Goal: Task Accomplishment & Management: Manage account settings

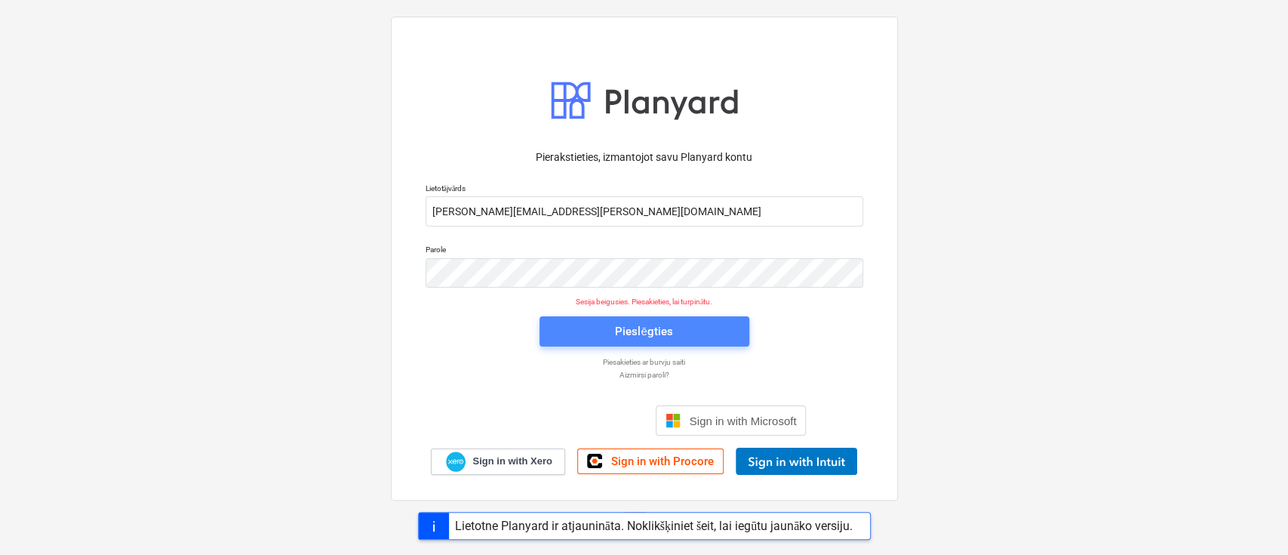
click at [586, 333] on span "Pieslēgties" at bounding box center [645, 331] width 174 height 20
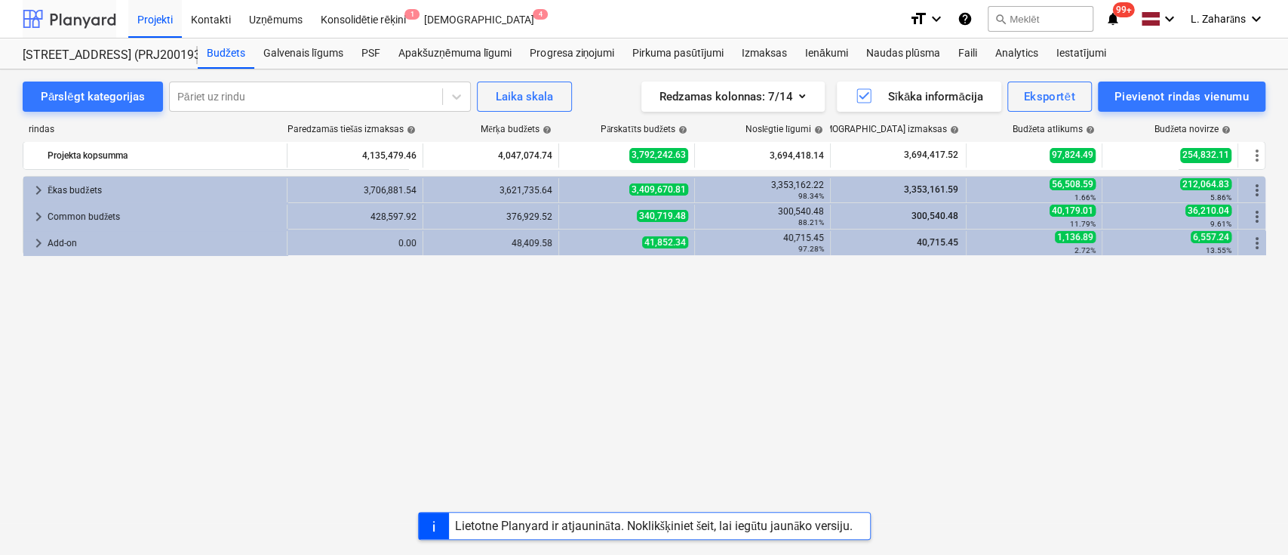
click at [88, 14] on div at bounding box center [70, 19] width 94 height 38
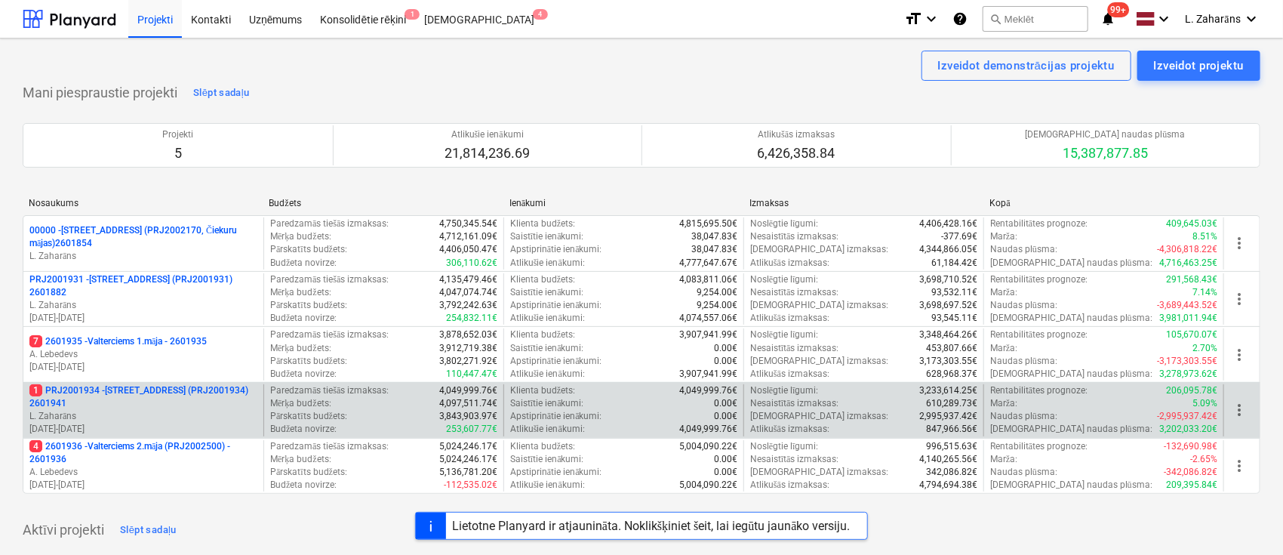
click at [131, 387] on p "1 PRJ2001934 - Mazā Robežu iela 1 (PRJ2001934) 2601941" at bounding box center [143, 397] width 228 height 26
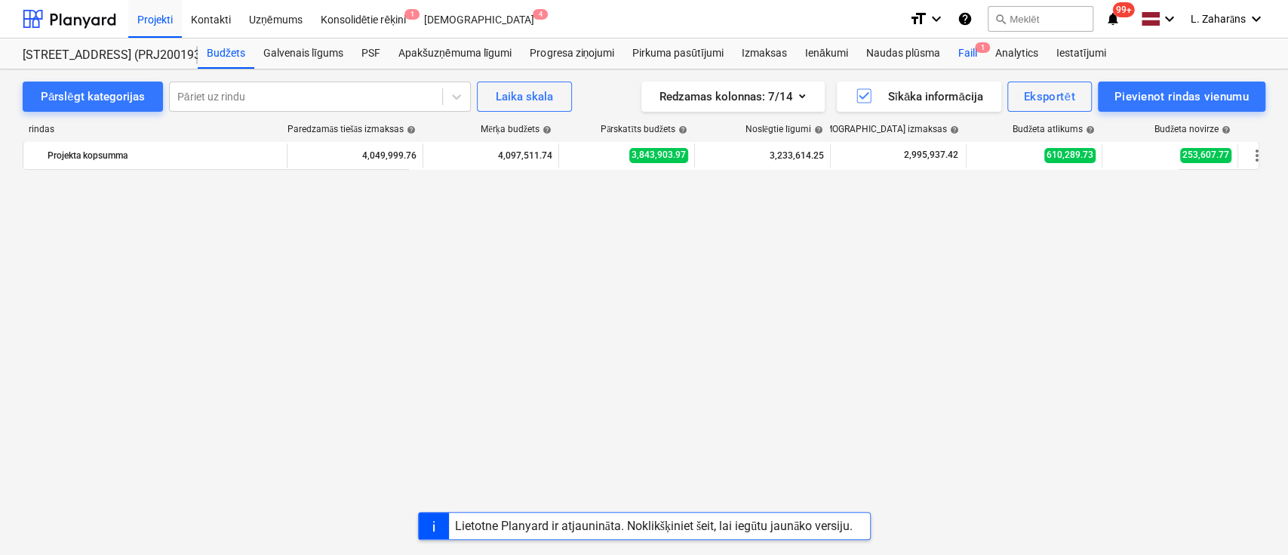
click at [968, 45] on div "Faili 1" at bounding box center [967, 53] width 37 height 30
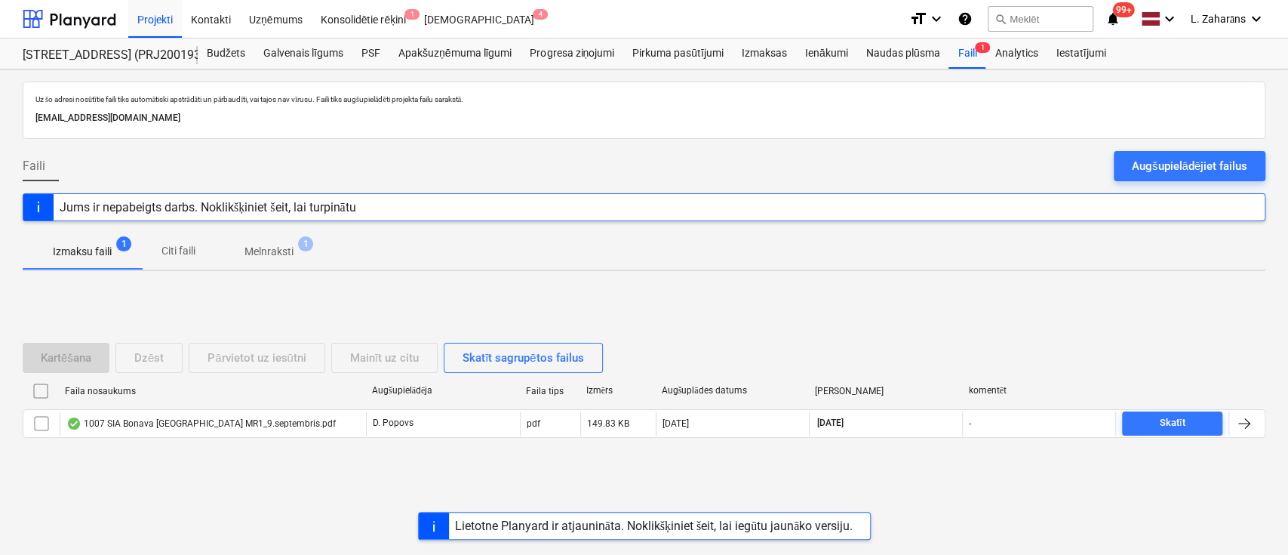
click at [269, 244] on p "Melnraksti" at bounding box center [268, 252] width 49 height 16
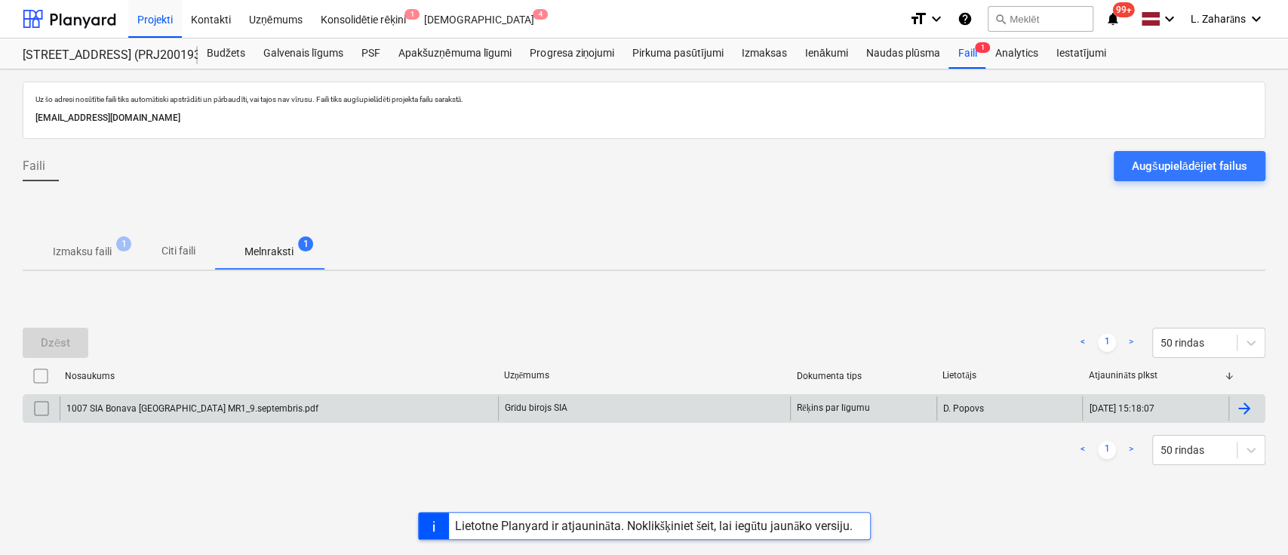
click at [234, 404] on div "1007 SIA Bonava [GEOGRAPHIC_DATA] MR1_9.septembris.pdf" at bounding box center [192, 408] width 252 height 11
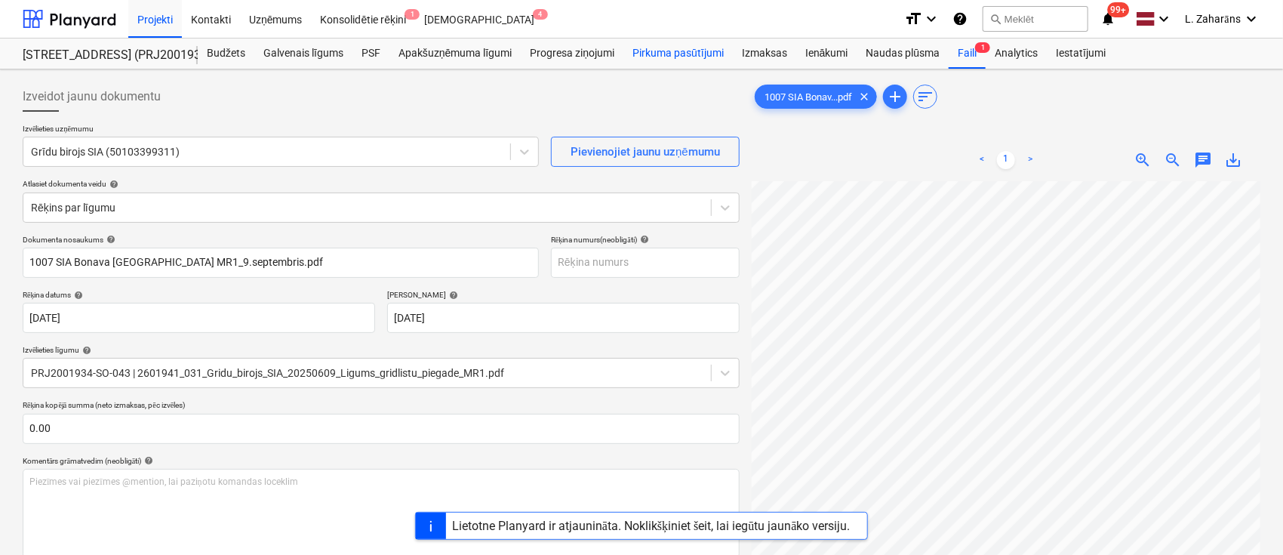
click at [653, 51] on div "Pirkuma pasūtījumi" at bounding box center [677, 53] width 109 height 30
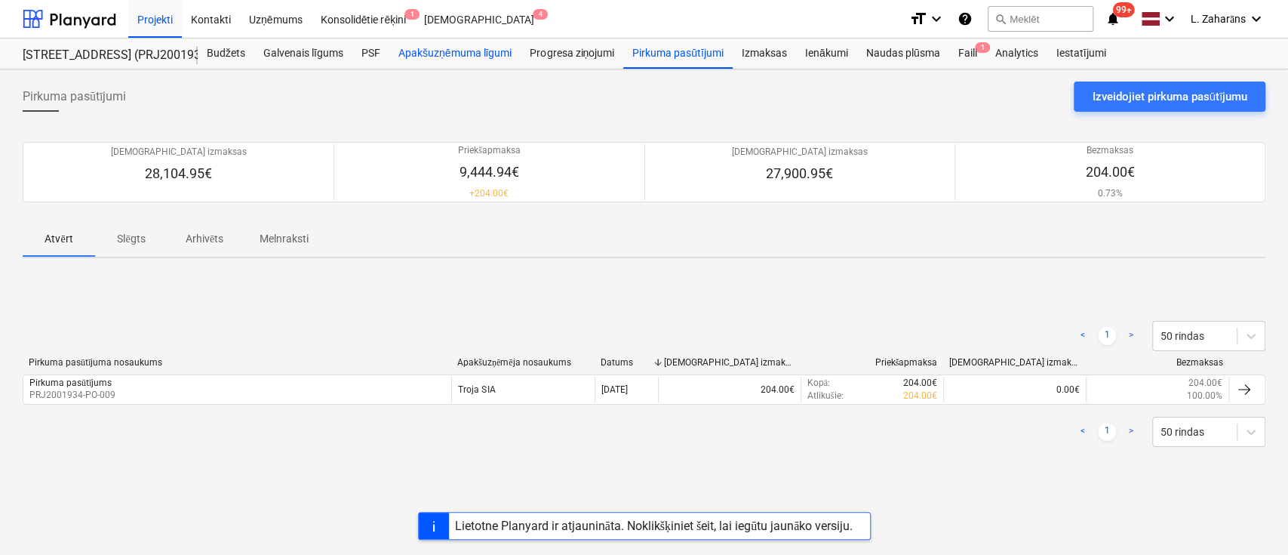
click at [423, 55] on div "Apakšuzņēmuma līgumi" at bounding box center [454, 53] width 131 height 30
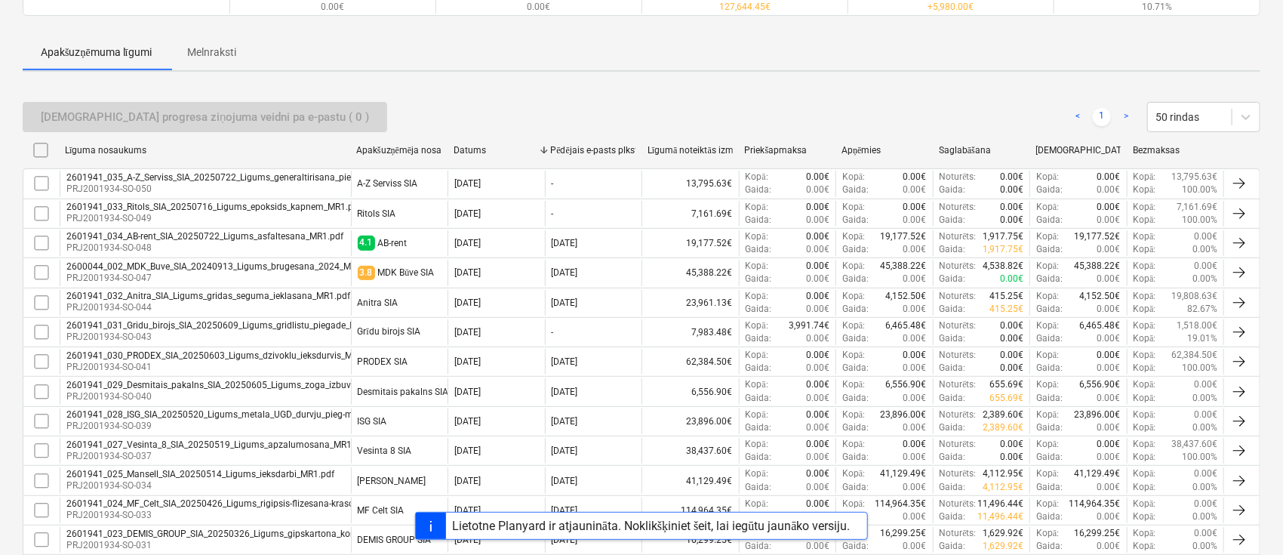
scroll to position [201, 0]
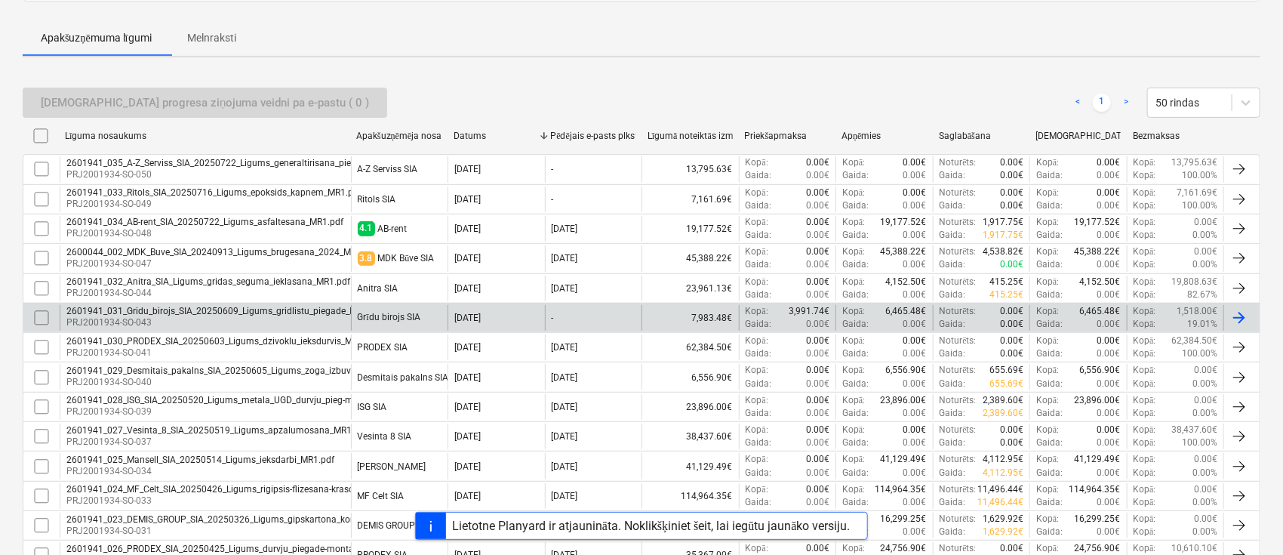
click at [389, 312] on div "Grīdu birojs SIA" at bounding box center [389, 317] width 63 height 11
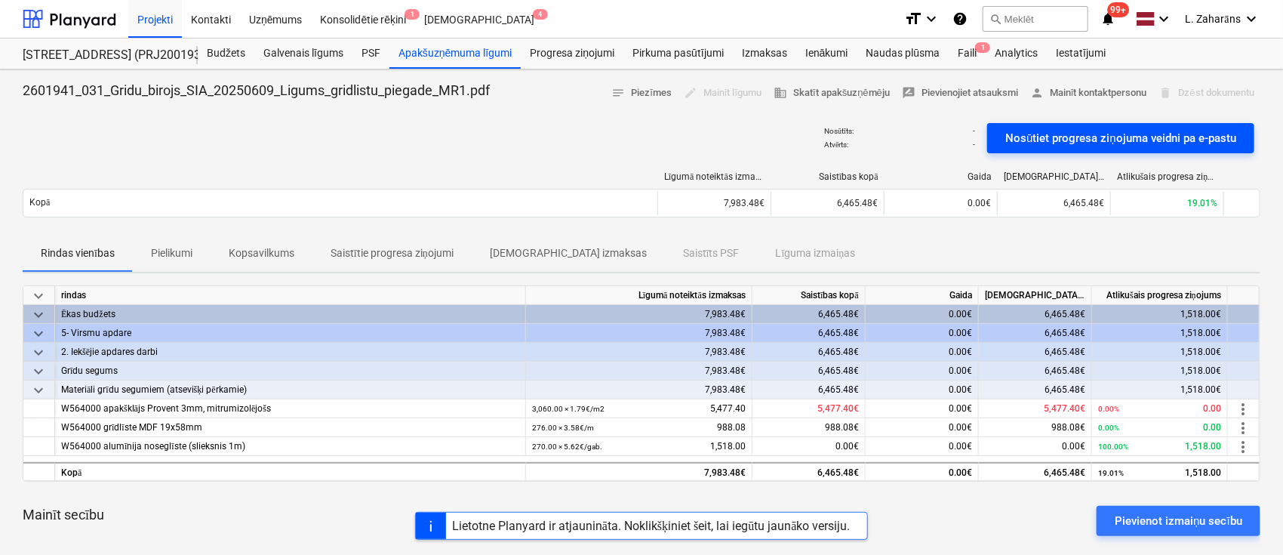
click at [1051, 135] on div "Nosūtiet progresa ziņojuma veidni pa e-pastu" at bounding box center [1120, 138] width 231 height 20
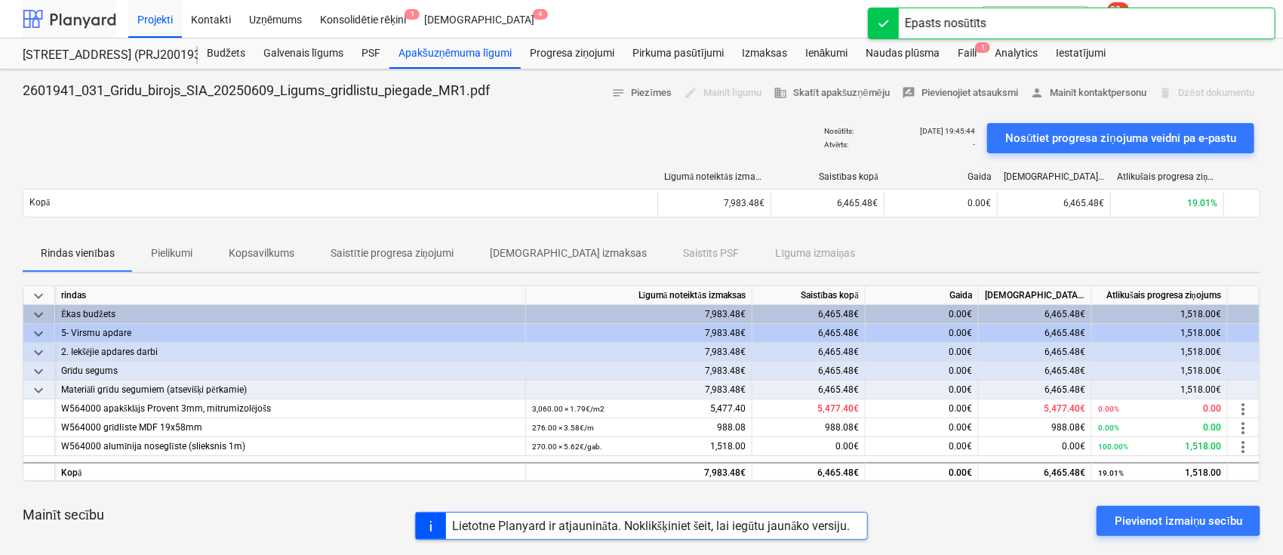
click at [75, 22] on div at bounding box center [70, 19] width 94 height 38
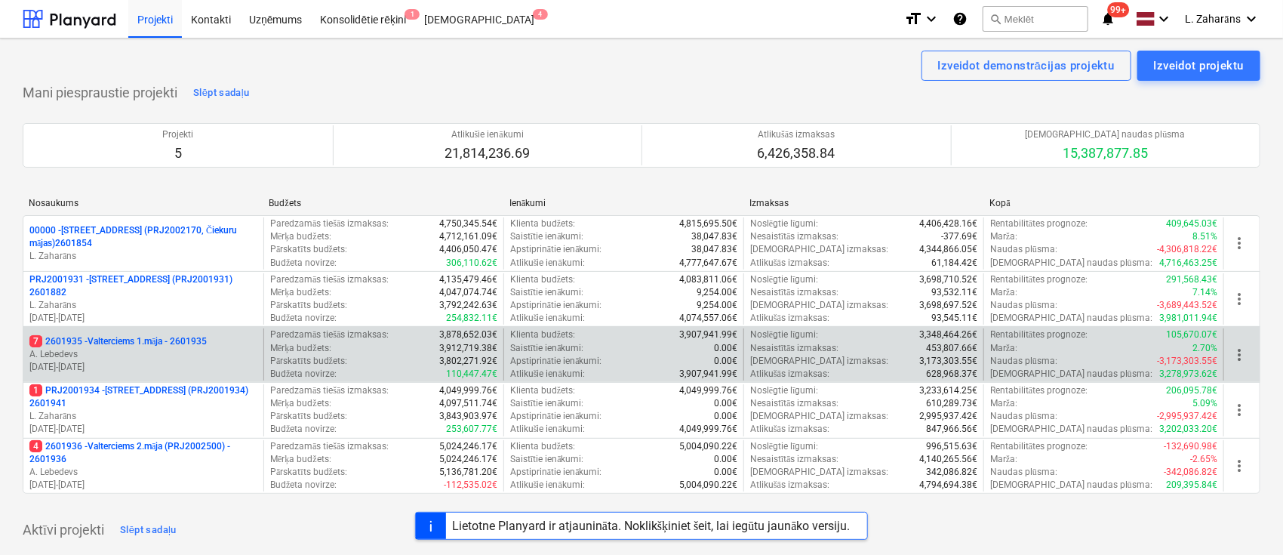
click at [128, 337] on p "7 2601935 - Valterciems 1.māja - 2601935" at bounding box center [117, 341] width 177 height 13
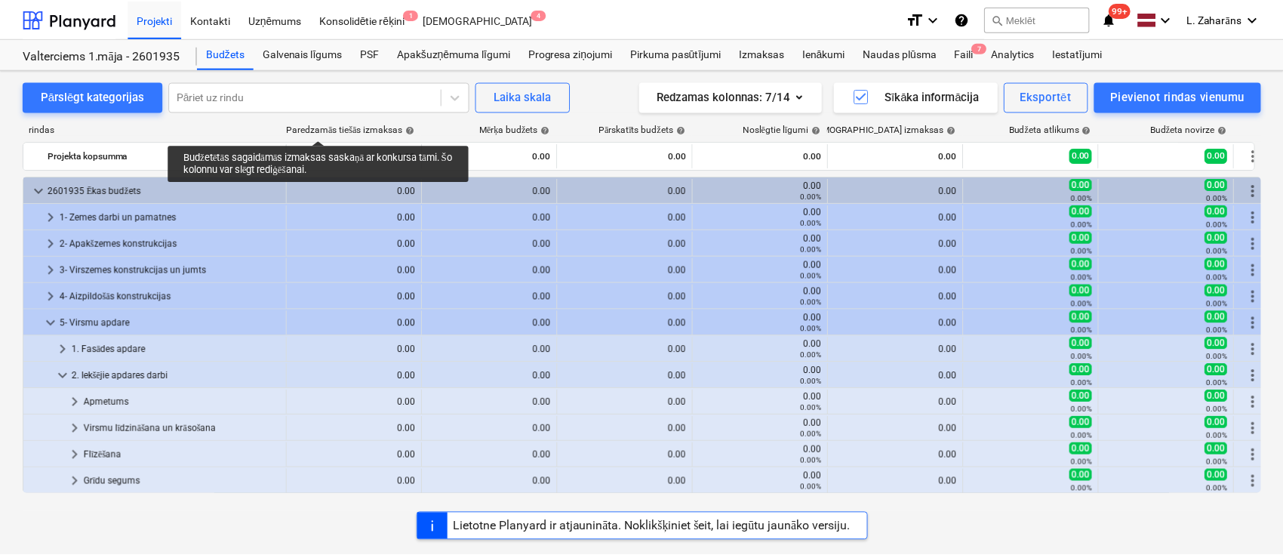
scroll to position [414, 0]
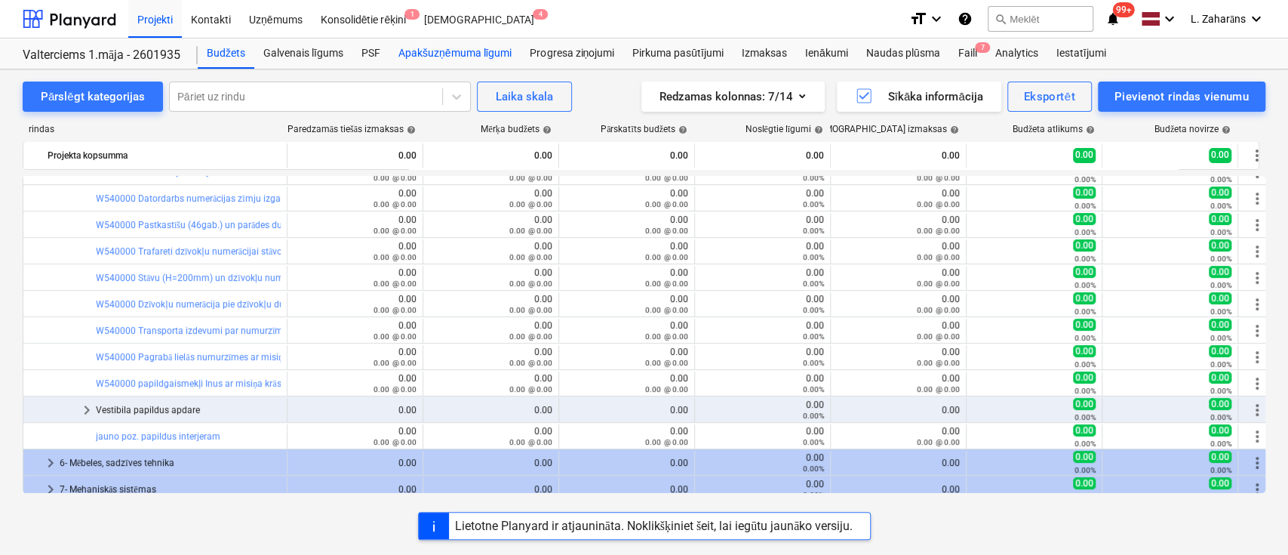
click at [416, 47] on div "Apakšuzņēmuma līgumi" at bounding box center [454, 53] width 131 height 30
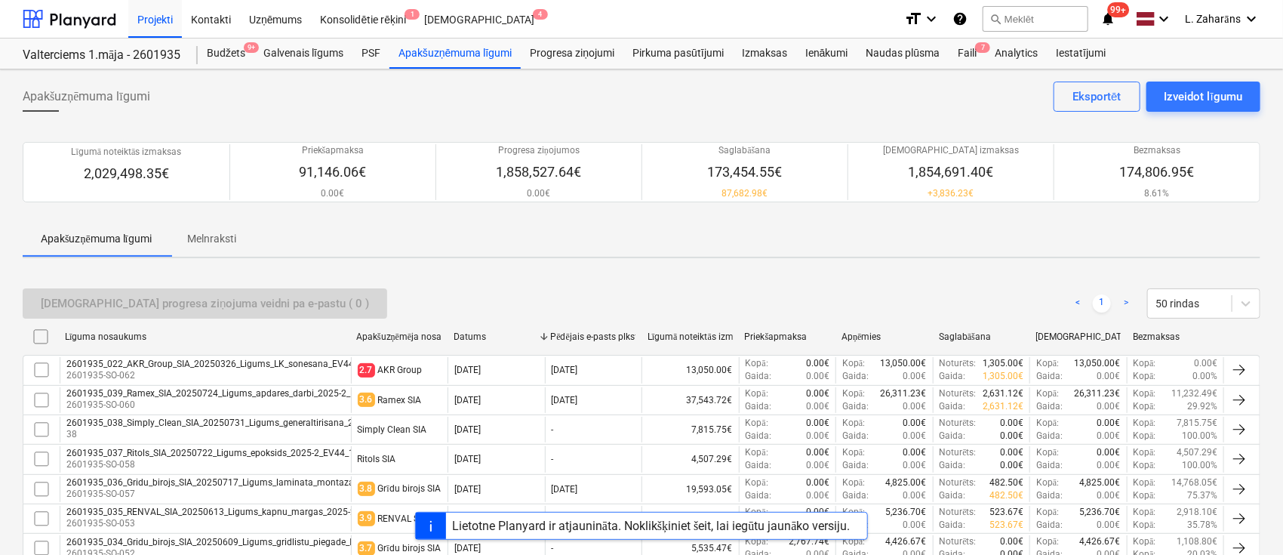
scroll to position [302, 0]
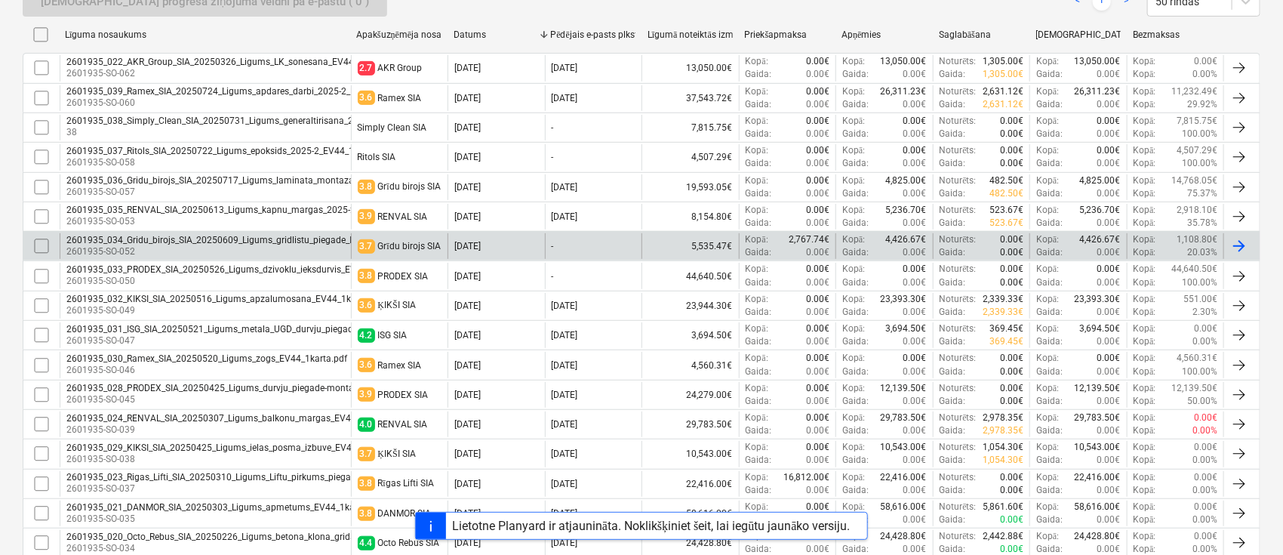
click at [230, 235] on div "2601935_034_Gridu_birojs_SIA_20250609_Ligums_gridlistu_piegade_EV44_1karta.pdf" at bounding box center [241, 240] width 351 height 11
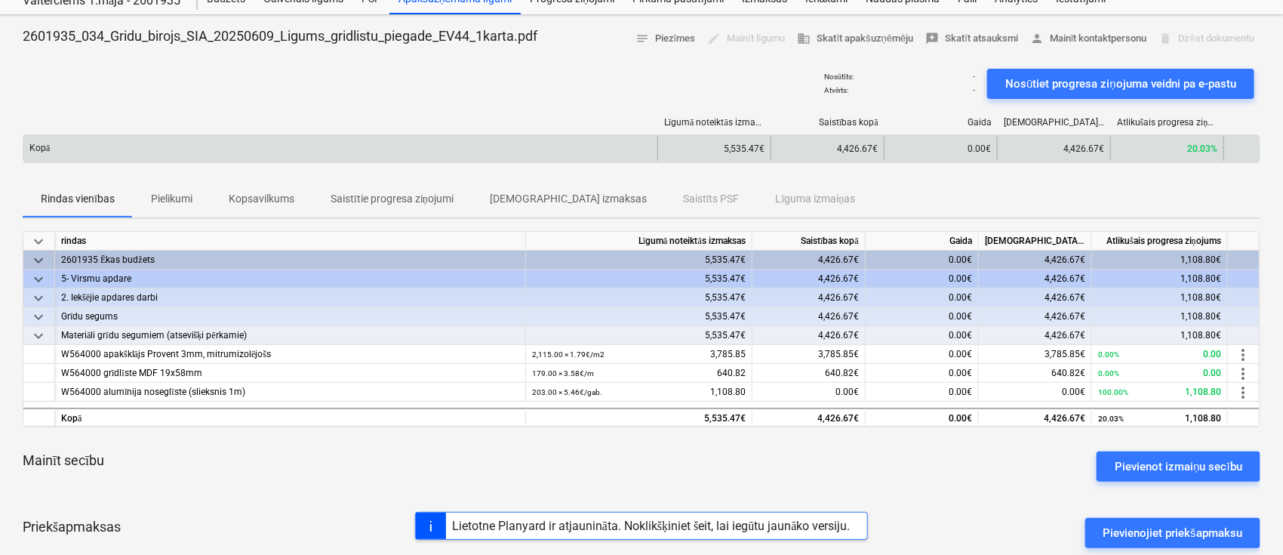
scroll to position [100, 0]
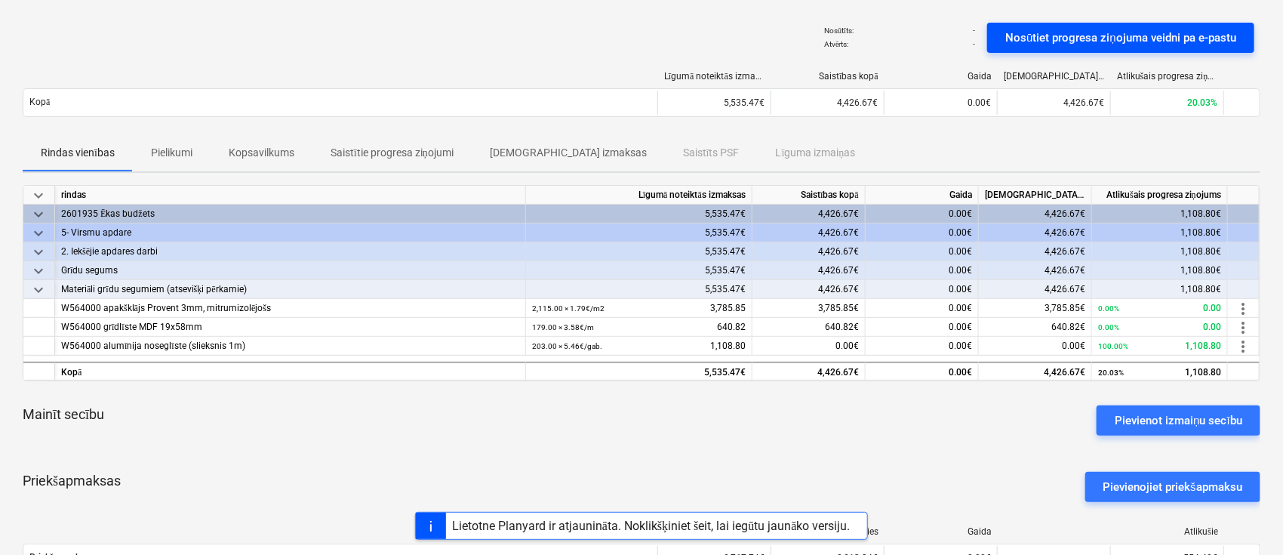
click at [1078, 34] on div "Nosūtiet progresa ziņojuma veidni pa e-pastu" at bounding box center [1120, 38] width 231 height 20
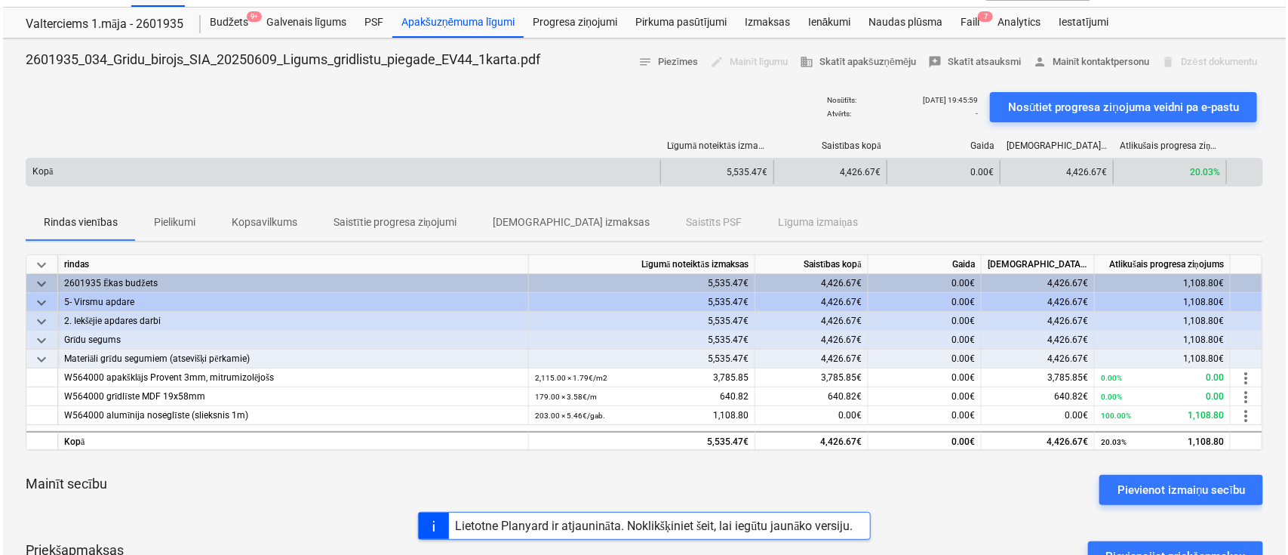
scroll to position [0, 0]
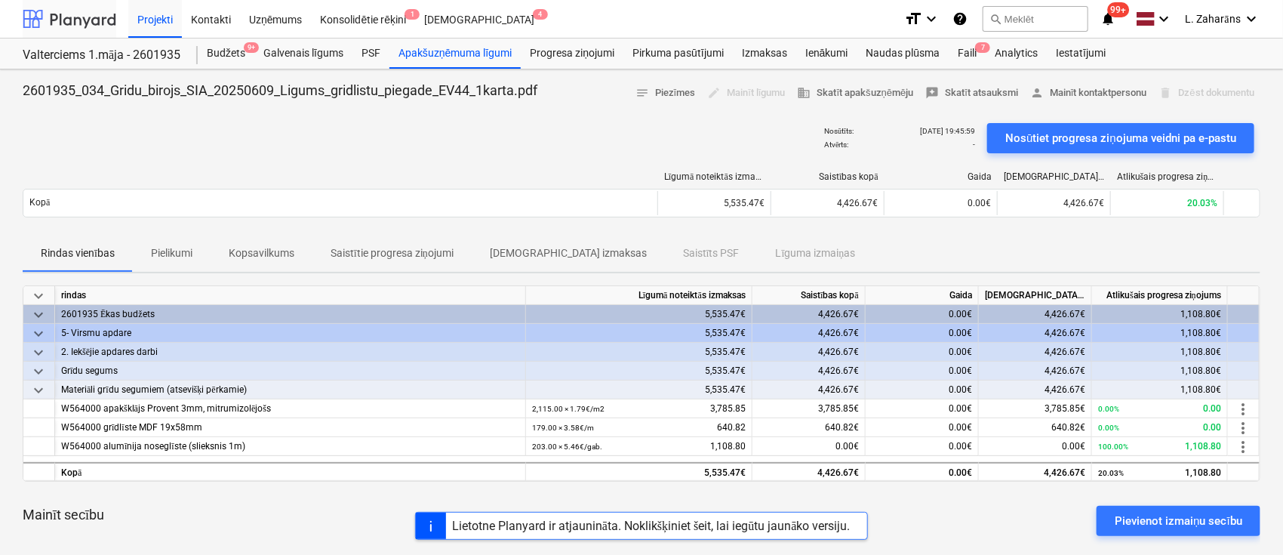
click at [85, 17] on div at bounding box center [70, 19] width 94 height 38
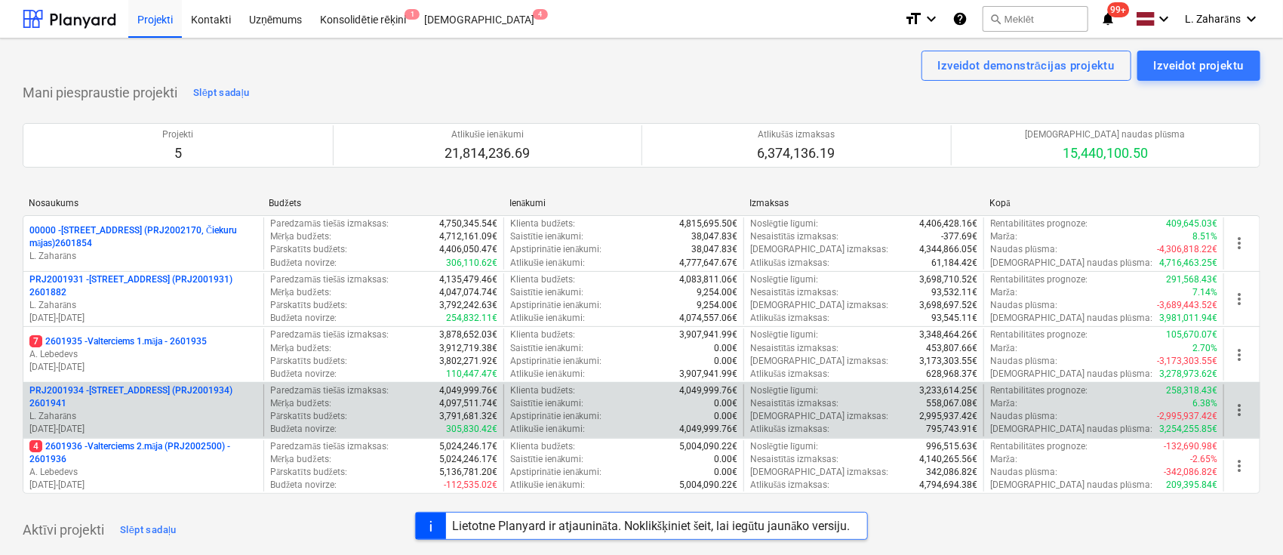
click at [145, 385] on p "PRJ2001934 - Mazā Robežu iela 1 (PRJ2001934) 2601941" at bounding box center [143, 397] width 228 height 26
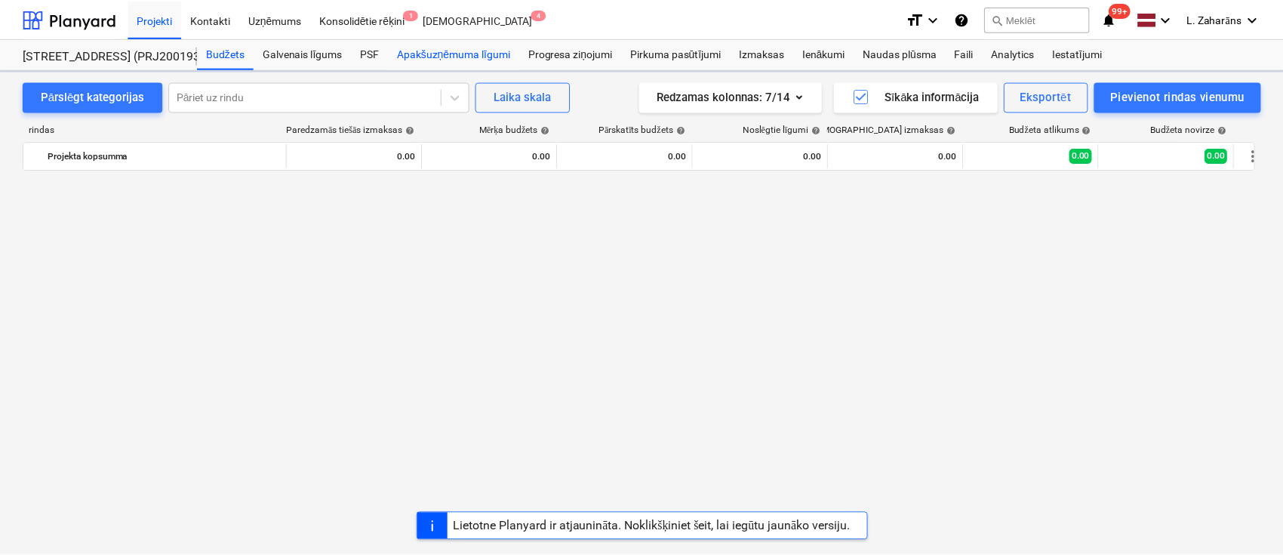
scroll to position [1625, 0]
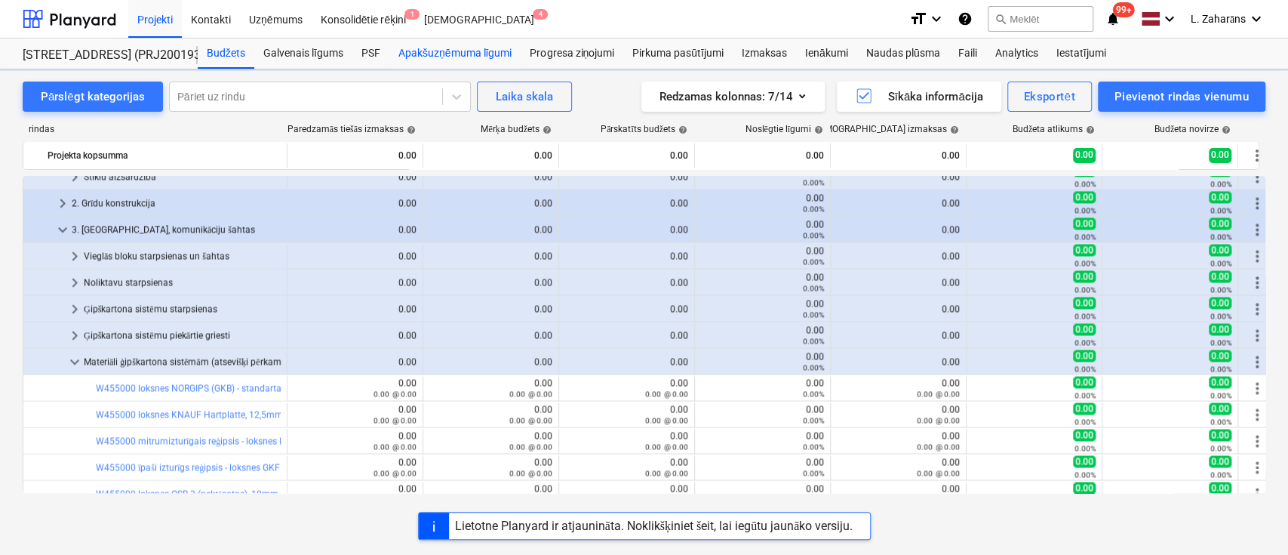
click at [470, 56] on div "Apakšuzņēmuma līgumi" at bounding box center [454, 53] width 131 height 30
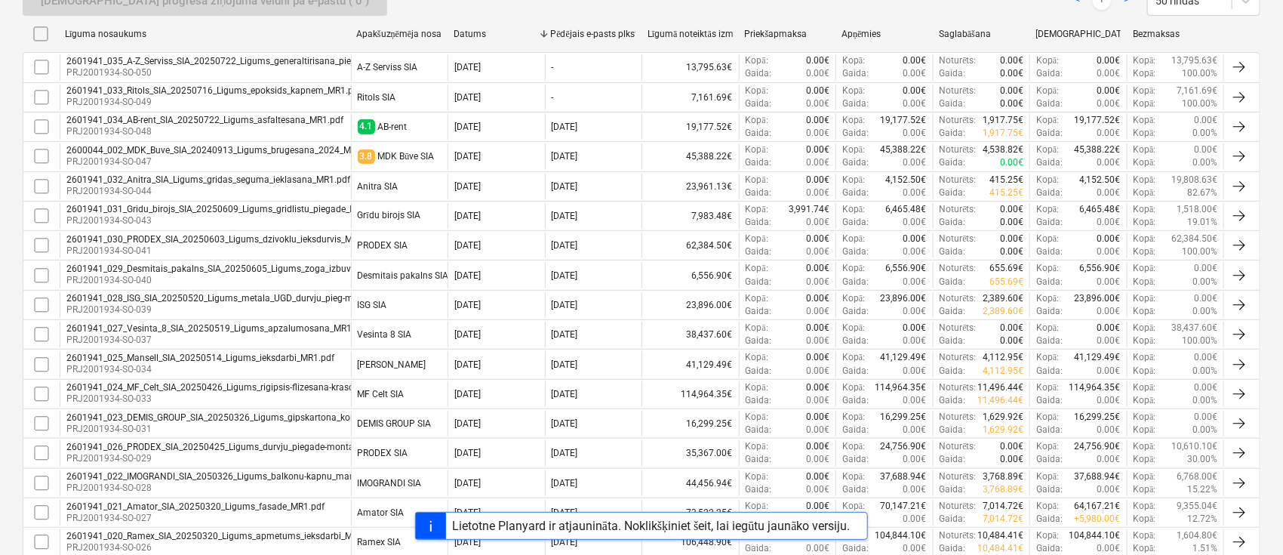
scroll to position [302, 0]
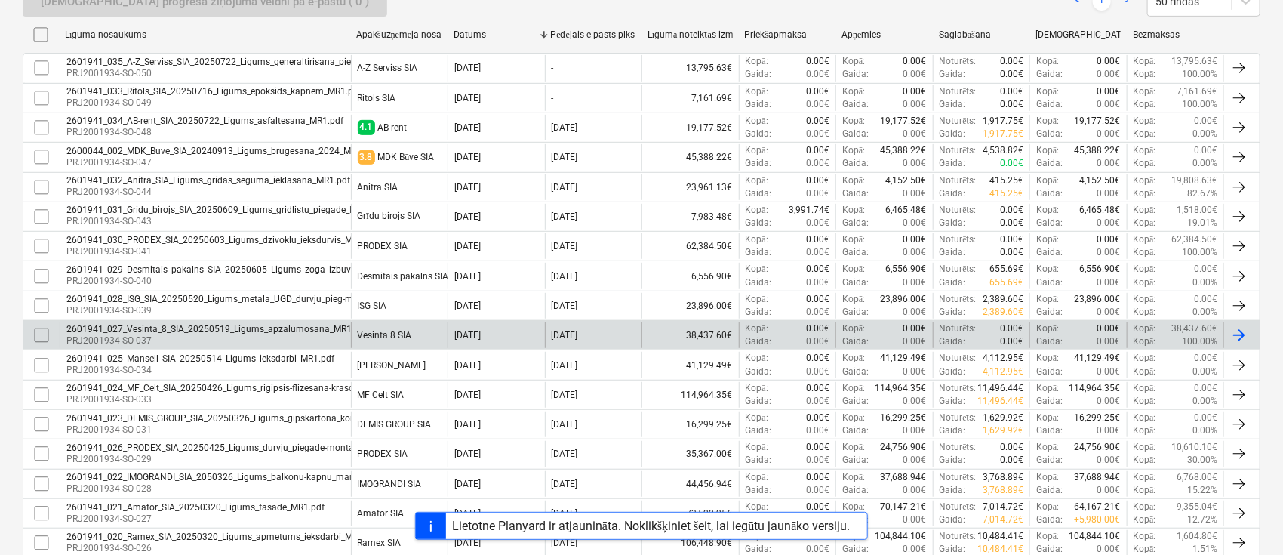
click at [302, 331] on div "2601941_027_Vesinta_8_SIA_20250519_Ligums_apzalumosana_MR1.pdf" at bounding box center [216, 329] width 301 height 11
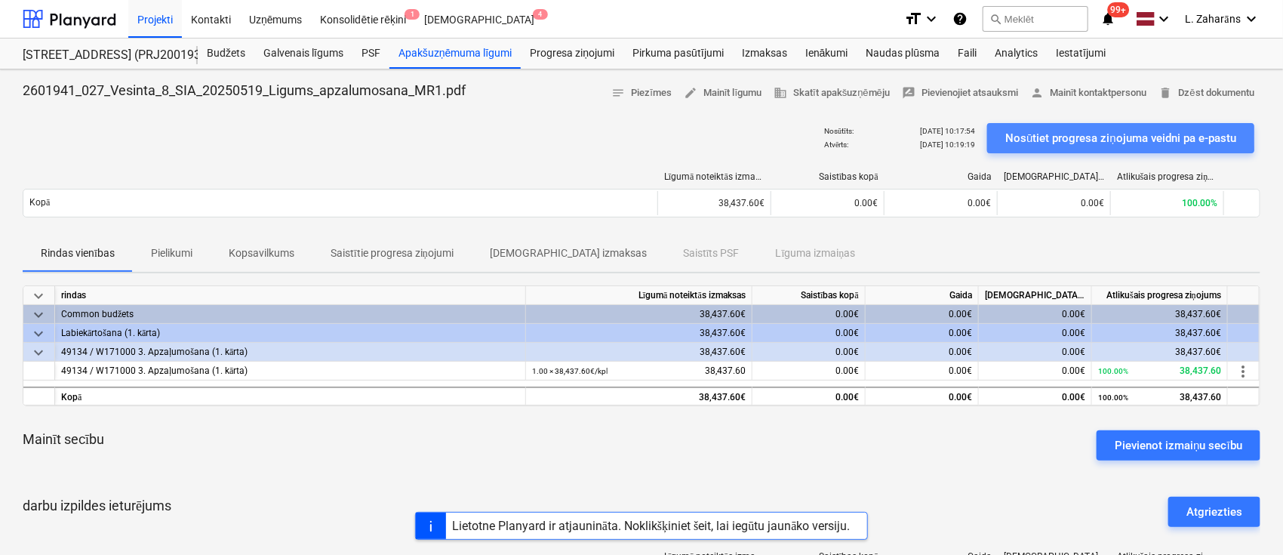
click at [1028, 136] on div "Nosūtiet progresa ziņojuma veidni pa e-pastu" at bounding box center [1120, 138] width 231 height 20
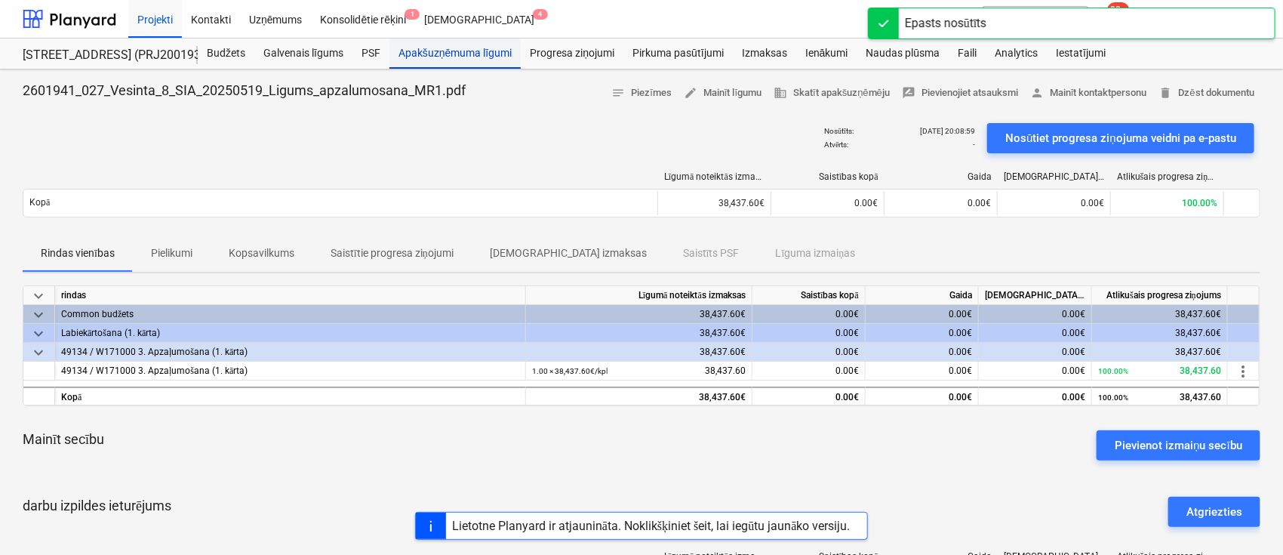
click at [401, 53] on div "Apakšuzņēmuma līgumi" at bounding box center [454, 53] width 131 height 30
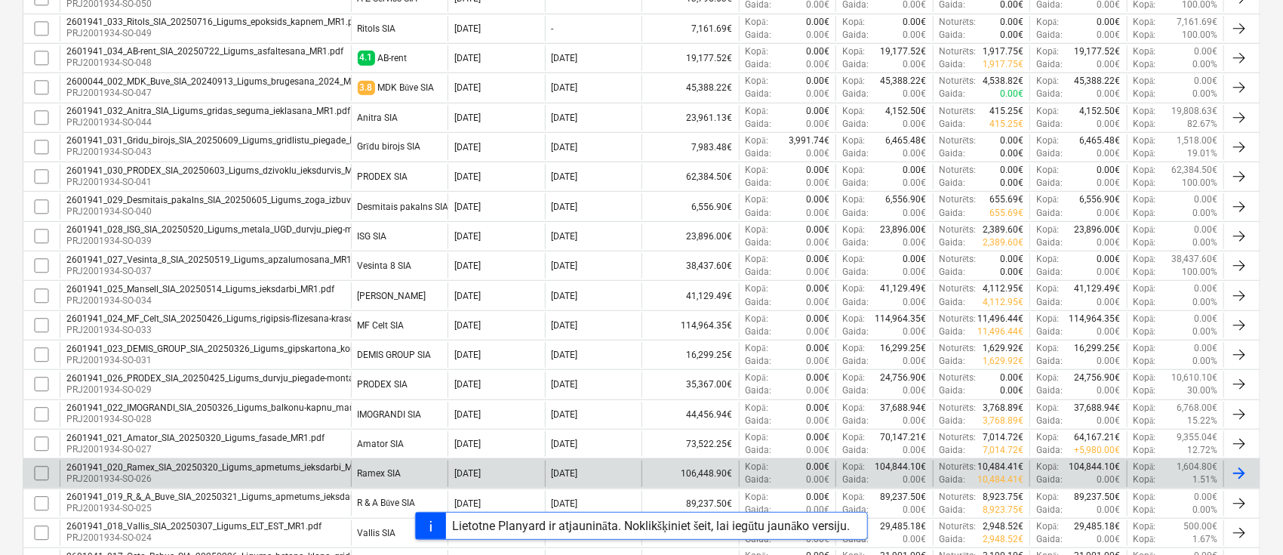
scroll to position [402, 0]
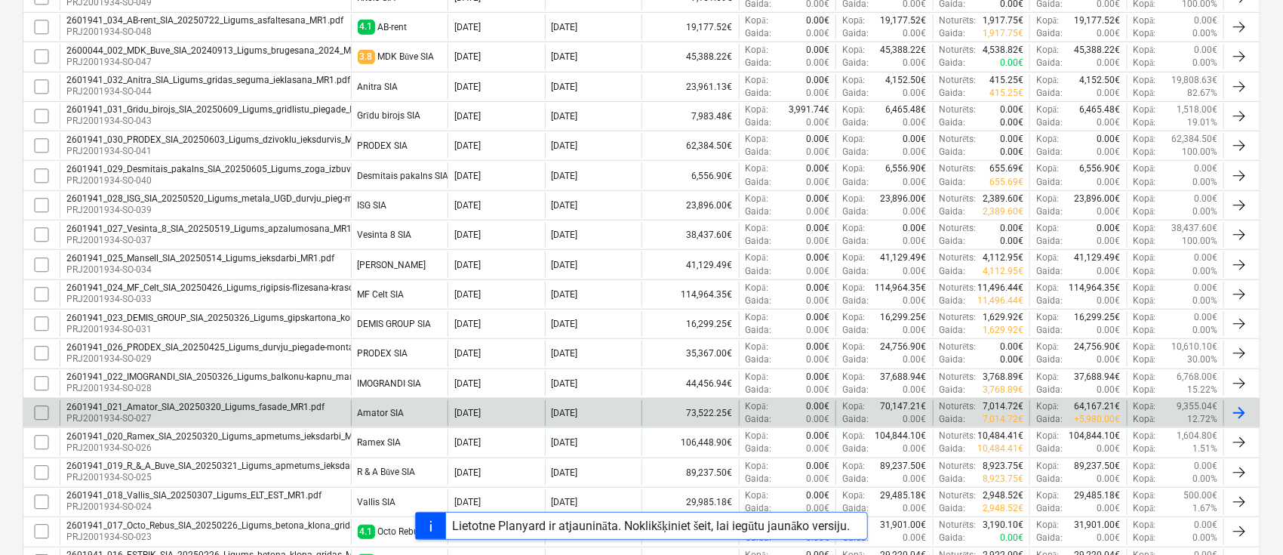
click at [202, 417] on p "PRJ2001934-SO-027" at bounding box center [195, 418] width 258 height 13
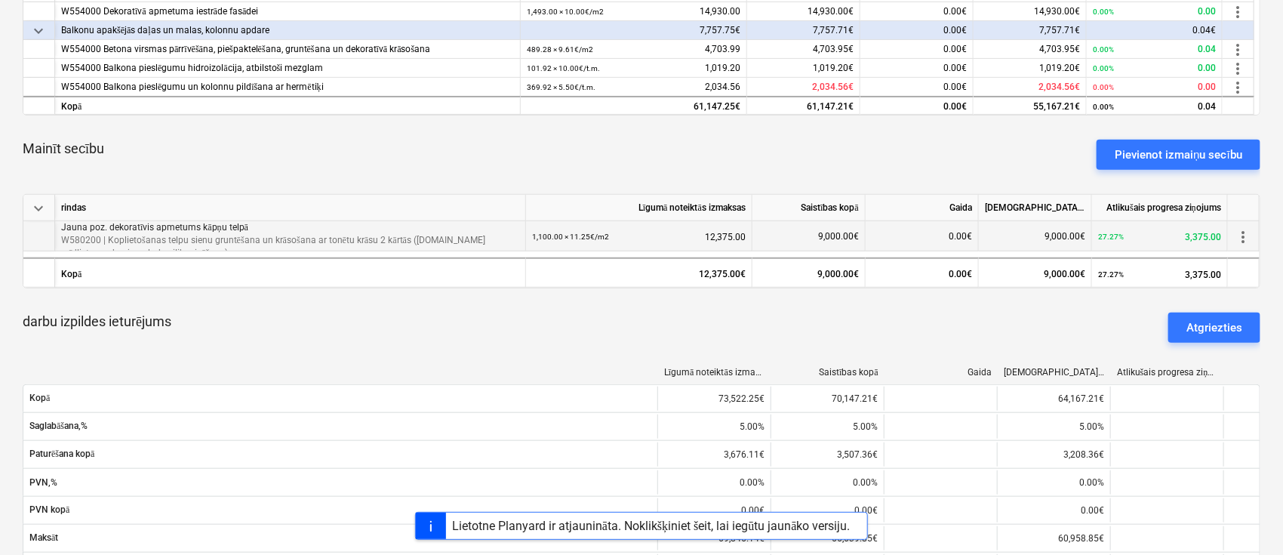
scroll to position [402, 0]
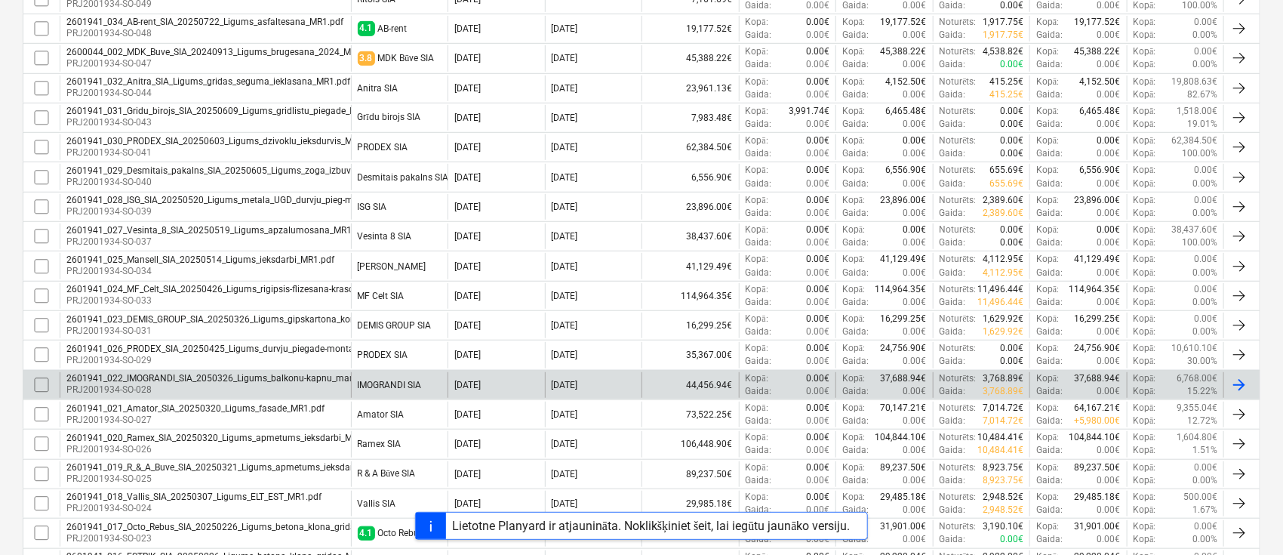
scroll to position [402, 0]
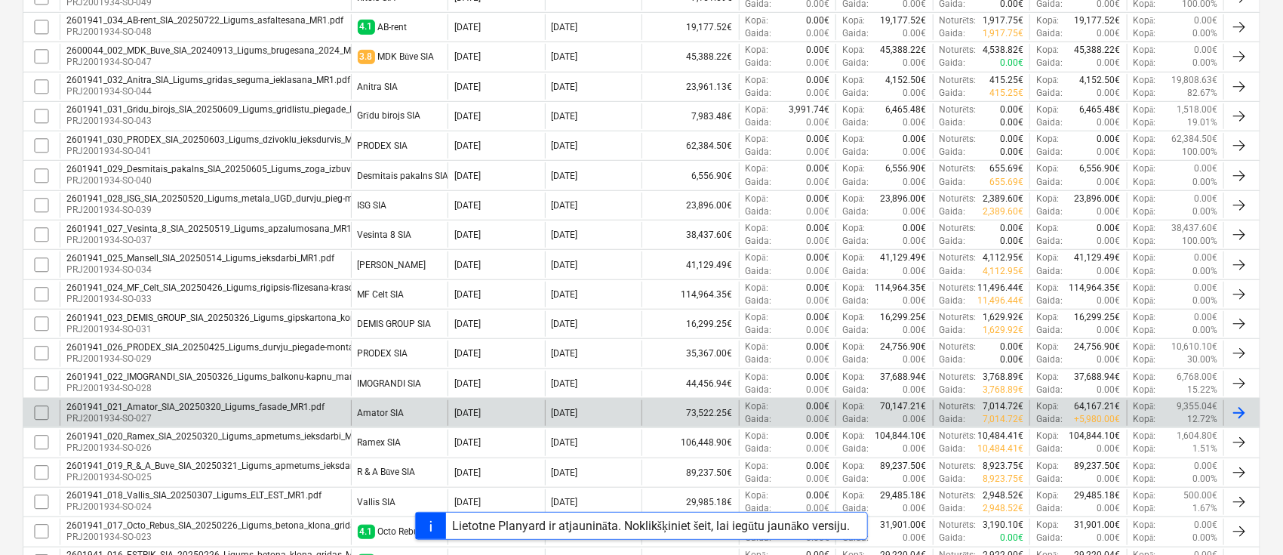
click at [168, 409] on div "2601941_021_Amator_SIA_20250320_Ligums_fasade_MR1.pdf" at bounding box center [195, 406] width 258 height 11
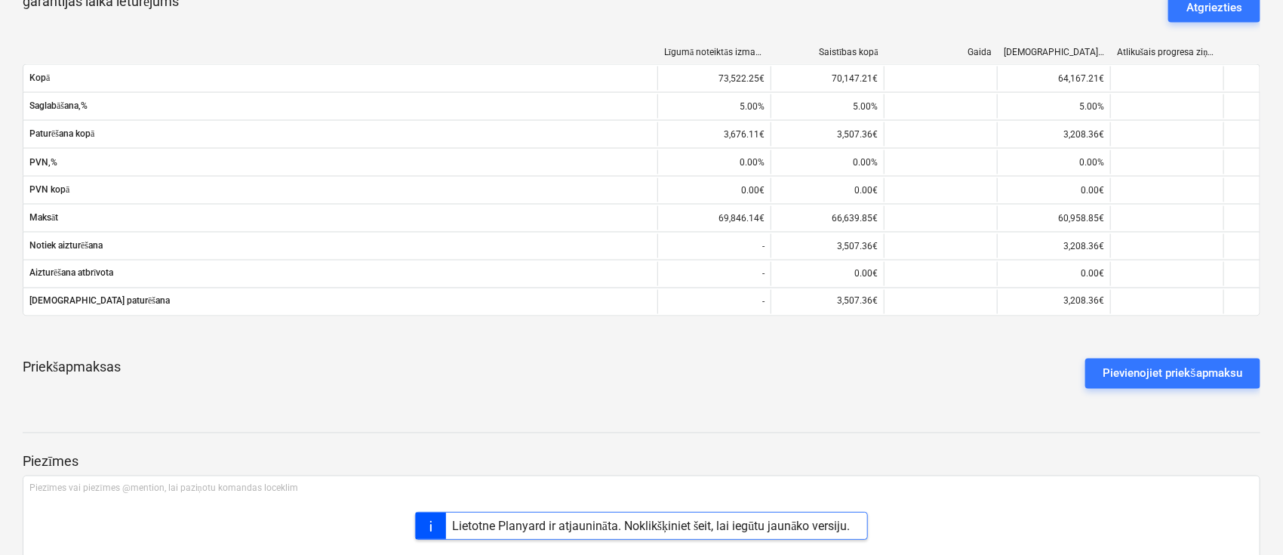
scroll to position [1242, 0]
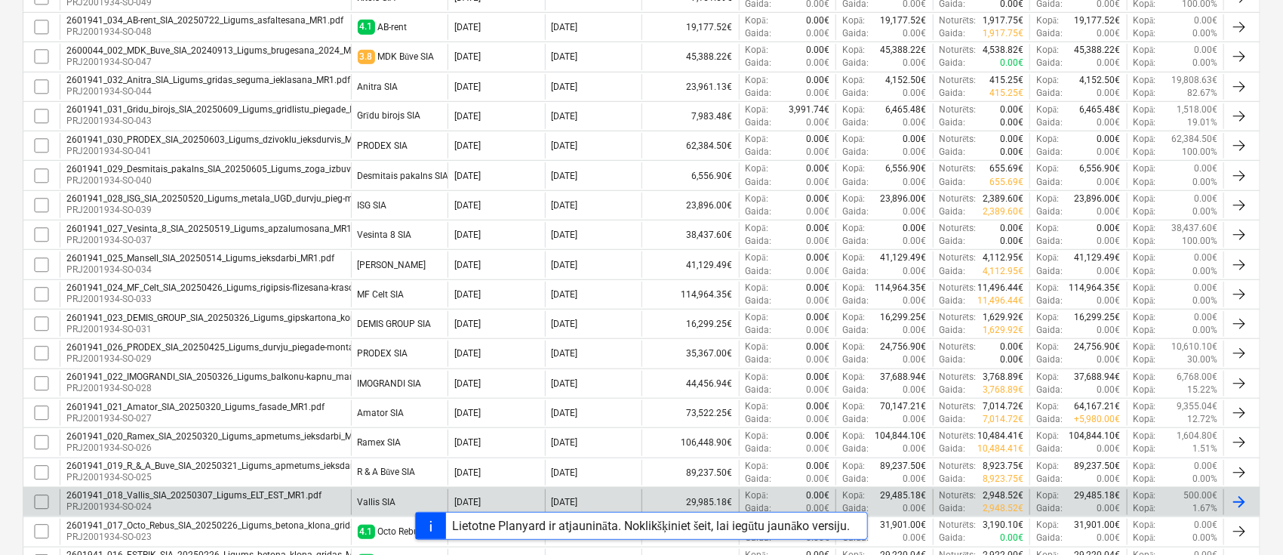
scroll to position [503, 0]
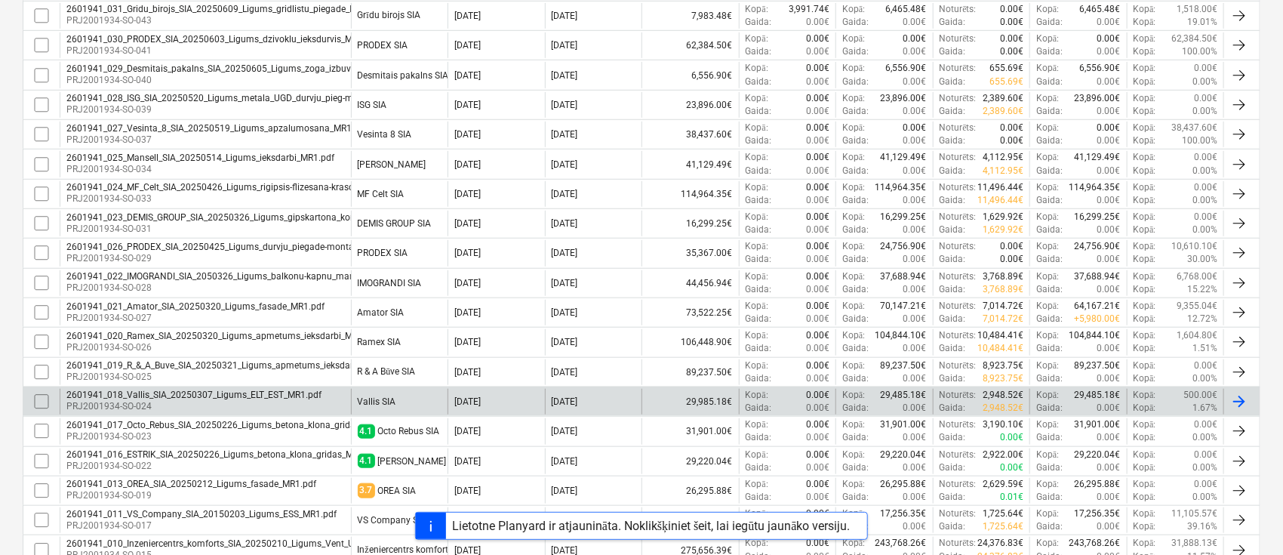
click at [302, 392] on div "2601941_018_Vallis_SIA_20250307_Ligums_ELT_EST_MR1.pdf" at bounding box center [193, 394] width 255 height 11
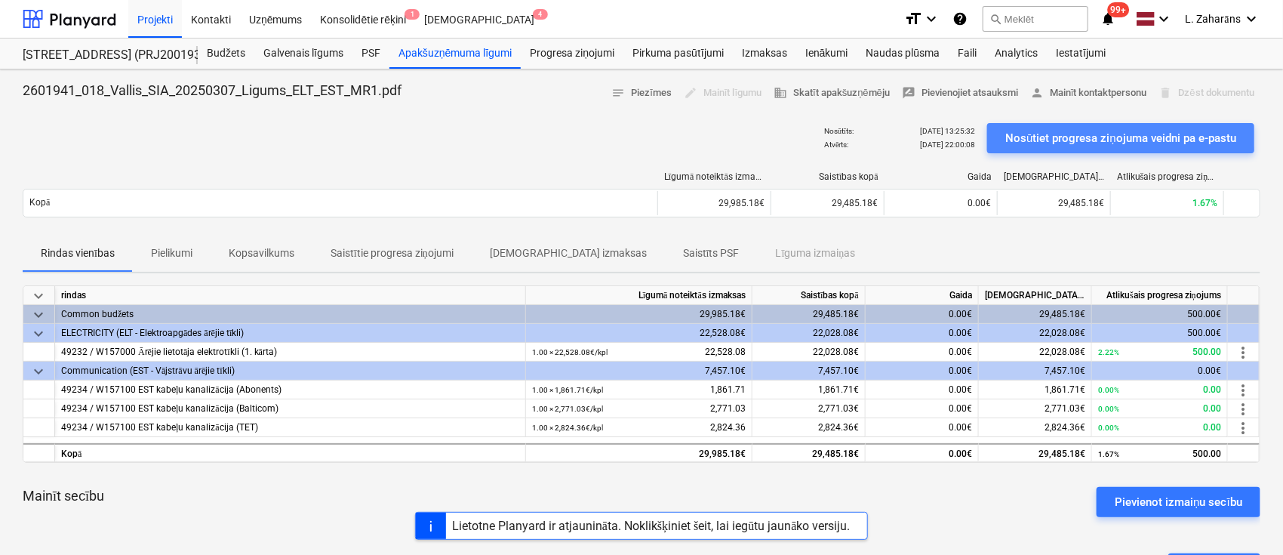
click at [1084, 134] on div "Nosūtiet progresa ziņojuma veidni pa e-pastu" at bounding box center [1120, 138] width 231 height 20
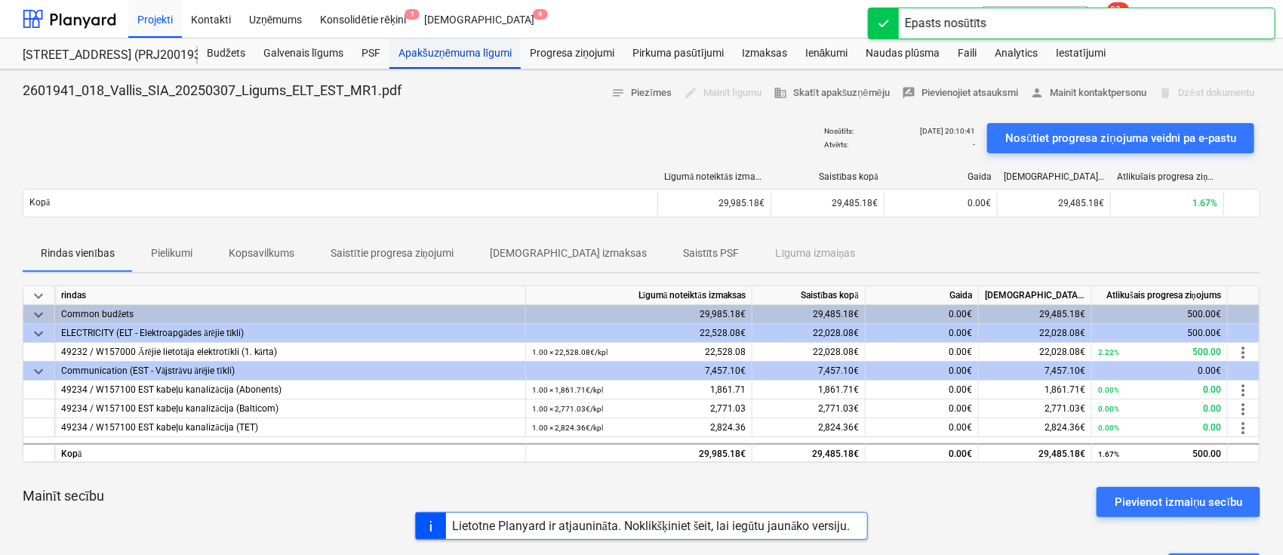
click at [445, 51] on div "Apakšuzņēmuma līgumi" at bounding box center [454, 53] width 131 height 30
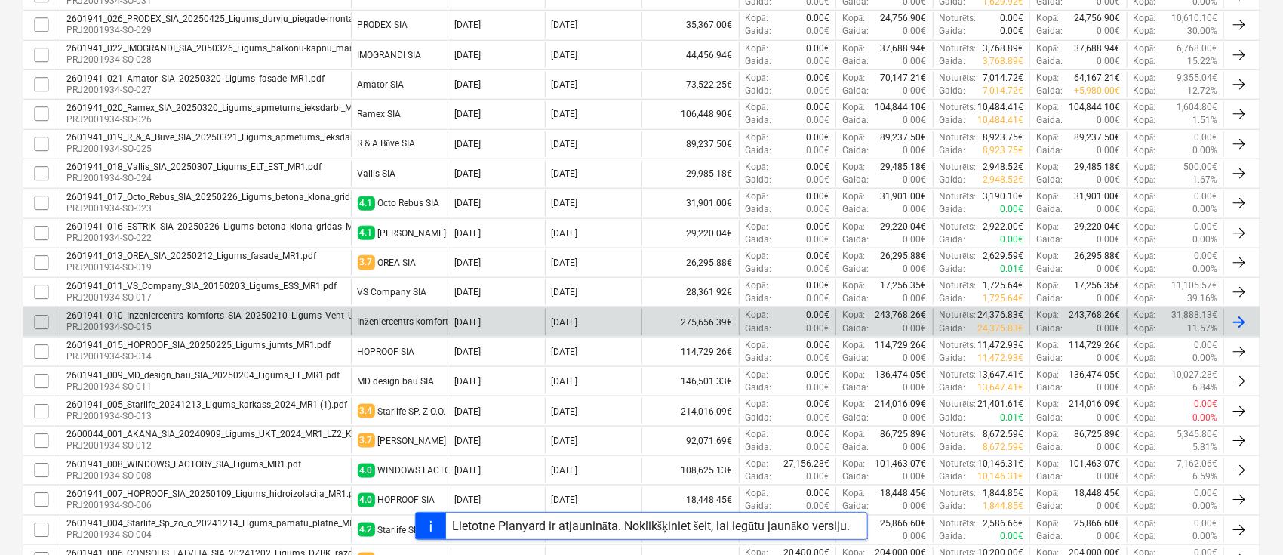
scroll to position [704, 0]
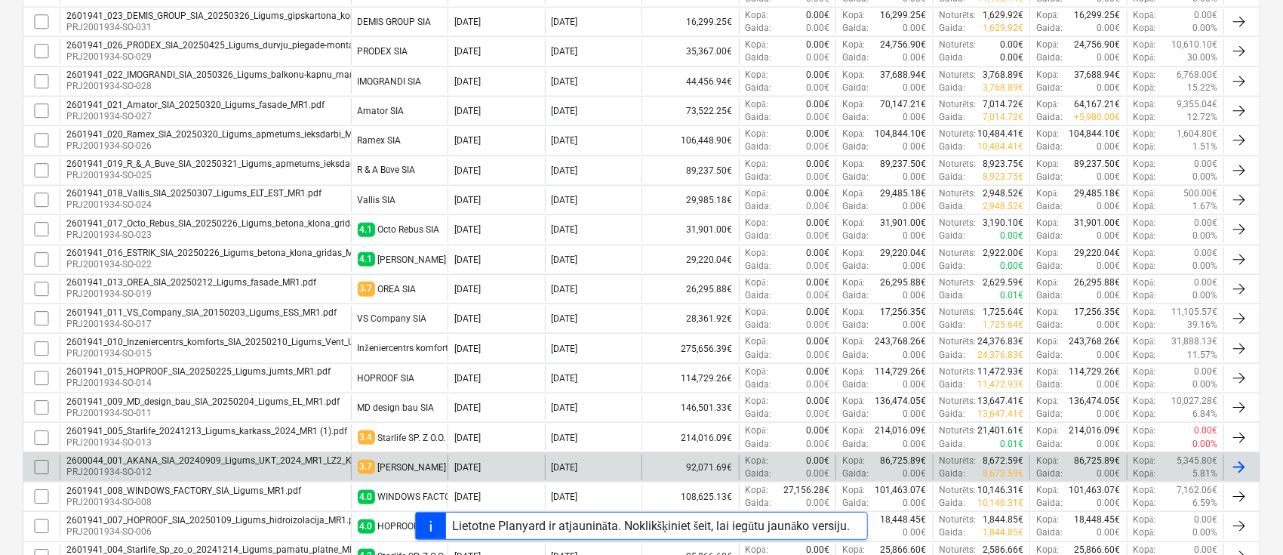
click at [420, 462] on div "AKANA SIA" at bounding box center [412, 467] width 69 height 11
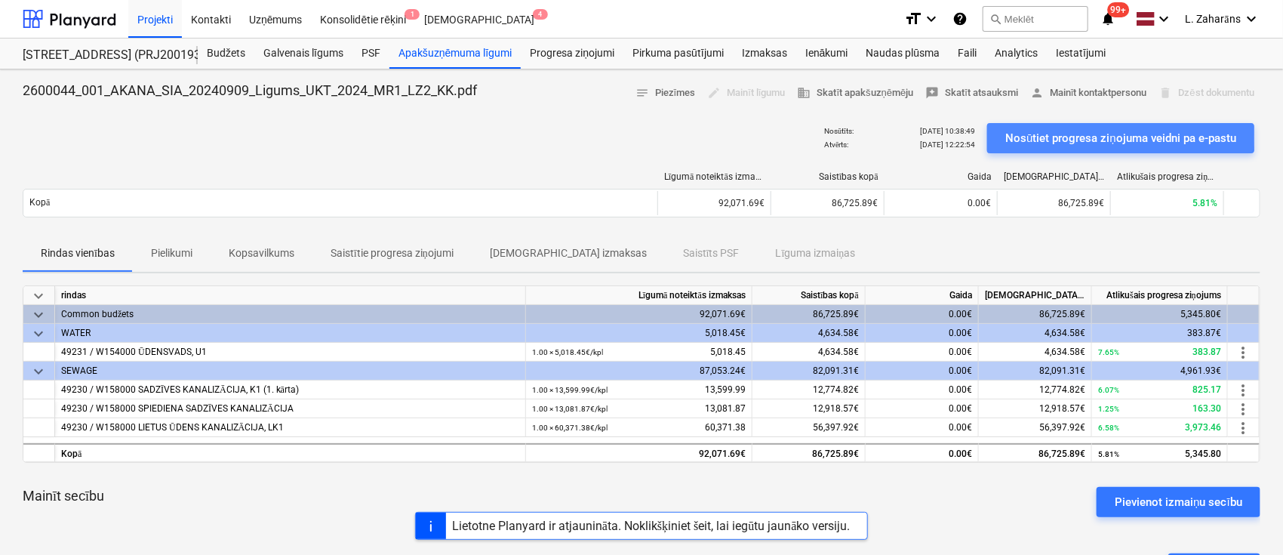
click at [1056, 137] on div "Nosūtiet progresa ziņojuma veidni pa e-pastu" at bounding box center [1120, 138] width 231 height 20
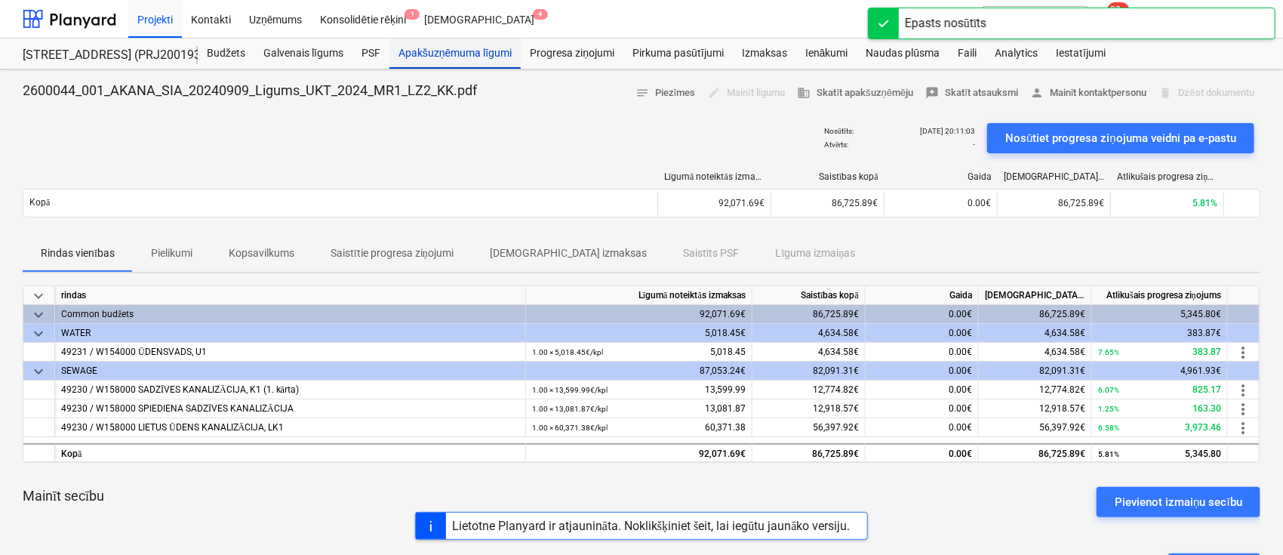
drag, startPoint x: 429, startPoint y: 56, endPoint x: 420, endPoint y: 63, distance: 10.7
click at [429, 56] on div "Apakšuzņēmuma līgumi" at bounding box center [454, 53] width 131 height 30
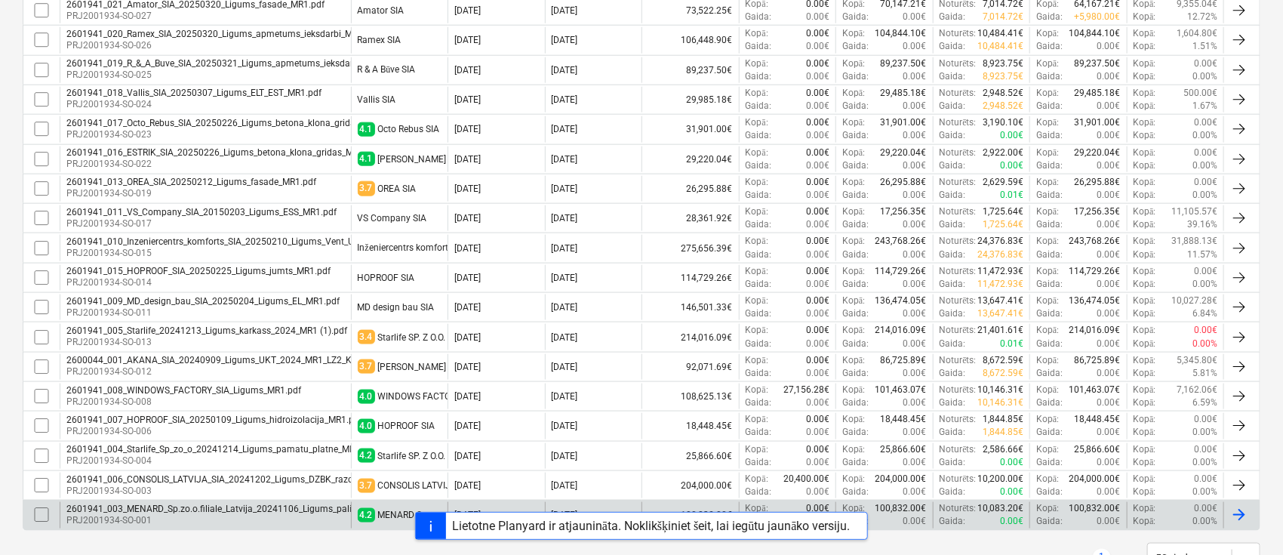
scroll to position [860, 0]
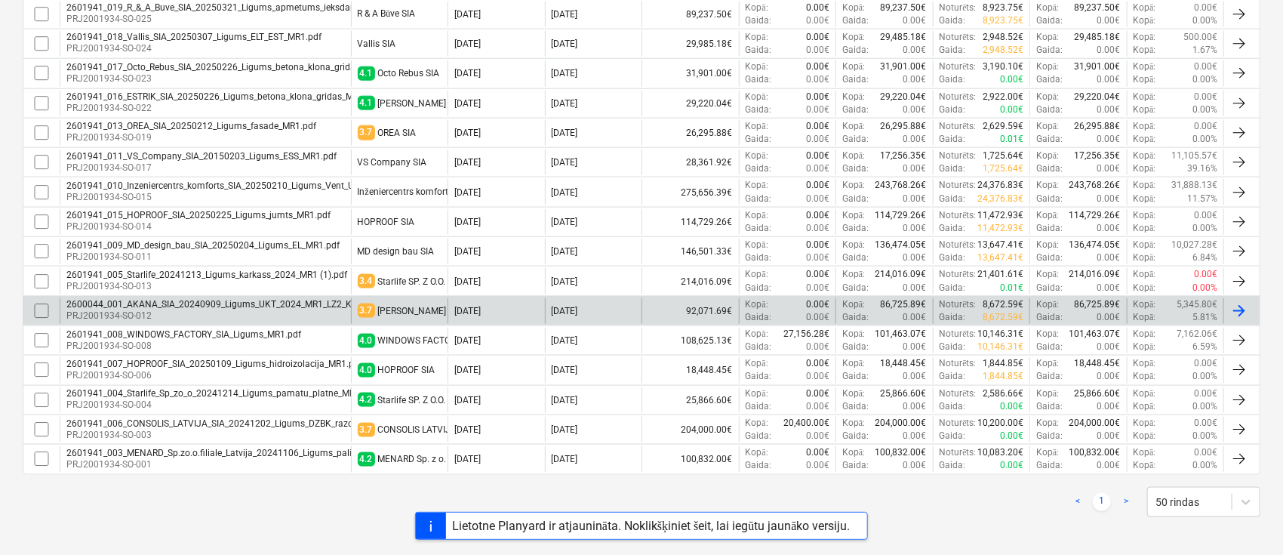
click at [297, 309] on p "PRJ2001934-SO-012" at bounding box center [219, 315] width 307 height 13
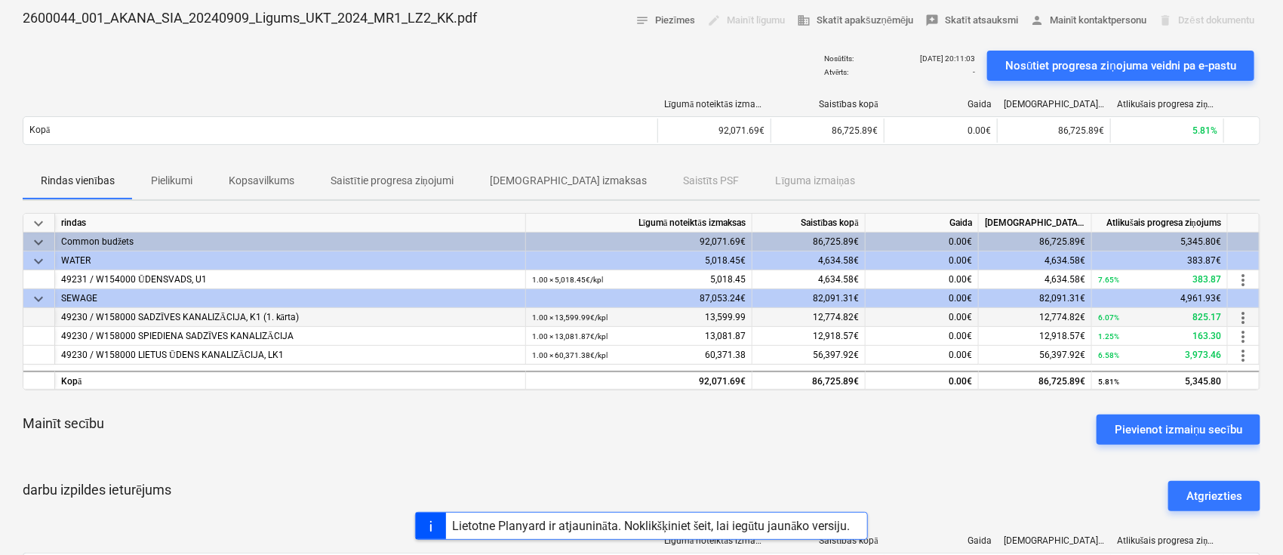
scroll to position [100, 0]
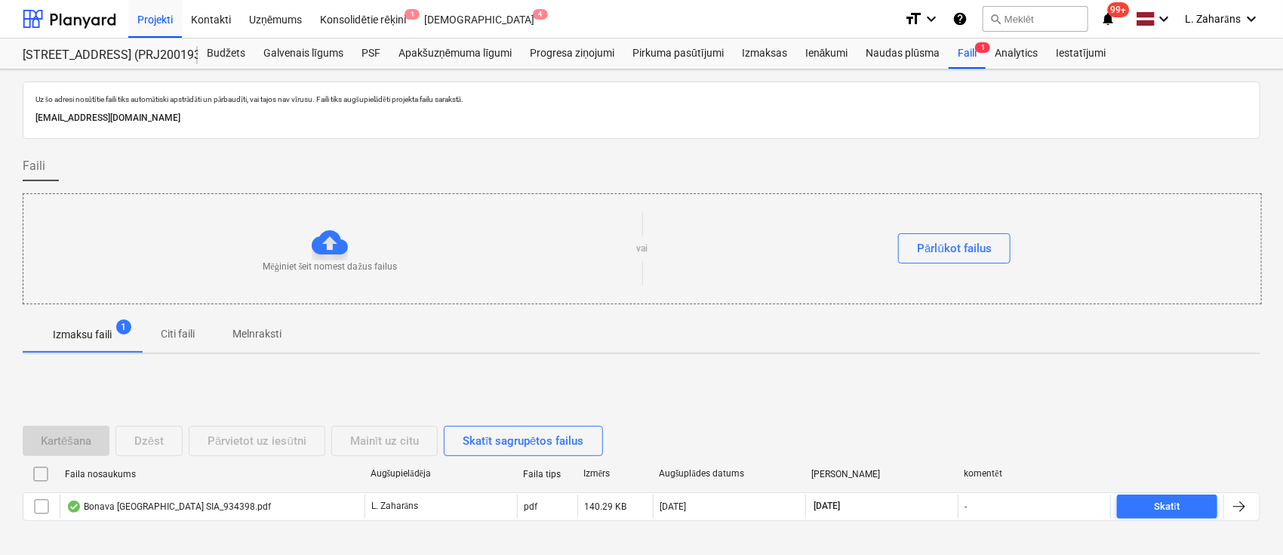
drag, startPoint x: 971, startPoint y: 51, endPoint x: 970, endPoint y: 78, distance: 27.2
click at [971, 51] on div "Faili 1" at bounding box center [967, 53] width 37 height 30
click at [966, 48] on div "Faili 1" at bounding box center [967, 53] width 37 height 30
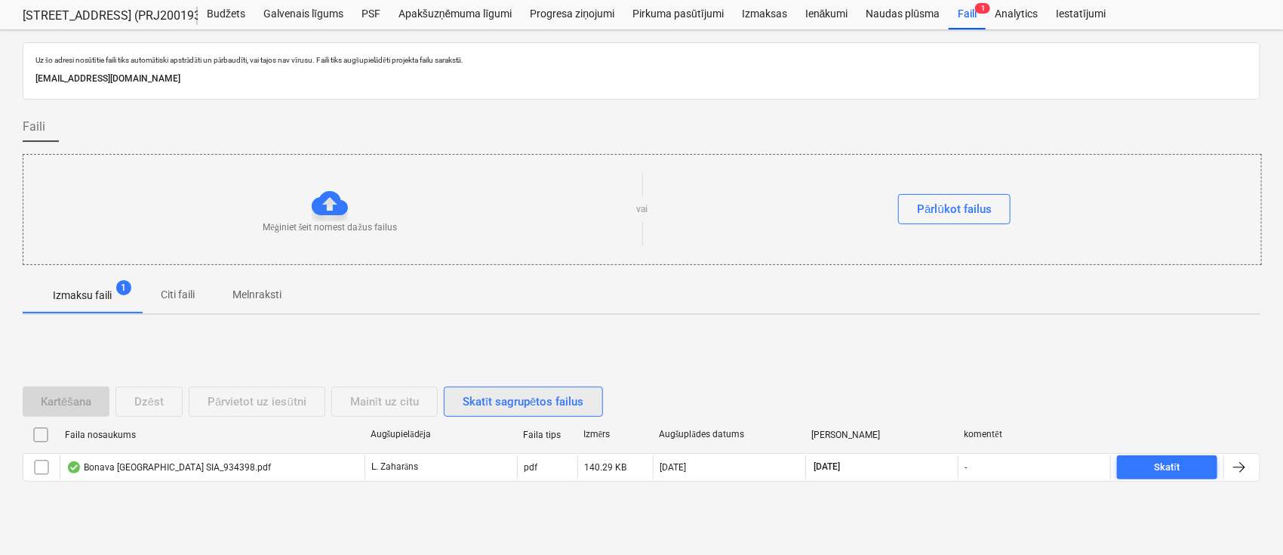
scroll to position [60, 0]
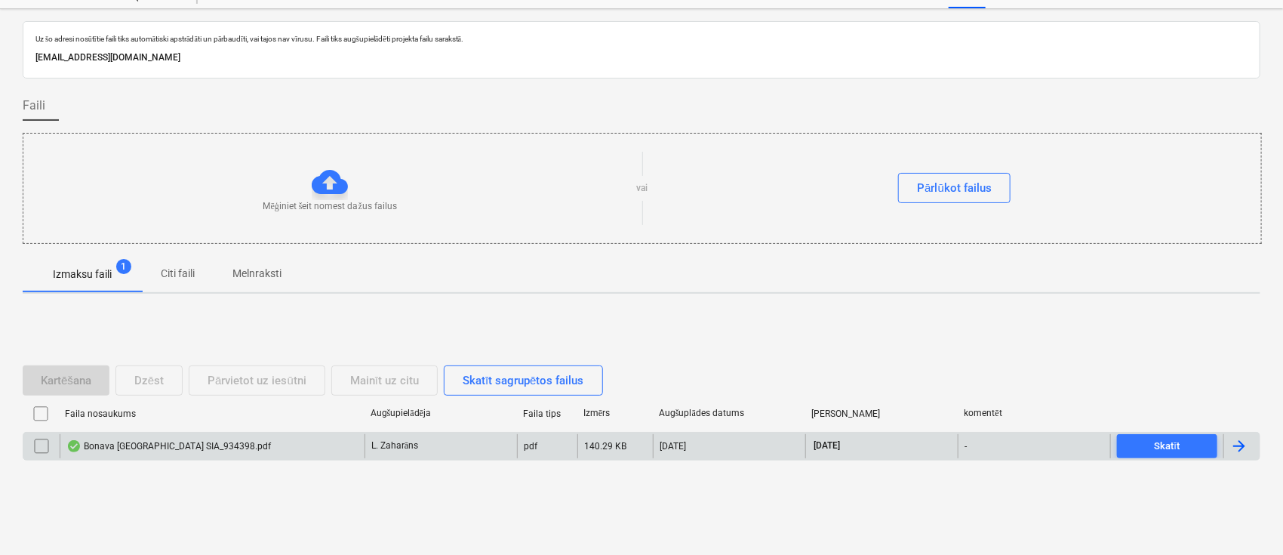
click at [266, 445] on div "Bonava Latvija SIA_934398.pdf" at bounding box center [212, 446] width 305 height 24
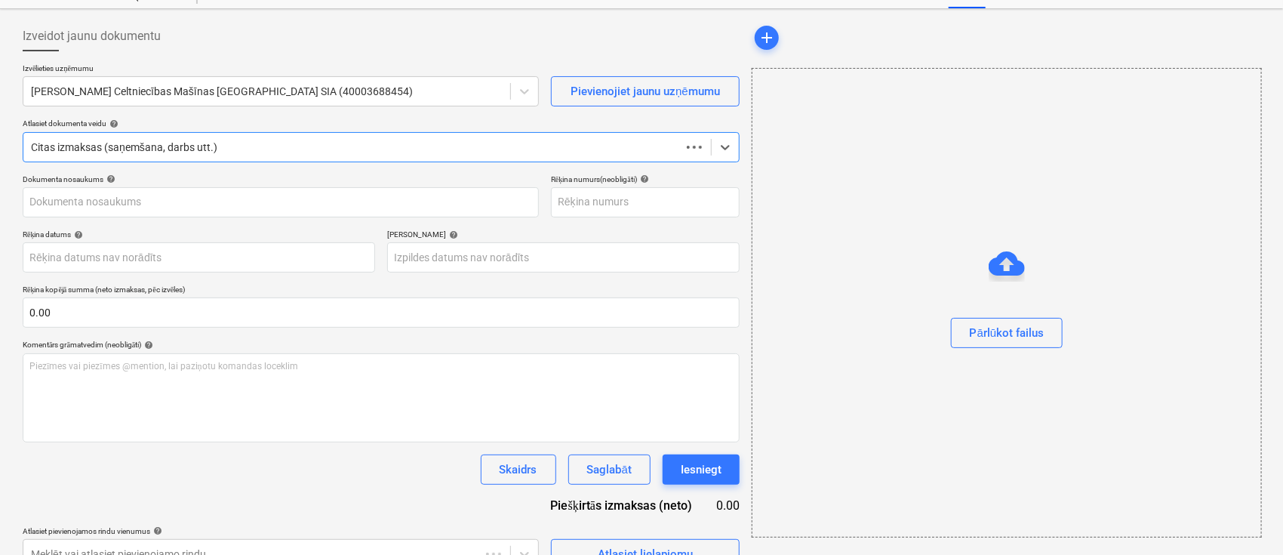
type input "934398"
type input "[DATE]"
type input "08 Oct 2025"
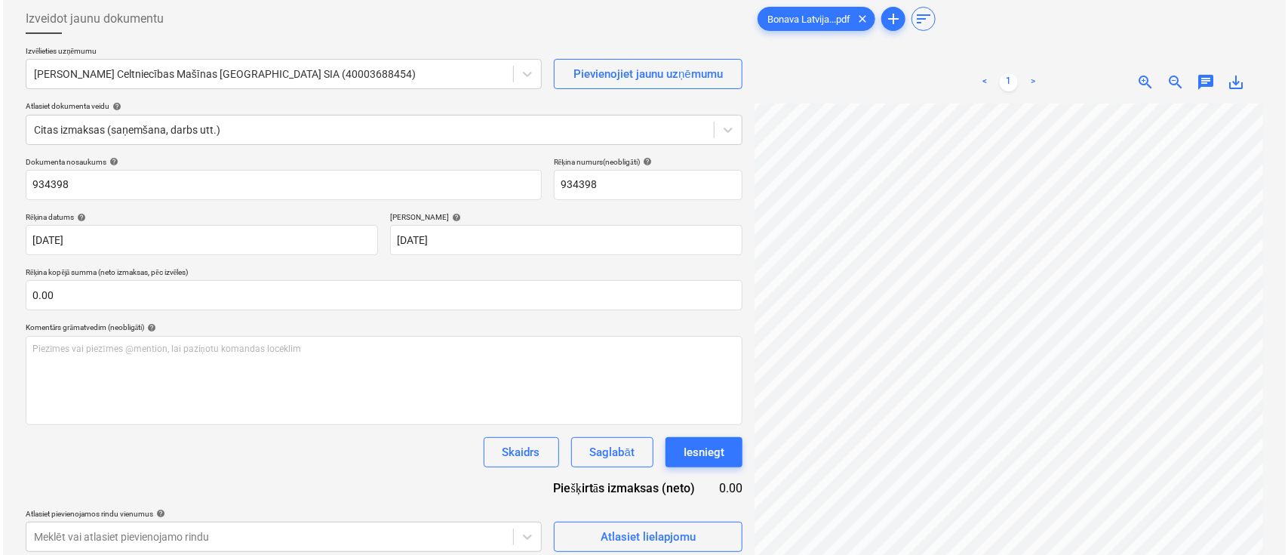
scroll to position [86, 0]
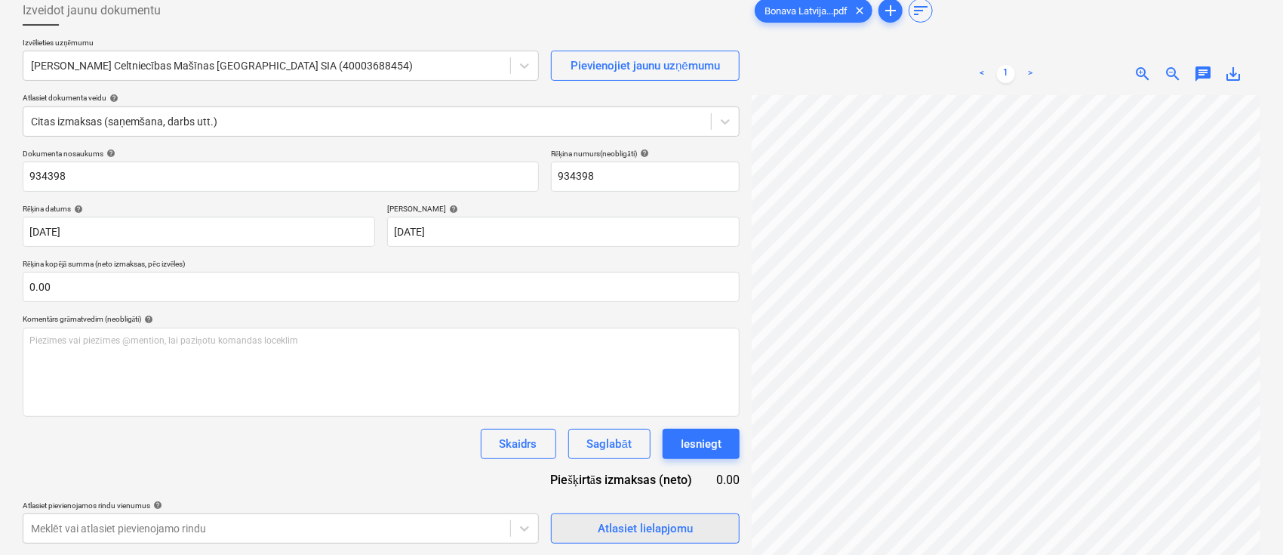
click at [558, 530] on button "Atlasiet lielapjomu" at bounding box center [645, 528] width 189 height 30
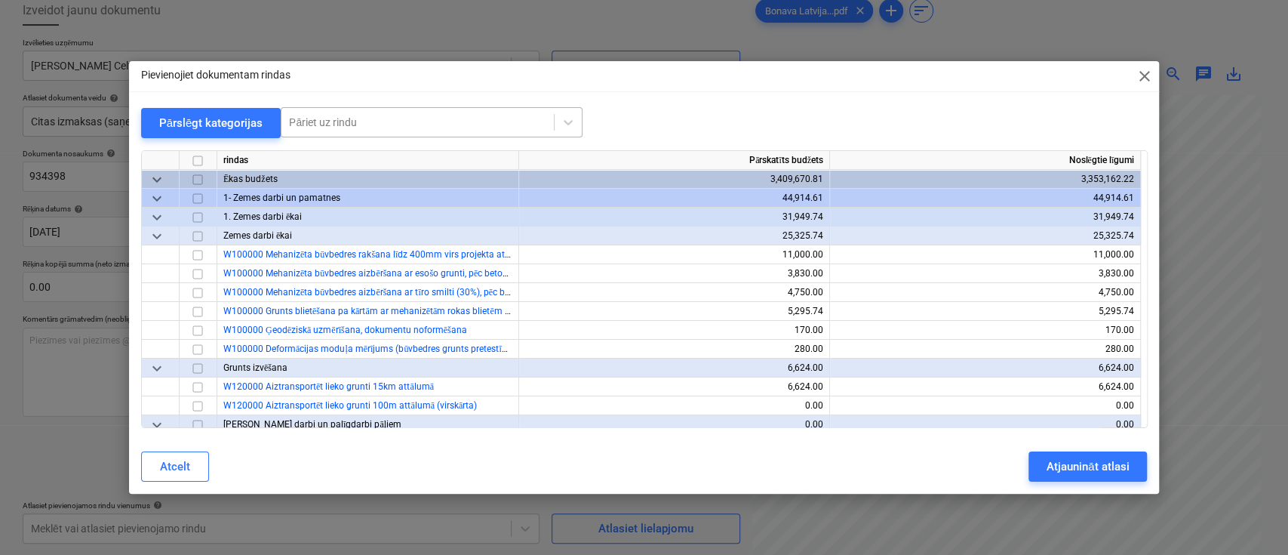
click at [356, 127] on div at bounding box center [417, 122] width 257 height 15
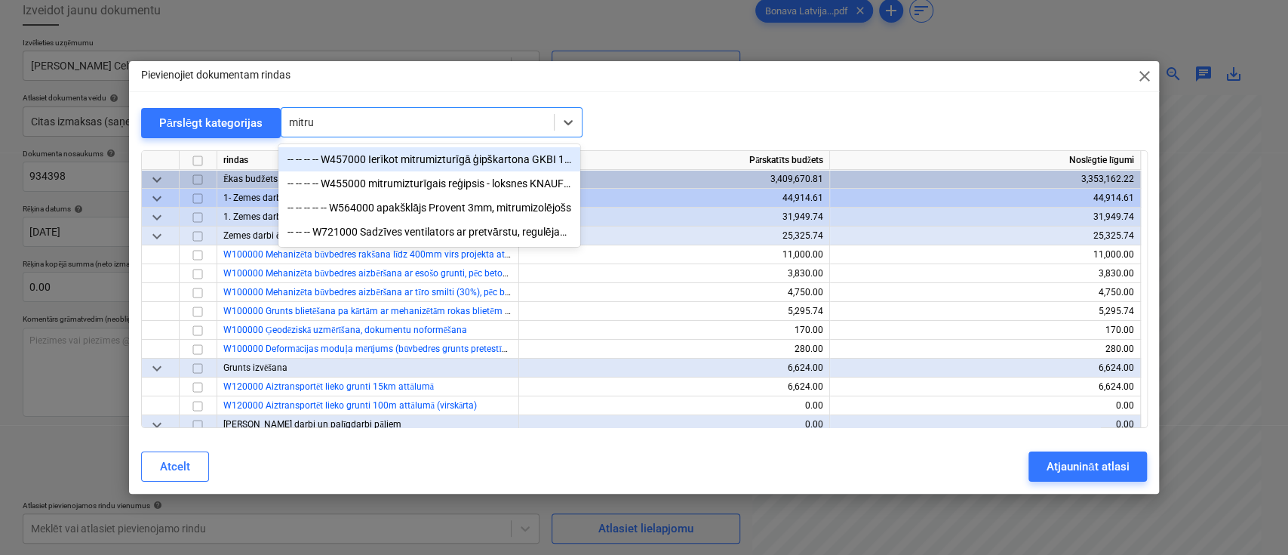
type input "mitrum"
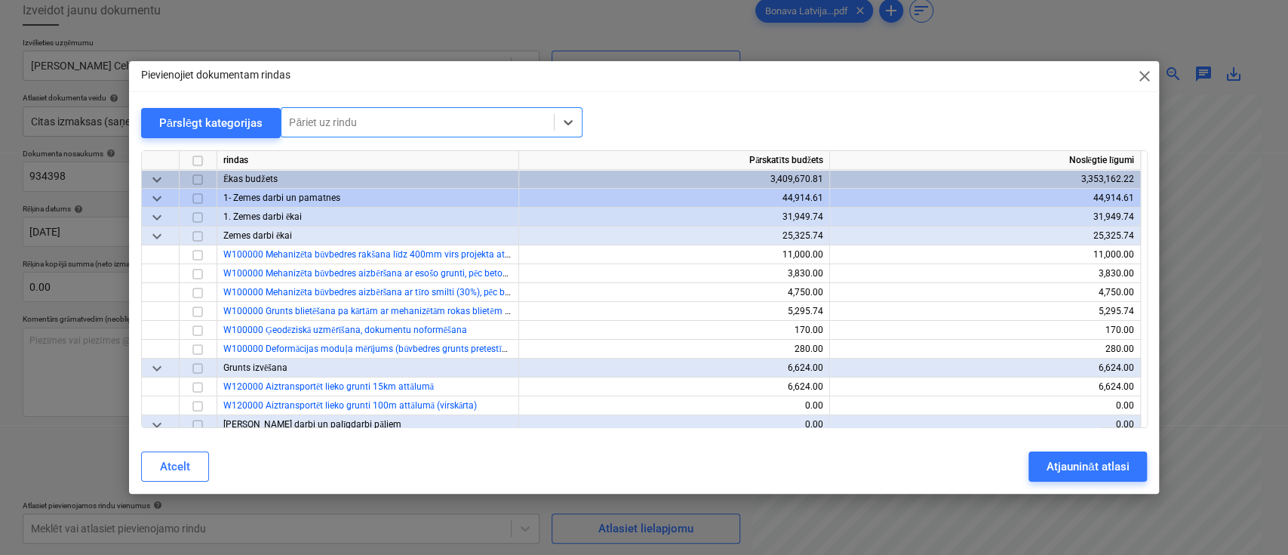
click at [329, 118] on div at bounding box center [417, 122] width 257 height 15
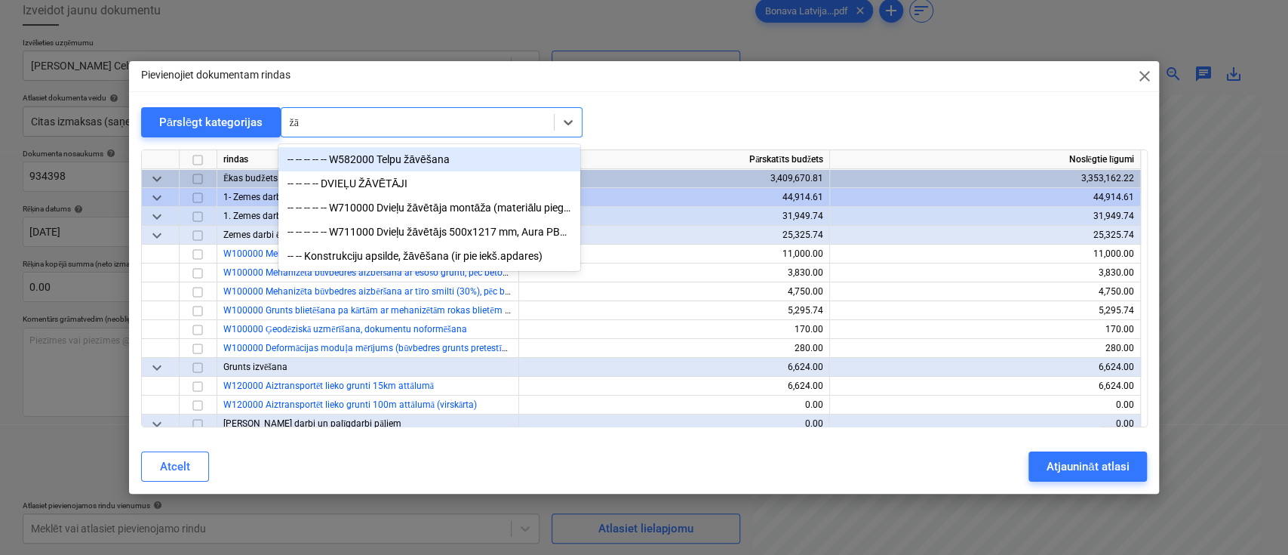
type input "žāv"
drag, startPoint x: 396, startPoint y: 160, endPoint x: 385, endPoint y: 162, distance: 11.5
click at [396, 160] on div "-- -- -- -- -- W582000 Telpu žāvēšana" at bounding box center [429, 159] width 302 height 24
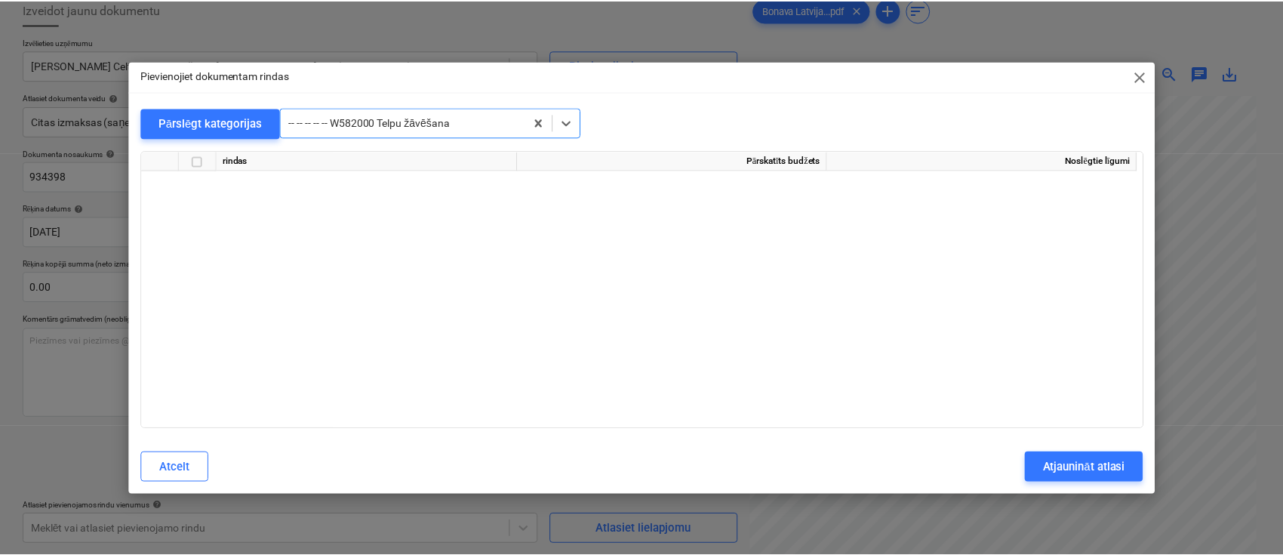
scroll to position [8225, 0]
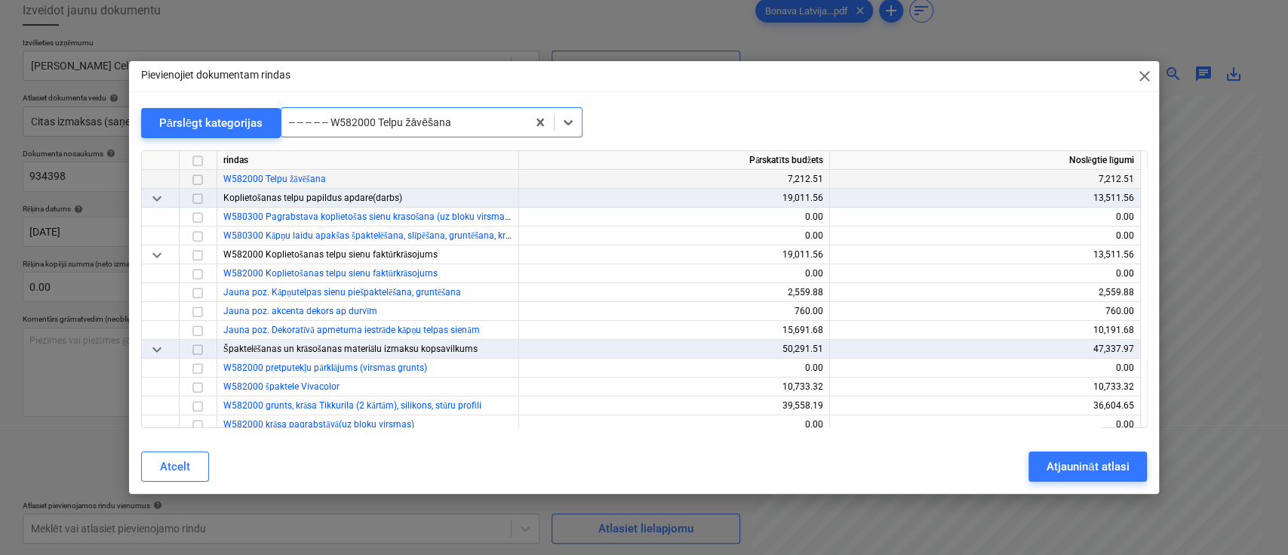
click at [200, 180] on input "checkbox" at bounding box center [198, 179] width 18 height 18
click at [1084, 463] on div "Atjaunināt atlasi" at bounding box center [1088, 467] width 82 height 20
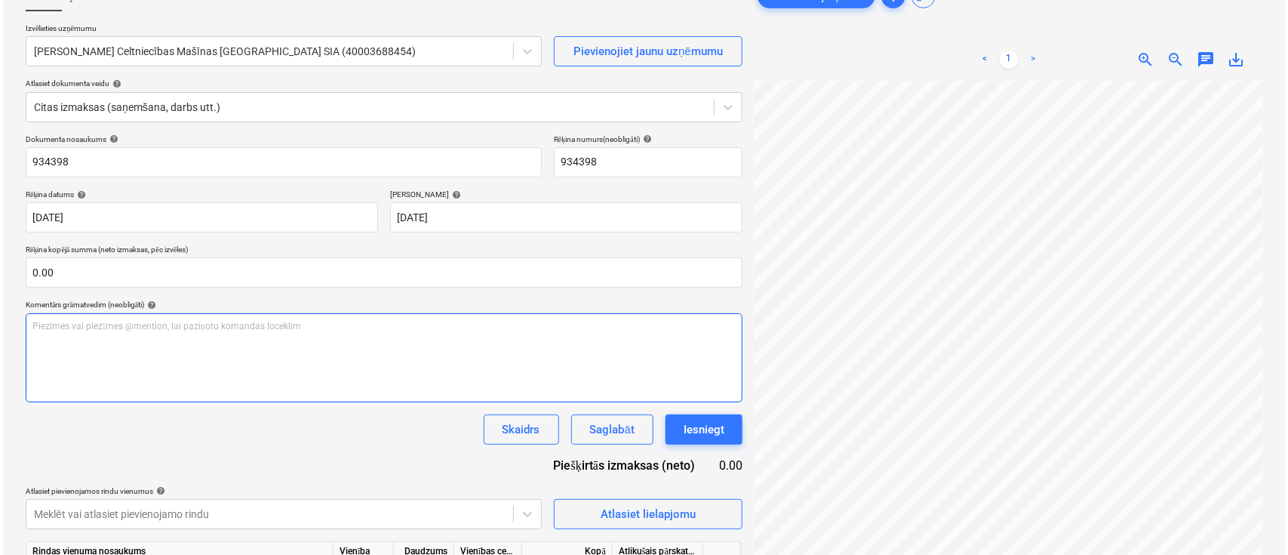
scroll to position [186, 0]
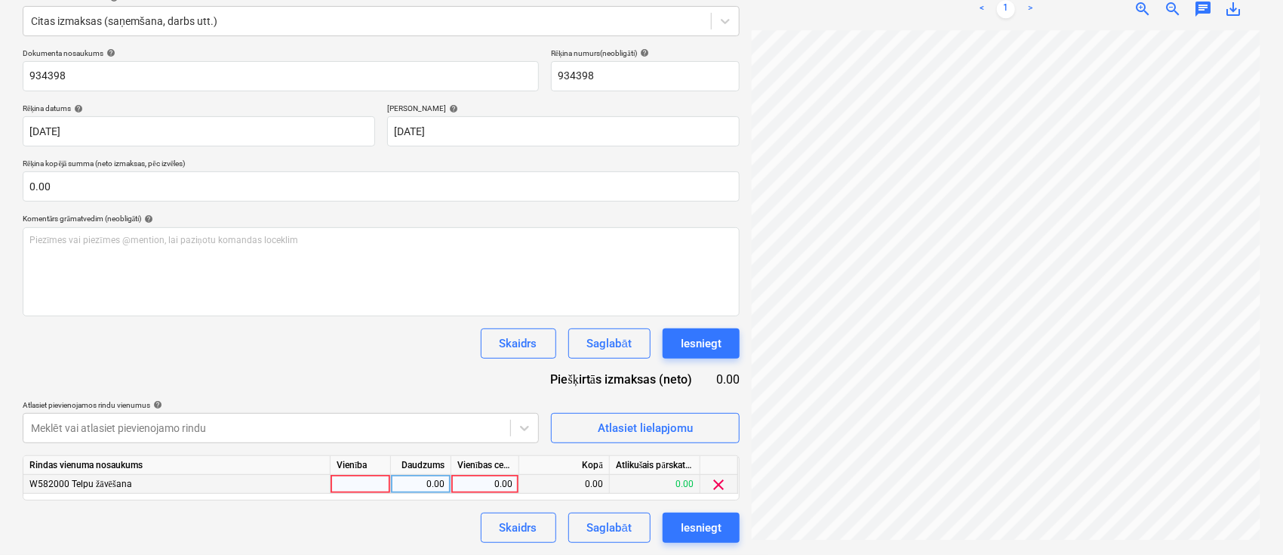
click at [480, 484] on div "0.00" at bounding box center [484, 484] width 55 height 19
type input "4280"
click at [465, 361] on div "Dokumenta nosaukums help 934398 Rēķina numurs (neobligāti) help 934398 Rēķina d…" at bounding box center [381, 295] width 717 height 494
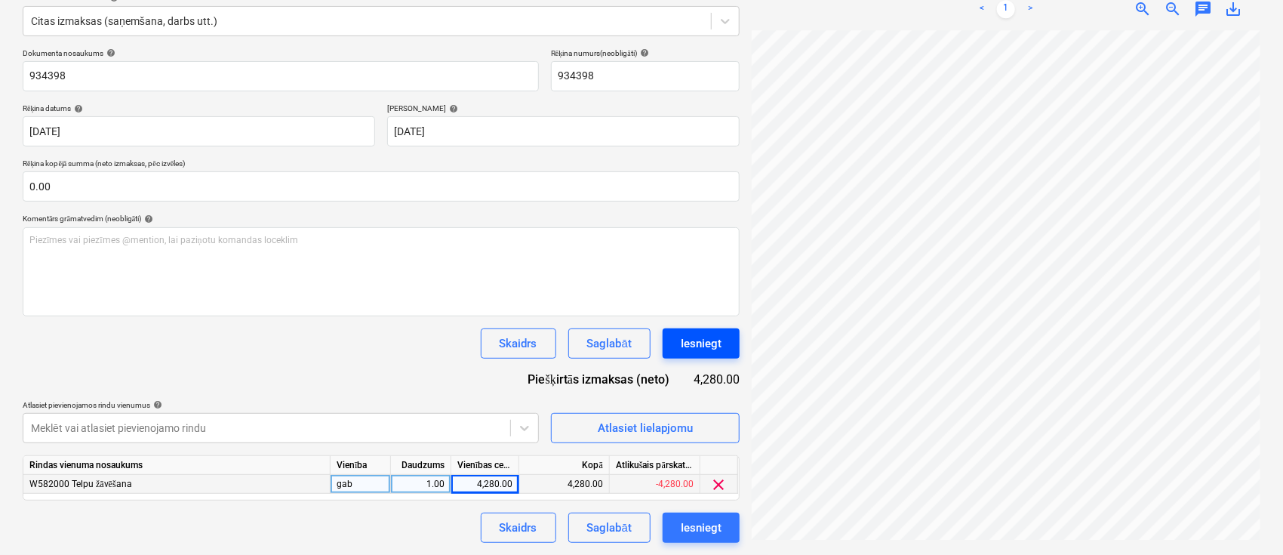
click at [688, 347] on div "Iesniegt" at bounding box center [701, 344] width 41 height 20
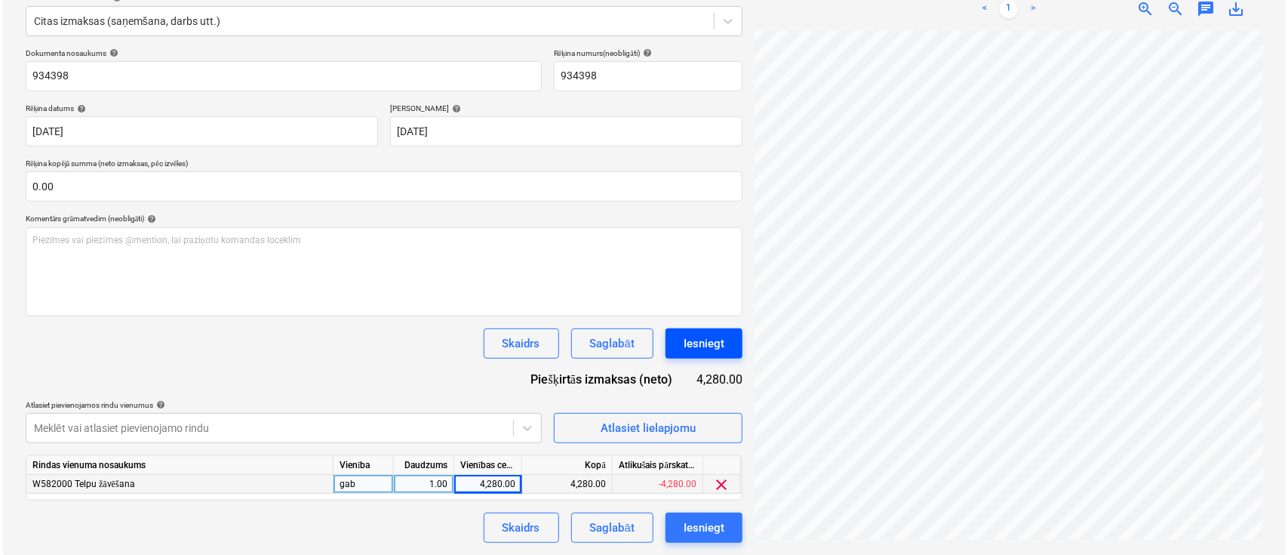
scroll to position [544, 307]
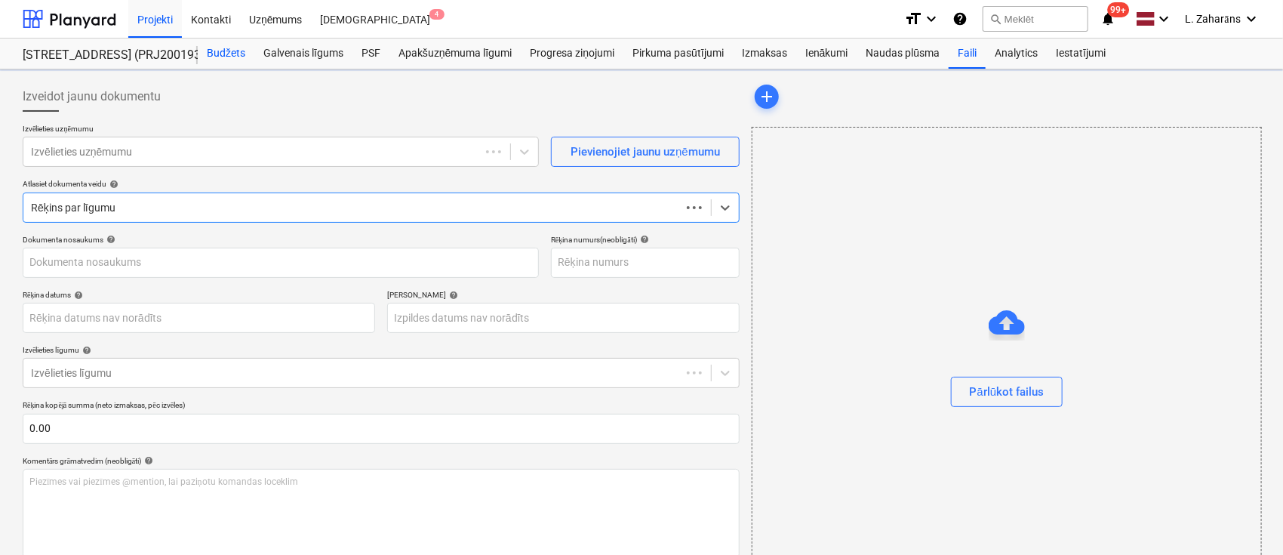
drag, startPoint x: 223, startPoint y: 50, endPoint x: 220, endPoint y: 60, distance: 11.2
click at [223, 50] on div "Budžets" at bounding box center [226, 53] width 57 height 30
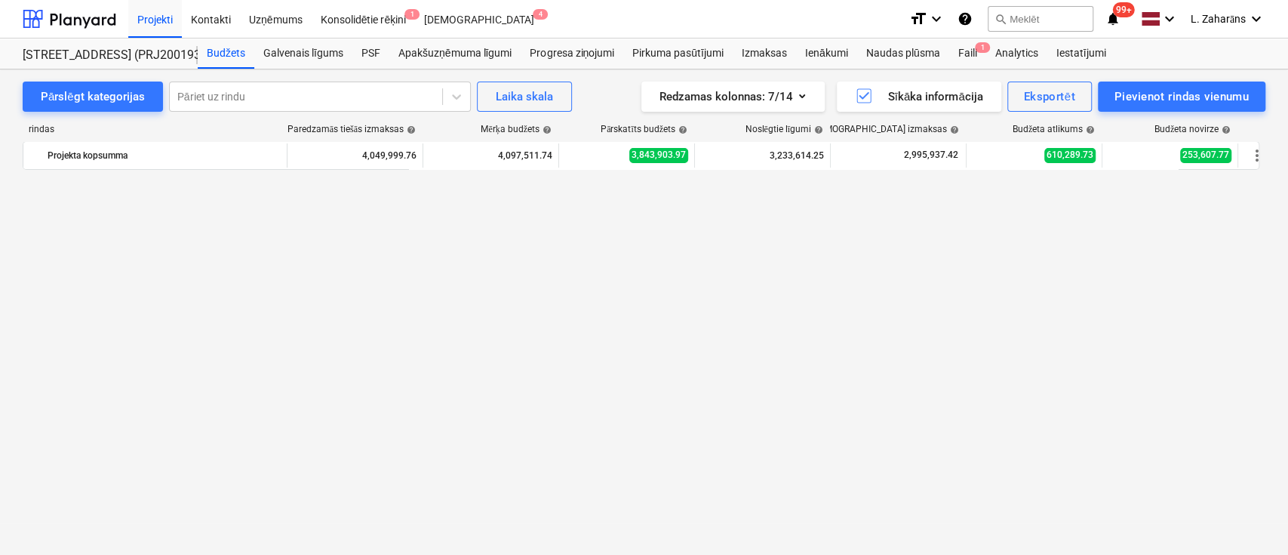
scroll to position [1625, 0]
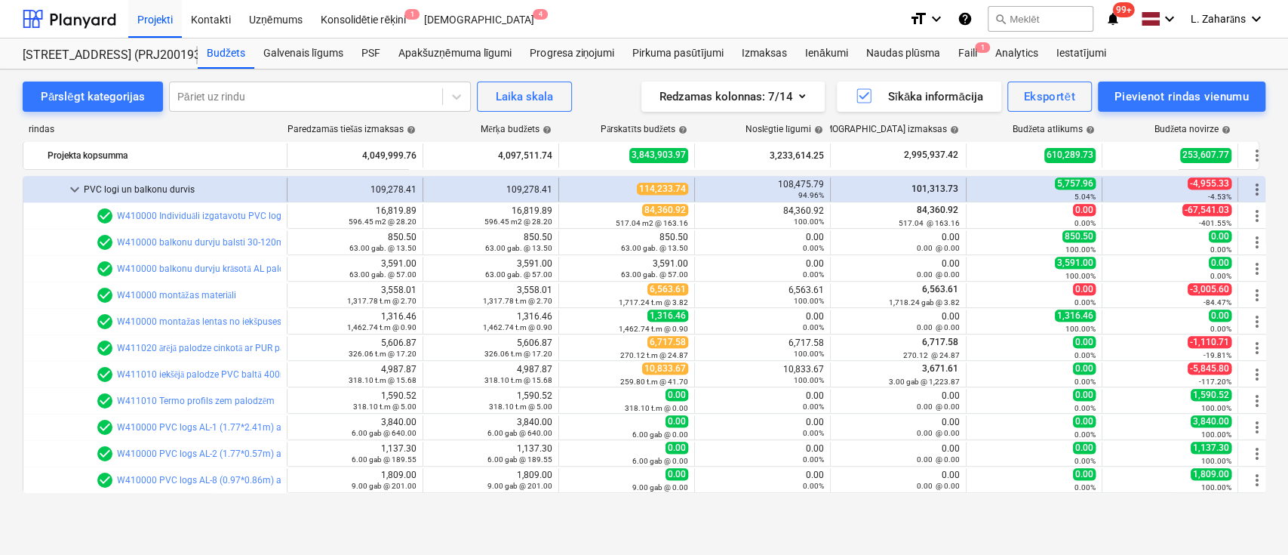
click at [72, 186] on span "keyboard_arrow_down" at bounding box center [75, 189] width 18 height 18
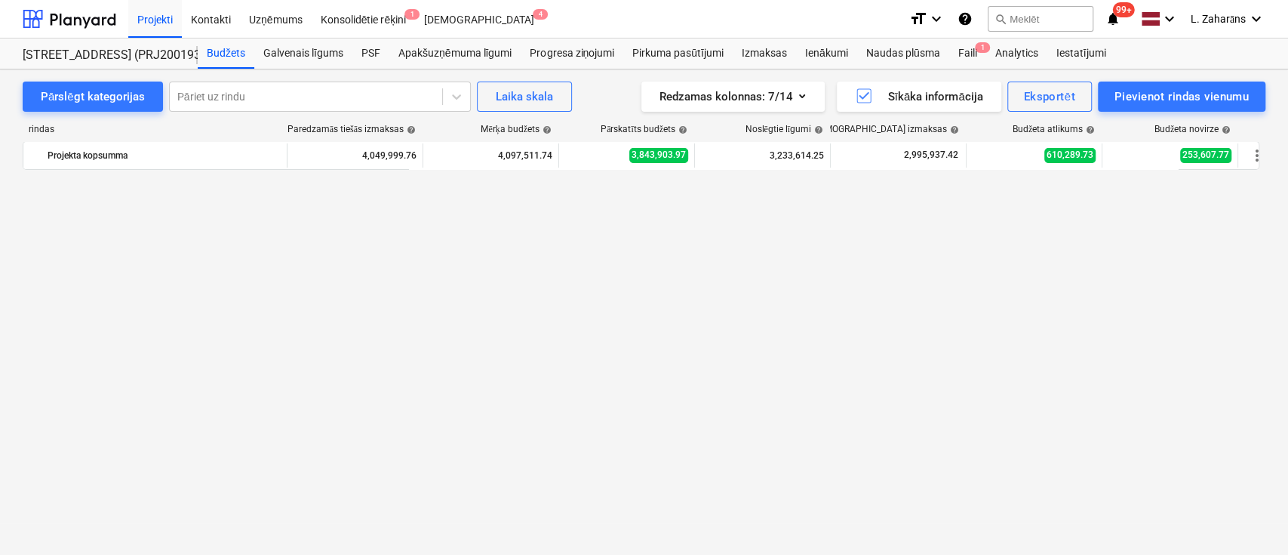
scroll to position [178, 0]
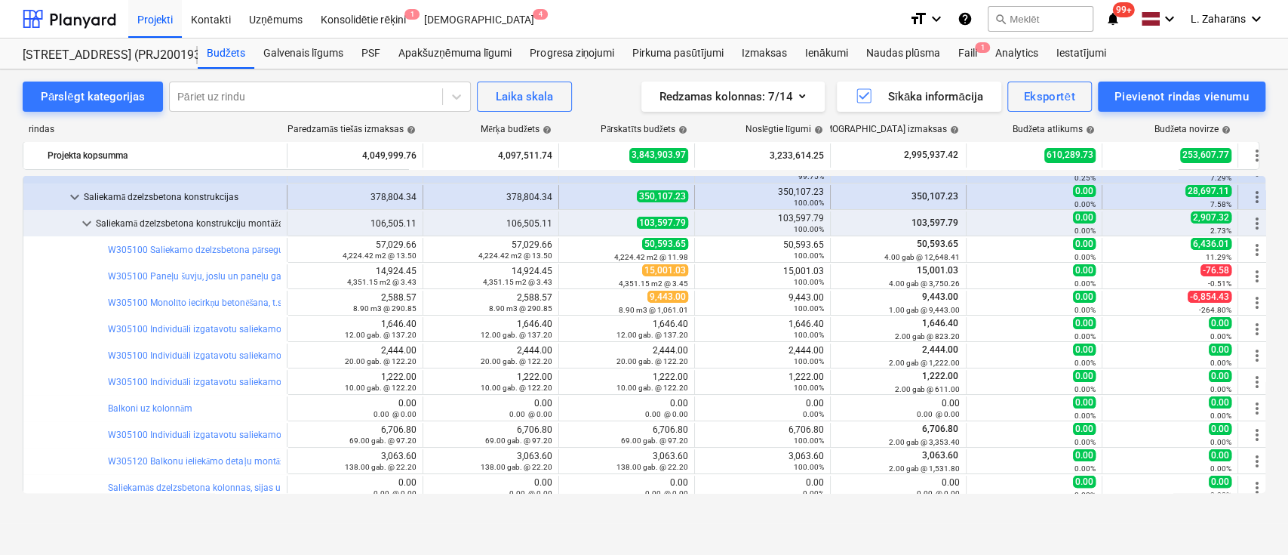
click at [72, 196] on span "keyboard_arrow_down" at bounding box center [75, 197] width 18 height 18
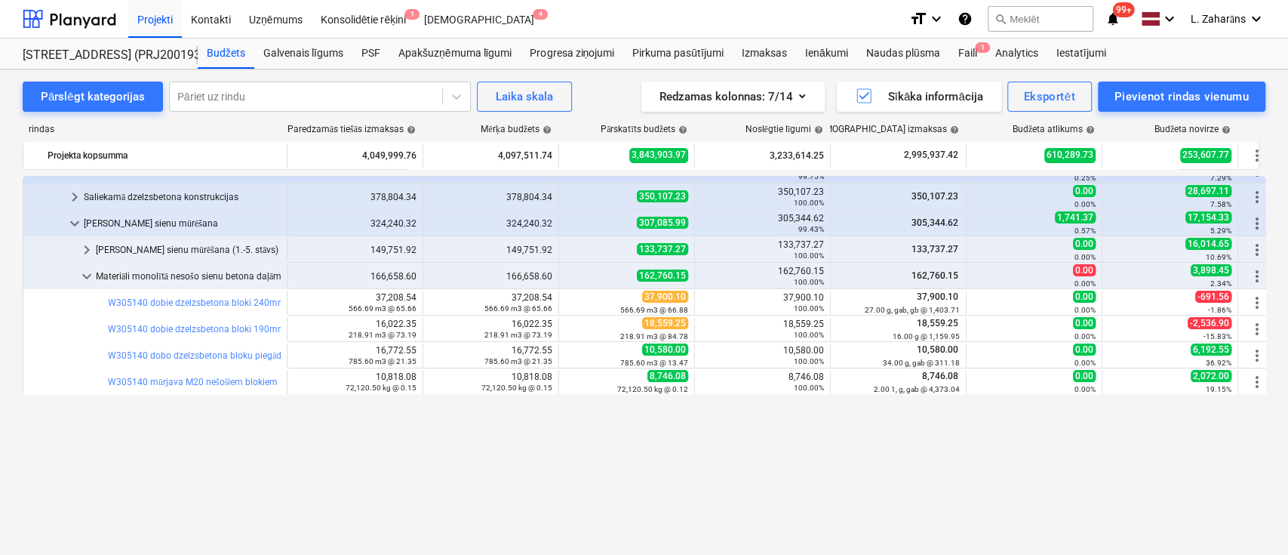
scroll to position [0, 0]
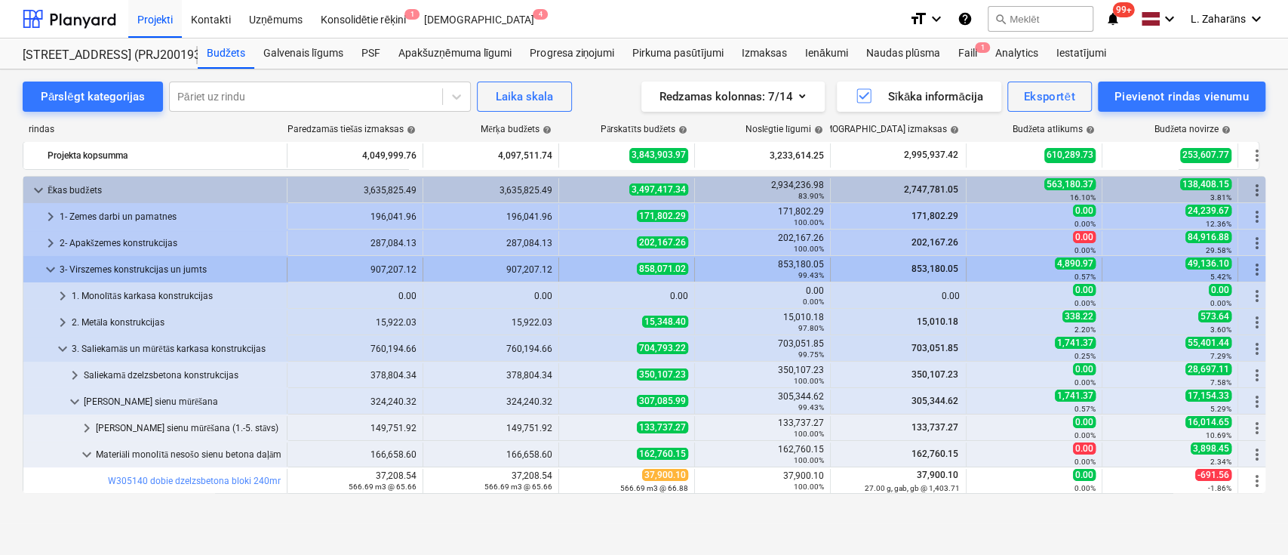
click at [45, 268] on span "keyboard_arrow_down" at bounding box center [51, 269] width 18 height 18
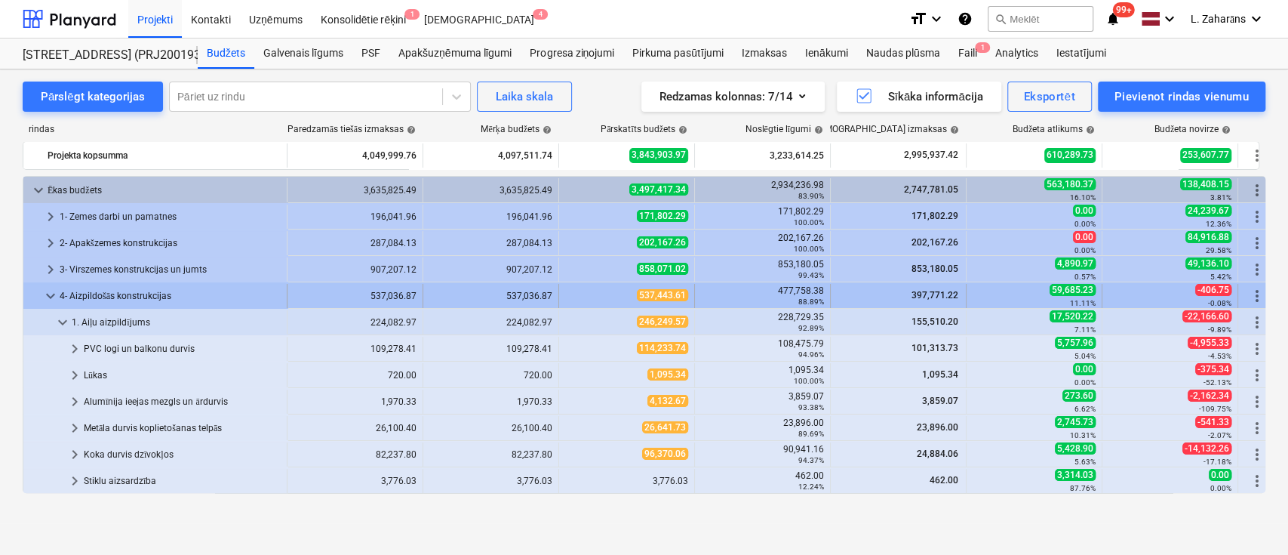
click at [39, 294] on div at bounding box center [35, 296] width 12 height 24
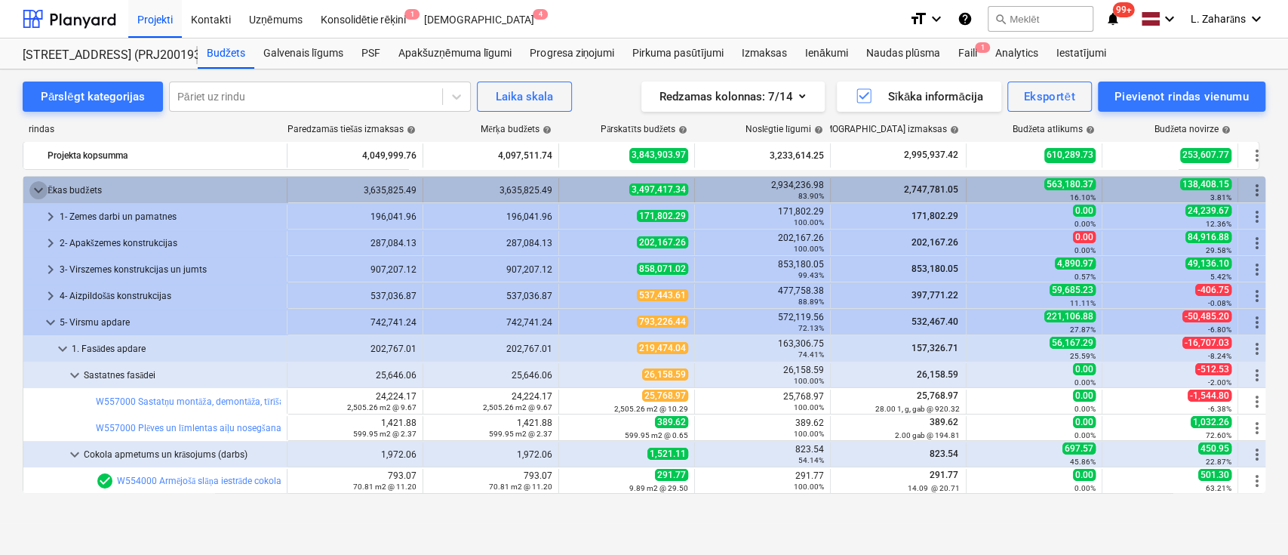
click at [33, 190] on span "keyboard_arrow_down" at bounding box center [38, 190] width 18 height 18
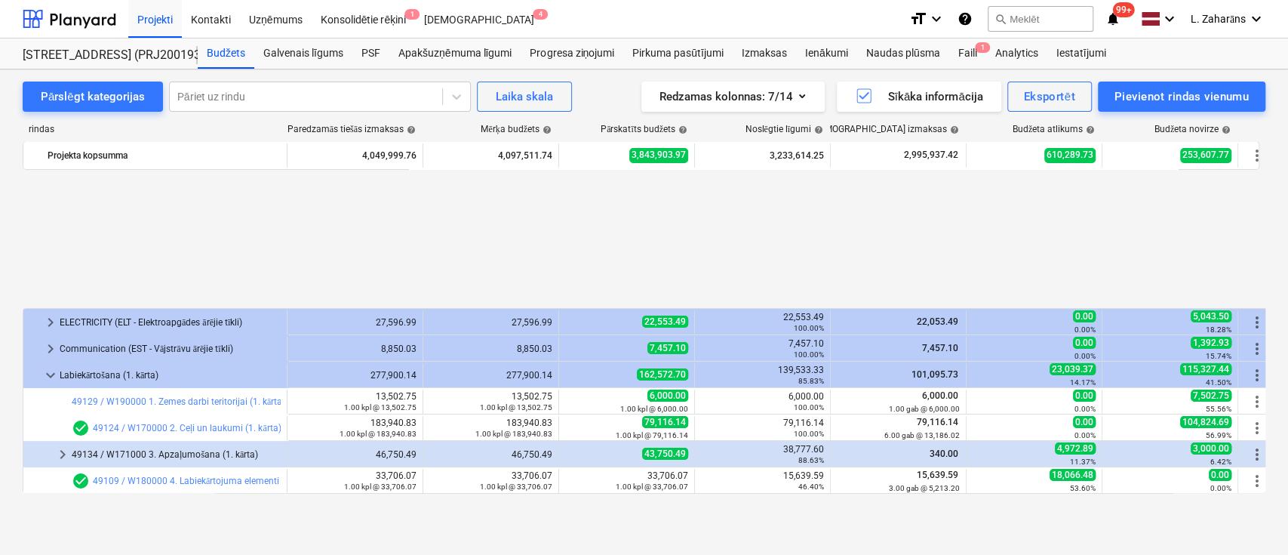
scroll to position [184, 0]
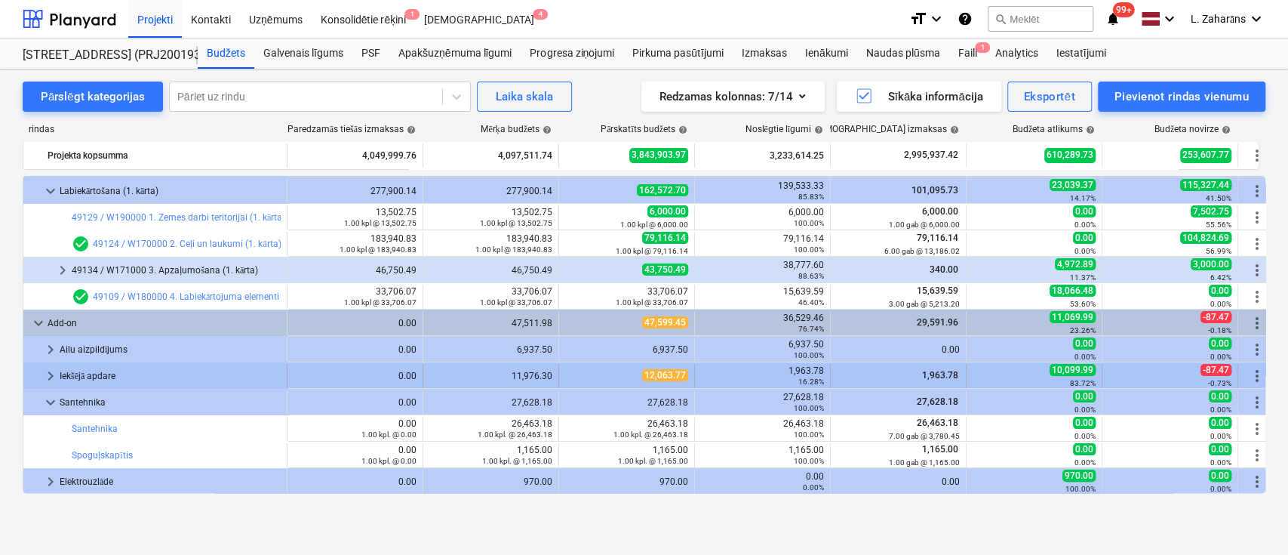
click at [50, 377] on span "keyboard_arrow_right" at bounding box center [51, 376] width 18 height 18
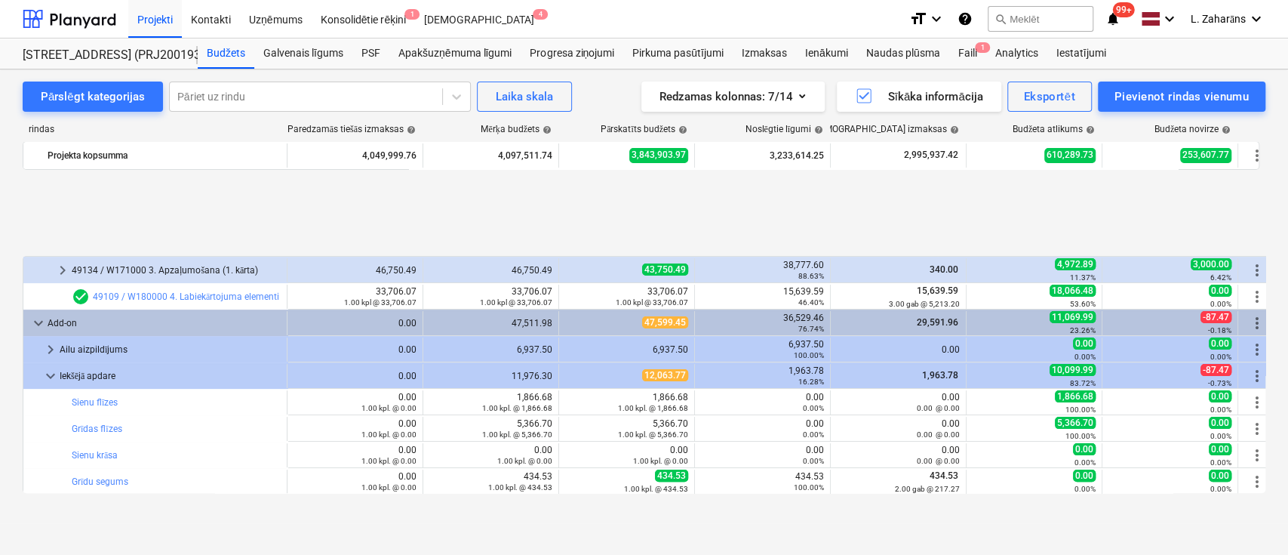
scroll to position [343, 0]
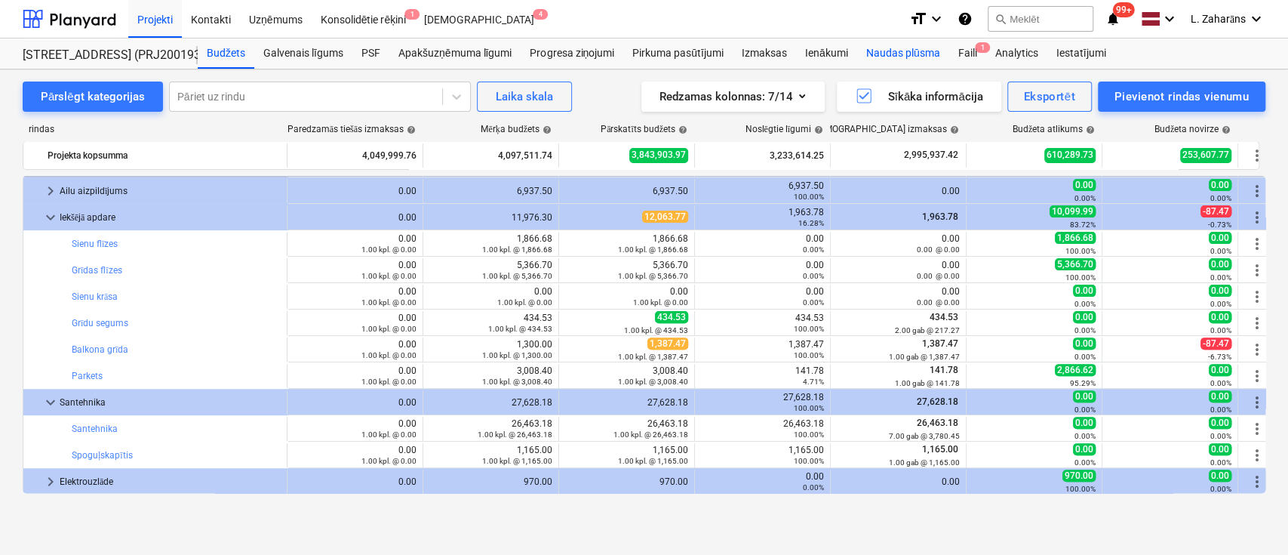
drag, startPoint x: 969, startPoint y: 49, endPoint x: 947, endPoint y: 61, distance: 25.0
click at [969, 48] on div "Faili 1" at bounding box center [967, 53] width 37 height 30
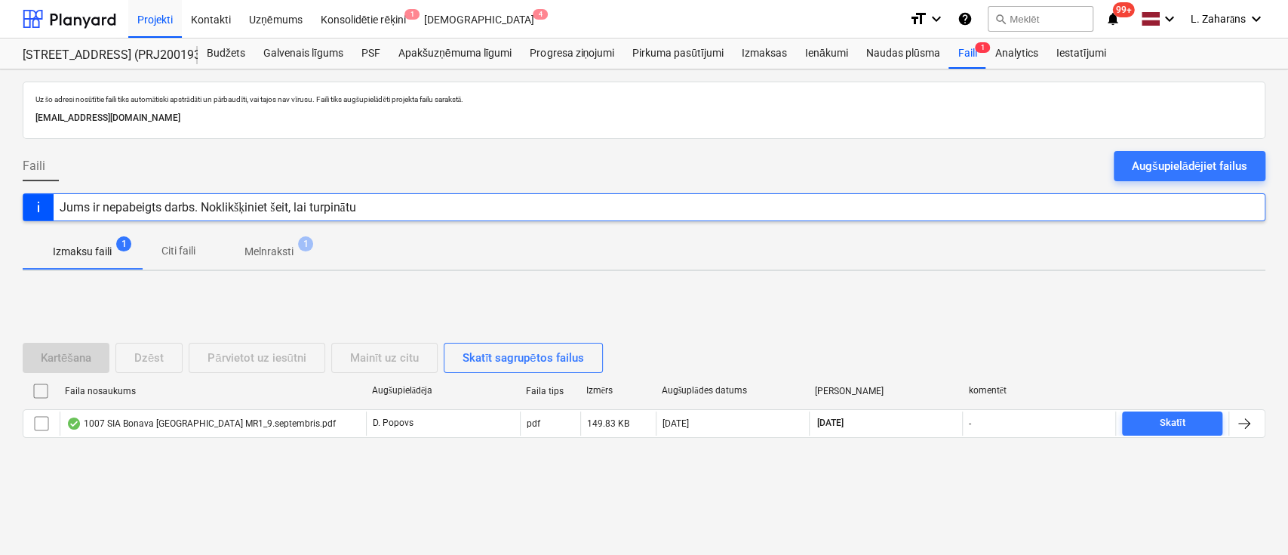
drag, startPoint x: 45, startPoint y: 426, endPoint x: 70, endPoint y: 386, distance: 46.5
click at [45, 423] on input "checkbox" at bounding box center [41, 423] width 24 height 24
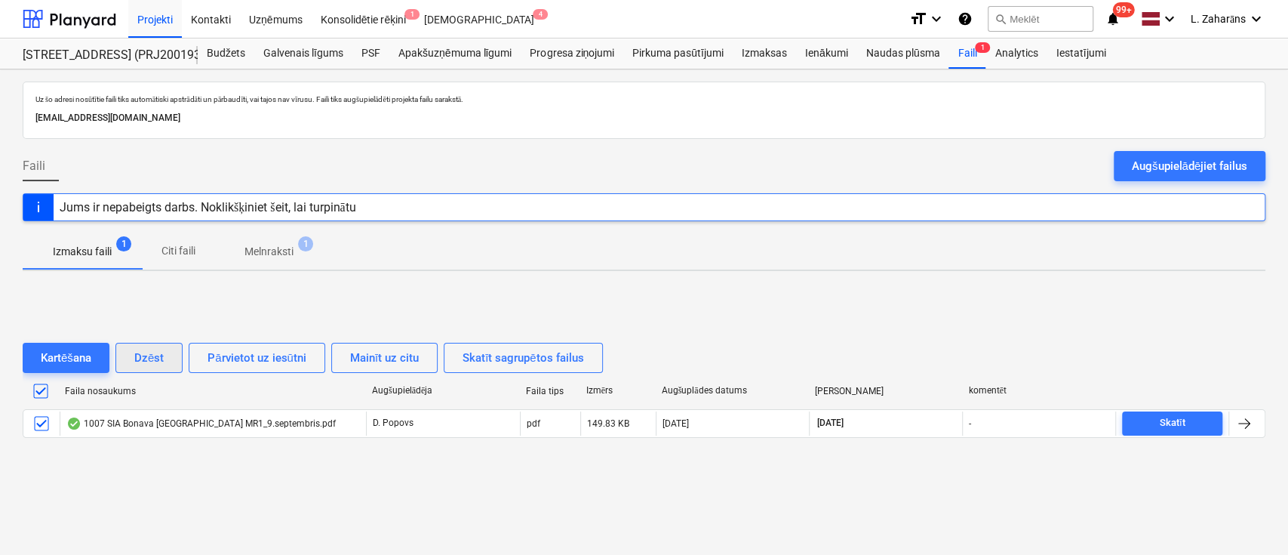
click at [139, 359] on div "Dzēst" at bounding box center [148, 358] width 29 height 20
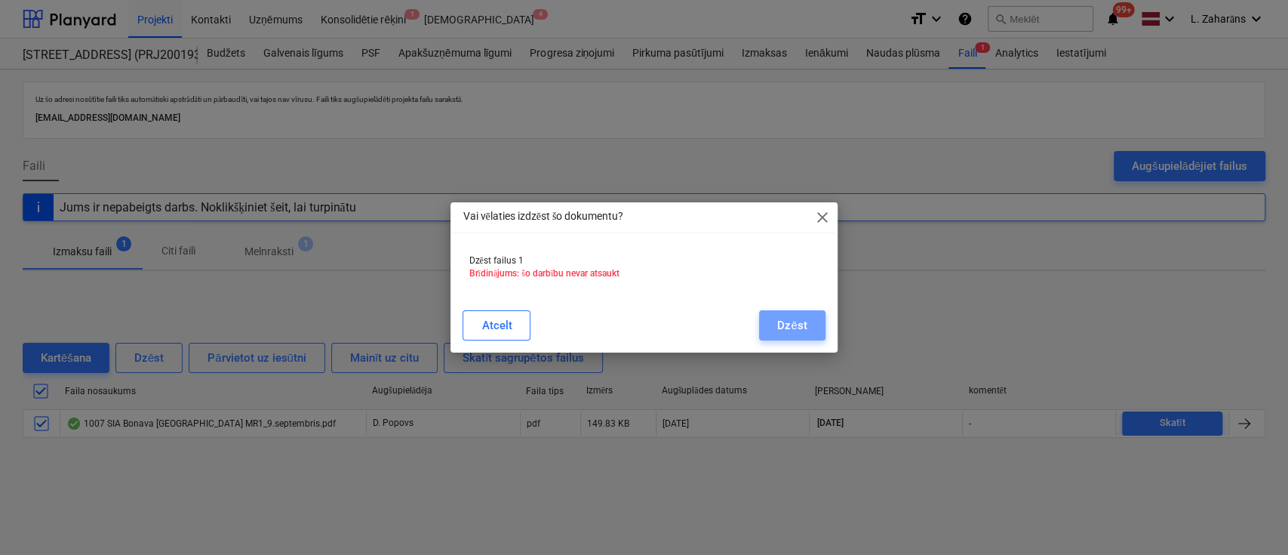
drag, startPoint x: 775, startPoint y: 321, endPoint x: 712, endPoint y: 317, distance: 63.5
click at [772, 321] on button "Dzēst" at bounding box center [792, 325] width 66 height 30
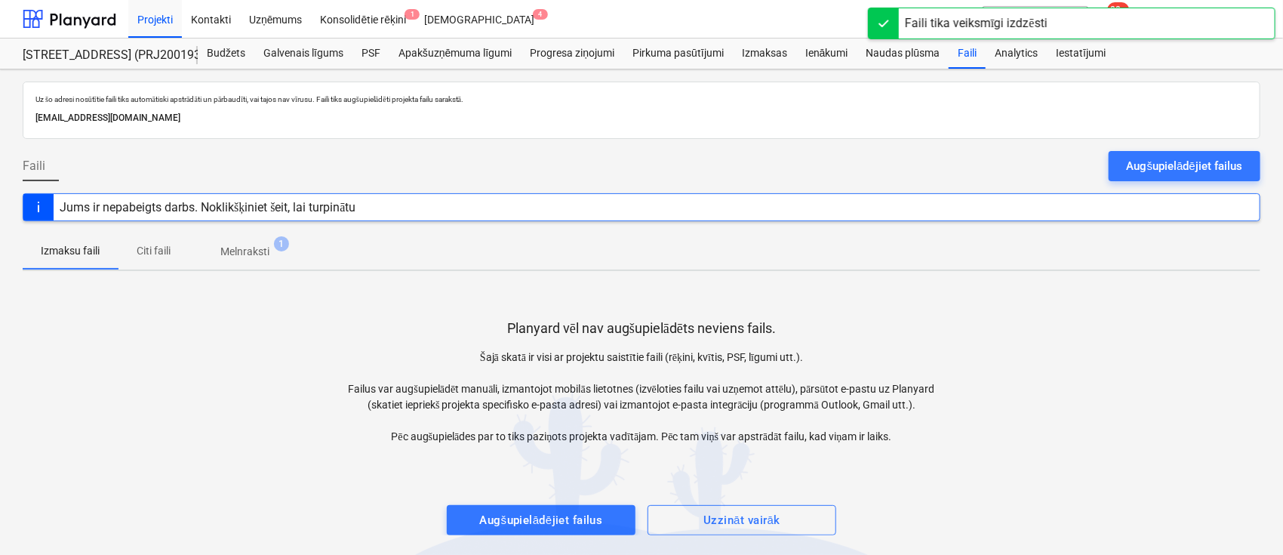
drag, startPoint x: 241, startPoint y: 248, endPoint x: 223, endPoint y: 257, distance: 19.6
click at [240, 248] on p "Melnraksti" at bounding box center [244, 252] width 49 height 16
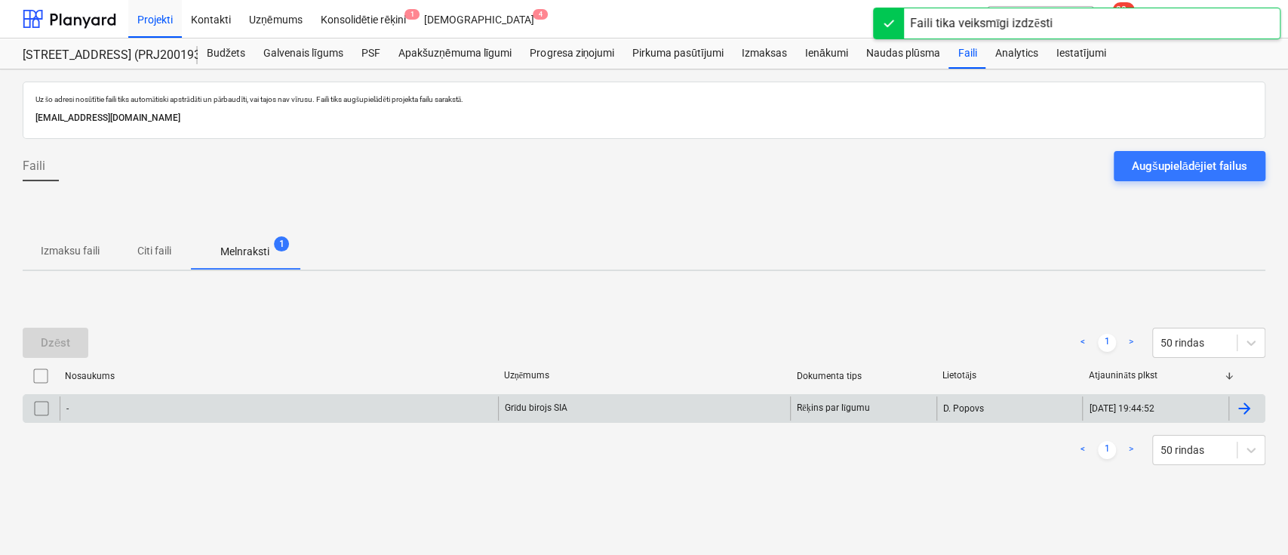
click at [39, 407] on input "checkbox" at bounding box center [41, 408] width 24 height 24
click at [45, 340] on div "Dzēst" at bounding box center [55, 343] width 29 height 20
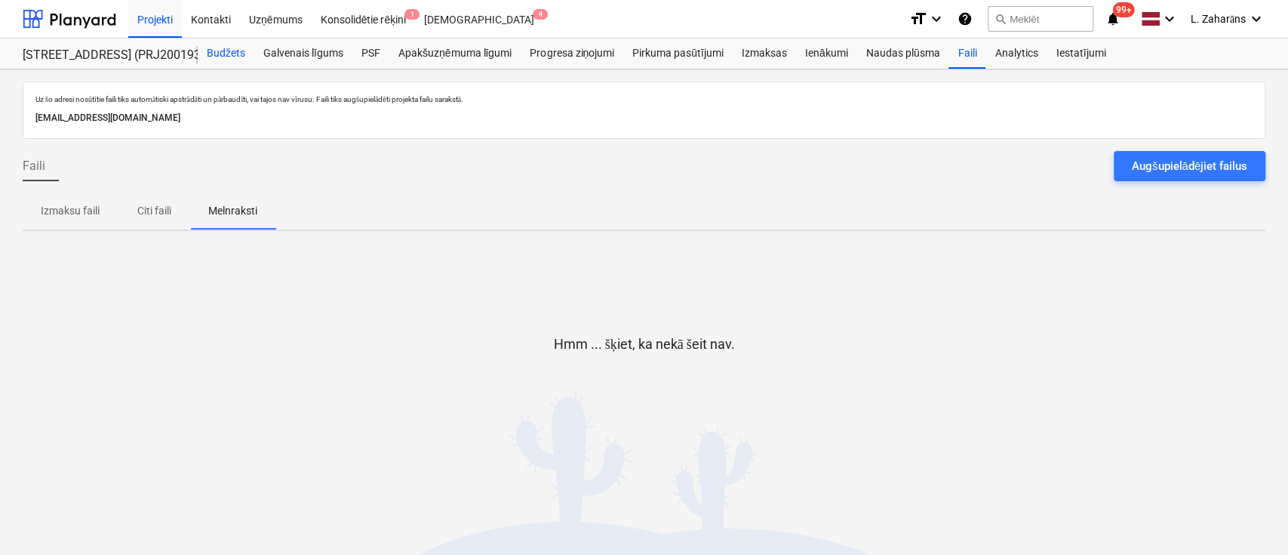
drag, startPoint x: 218, startPoint y: 57, endPoint x: 223, endPoint y: 65, distance: 9.2
click at [218, 57] on div "Budžets" at bounding box center [226, 53] width 57 height 30
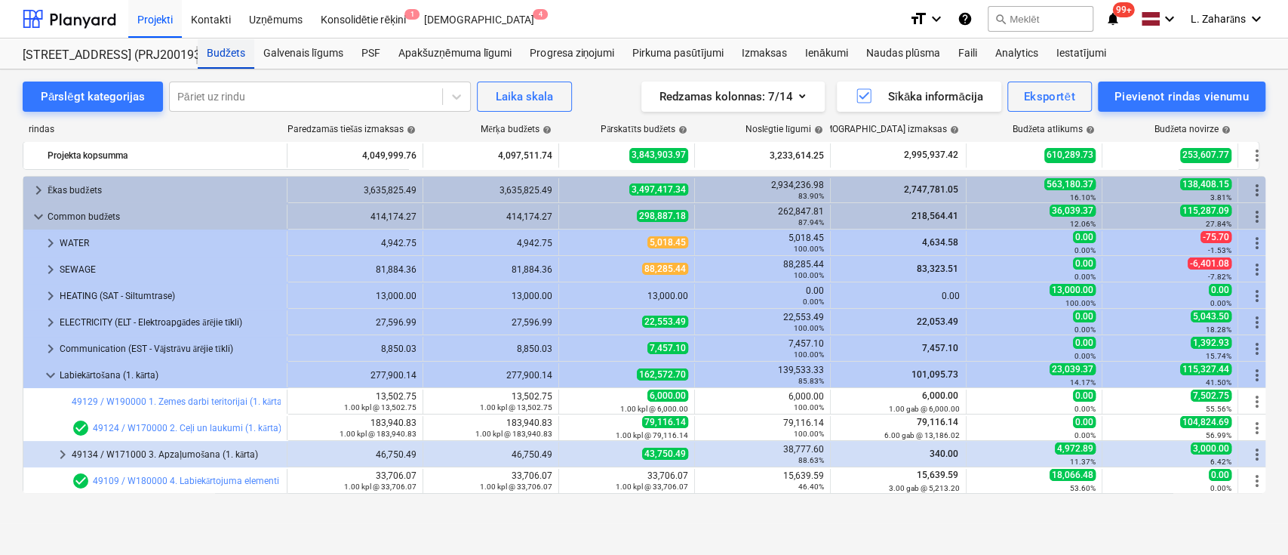
scroll to position [343, 0]
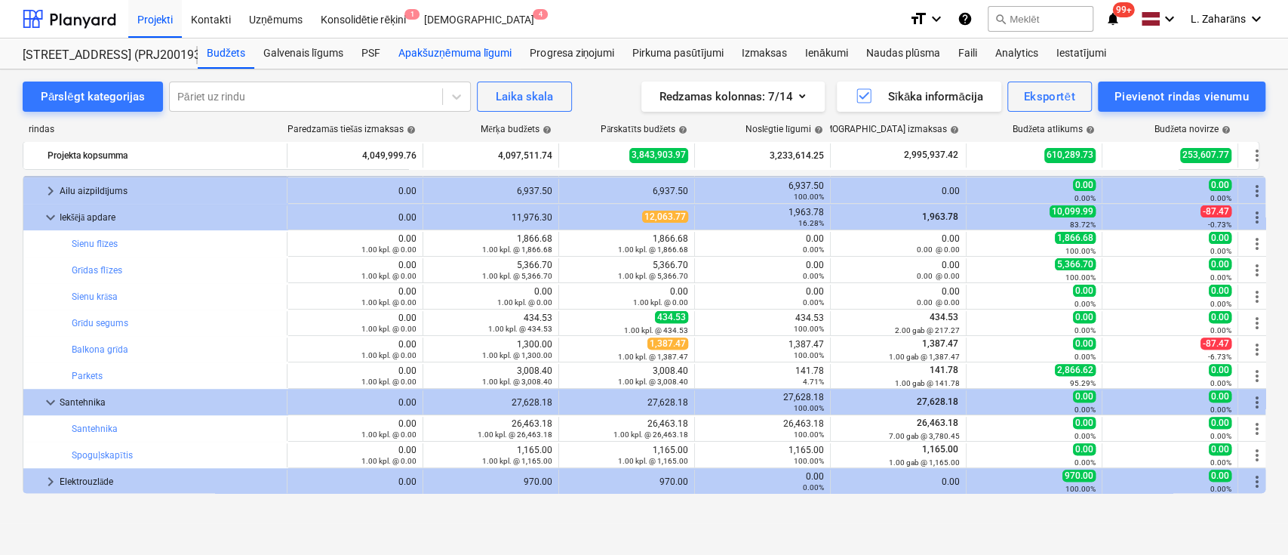
click at [463, 51] on div "Apakšuzņēmuma līgumi" at bounding box center [454, 53] width 131 height 30
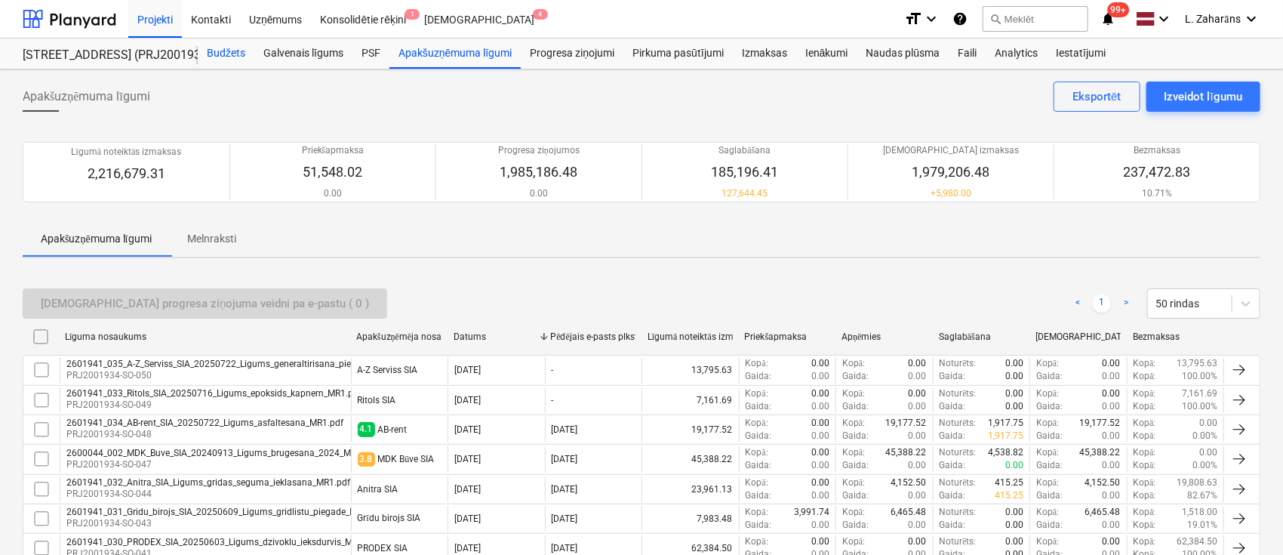
click at [232, 48] on div "Budžets" at bounding box center [226, 53] width 57 height 30
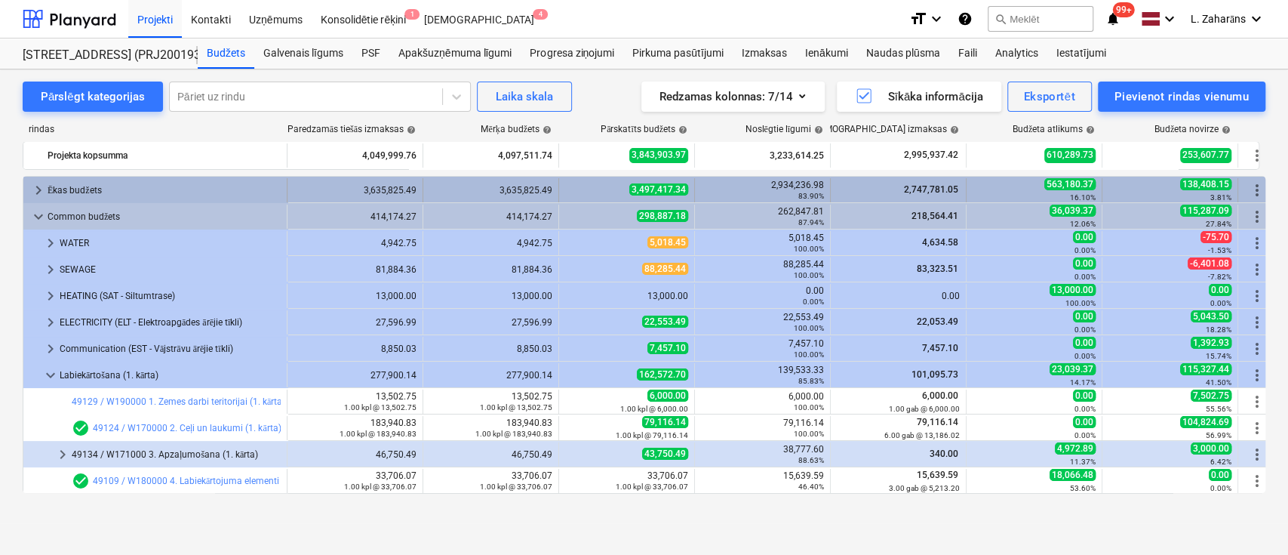
click at [38, 192] on span "keyboard_arrow_right" at bounding box center [38, 190] width 18 height 18
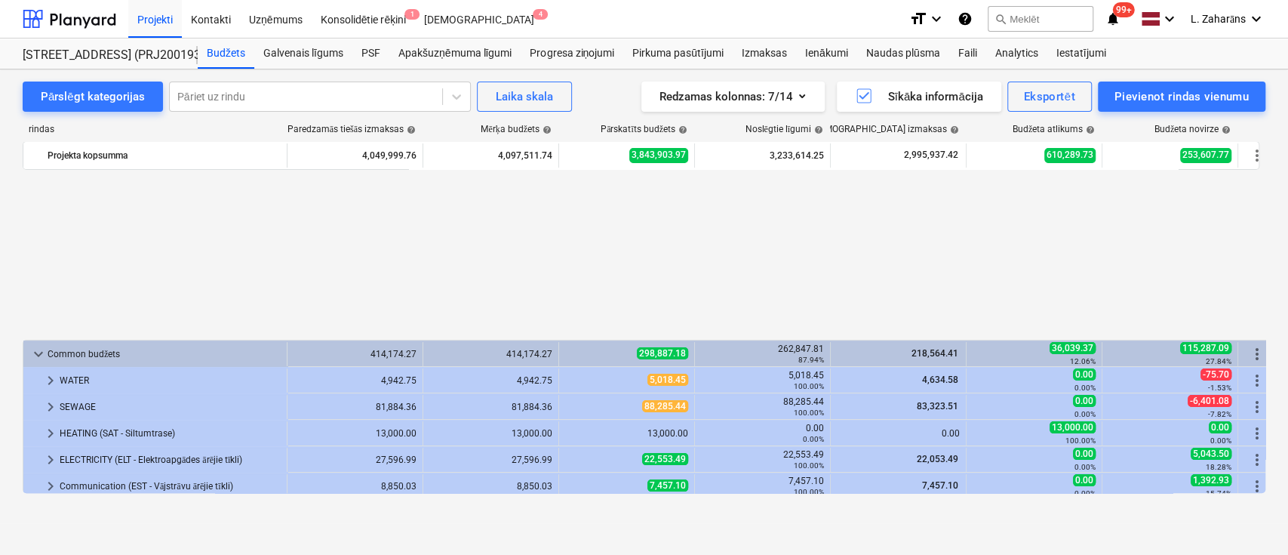
scroll to position [302, 0]
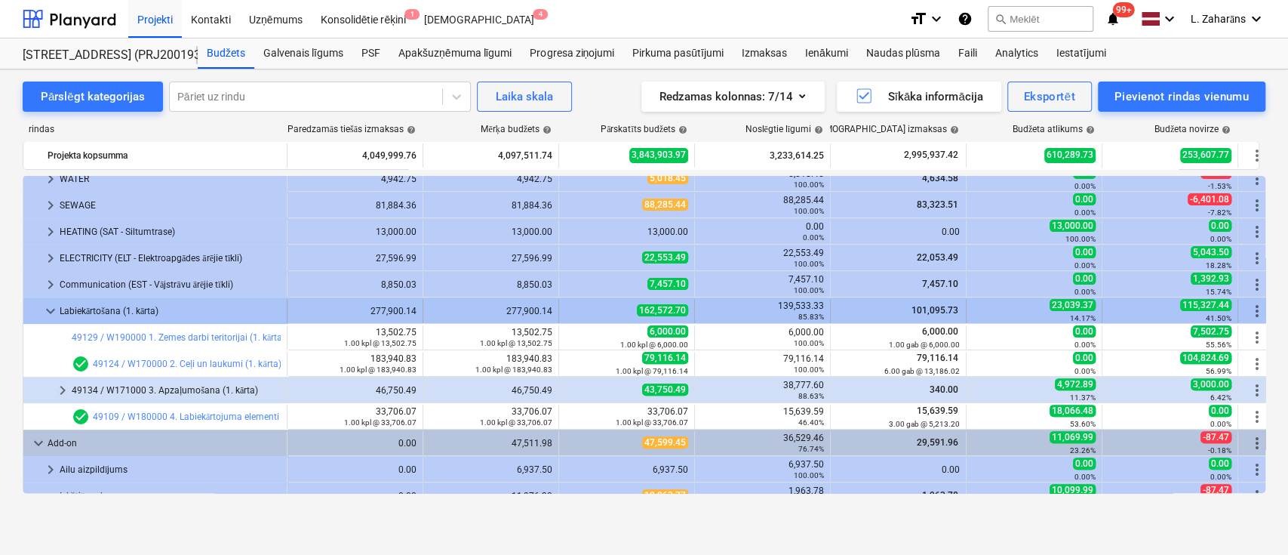
click at [49, 312] on span "keyboard_arrow_down" at bounding box center [51, 311] width 18 height 18
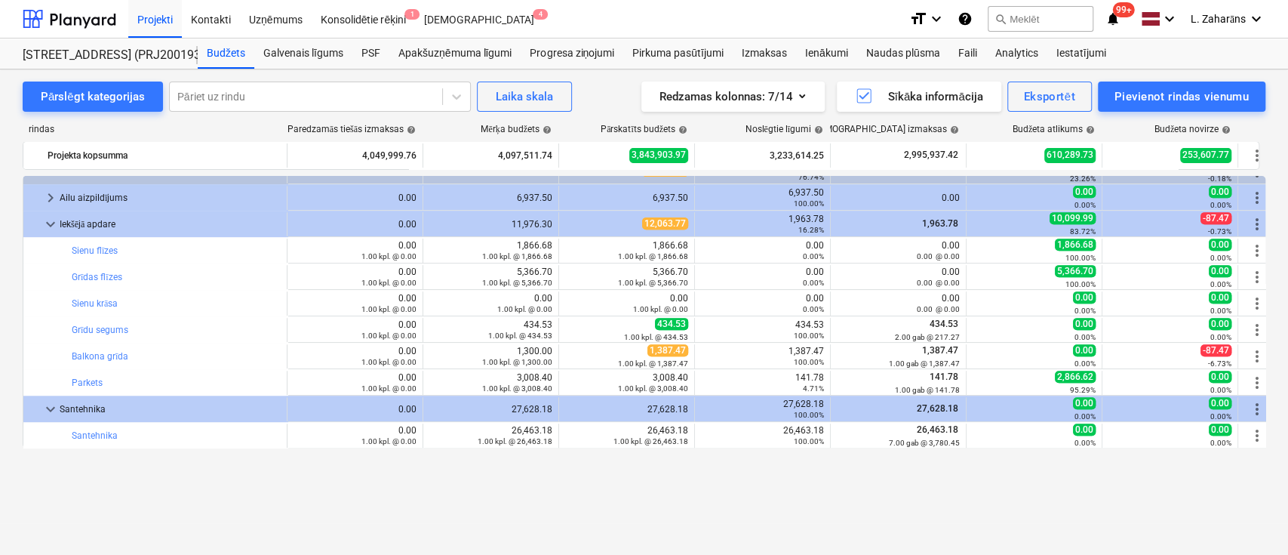
scroll to position [374, 0]
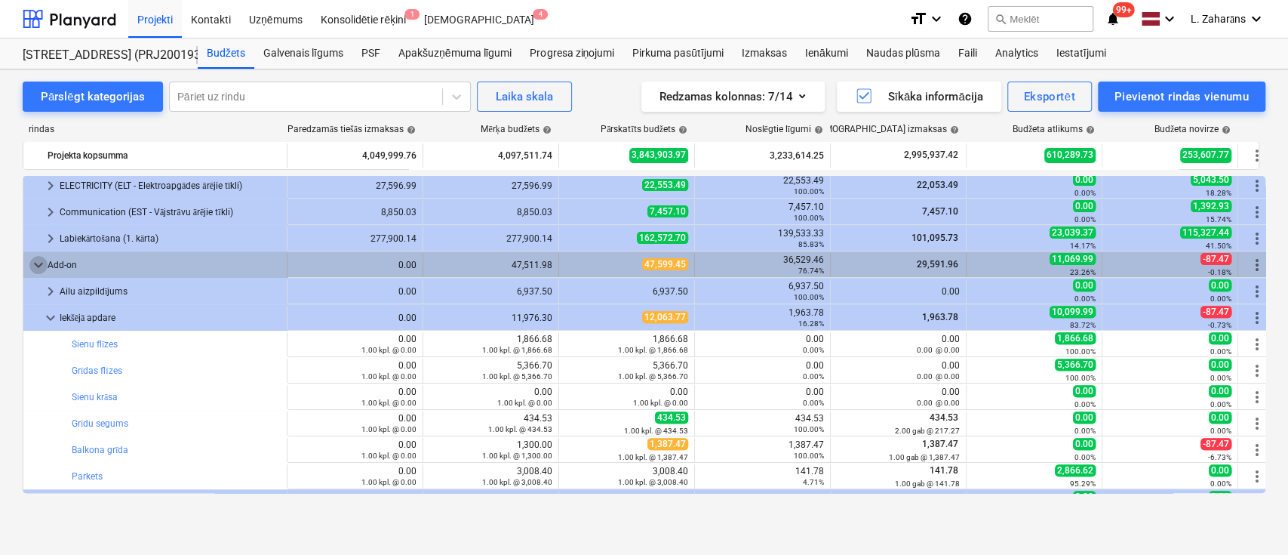
click at [37, 262] on span "keyboard_arrow_down" at bounding box center [38, 265] width 18 height 18
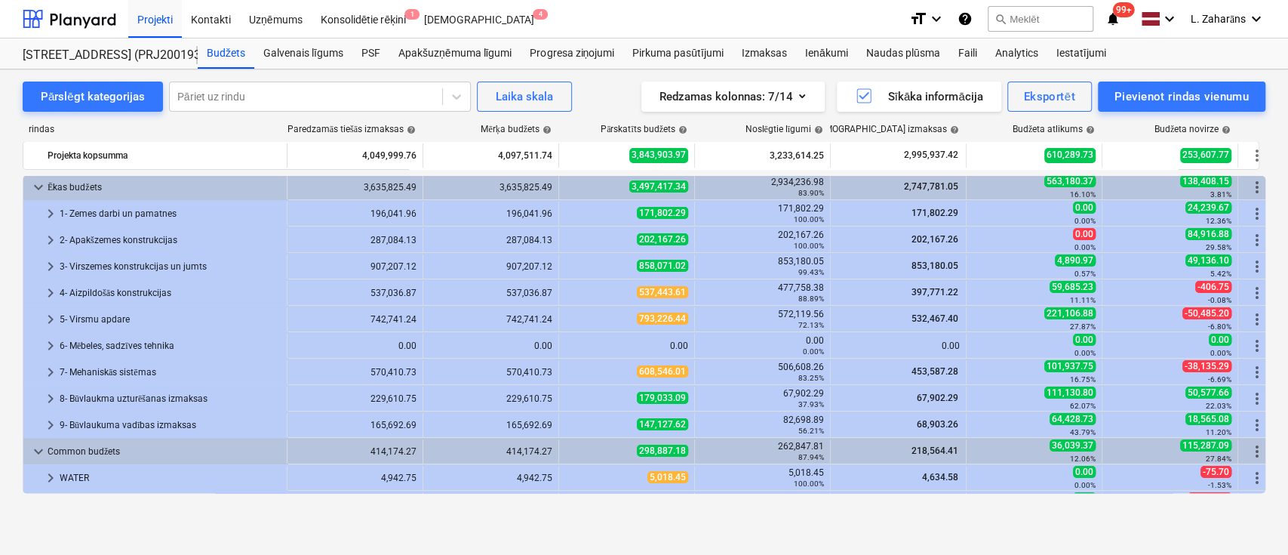
scroll to position [0, 0]
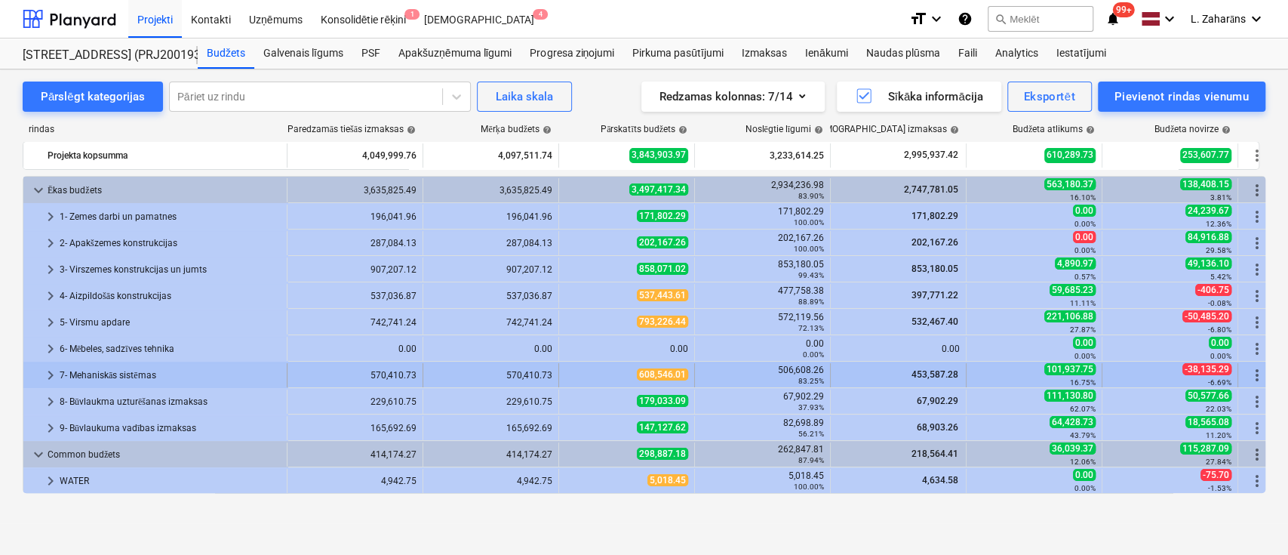
click at [95, 373] on div "7- Mehaniskās sistēmas" at bounding box center [170, 375] width 221 height 24
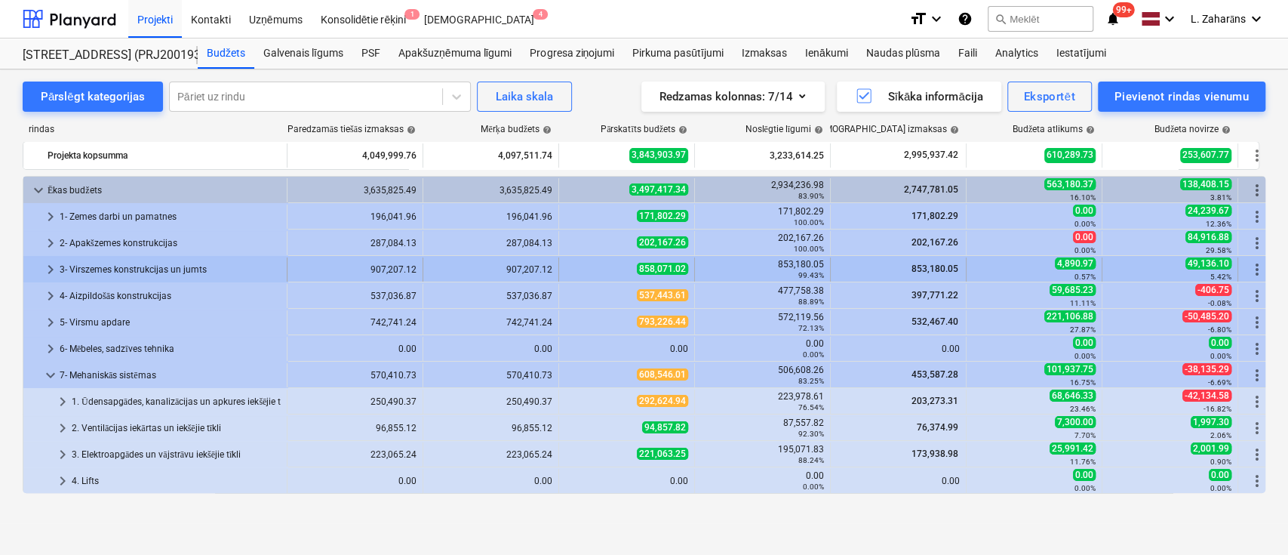
click at [95, 263] on div "3- Virszemes konstrukcijas un jumts" at bounding box center [170, 269] width 221 height 24
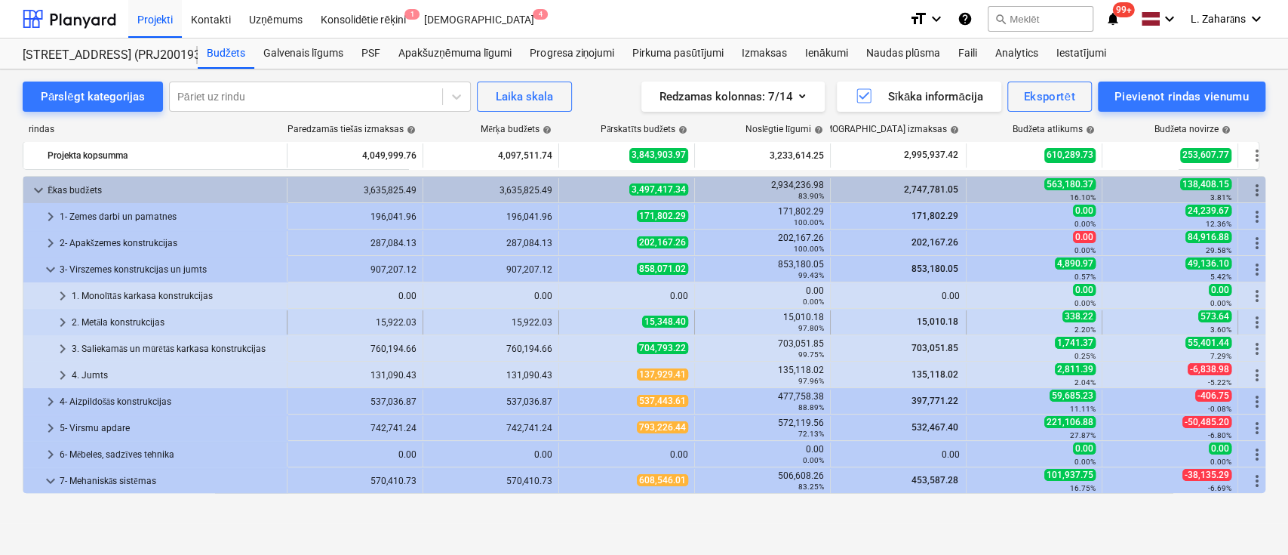
click at [88, 317] on div "2. Metāla konstrukcijas" at bounding box center [176, 322] width 209 height 24
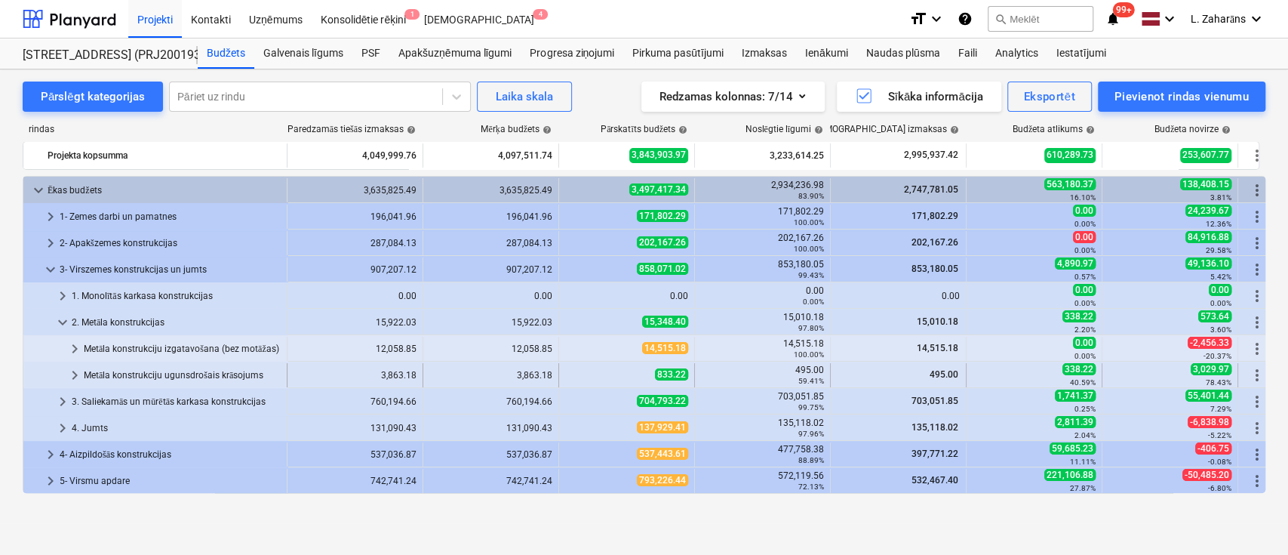
click at [105, 375] on div "Metāla konstrukciju ugunsdrošais krāsojums" at bounding box center [182, 375] width 197 height 24
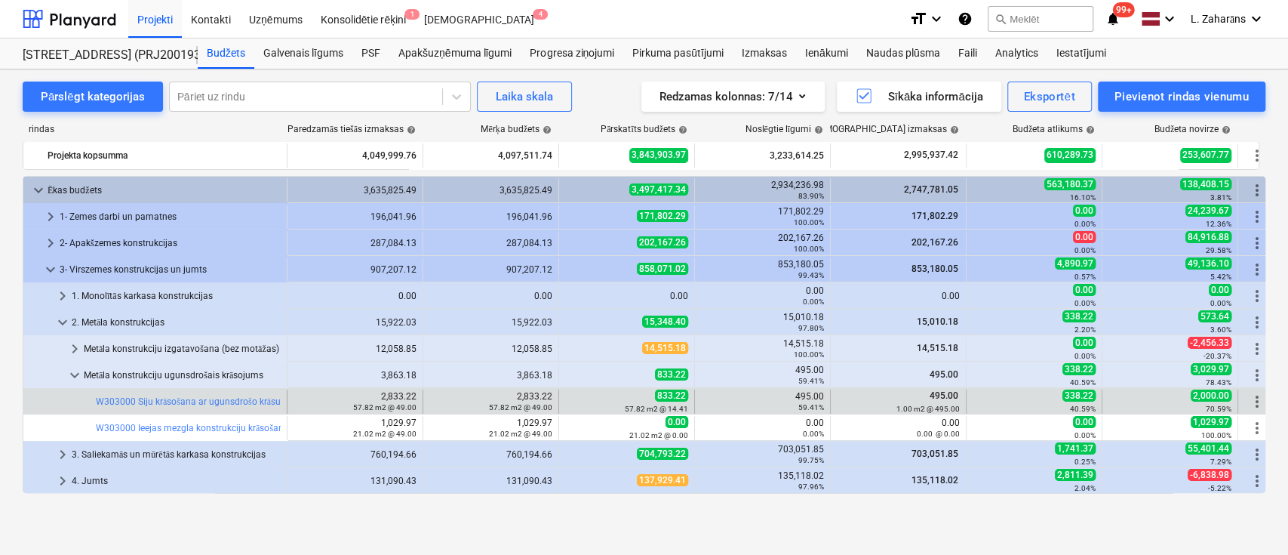
click at [804, 395] on div "495.00 59.41%" at bounding box center [762, 401] width 123 height 21
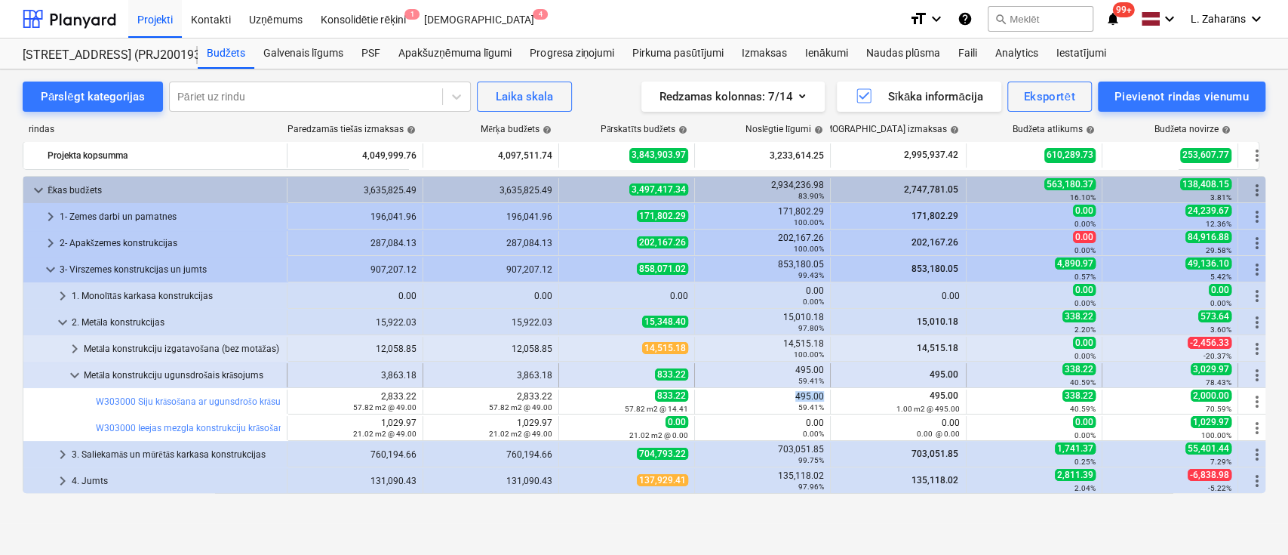
copy div "495.00"
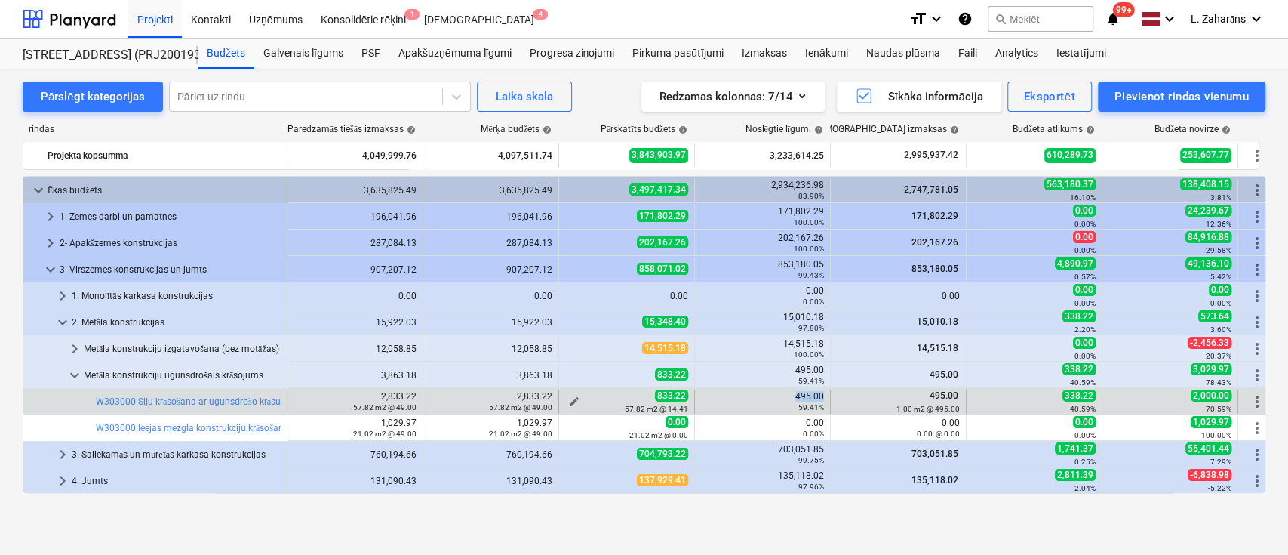
click at [572, 398] on span "edit" at bounding box center [574, 401] width 12 height 12
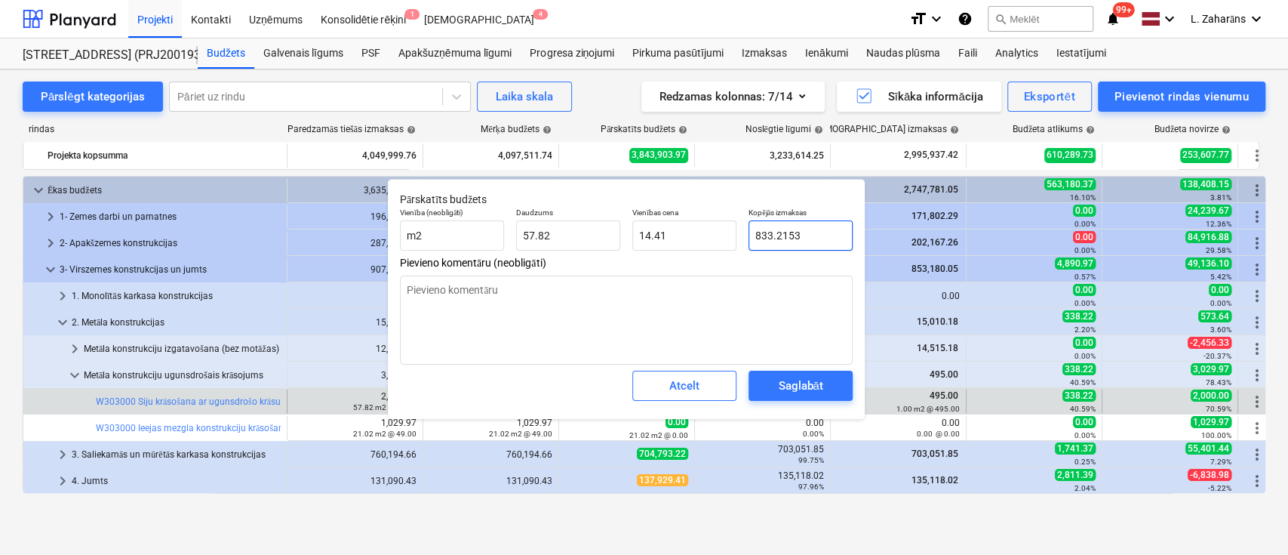
click at [799, 236] on input "833.2153" at bounding box center [801, 235] width 104 height 30
paste input "495.00"
type input "495.00"
type textarea "x"
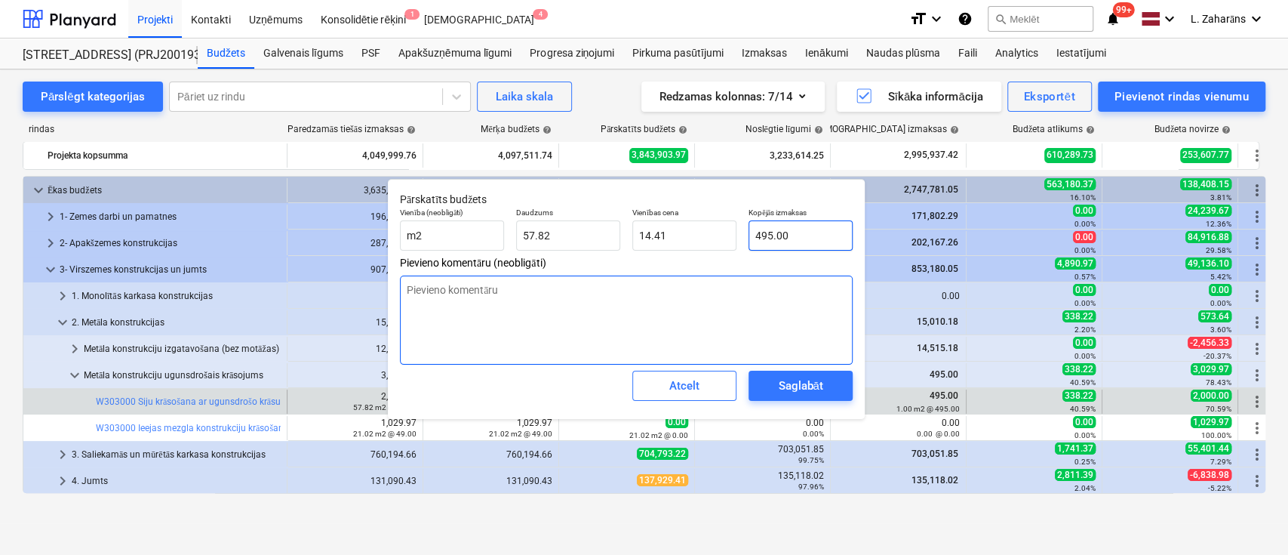
type input "8.56"
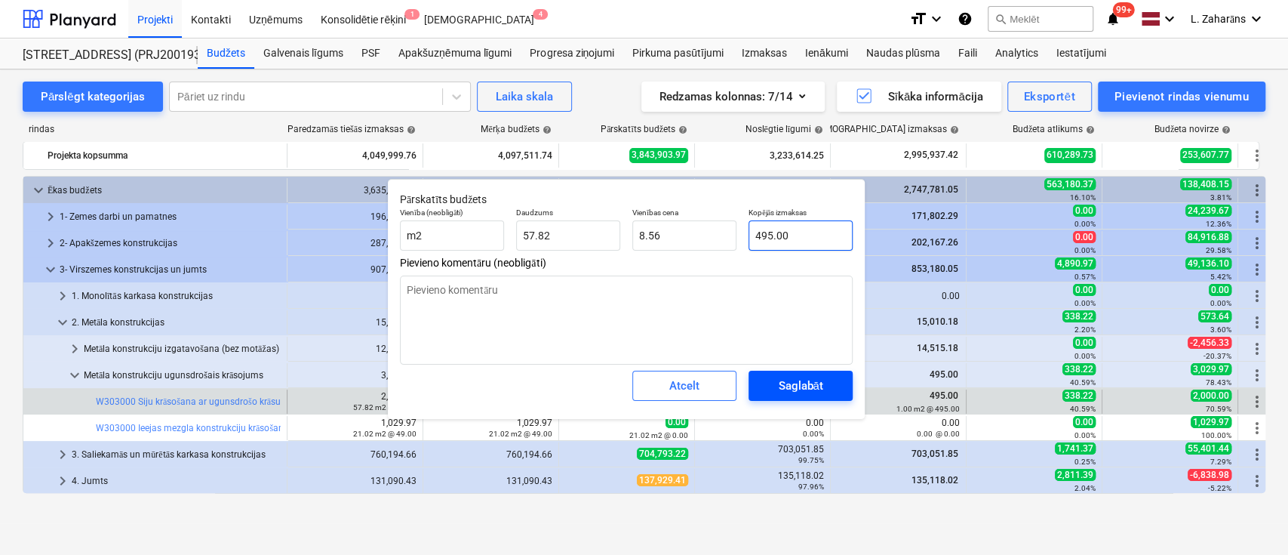
type input "495.00"
click at [792, 387] on div "Saglabāt" at bounding box center [800, 386] width 45 height 20
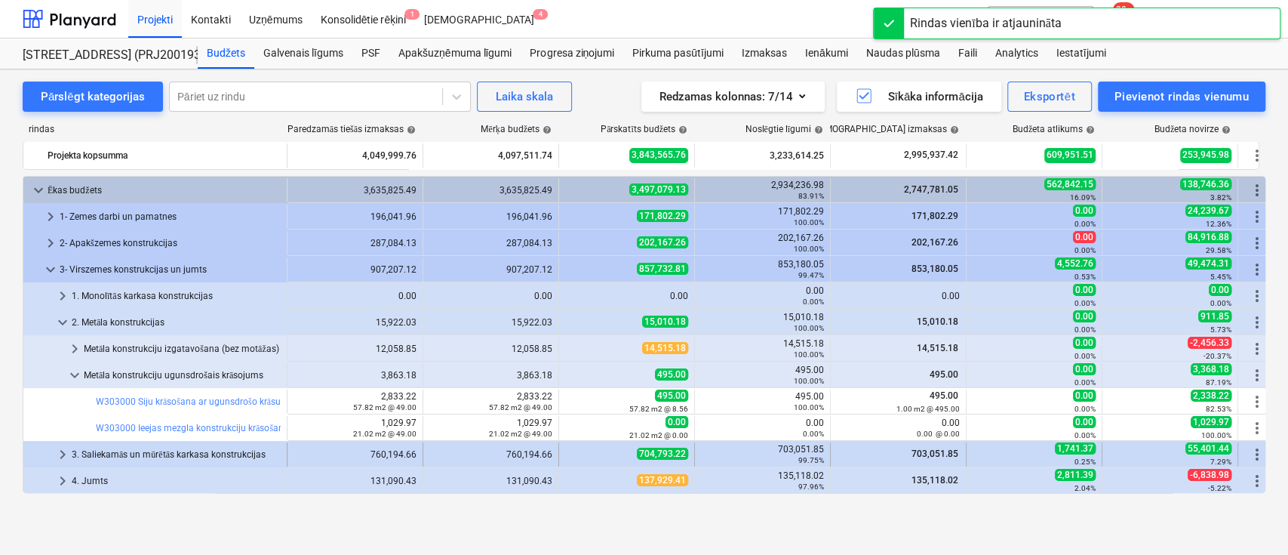
click at [121, 451] on div "3. Saliekamās un mūrētās karkasa konstrukcijas" at bounding box center [176, 454] width 209 height 24
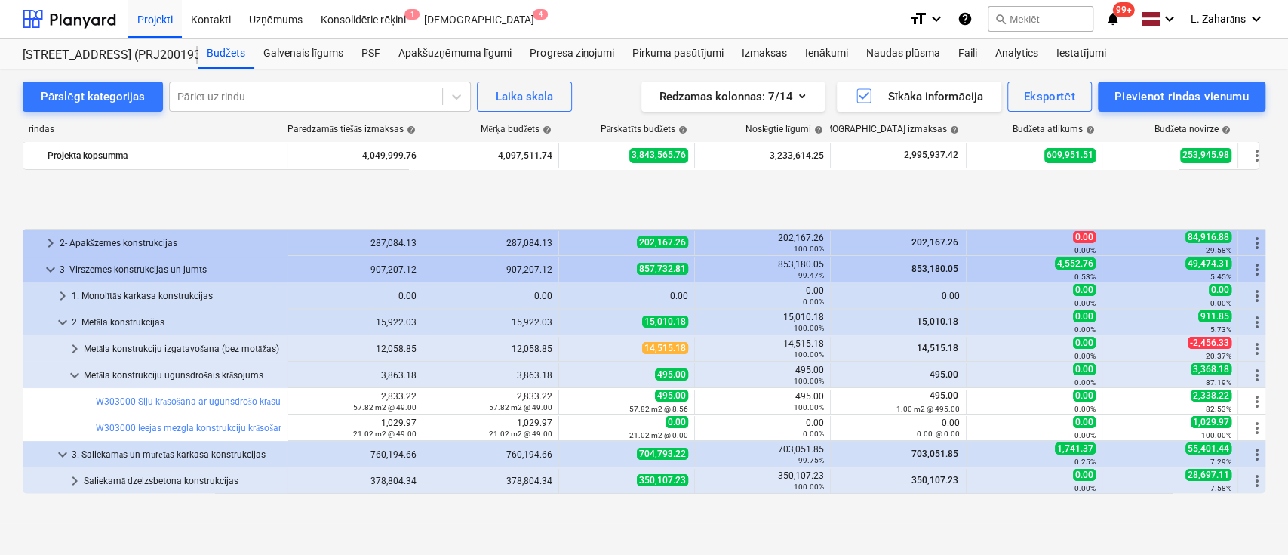
scroll to position [100, 0]
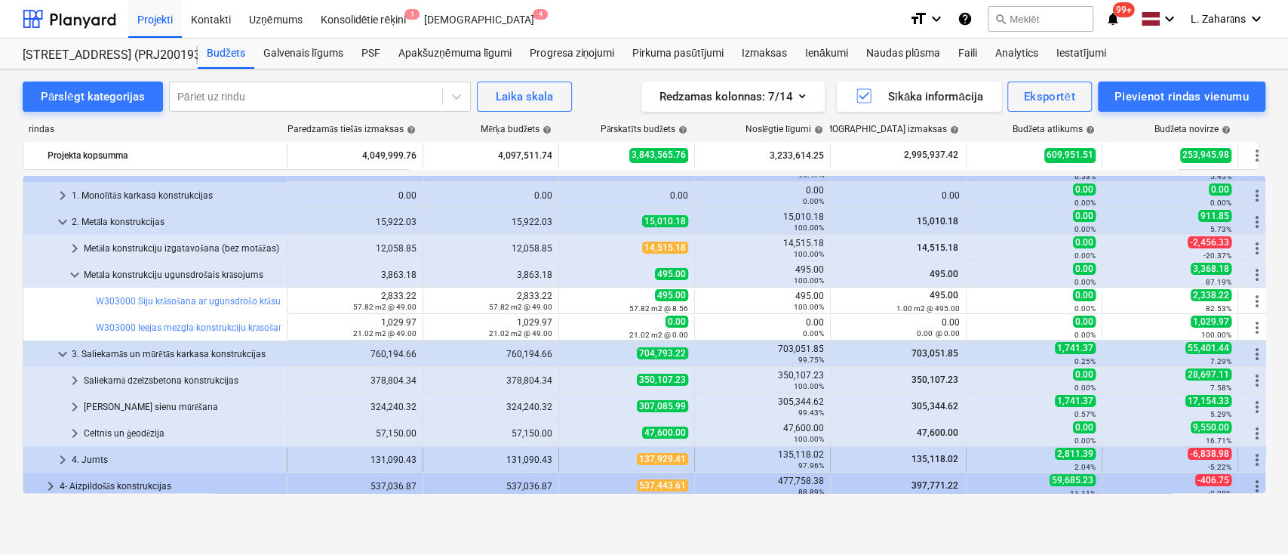
click at [61, 456] on span "keyboard_arrow_right" at bounding box center [63, 459] width 18 height 18
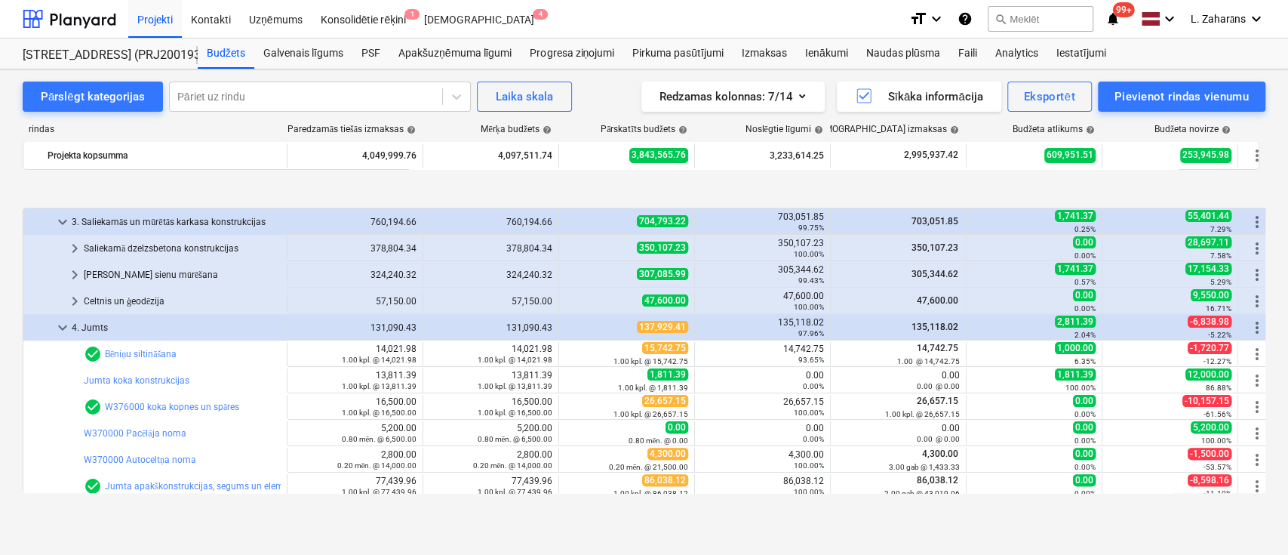
scroll to position [302, 0]
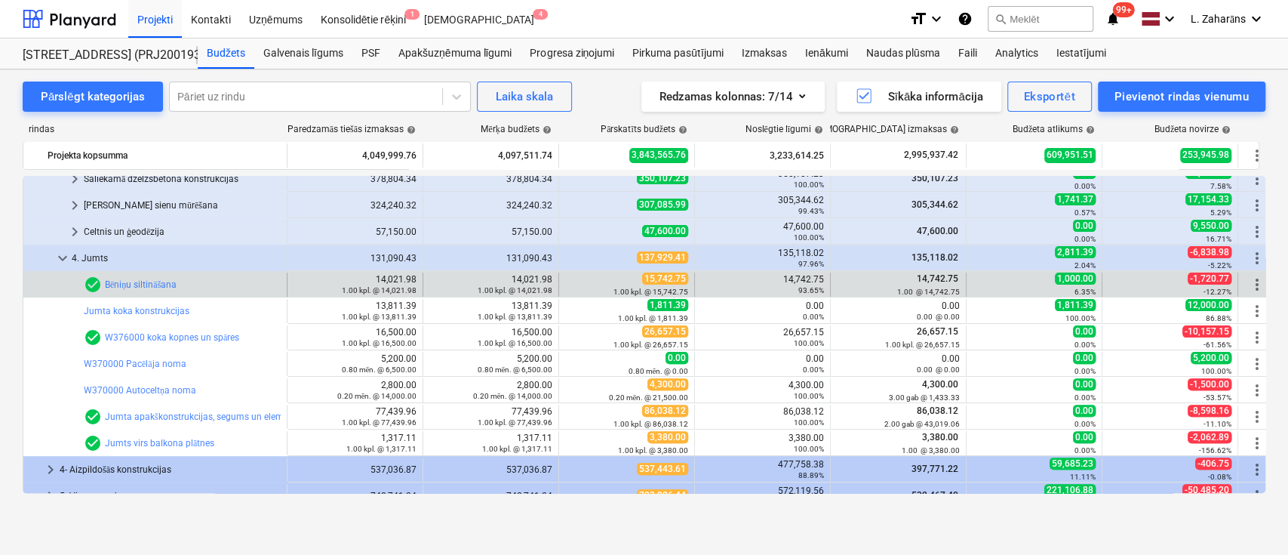
click at [805, 278] on div "14,742.75 93.65%" at bounding box center [762, 284] width 123 height 21
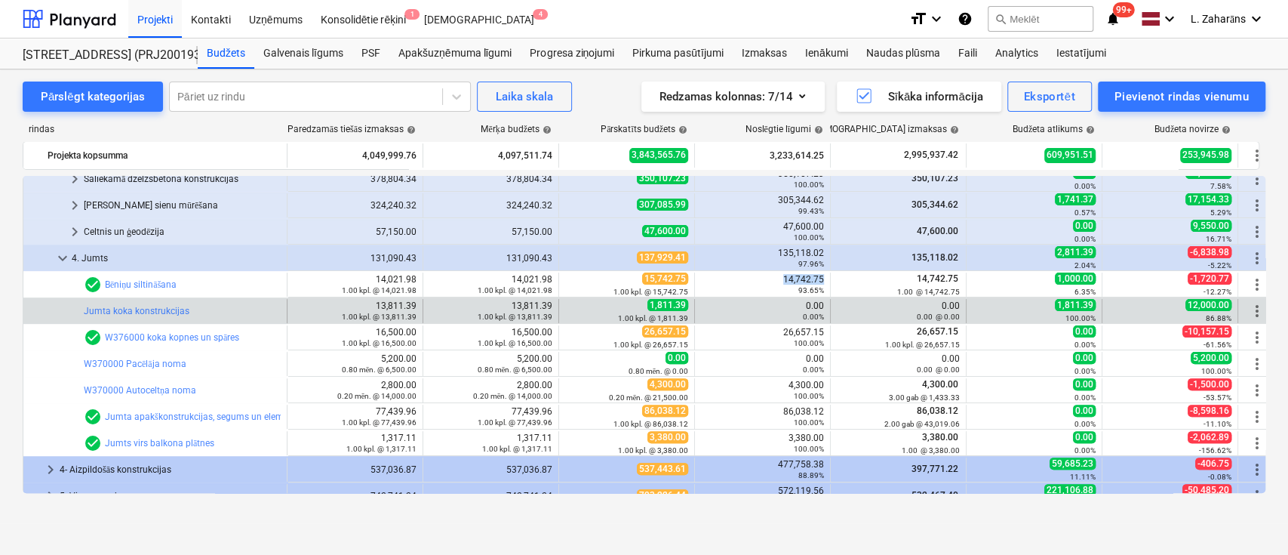
copy div "14,742.75"
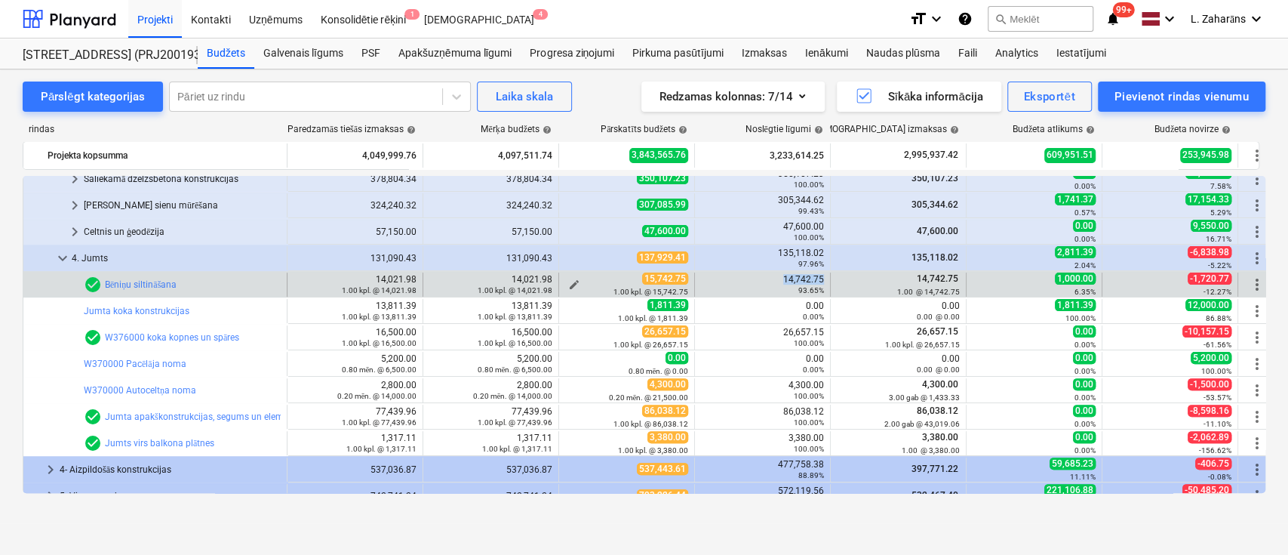
click at [573, 281] on span "edit" at bounding box center [574, 284] width 12 height 12
type textarea "x"
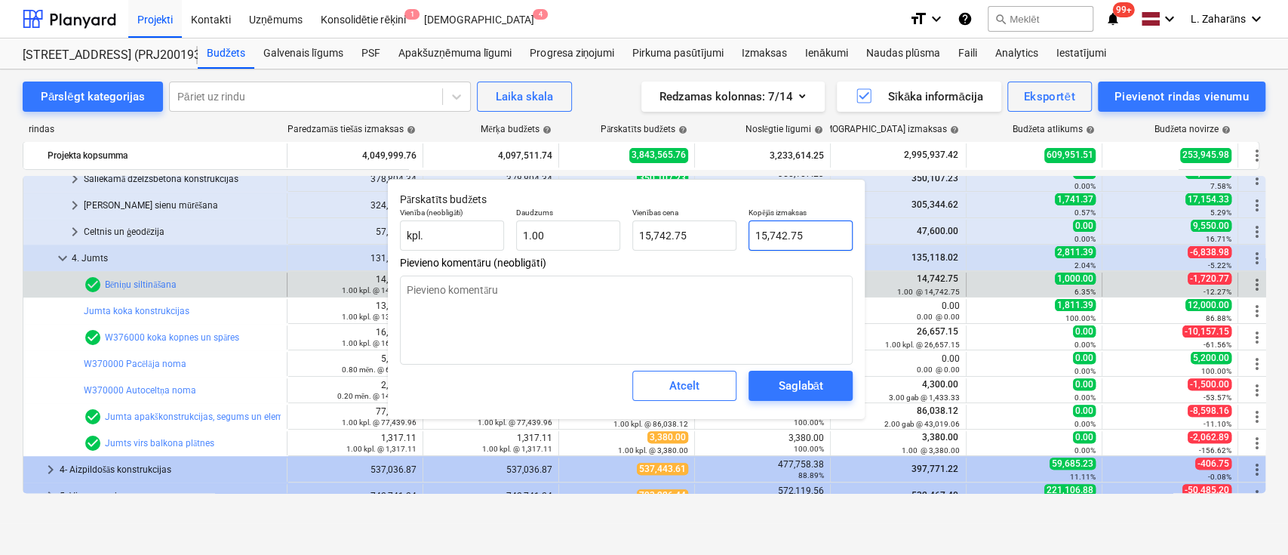
type input "15742.75"
click at [792, 236] on input "15742.75" at bounding box center [801, 235] width 104 height 30
paste input "4,"
type textarea "x"
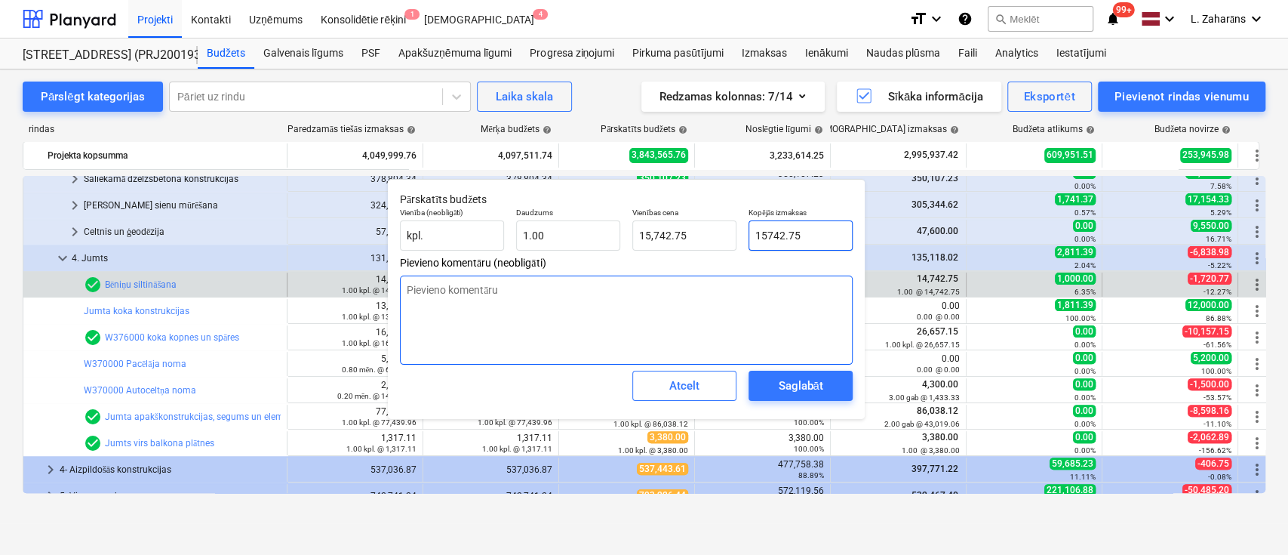
type input "14,742.75"
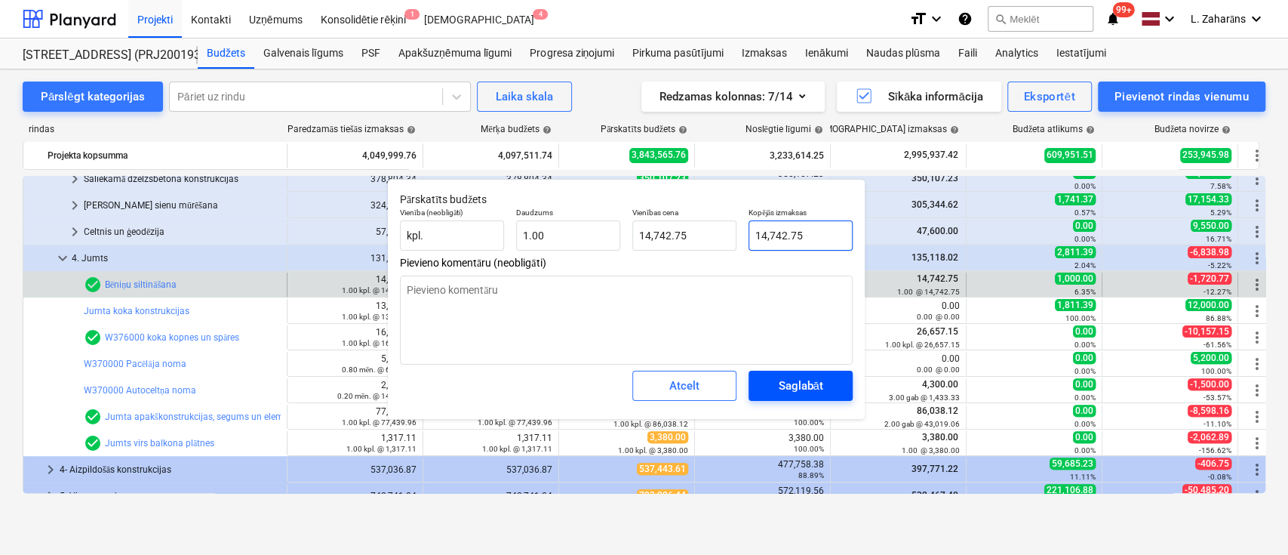
type input "14,742.75"
click at [789, 383] on div "Saglabāt" at bounding box center [800, 386] width 45 height 20
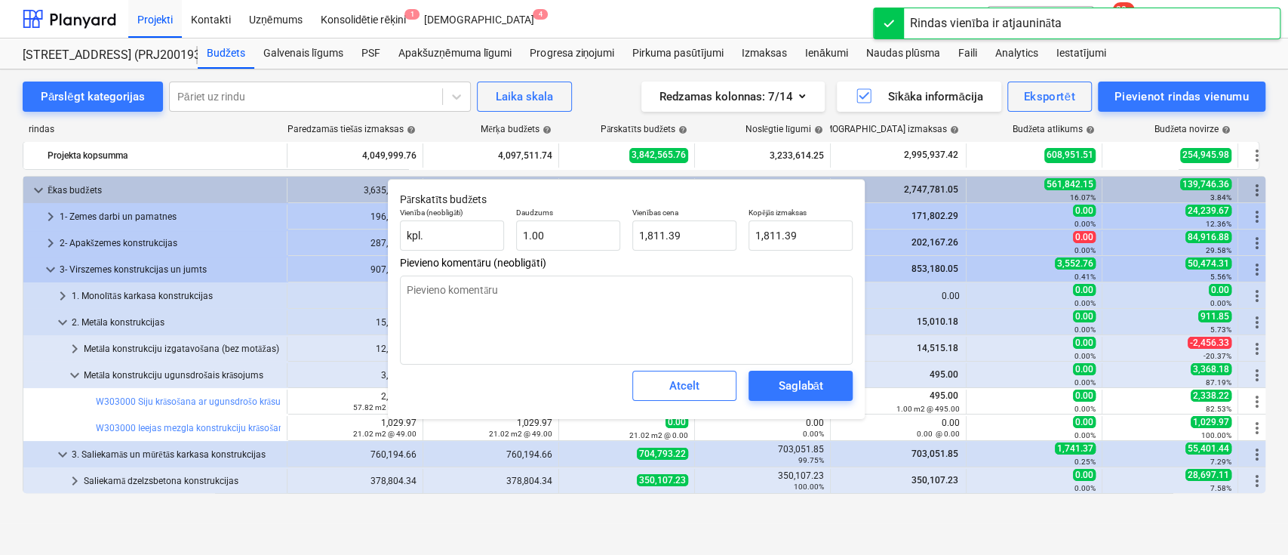
type textarea "x"
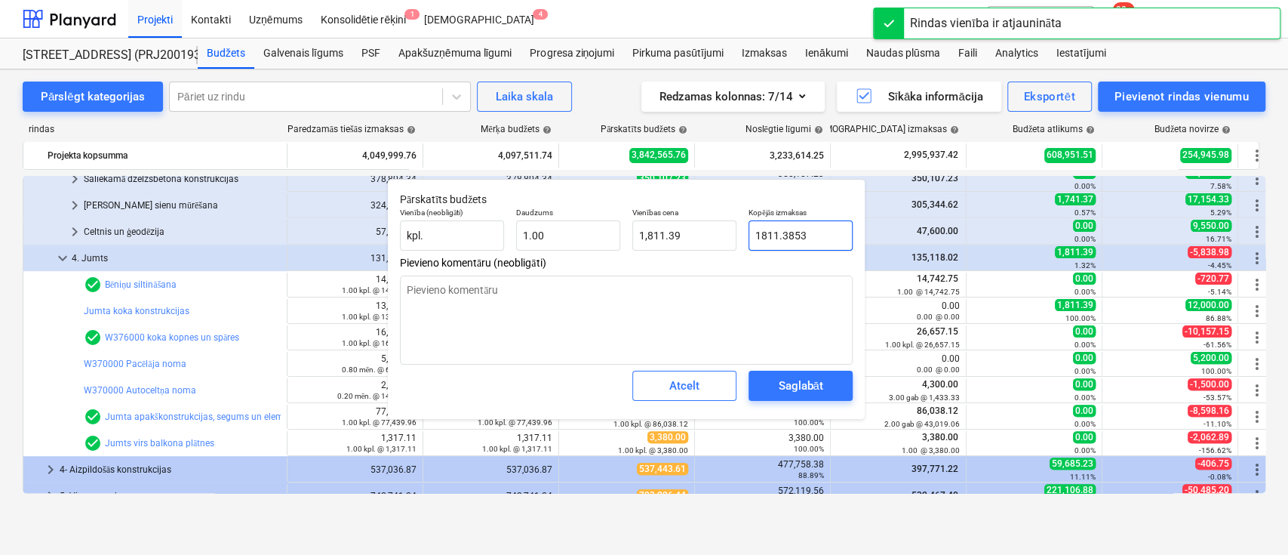
click at [799, 238] on input "1811.3853" at bounding box center [801, 235] width 104 height 30
type input "0"
type textarea "x"
type input "0.00"
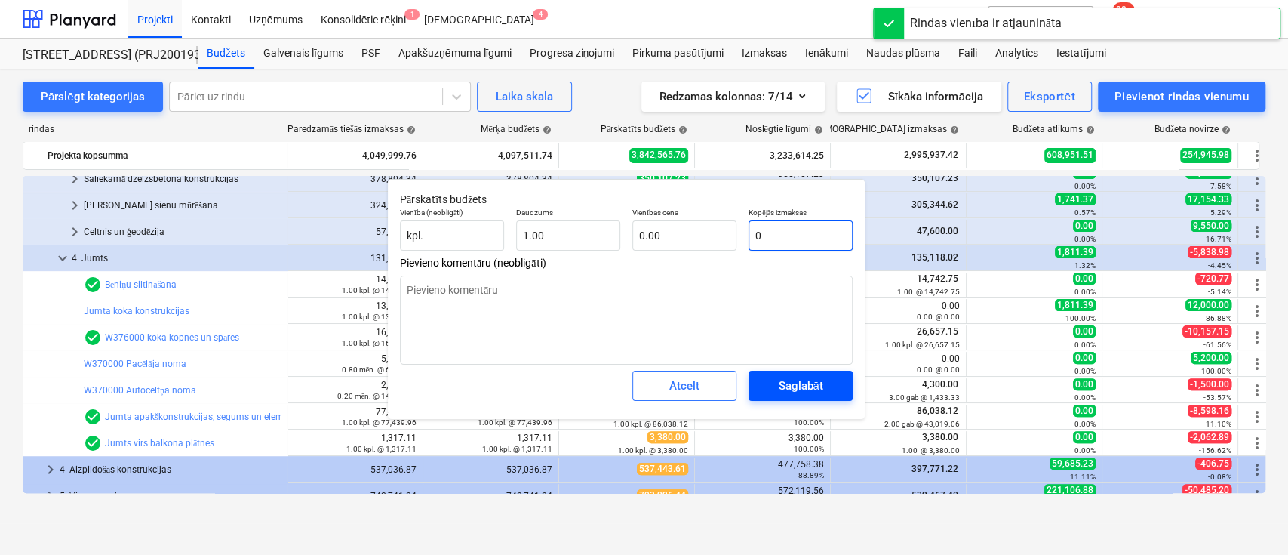
type input "0"
type textarea "x"
type input "0.00"
click at [797, 377] on div "Saglabāt" at bounding box center [800, 386] width 45 height 20
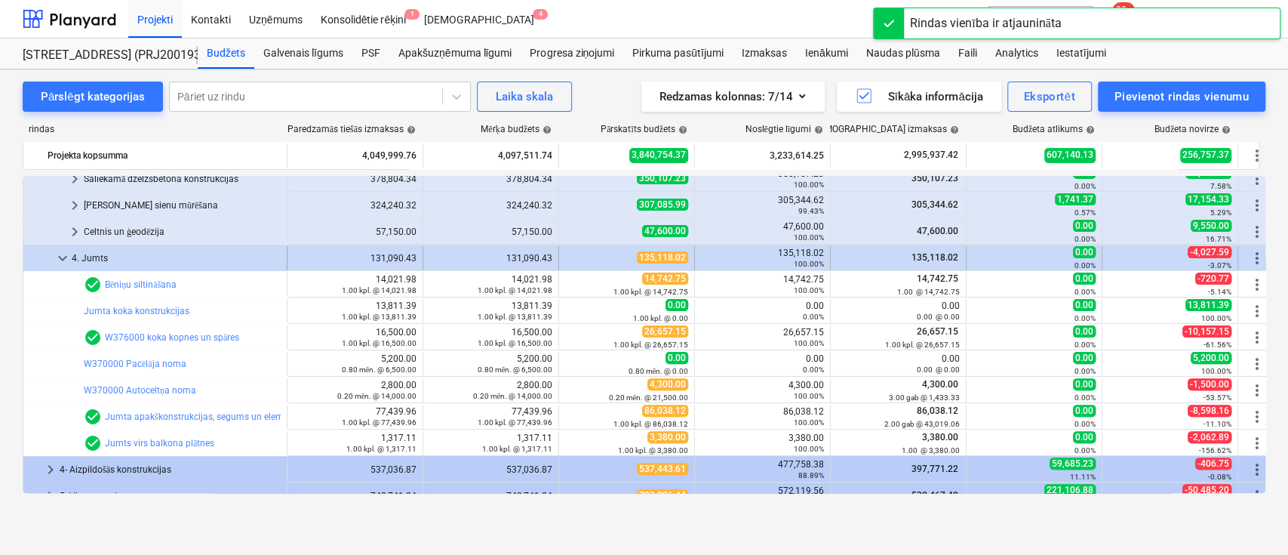
click at [61, 257] on span "keyboard_arrow_down" at bounding box center [63, 258] width 18 height 18
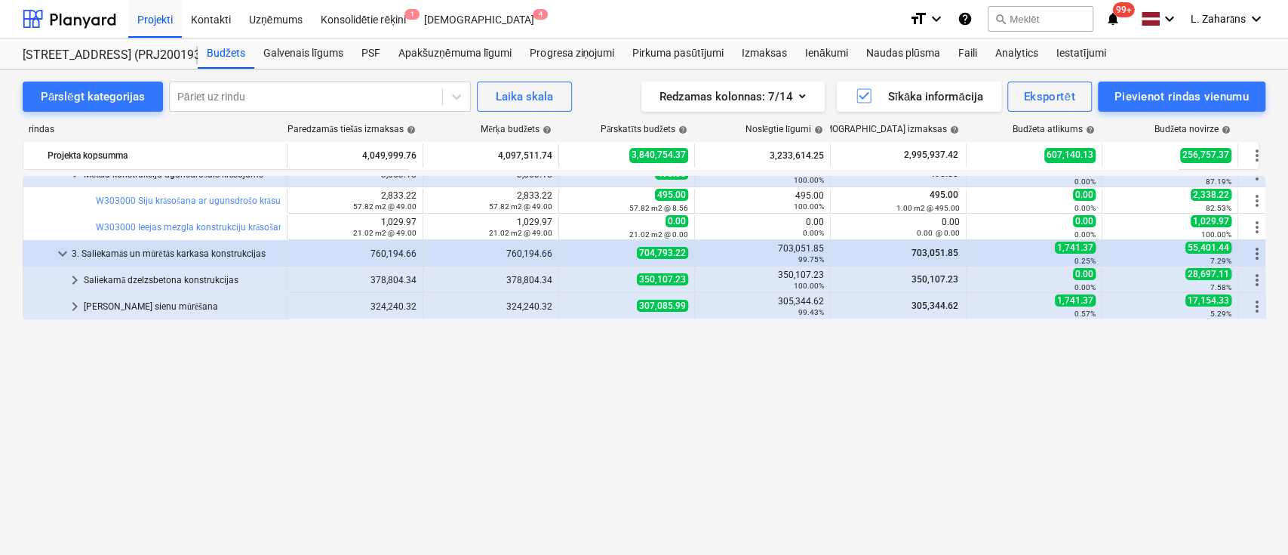
scroll to position [0, 0]
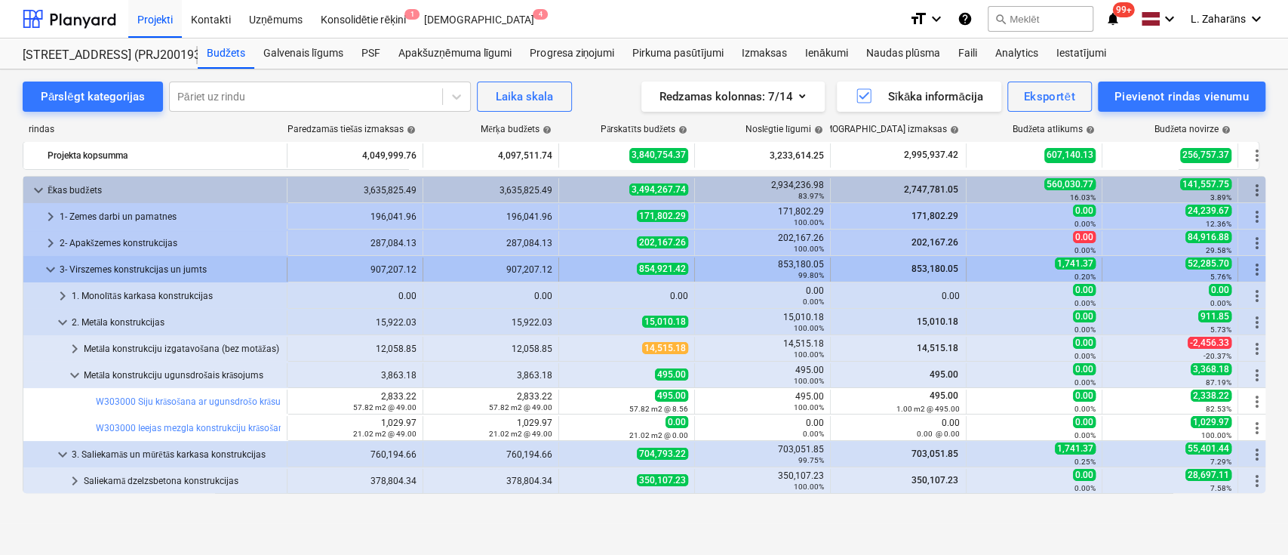
click at [54, 267] on span "keyboard_arrow_down" at bounding box center [51, 269] width 18 height 18
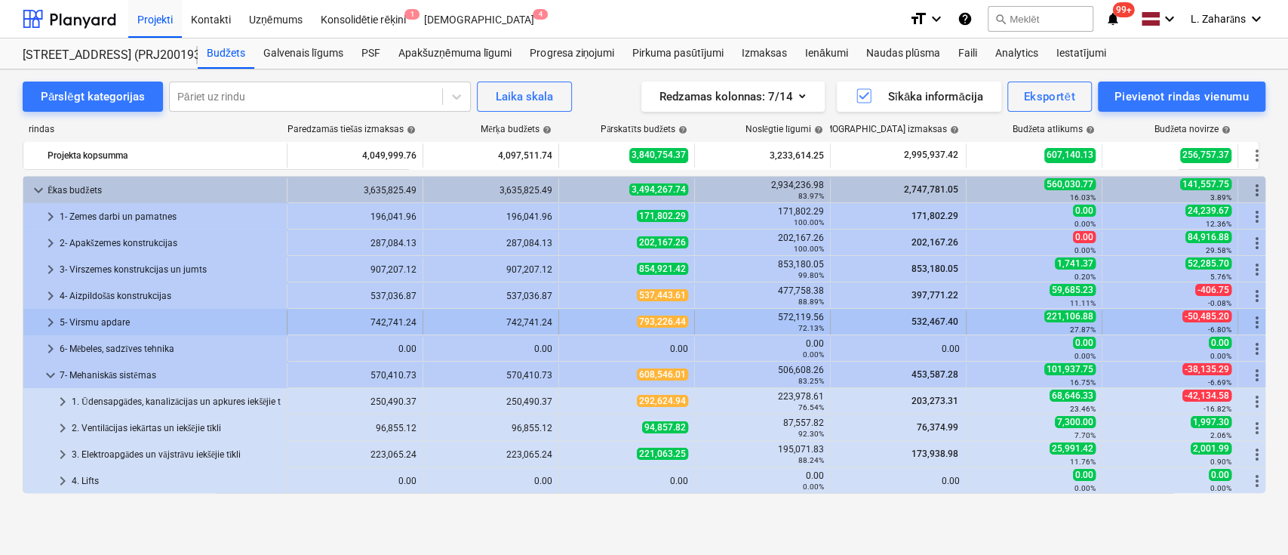
click at [54, 315] on span "keyboard_arrow_right" at bounding box center [51, 322] width 18 height 18
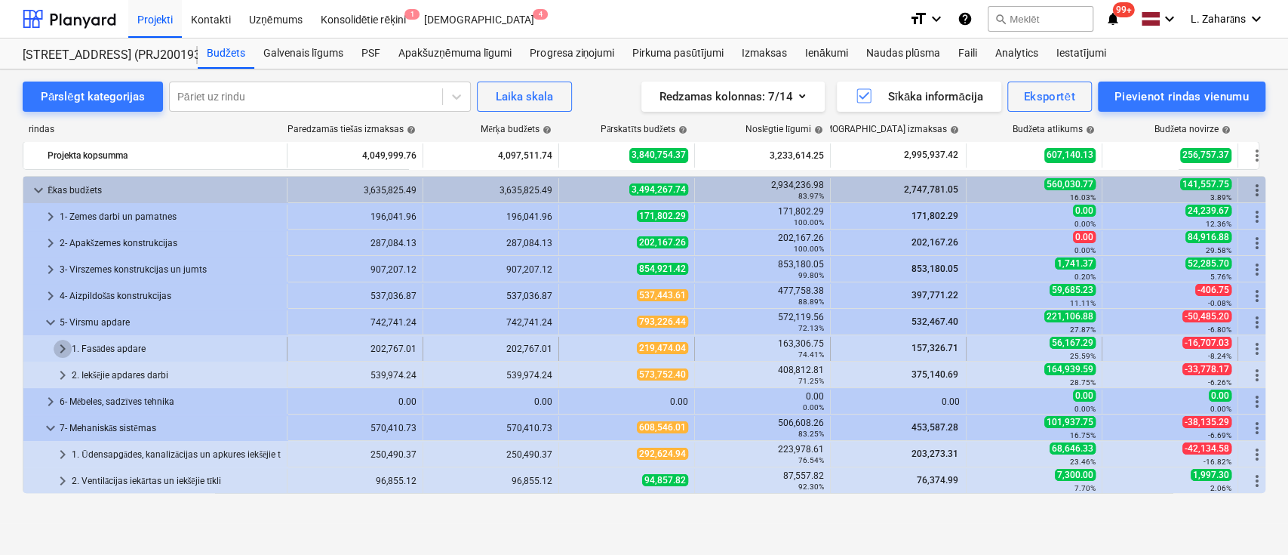
click at [61, 349] on span "keyboard_arrow_right" at bounding box center [63, 349] width 18 height 18
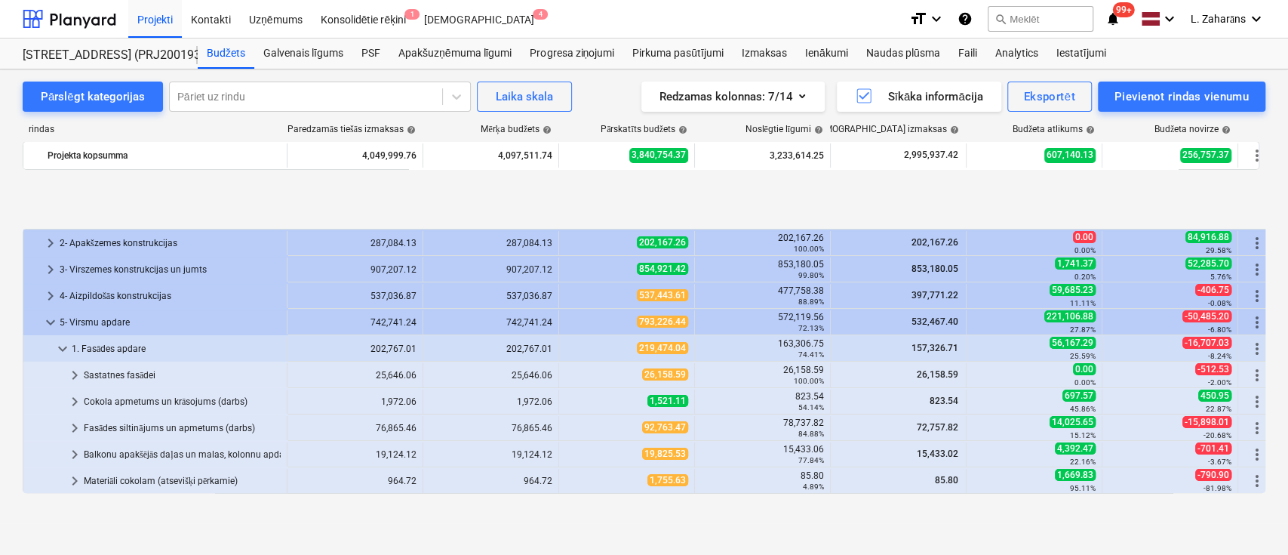
scroll to position [100, 0]
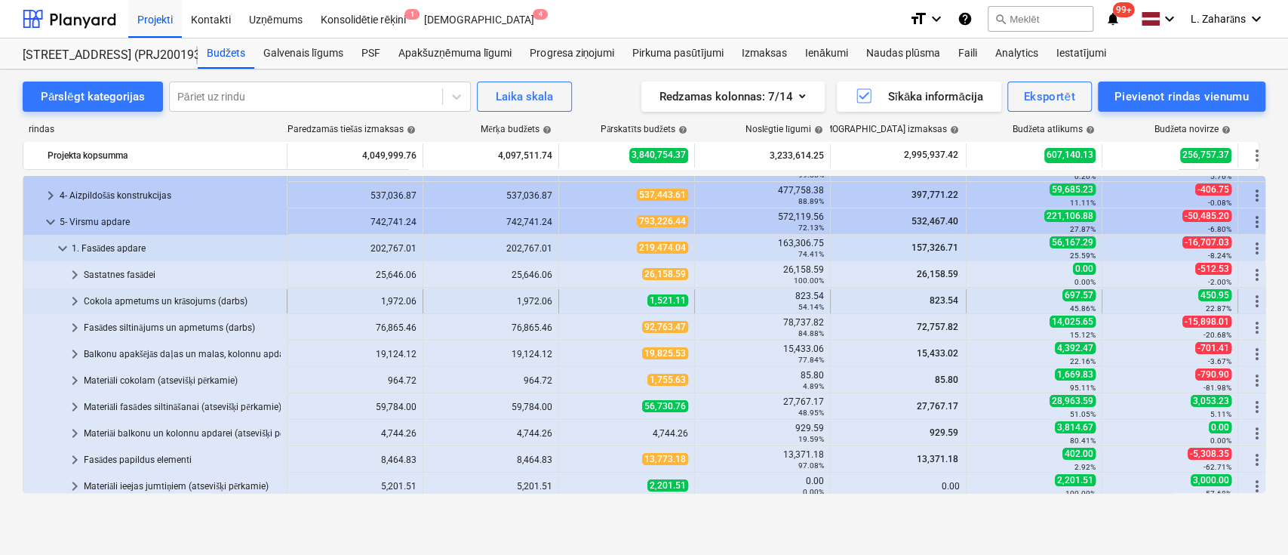
click at [73, 294] on span "keyboard_arrow_right" at bounding box center [75, 301] width 18 height 18
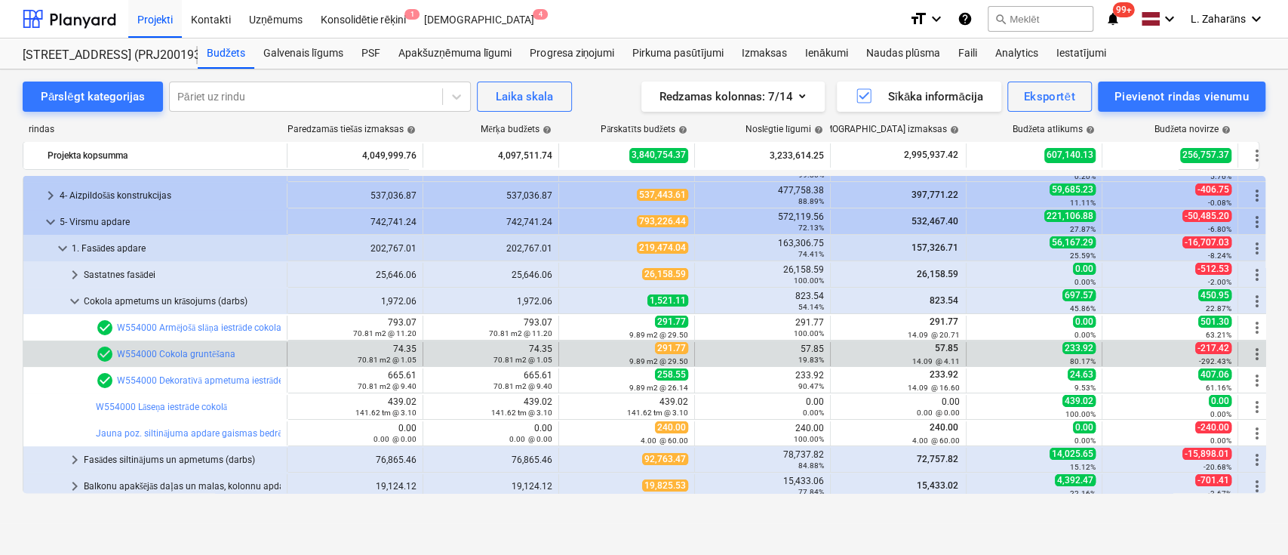
click at [809, 346] on div "57.85 19.83%" at bounding box center [762, 353] width 123 height 21
copy div "57.85"
click at [577, 348] on span "edit" at bounding box center [574, 354] width 12 height 12
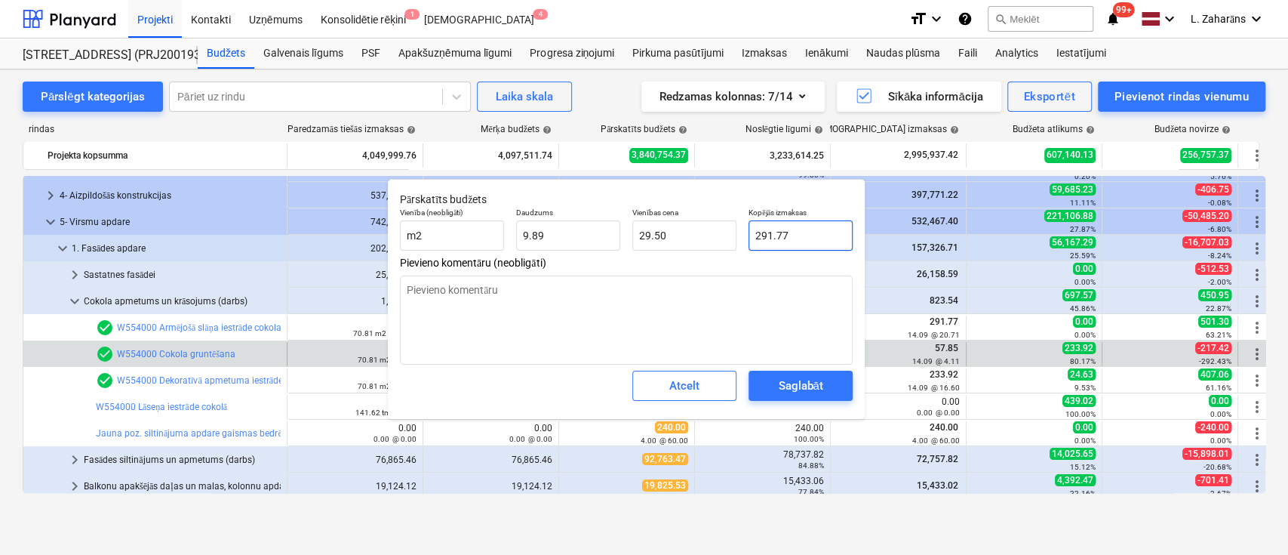
click at [794, 223] on input "291.77" at bounding box center [801, 235] width 104 height 30
paste input "57.85"
type textarea "x"
type input "57.85"
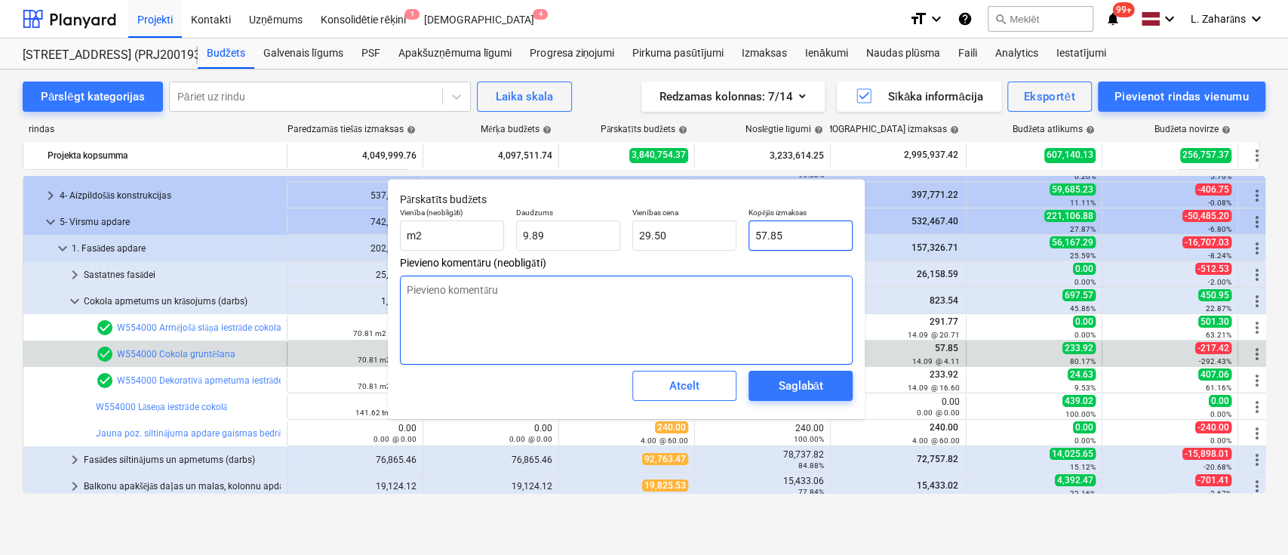
type input "5.85"
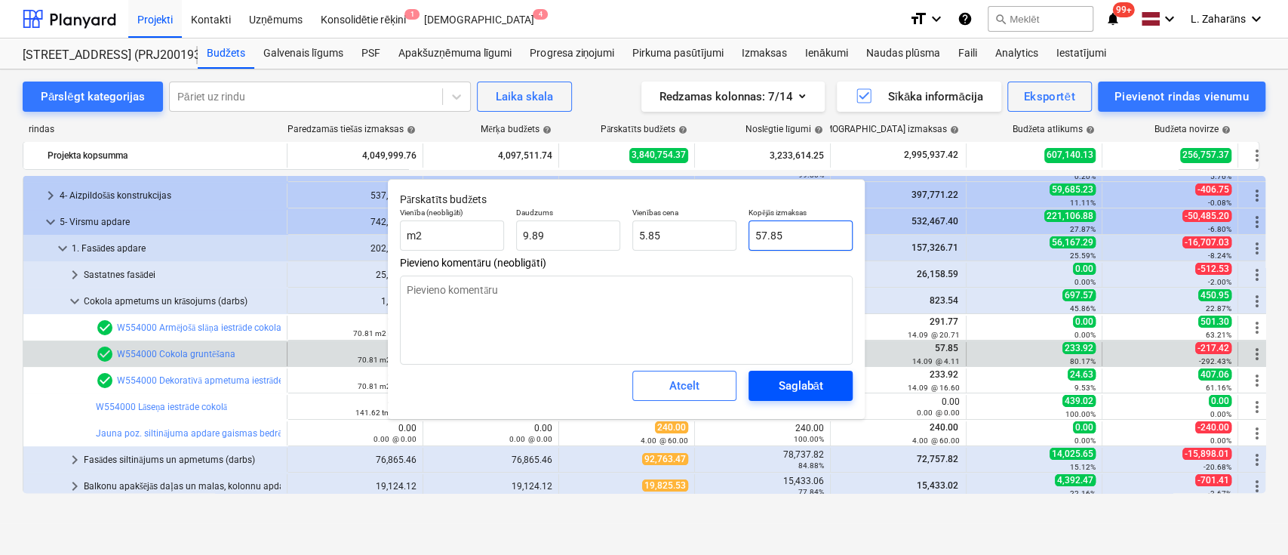
type input "57.85"
click at [809, 379] on div "Saglabāt" at bounding box center [800, 386] width 45 height 20
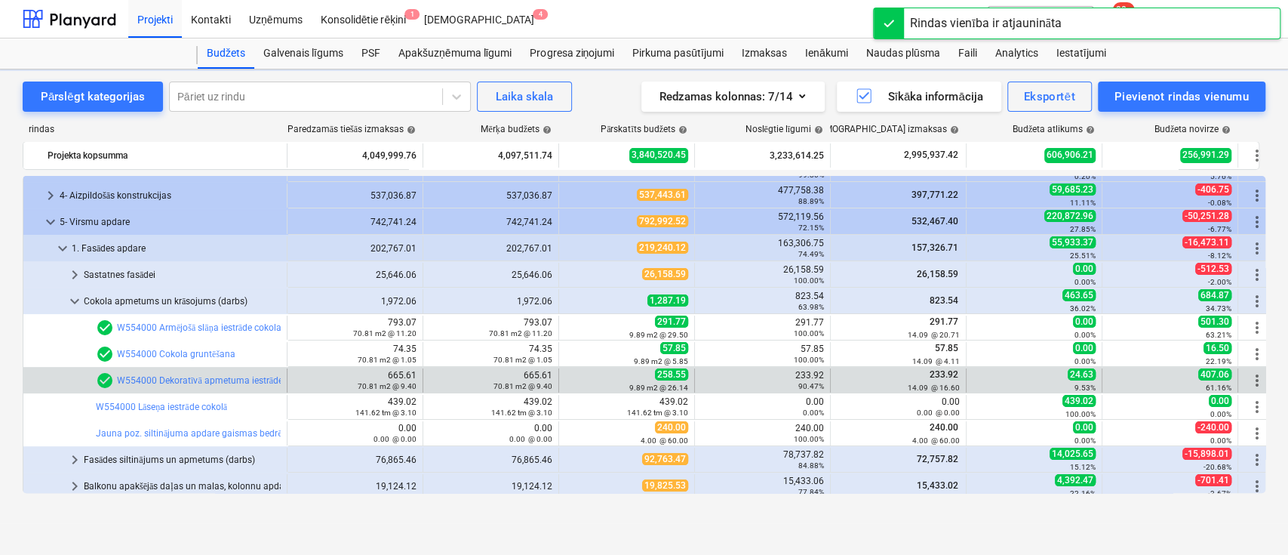
click at [810, 376] on div "233.92 90.47%" at bounding box center [762, 380] width 123 height 21
copy div "233.92"
click at [809, 372] on div "233.92 90.47%" at bounding box center [762, 380] width 123 height 21
copy div "233.92"
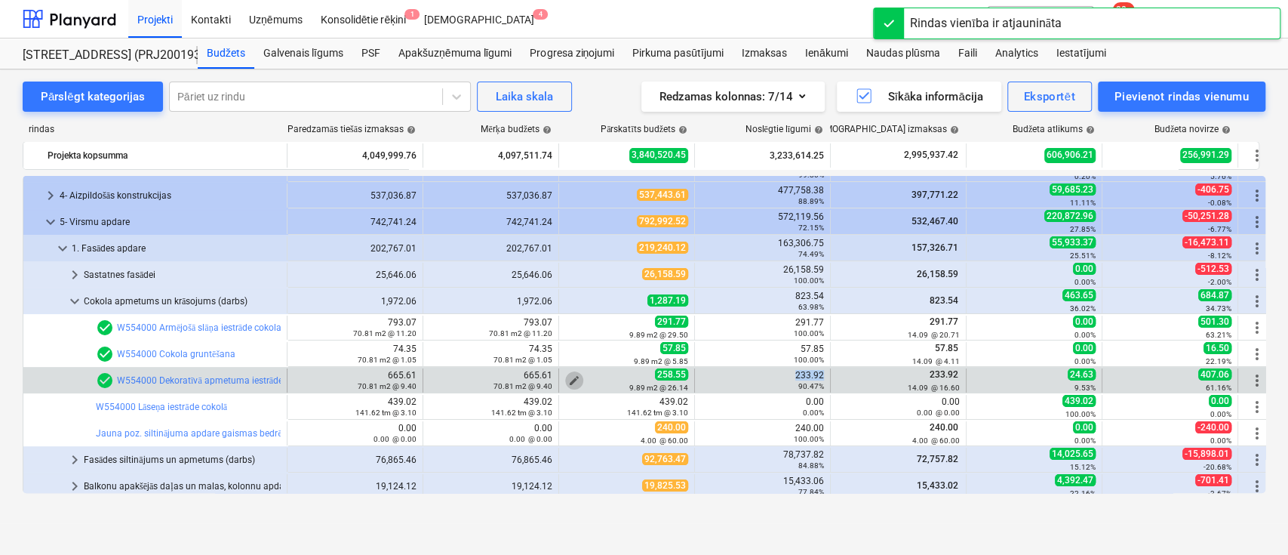
click at [569, 378] on span "edit" at bounding box center [574, 380] width 12 height 12
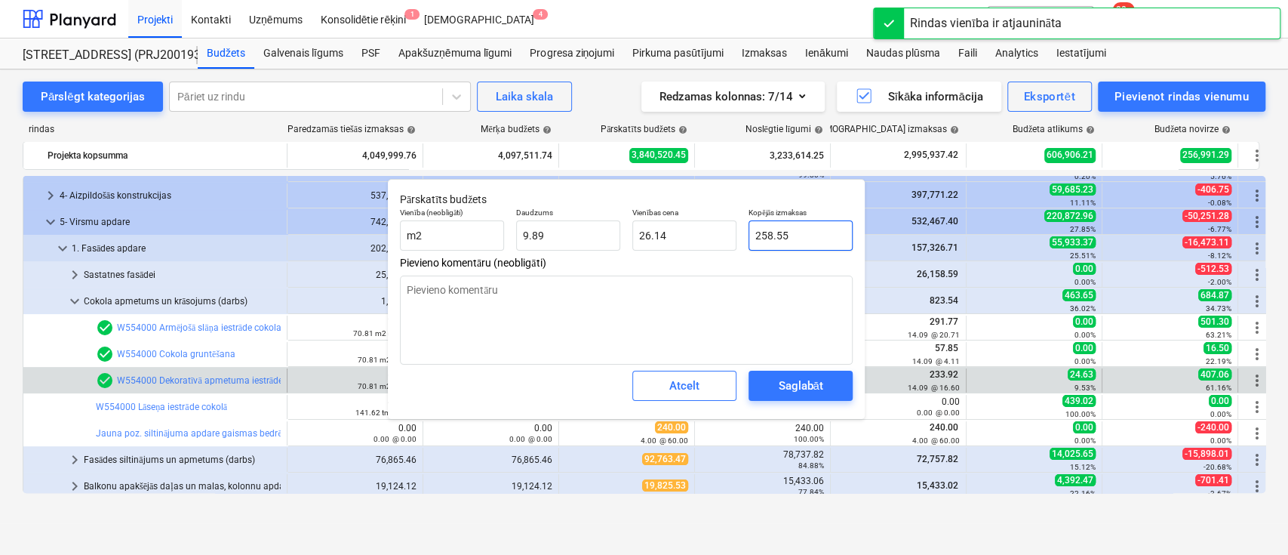
click at [823, 232] on input "258.55" at bounding box center [801, 235] width 104 height 30
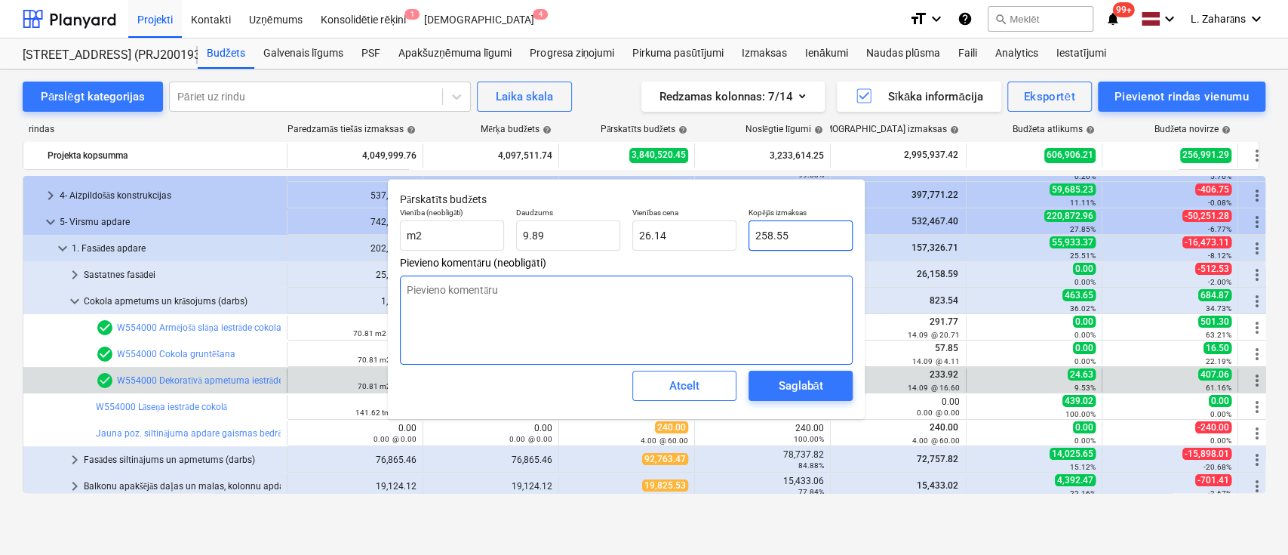
paste input "33.92"
type textarea "x"
type input "233.92"
type input "23.65"
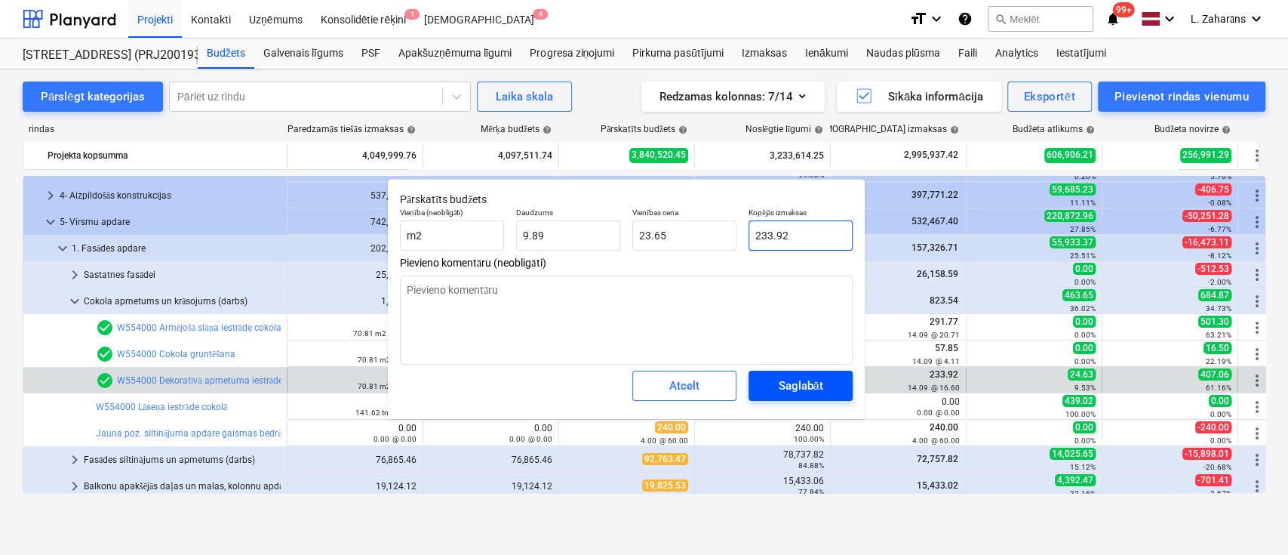
type input "233.92"
click at [829, 383] on span "Saglabāt" at bounding box center [801, 386] width 68 height 20
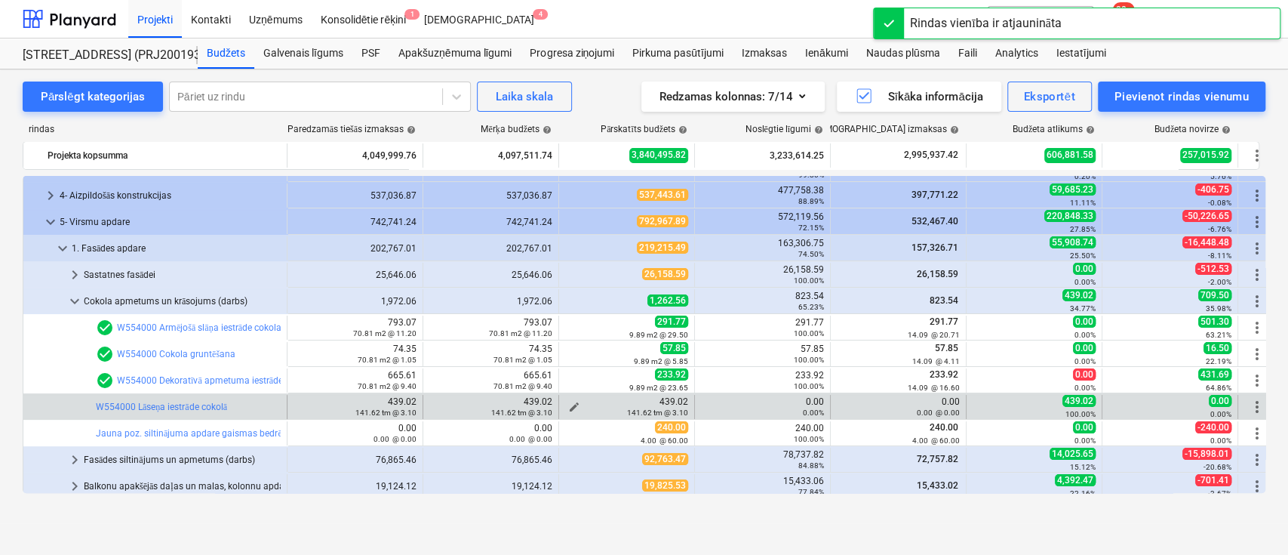
click at [577, 401] on span "edit" at bounding box center [574, 407] width 12 height 12
type textarea "x"
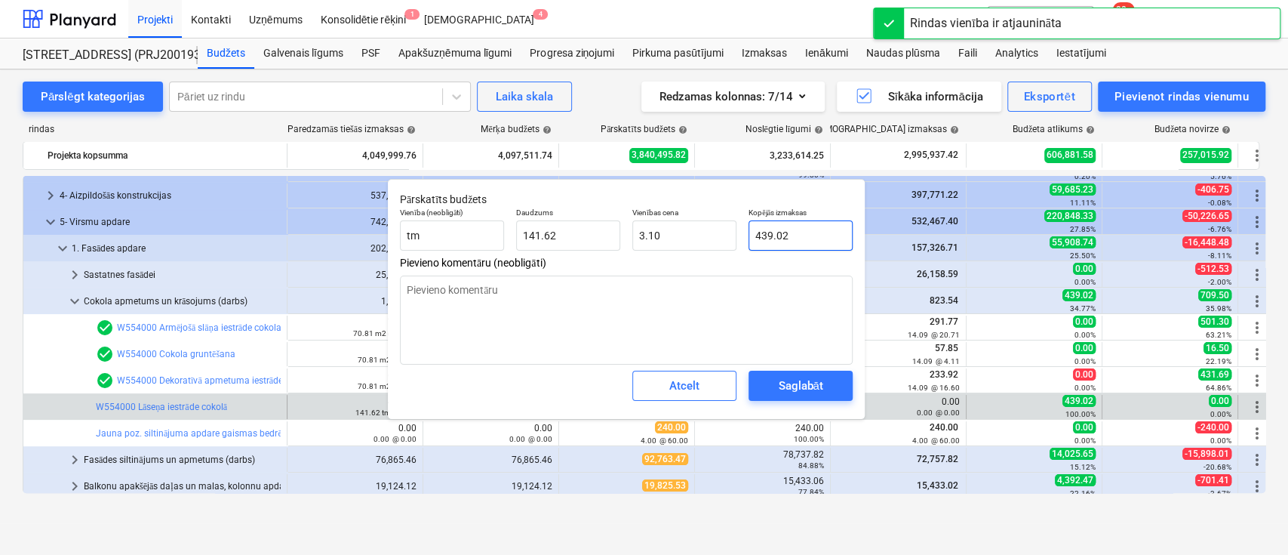
type input "439.022"
click at [796, 234] on input "439.022" at bounding box center [801, 235] width 104 height 30
drag, startPoint x: 796, startPoint y: 235, endPoint x: 767, endPoint y: 335, distance: 104.6
click at [791, 241] on input "439.022" at bounding box center [801, 235] width 104 height 30
type textarea "x"
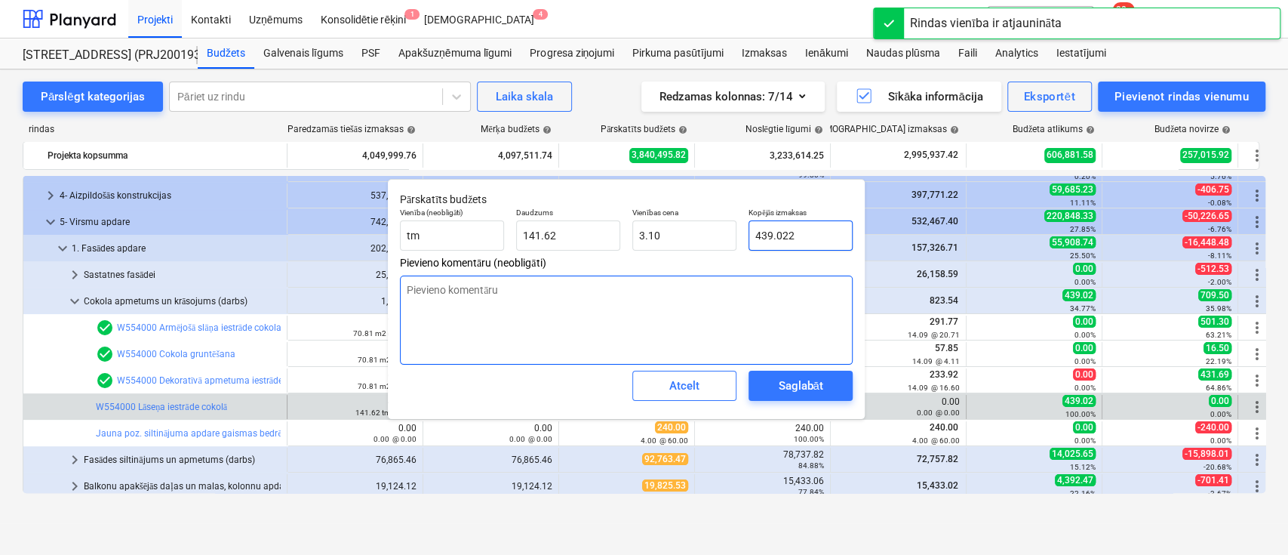
type input "0"
type input "0.00"
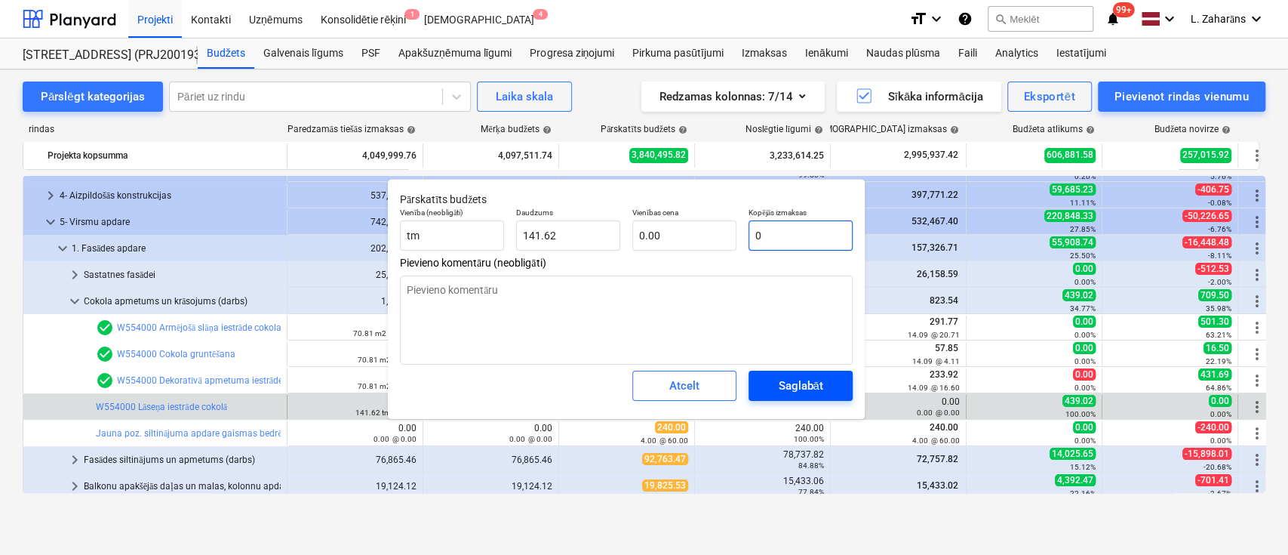
type input "0"
type textarea "x"
type input "0.00"
click at [785, 382] on div "Saglabāt" at bounding box center [800, 386] width 45 height 20
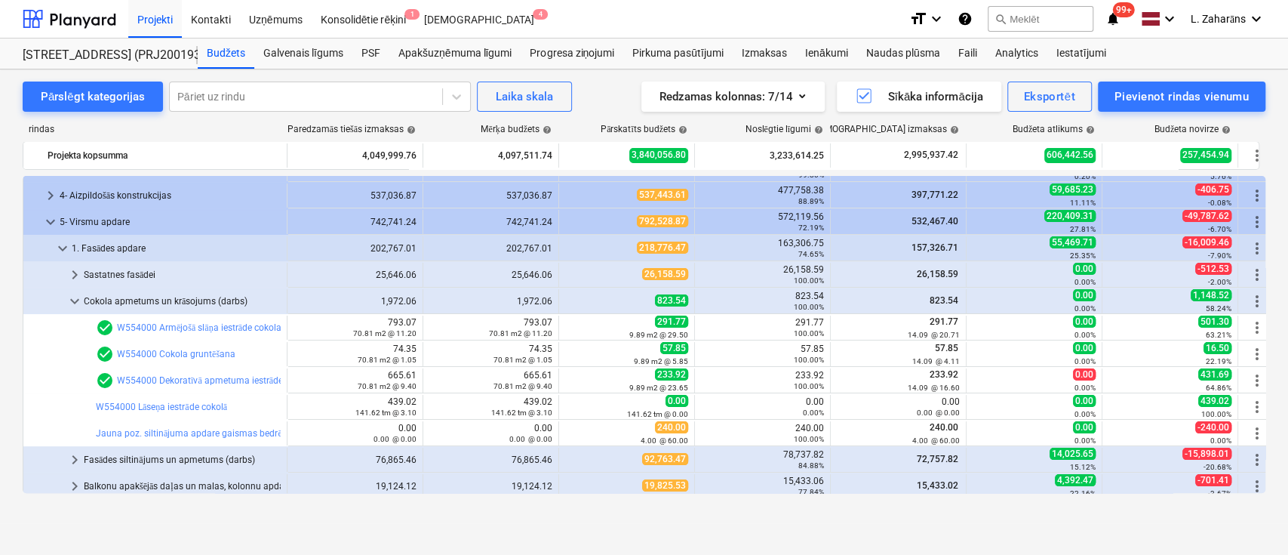
type textarea "x"
type input "141.62"
type input "0.00"
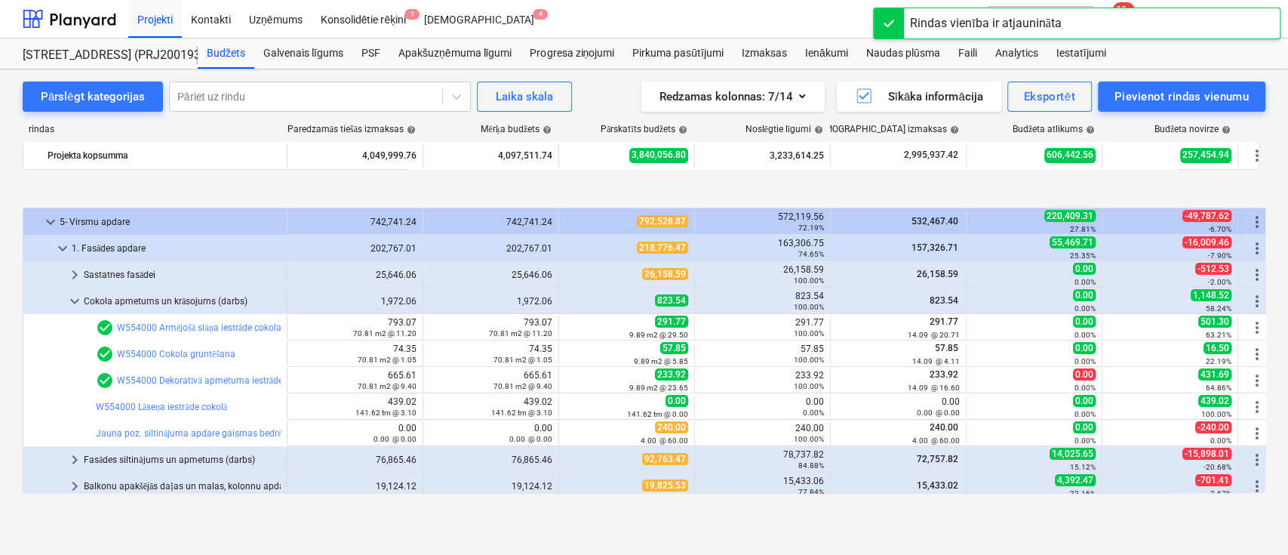
scroll to position [201, 0]
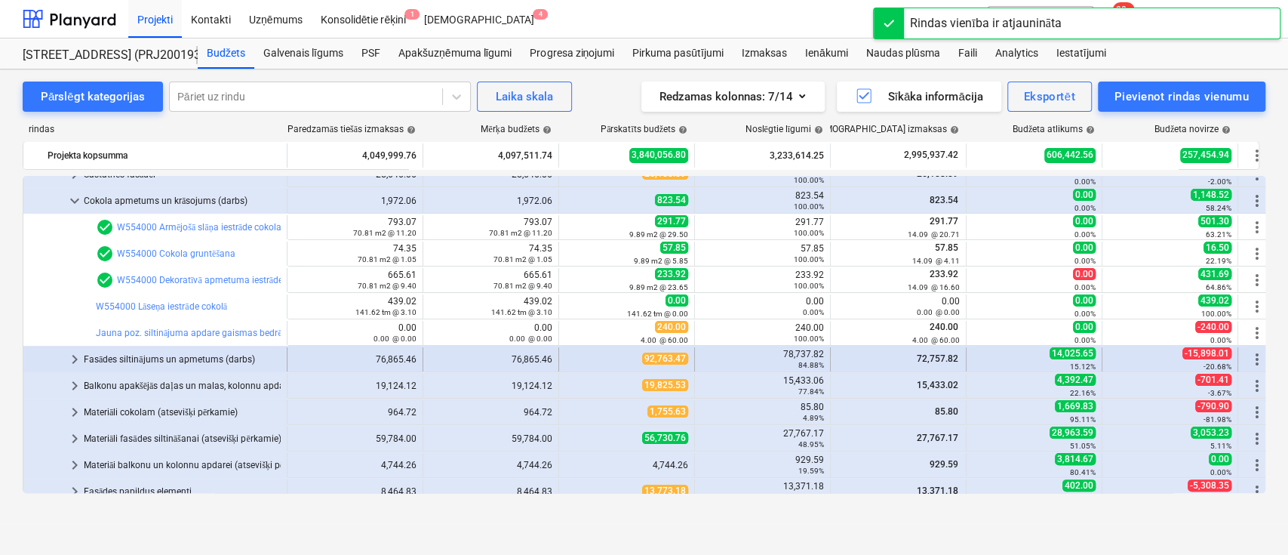
click at [76, 354] on span "keyboard_arrow_right" at bounding box center [75, 359] width 18 height 18
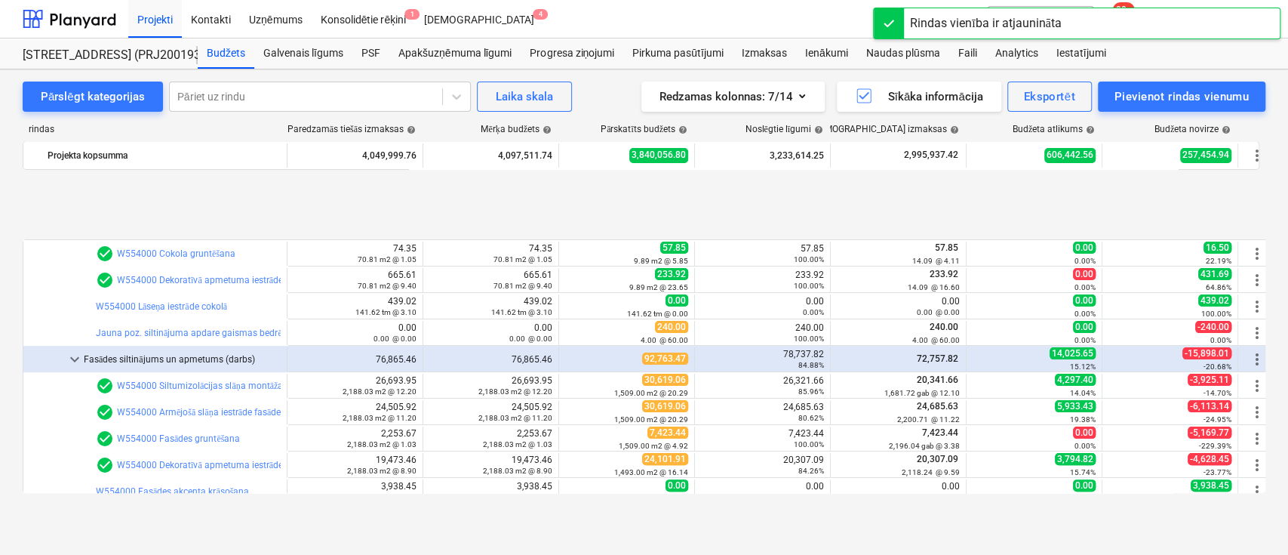
scroll to position [302, 0]
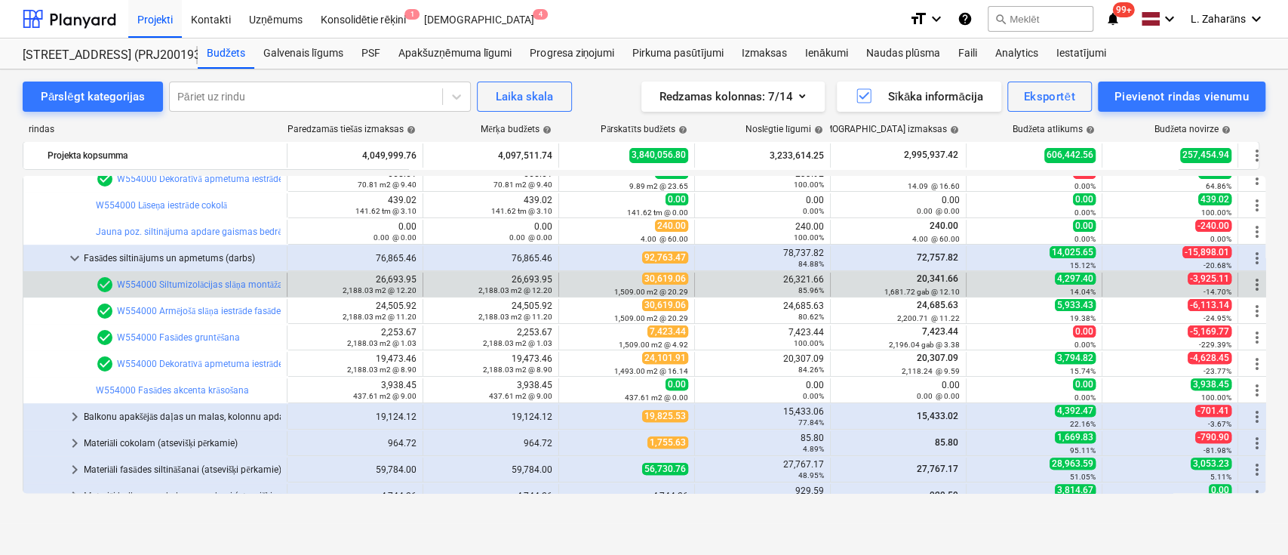
click at [806, 278] on div "26,321.66 85.96%" at bounding box center [762, 284] width 123 height 21
click at [804, 278] on div "26,321.66 85.96%" at bounding box center [762, 284] width 123 height 21
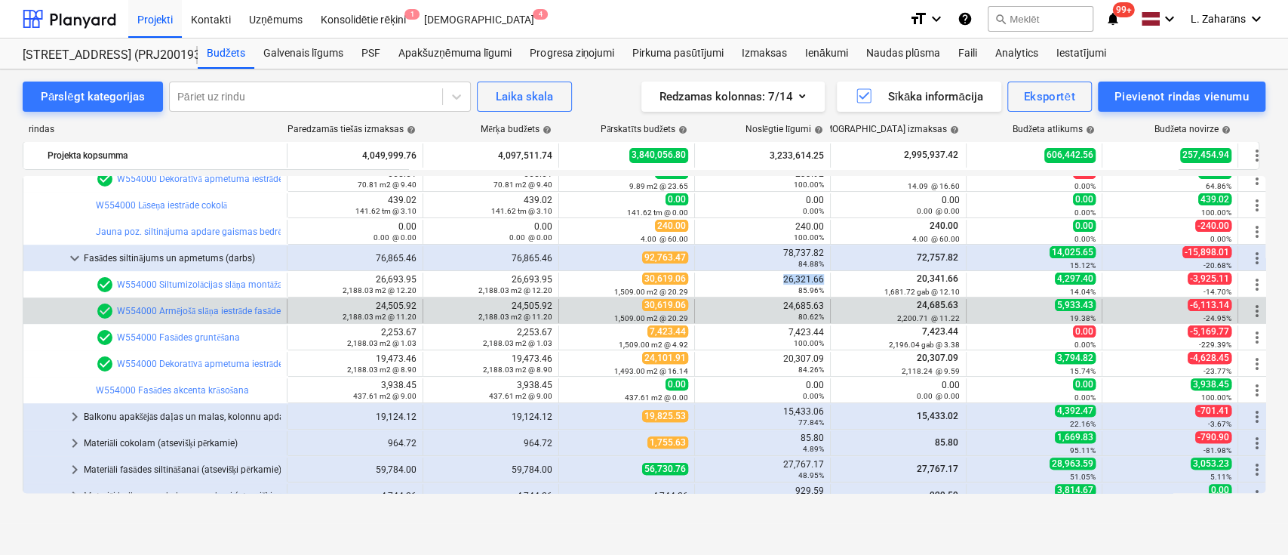
copy div "26,321.66"
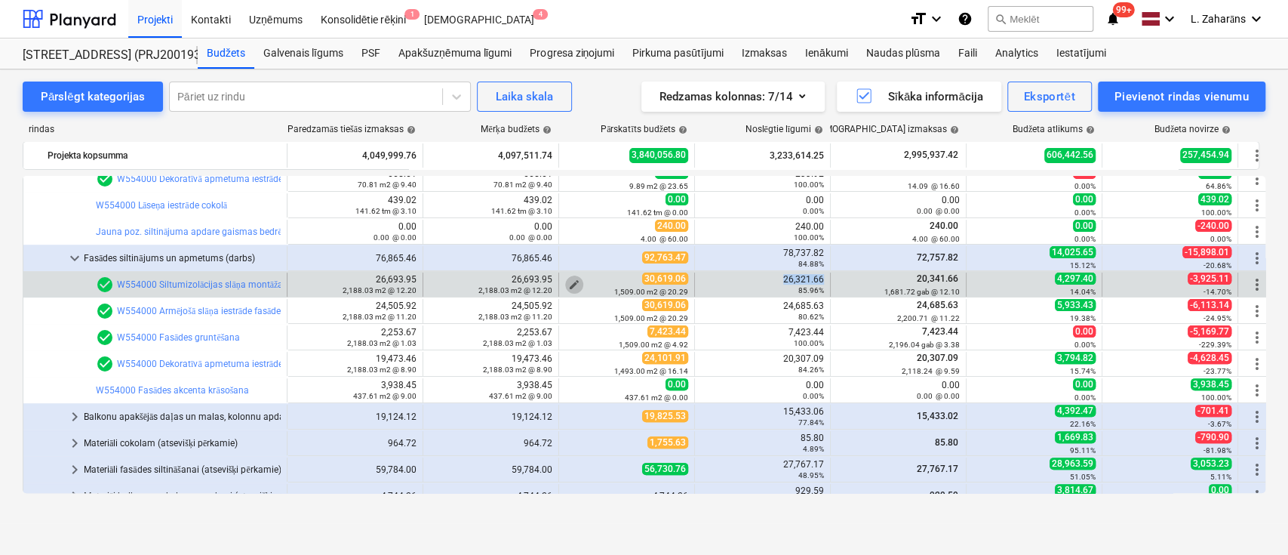
click at [570, 281] on span "edit" at bounding box center [574, 284] width 12 height 12
type textarea "x"
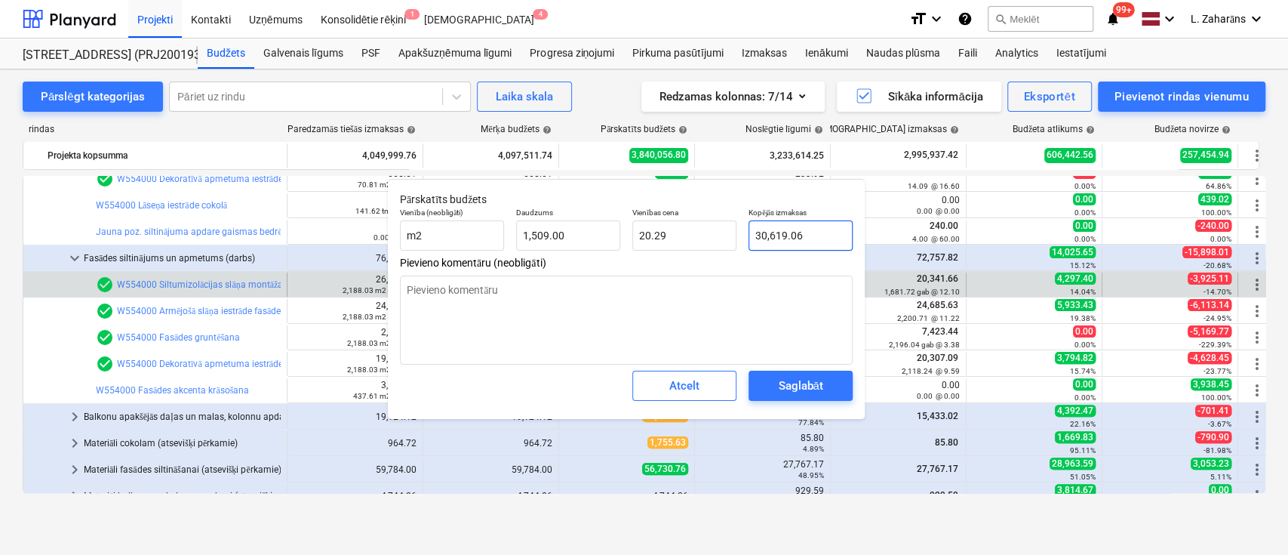
type input "30619.06"
click at [832, 231] on input "30619.06" at bounding box center [801, 235] width 104 height 30
paste input "26,321.6"
type textarea "x"
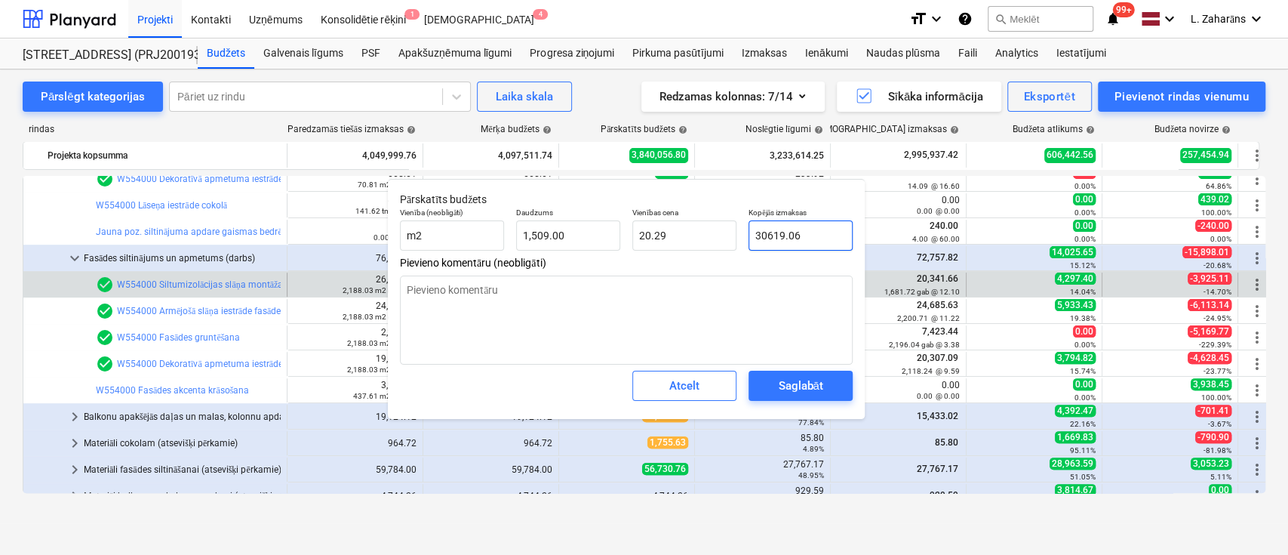
type input "26,321.66"
type input "17.44"
type input "26,321.66"
click at [804, 384] on div "Saglabāt" at bounding box center [800, 386] width 45 height 20
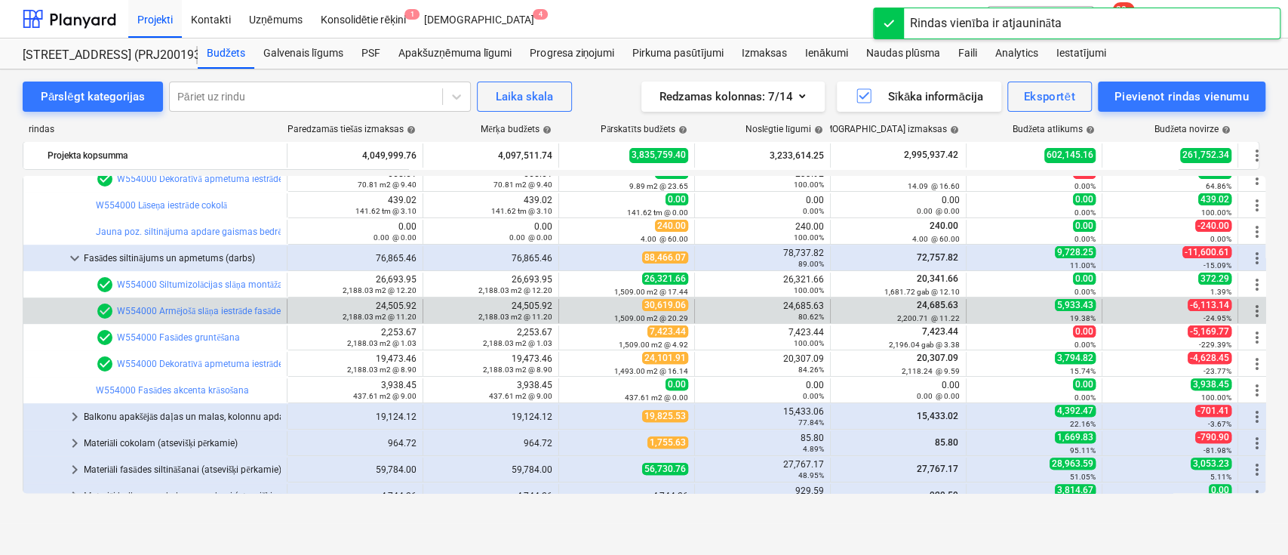
click at [811, 305] on div "24,685.63 80.62%" at bounding box center [762, 310] width 123 height 21
copy div "24,685.63"
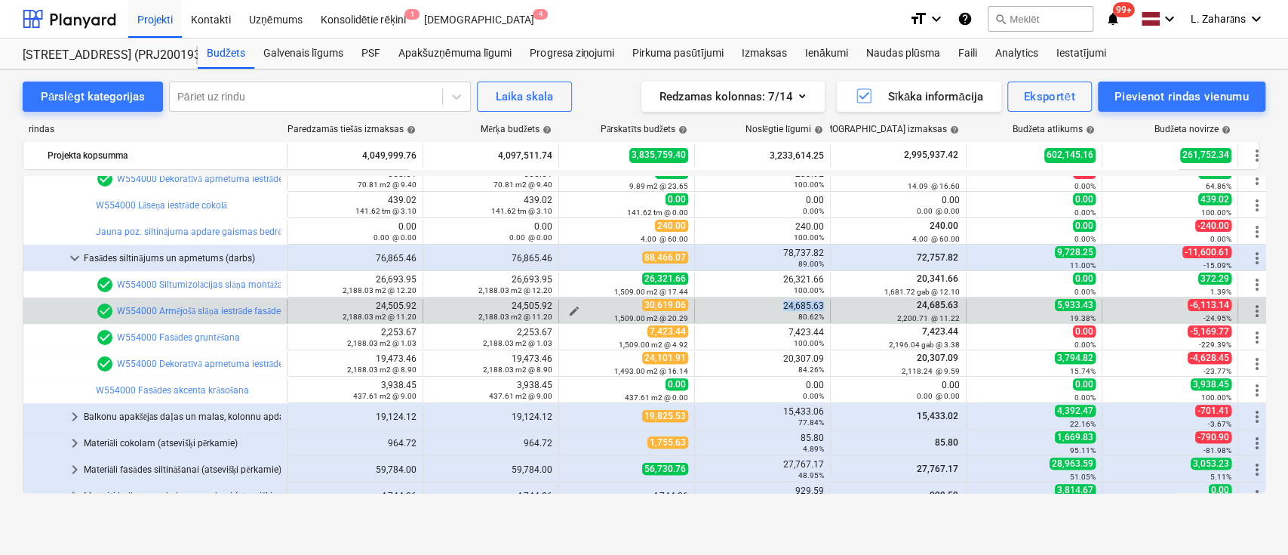
click at [570, 305] on span "edit" at bounding box center [574, 311] width 12 height 12
type textarea "x"
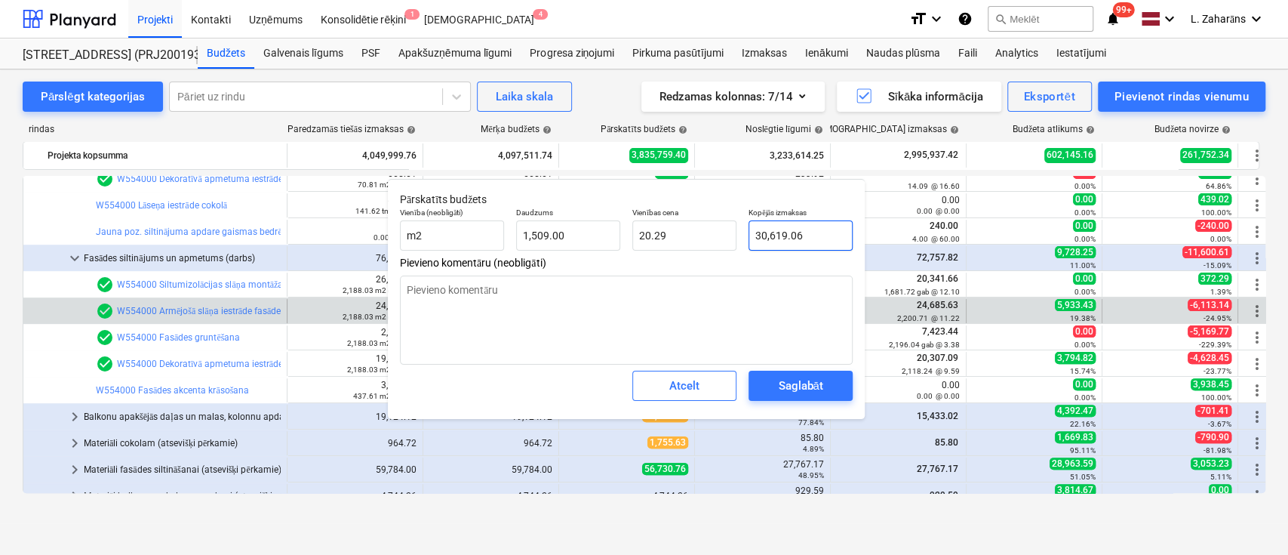
type input "30619.06"
click at [836, 232] on input "30619.06" at bounding box center [801, 235] width 104 height 30
paste input "24,685.63"
type textarea "x"
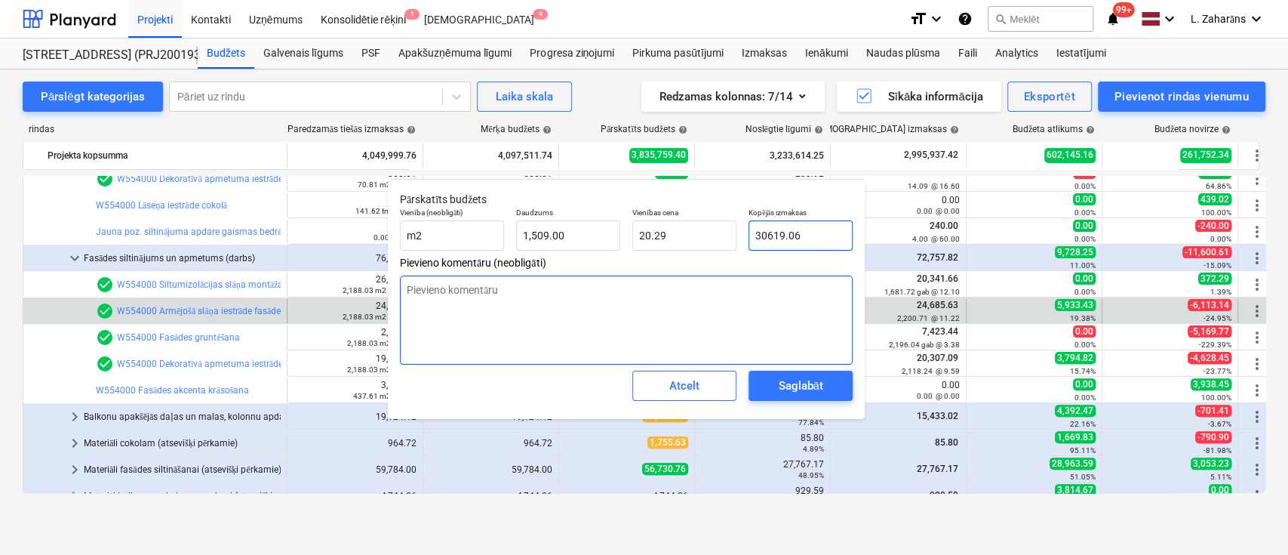
type input "24,685.63"
type input "16.36"
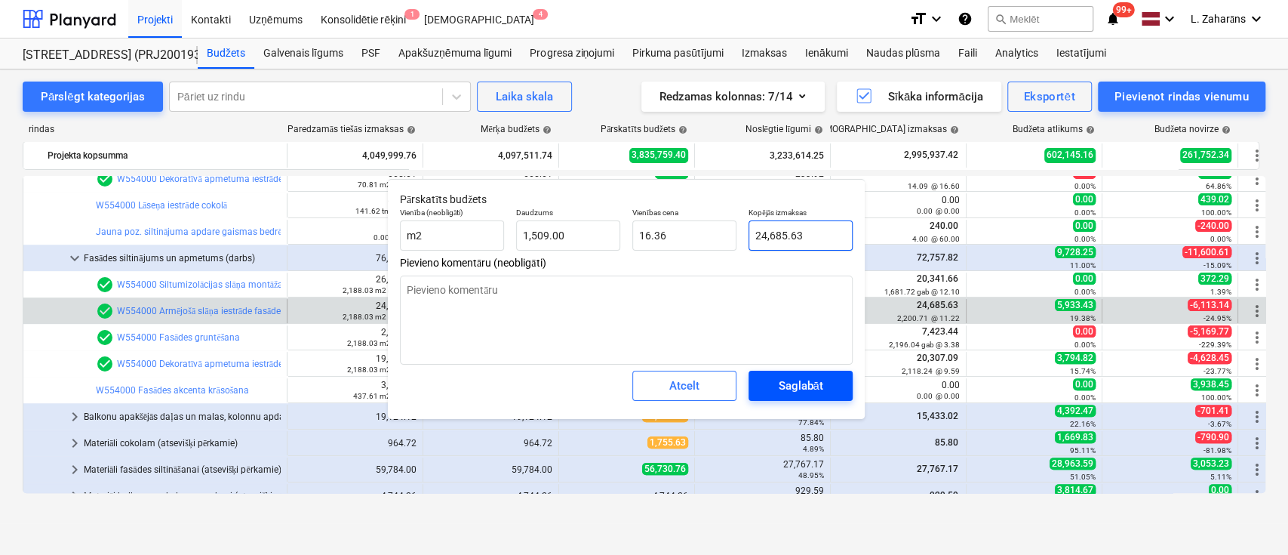
type input "24,685.63"
click at [821, 384] on div "Saglabāt" at bounding box center [800, 386] width 45 height 20
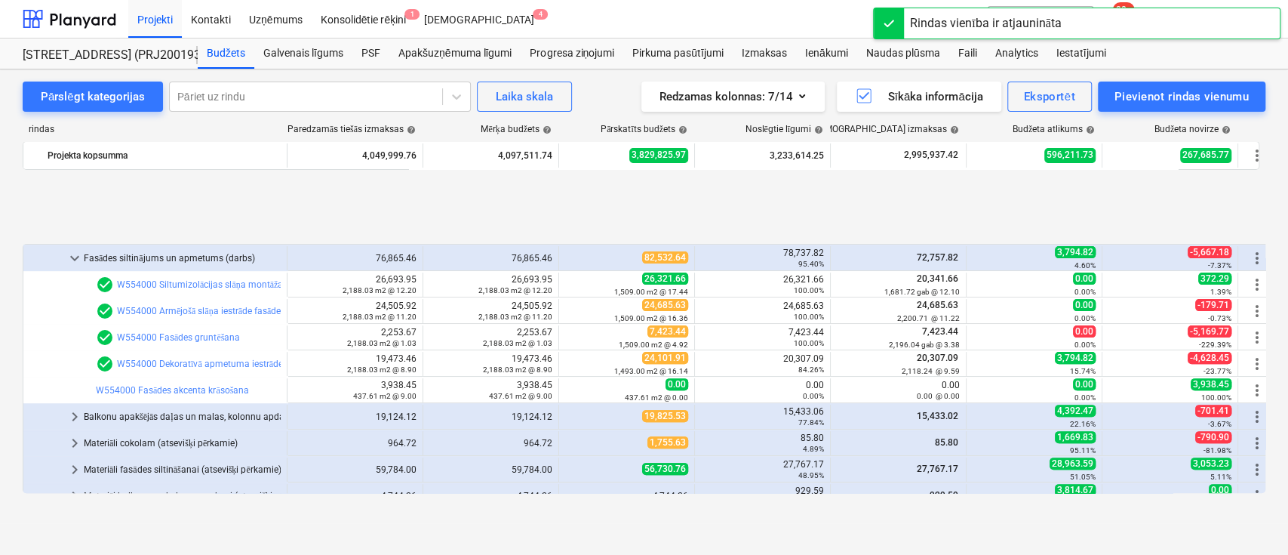
scroll to position [402, 0]
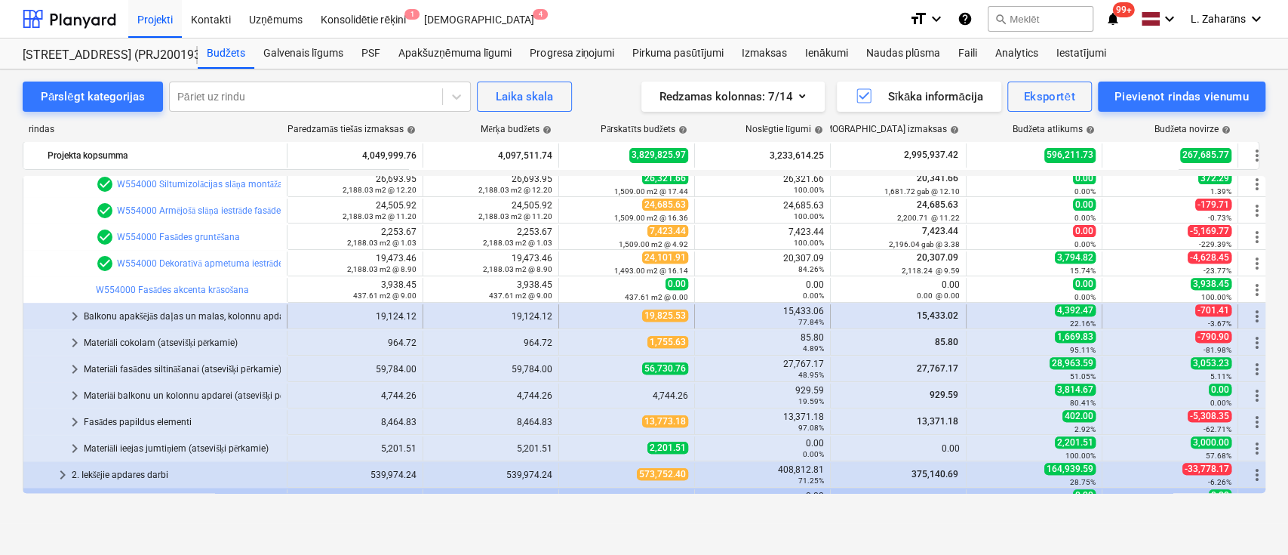
click at [72, 320] on span "keyboard_arrow_right" at bounding box center [75, 316] width 18 height 18
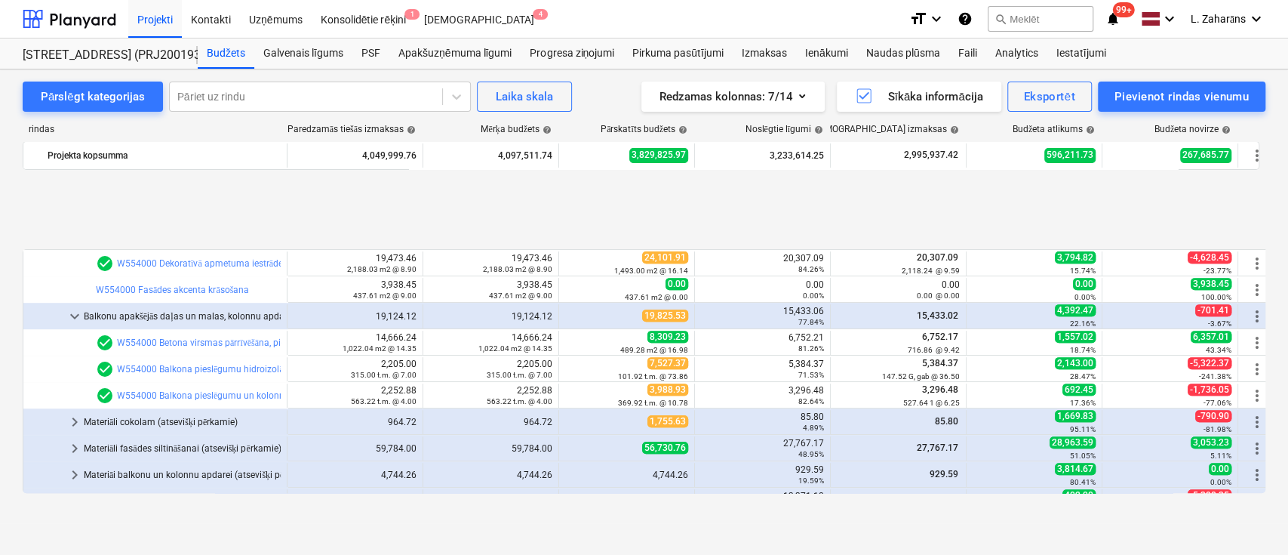
scroll to position [503, 0]
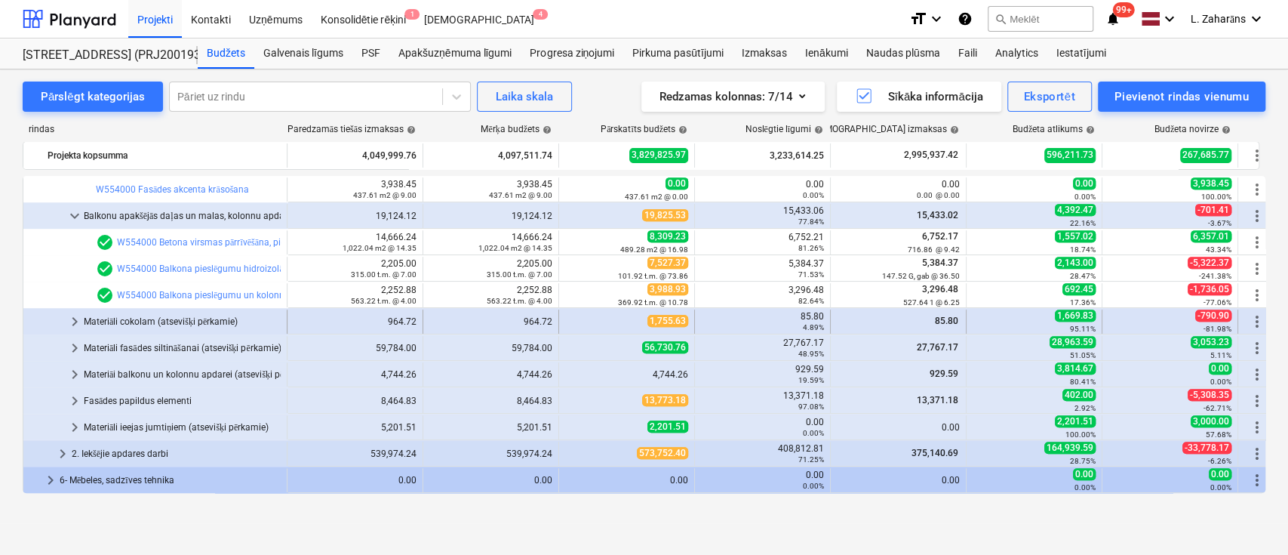
click at [78, 314] on span "keyboard_arrow_right" at bounding box center [75, 321] width 18 height 18
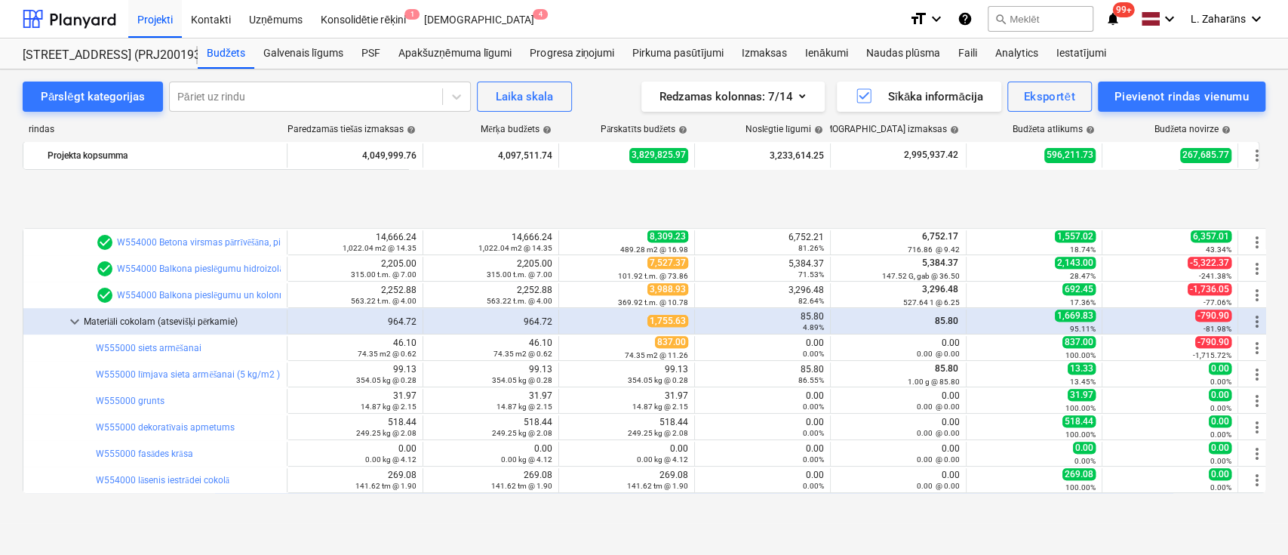
scroll to position [604, 0]
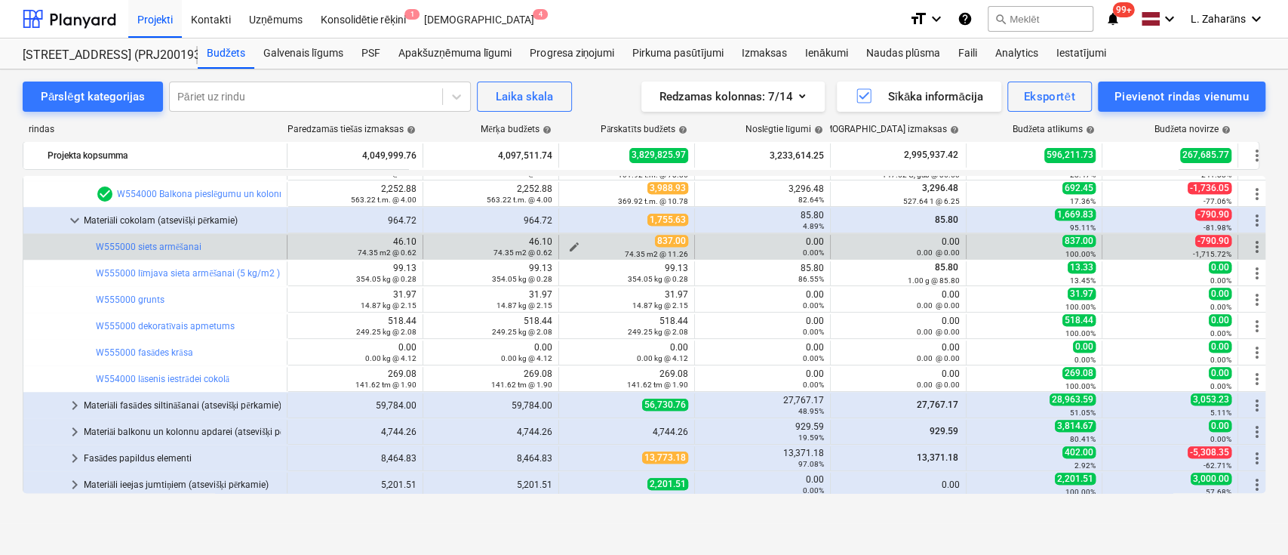
click at [575, 245] on span "edit" at bounding box center [574, 247] width 12 height 12
type textarea "x"
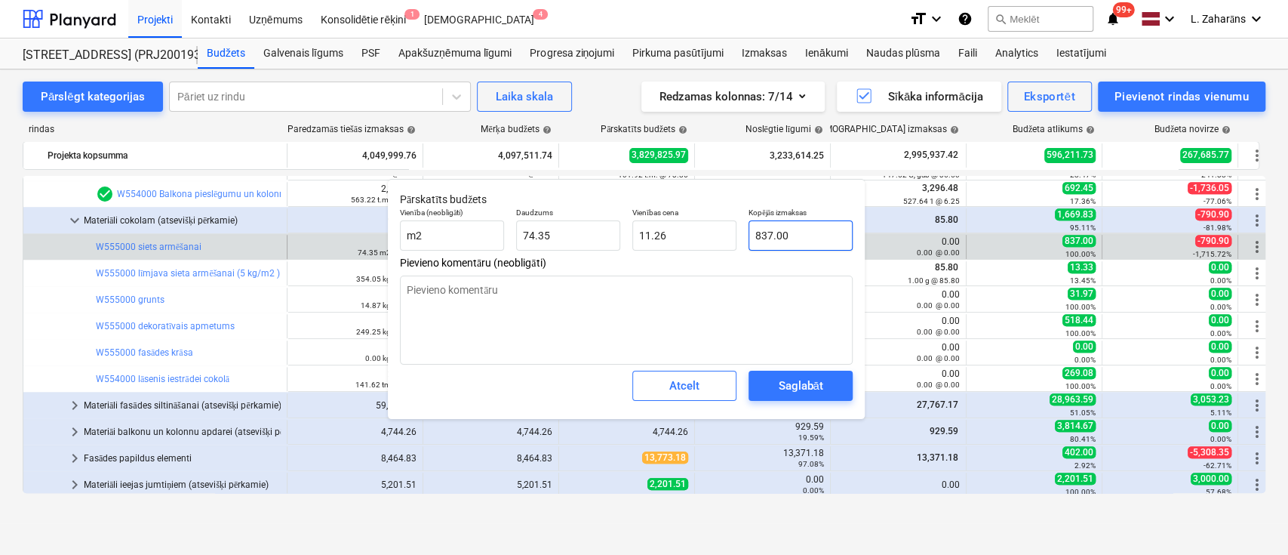
type input "837"
click at [799, 235] on input "837" at bounding box center [801, 235] width 104 height 30
click at [799, 234] on input "837" at bounding box center [801, 235] width 104 height 30
type textarea "x"
type input "0"
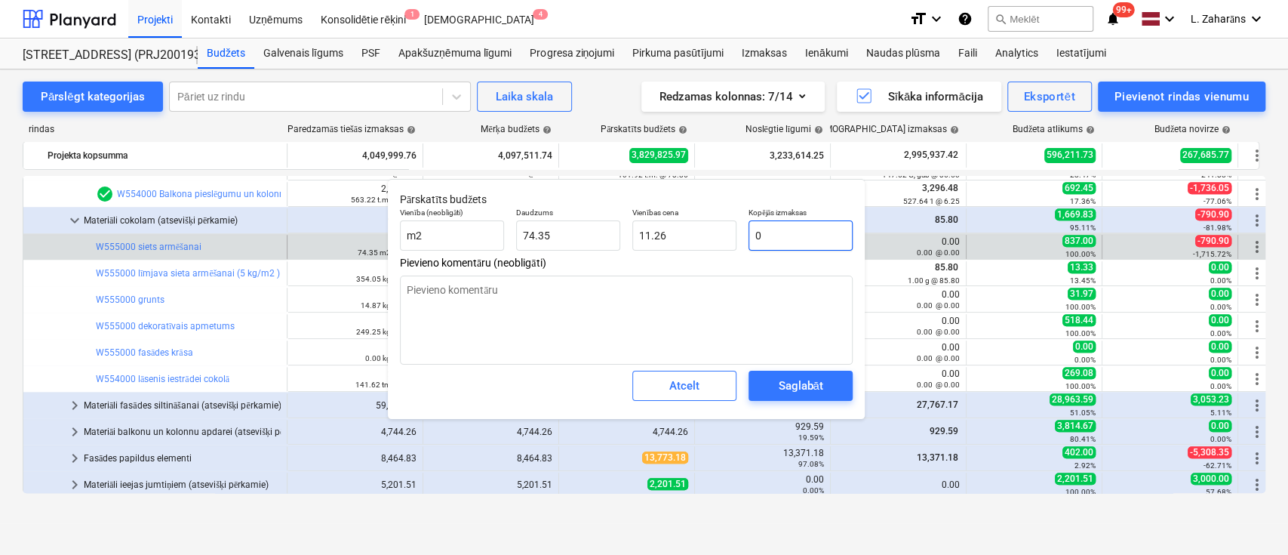
type input "0.00"
click at [805, 387] on div "Saglabāt" at bounding box center [800, 386] width 45 height 20
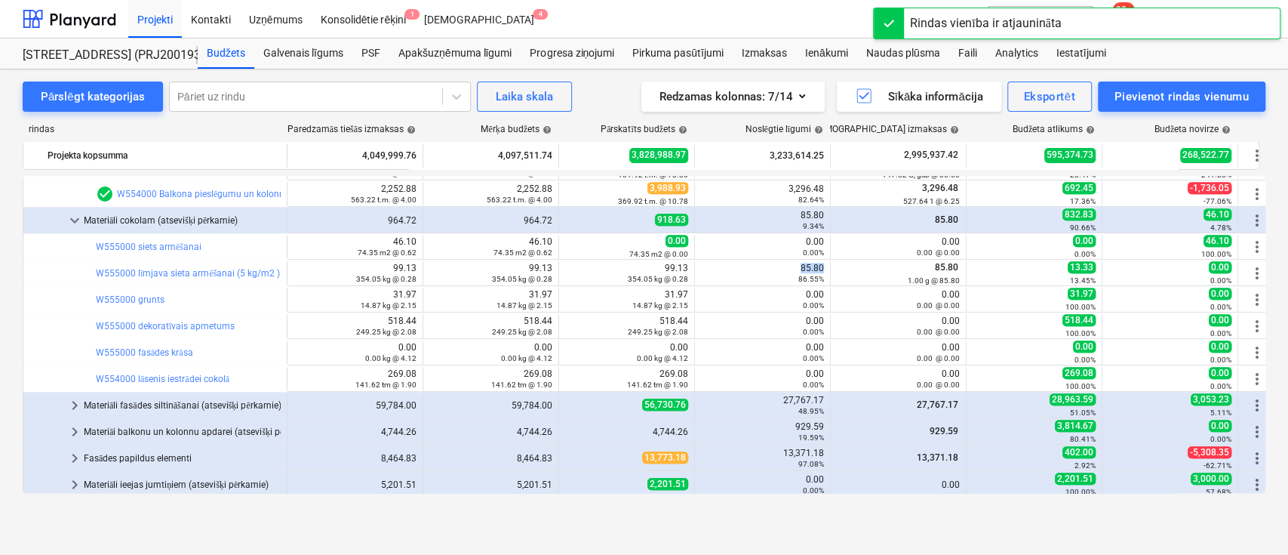
click at [809, 265] on div "85.80 86.55%" at bounding box center [762, 273] width 123 height 21
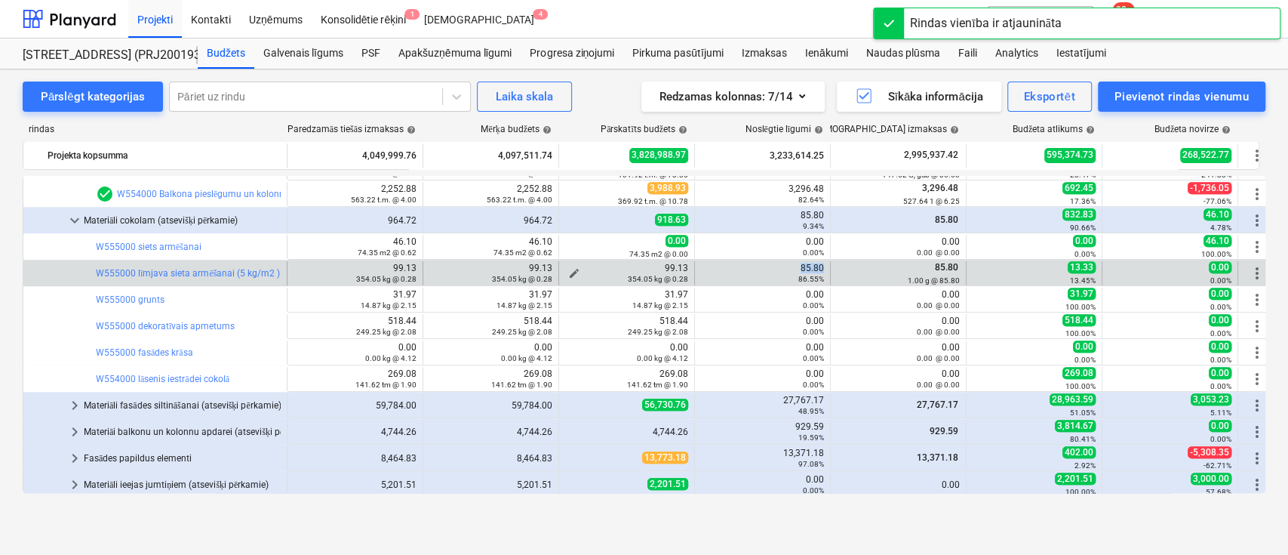
click at [573, 270] on span "edit" at bounding box center [574, 273] width 12 height 12
type textarea "x"
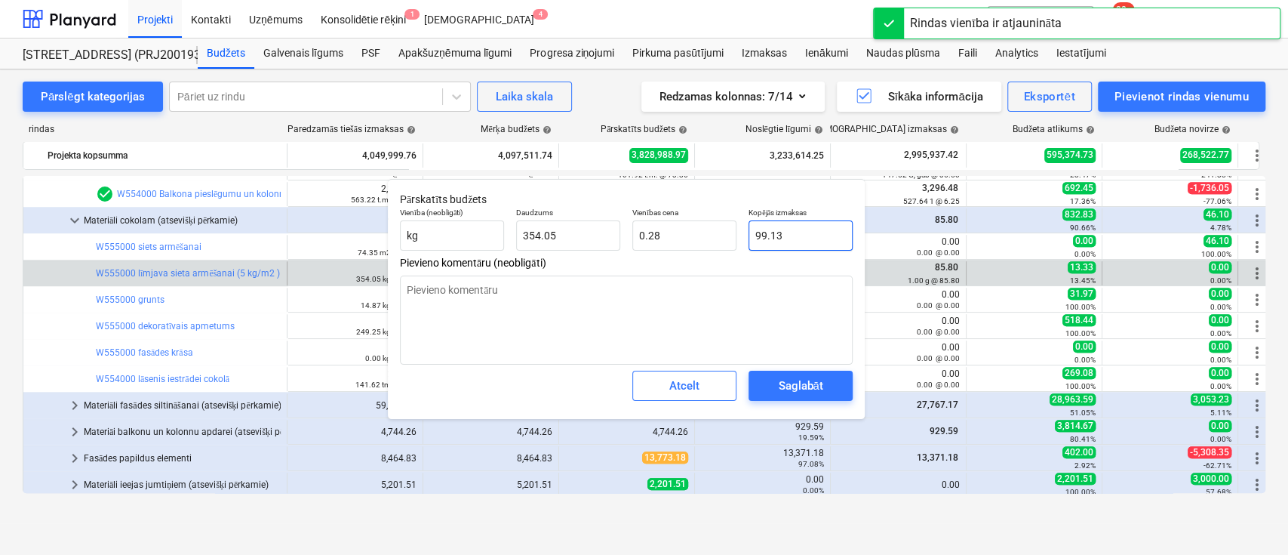
type input "99.134"
click at [801, 238] on input "99.134" at bounding box center [801, 235] width 104 height 30
paste input "85.80"
type textarea "x"
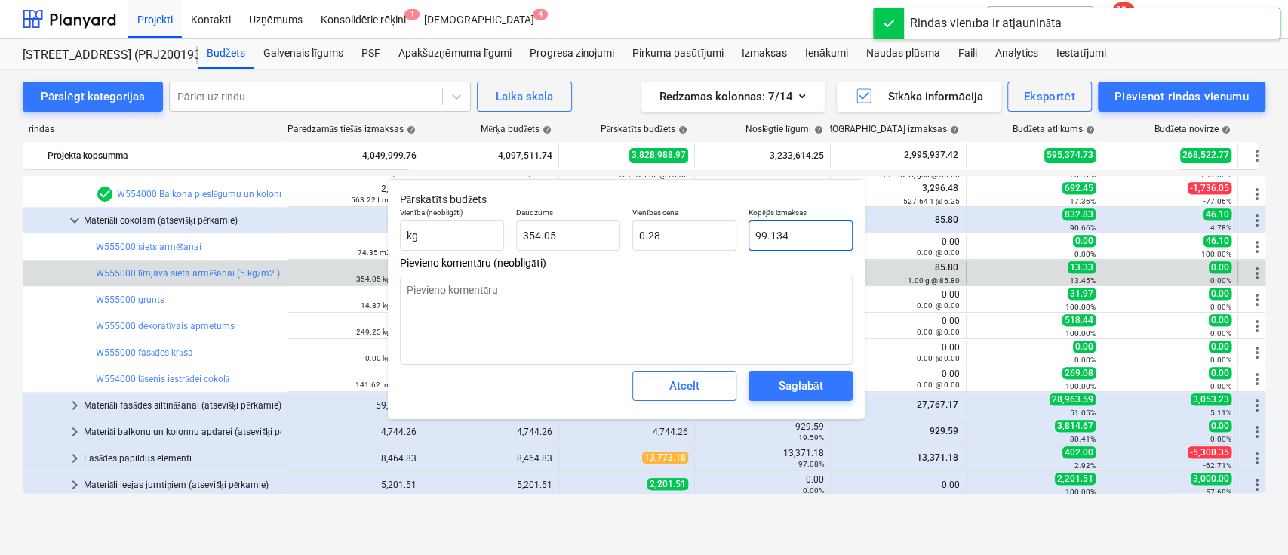
type input "85.80"
type input "0.24"
type input "85.80"
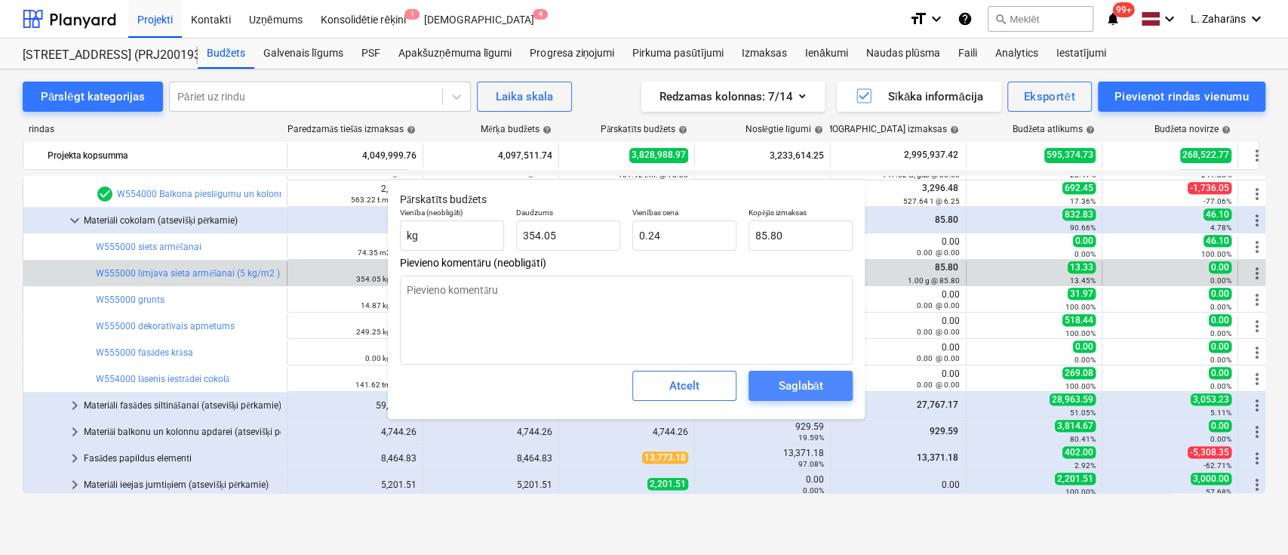
click at [791, 371] on button "Saglabāt" at bounding box center [801, 385] width 104 height 30
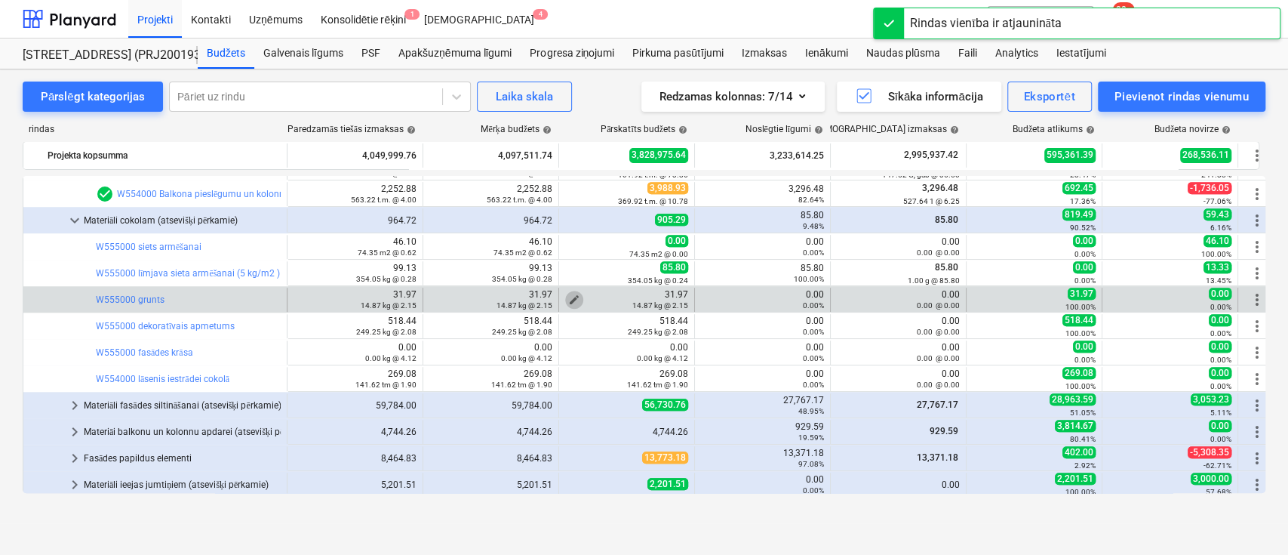
click at [570, 295] on span "edit" at bounding box center [574, 300] width 12 height 12
type textarea "x"
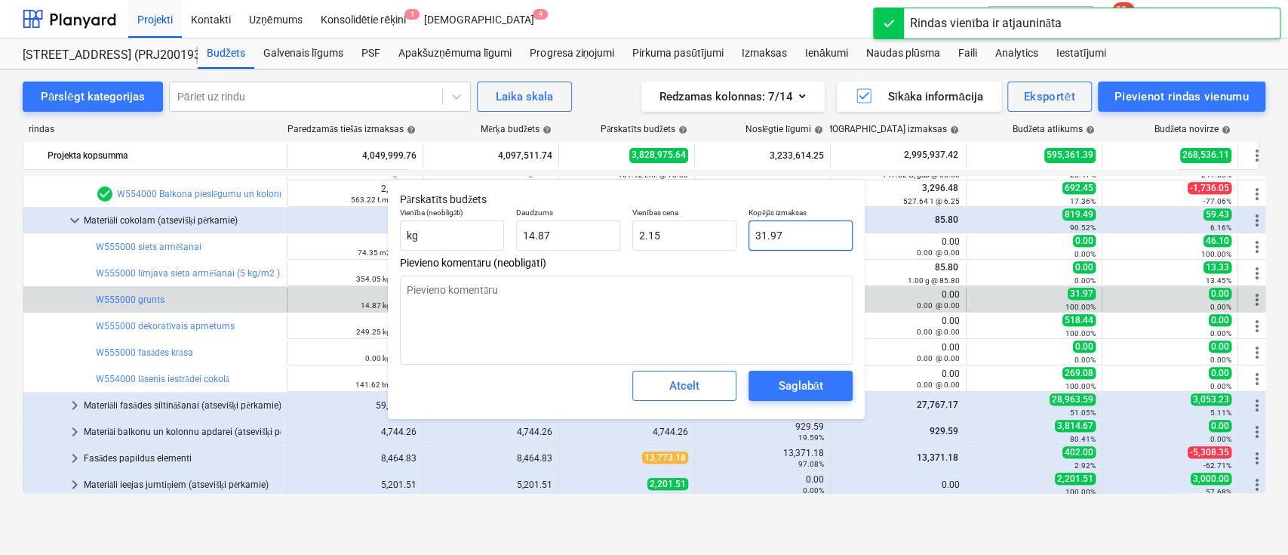
type input "31.9707"
click at [797, 238] on input "31.9707" at bounding box center [801, 235] width 104 height 30
type textarea "x"
type input "0"
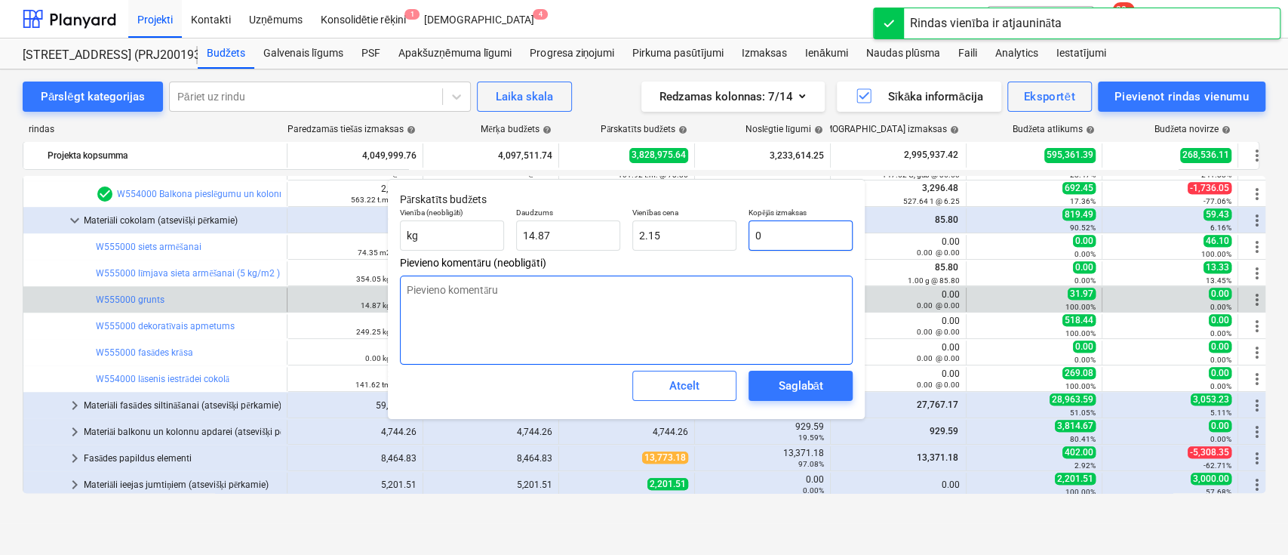
type input "0.00"
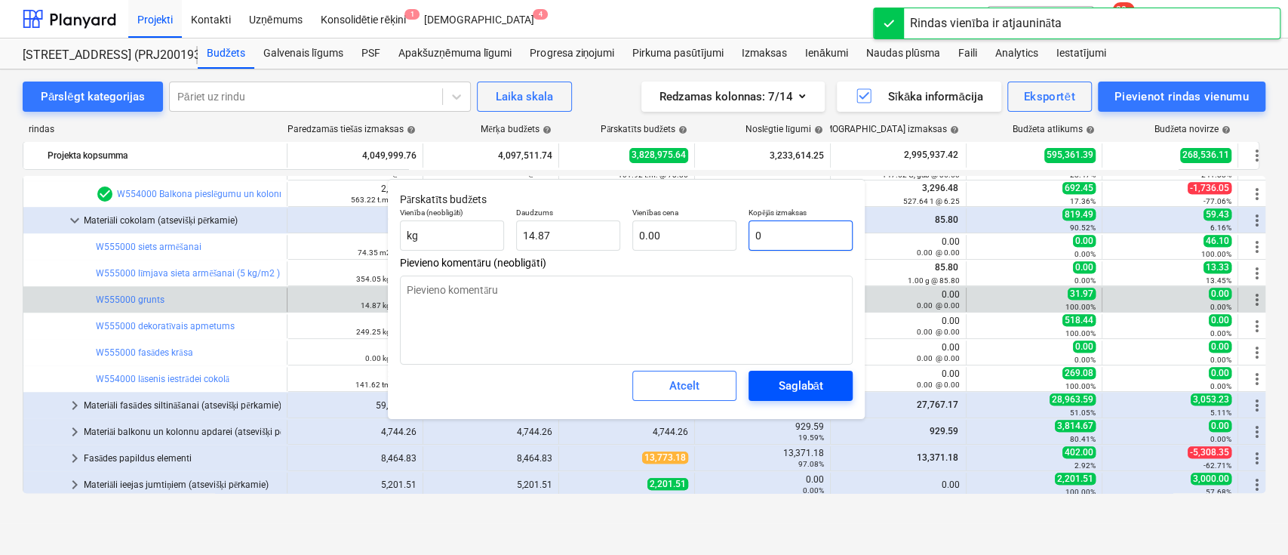
type input "0"
type textarea "x"
type input "0.00"
click at [815, 376] on div "Saglabāt" at bounding box center [800, 386] width 45 height 20
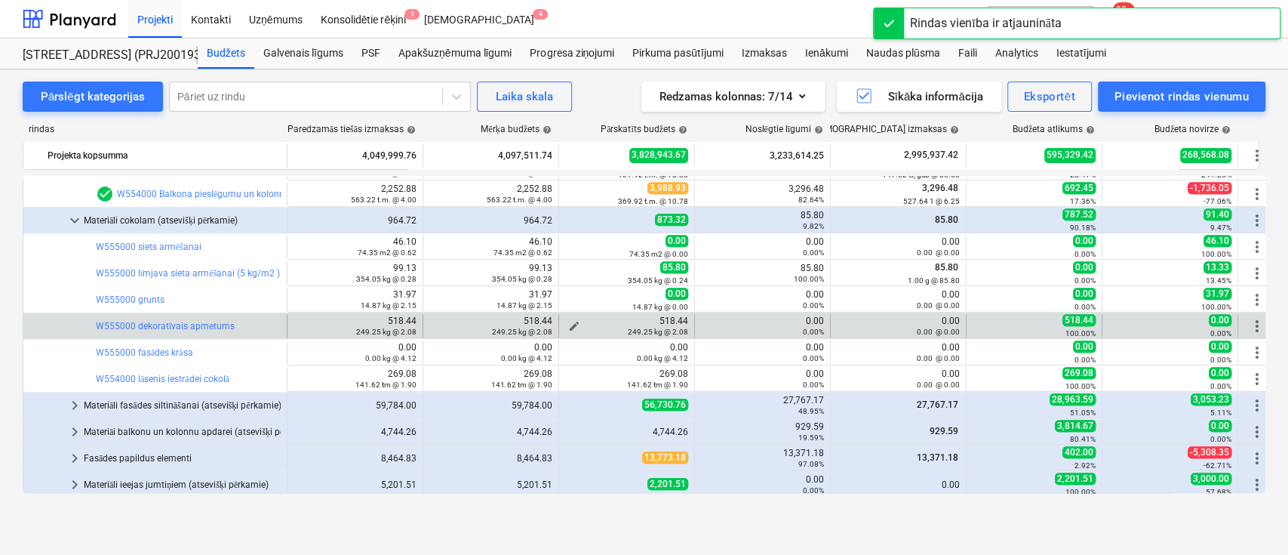
click at [578, 320] on span "edit" at bounding box center [574, 326] width 12 height 12
type textarea "x"
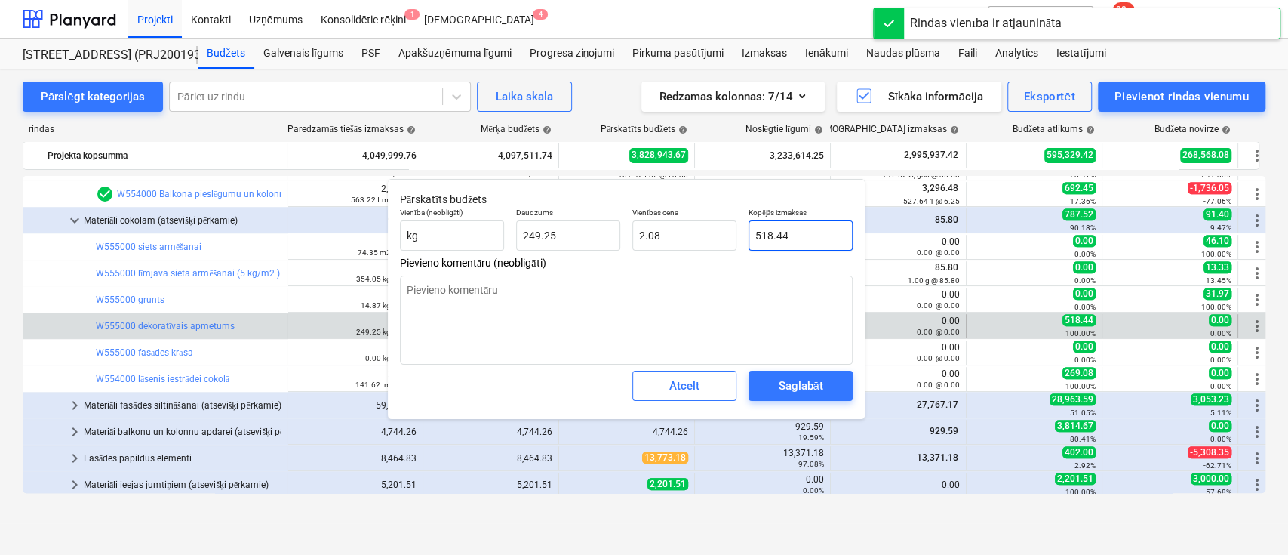
type input "518.4425"
click at [792, 237] on input "518.4425" at bounding box center [801, 235] width 104 height 30
click at [792, 236] on input "518.4425" at bounding box center [801, 235] width 104 height 30
type textarea "x"
type input "0"
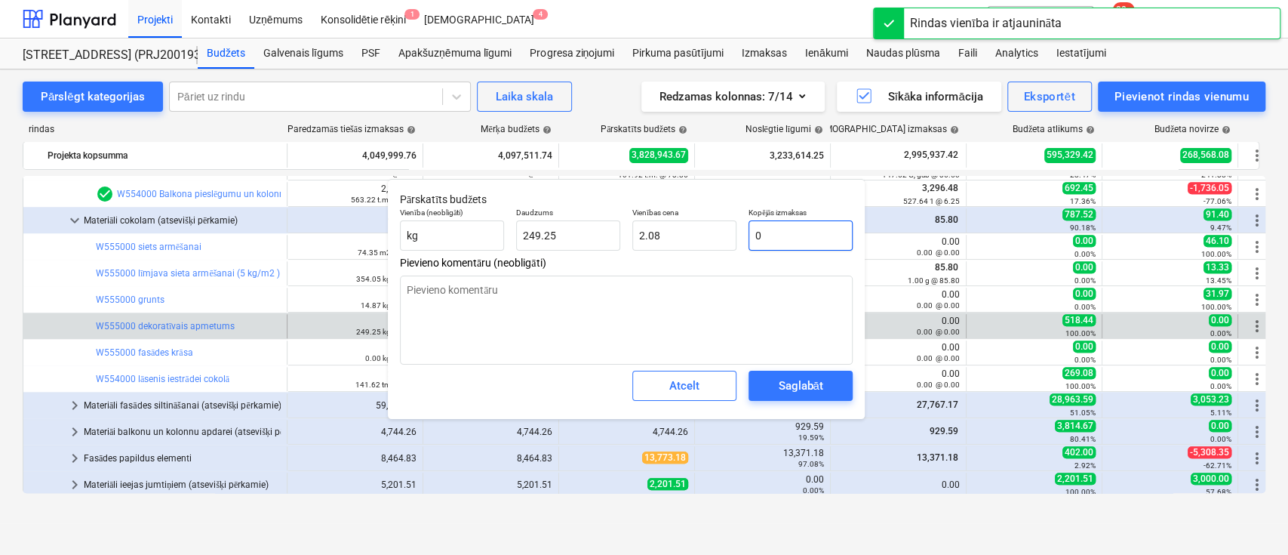
type input "0.00"
type input "0"
type textarea "x"
type input "0.00"
click at [822, 377] on div "Saglabāt" at bounding box center [800, 386] width 45 height 20
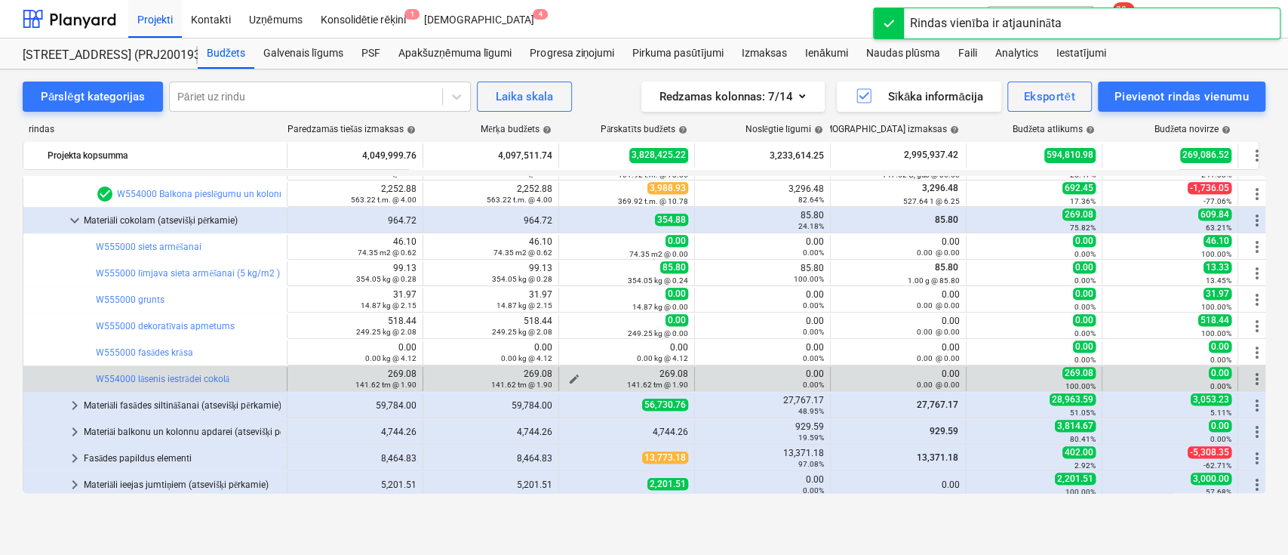
click at [576, 375] on span "edit" at bounding box center [574, 379] width 12 height 12
type textarea "x"
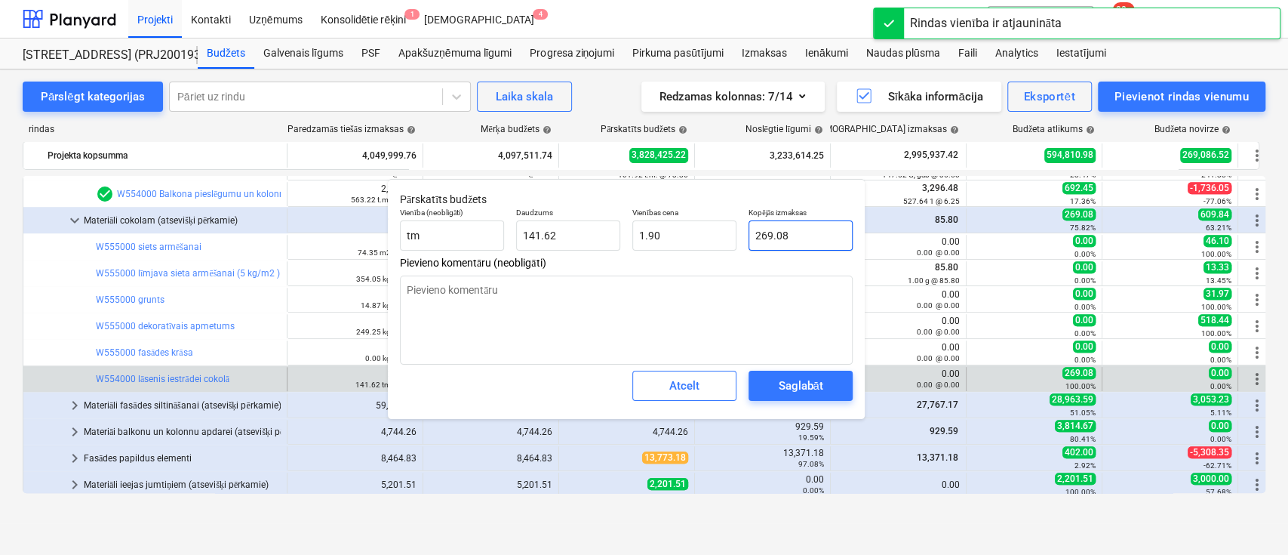
type input "269.078"
click at [797, 238] on input "269.078" at bounding box center [801, 235] width 104 height 30
type textarea "x"
type input "0"
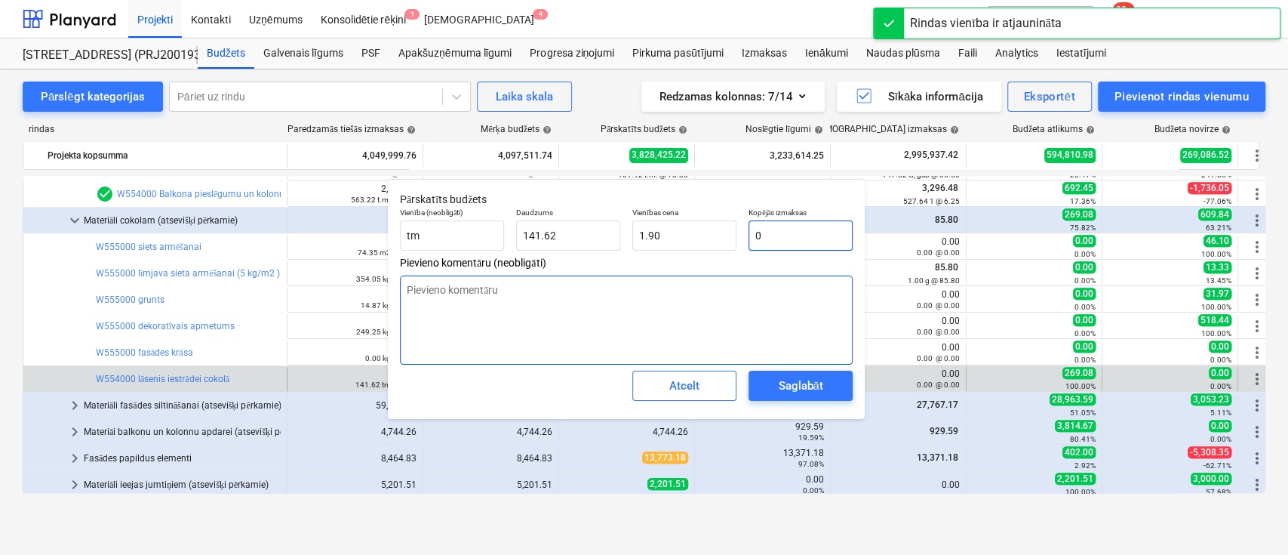
type input "0.00"
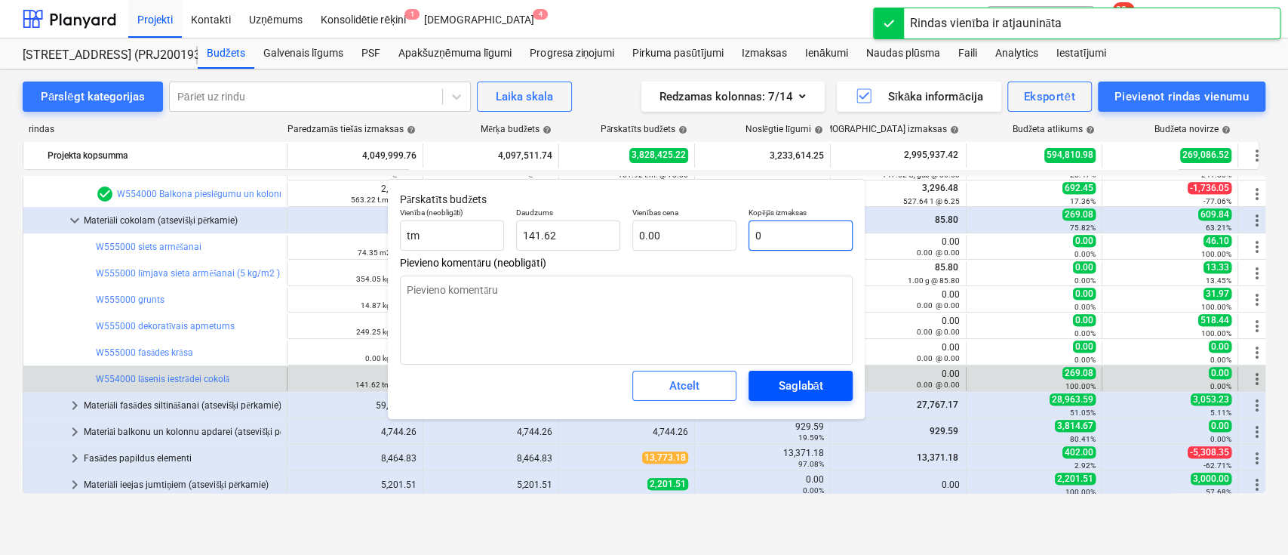
type input "0"
type textarea "x"
type input "0.00"
click at [801, 389] on div "Saglabāt" at bounding box center [800, 386] width 45 height 20
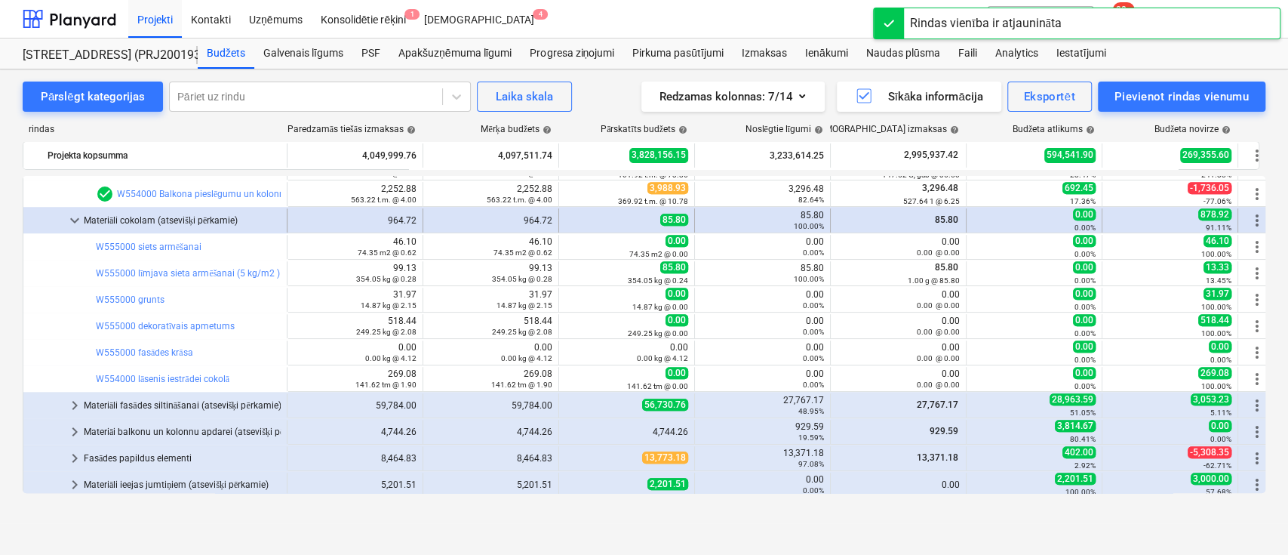
click at [74, 218] on span "keyboard_arrow_down" at bounding box center [75, 220] width 18 height 18
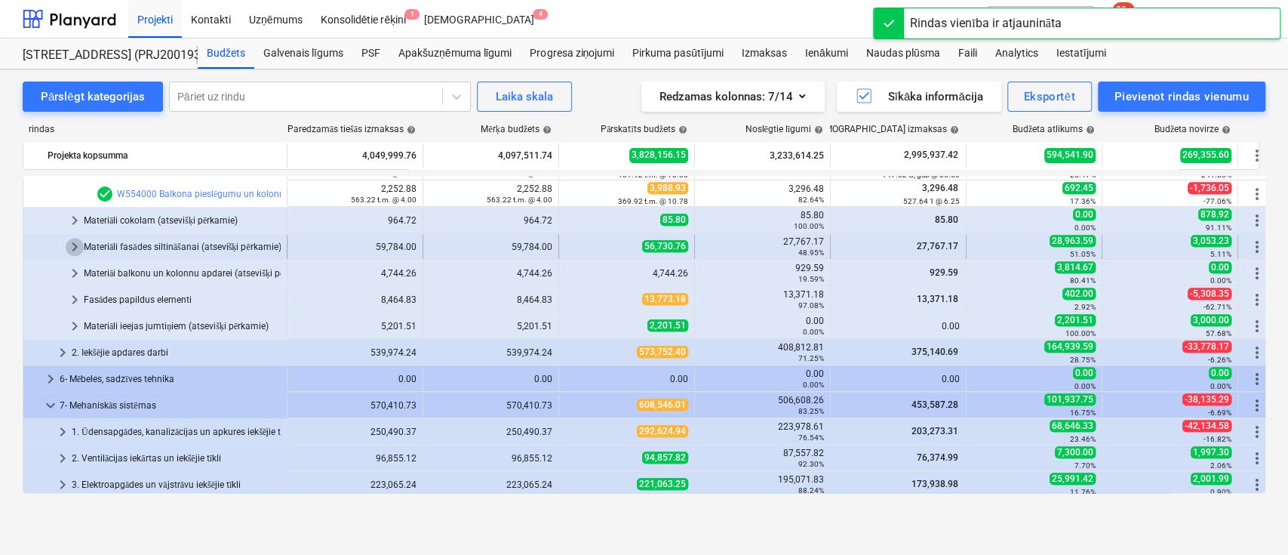
click at [75, 241] on span "keyboard_arrow_right" at bounding box center [75, 247] width 18 height 18
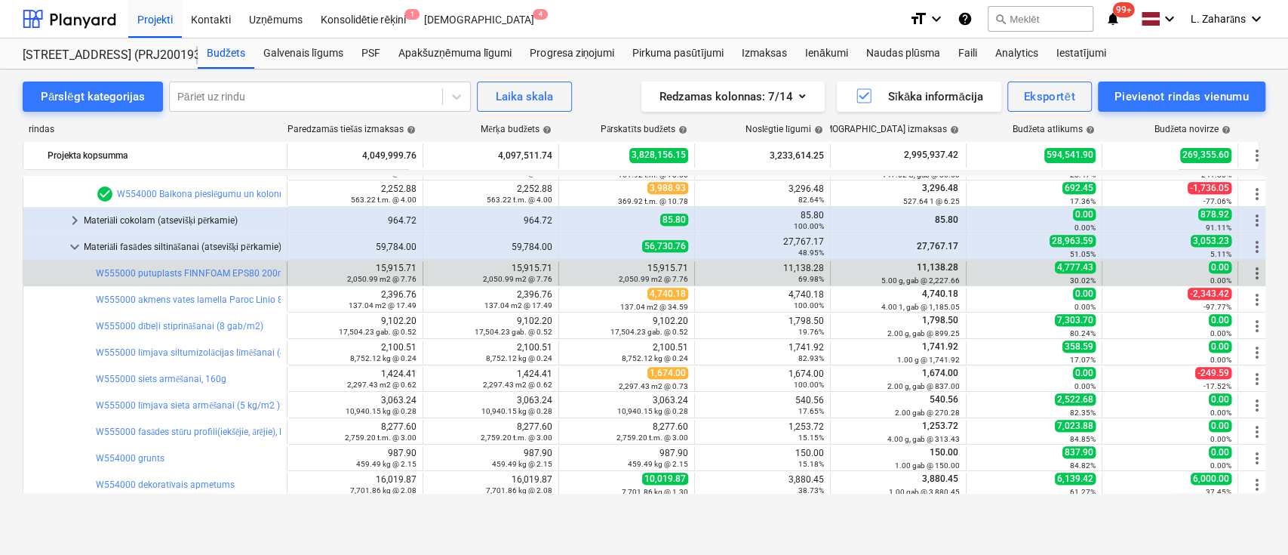
click at [797, 269] on div "11,138.28 69.98%" at bounding box center [762, 273] width 123 height 21
copy div "11,138.28"
click at [573, 269] on span "edit" at bounding box center [574, 273] width 12 height 12
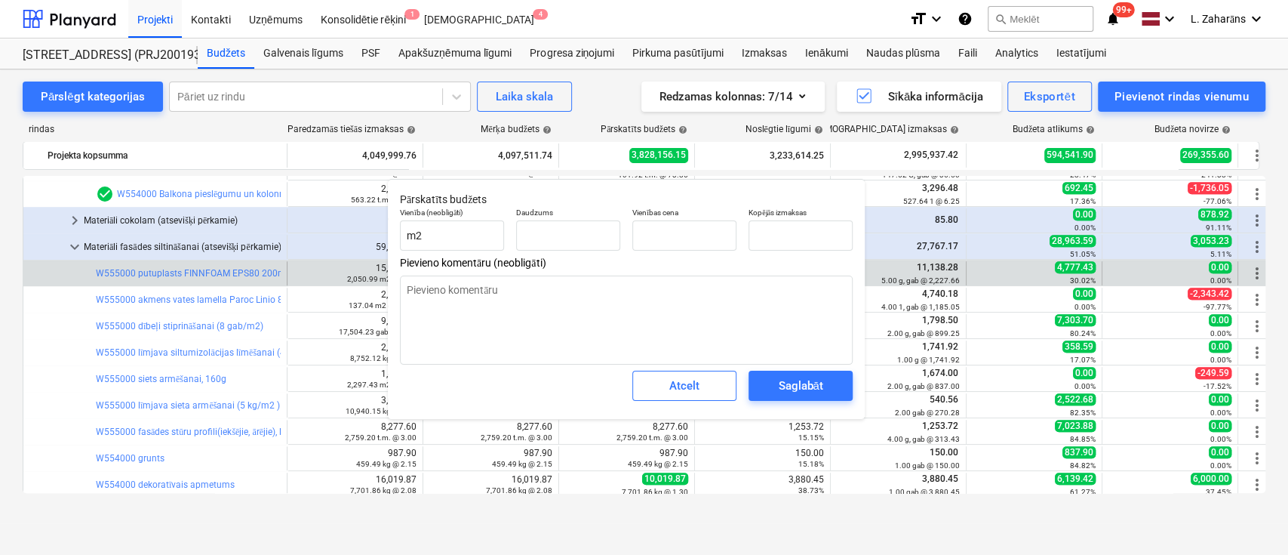
type textarea "x"
type input "2,050.99"
type input "7.76"
type input "15915.7057"
click at [810, 235] on input "15915.7057" at bounding box center [801, 235] width 104 height 30
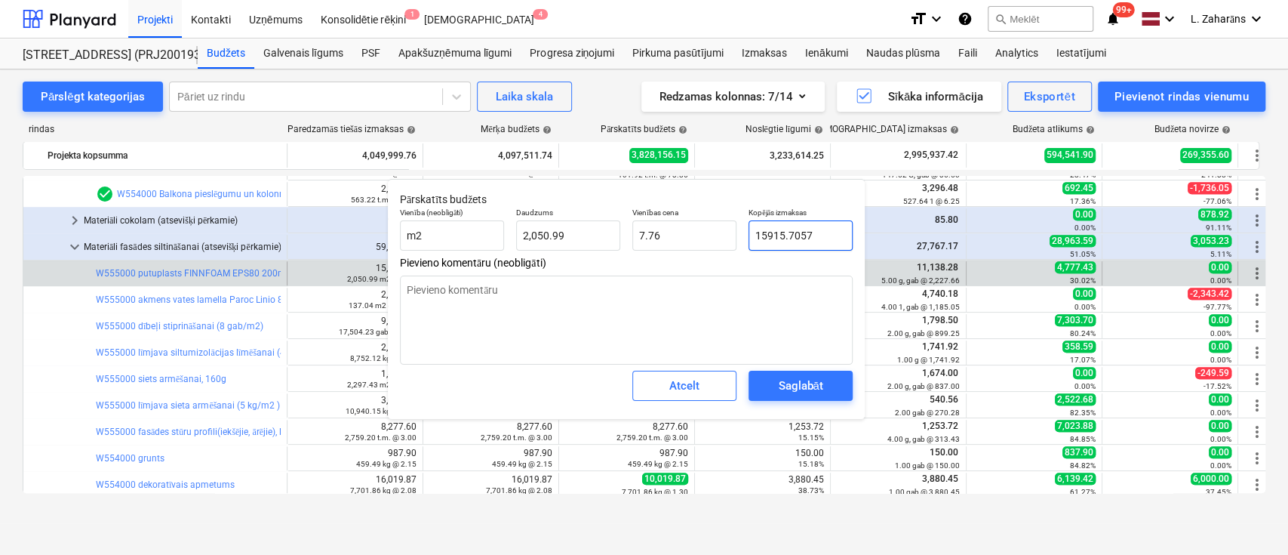
click at [810, 235] on input "15915.7057" at bounding box center [801, 235] width 104 height 30
paste input "1,138.28"
type textarea "x"
type input "11,138.28"
type input "5.43"
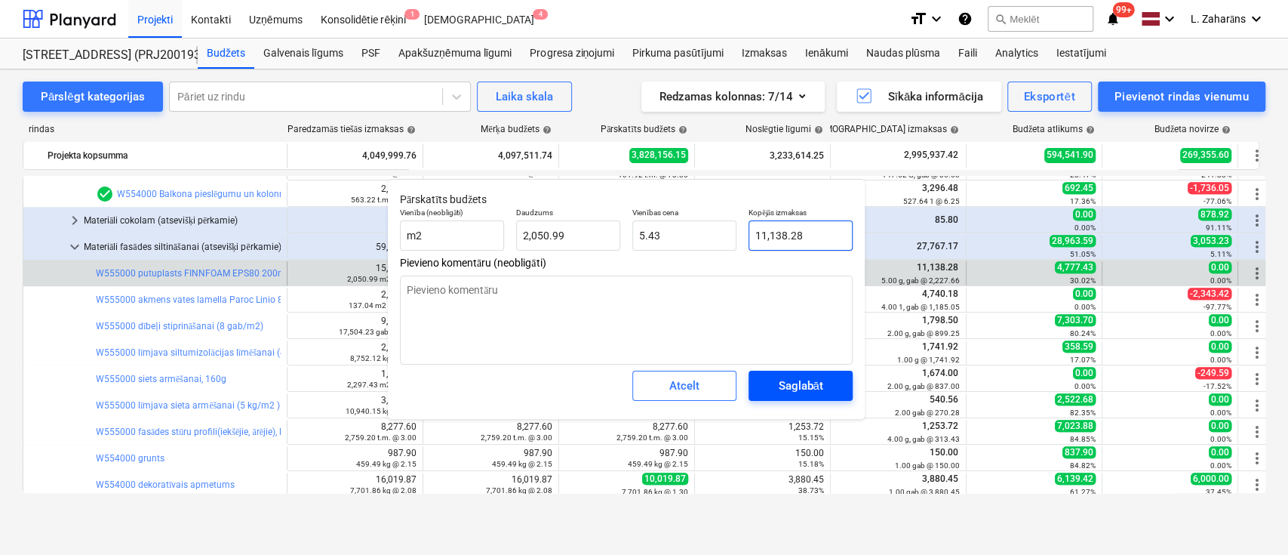
type input "11,138.28"
click at [779, 389] on div "Saglabāt" at bounding box center [800, 386] width 45 height 20
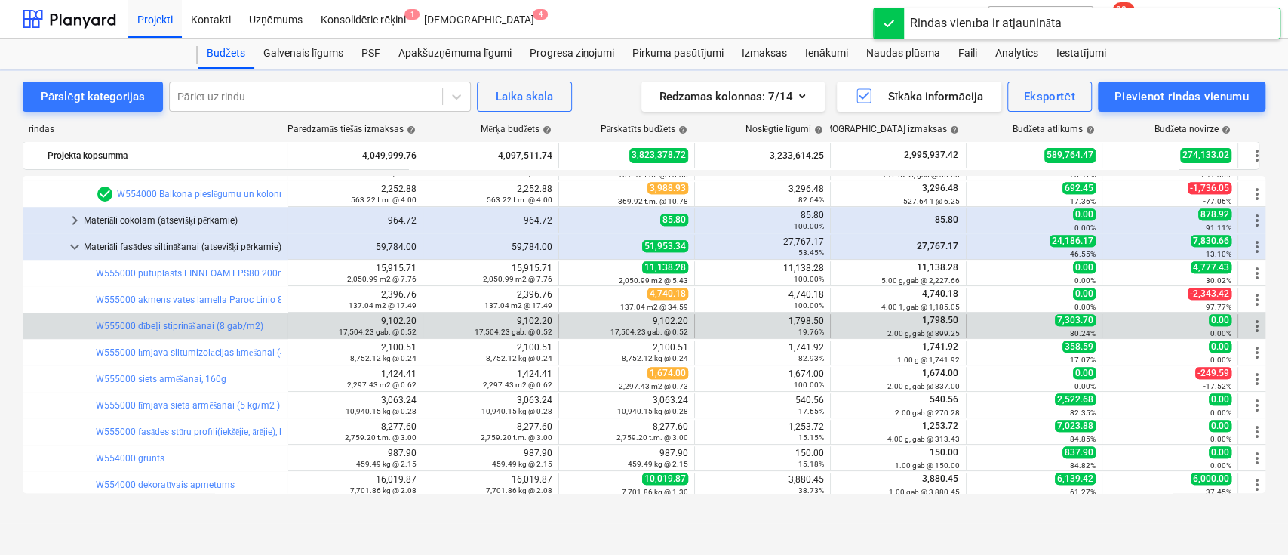
click at [798, 320] on div "1,798.50 19.76%" at bounding box center [762, 325] width 123 height 21
click at [571, 321] on span "edit" at bounding box center [574, 326] width 12 height 12
type textarea "x"
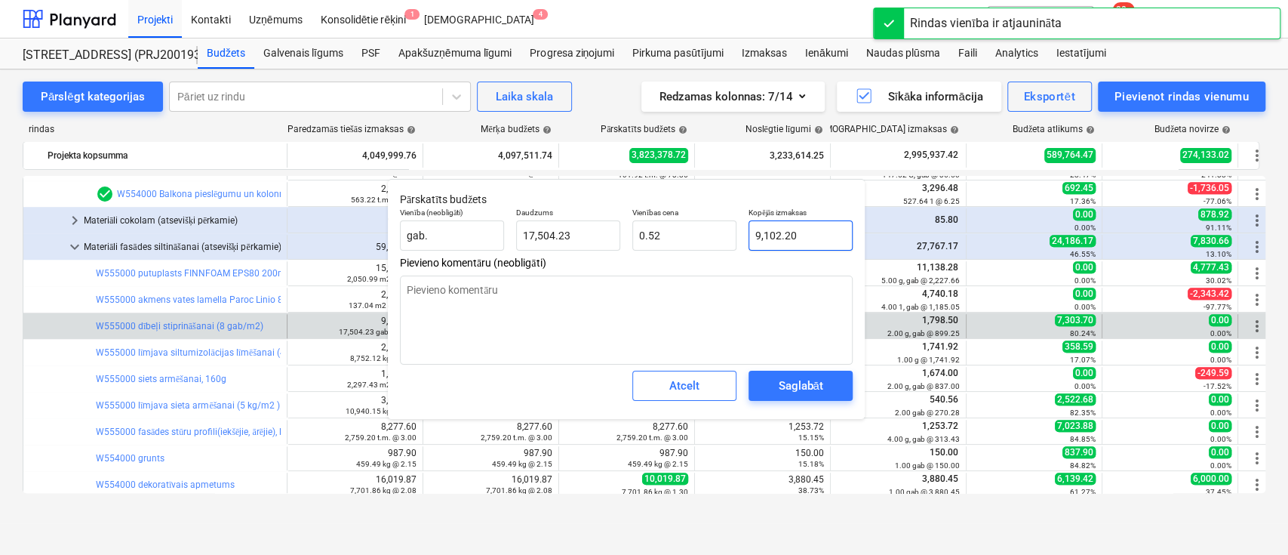
type input "9102.2006"
click at [779, 244] on input "9102.2006" at bounding box center [801, 235] width 104 height 30
paste input "11,138.28"
type textarea "x"
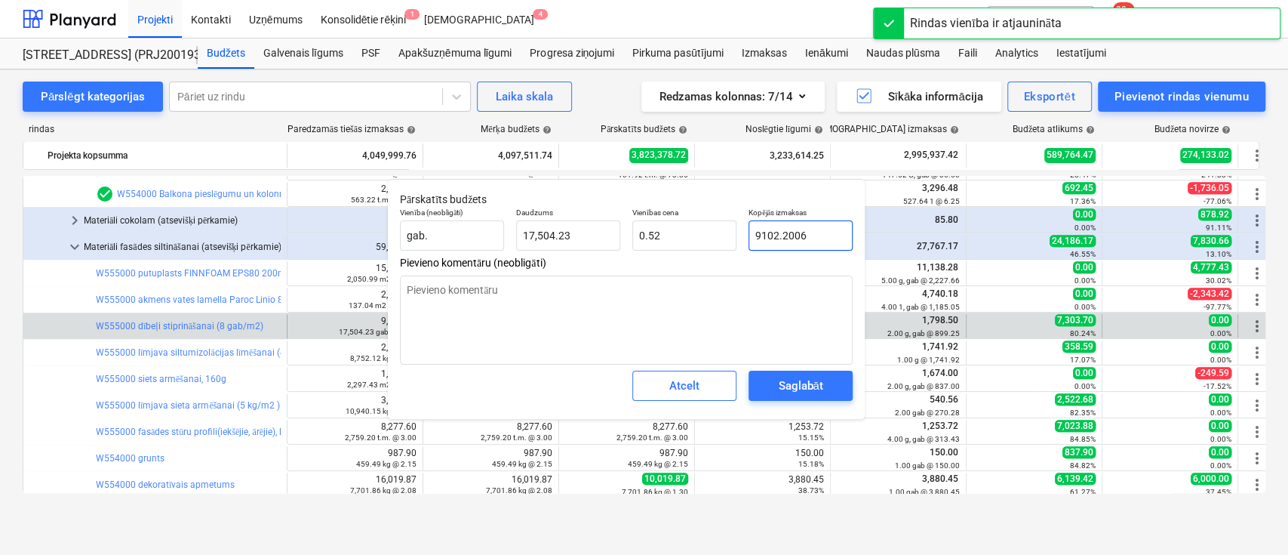
type input "11,138.28"
type input "0.64"
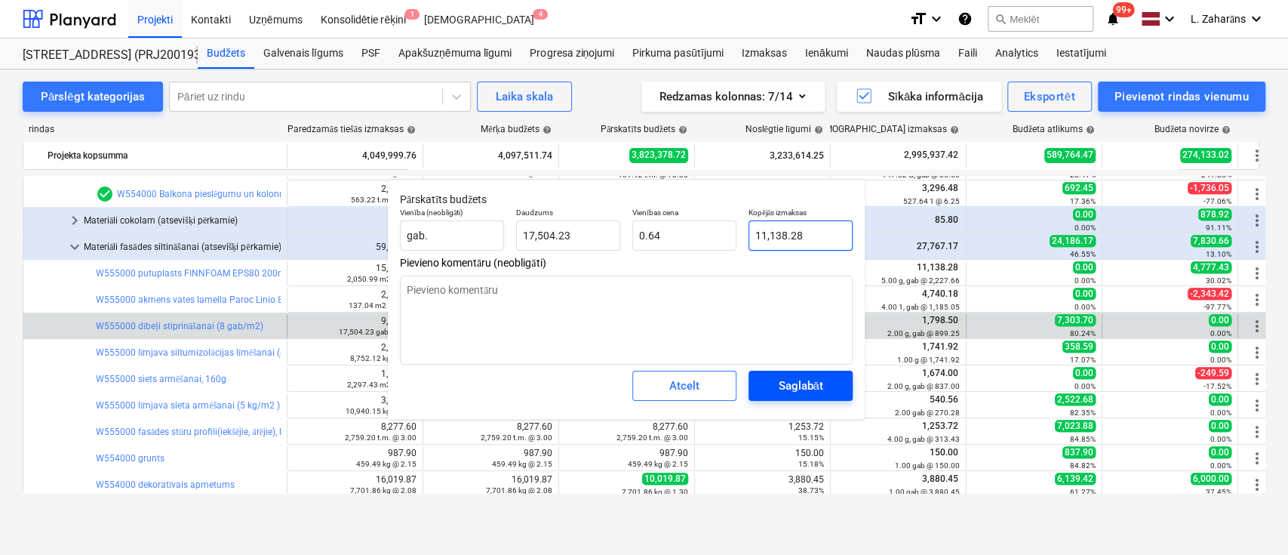
type input "11,138.28"
click at [800, 386] on div "Saglabāt" at bounding box center [800, 386] width 45 height 20
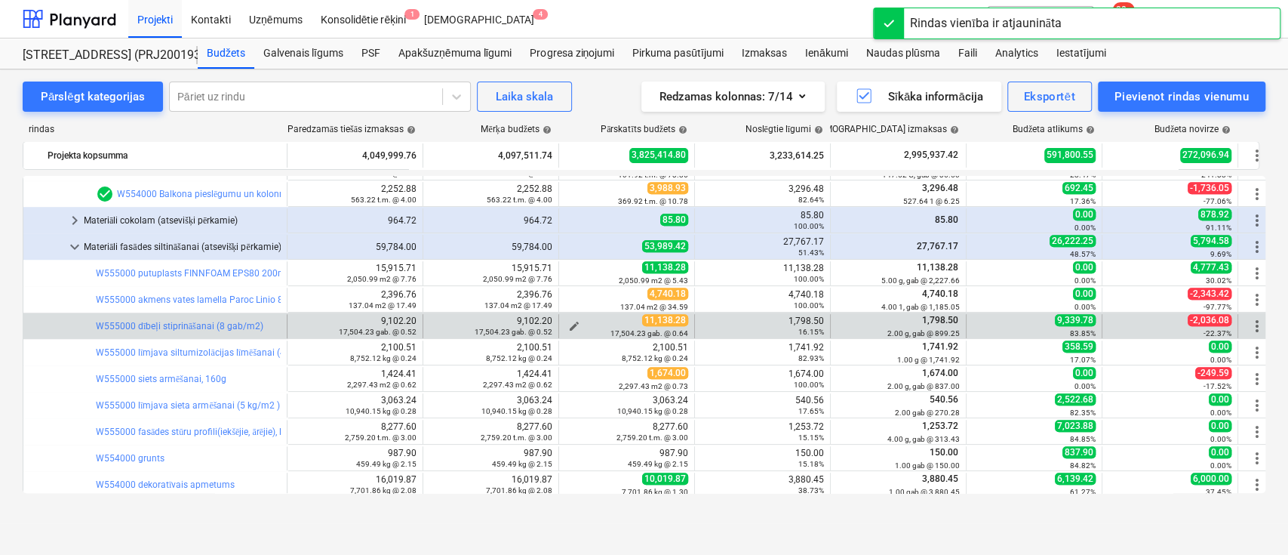
click at [571, 327] on div "17,504.23 gab. @ 0.64" at bounding box center [626, 332] width 123 height 11
click at [571, 323] on span "edit" at bounding box center [574, 326] width 12 height 12
type textarea "x"
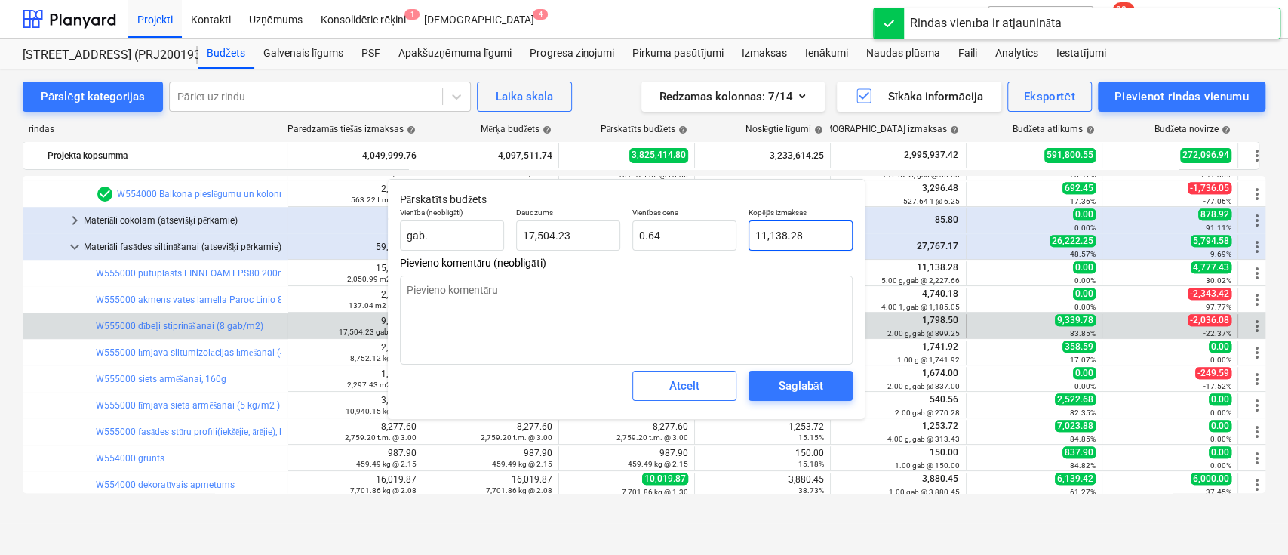
type input "11138.28"
click at [783, 232] on input "11138.28" at bounding box center [801, 235] width 104 height 30
paste input ","
type textarea "x"
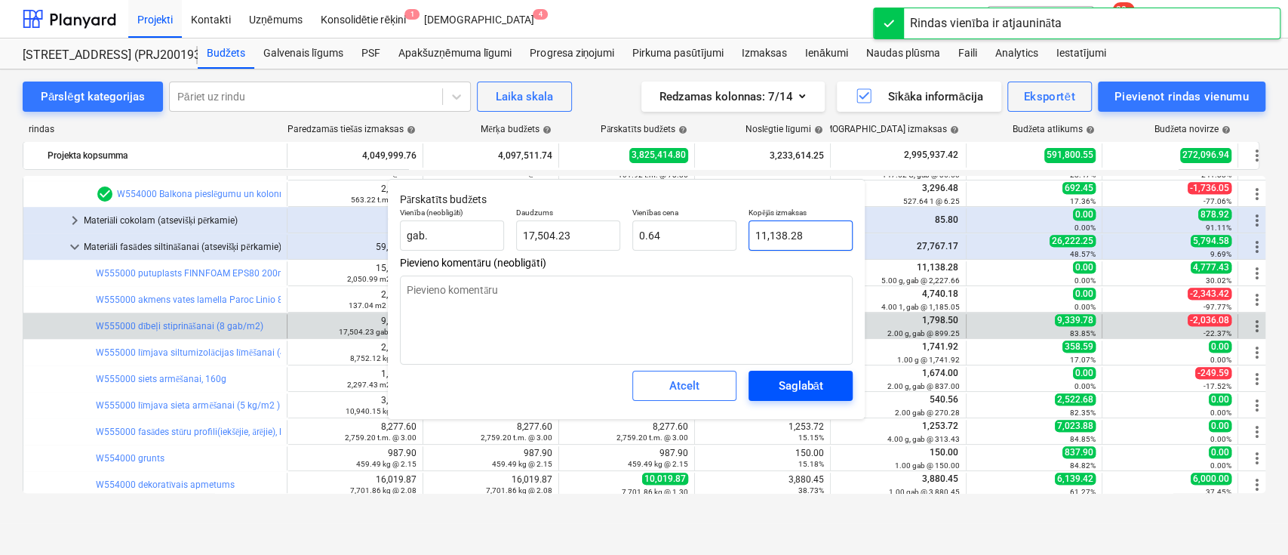
type input "11,138.28"
click at [789, 394] on div "Saglabāt" at bounding box center [800, 386] width 45 height 20
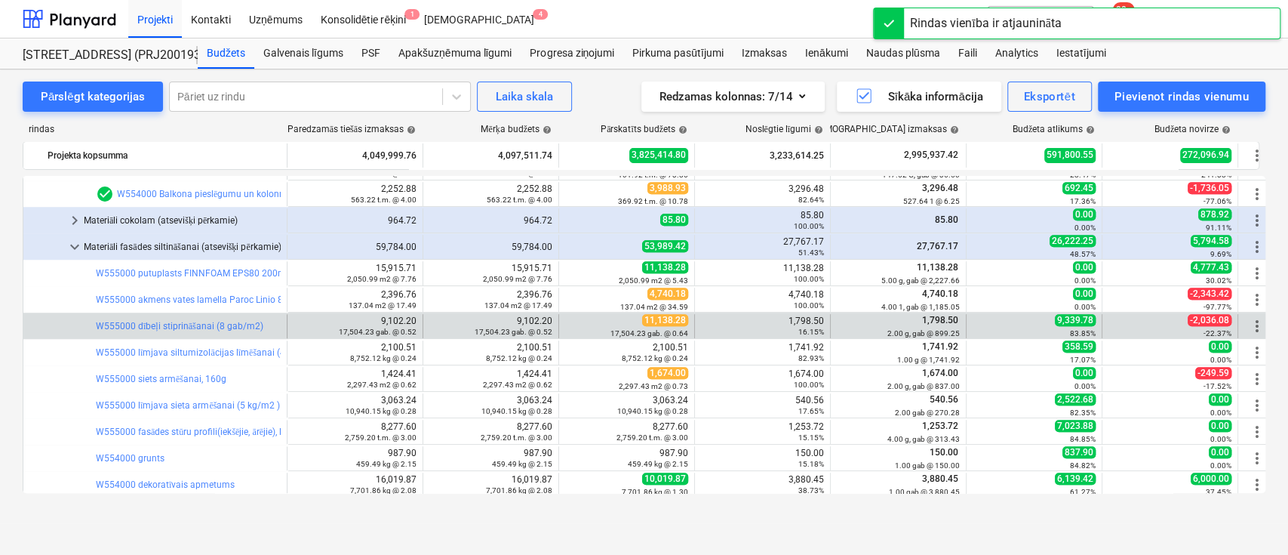
click at [800, 318] on div "1,798.50 16.15%" at bounding box center [762, 325] width 123 height 21
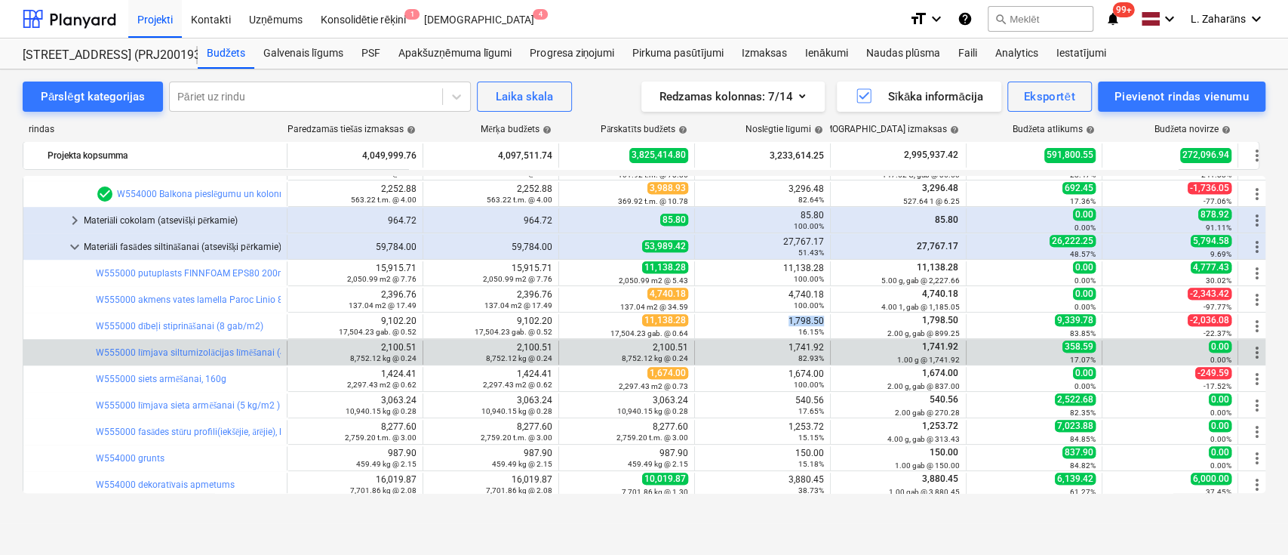
copy div "1,798.50"
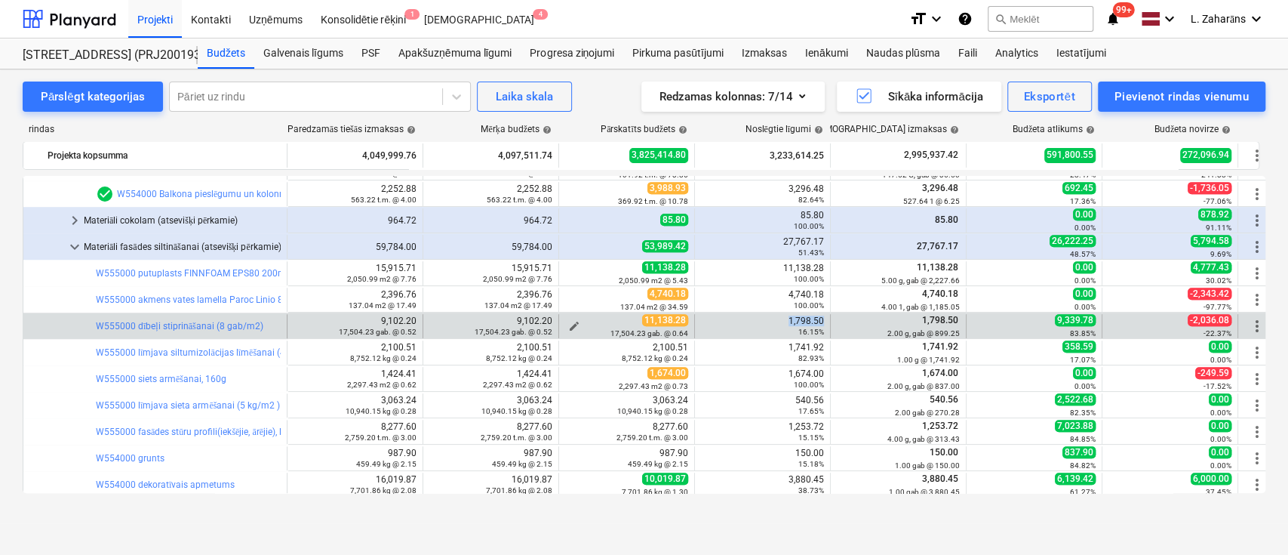
click at [579, 320] on span "edit" at bounding box center [574, 326] width 12 height 12
type textarea "x"
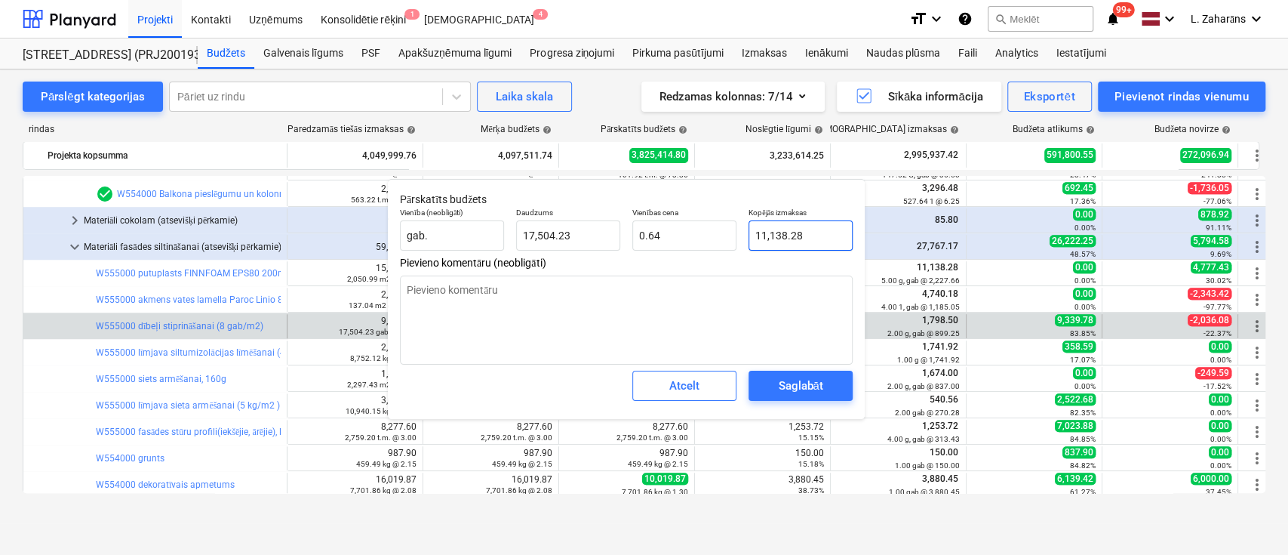
type input "11138.28"
click at [786, 232] on input "11138.28" at bounding box center [801, 235] width 104 height 30
paste input ",798.50"
type textarea "x"
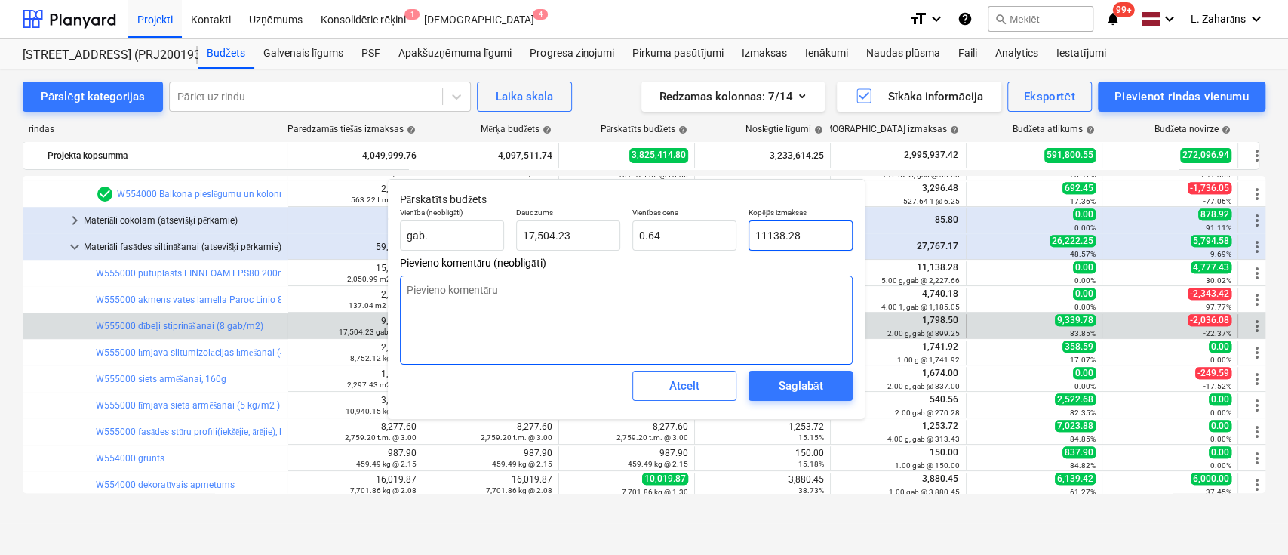
type input "1,798.50"
type input "0.10"
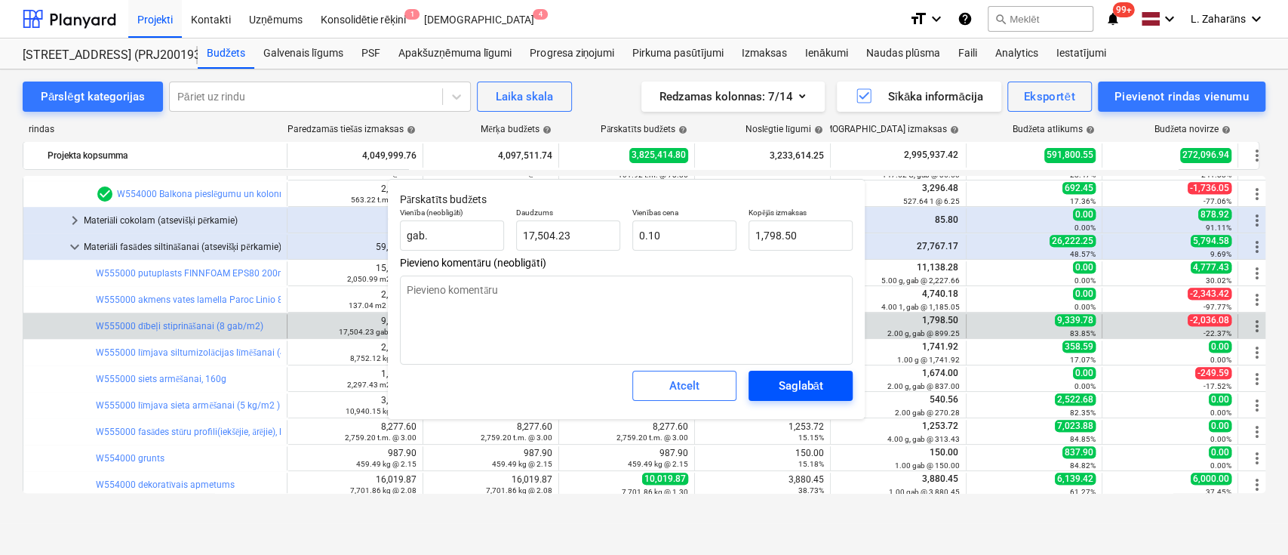
click at [807, 375] on button "Saglabāt" at bounding box center [801, 385] width 104 height 30
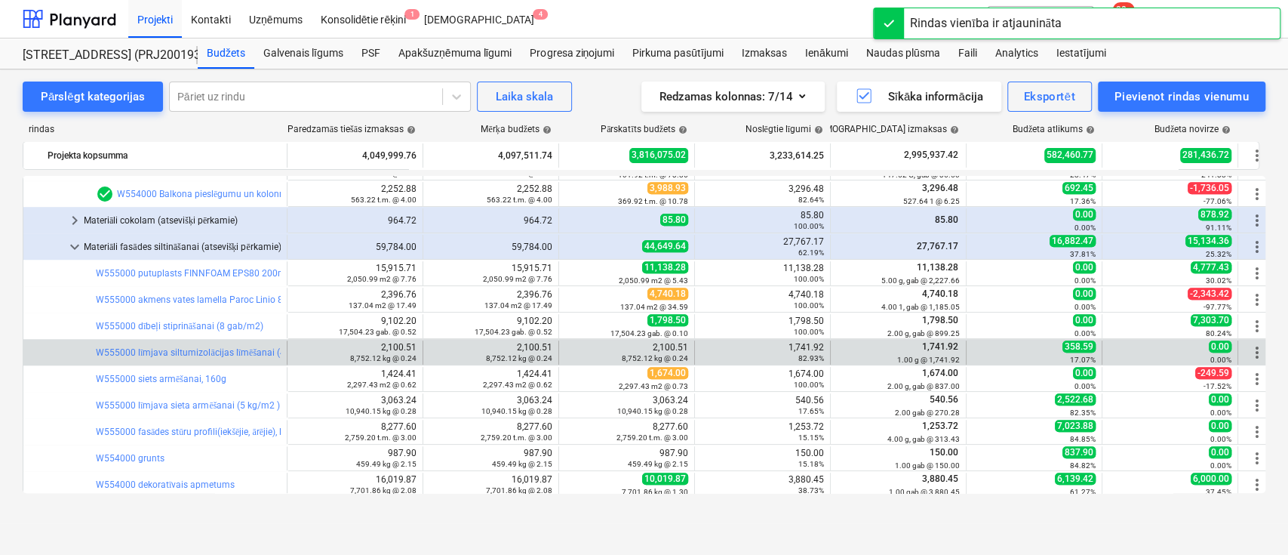
click at [794, 344] on div "1,741.92 82.93%" at bounding box center [762, 352] width 123 height 21
copy div "1,741.92"
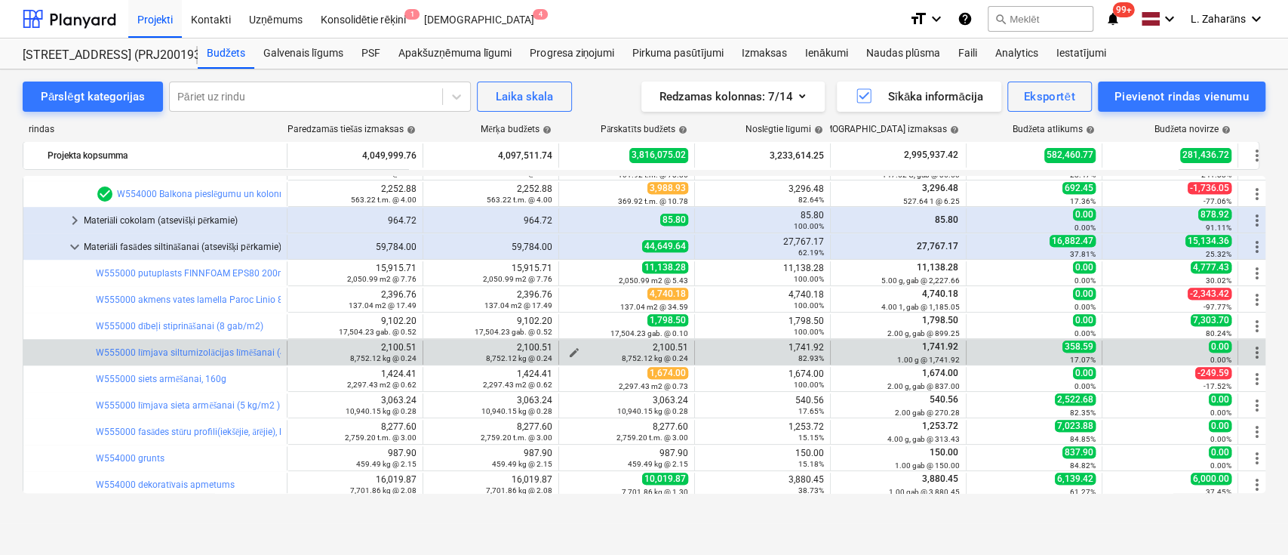
click at [571, 352] on div "8,752.12 kg @ 0.24" at bounding box center [626, 357] width 123 height 11
click at [574, 348] on span "edit" at bounding box center [574, 352] width 12 height 12
type textarea "x"
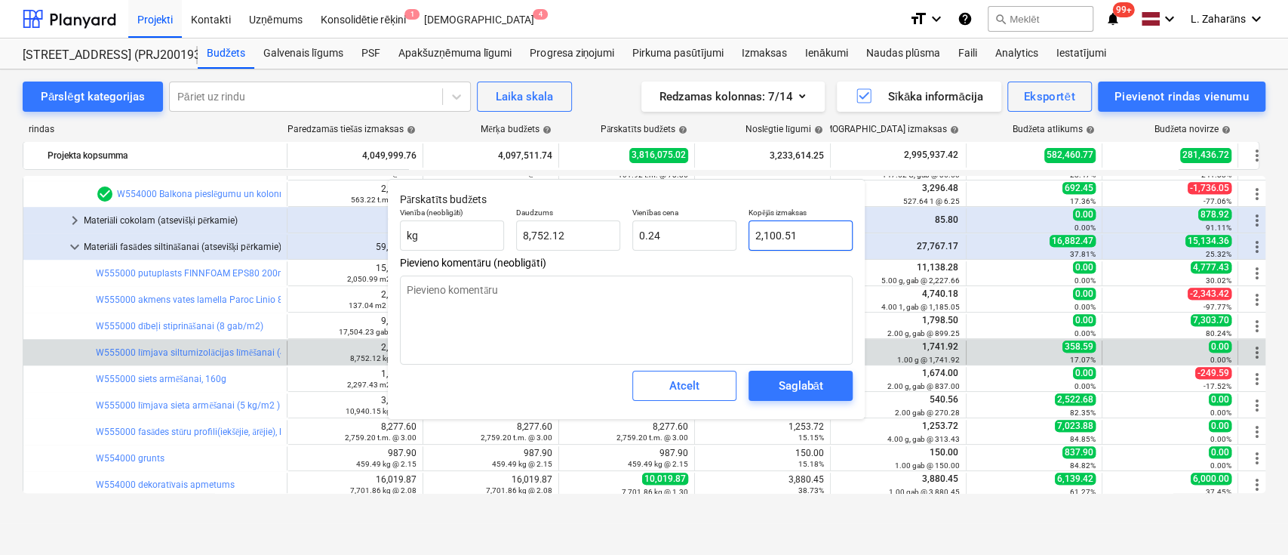
type input "2100.5078"
click at [783, 243] on input "2100.5078" at bounding box center [801, 235] width 104 height 30
paste input "1,741.92"
type textarea "x"
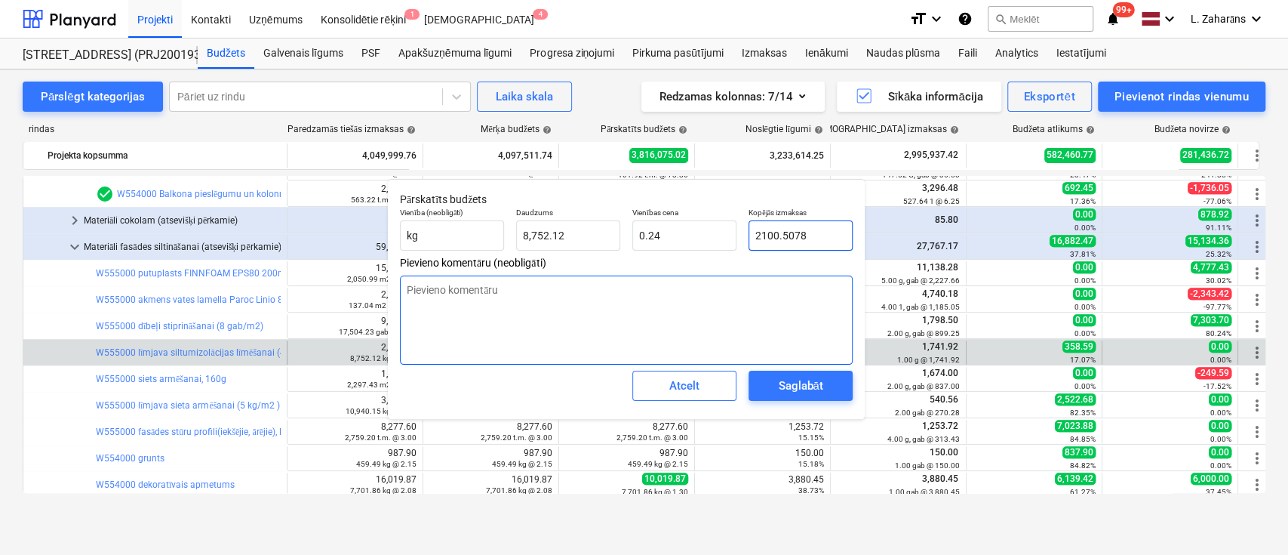
type input "1,741.92"
type input "0.20"
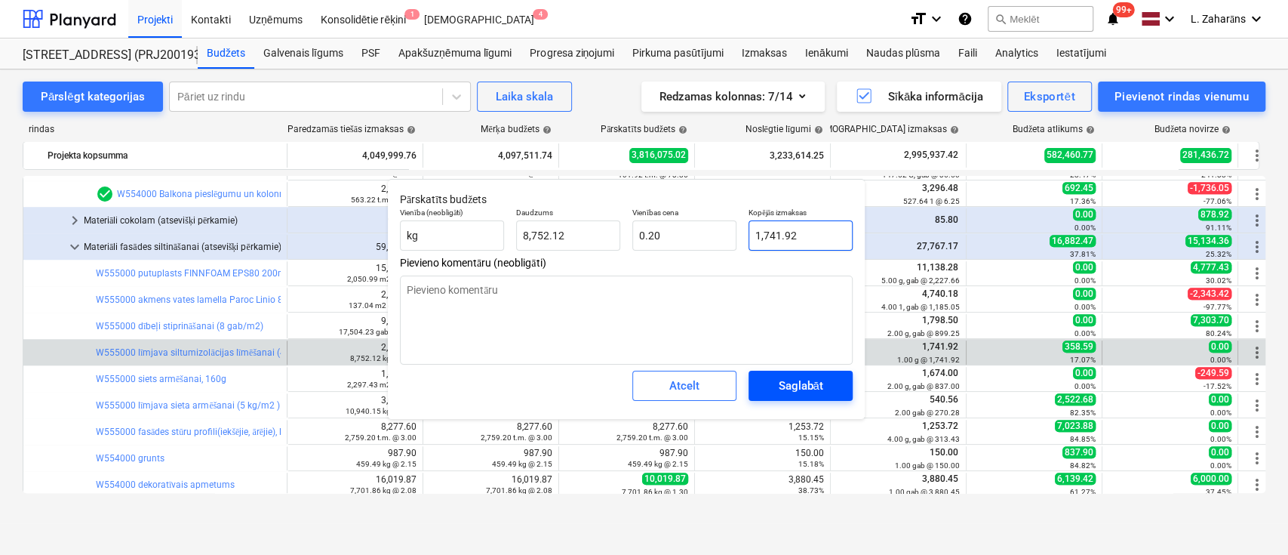
type input "1,741.92"
click at [794, 383] on div "Saglabāt" at bounding box center [800, 386] width 45 height 20
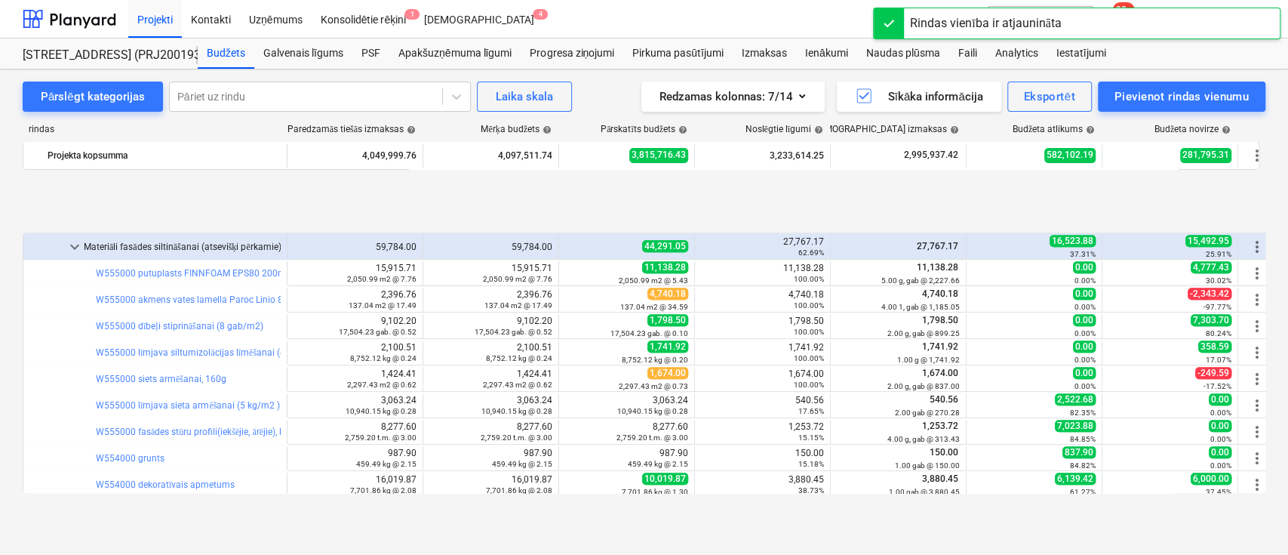
scroll to position [704, 0]
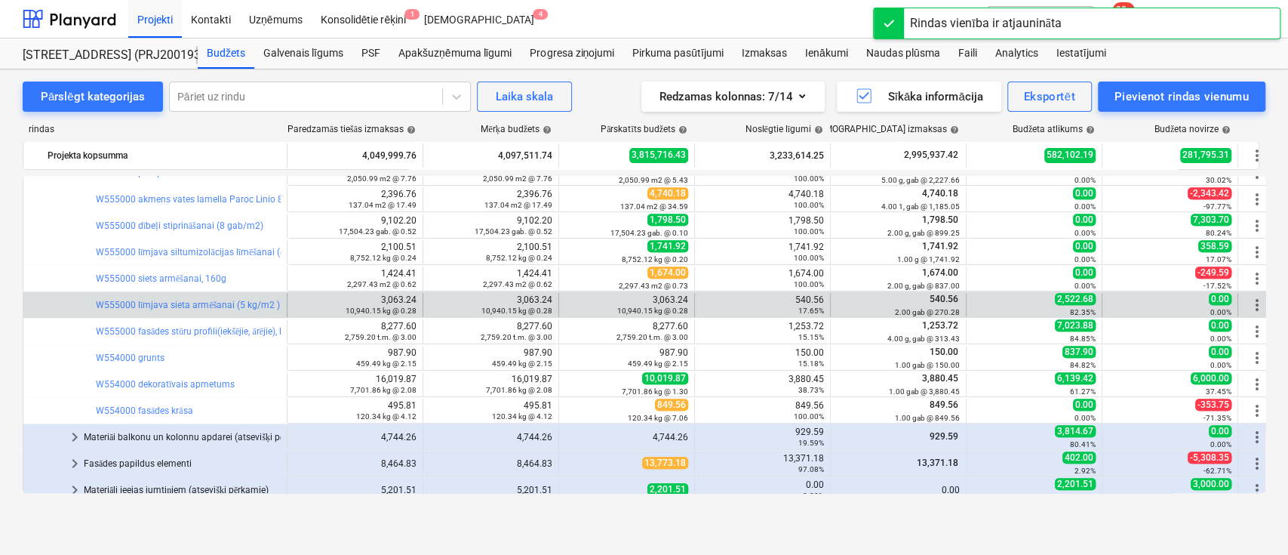
click at [807, 301] on div "540.56 17.65%" at bounding box center [762, 304] width 123 height 21
click at [571, 299] on span "edit" at bounding box center [574, 305] width 12 height 12
type textarea "x"
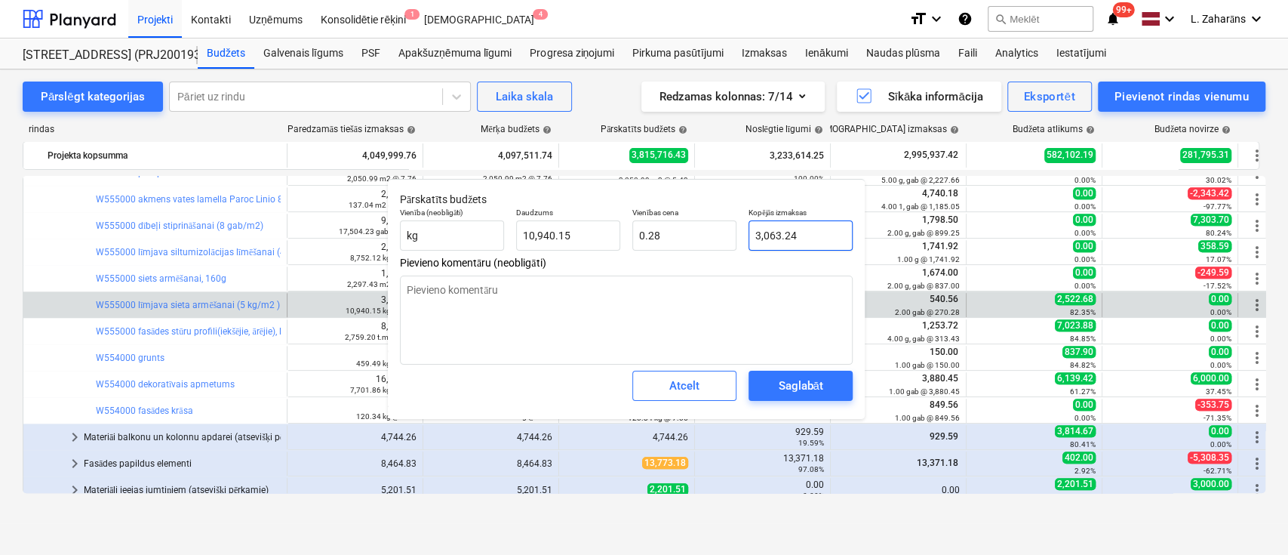
type input "3063.2406"
click at [777, 242] on input "3063.2406" at bounding box center [801, 235] width 104 height 30
paste input "540.5"
type textarea "x"
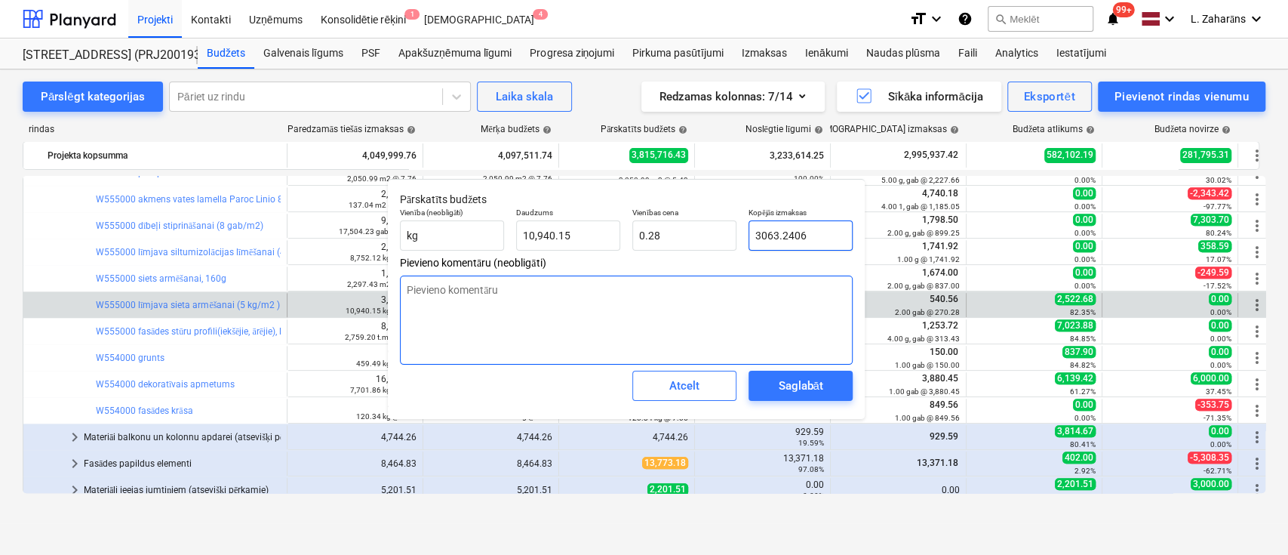
type input "540.56"
type input "0.05"
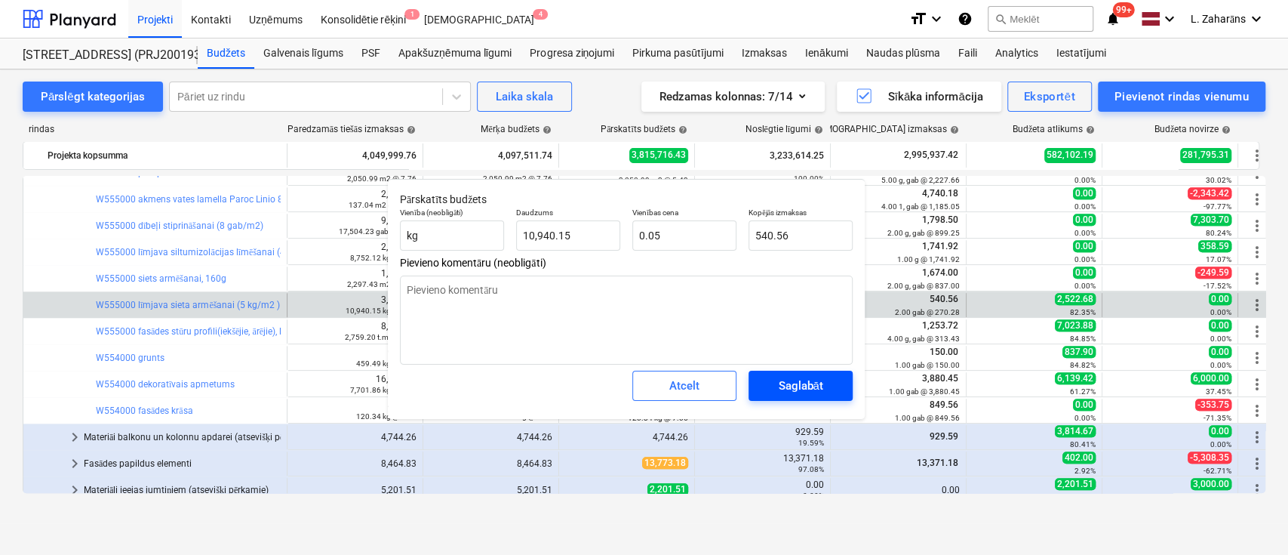
click at [796, 389] on div "Saglabāt" at bounding box center [800, 386] width 45 height 20
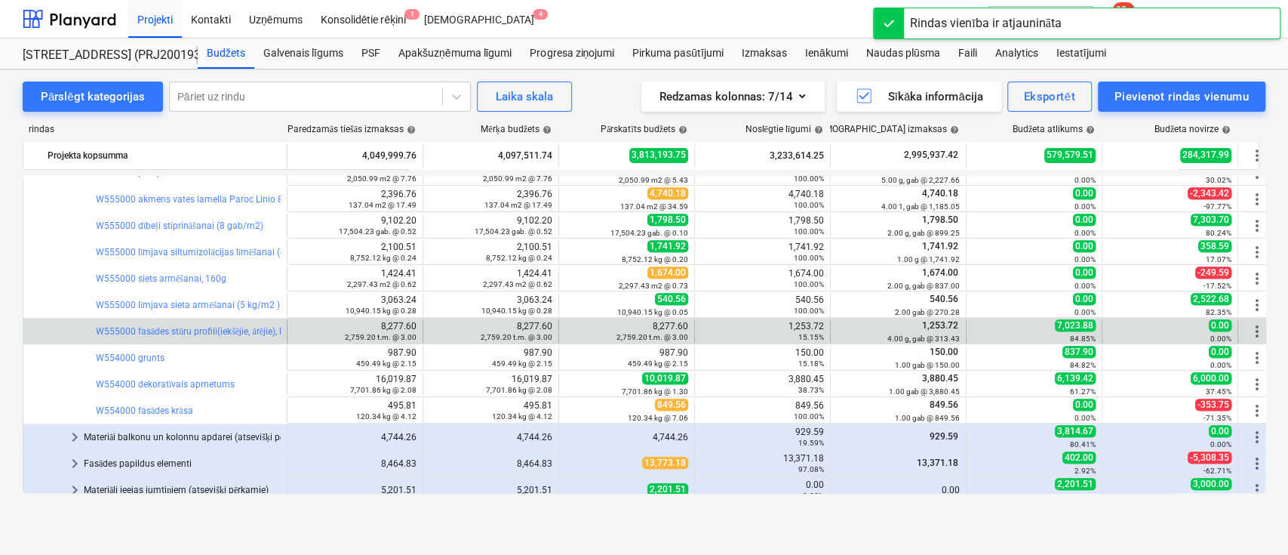
click at [804, 323] on div "1,253.72 15.15%" at bounding box center [762, 331] width 123 height 21
click at [580, 325] on span "edit" at bounding box center [574, 331] width 12 height 12
type textarea "x"
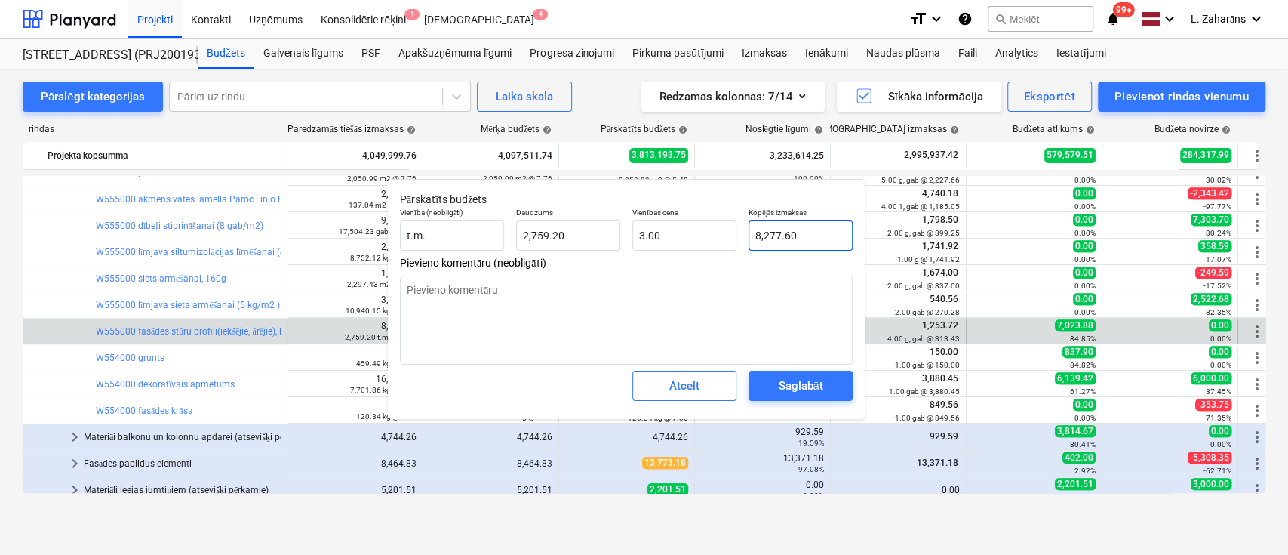
type input "8277.6"
click at [789, 243] on input "8277.6" at bounding box center [801, 235] width 104 height 30
click at [789, 241] on input "8277.6" at bounding box center [801, 235] width 104 height 30
paste input "1,253.72"
type textarea "x"
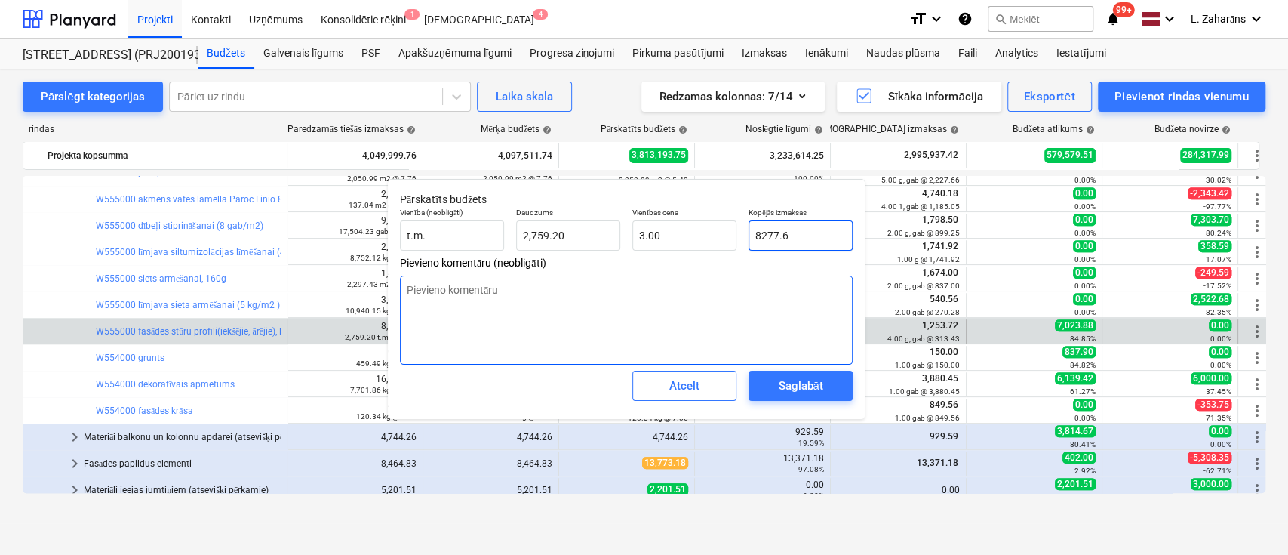
type input "1,253.72"
type input "0.45"
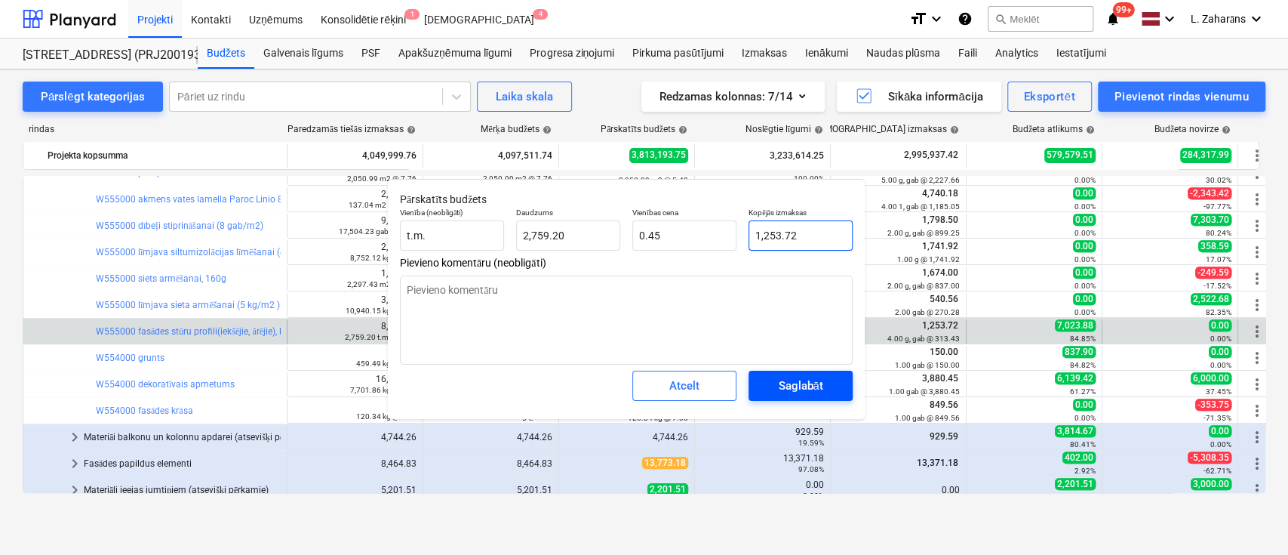
type input "1,253.72"
click at [795, 383] on div "Saglabāt" at bounding box center [800, 386] width 45 height 20
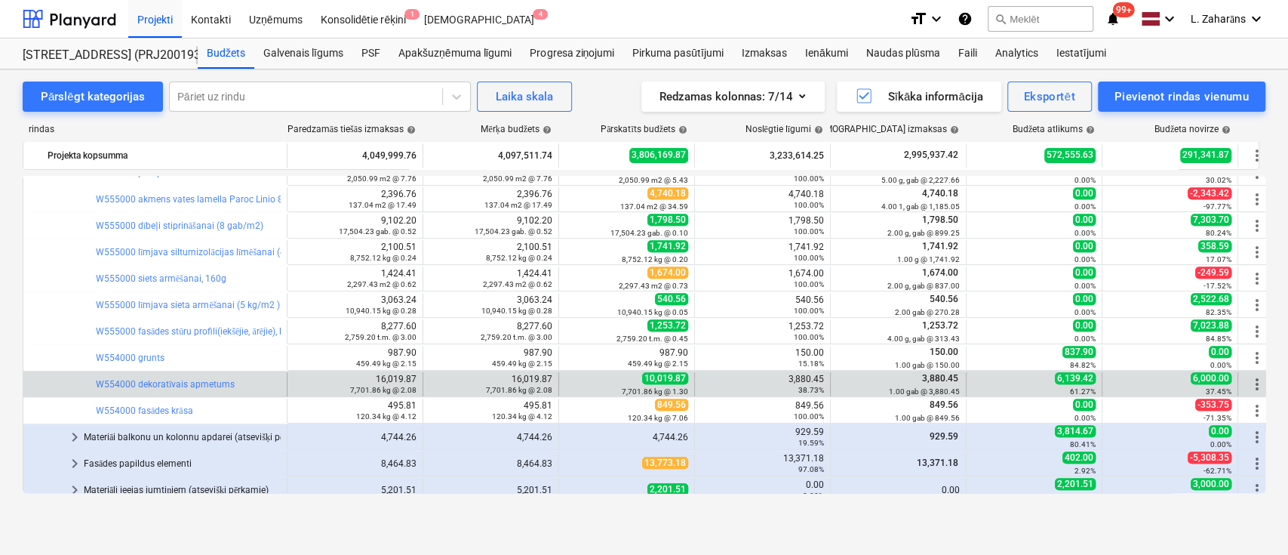
click at [810, 379] on div "3,880.45 38.73%" at bounding box center [762, 384] width 123 height 21
click at [574, 378] on span "edit" at bounding box center [574, 384] width 12 height 12
type textarea "x"
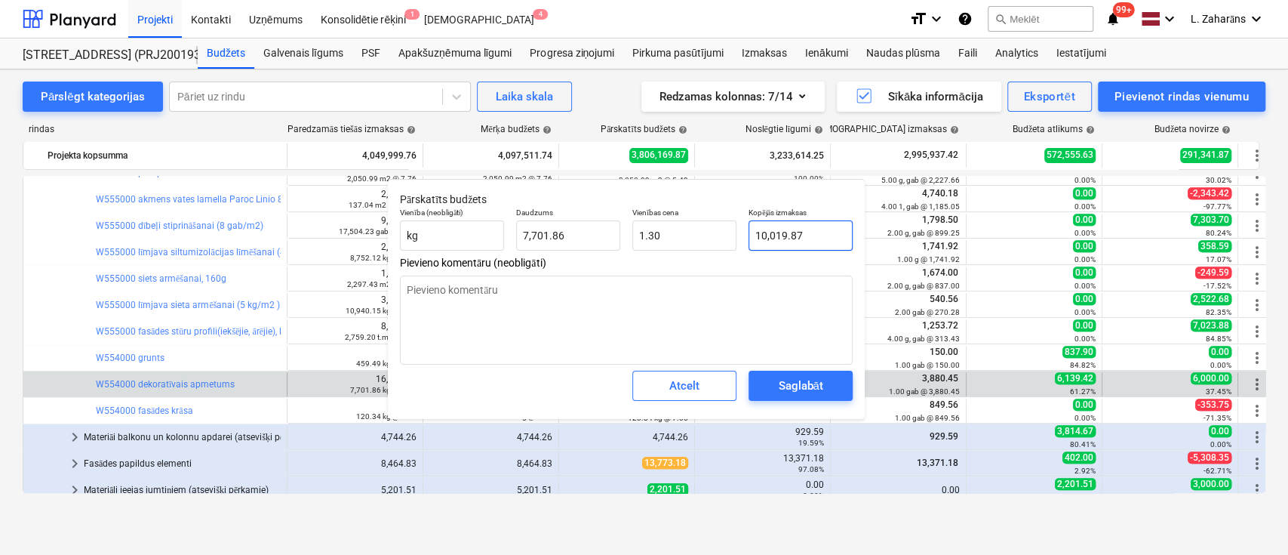
type input "10019.8731"
click at [772, 238] on input "10019.8731" at bounding box center [801, 235] width 104 height 30
paste input "3,880.45"
type textarea "x"
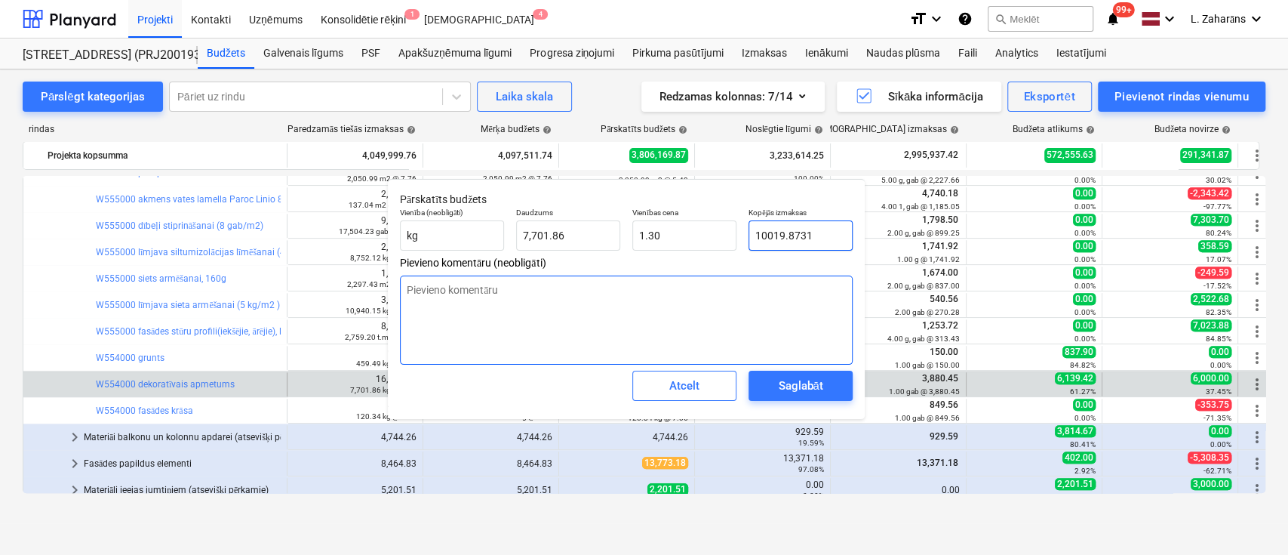
type input "3,880.45"
type input "0.50"
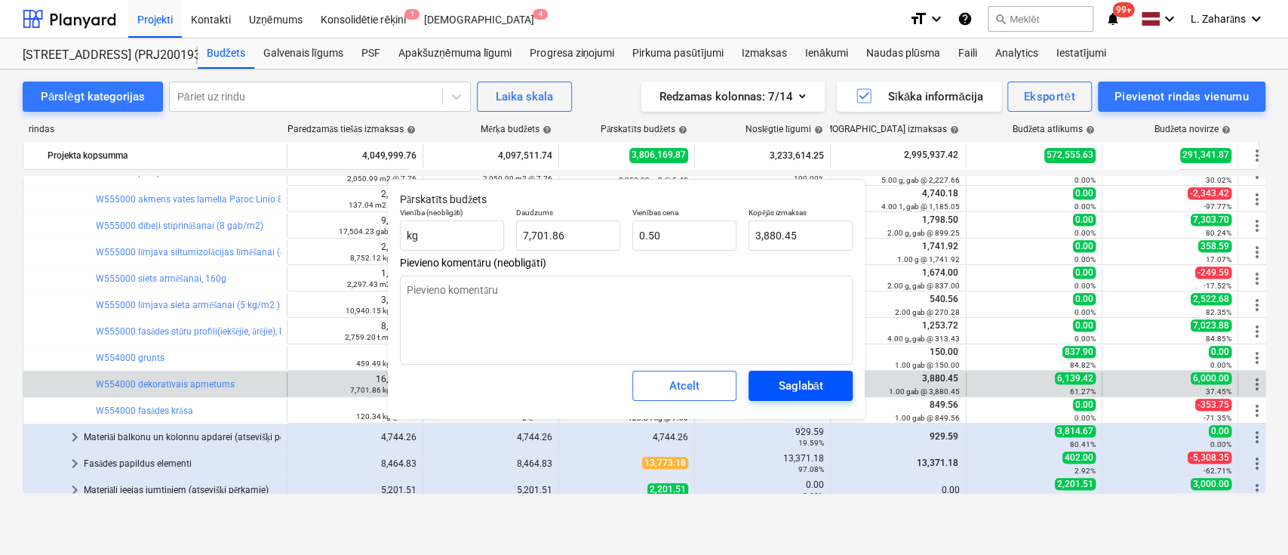
click at [783, 379] on div "Saglabāt" at bounding box center [800, 386] width 45 height 20
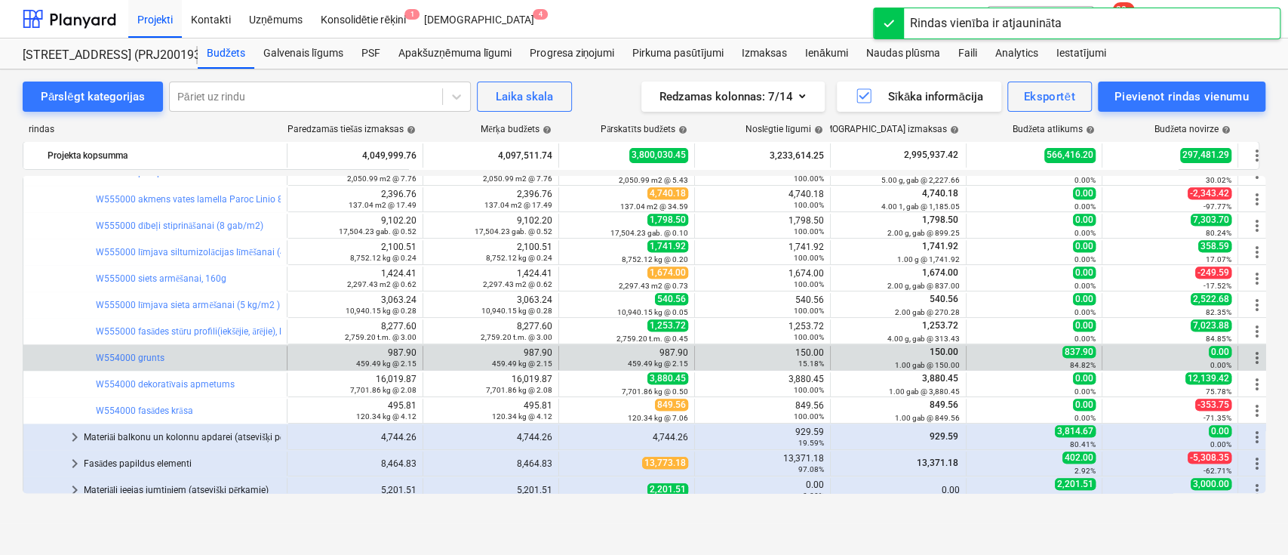
click at [809, 351] on div "150.00 15.18%" at bounding box center [762, 357] width 123 height 21
click at [568, 353] on span "edit" at bounding box center [574, 358] width 12 height 12
type textarea "x"
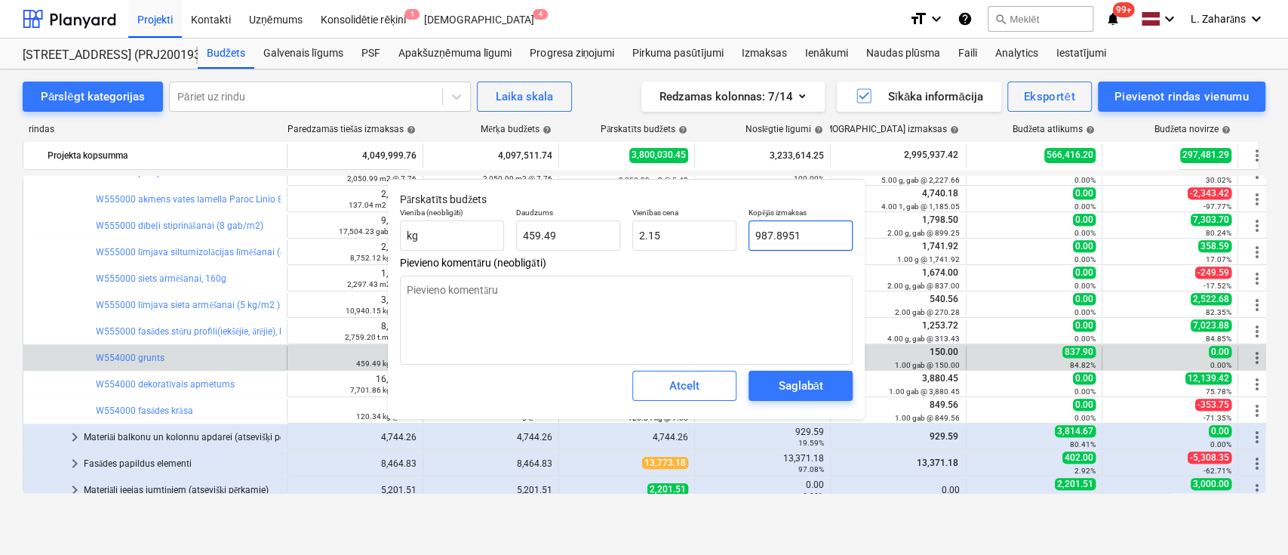
click at [809, 238] on input "987.8951" at bounding box center [801, 235] width 104 height 30
click at [809, 237] on input "987.8951" at bounding box center [801, 235] width 104 height 30
paste input "150.00"
type input "150.00"
type textarea "x"
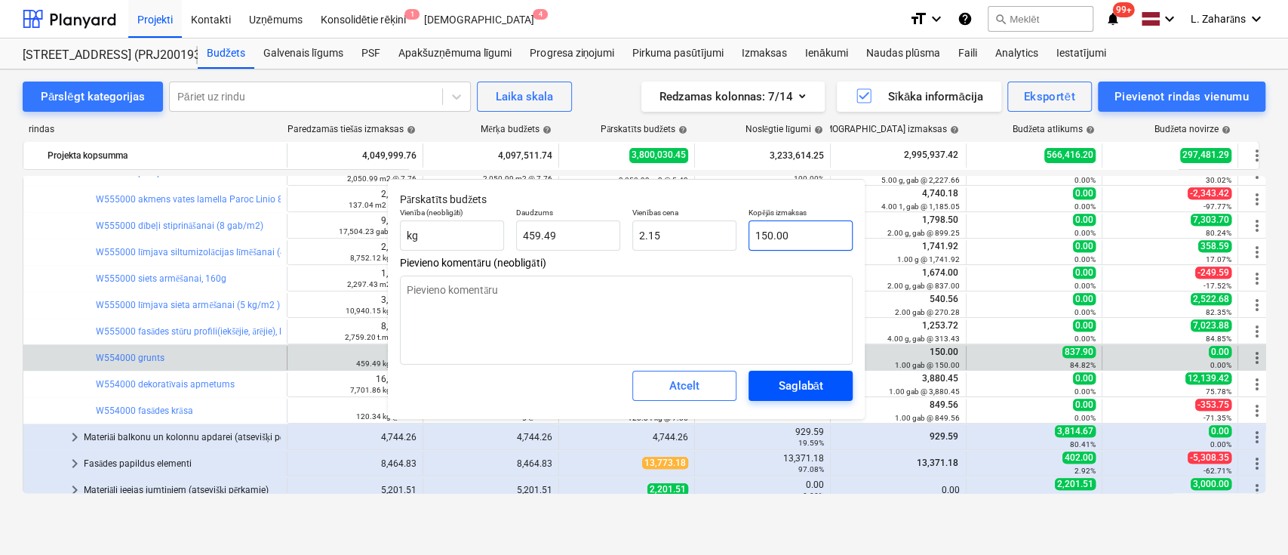
type input "0.33"
type input "150.00"
click at [785, 376] on div "Saglabāt" at bounding box center [800, 386] width 45 height 20
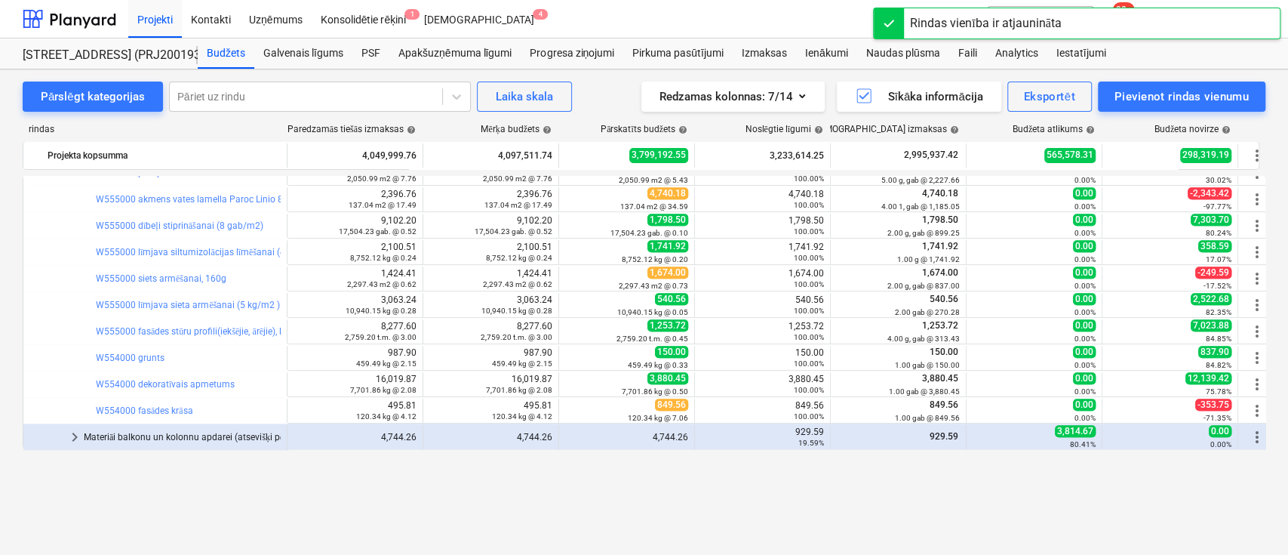
scroll to position [604, 0]
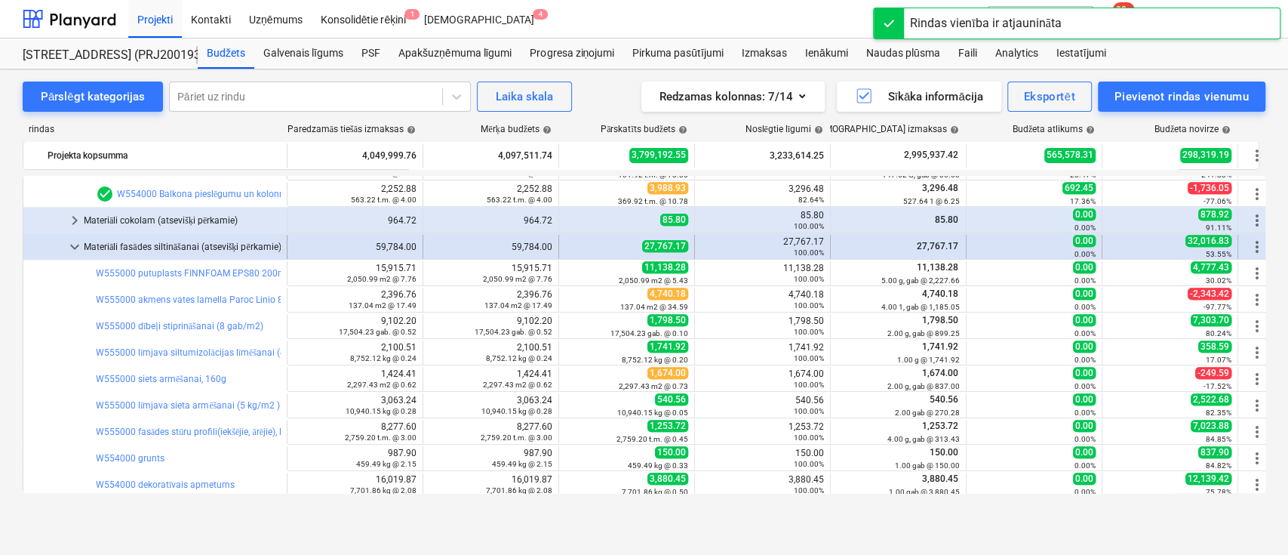
click at [70, 248] on span "keyboard_arrow_down" at bounding box center [75, 247] width 18 height 18
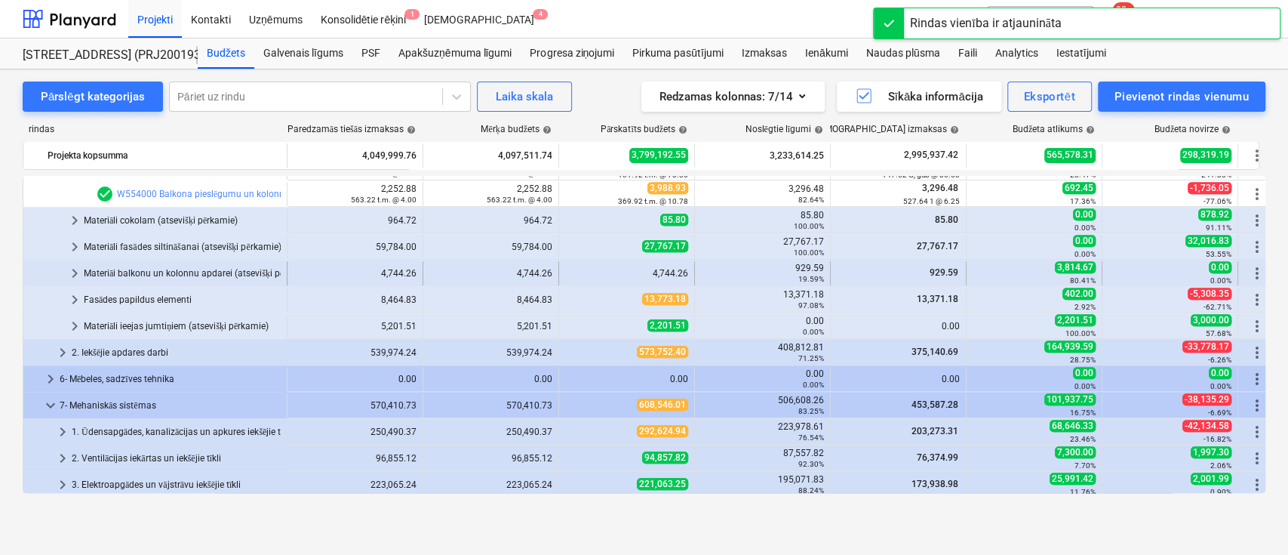
click at [74, 270] on span "keyboard_arrow_right" at bounding box center [75, 273] width 18 height 18
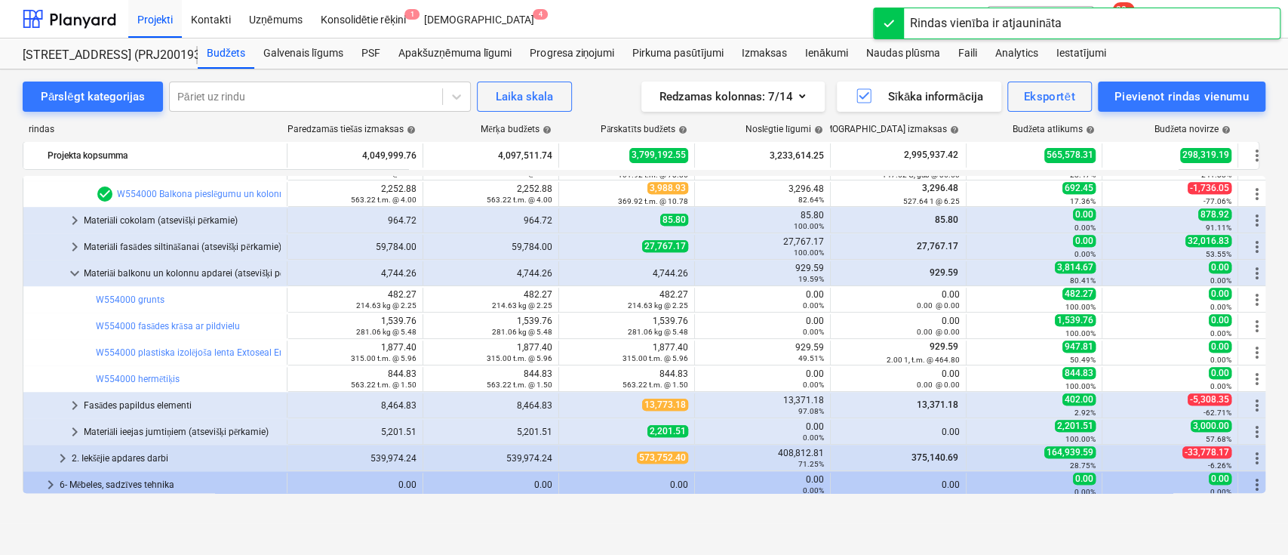
click at [74, 270] on span "keyboard_arrow_down" at bounding box center [75, 273] width 18 height 18
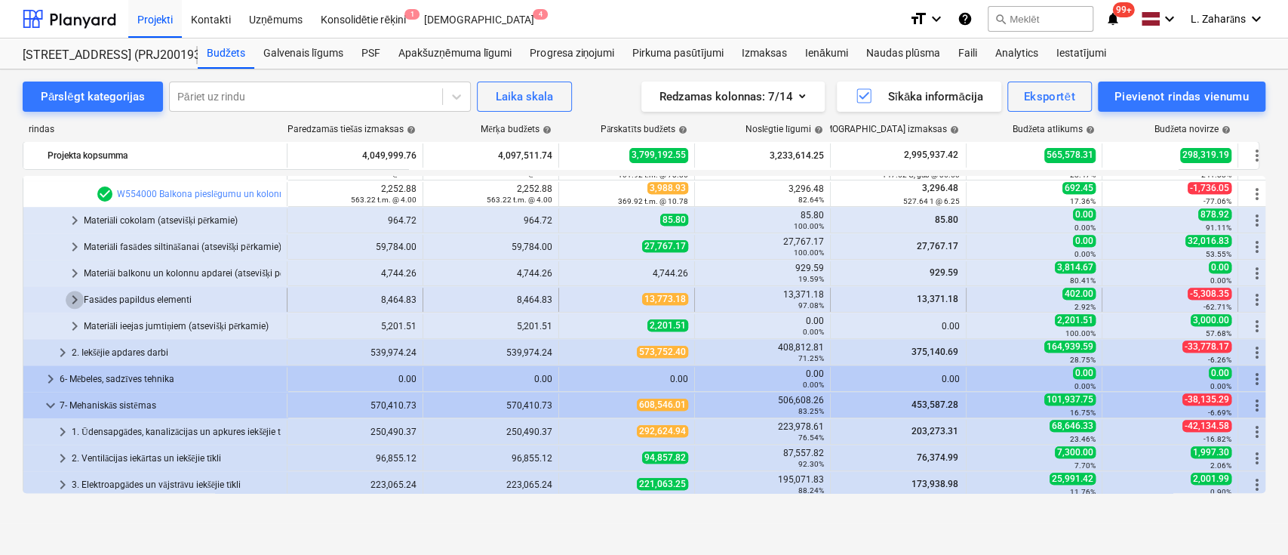
click at [72, 297] on span "keyboard_arrow_right" at bounding box center [75, 300] width 18 height 18
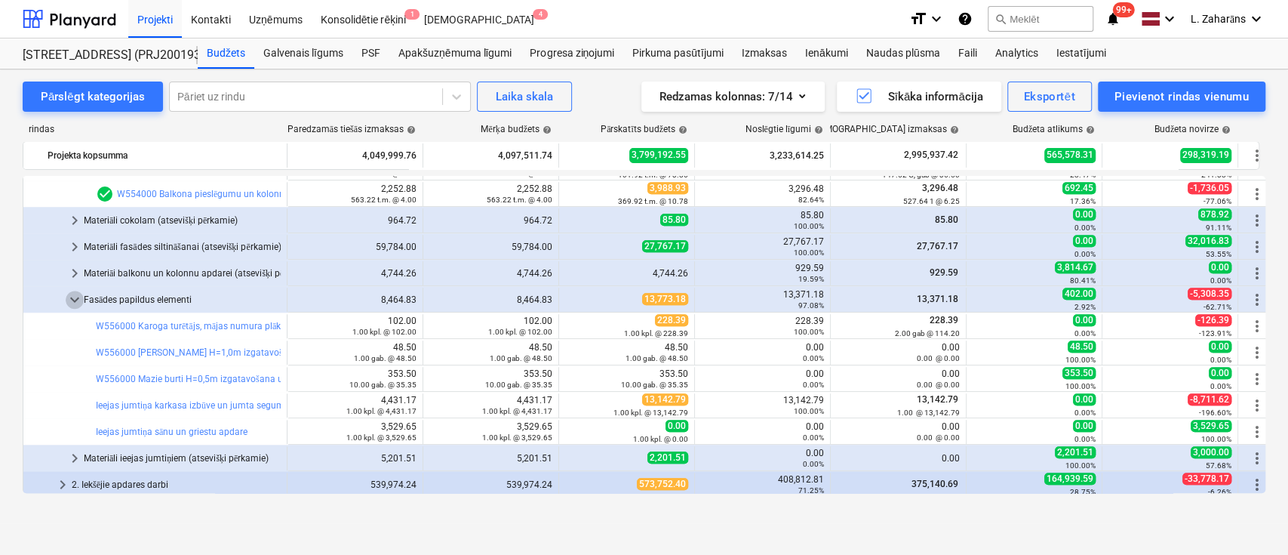
click at [72, 297] on span "keyboard_arrow_down" at bounding box center [75, 300] width 18 height 18
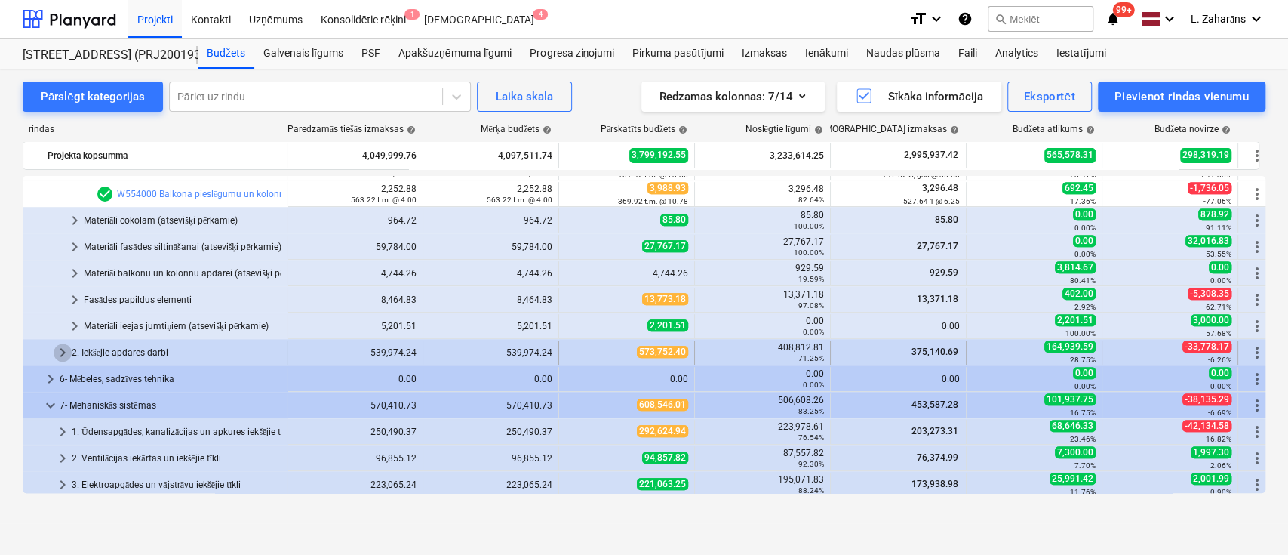
click at [63, 347] on span "keyboard_arrow_right" at bounding box center [63, 352] width 18 height 18
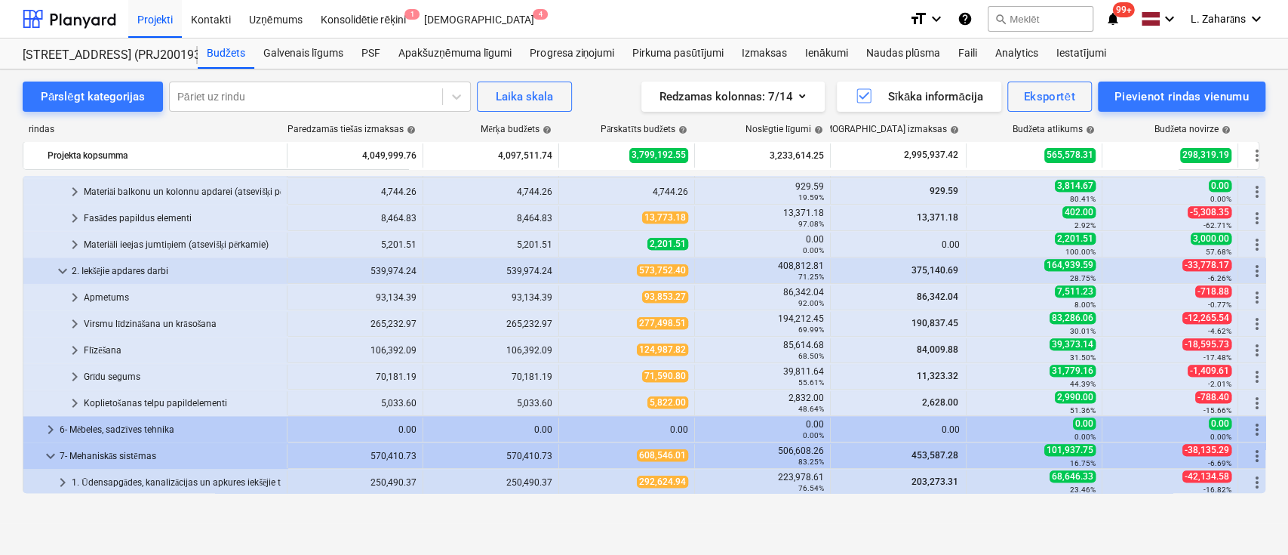
scroll to position [704, 0]
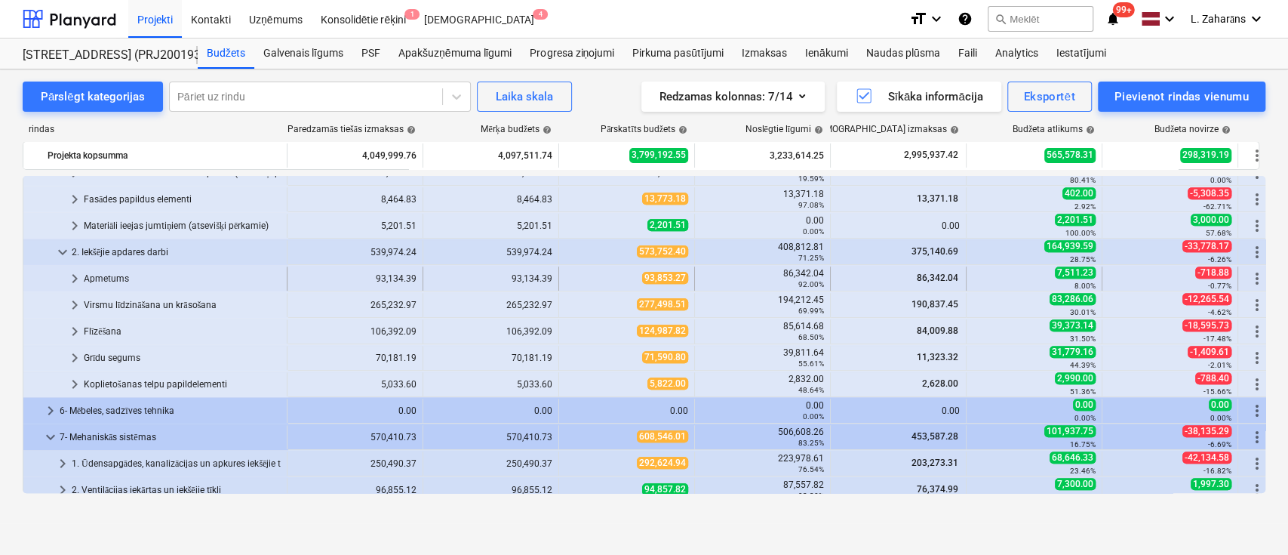
click at [75, 278] on span "keyboard_arrow_right" at bounding box center [75, 278] width 18 height 18
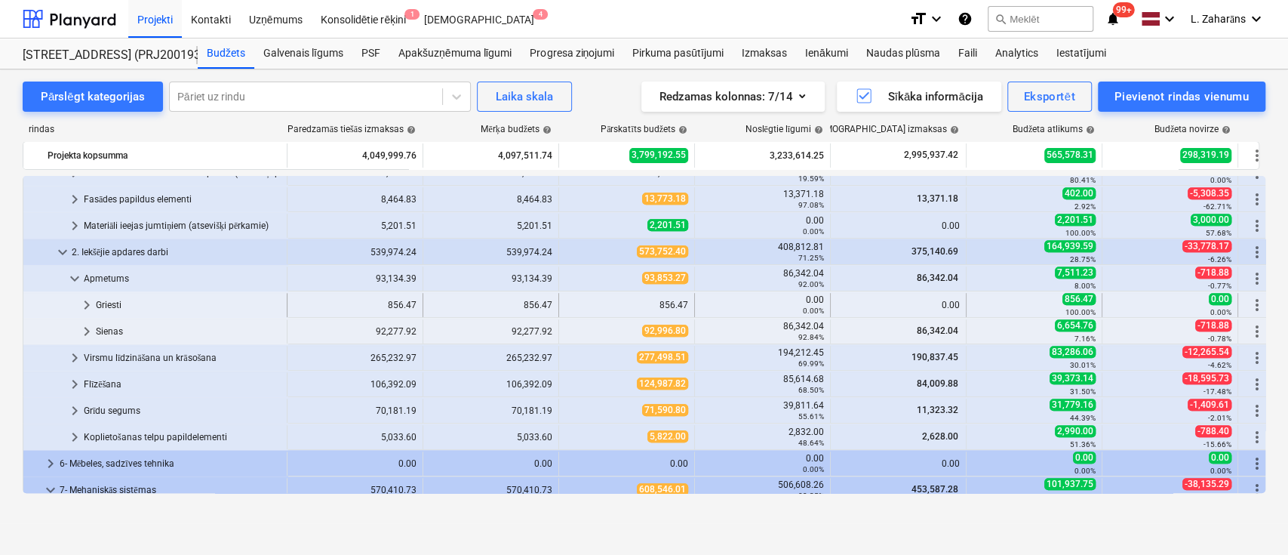
click at [93, 298] on span "keyboard_arrow_right" at bounding box center [87, 305] width 18 height 18
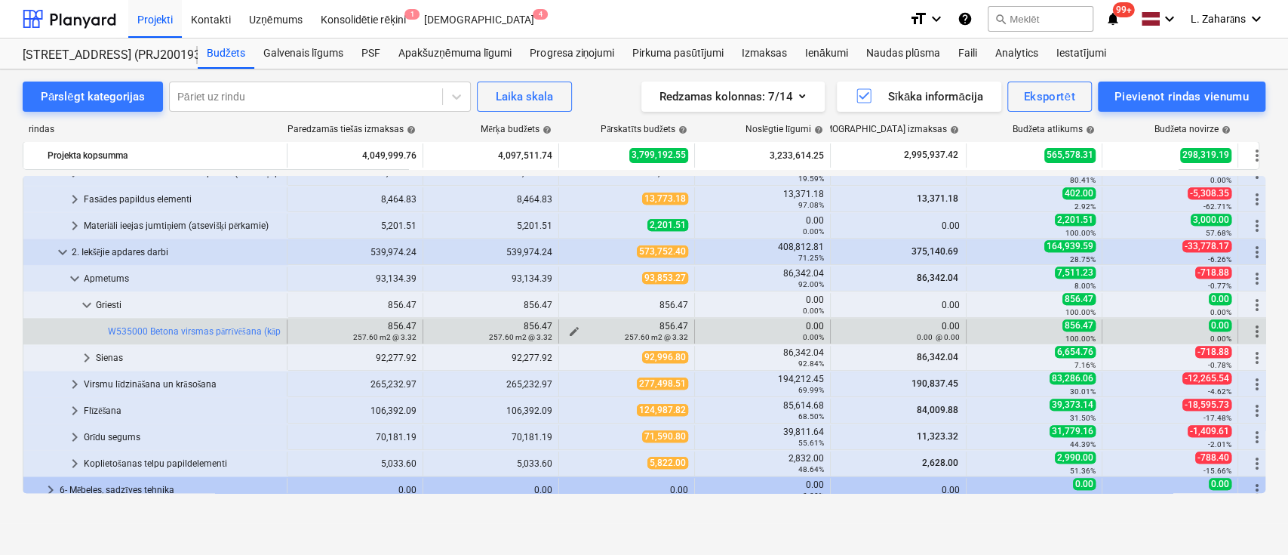
click at [573, 331] on div "257.60 m2 @ 3.32" at bounding box center [626, 336] width 123 height 11
click at [573, 327] on span "edit" at bounding box center [574, 331] width 12 height 12
type textarea "x"
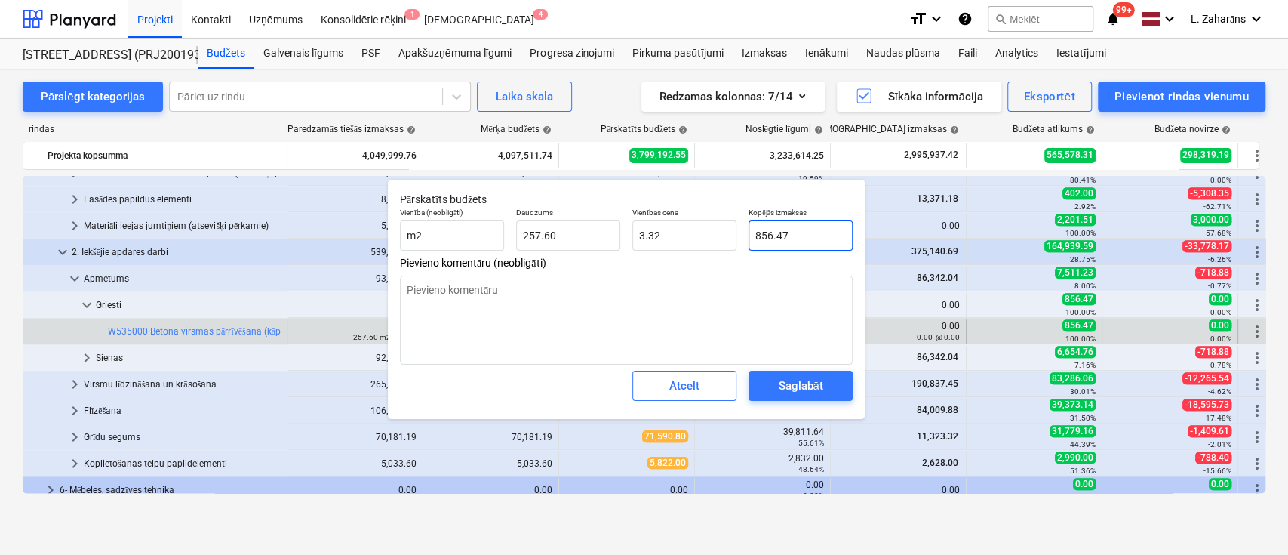
type input "856.4685"
click at [816, 238] on input "856.4685" at bounding box center [801, 235] width 104 height 30
type textarea "x"
type input "0"
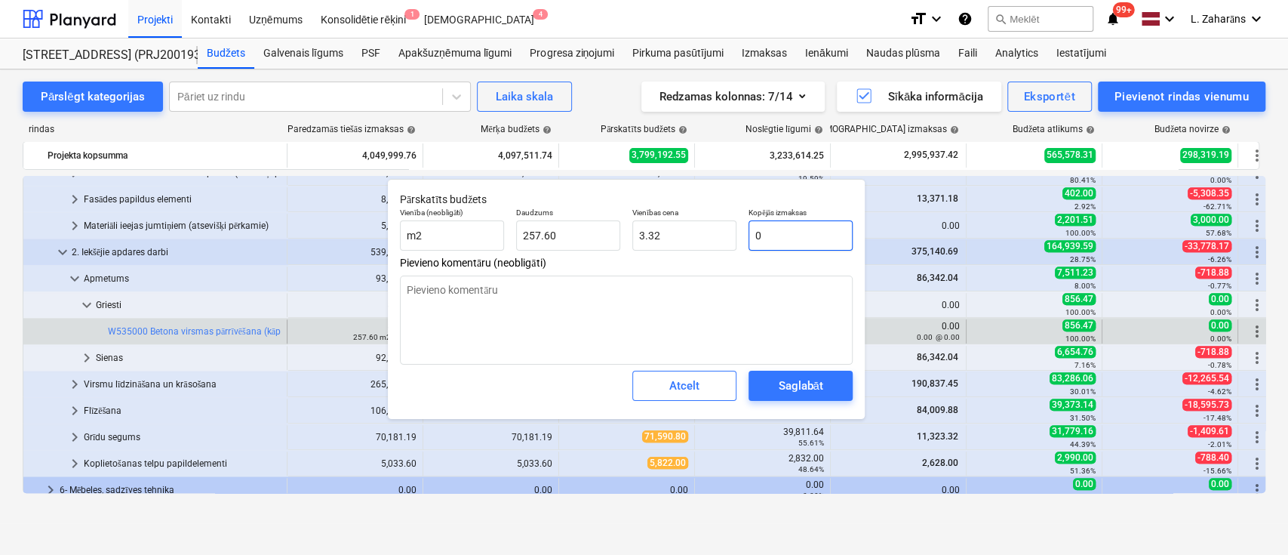
type input "0.00"
type input "0"
type textarea "x"
type input "0.00"
click at [815, 380] on div "Saglabāt" at bounding box center [800, 386] width 45 height 20
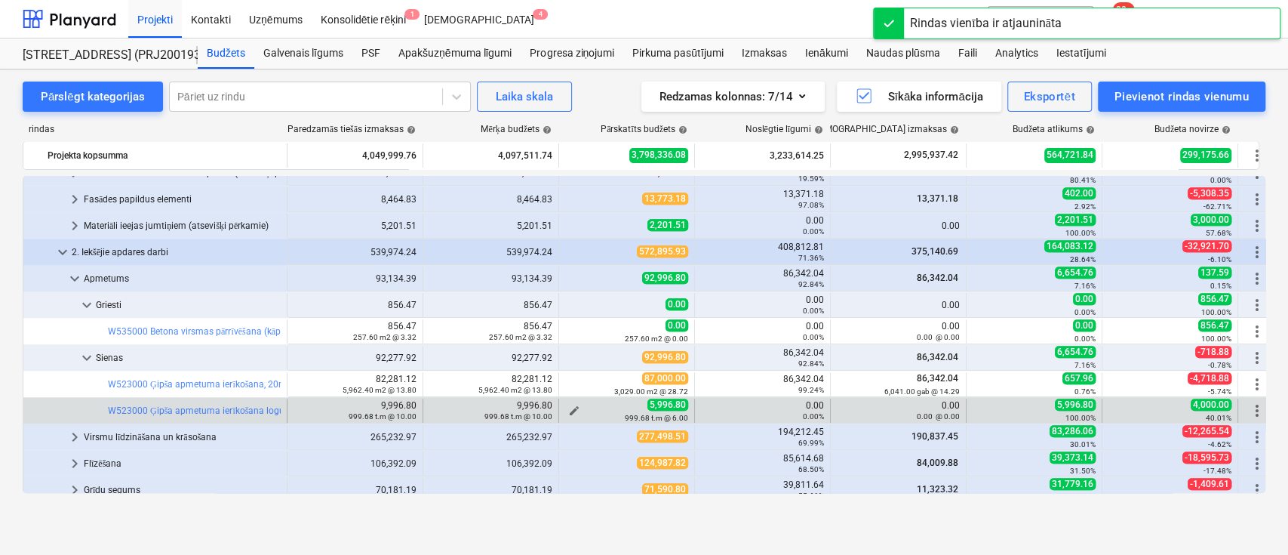
click at [570, 407] on span "edit" at bounding box center [574, 410] width 12 height 12
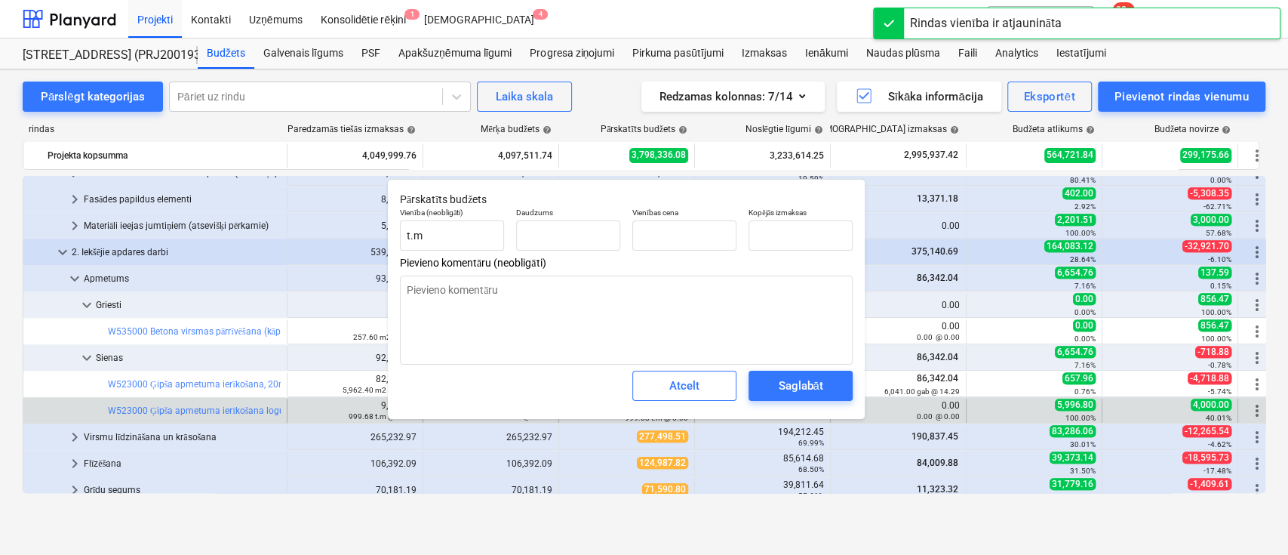
type textarea "x"
type input "999.68"
type input "6.00"
type input "5996.8"
click at [788, 239] on input "5996.8" at bounding box center [801, 235] width 104 height 30
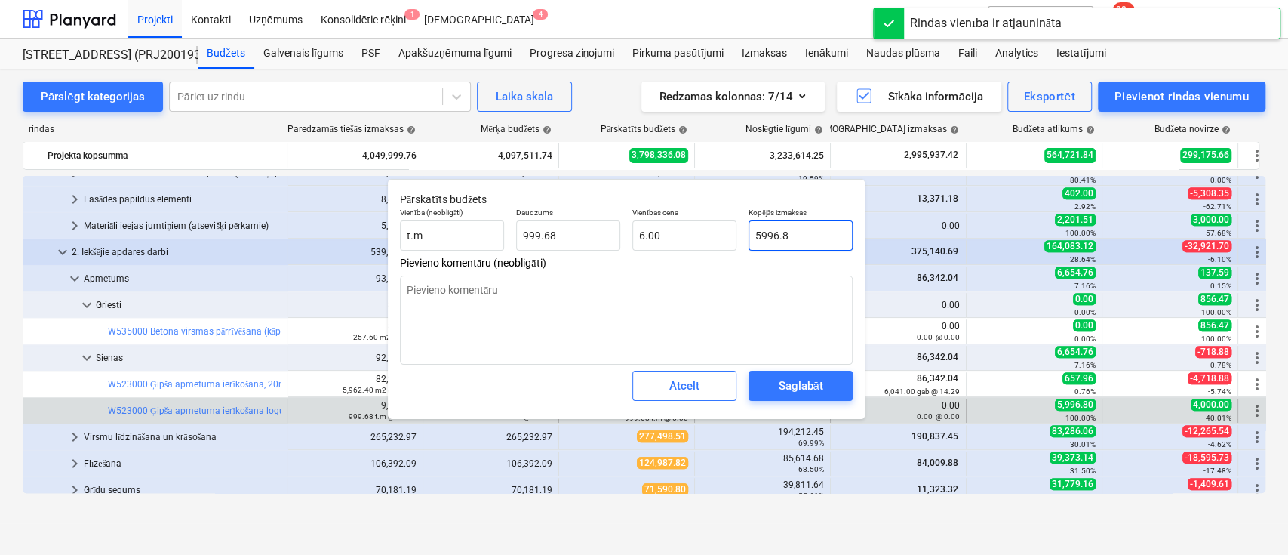
click at [788, 239] on input "5996.8" at bounding box center [801, 235] width 104 height 30
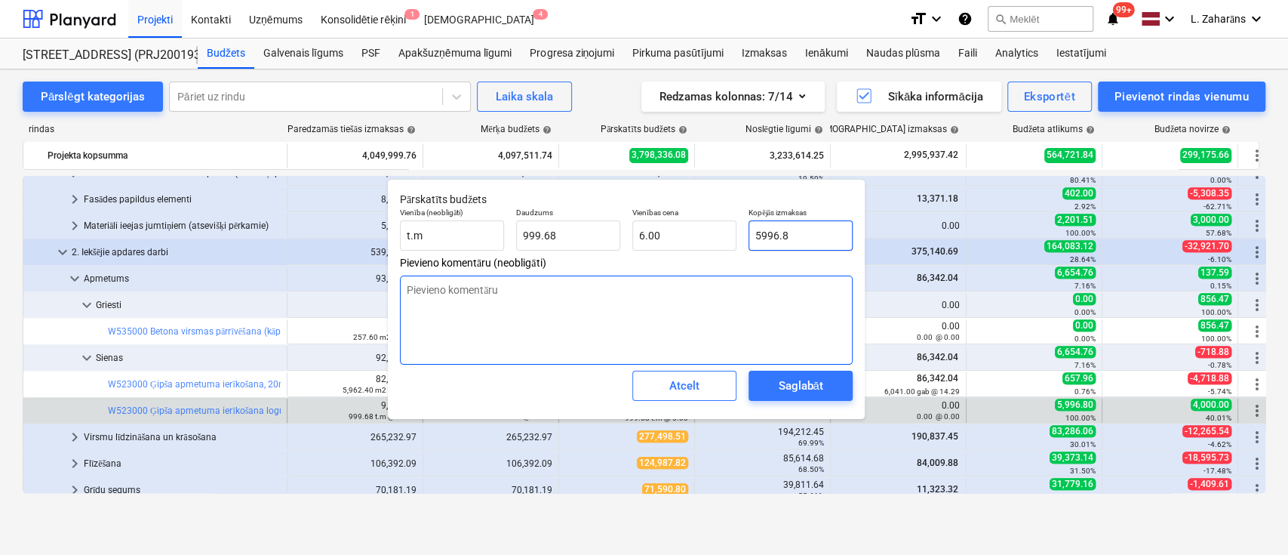
type textarea "x"
type input "0"
type input "0.00"
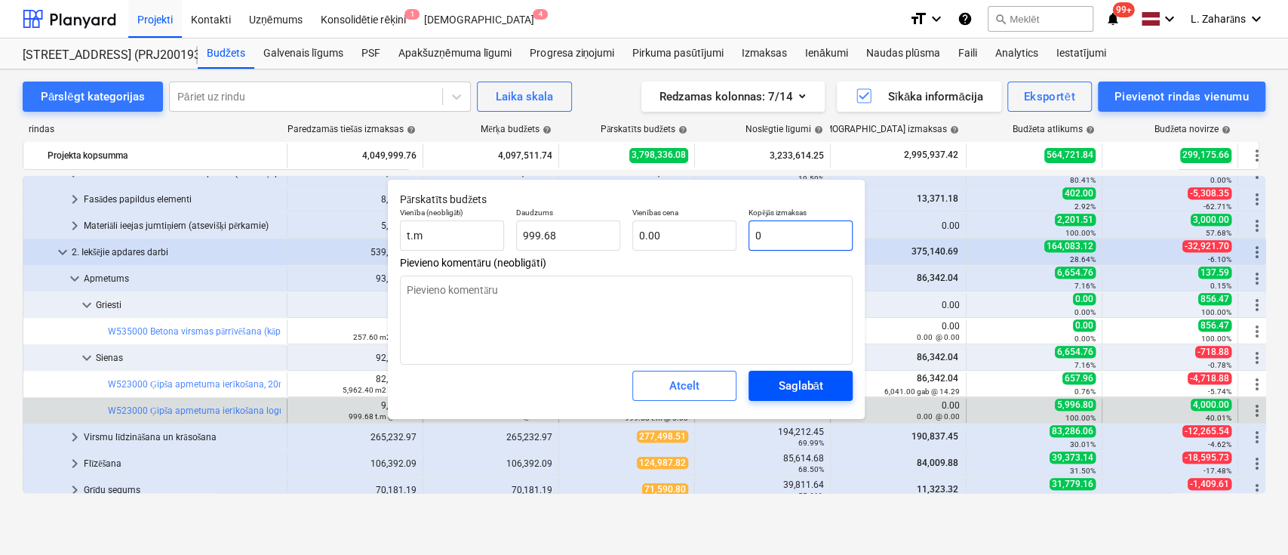
type input "0"
type textarea "x"
type input "0.00"
click at [798, 389] on div "Saglabāt" at bounding box center [800, 386] width 45 height 20
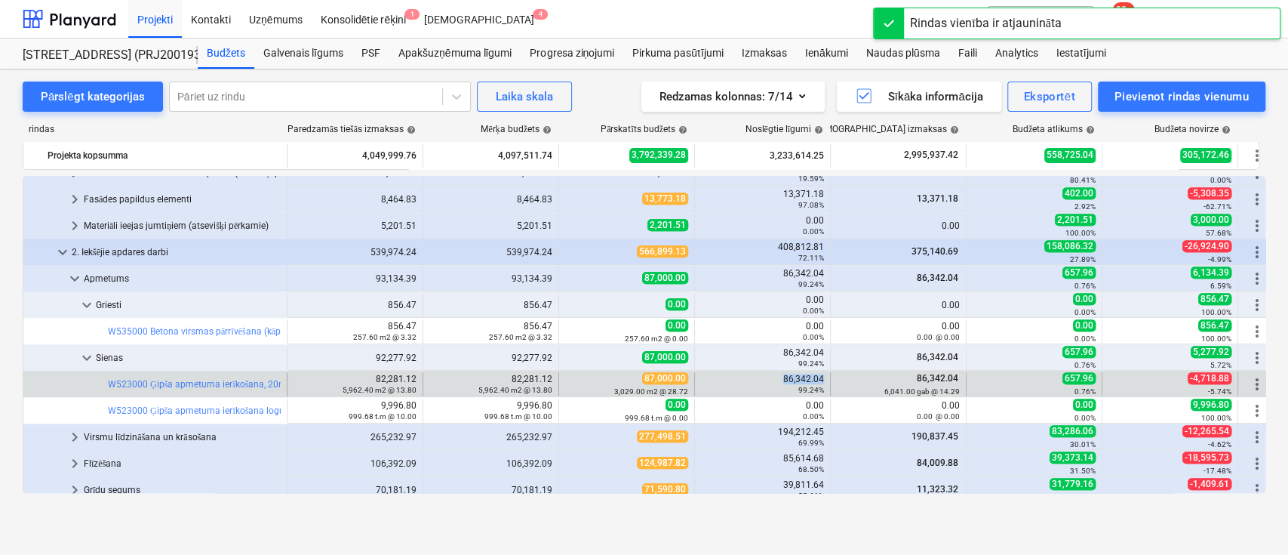
click at [794, 376] on div "86,342.04 99.24%" at bounding box center [762, 384] width 123 height 21
click at [576, 378] on span "edit" at bounding box center [574, 384] width 12 height 12
type textarea "x"
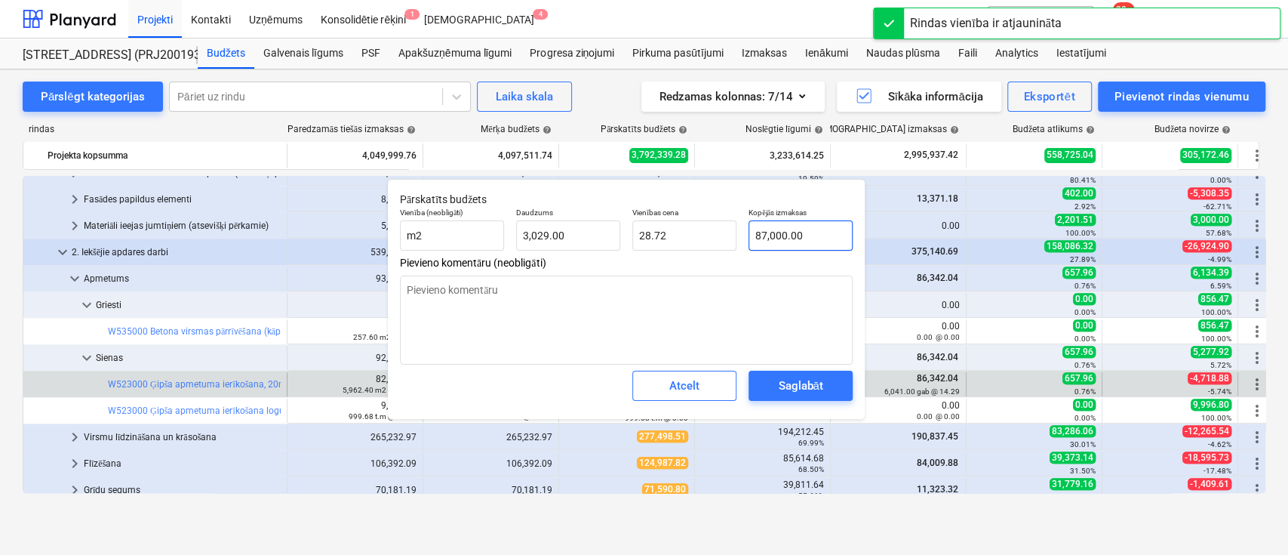
type input "87000"
click at [791, 240] on input "87000" at bounding box center [801, 235] width 104 height 30
paste input "6,342.04"
type textarea "x"
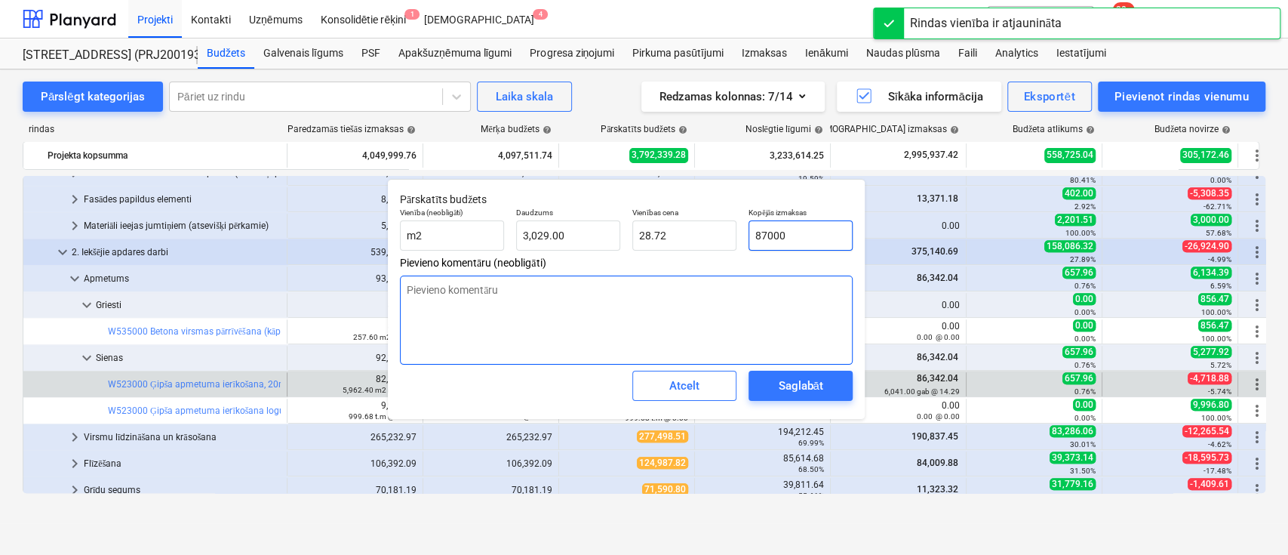
type input "86,342.04"
type input "28.51"
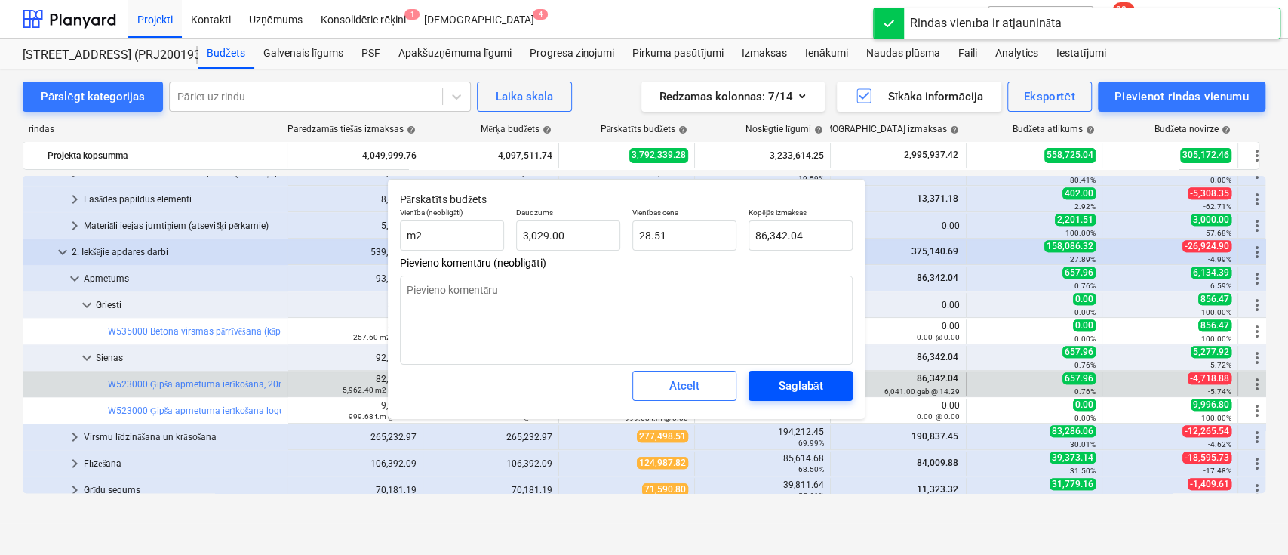
click at [789, 383] on div "Saglabāt" at bounding box center [800, 386] width 45 height 20
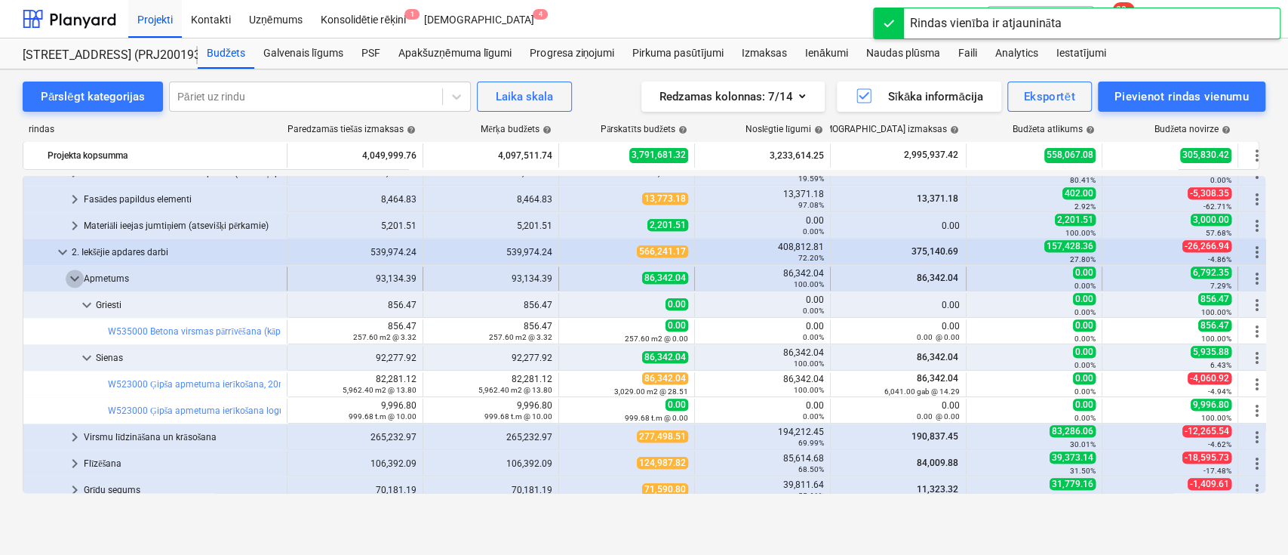
click at [74, 275] on span "keyboard_arrow_down" at bounding box center [75, 278] width 18 height 18
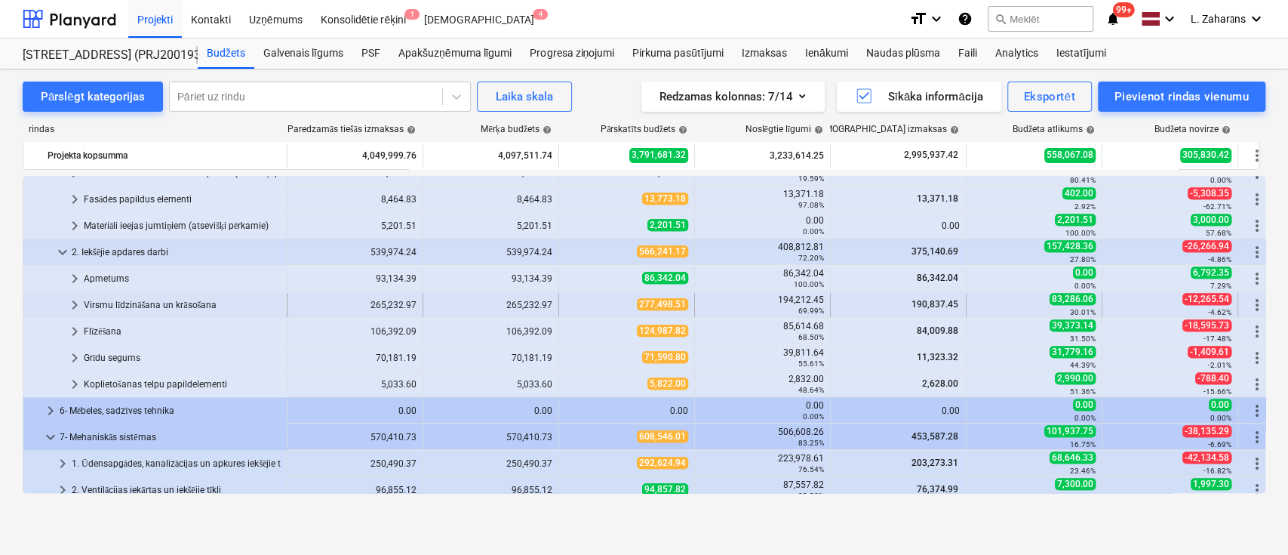
click at [78, 298] on span "keyboard_arrow_right" at bounding box center [75, 305] width 18 height 18
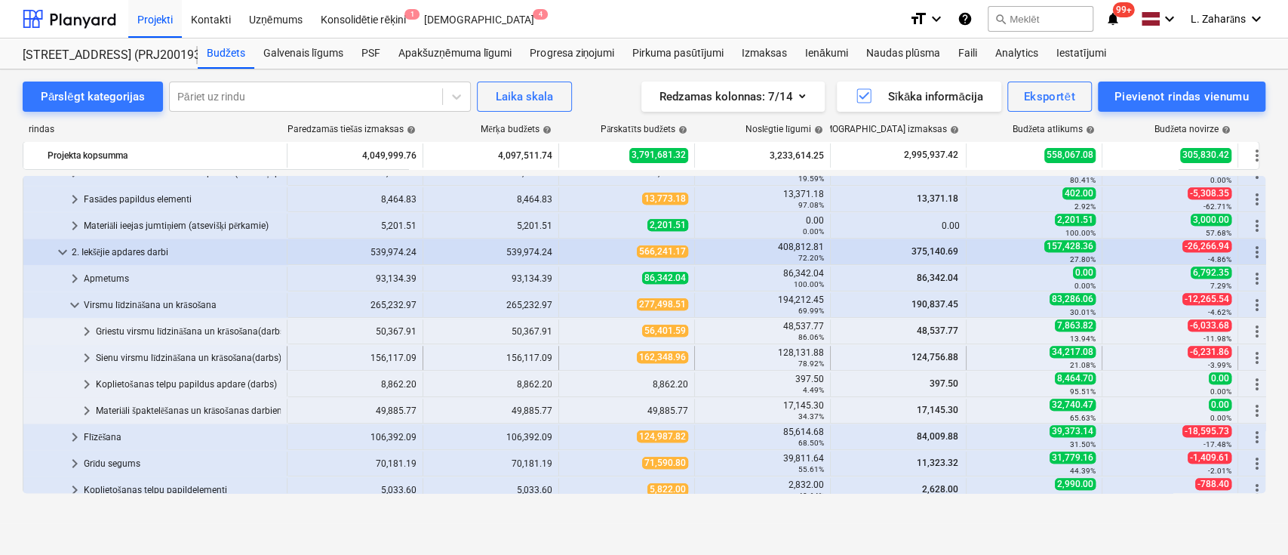
click at [211, 355] on div "Sienu virsmu līdzināšana un krāsošana(darbs)" at bounding box center [188, 358] width 185 height 24
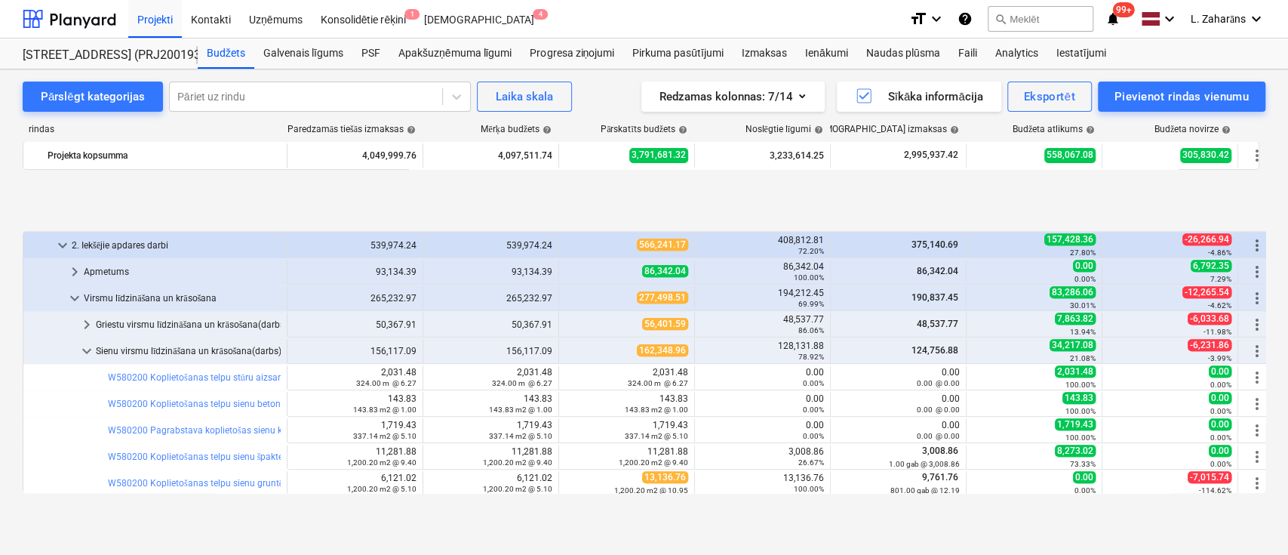
scroll to position [804, 0]
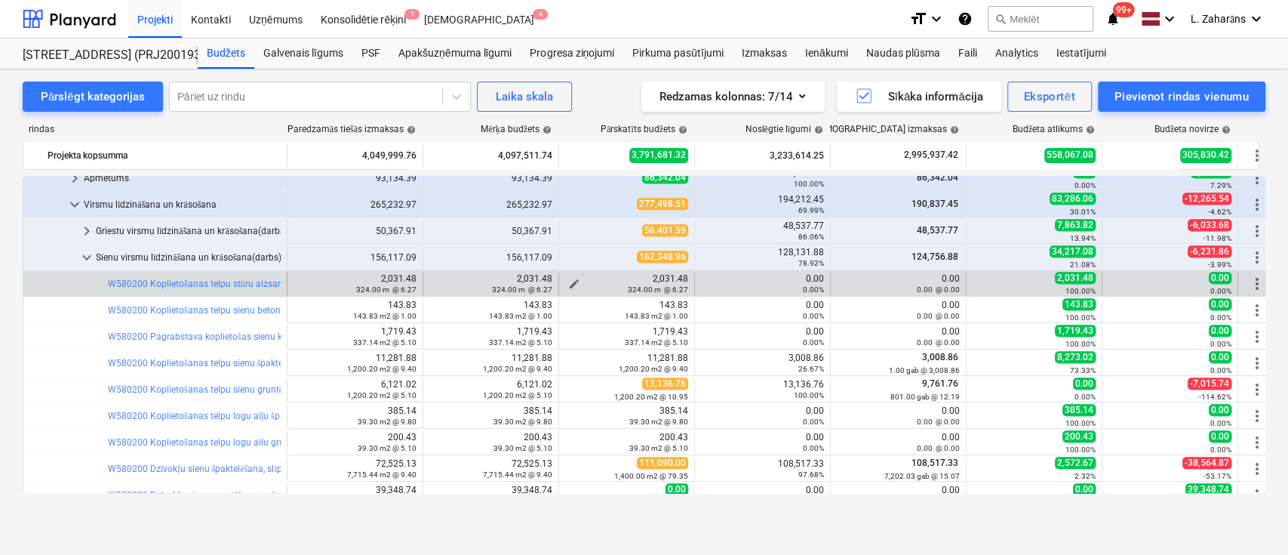
click at [574, 281] on span "edit" at bounding box center [574, 284] width 12 height 12
type textarea "x"
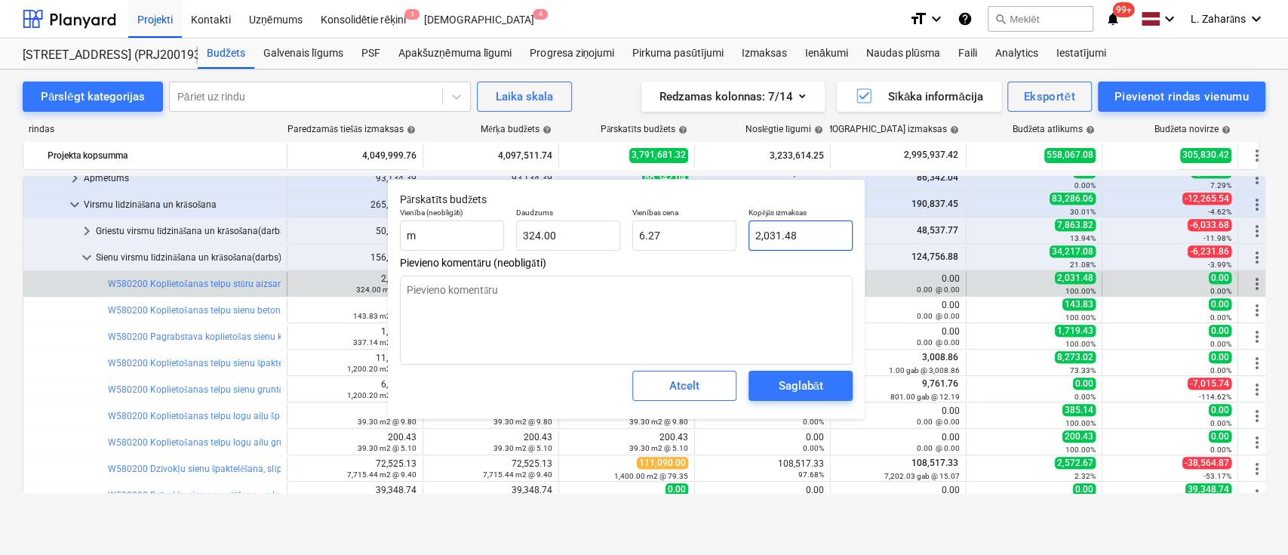
type input "2031.48"
click at [807, 238] on input "2031.48" at bounding box center [801, 235] width 104 height 30
type textarea "x"
type input "0"
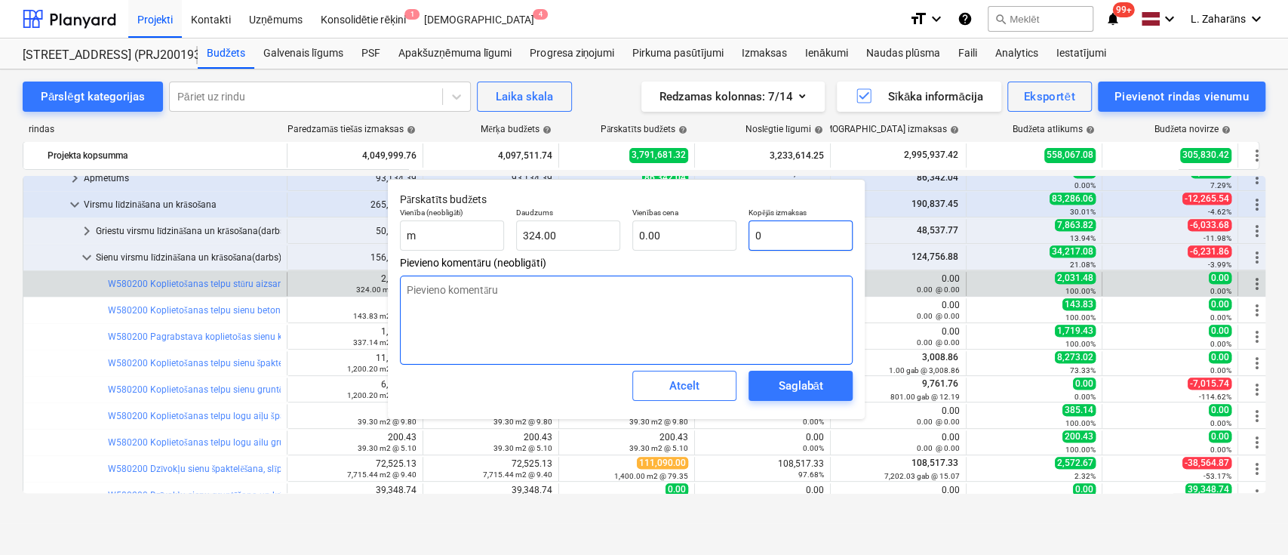
type input "0.00"
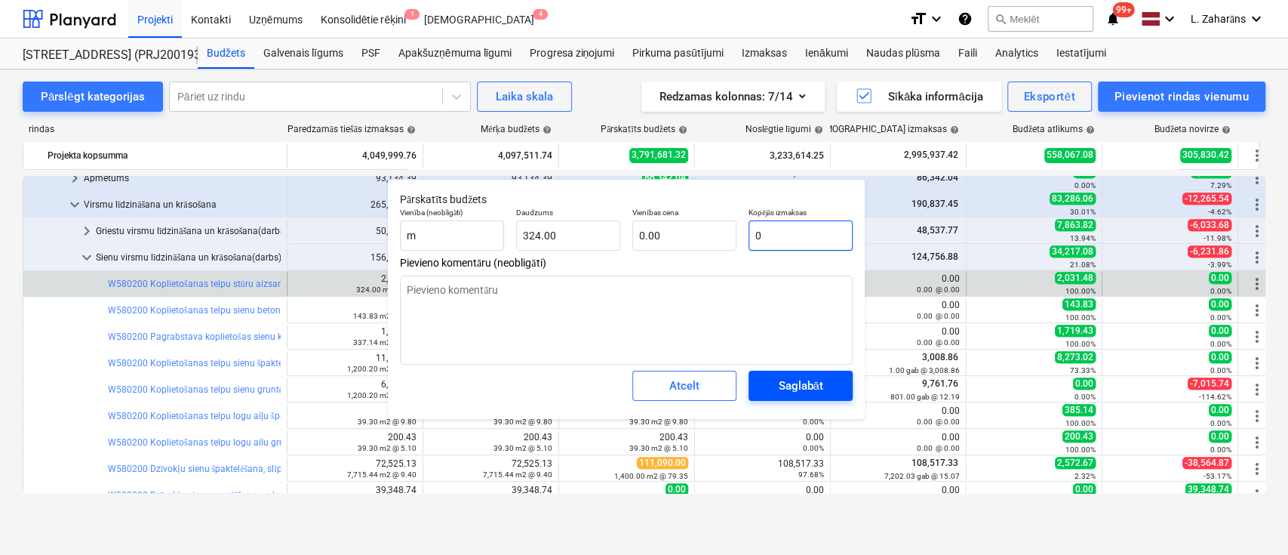
type input "0"
type textarea "x"
type input "0.00"
click at [794, 377] on div "Saglabāt" at bounding box center [800, 386] width 45 height 20
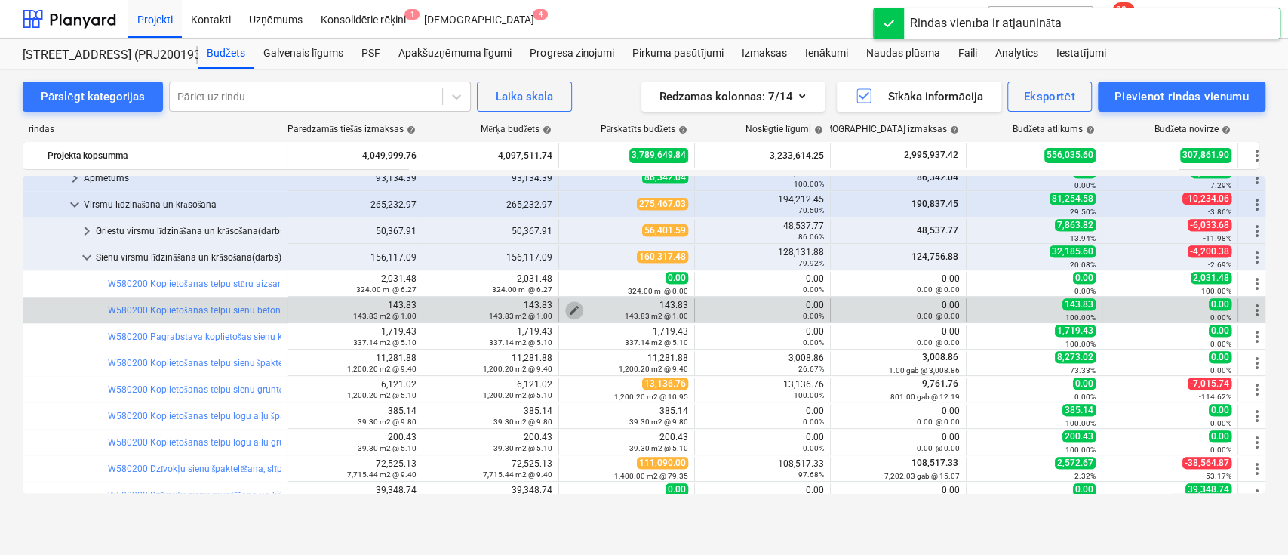
click at [573, 305] on span "edit" at bounding box center [574, 310] width 12 height 12
type textarea "x"
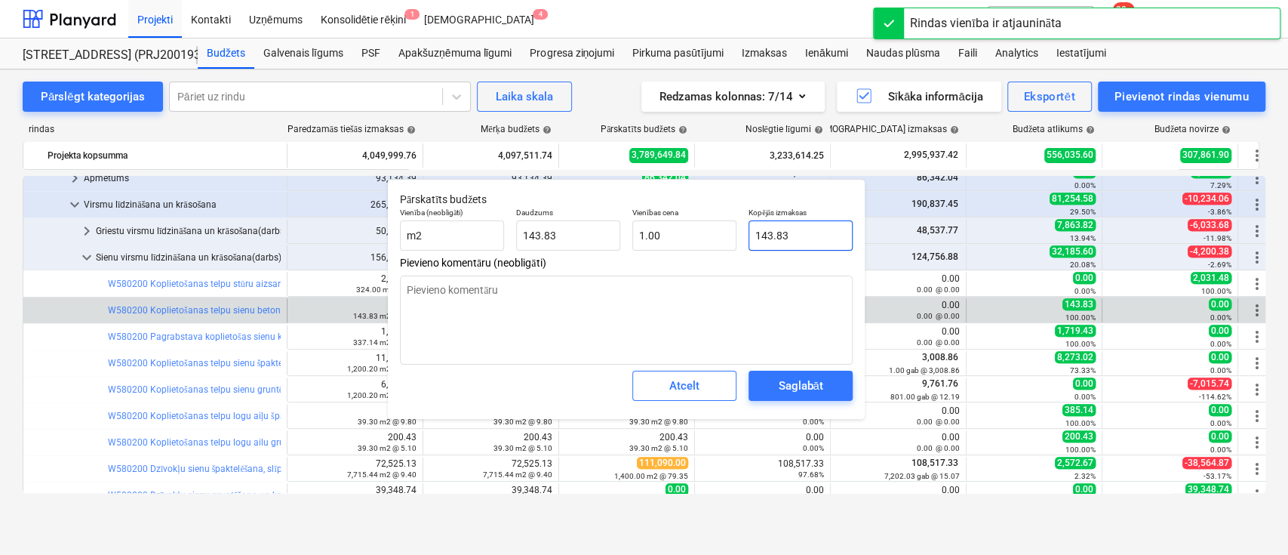
type input "143.832"
click at [816, 230] on input "143.832" at bounding box center [801, 235] width 104 height 30
type textarea "x"
type input "0"
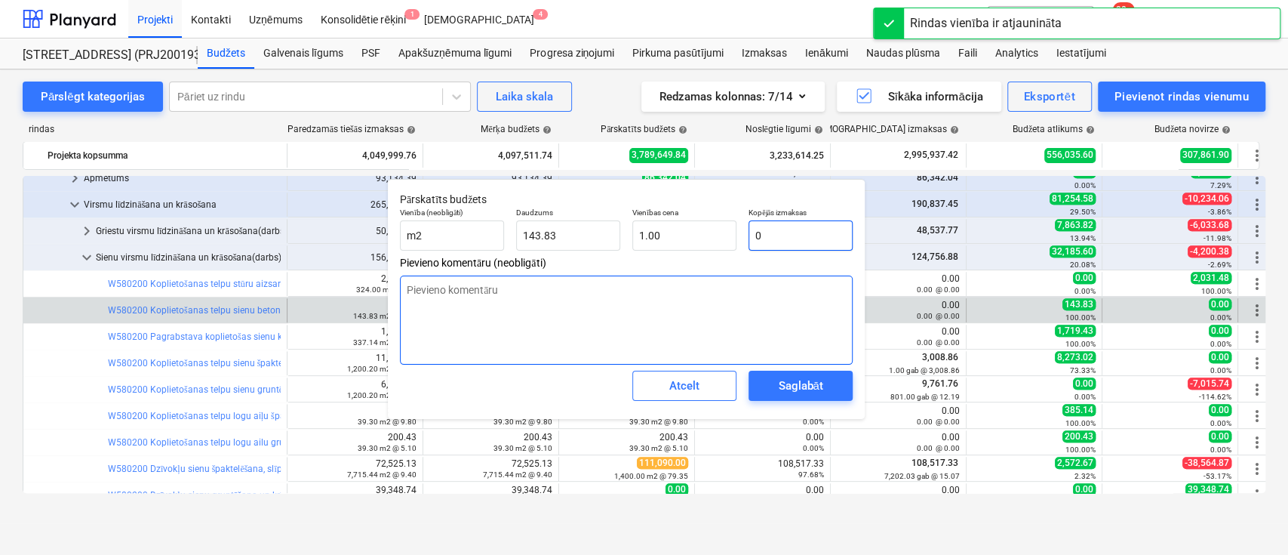
type input "0.00"
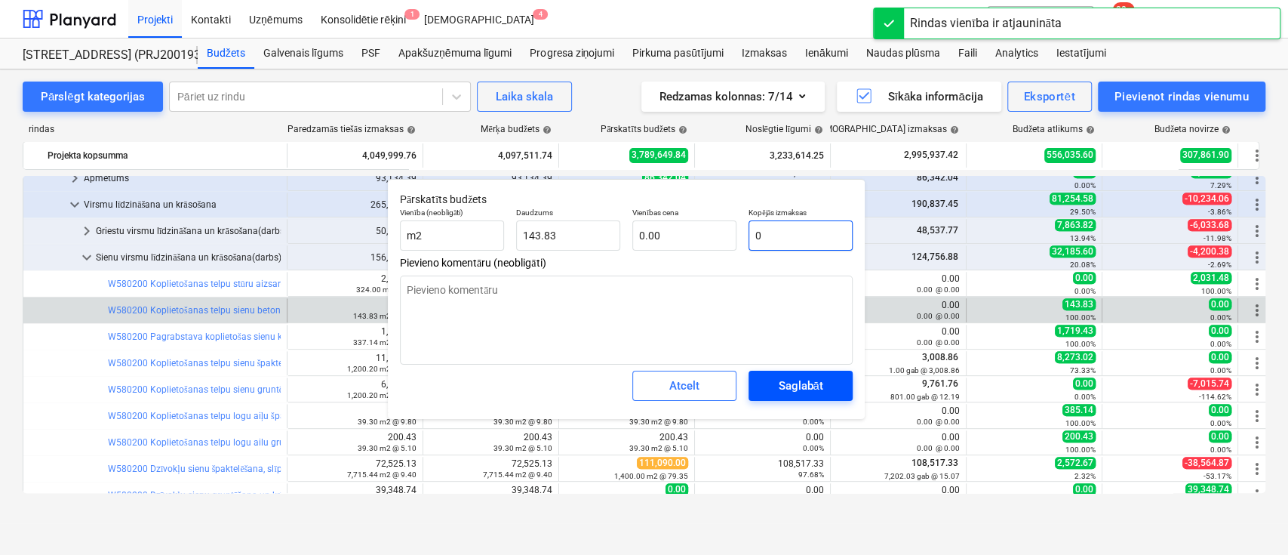
type input "0"
type textarea "x"
type input "0.00"
click at [793, 380] on div "Saglabāt" at bounding box center [800, 386] width 45 height 20
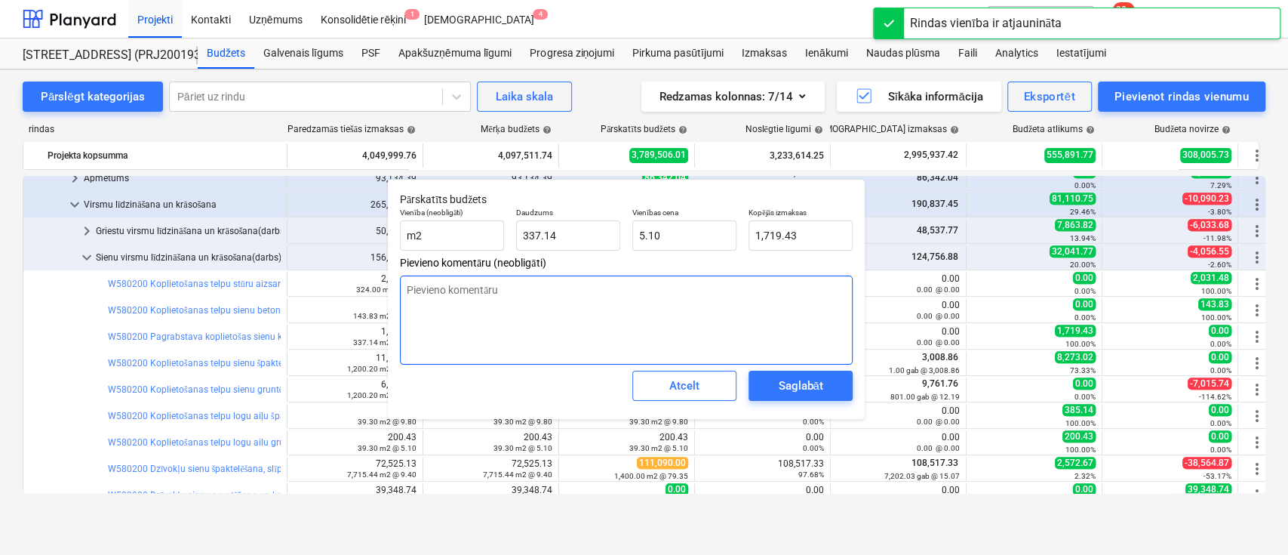
type textarea "x"
type input "1719.4293"
click at [798, 226] on input "1719.4293" at bounding box center [801, 235] width 104 height 30
type textarea "x"
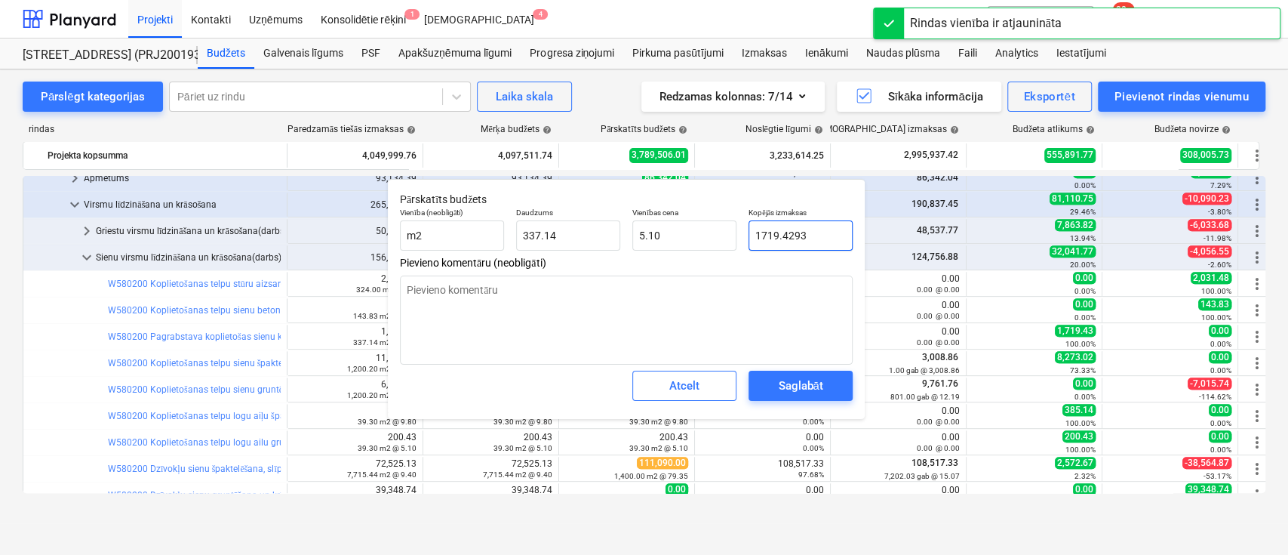
type input "0"
type input "0.00"
type input "0"
type textarea "x"
type input "0.00"
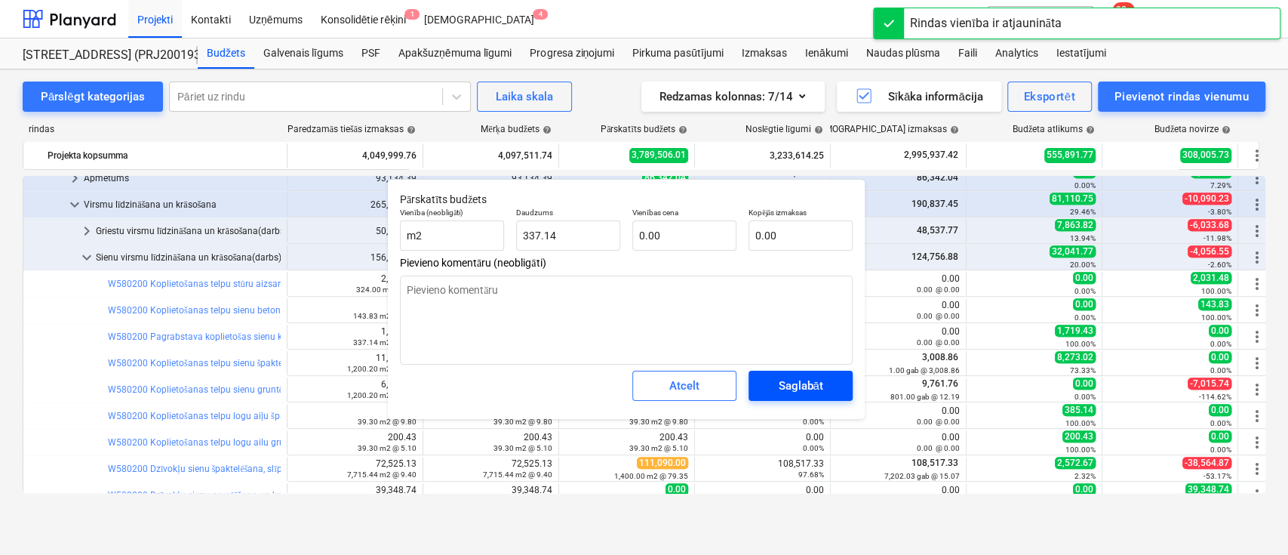
click at [798, 377] on div "Saglabāt" at bounding box center [800, 386] width 45 height 20
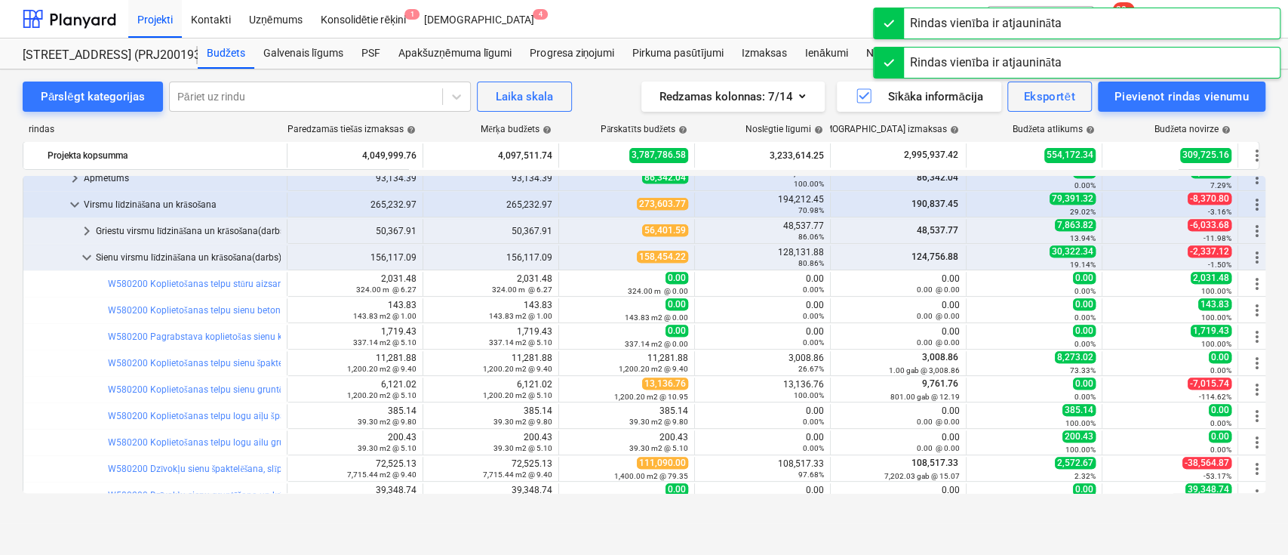
click at [800, 356] on div "3,008.86 26.67%" at bounding box center [762, 362] width 123 height 21
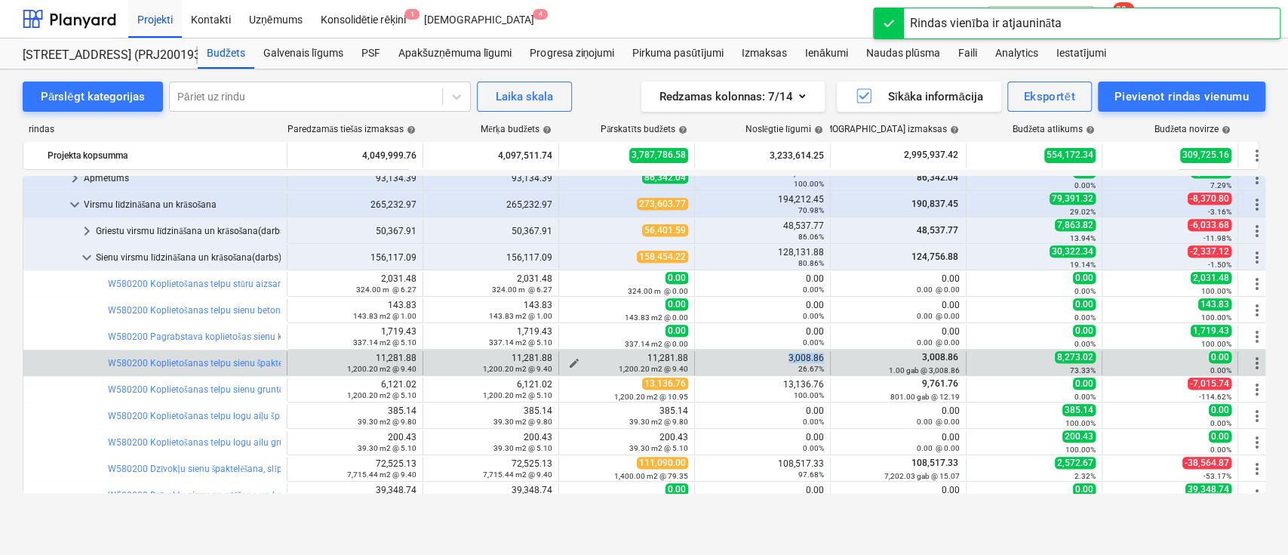
click at [567, 359] on button "edit" at bounding box center [574, 363] width 18 height 18
type textarea "x"
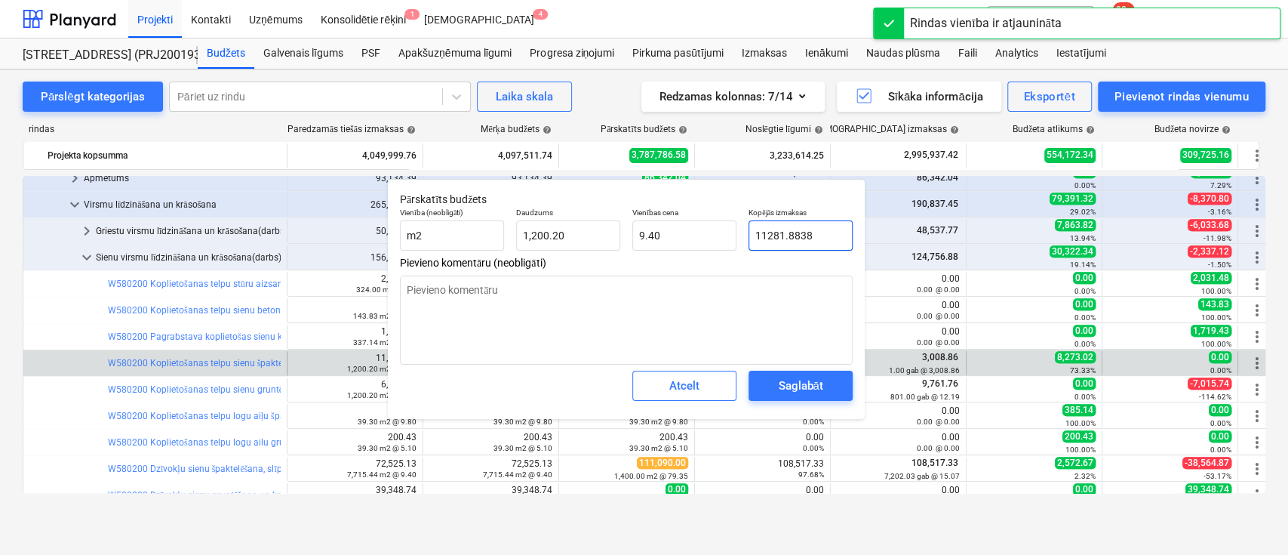
click at [776, 242] on input "11281.8838" at bounding box center [801, 235] width 104 height 30
paste input "3,008.86"
type input "3,008.86"
type textarea "x"
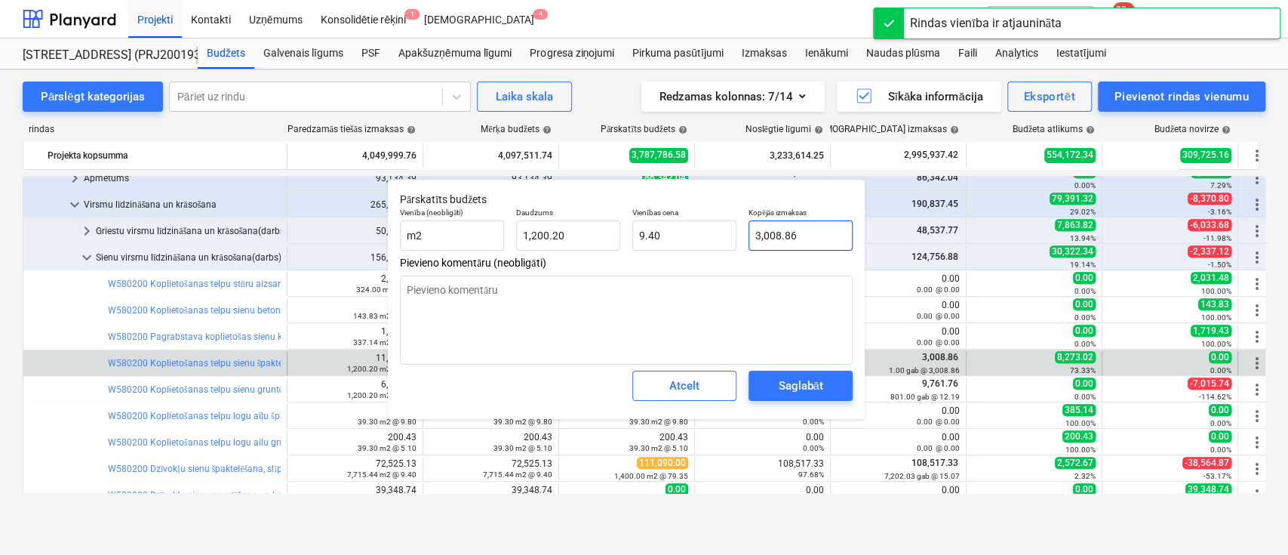
type input "2.51"
type input "3,008.86"
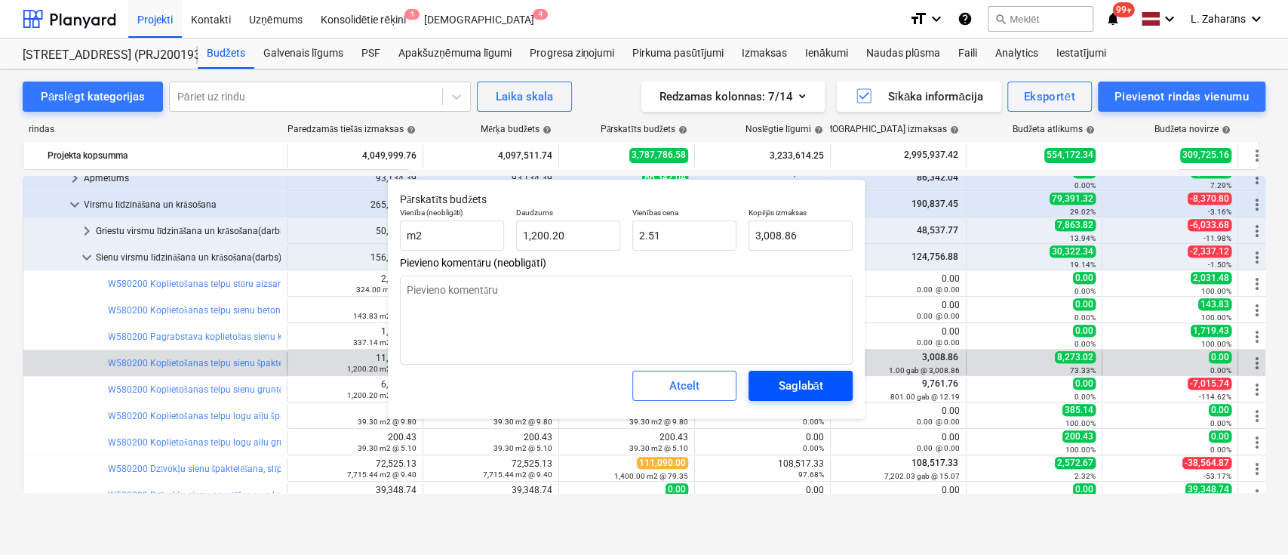
click at [786, 377] on div "Saglabāt" at bounding box center [800, 386] width 45 height 20
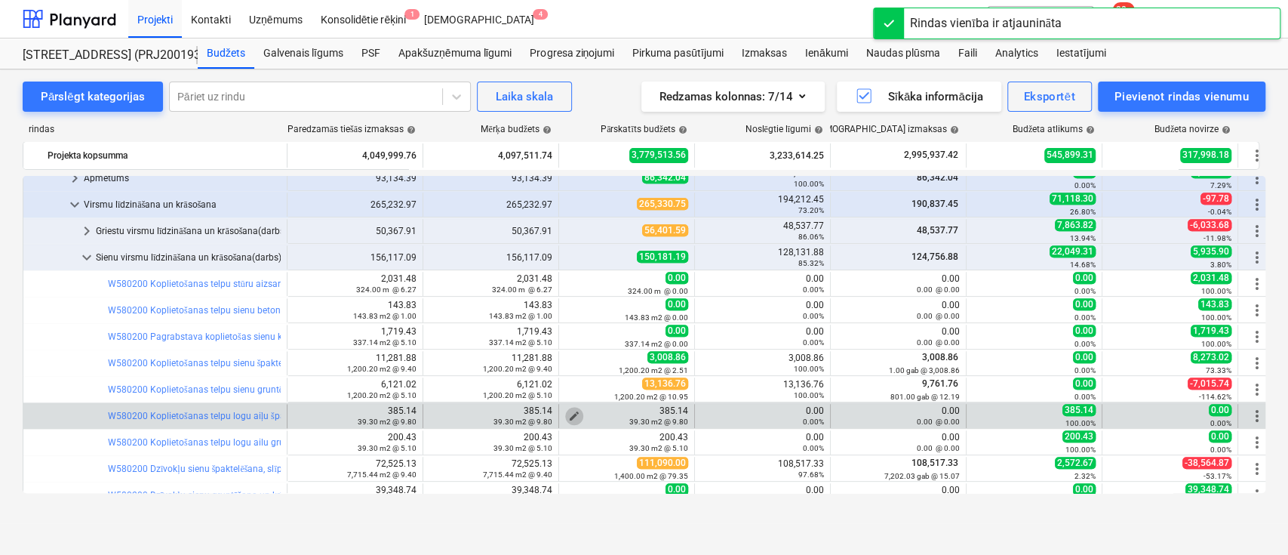
click at [570, 412] on span "edit" at bounding box center [574, 416] width 12 height 12
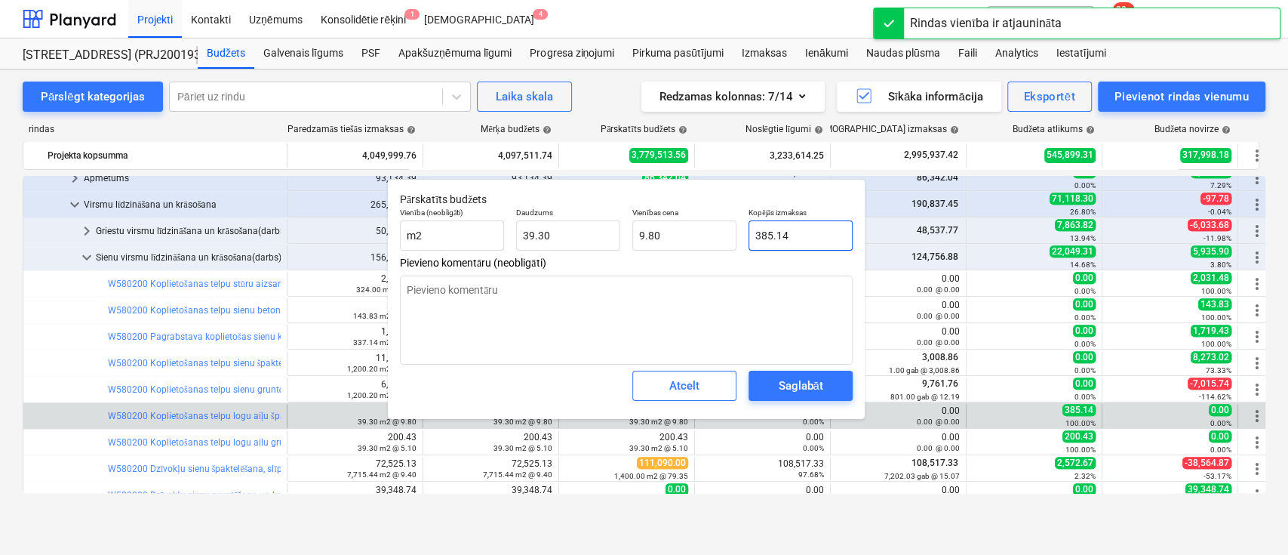
click at [772, 241] on input "385.14" at bounding box center [801, 235] width 104 height 30
click at [770, 241] on input "385.14" at bounding box center [801, 235] width 104 height 30
type textarea "x"
type input "0"
type input "0.00"
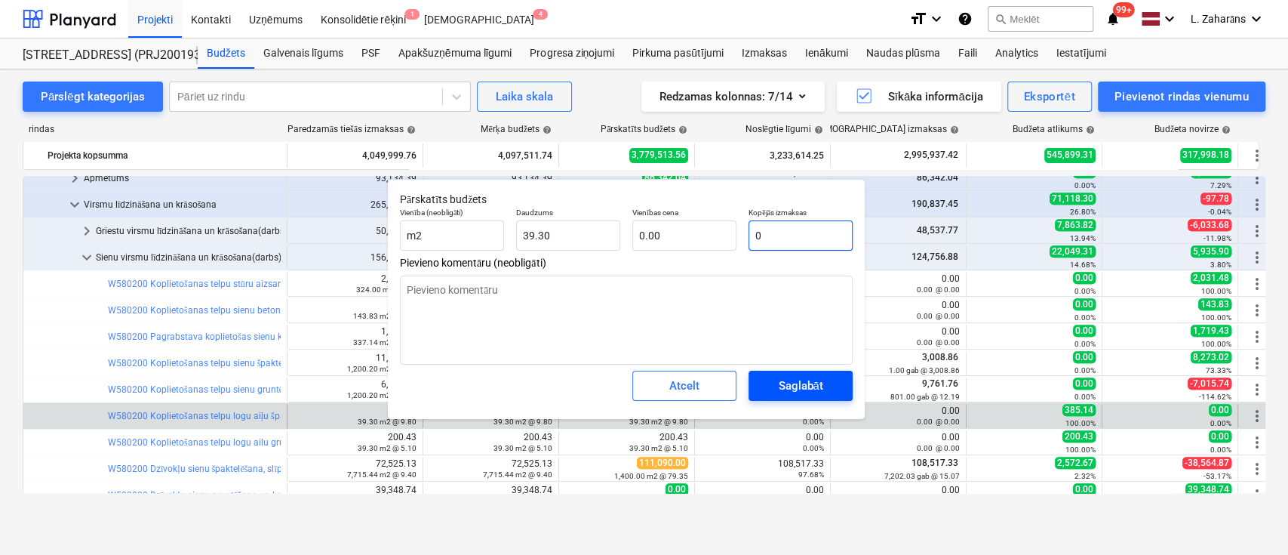
type input "0"
type textarea "x"
type input "0.00"
click at [773, 382] on span "Saglabāt" at bounding box center [801, 386] width 68 height 20
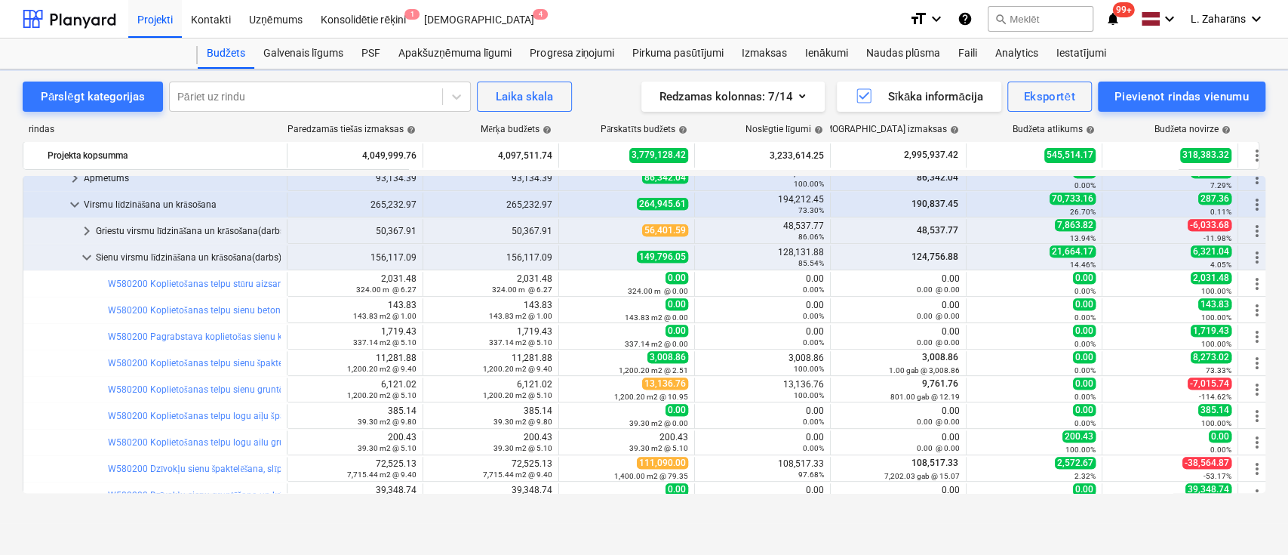
click at [570, 442] on div "39.30 m2 @ 5.10" at bounding box center [626, 447] width 123 height 11
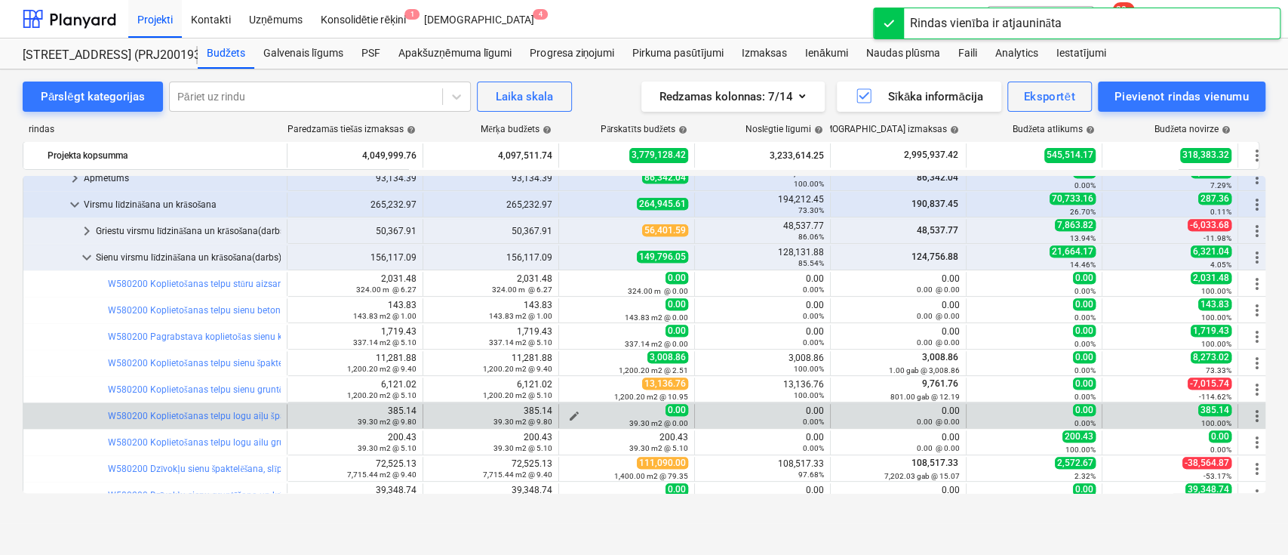
click at [576, 424] on div "39.30 m2 @ 0.00" at bounding box center [626, 422] width 123 height 11
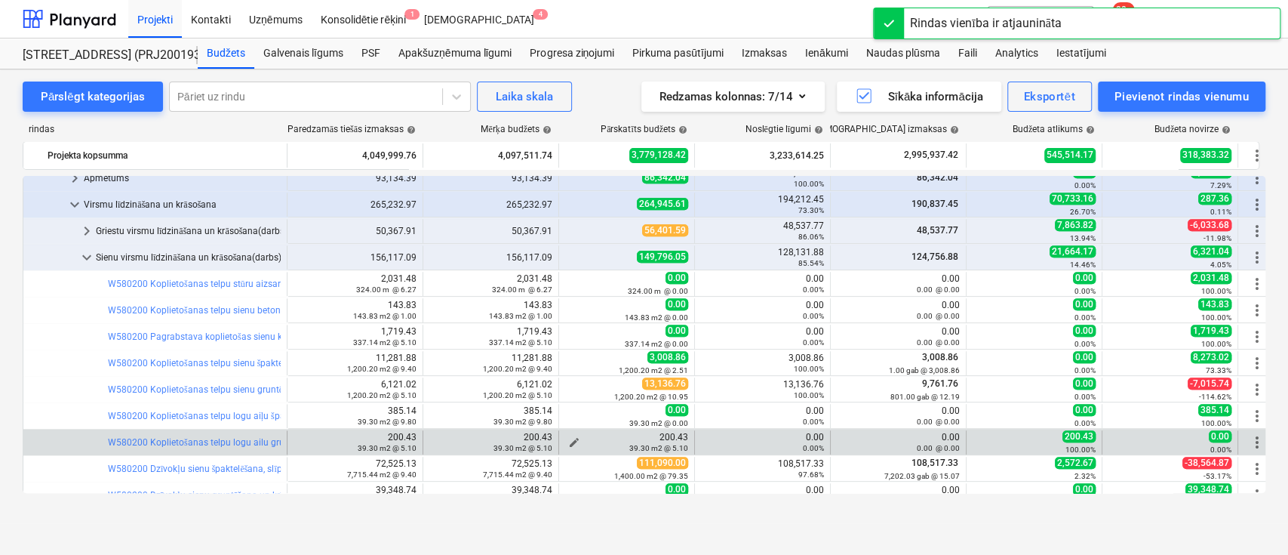
click at [578, 433] on button "edit" at bounding box center [574, 442] width 18 height 18
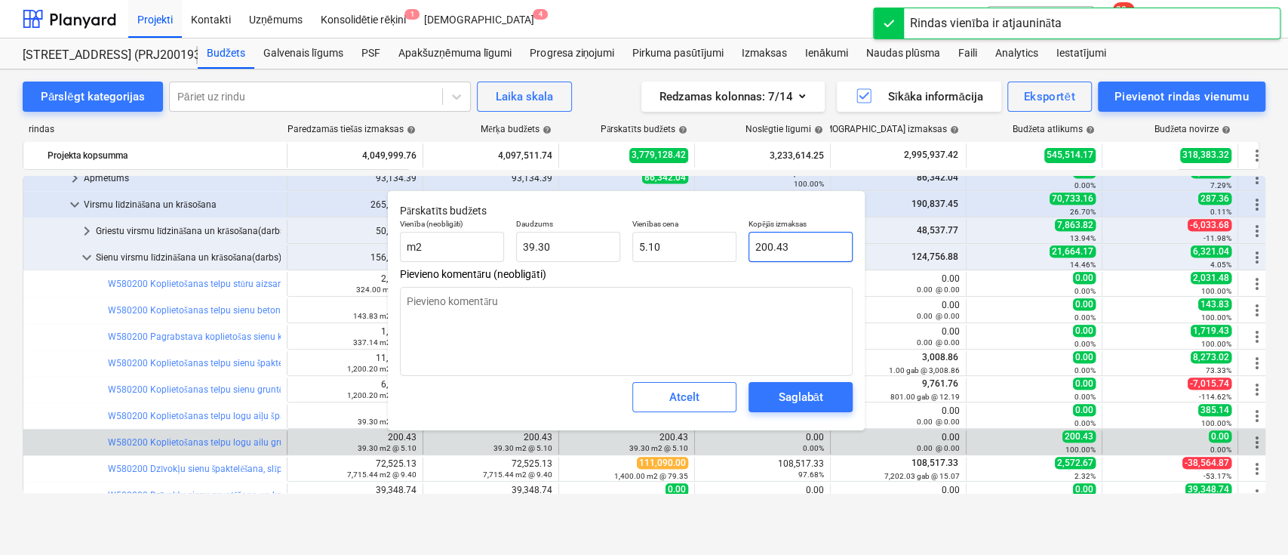
click at [780, 244] on input "200.43" at bounding box center [801, 247] width 104 height 30
type textarea "x"
type input "0"
type input "0.00"
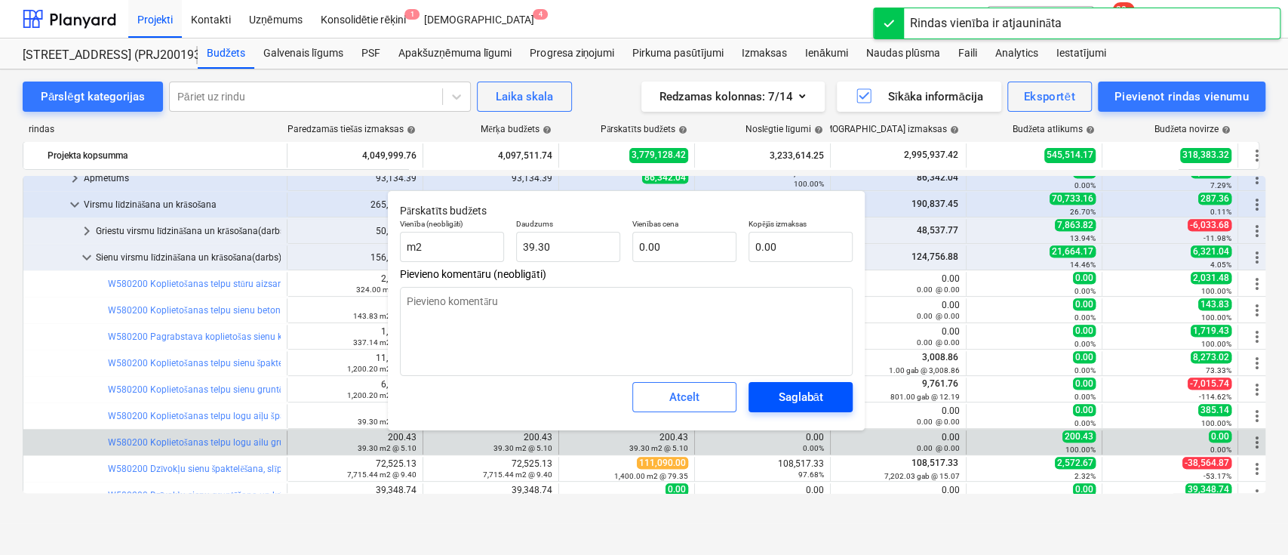
click at [780, 395] on div "Saglabāt" at bounding box center [800, 397] width 45 height 20
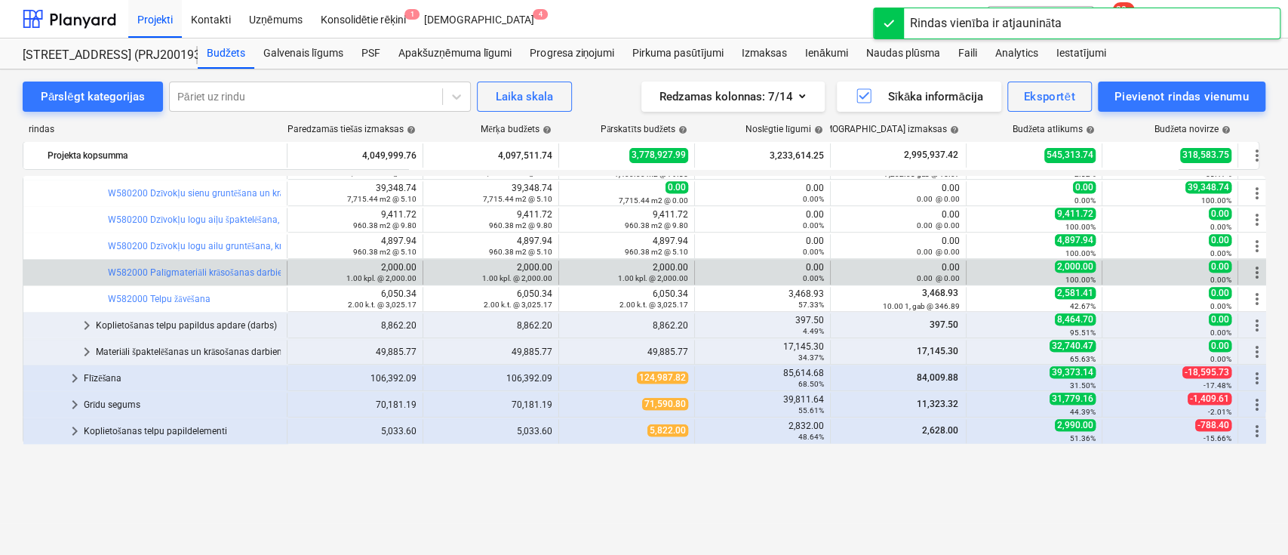
scroll to position [1006, 0]
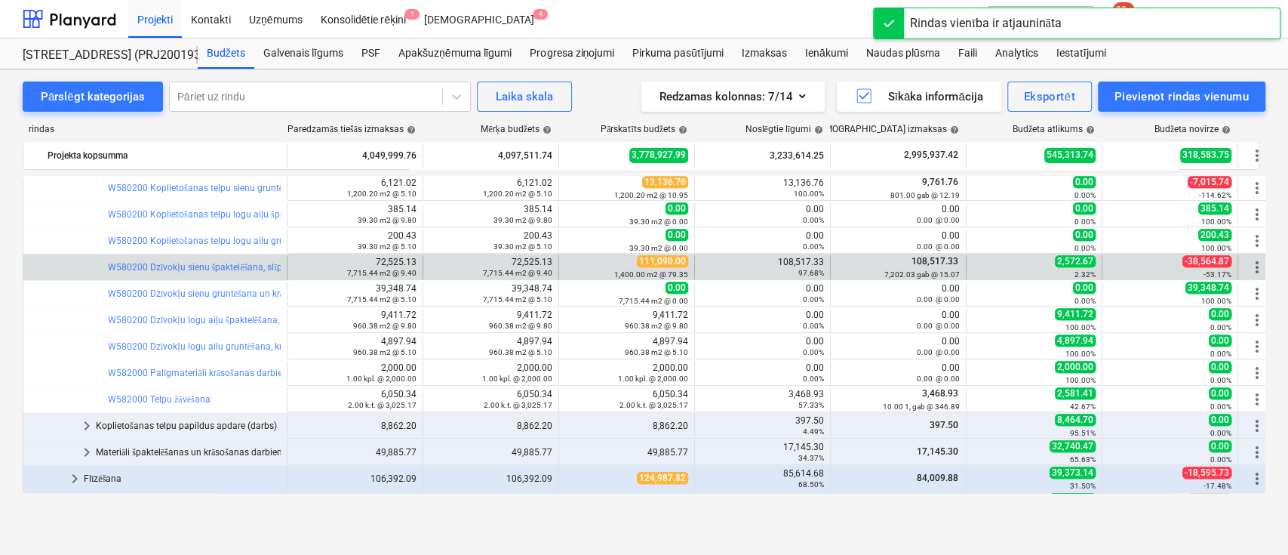
click at [803, 265] on div "108,517.33 97.68%" at bounding box center [762, 267] width 123 height 21
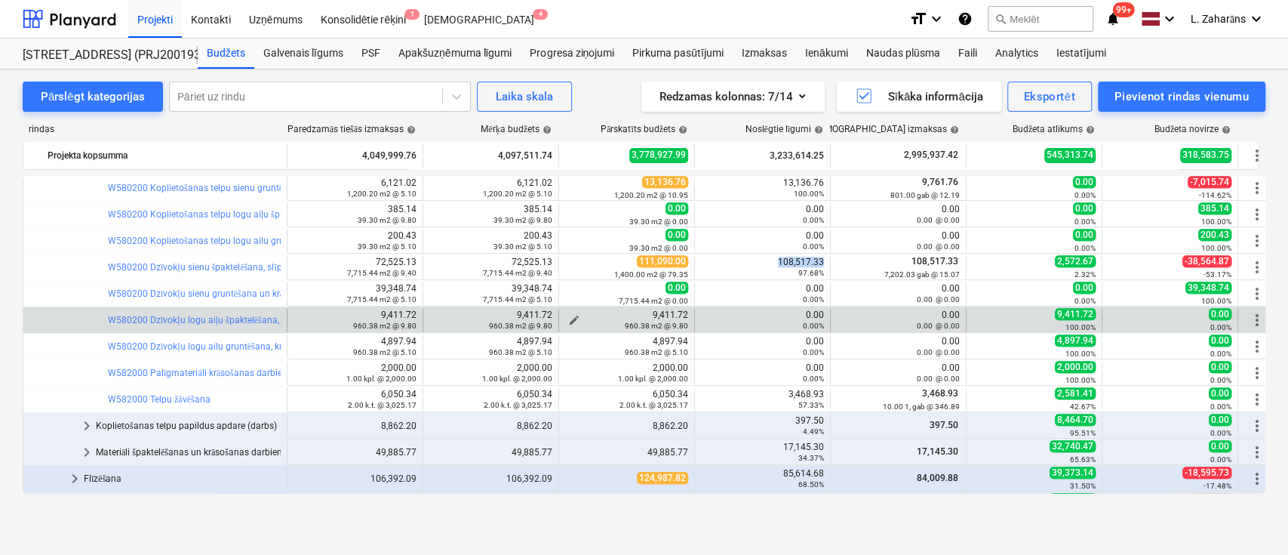
click at [572, 315] on span "edit" at bounding box center [574, 320] width 12 height 12
type textarea "x"
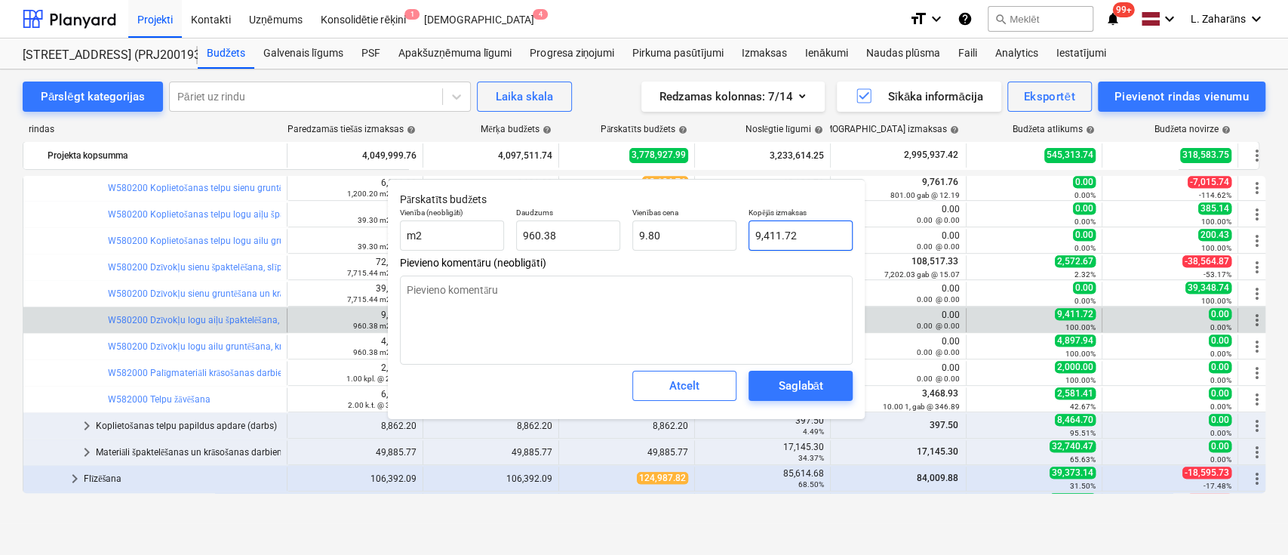
type input "9411.724"
click at [798, 237] on input "9411.724" at bounding box center [801, 235] width 104 height 30
type textarea "x"
type input "0"
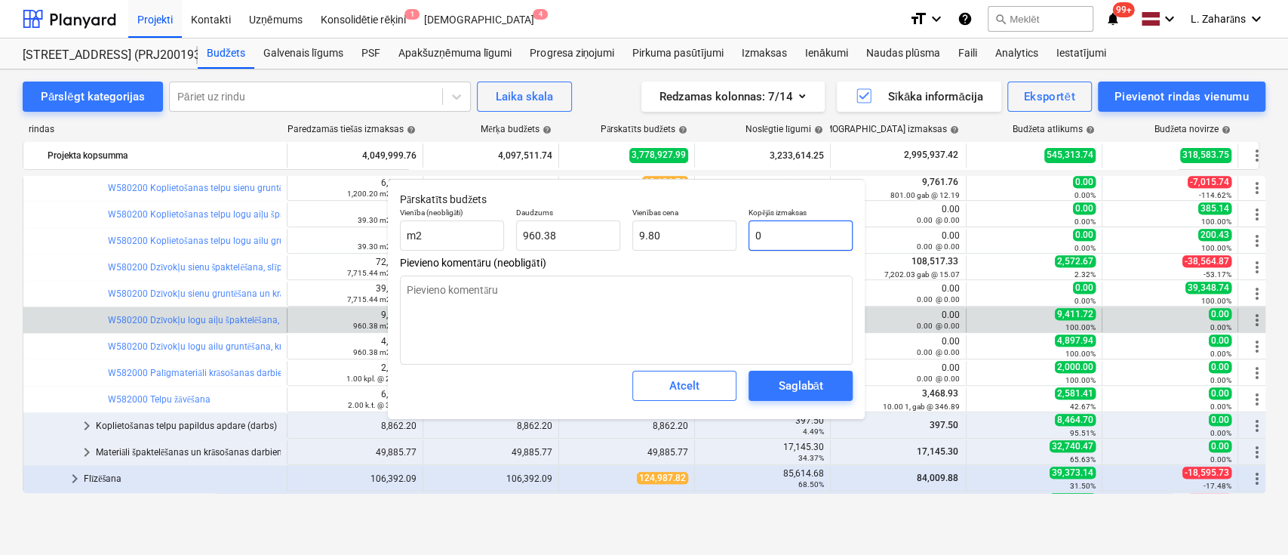
type input "0.00"
click at [811, 377] on div "Saglabāt" at bounding box center [800, 386] width 45 height 20
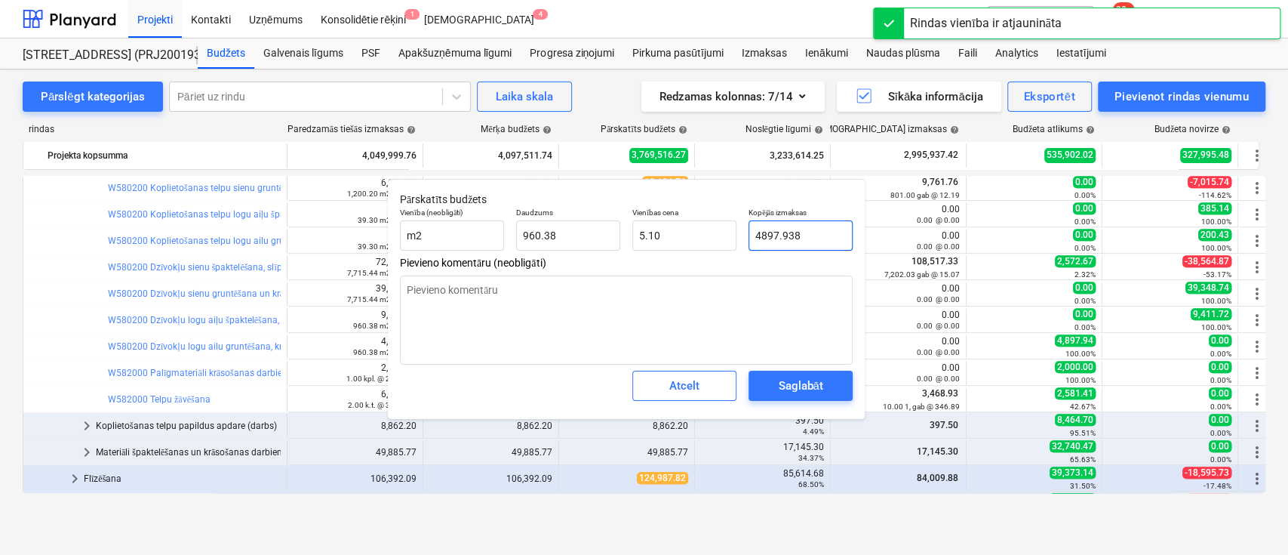
click at [817, 230] on input "4897.938" at bounding box center [801, 235] width 104 height 30
drag, startPoint x: 817, startPoint y: 230, endPoint x: 803, endPoint y: 340, distance: 110.3
click at [816, 232] on input "4897.938" at bounding box center [801, 235] width 104 height 30
click at [801, 389] on div "Saglabāt" at bounding box center [800, 386] width 45 height 20
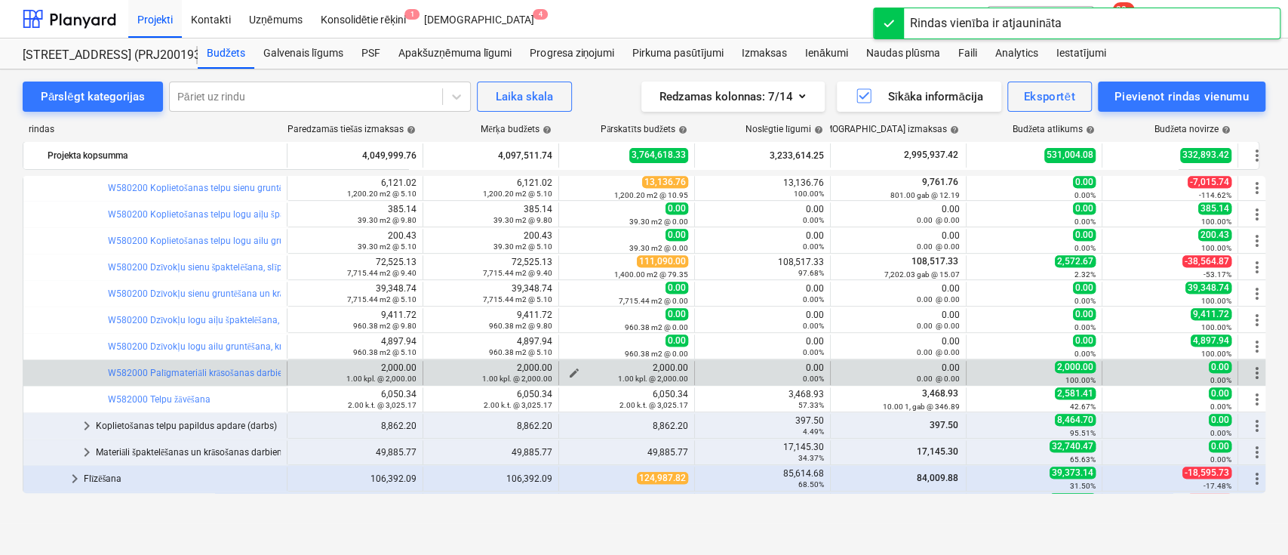
click at [575, 373] on div "1.00 kpl. @ 2,000.00" at bounding box center [626, 378] width 123 height 11
click at [572, 370] on span "edit" at bounding box center [574, 373] width 12 height 12
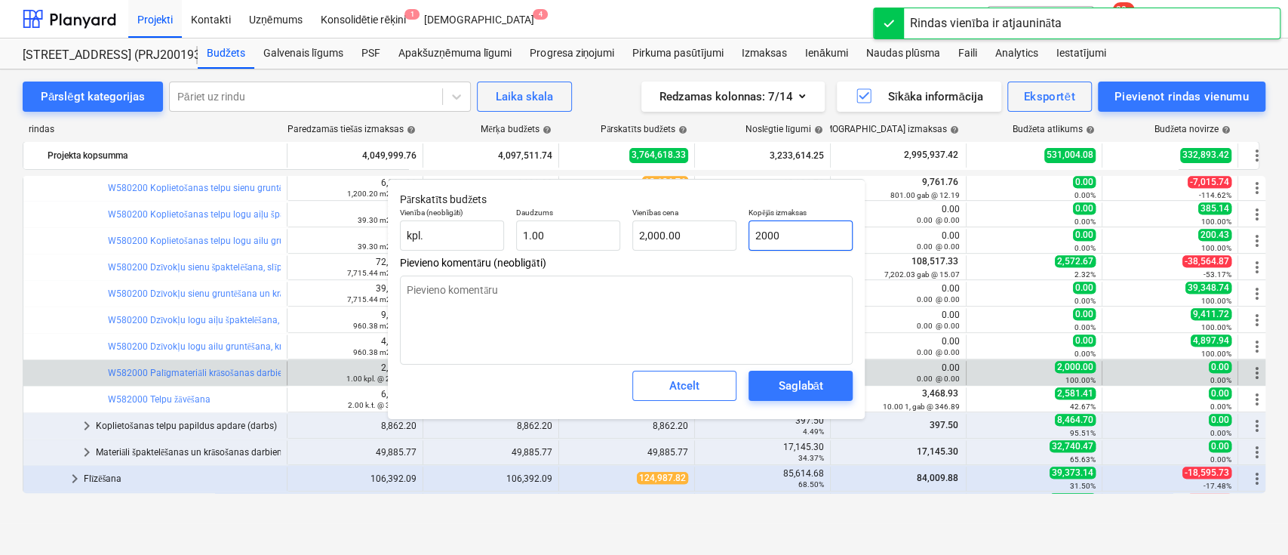
click at [779, 232] on input "2000" at bounding box center [801, 235] width 104 height 30
drag, startPoint x: 779, startPoint y: 232, endPoint x: 773, endPoint y: 281, distance: 48.8
click at [779, 238] on input "2000" at bounding box center [801, 235] width 104 height 30
click at [797, 383] on div "Saglabāt" at bounding box center [800, 386] width 45 height 20
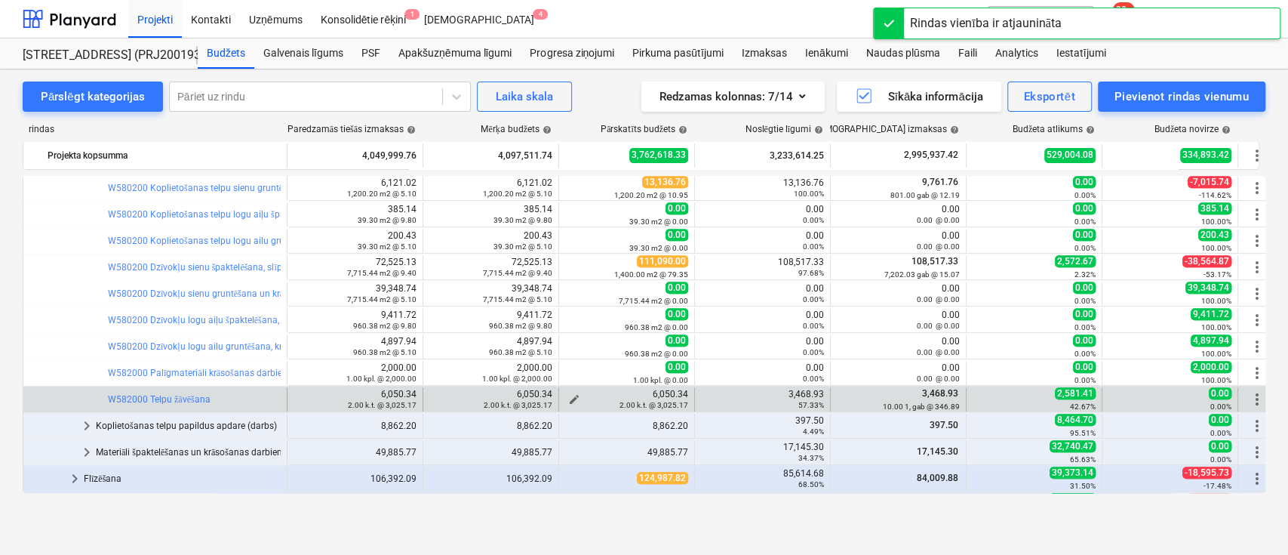
click at [573, 396] on span "edit" at bounding box center [574, 399] width 12 height 12
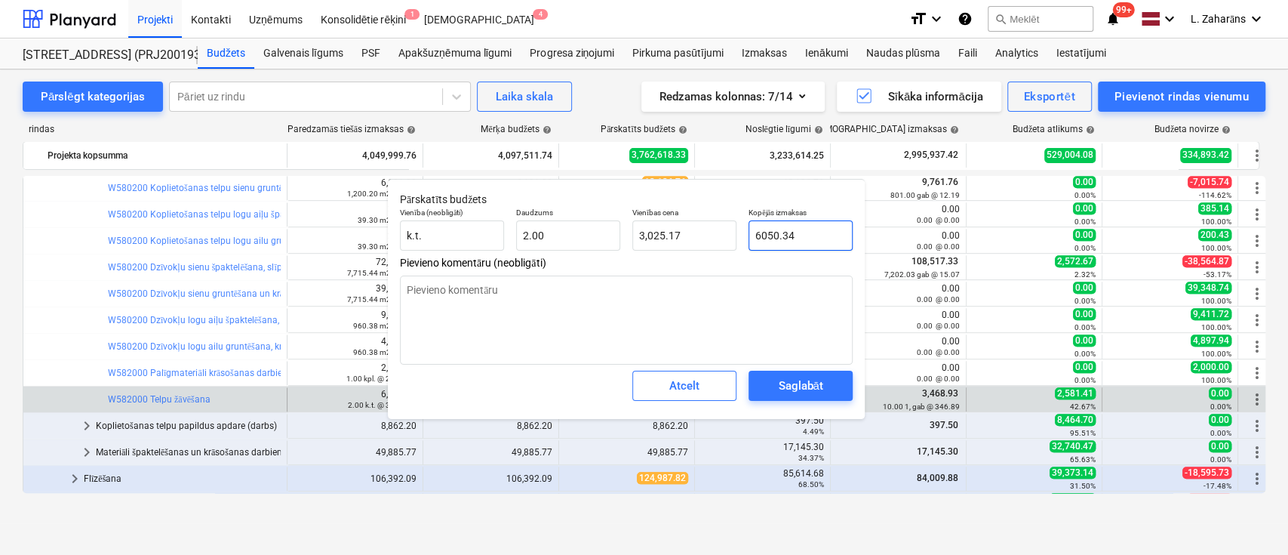
click at [805, 229] on input "6050.34" at bounding box center [801, 235] width 104 height 30
click at [813, 378] on div "Saglabāt" at bounding box center [800, 386] width 45 height 20
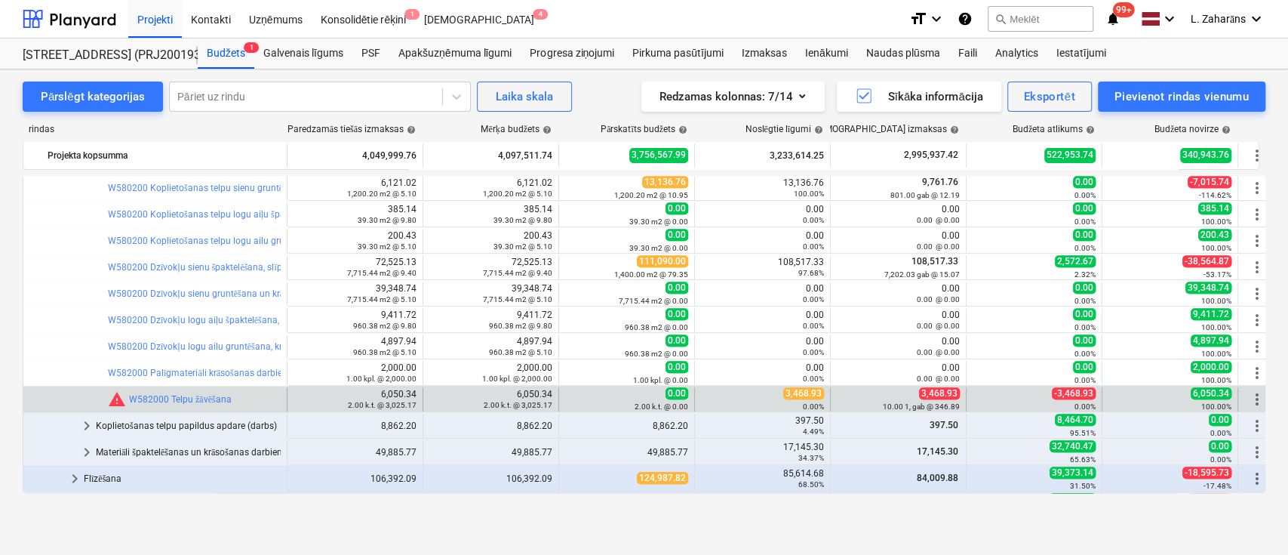
click at [807, 392] on span "3,468.93" at bounding box center [803, 393] width 41 height 12
click at [573, 395] on span "edit" at bounding box center [574, 399] width 12 height 12
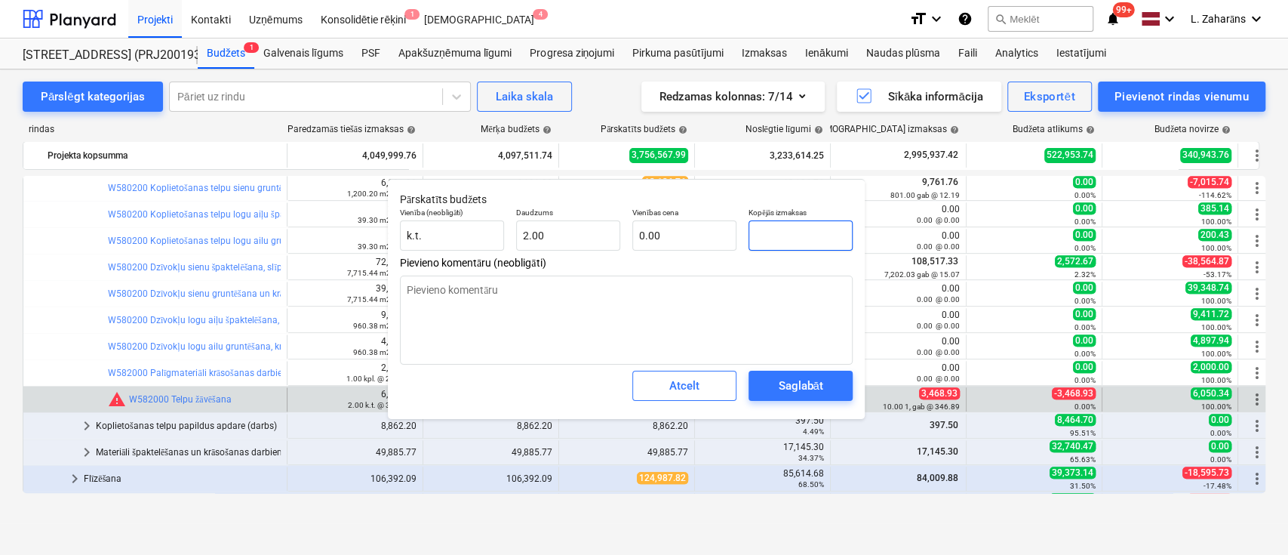
click at [822, 230] on input "text" at bounding box center [801, 235] width 104 height 30
paste input "3,468.93"
click at [797, 387] on div "Saglabāt" at bounding box center [800, 386] width 45 height 20
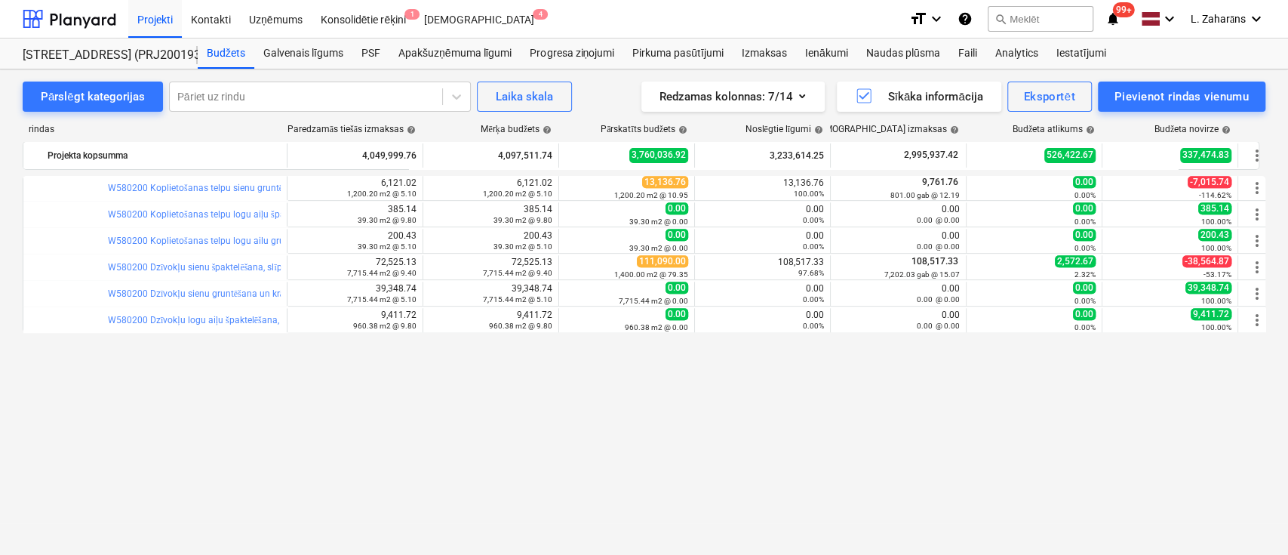
scroll to position [804, 0]
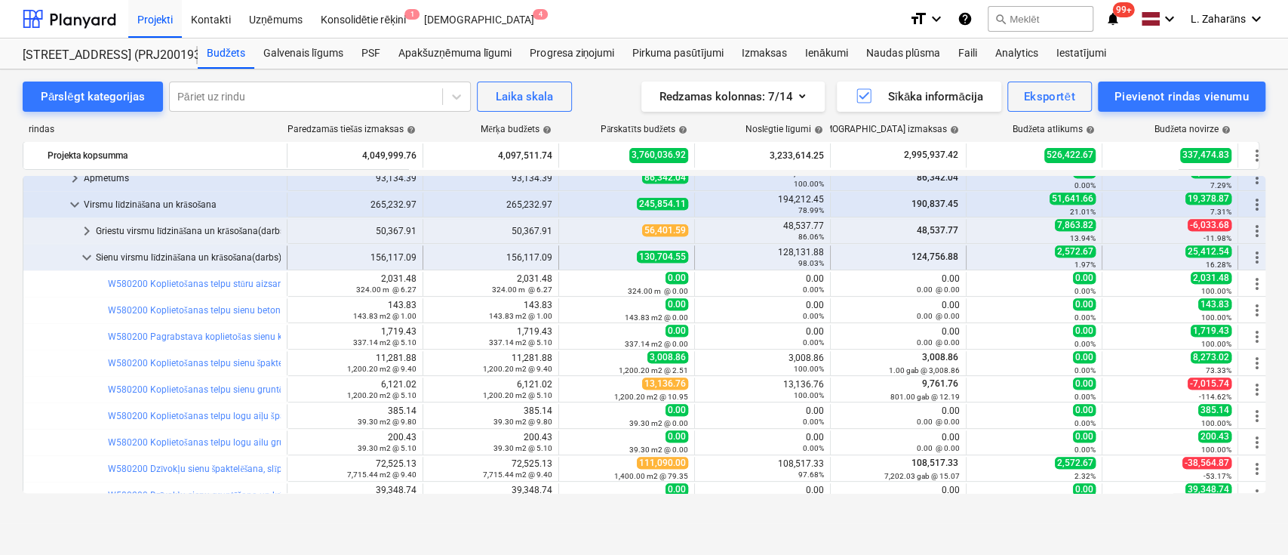
click at [82, 253] on span "keyboard_arrow_down" at bounding box center [87, 257] width 18 height 18
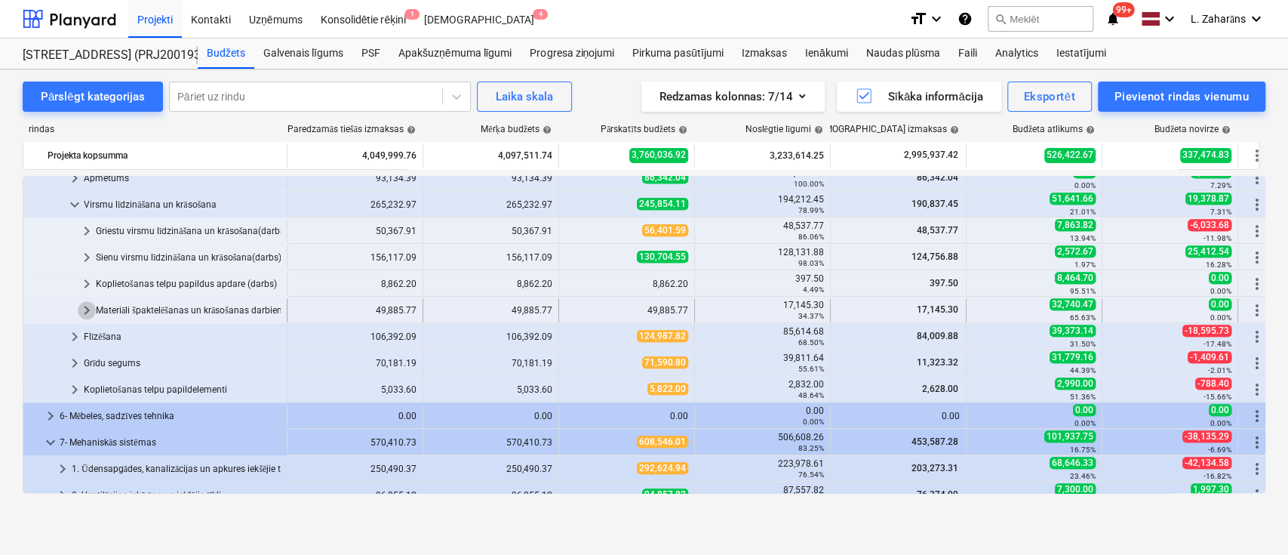
click at [82, 310] on span "keyboard_arrow_right" at bounding box center [87, 310] width 18 height 18
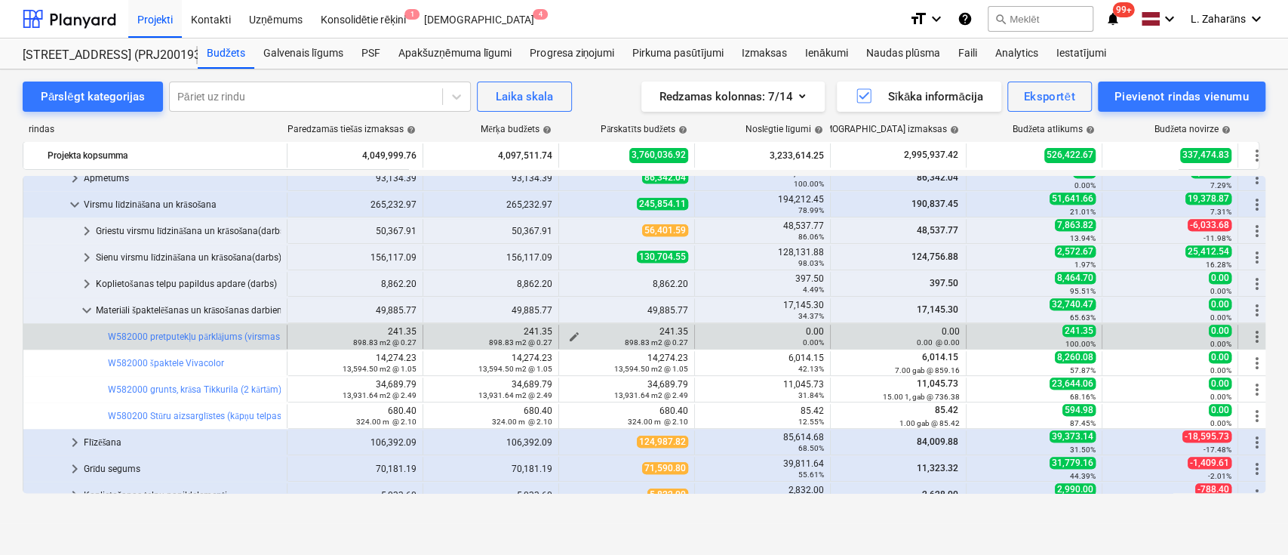
click at [572, 331] on span "edit" at bounding box center [574, 337] width 12 height 12
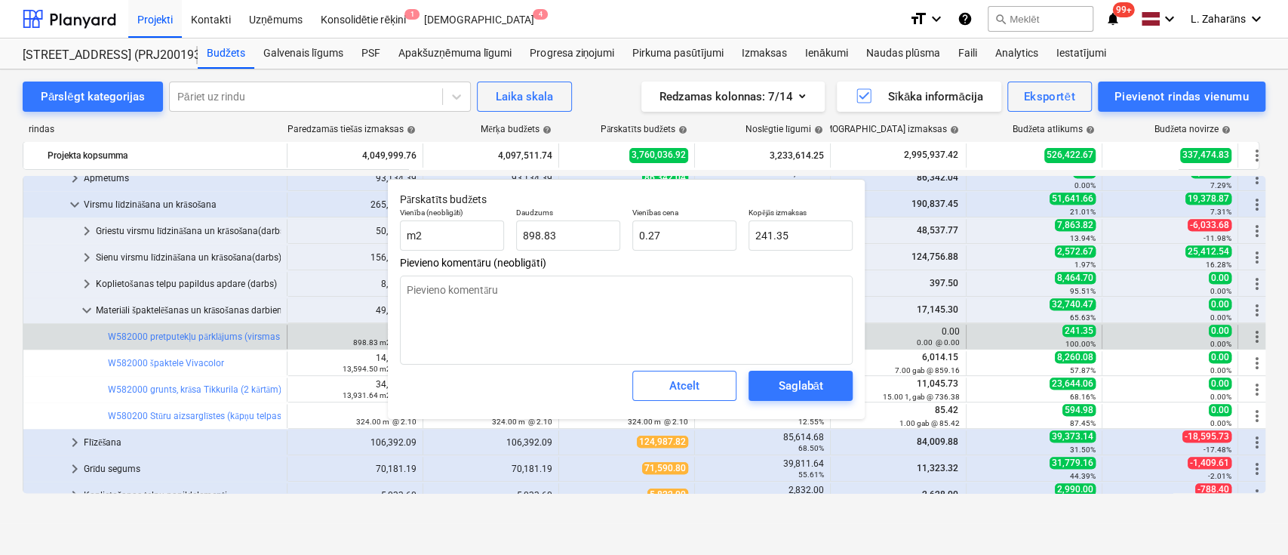
click at [877, 334] on div "0.00 0.00 @ 0.00" at bounding box center [898, 336] width 123 height 21
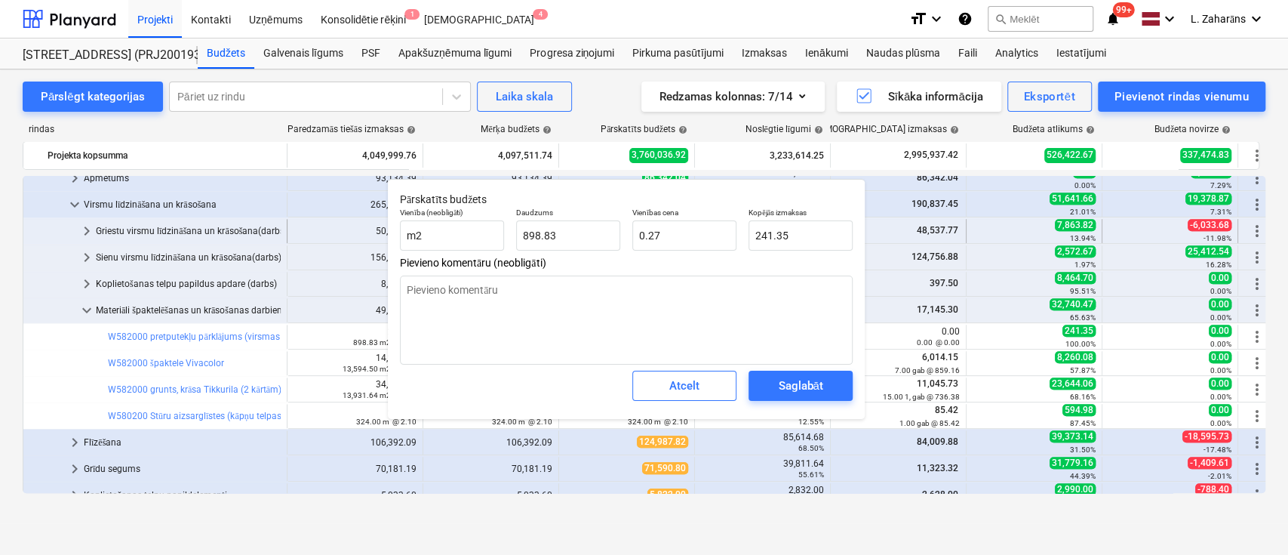
click at [899, 233] on div "48,537.77" at bounding box center [898, 230] width 123 height 13
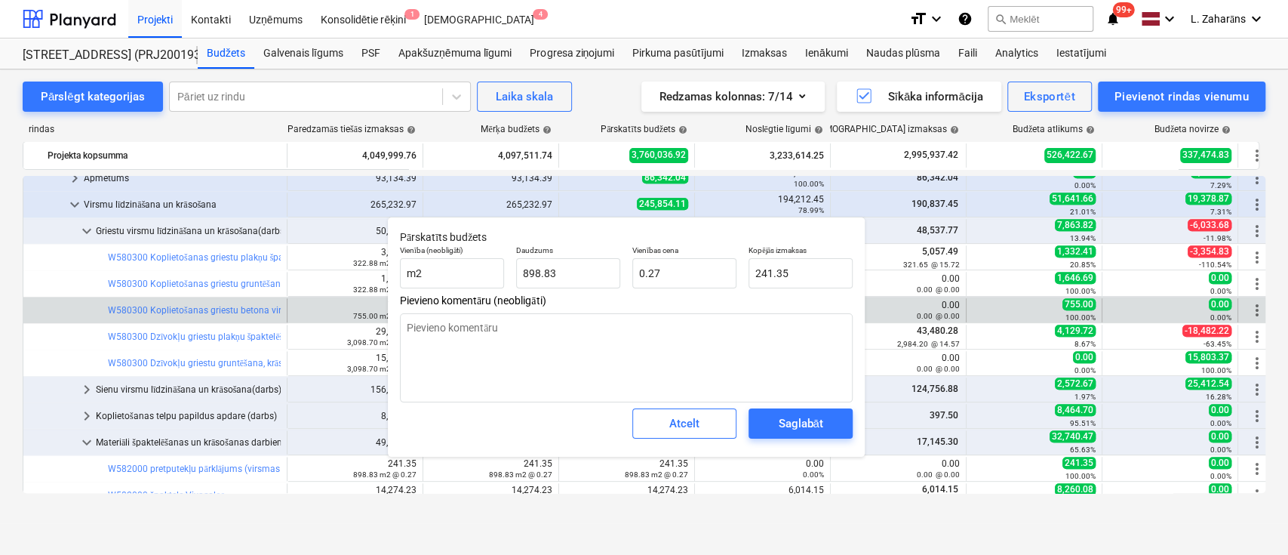
click at [894, 306] on div "0.00 0.00 @ 0.00" at bounding box center [898, 310] width 123 height 21
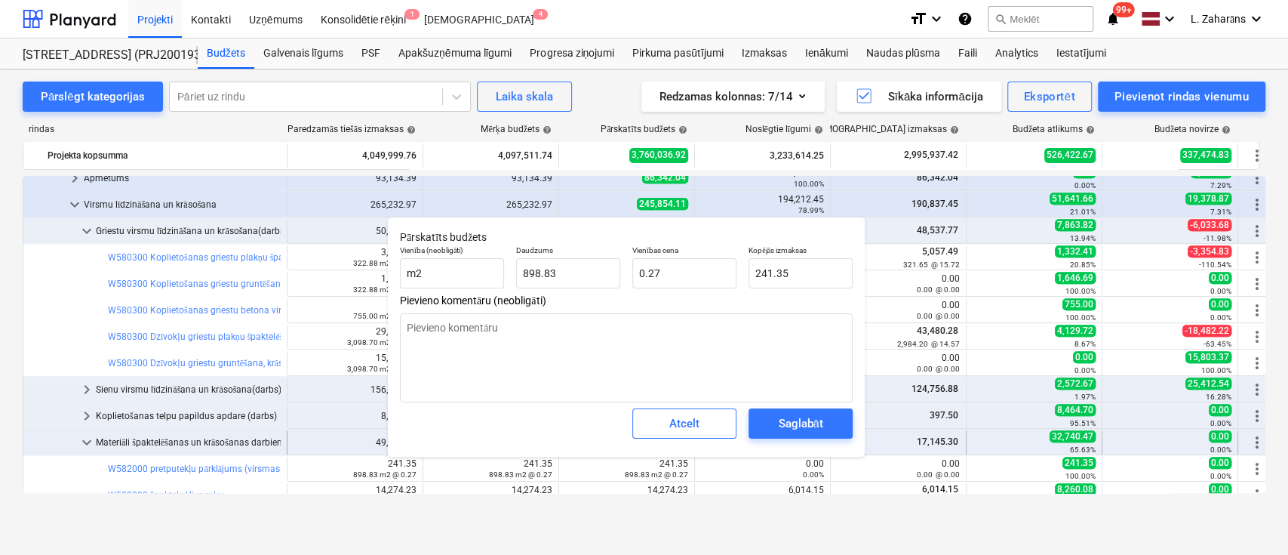
click at [707, 419] on span "Atcelt" at bounding box center [684, 424] width 66 height 20
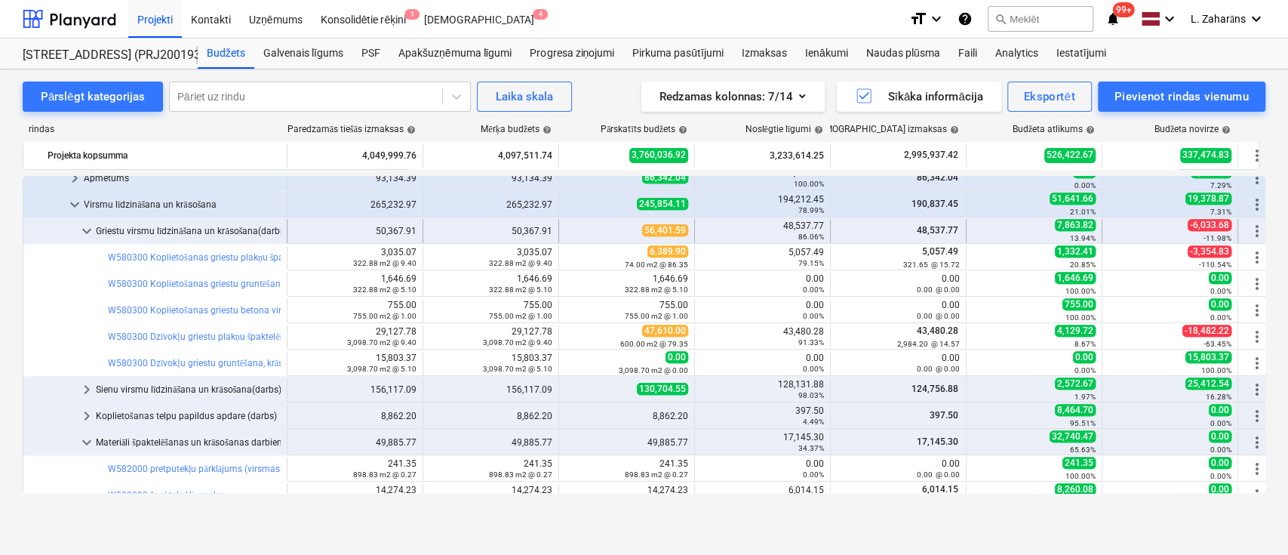
click at [81, 226] on span "keyboard_arrow_down" at bounding box center [87, 231] width 18 height 18
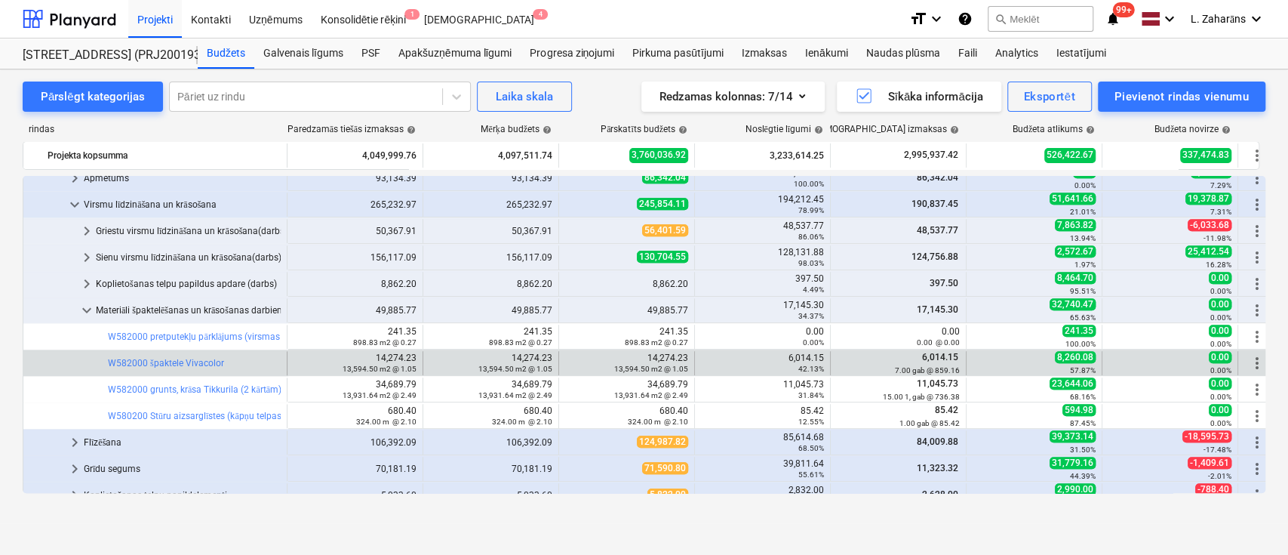
click at [807, 352] on div "6,014.15 42.13%" at bounding box center [762, 362] width 123 height 21
click at [569, 357] on span "edit" at bounding box center [574, 363] width 12 height 12
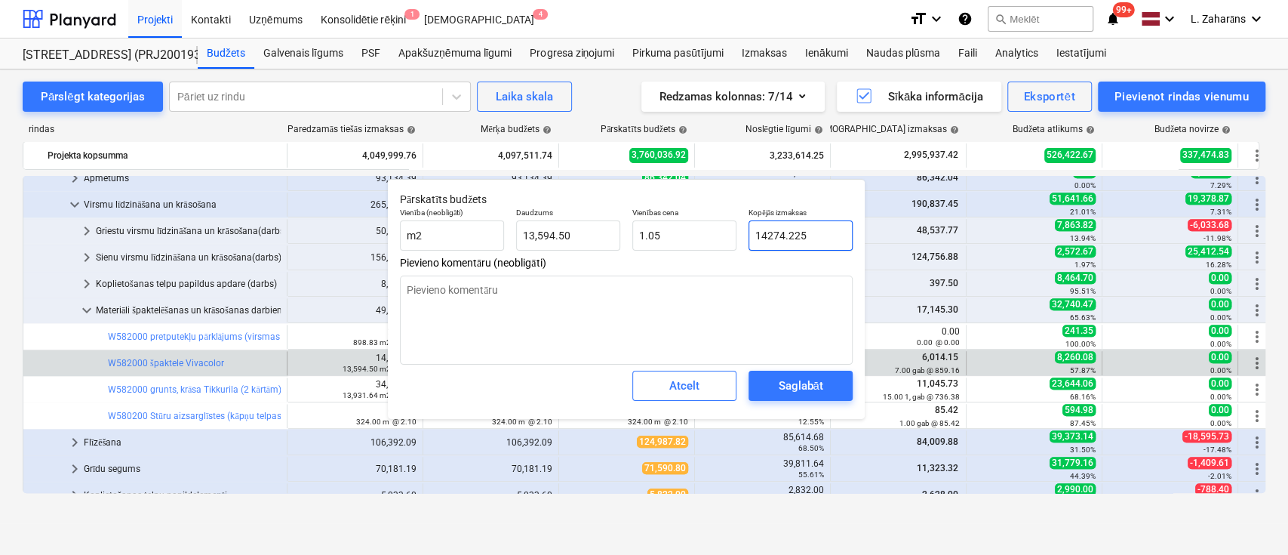
click at [827, 235] on input "14274.225" at bounding box center [801, 235] width 104 height 30
paste input "6,014.1"
click at [809, 377] on div "Saglabāt" at bounding box center [800, 386] width 45 height 20
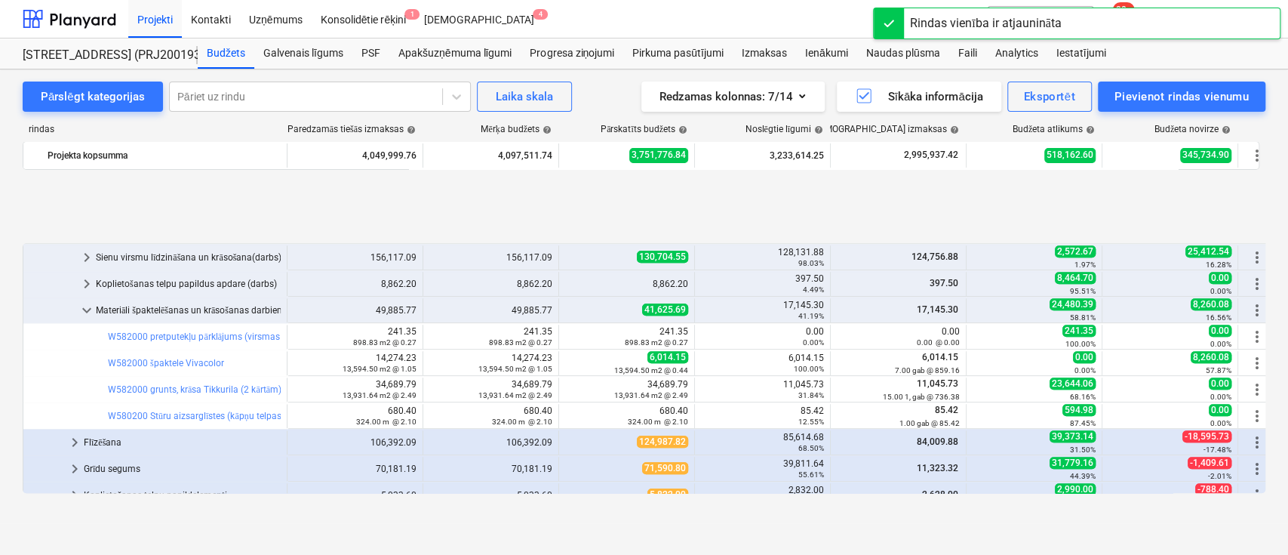
scroll to position [905, 0]
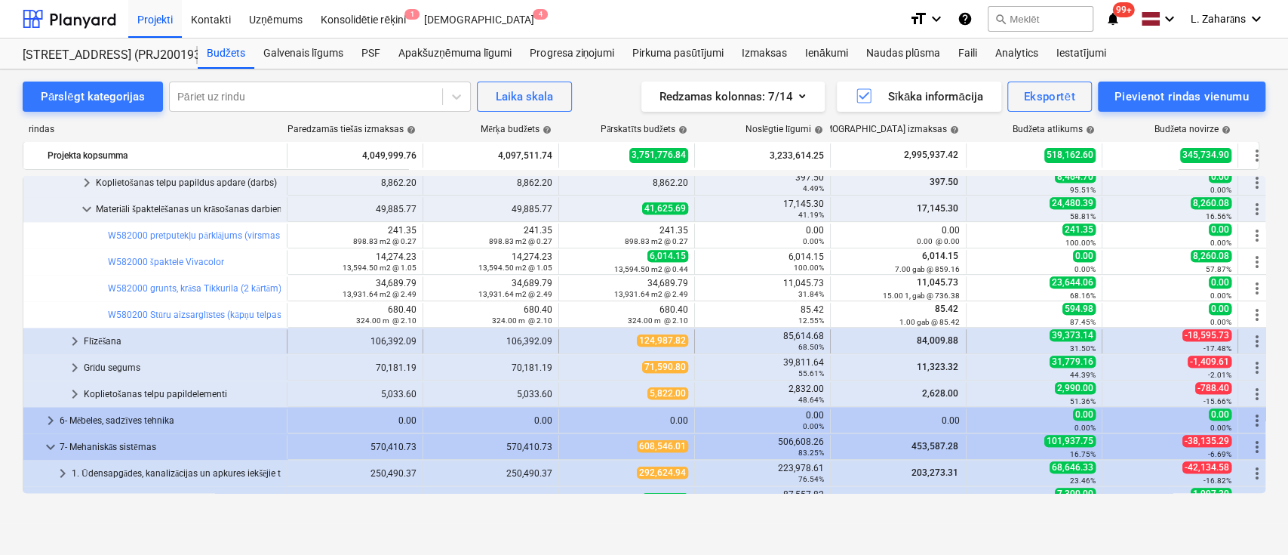
click at [69, 335] on span "keyboard_arrow_right" at bounding box center [75, 341] width 18 height 18
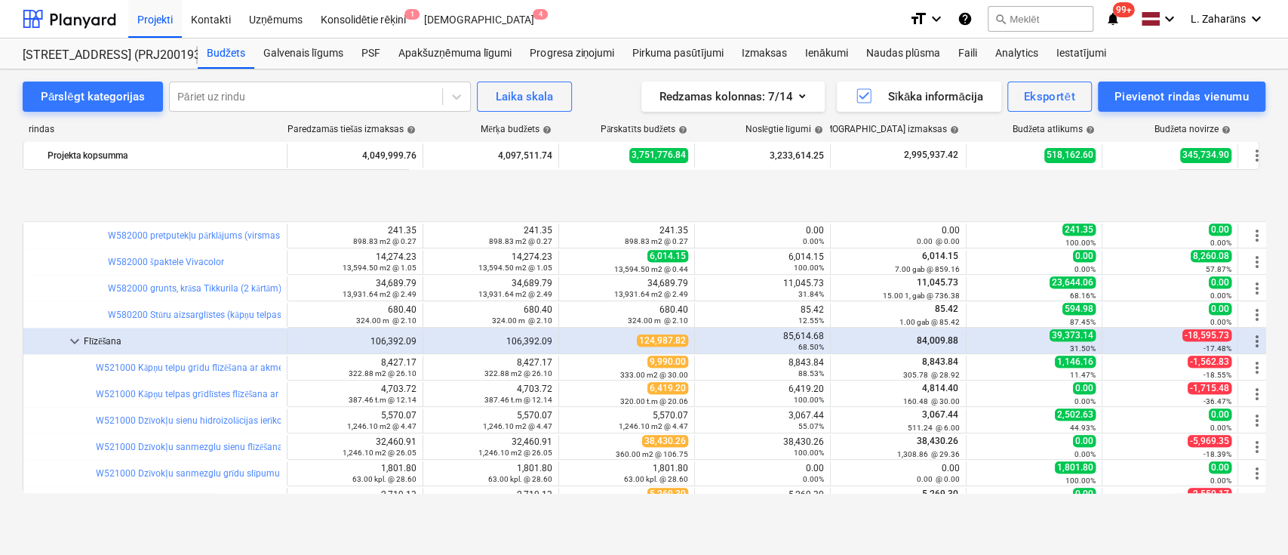
scroll to position [1006, 0]
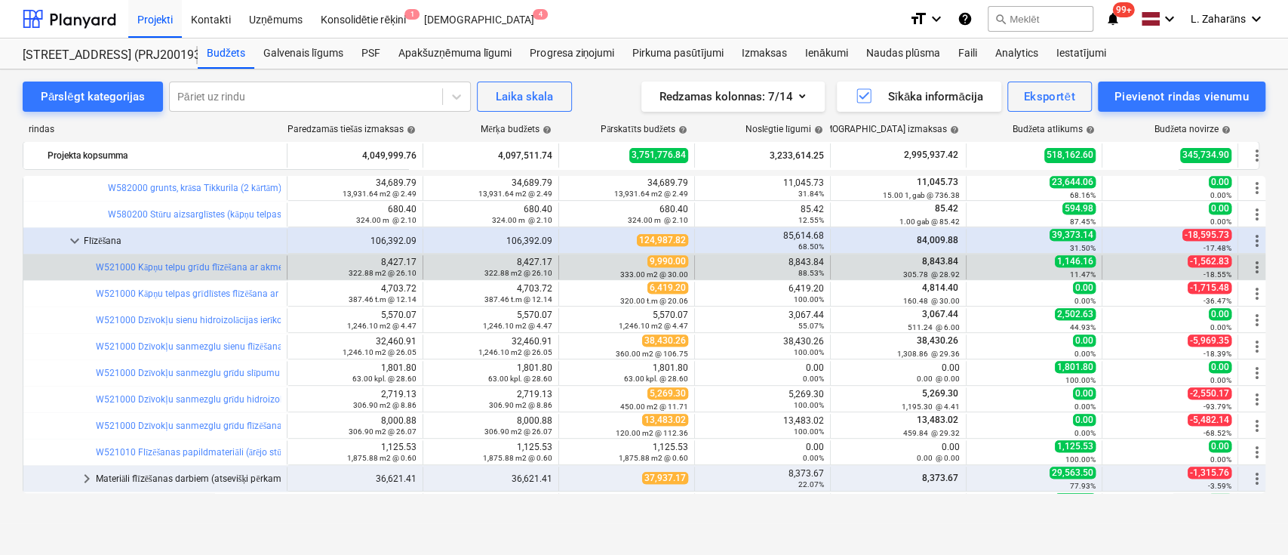
click at [803, 257] on div "8,843.84 88.53%" at bounding box center [762, 267] width 123 height 21
click at [576, 263] on span "edit" at bounding box center [574, 267] width 12 height 12
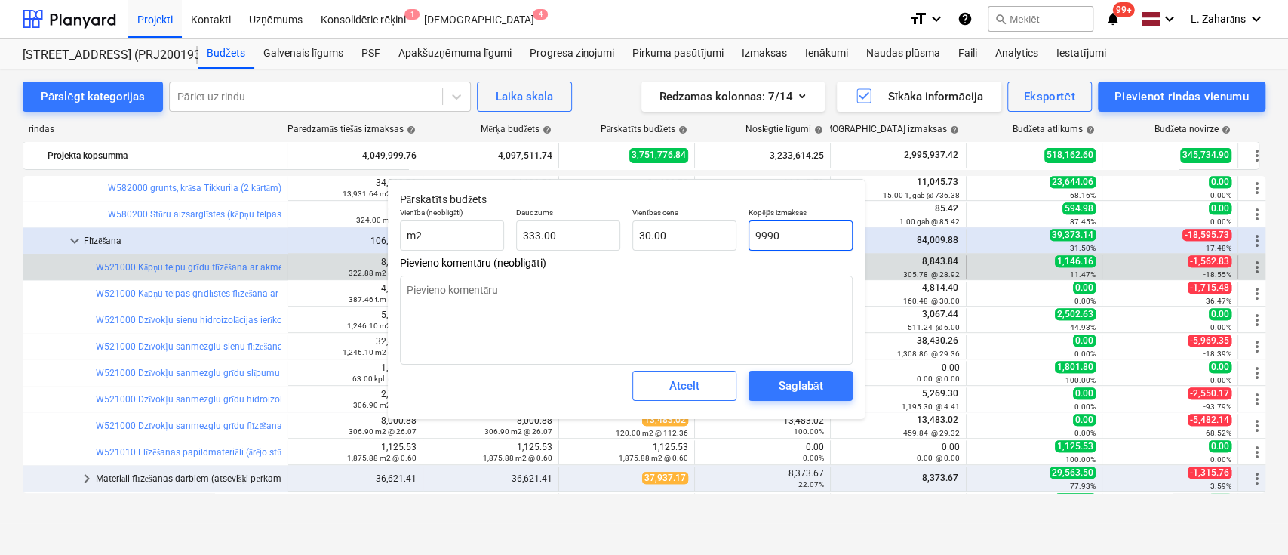
click at [786, 232] on input "9990" at bounding box center [801, 235] width 104 height 30
paste input "8,843.84"
click at [795, 389] on div "Saglabāt" at bounding box center [800, 386] width 45 height 20
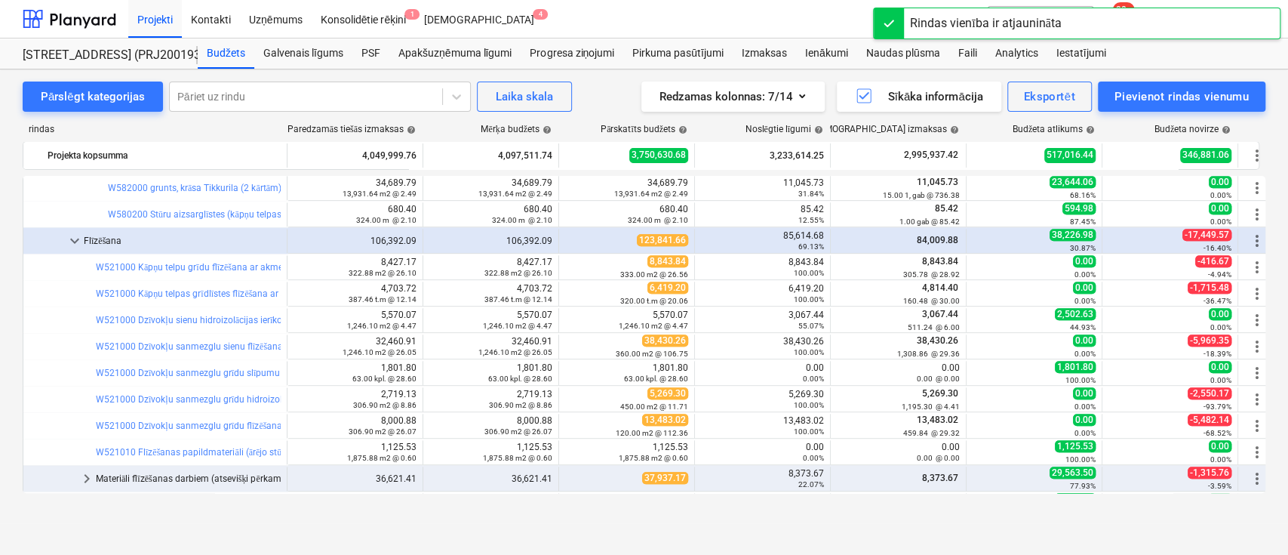
click at [797, 315] on div "3,067.44 55.07%" at bounding box center [762, 319] width 123 height 21
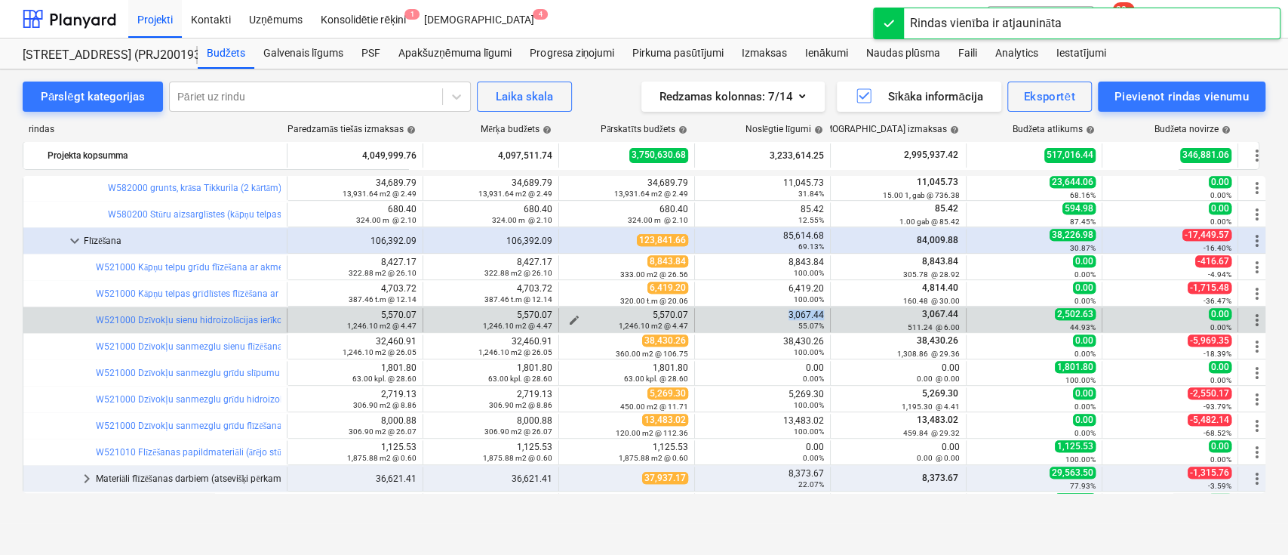
click at [574, 314] on span "edit" at bounding box center [574, 320] width 12 height 12
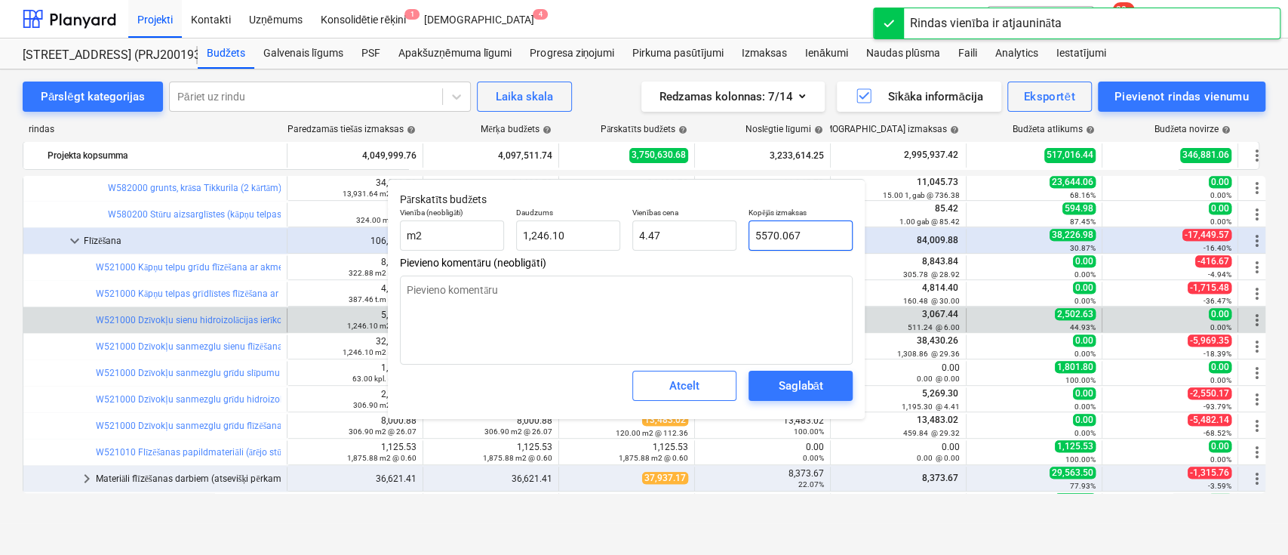
click at [780, 233] on input "5570.067" at bounding box center [801, 235] width 104 height 30
paste input "3,067.44"
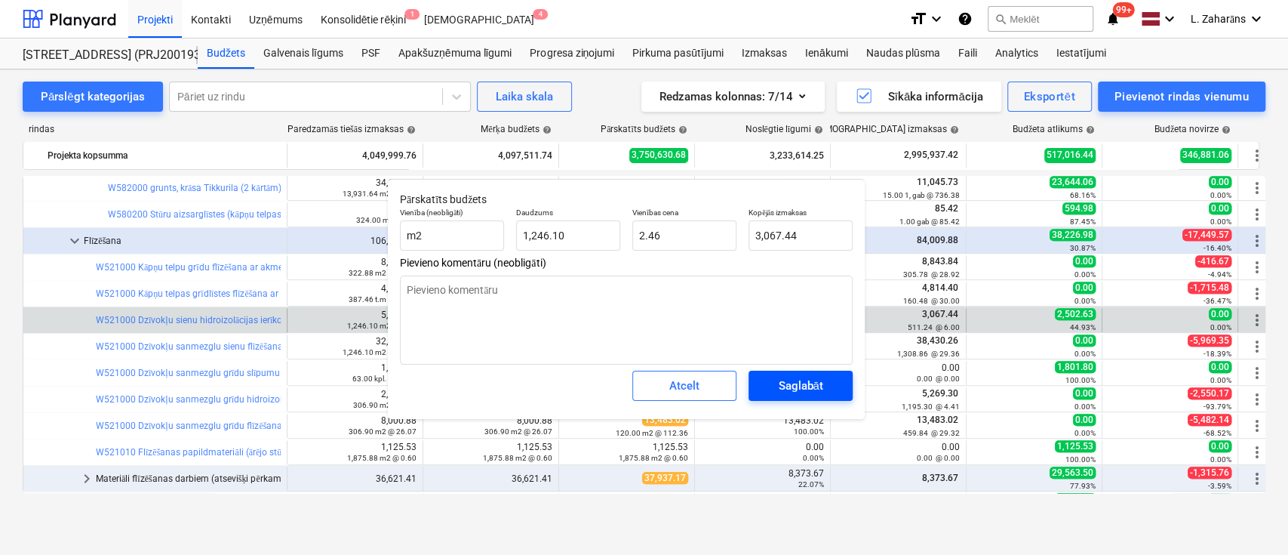
click at [783, 384] on div "Saglabāt" at bounding box center [800, 386] width 45 height 20
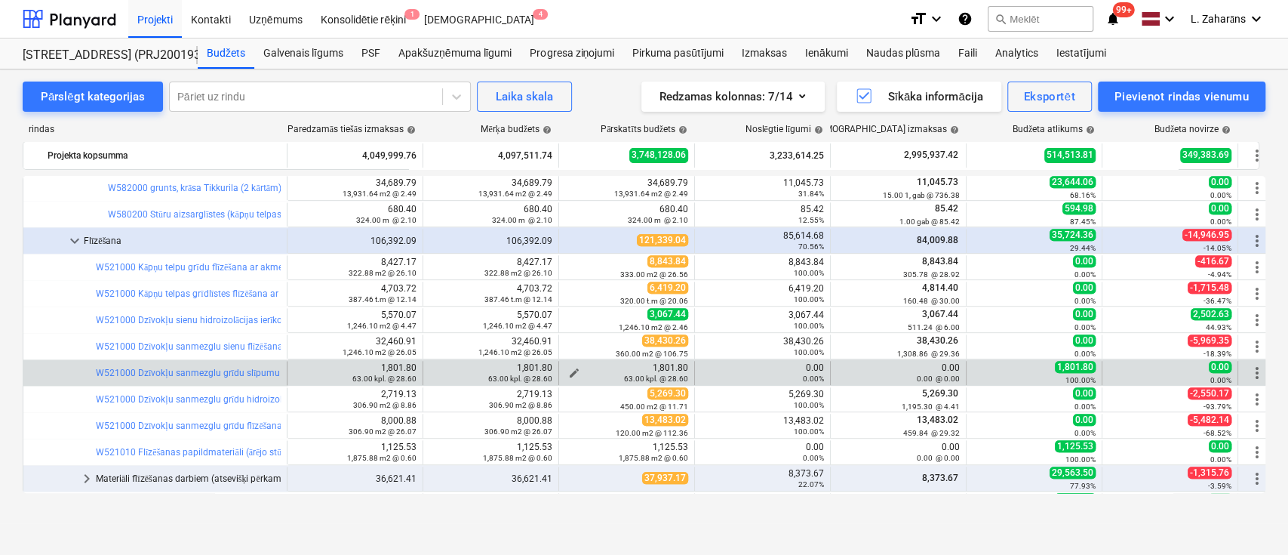
click at [573, 370] on span "edit" at bounding box center [574, 373] width 12 height 12
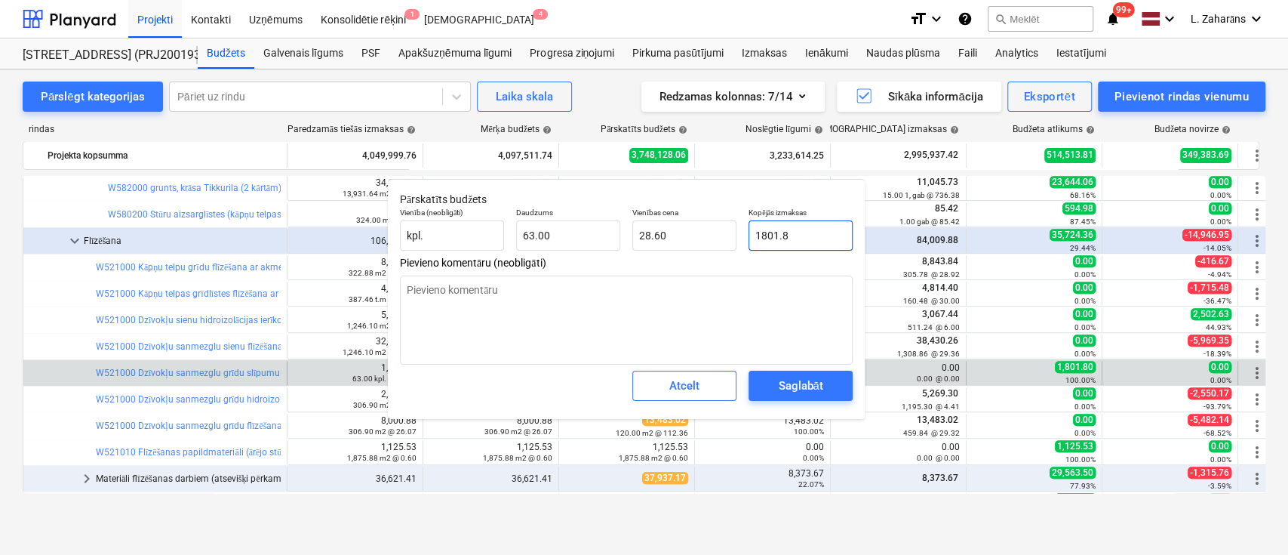
click at [797, 227] on input "1801.8" at bounding box center [801, 235] width 104 height 30
click at [802, 383] on div "Saglabāt" at bounding box center [800, 386] width 45 height 20
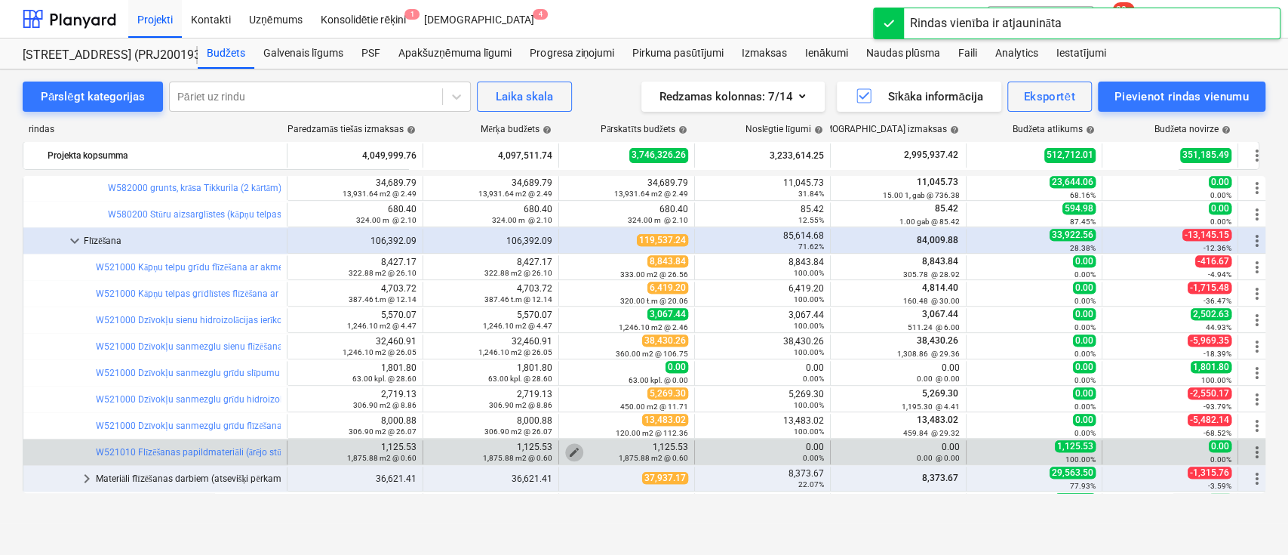
click at [573, 448] on span "edit" at bounding box center [574, 452] width 12 height 12
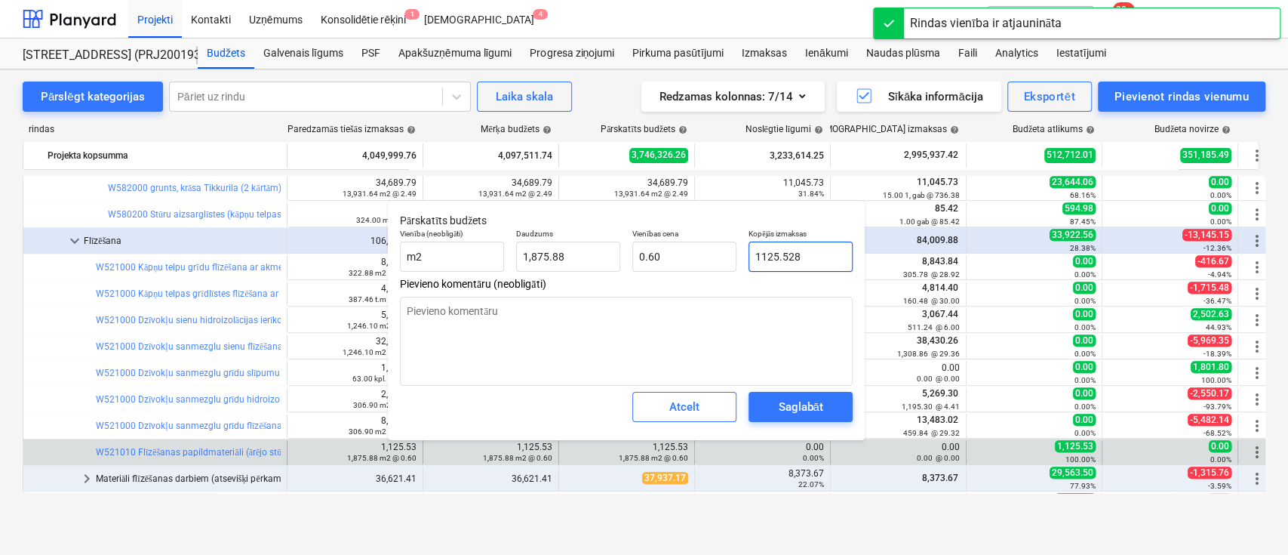
click at [806, 254] on input "1125.528" at bounding box center [801, 256] width 104 height 30
click at [813, 404] on div "Saglabāt" at bounding box center [800, 407] width 45 height 20
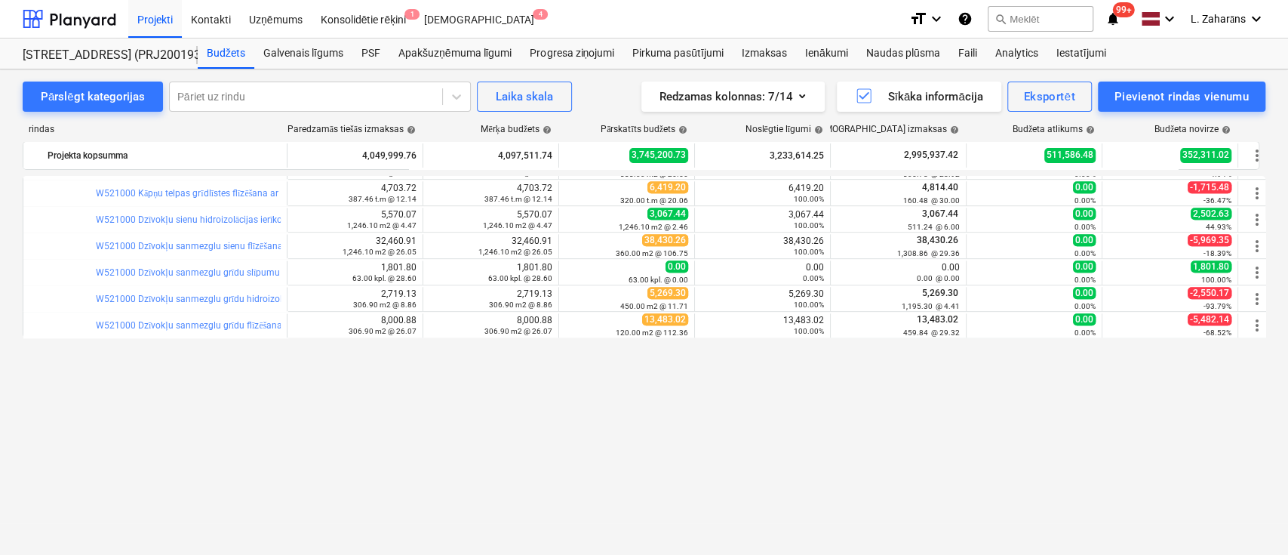
scroll to position [905, 0]
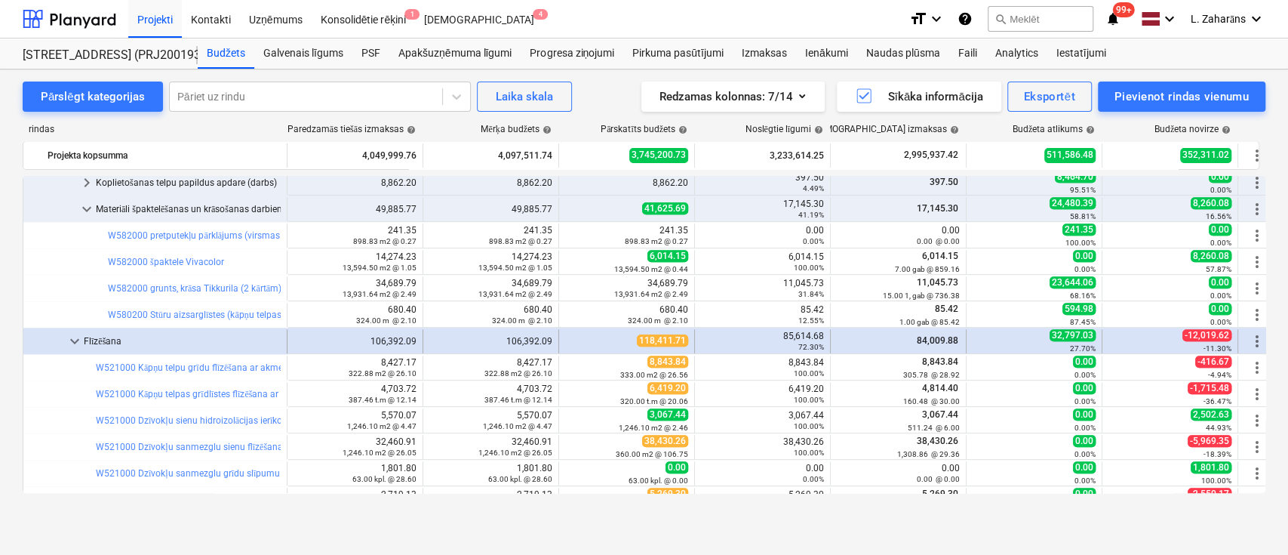
click at [76, 341] on span "keyboard_arrow_down" at bounding box center [75, 341] width 18 height 18
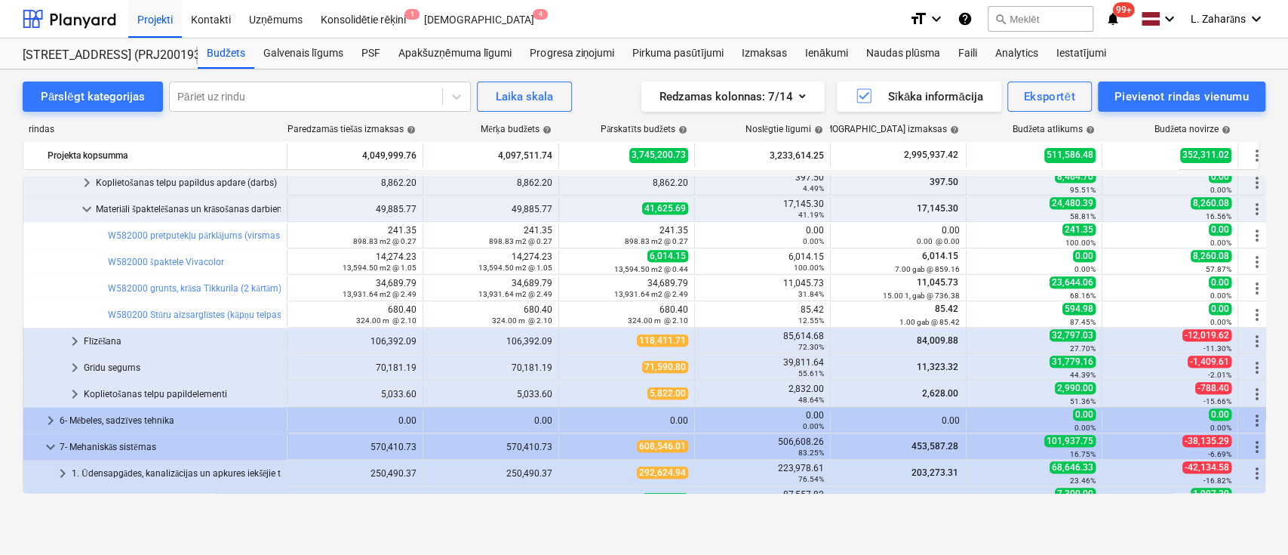
click at [76, 341] on span "keyboard_arrow_right" at bounding box center [75, 341] width 18 height 18
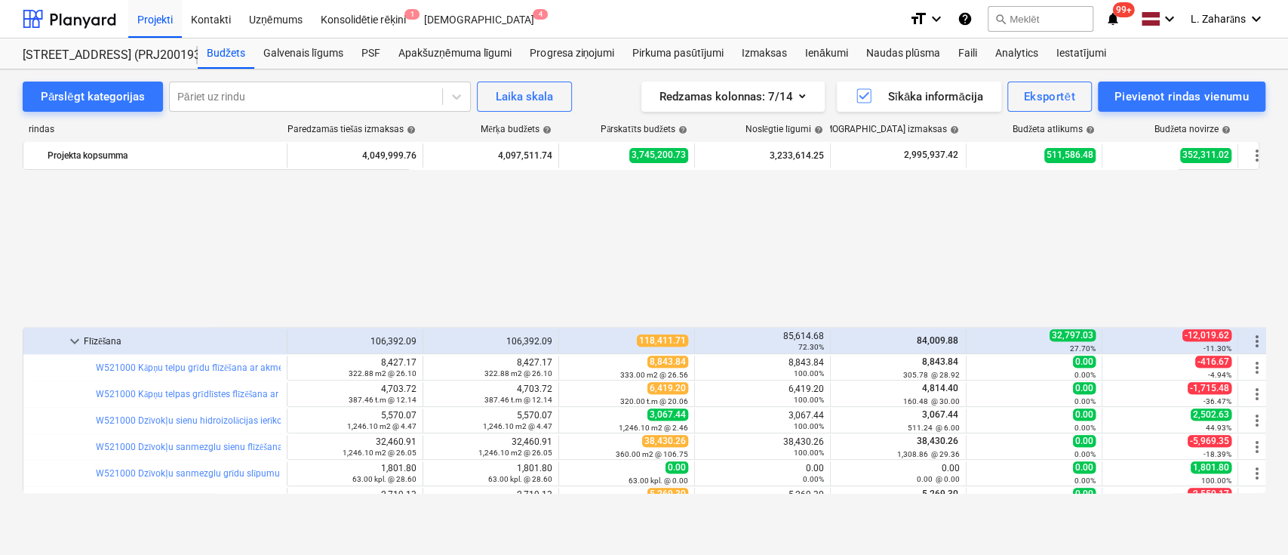
scroll to position [1106, 0]
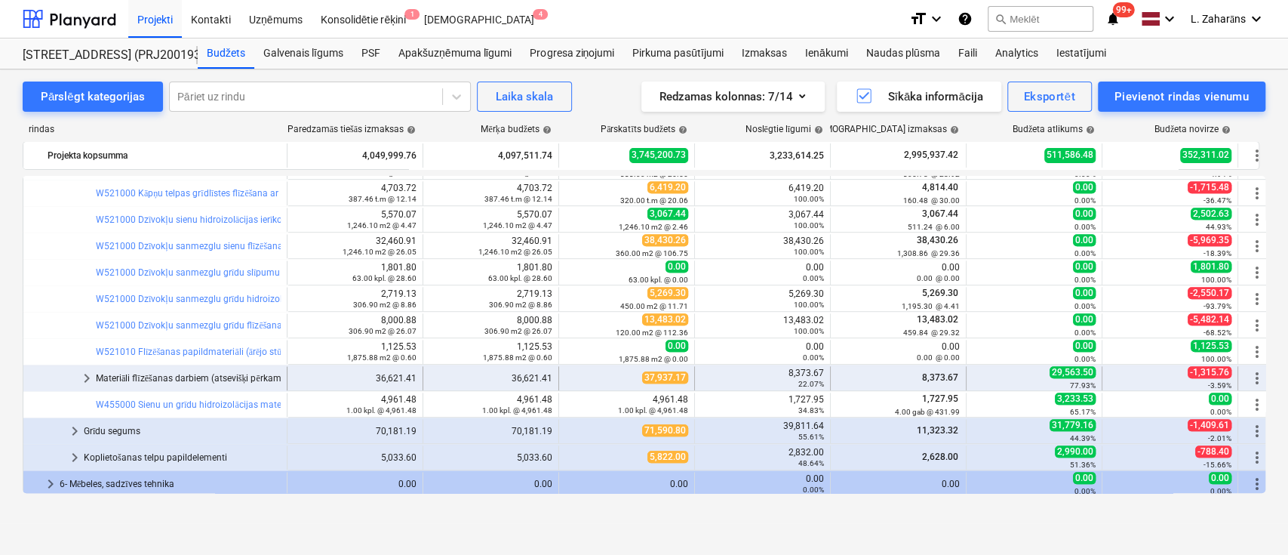
click at [88, 377] on span "keyboard_arrow_right" at bounding box center [87, 378] width 18 height 18
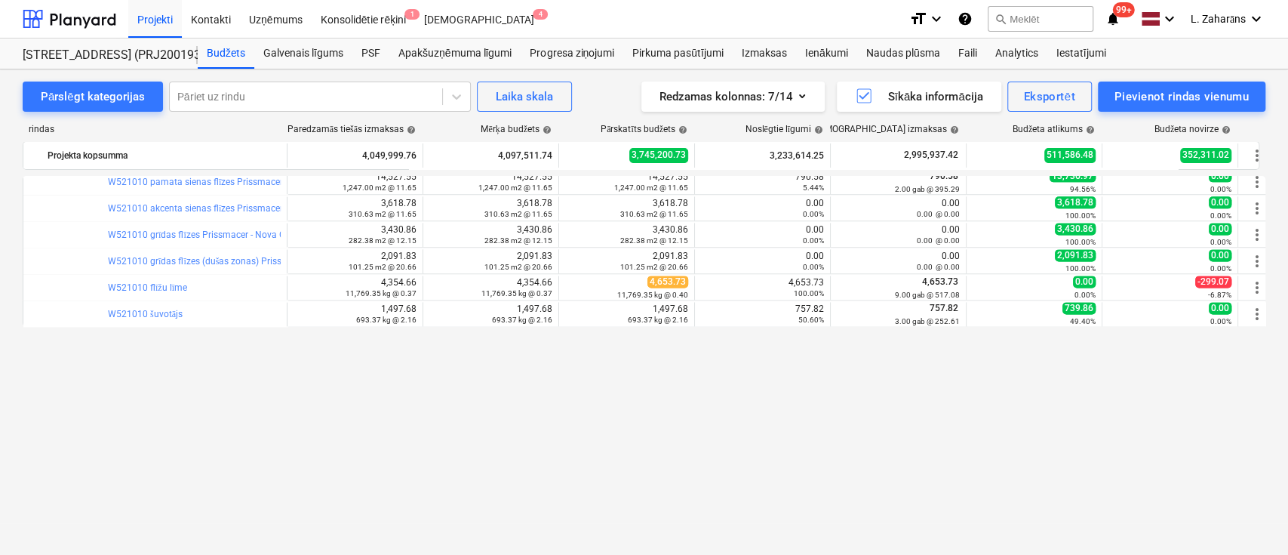
scroll to position [1207, 0]
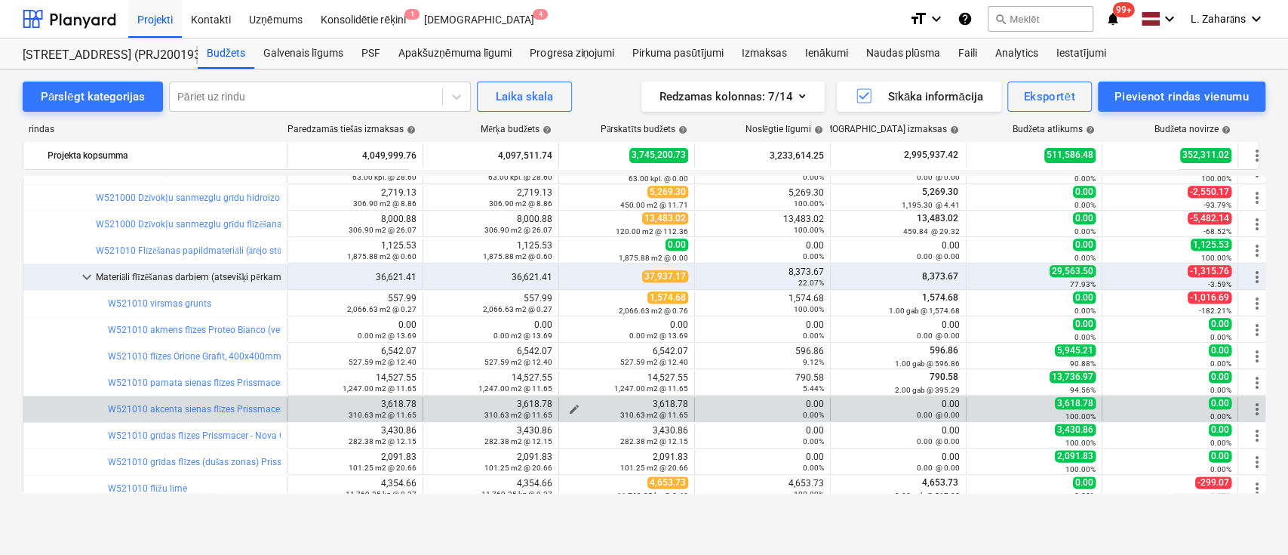
click at [573, 406] on span "edit" at bounding box center [574, 409] width 12 height 12
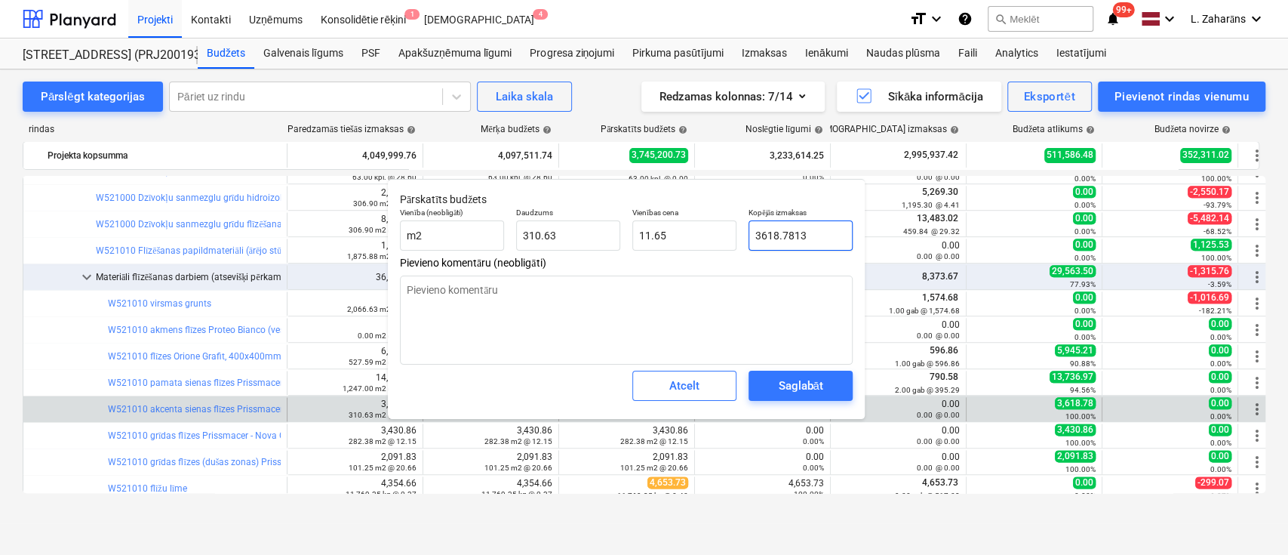
click at [770, 234] on input "3618.7813" at bounding box center [801, 235] width 104 height 30
click at [776, 389] on span "Saglabāt" at bounding box center [801, 386] width 68 height 20
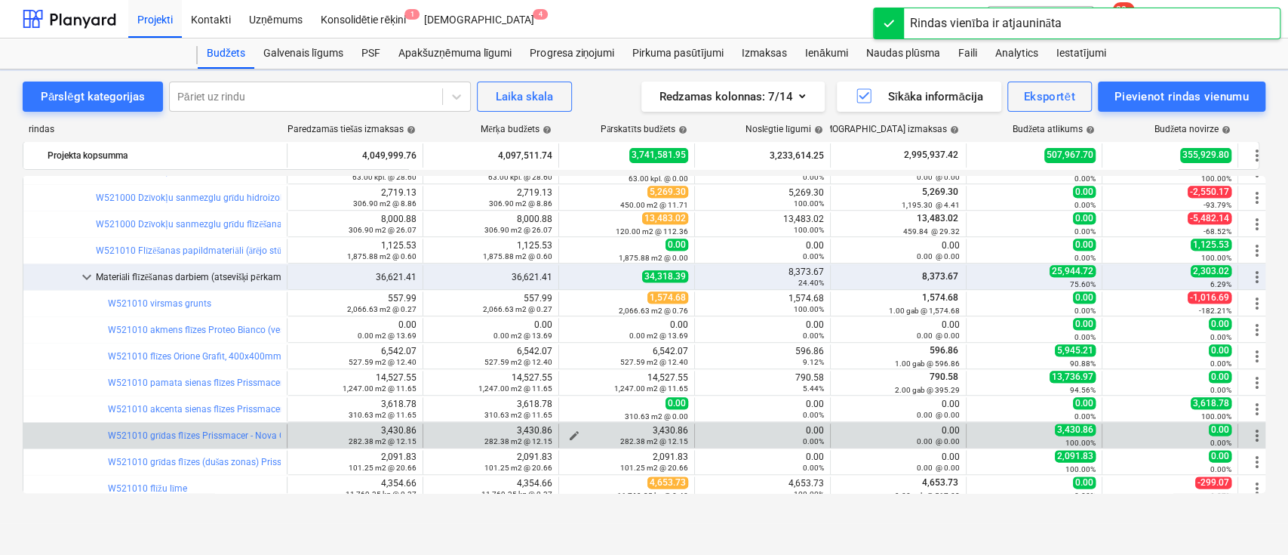
click at [575, 431] on span "edit" at bounding box center [574, 435] width 12 height 12
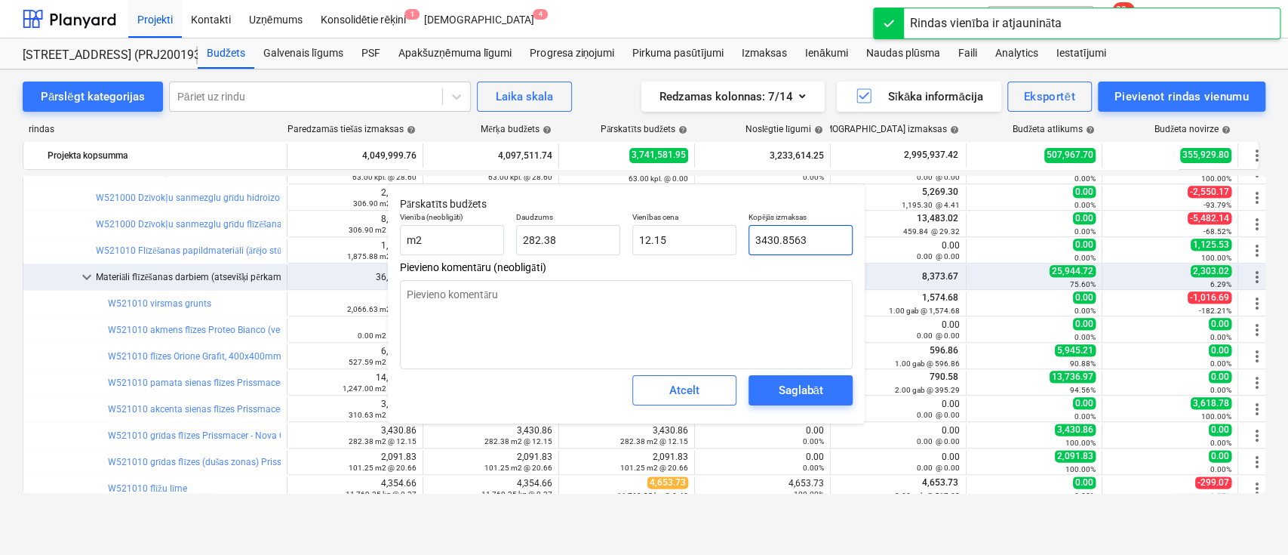
click at [776, 235] on input "3430.8563" at bounding box center [801, 240] width 104 height 30
click at [783, 382] on div "Saglabāt" at bounding box center [800, 390] width 45 height 20
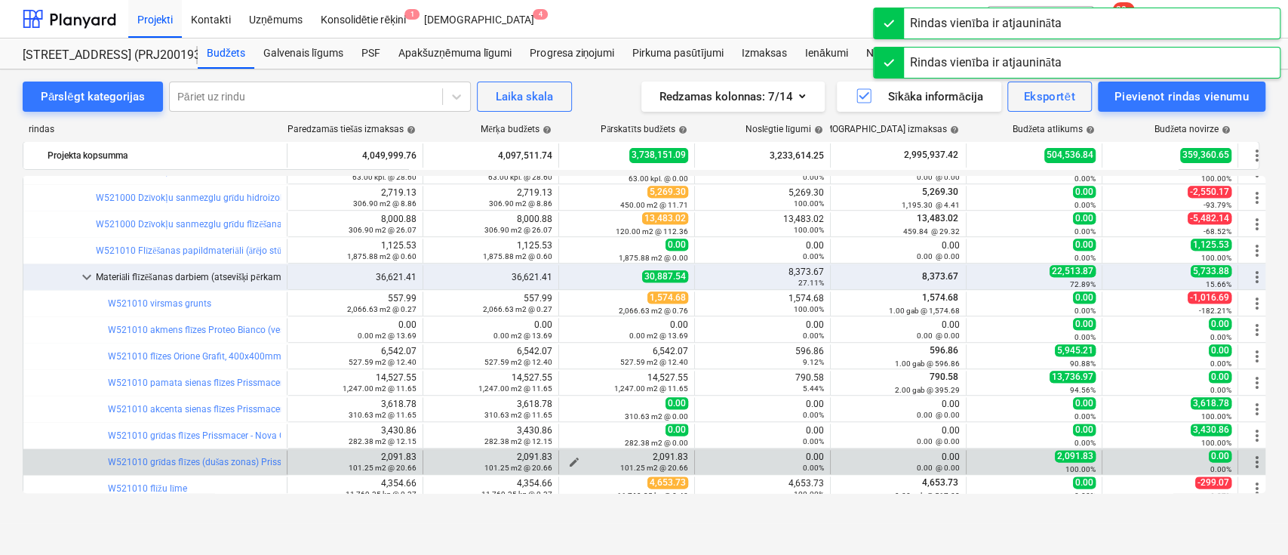
click at [574, 457] on span "edit" at bounding box center [574, 462] width 12 height 12
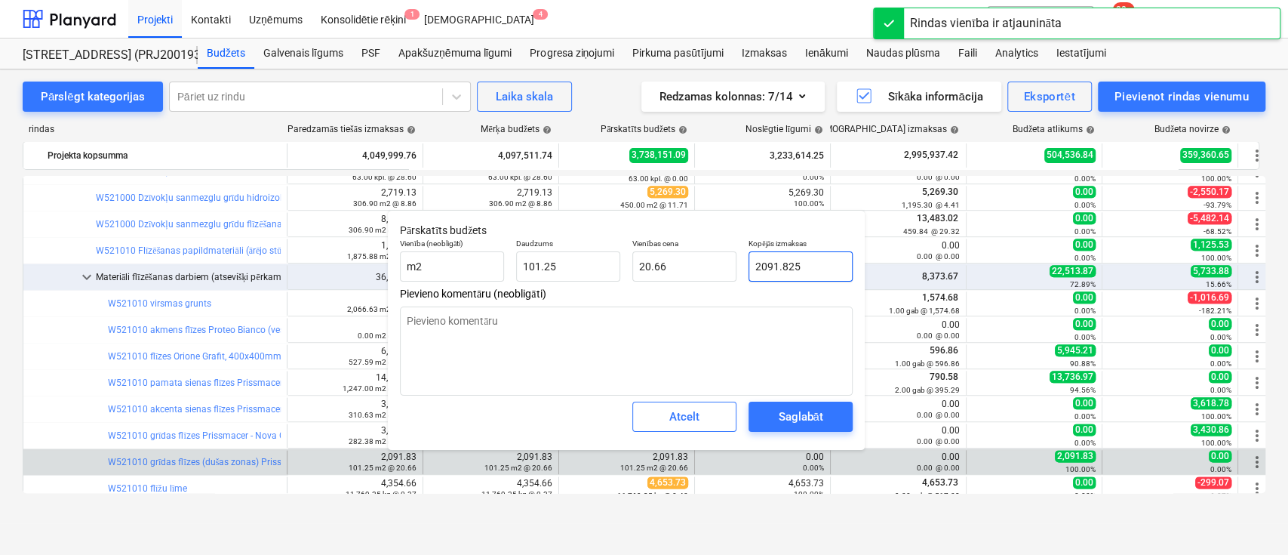
click at [786, 264] on input "2091.825" at bounding box center [801, 266] width 104 height 30
click at [795, 412] on div "Saglabāt" at bounding box center [800, 417] width 45 height 20
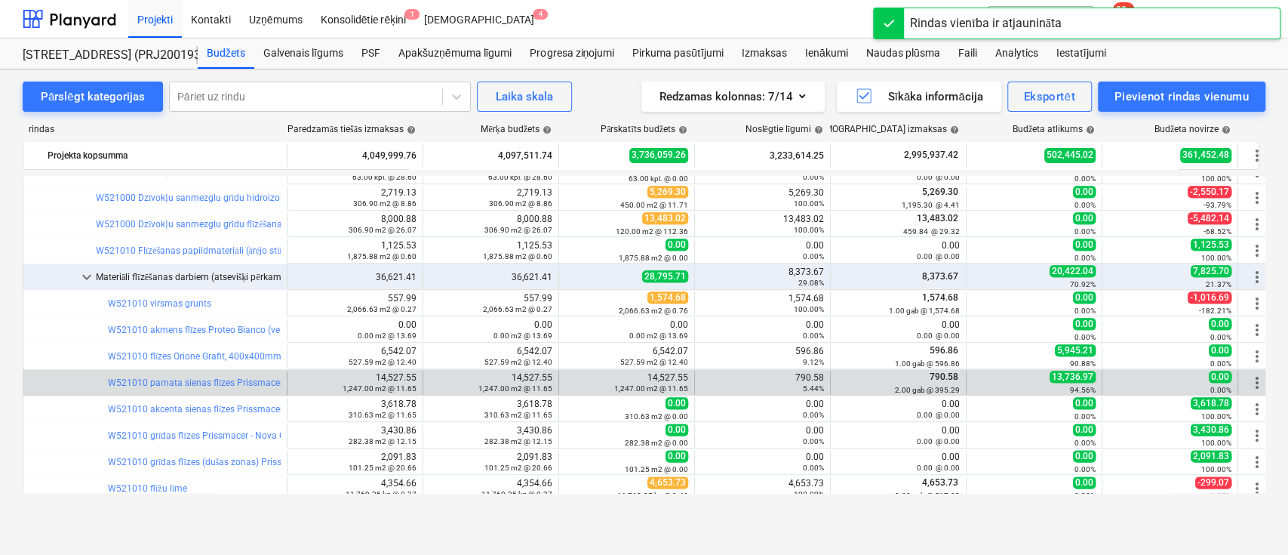
click at [798, 375] on div "790.58 5.44%" at bounding box center [762, 382] width 123 height 21
click at [574, 377] on span "edit" at bounding box center [574, 383] width 12 height 12
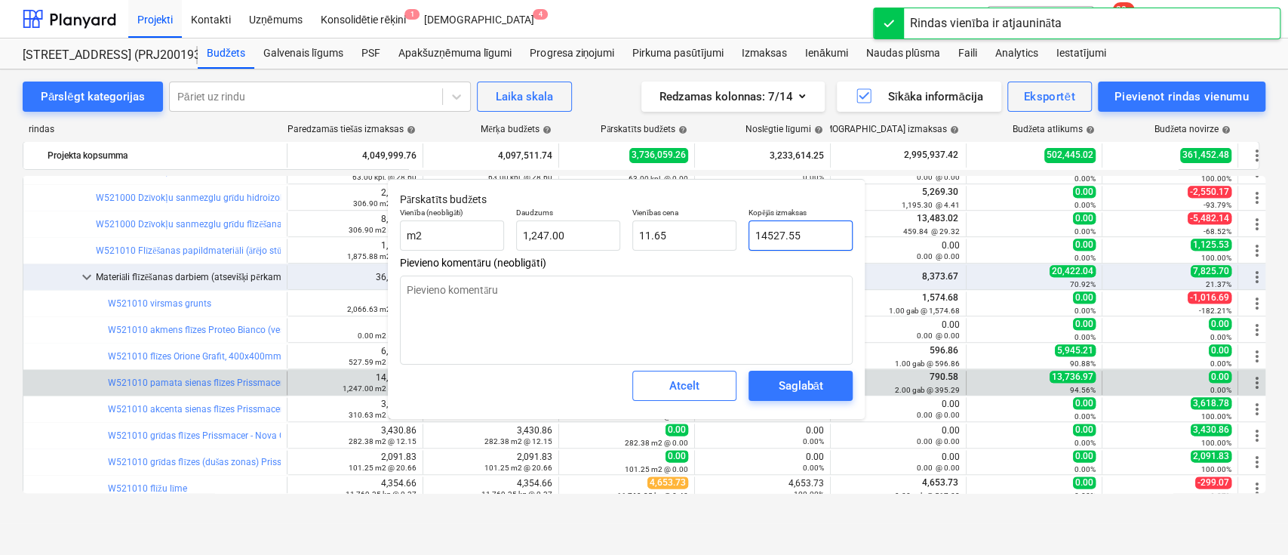
click at [789, 232] on input "14527.55" at bounding box center [801, 235] width 104 height 30
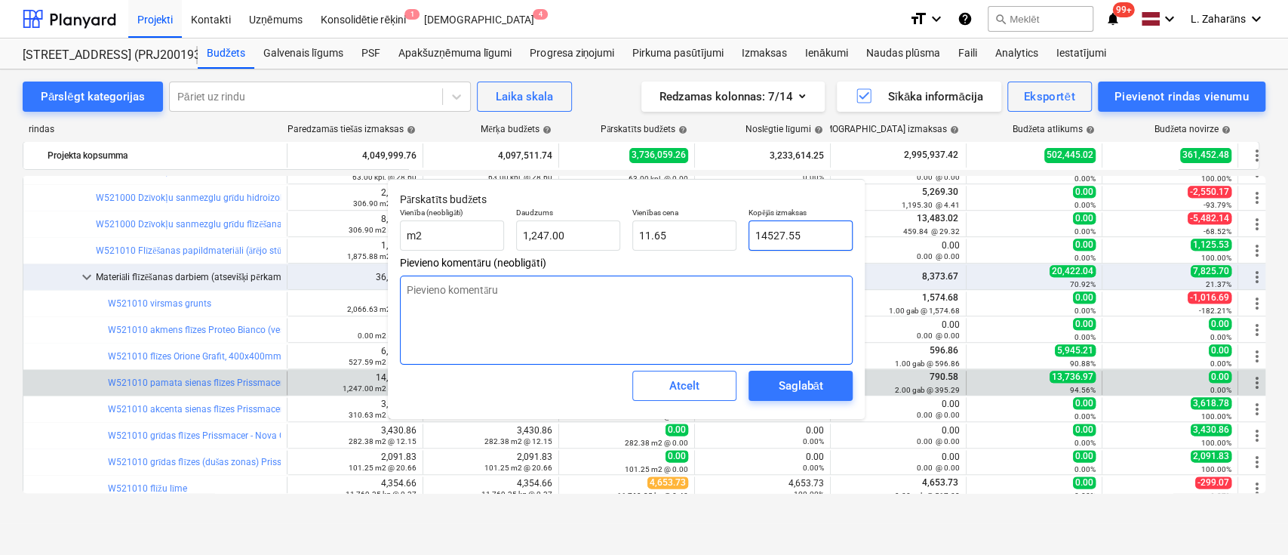
paste input "790.58"
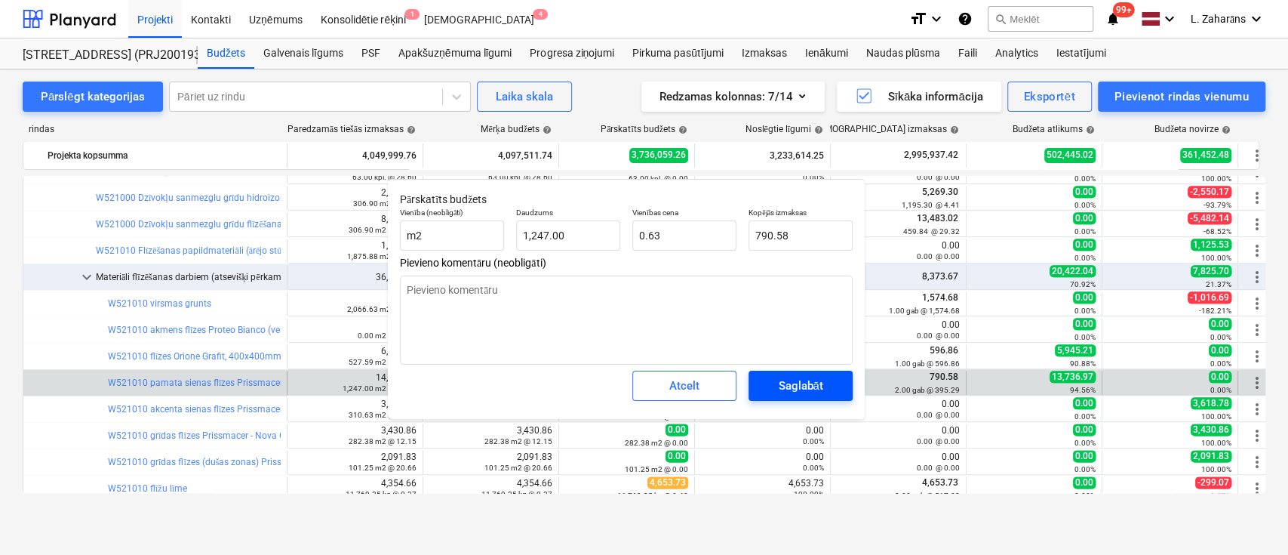
click at [798, 389] on div "Saglabāt" at bounding box center [800, 386] width 45 height 20
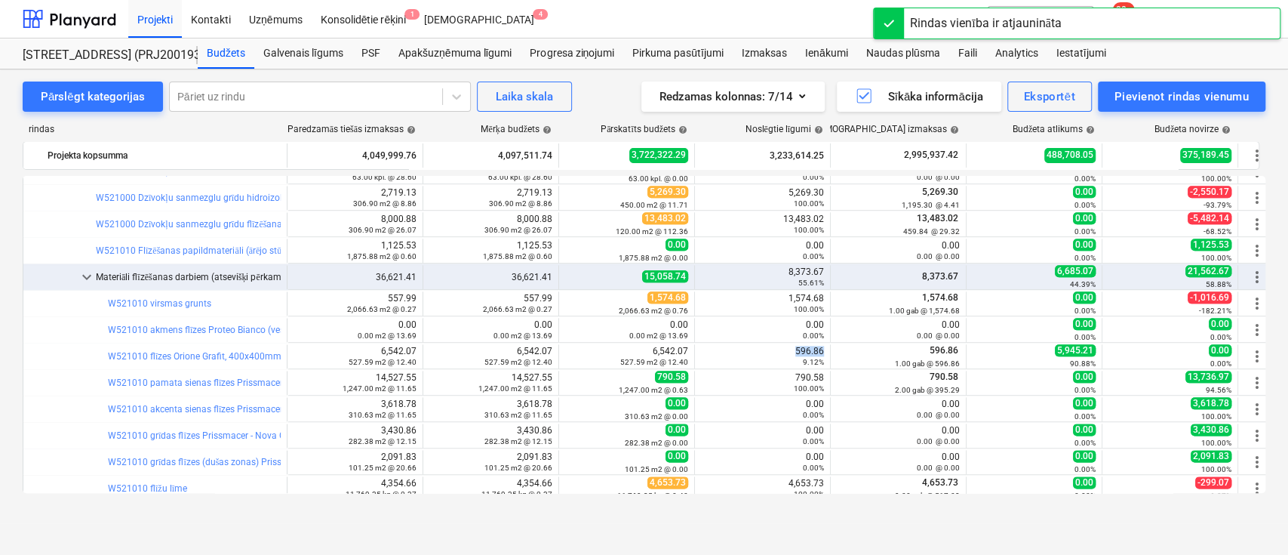
click at [810, 351] on div "596.86 9.12%" at bounding box center [762, 356] width 123 height 21
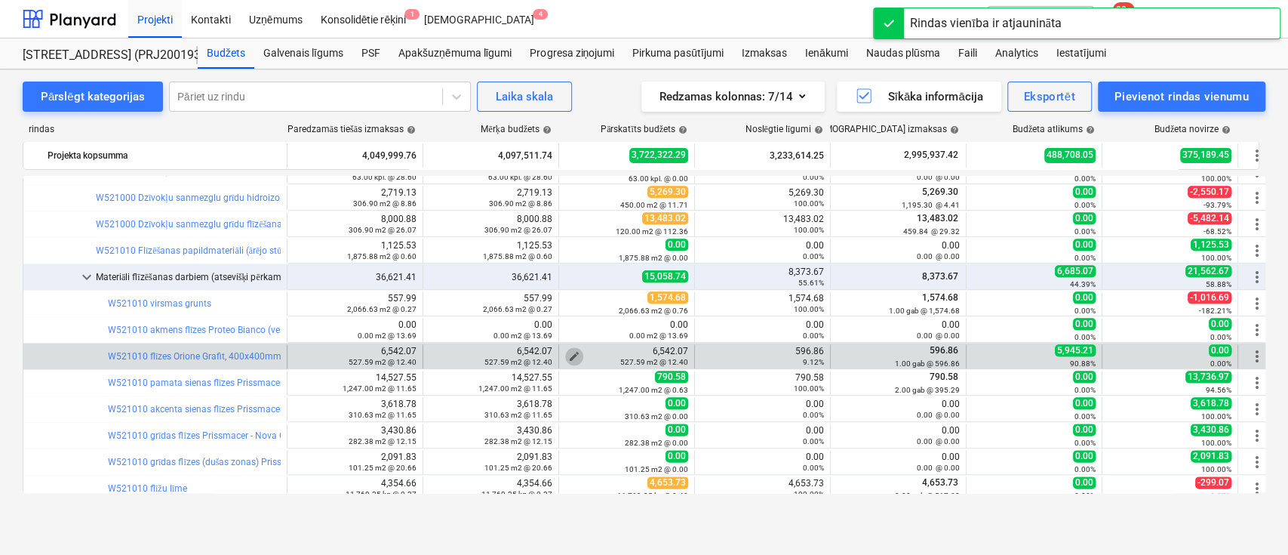
click at [575, 351] on span "edit" at bounding box center [574, 356] width 12 height 12
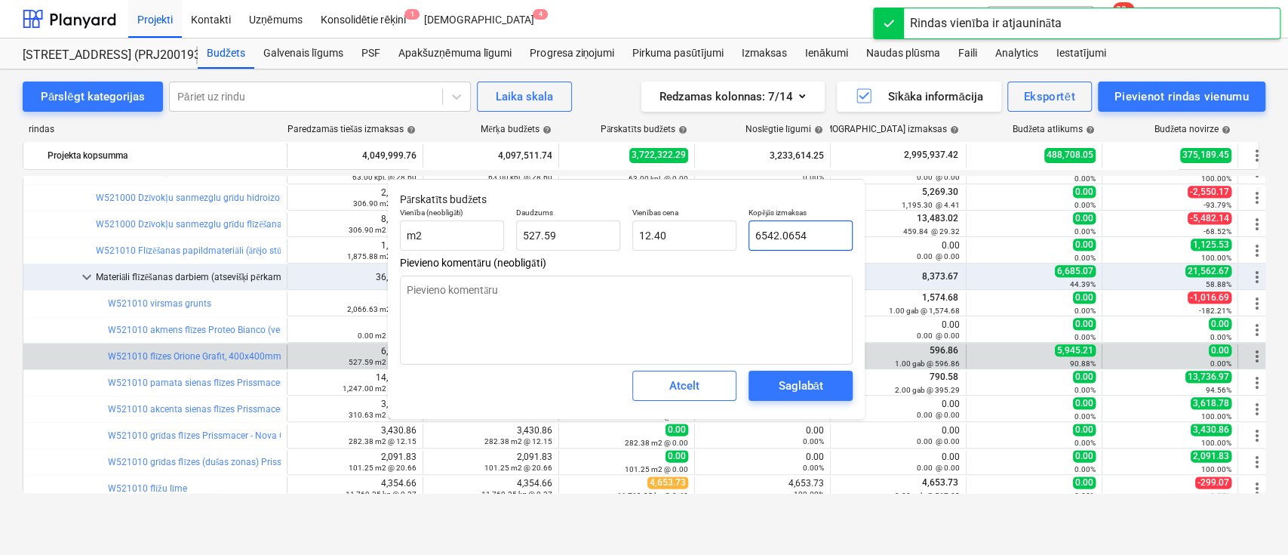
click at [784, 242] on input "6542.0654" at bounding box center [801, 235] width 104 height 30
paste input "790.58"
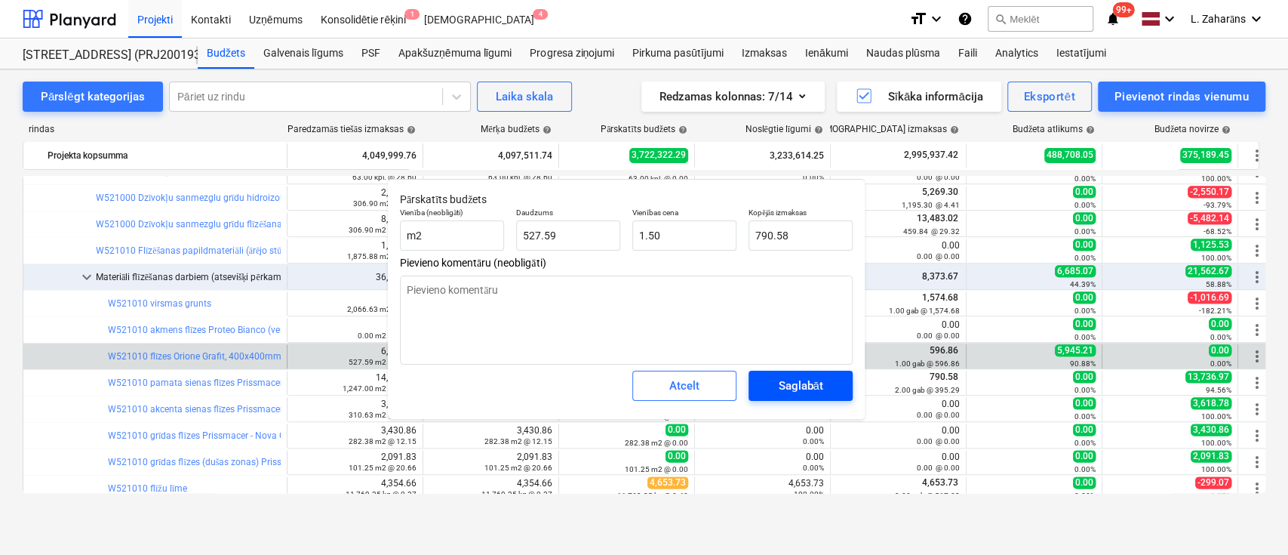
click at [794, 386] on div "Saglabāt" at bounding box center [800, 386] width 45 height 20
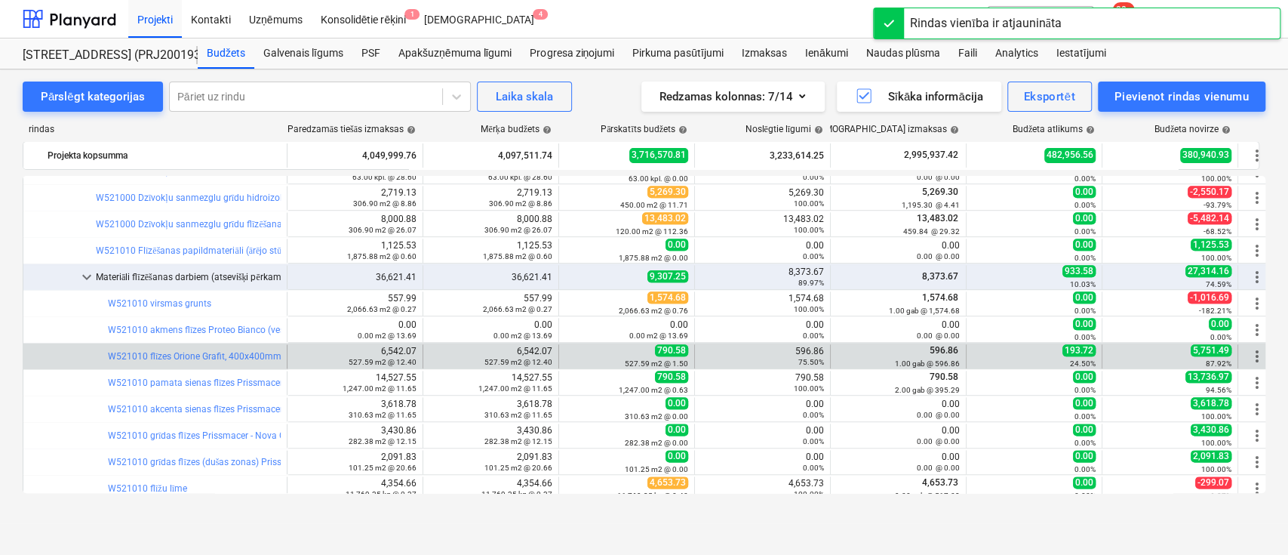
click at [806, 352] on div "596.86 75.50%" at bounding box center [762, 356] width 123 height 21
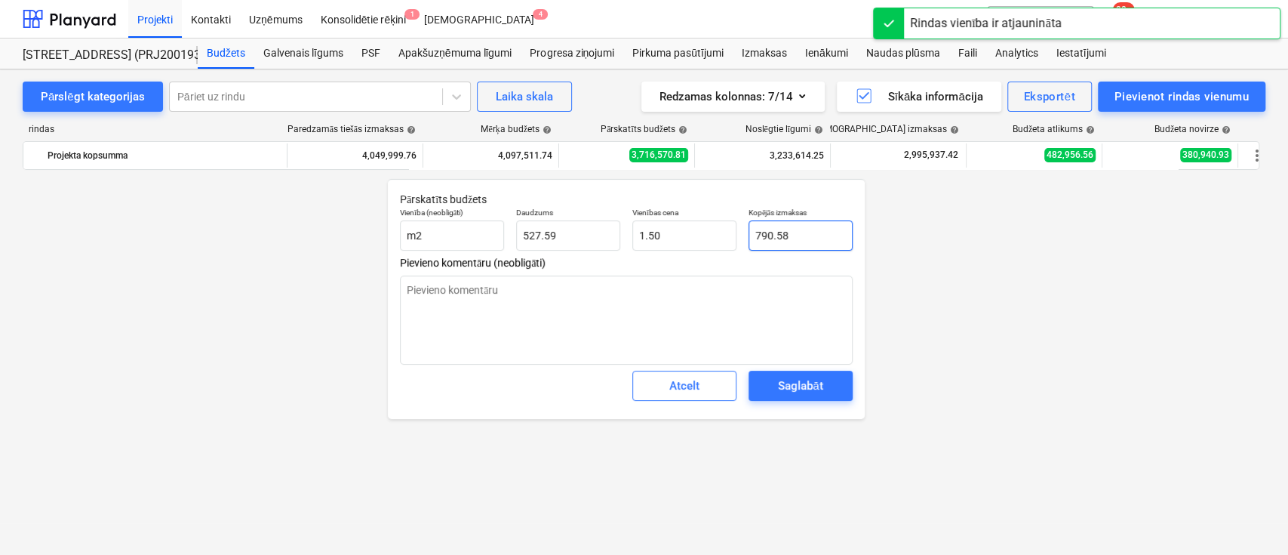
scroll to position [1207, 0]
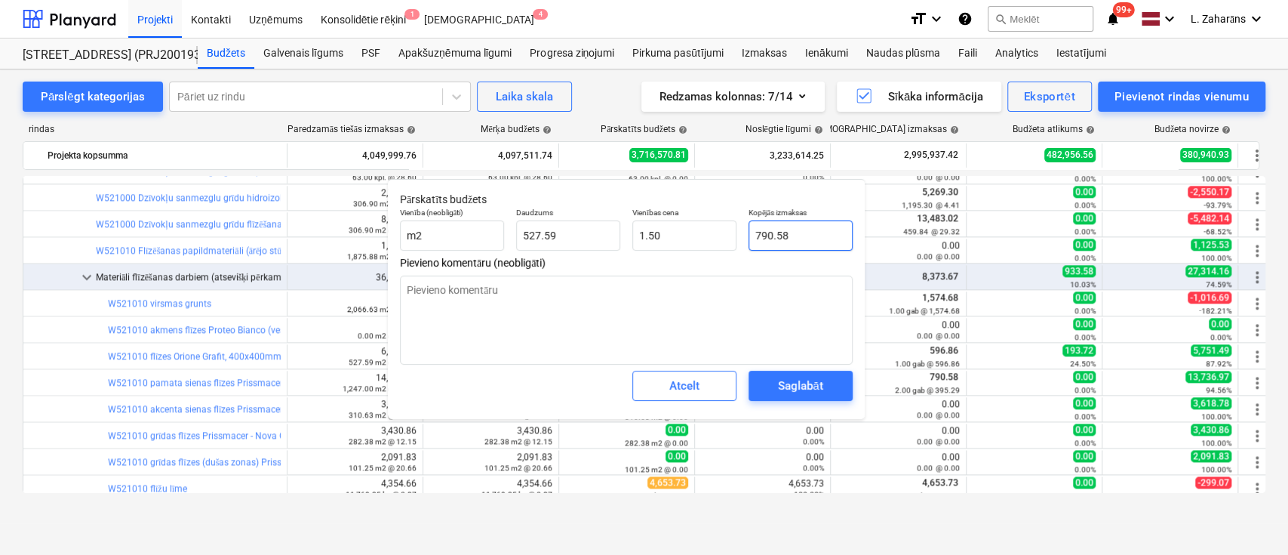
click at [786, 241] on input "790.58" at bounding box center [801, 235] width 104 height 30
paste input "596.86"
type textarea "x"
type input "596.86"
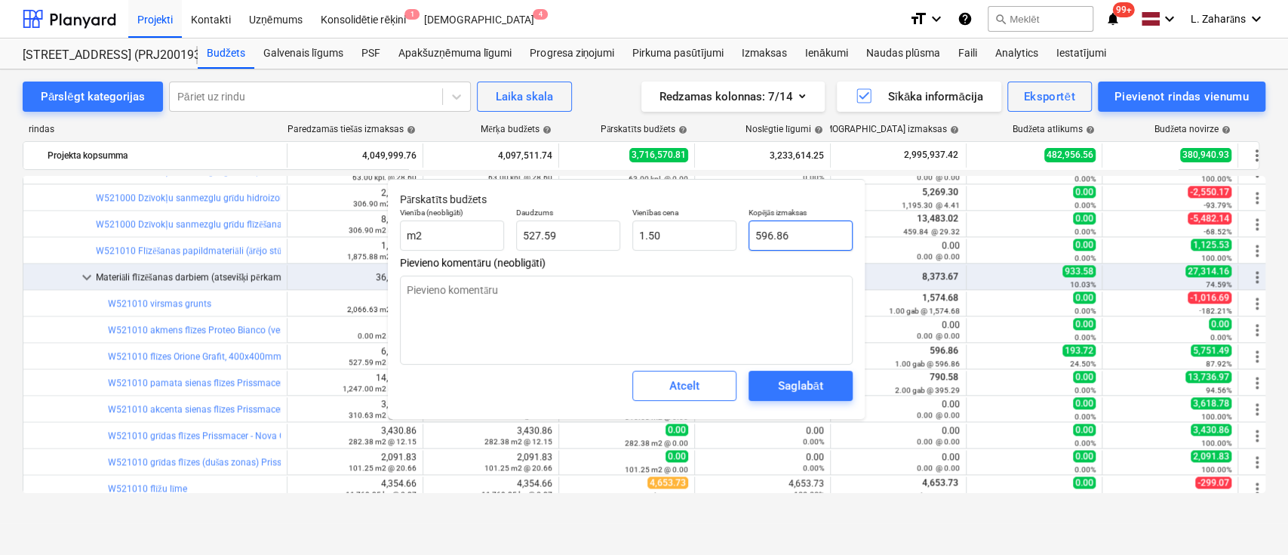
type input "1.13"
type input "596.86"
click at [804, 387] on div "Saglabāt" at bounding box center [800, 386] width 45 height 20
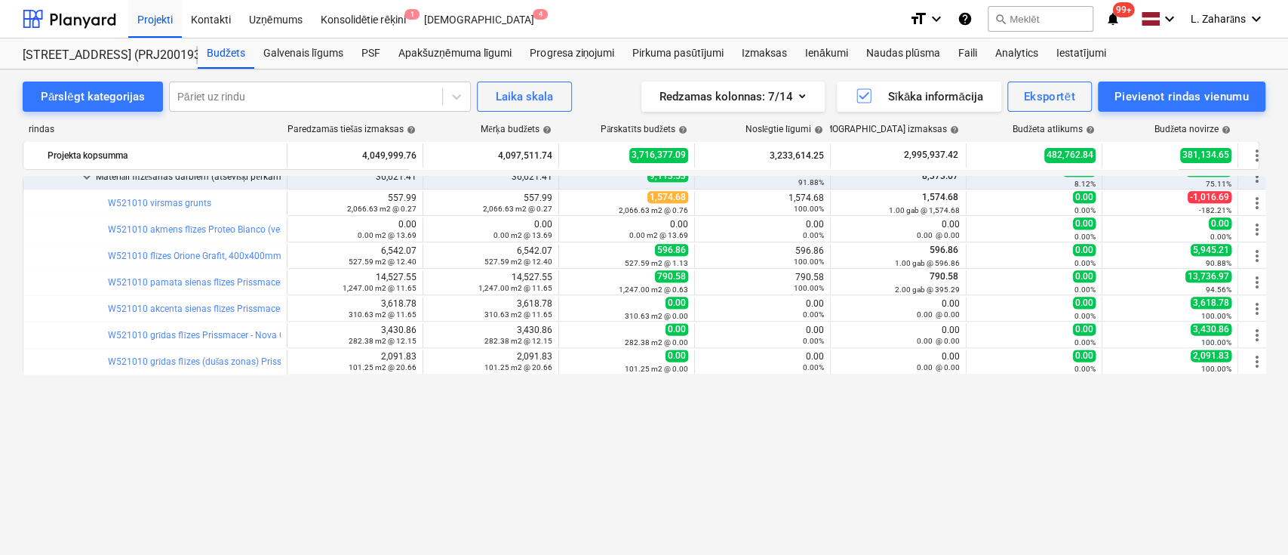
scroll to position [1106, 0]
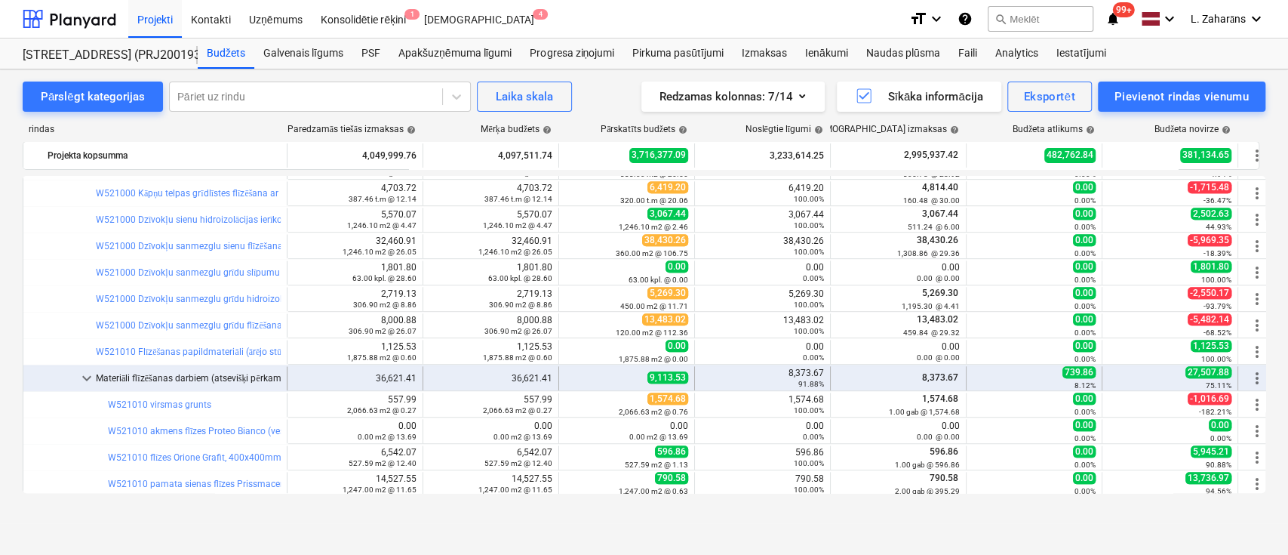
click at [89, 377] on span "keyboard_arrow_down" at bounding box center [87, 378] width 18 height 18
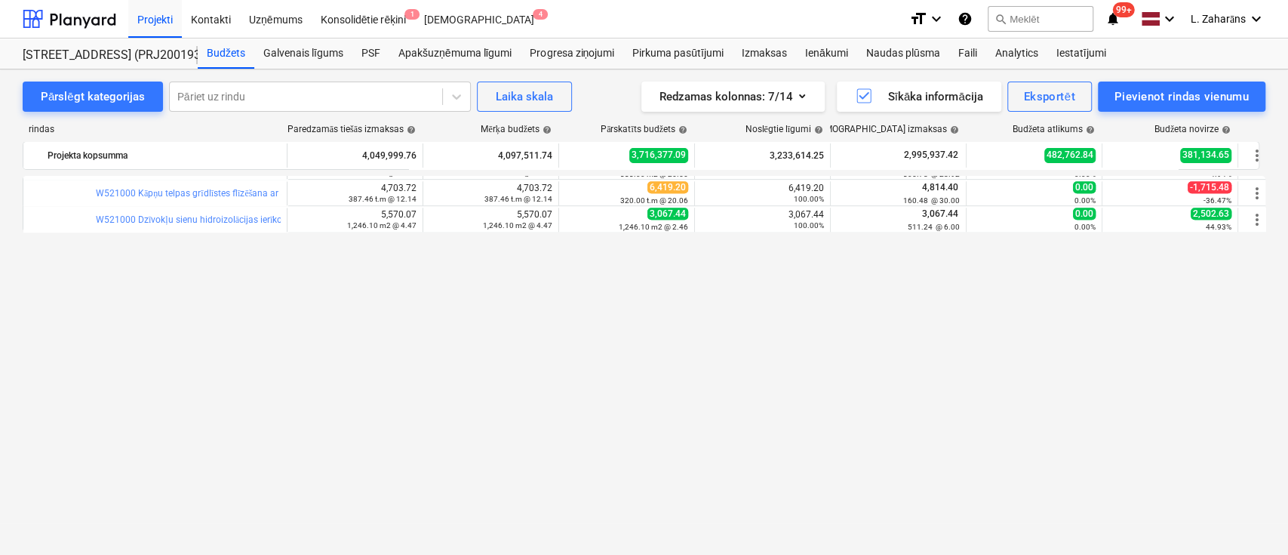
scroll to position [804, 0]
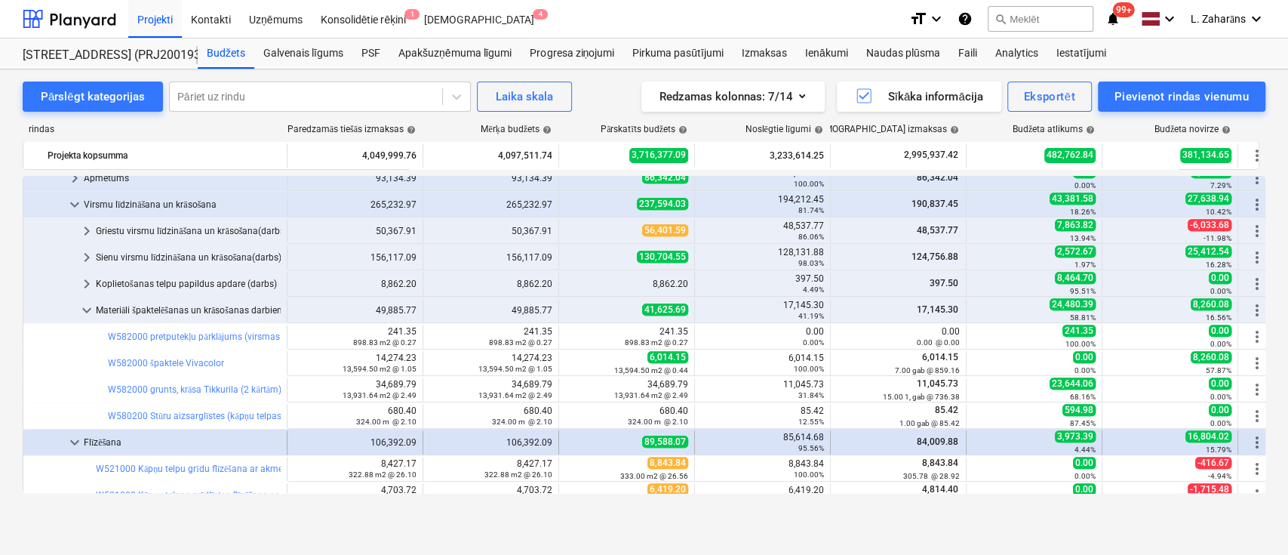
click at [76, 438] on span "keyboard_arrow_down" at bounding box center [75, 442] width 18 height 18
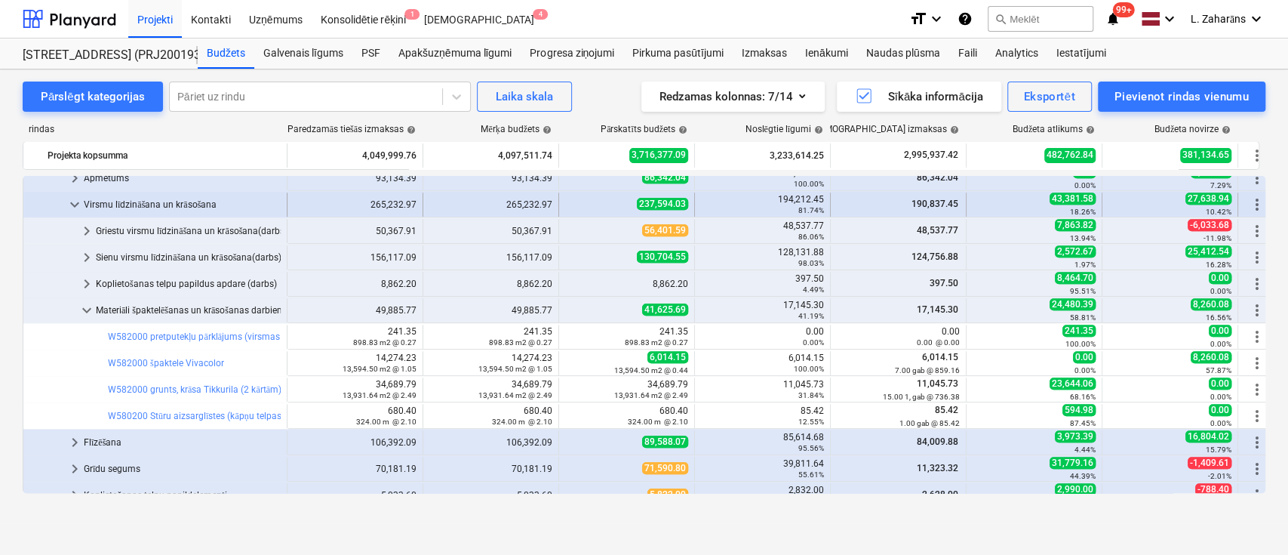
click at [77, 202] on span "keyboard_arrow_down" at bounding box center [75, 204] width 18 height 18
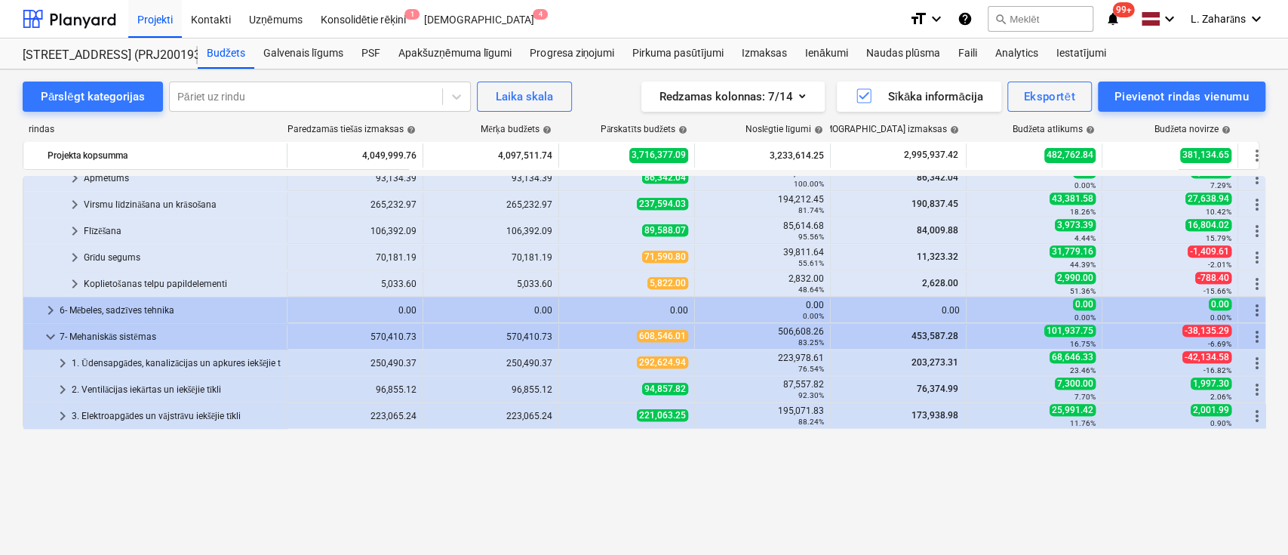
scroll to position [704, 0]
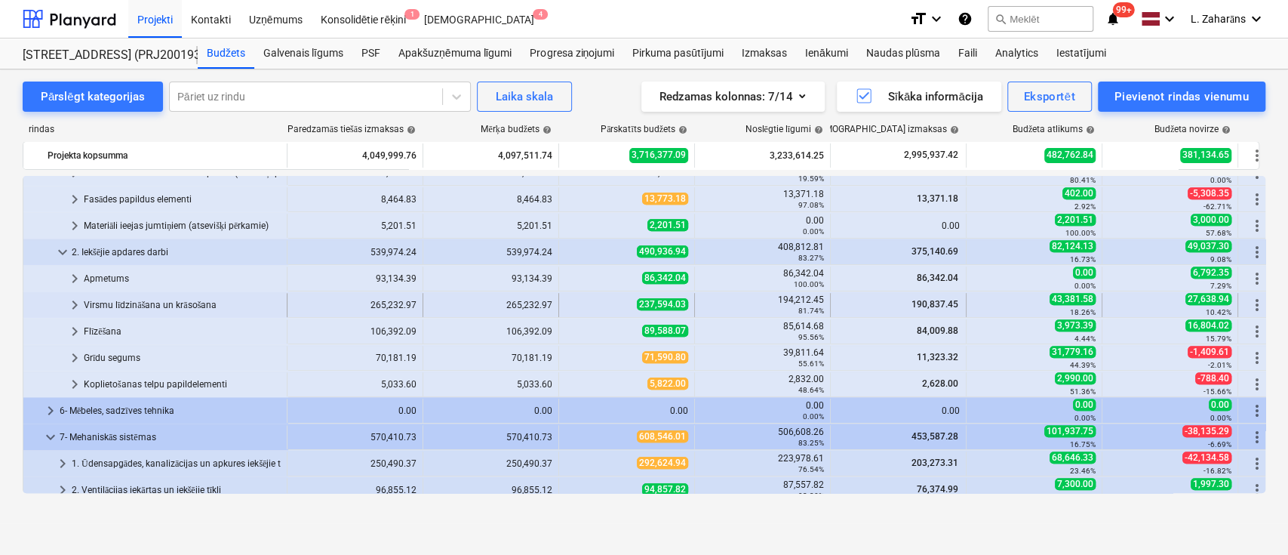
click at [76, 298] on span "keyboard_arrow_right" at bounding box center [75, 305] width 18 height 18
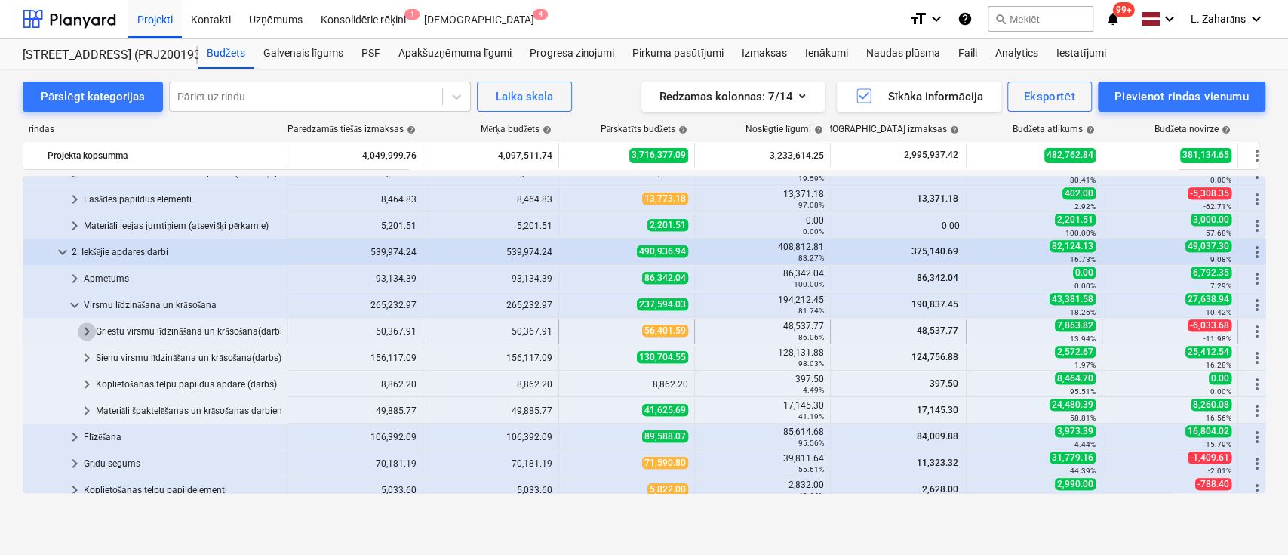
click at [88, 327] on span "keyboard_arrow_right" at bounding box center [87, 331] width 18 height 18
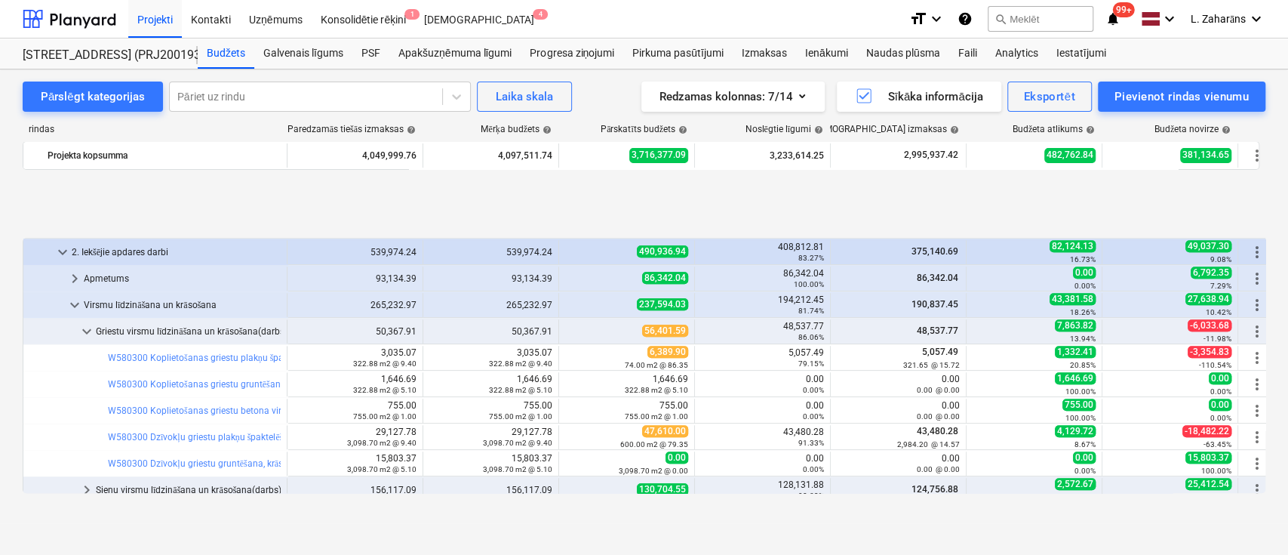
scroll to position [804, 0]
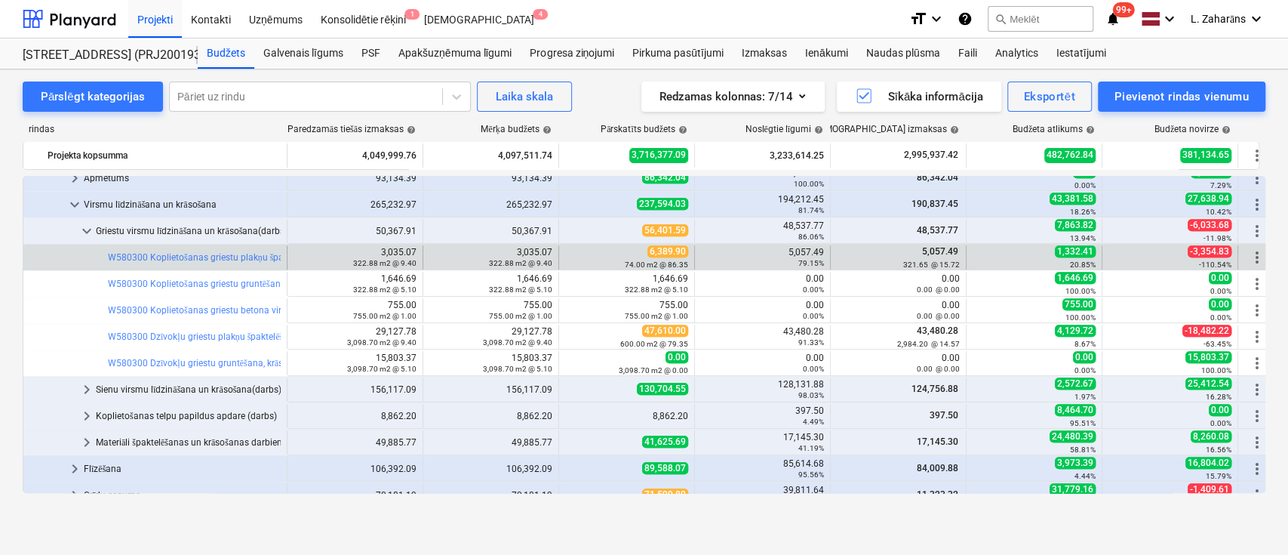
click at [810, 251] on div "5,057.49 79.15%" at bounding box center [762, 257] width 123 height 21
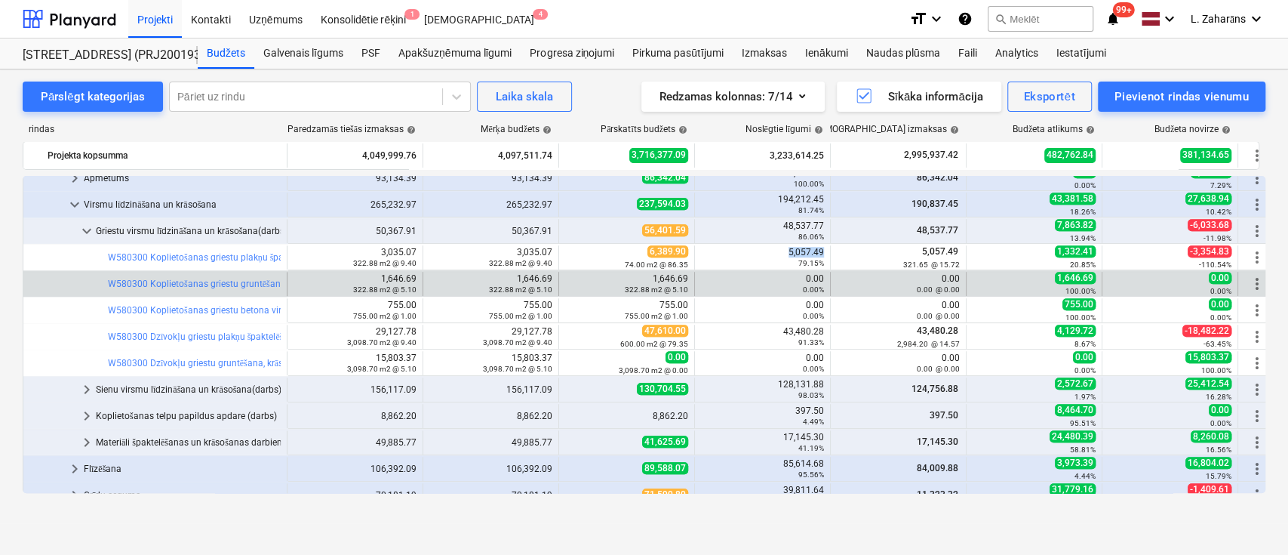
copy div "5,057.49"
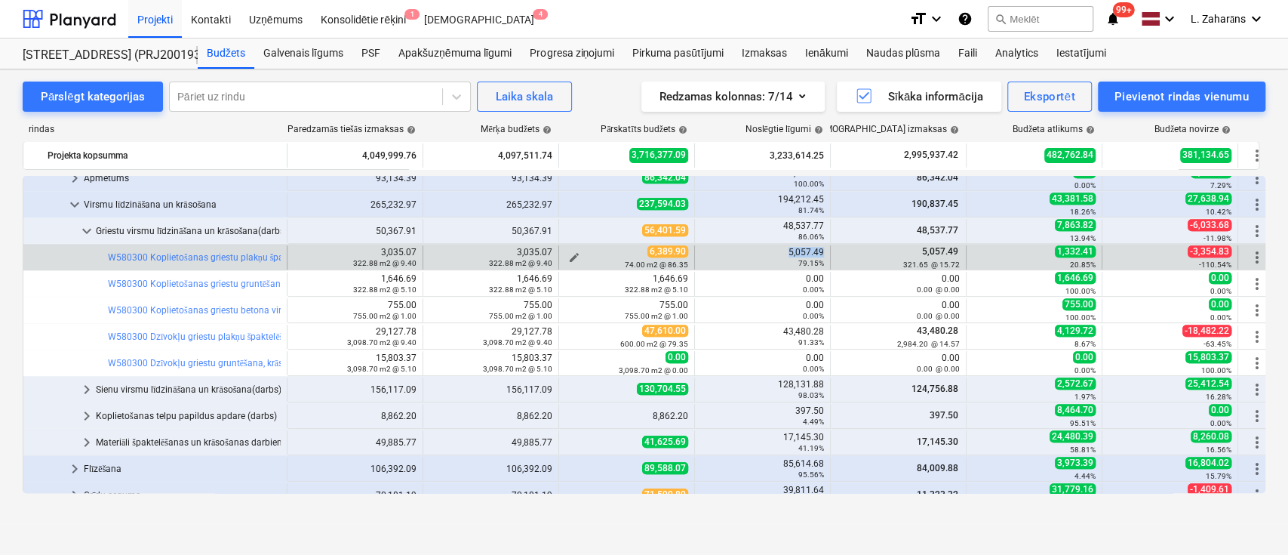
click at [574, 254] on span "edit" at bounding box center [574, 257] width 12 height 12
type textarea "x"
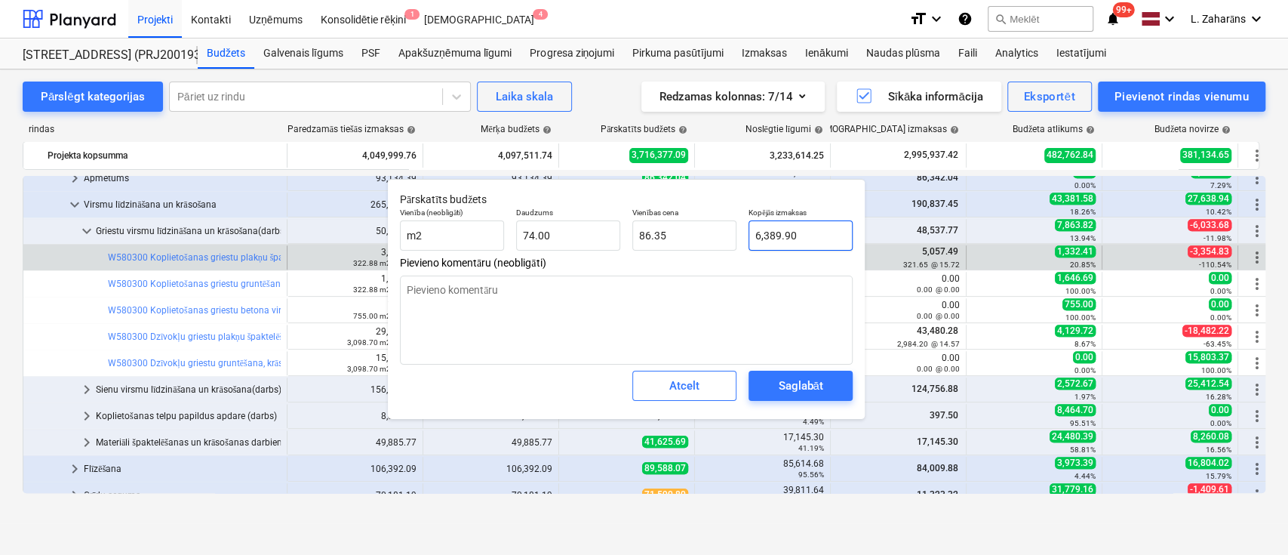
type input "6389.9"
click at [798, 232] on input "6389.9" at bounding box center [801, 235] width 104 height 30
paste input "5,057.4"
type textarea "x"
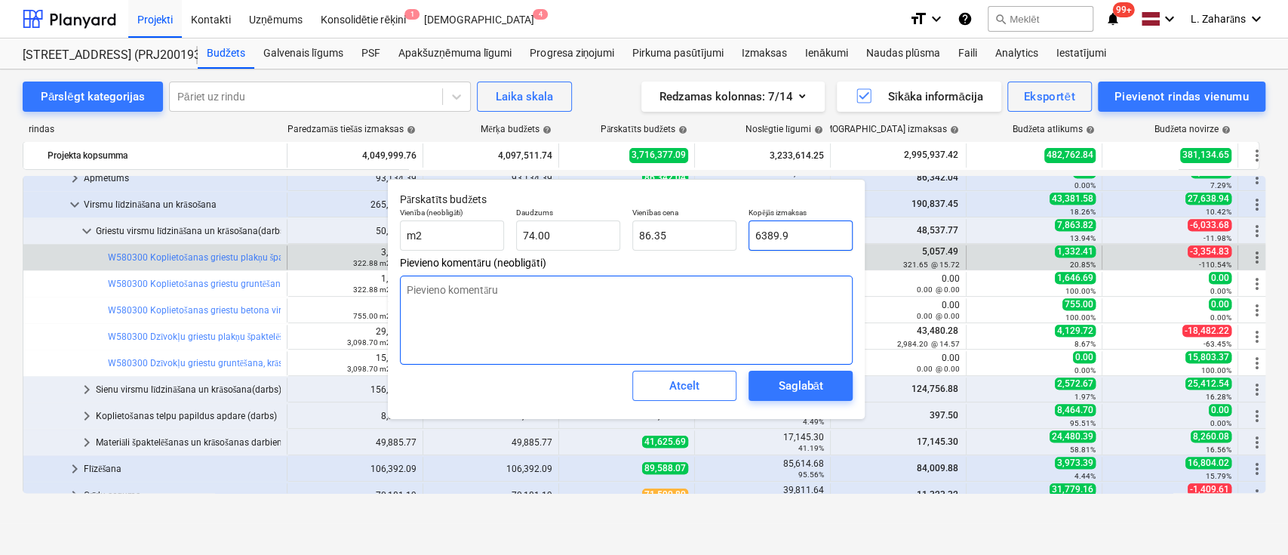
type input "5,057.49"
type input "68.34"
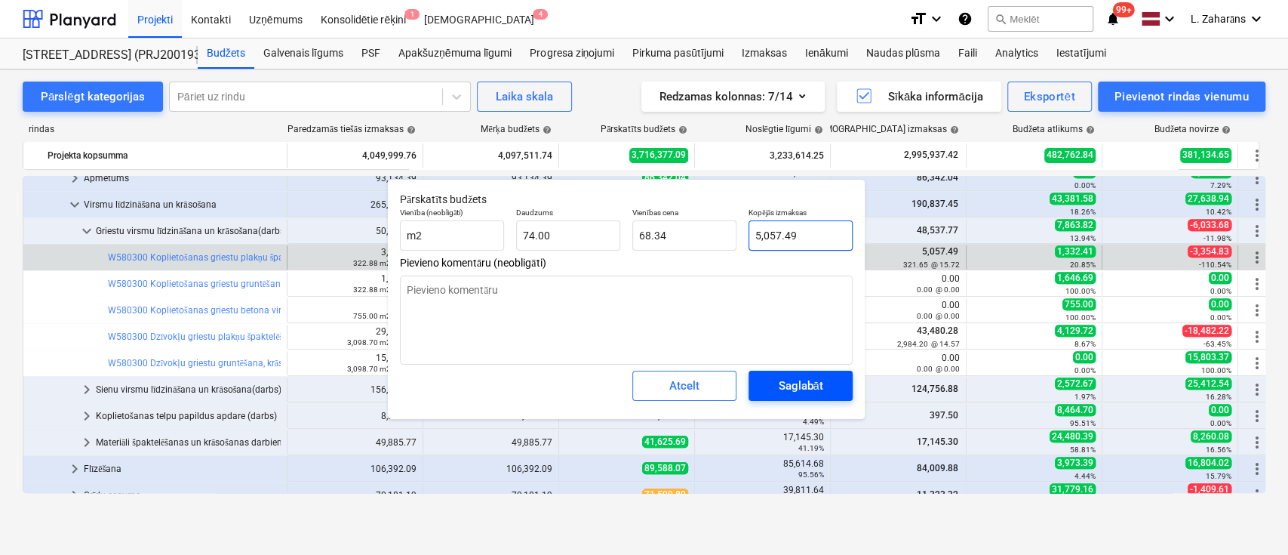
type input "5,057.49"
click at [768, 388] on span "Saglabāt" at bounding box center [801, 386] width 68 height 20
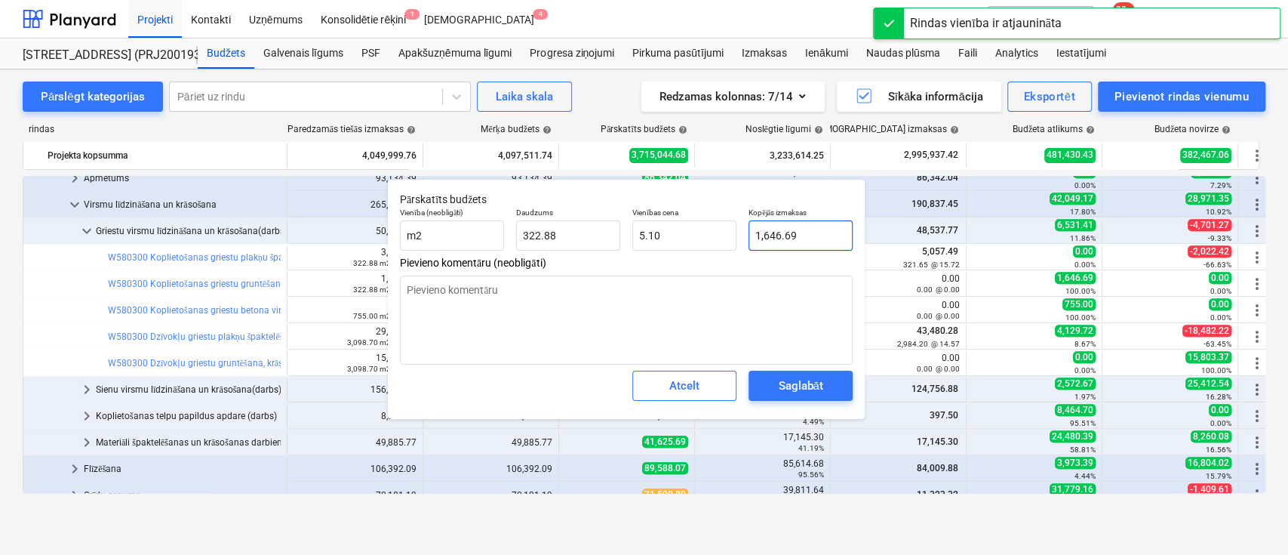
type textarea "x"
type input "1646.688"
click at [819, 232] on input "1646.688" at bounding box center [801, 235] width 104 height 30
click at [817, 232] on input "1646.688" at bounding box center [801, 235] width 104 height 30
type textarea "x"
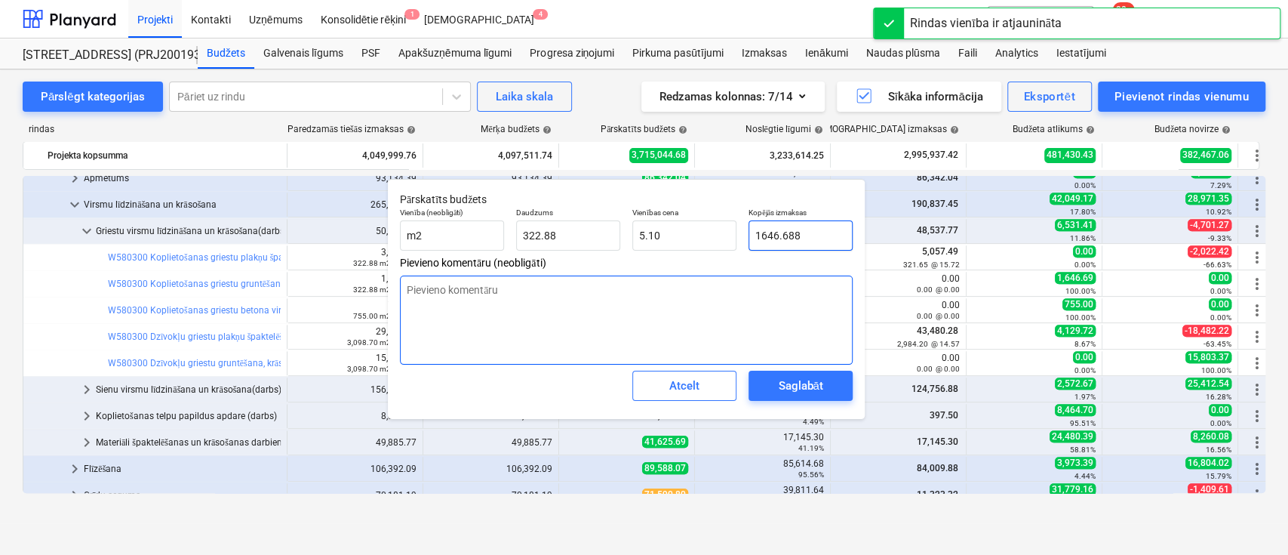
type input "1646.6880"
click at [826, 232] on input "1646.6880" at bounding box center [801, 235] width 104 height 30
type textarea "x"
type input "0"
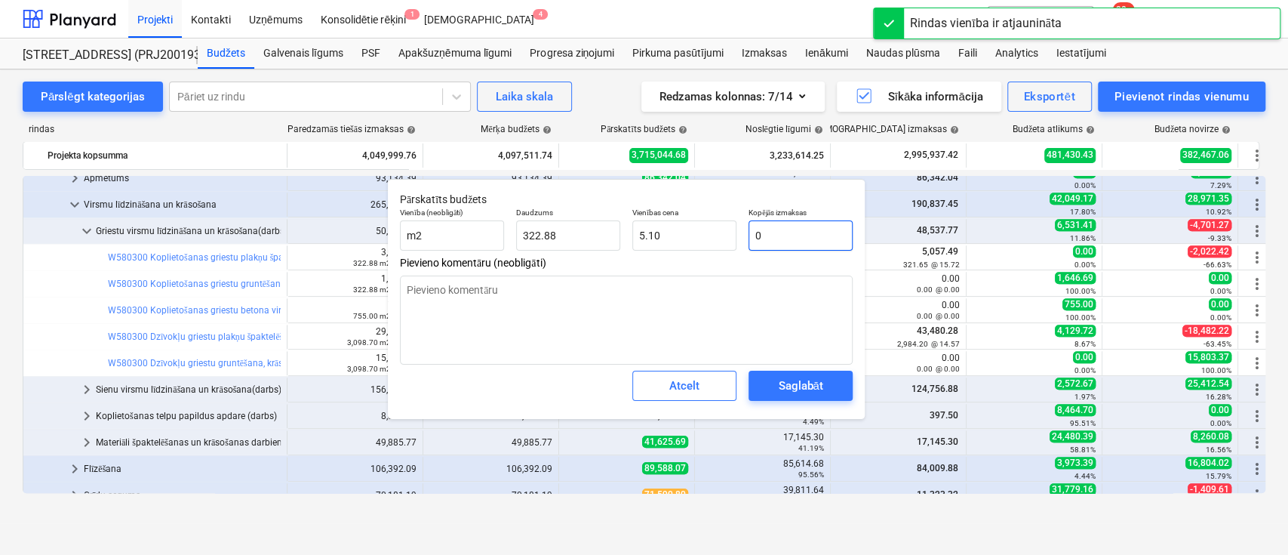
type input "0.00"
type input "0"
type textarea "x"
type input "0.00"
click at [792, 384] on div "Saglabāt" at bounding box center [800, 386] width 45 height 20
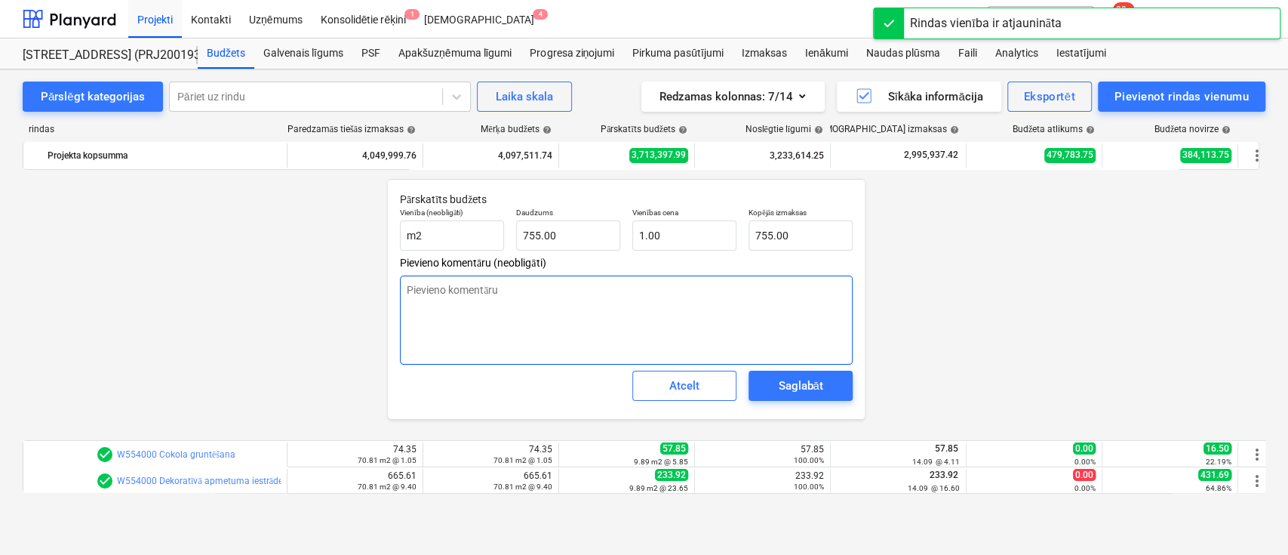
type textarea "x"
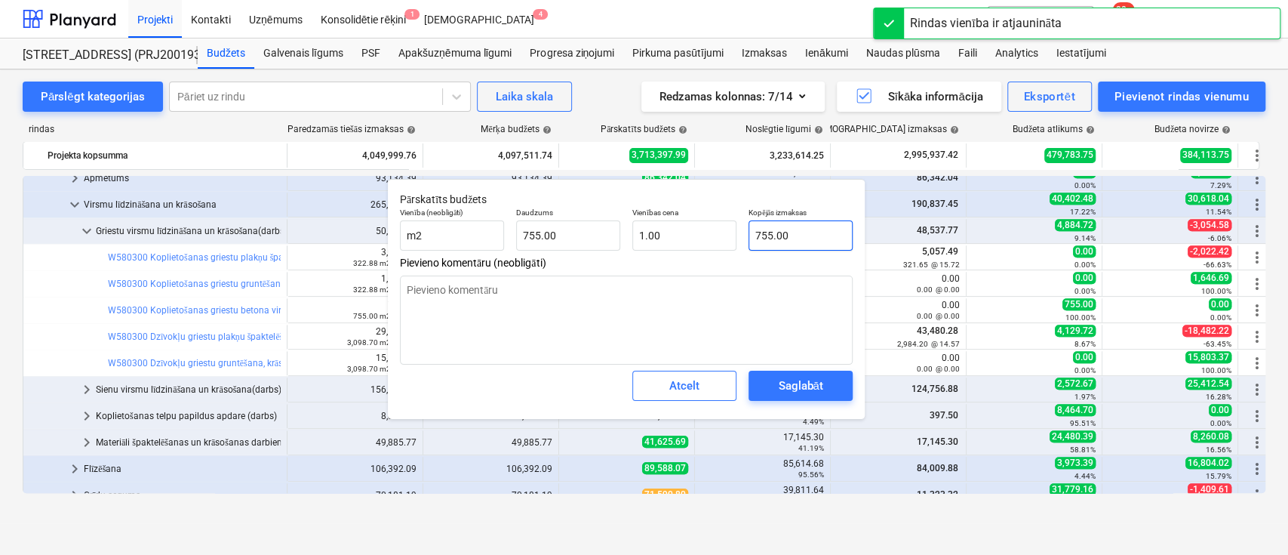
type input "755"
click at [817, 233] on input "755" at bounding box center [801, 235] width 104 height 30
type textarea "x"
type input "0"
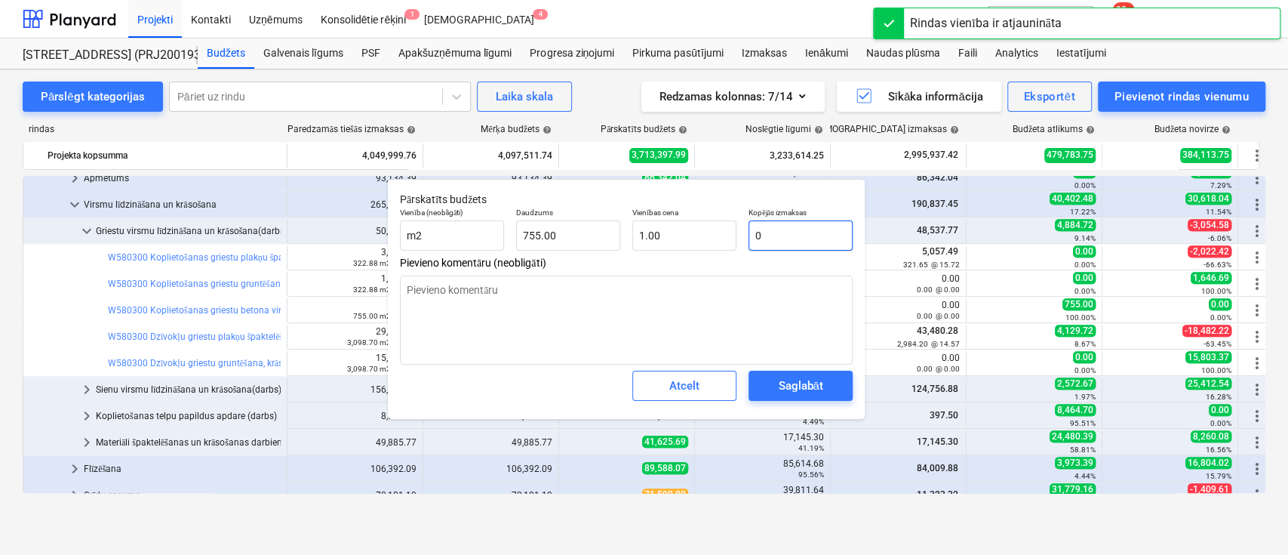
type input "0.00"
type input "0"
type textarea "x"
type input "0.00"
click at [819, 379] on div "Saglabāt" at bounding box center [800, 386] width 45 height 20
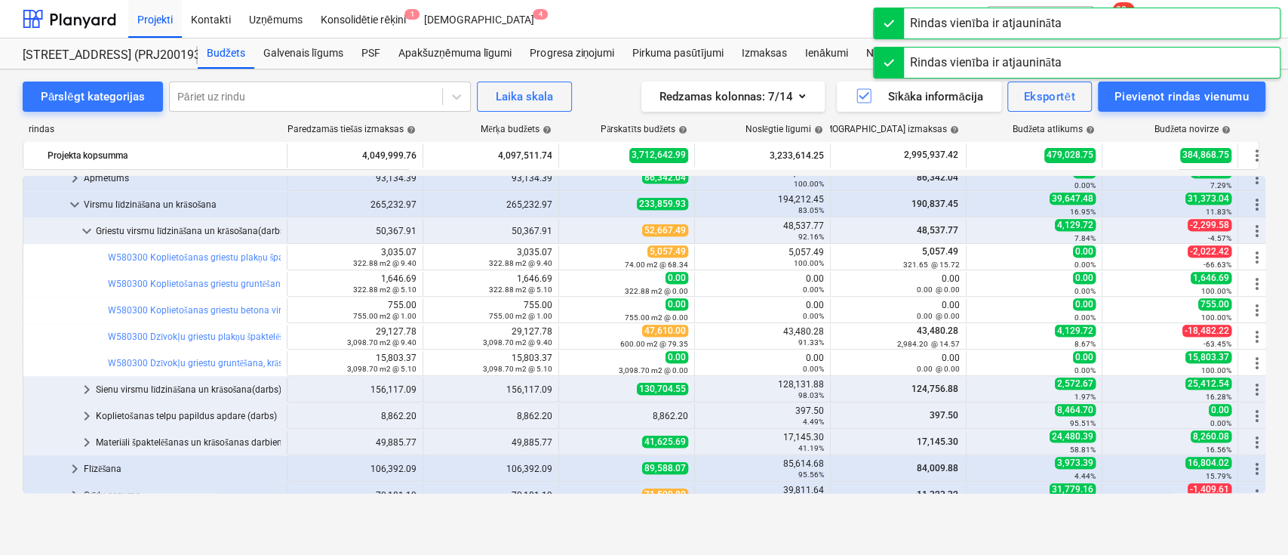
click at [797, 328] on div "43,480.28 91.33%" at bounding box center [762, 336] width 123 height 21
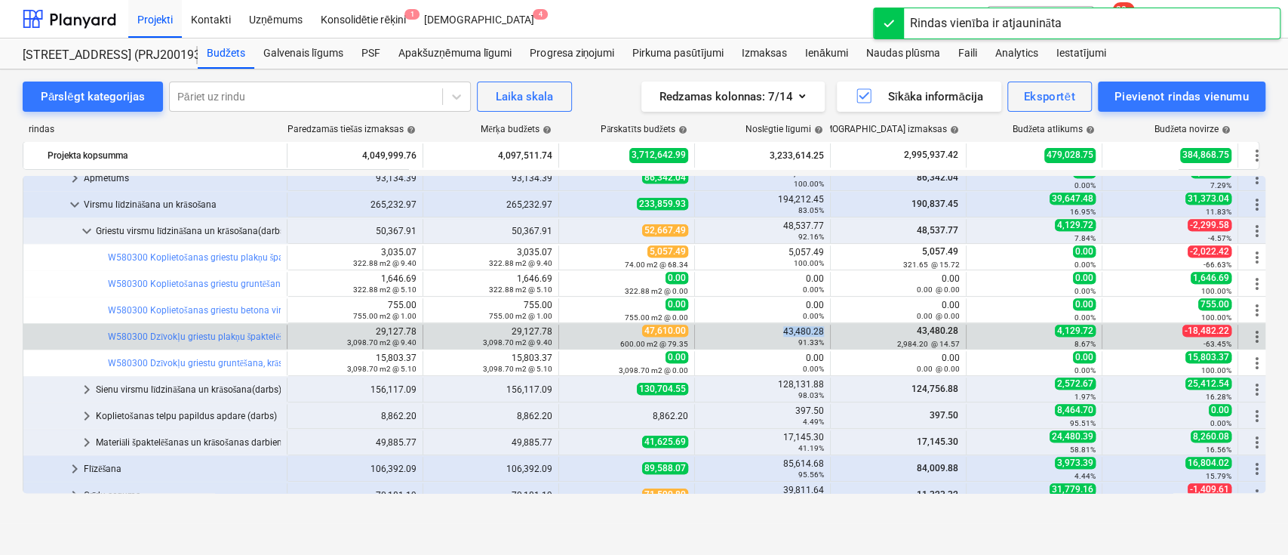
copy div "43,480.28"
click at [574, 331] on span "edit" at bounding box center [574, 337] width 12 height 12
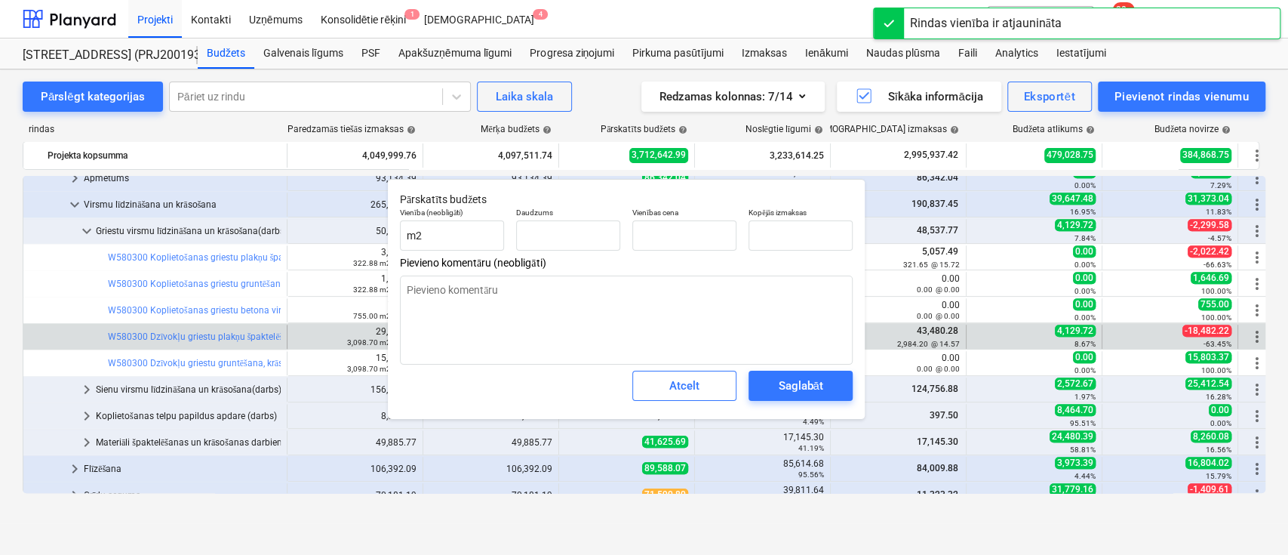
type textarea "x"
type input "600.00"
type input "79.35"
type input "47610"
click at [805, 223] on input "47610" at bounding box center [801, 235] width 104 height 30
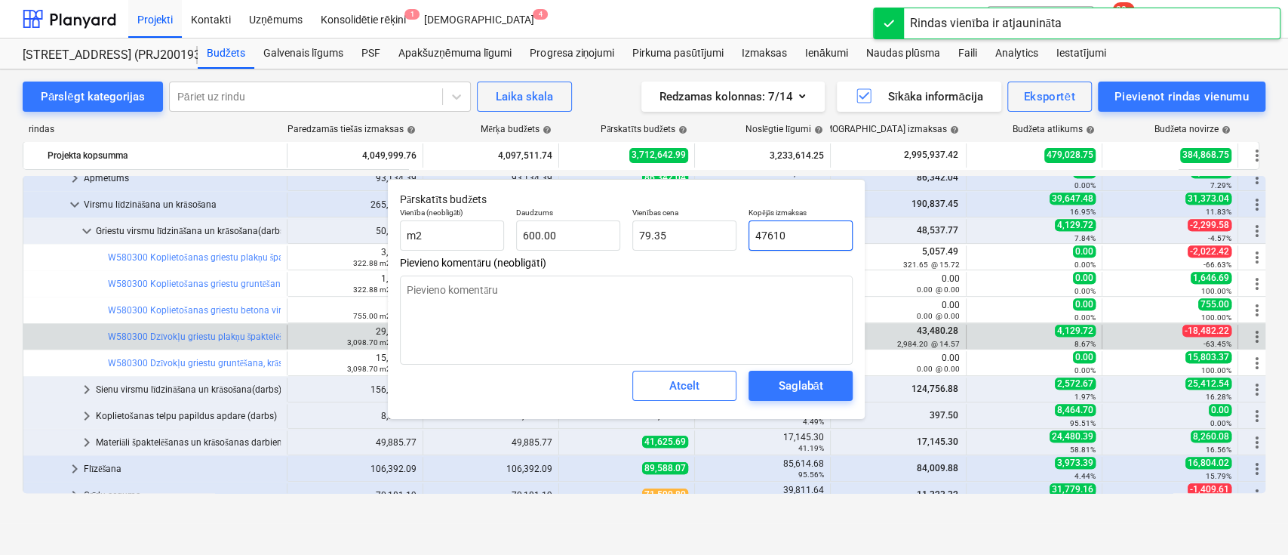
click at [805, 223] on input "47610" at bounding box center [801, 235] width 104 height 30
paste input "3,480.28"
type textarea "x"
type input "43,480.28"
type input "72.47"
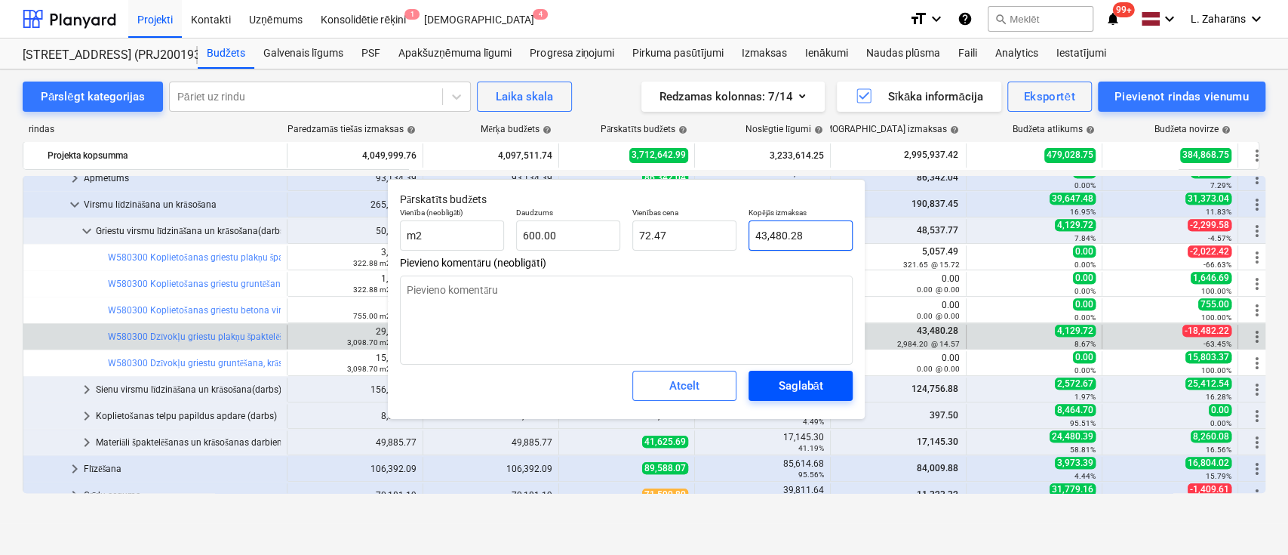
type input "43,480.28"
click at [805, 383] on div "Saglabāt" at bounding box center [800, 386] width 45 height 20
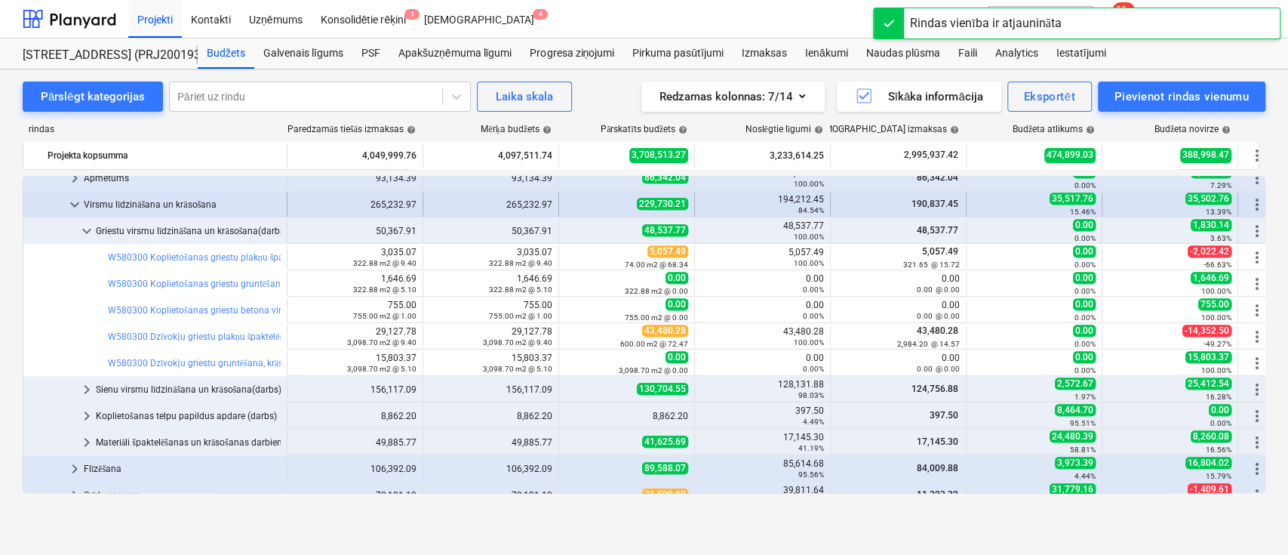
click at [75, 198] on span "keyboard_arrow_down" at bounding box center [75, 204] width 18 height 18
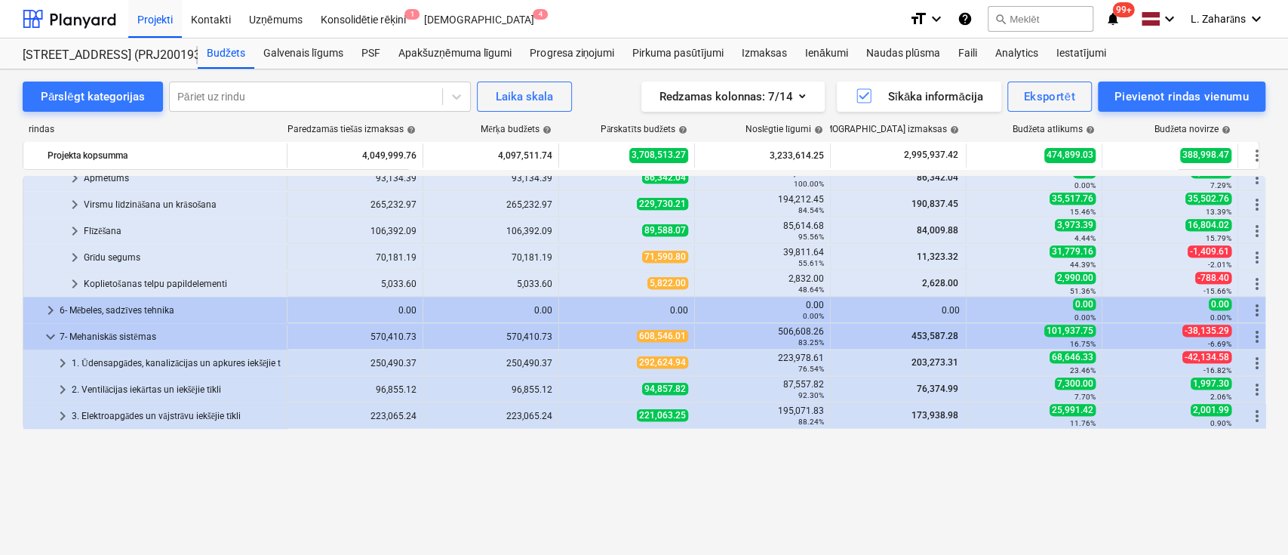
scroll to position [704, 0]
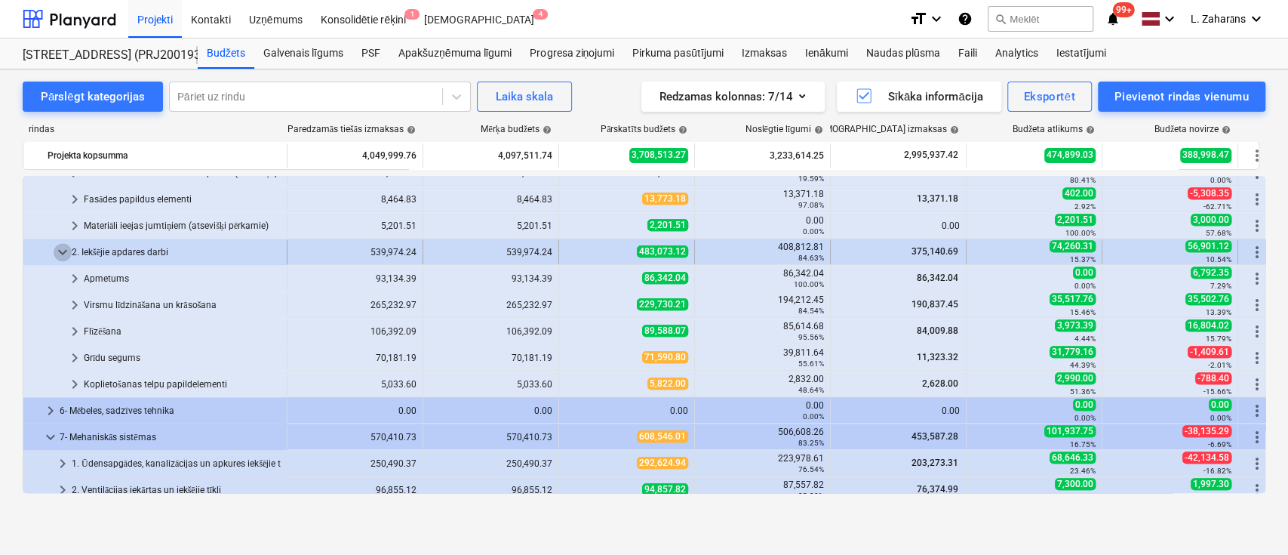
click at [63, 254] on span "keyboard_arrow_down" at bounding box center [63, 252] width 18 height 18
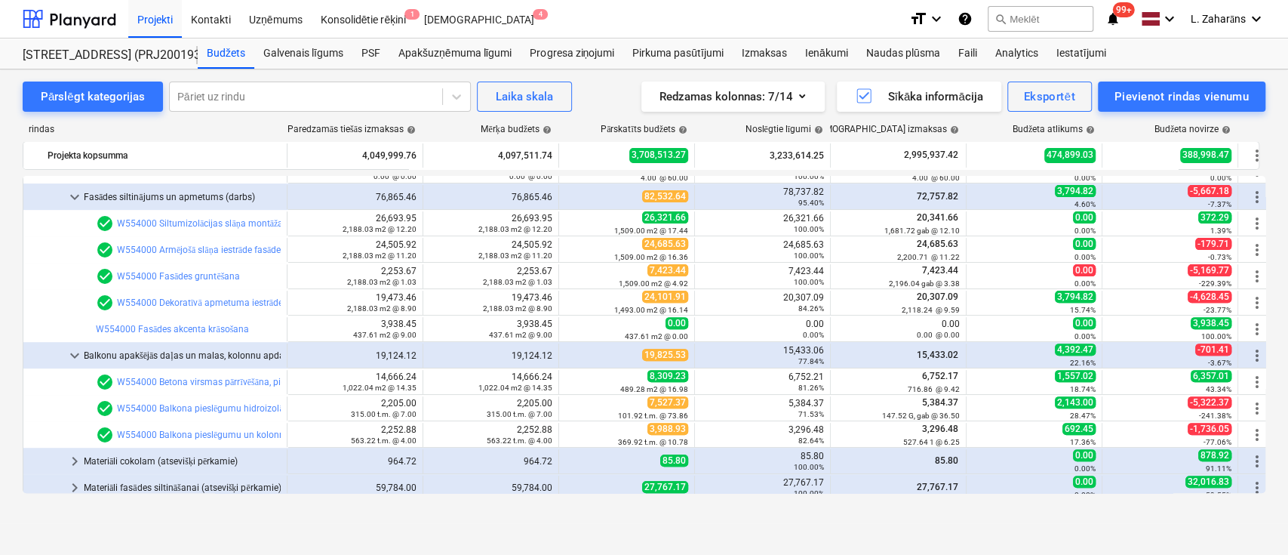
scroll to position [100, 0]
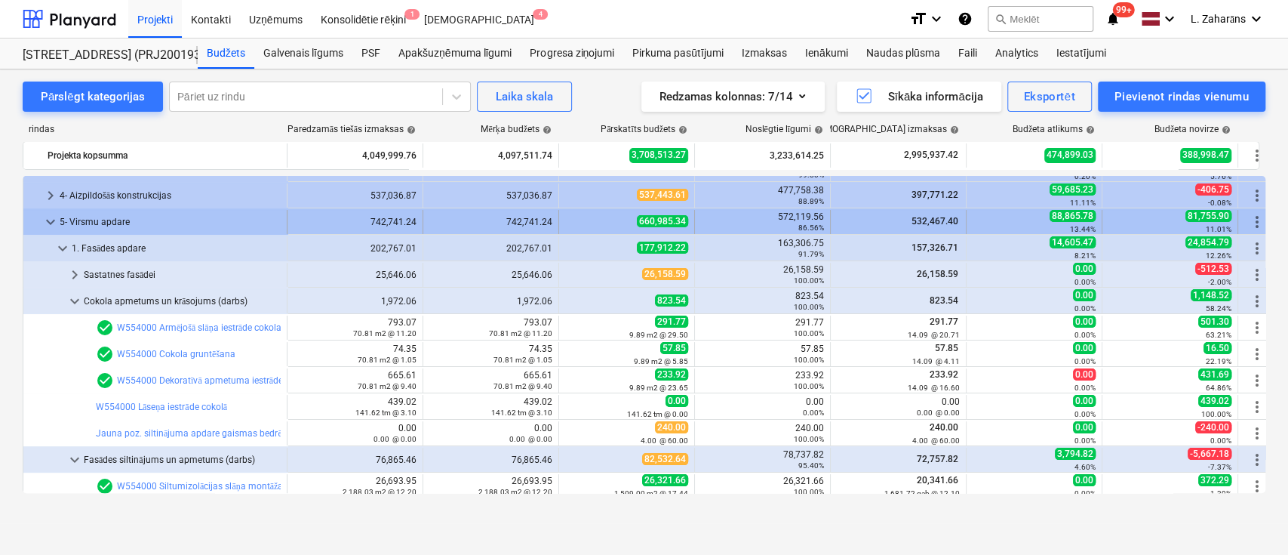
click at [54, 221] on span "keyboard_arrow_down" at bounding box center [51, 222] width 18 height 18
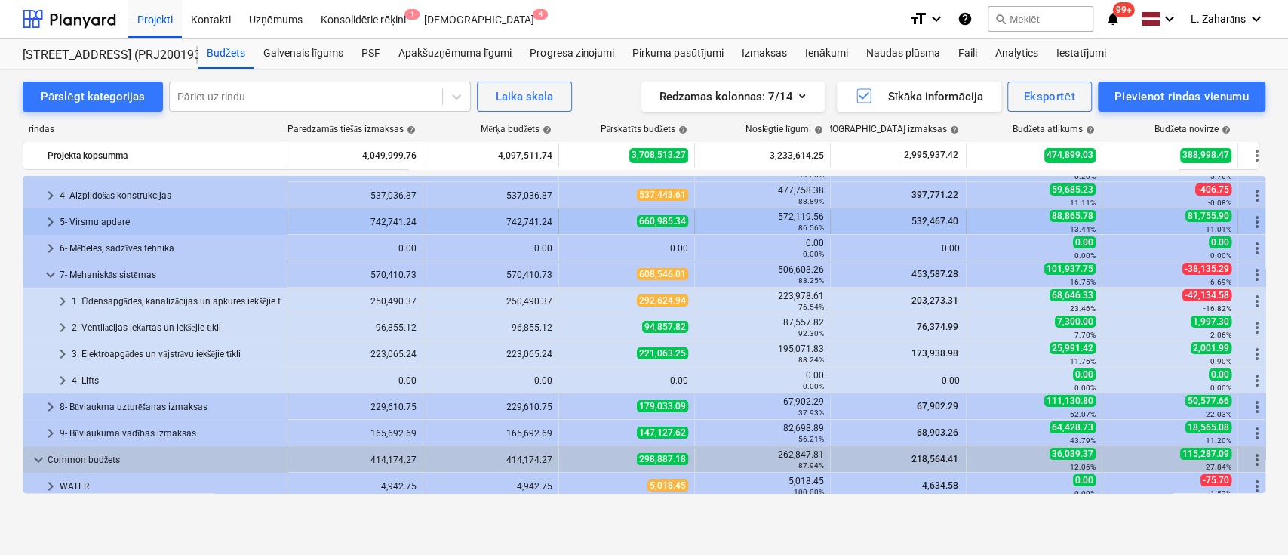
click at [51, 216] on span "keyboard_arrow_right" at bounding box center [51, 222] width 18 height 18
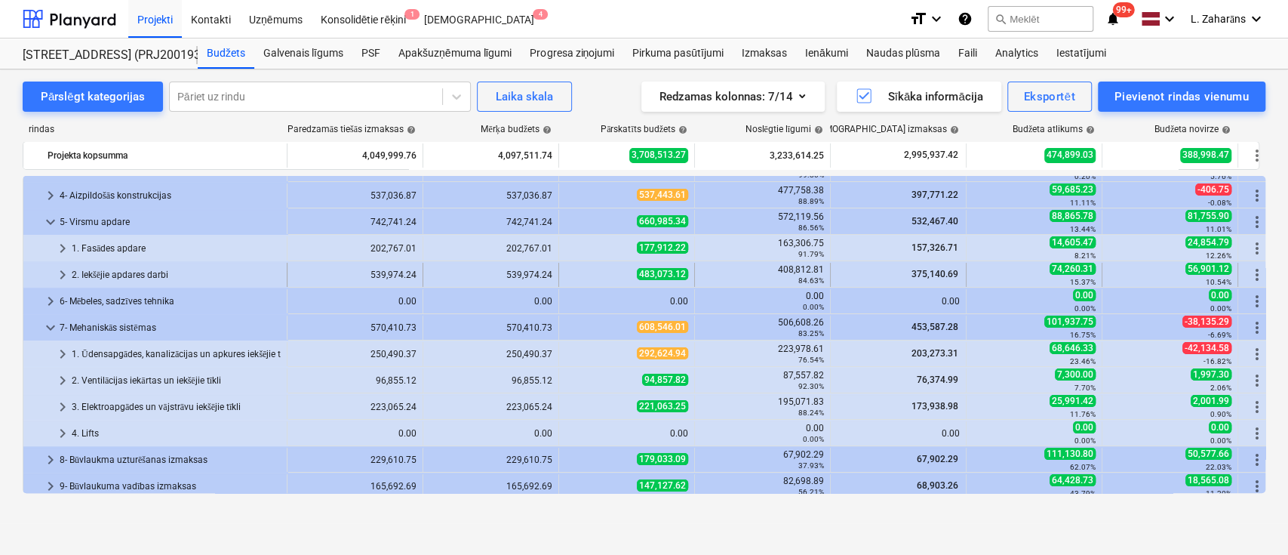
click at [66, 272] on span "keyboard_arrow_right" at bounding box center [63, 275] width 18 height 18
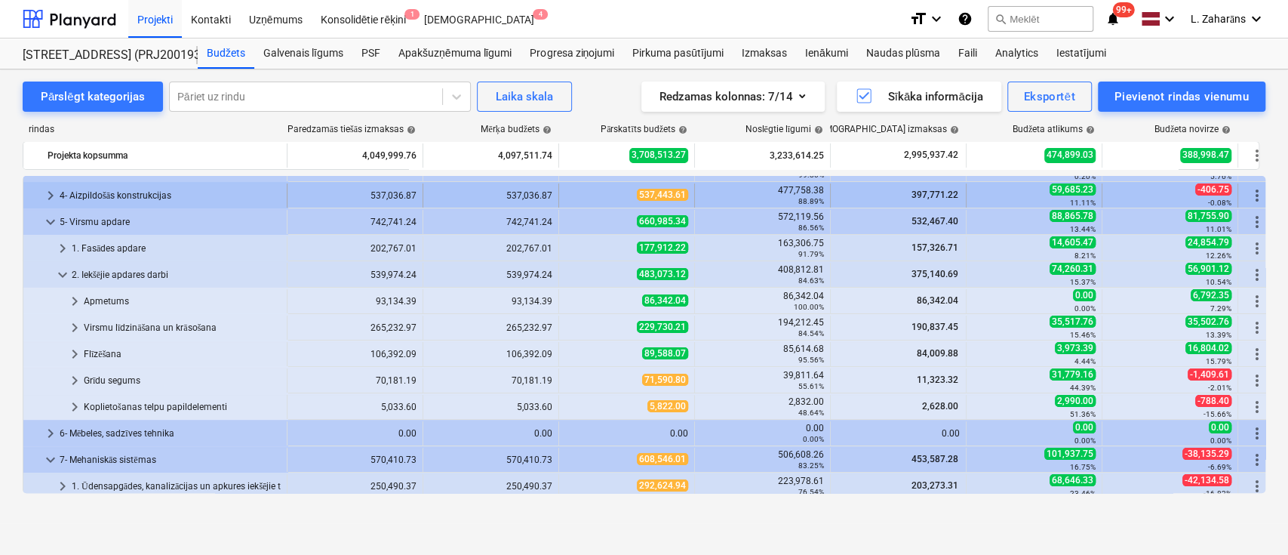
click at [53, 189] on span "keyboard_arrow_right" at bounding box center [51, 195] width 18 height 18
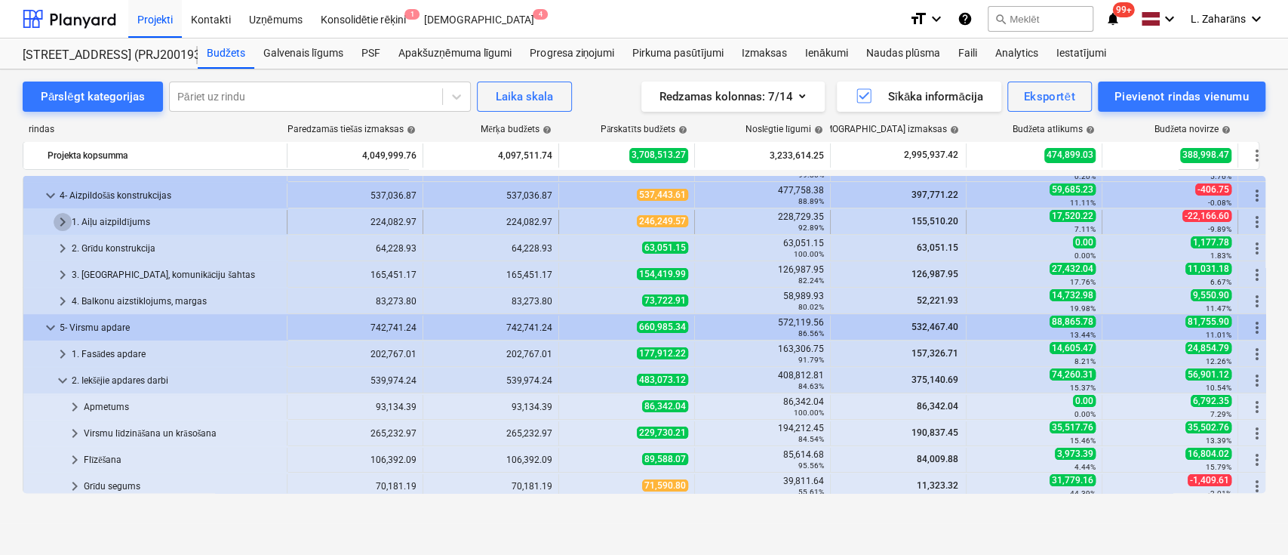
click at [70, 213] on span "keyboard_arrow_right" at bounding box center [63, 222] width 18 height 18
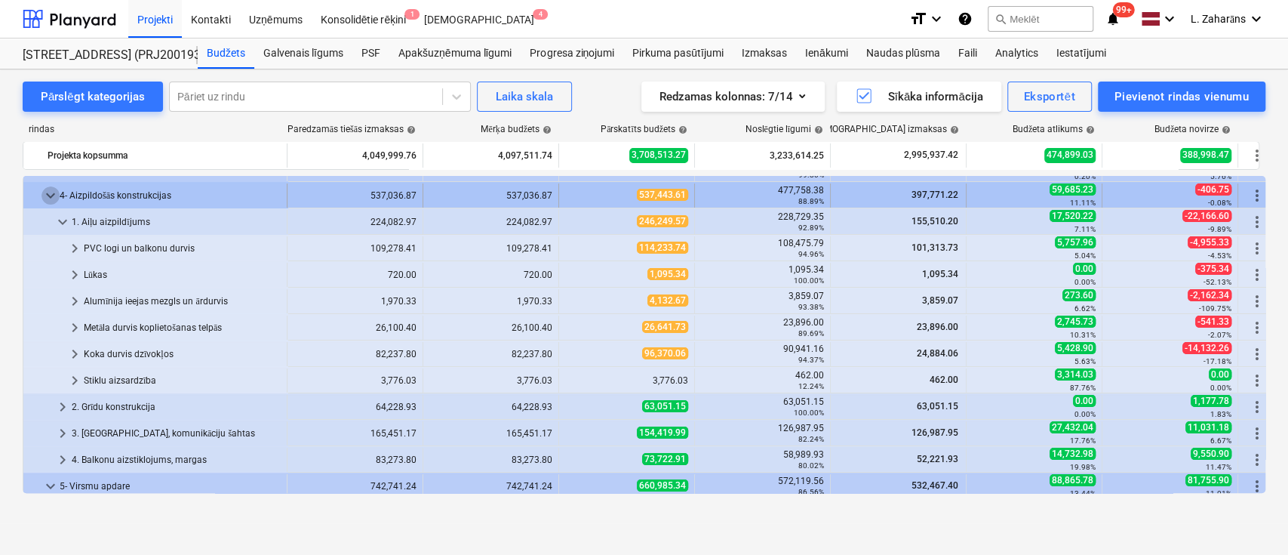
click at [47, 190] on span "keyboard_arrow_down" at bounding box center [51, 195] width 18 height 18
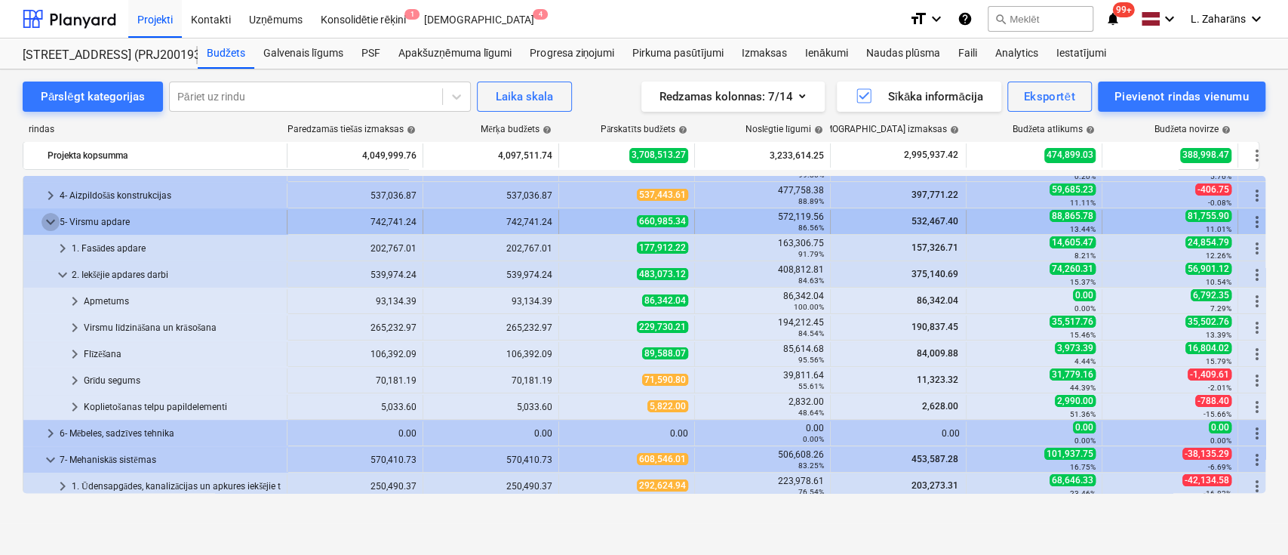
click at [45, 216] on span "keyboard_arrow_down" at bounding box center [51, 222] width 18 height 18
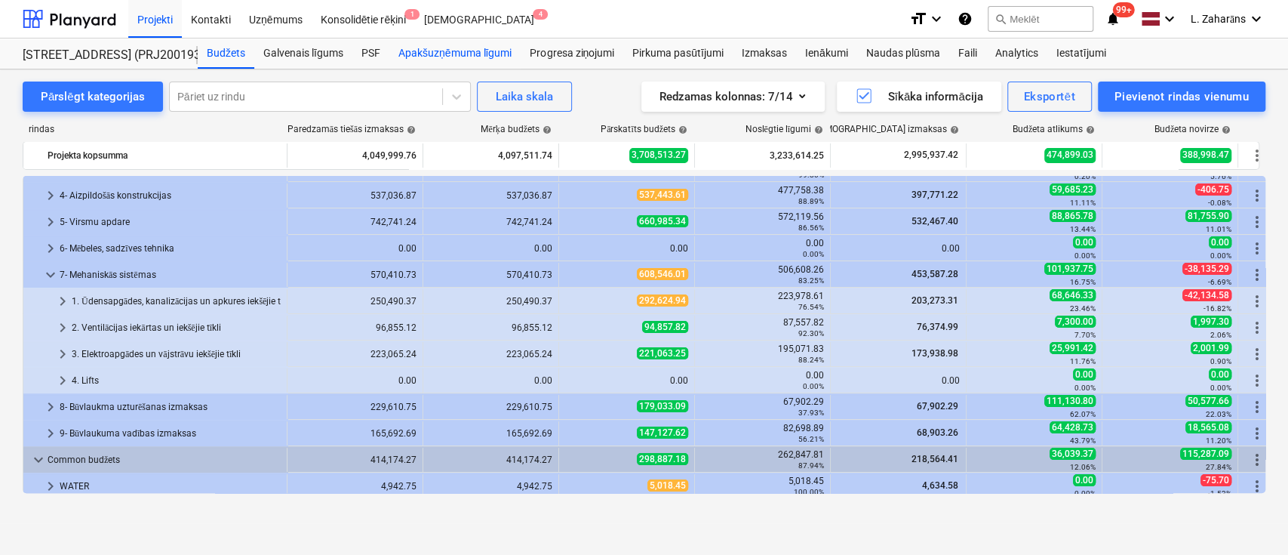
click at [409, 48] on div "Apakšuzņēmuma līgumi" at bounding box center [454, 53] width 131 height 30
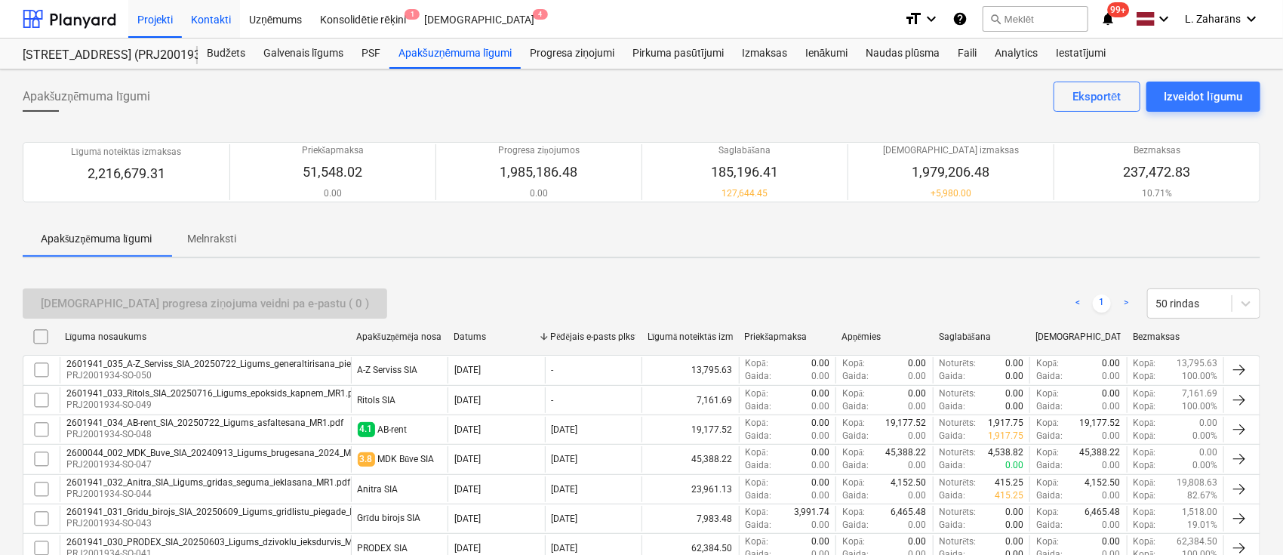
drag, startPoint x: 213, startPoint y: 57, endPoint x: 201, endPoint y: 8, distance: 50.3
click at [213, 57] on div "Budžets" at bounding box center [226, 53] width 57 height 30
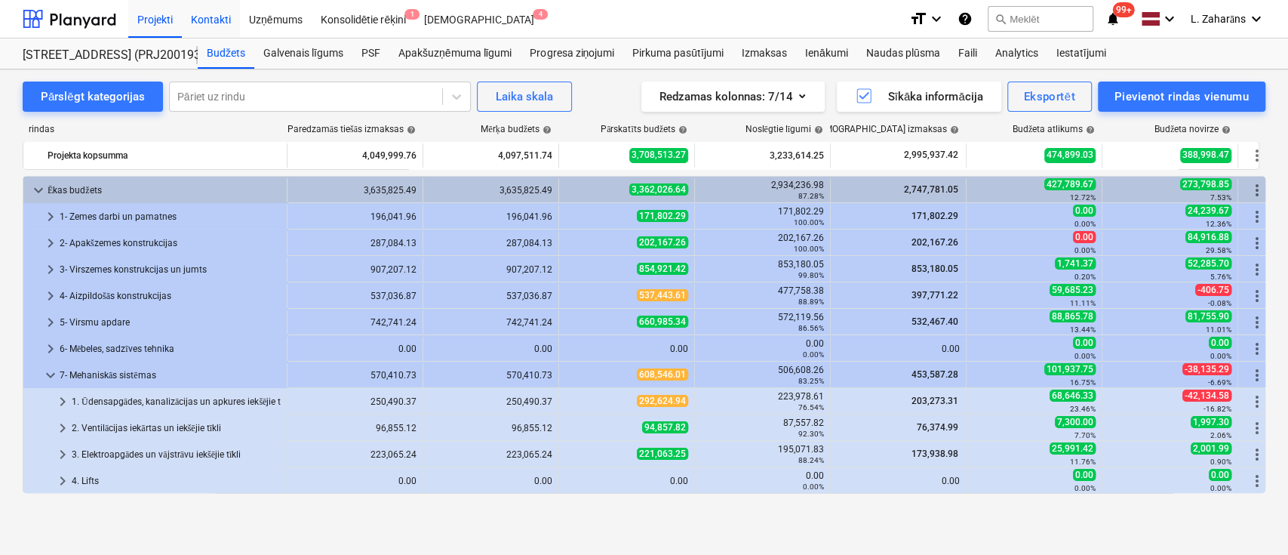
scroll to position [100, 0]
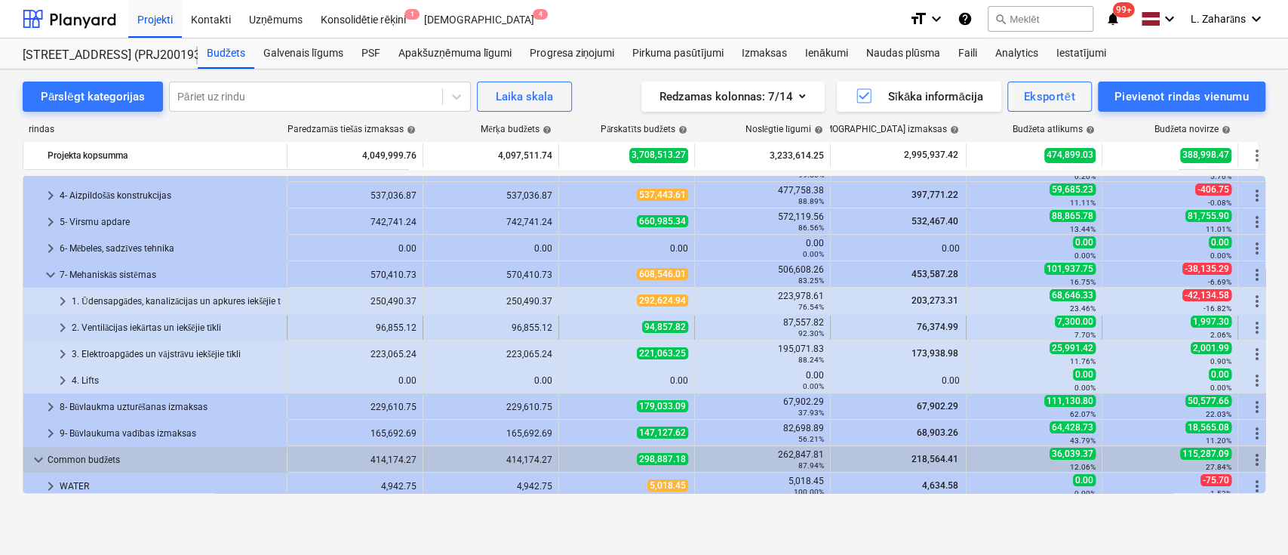
click at [192, 324] on div "2. Ventilācijas iekārtas un iekšējie tīkli" at bounding box center [176, 327] width 209 height 24
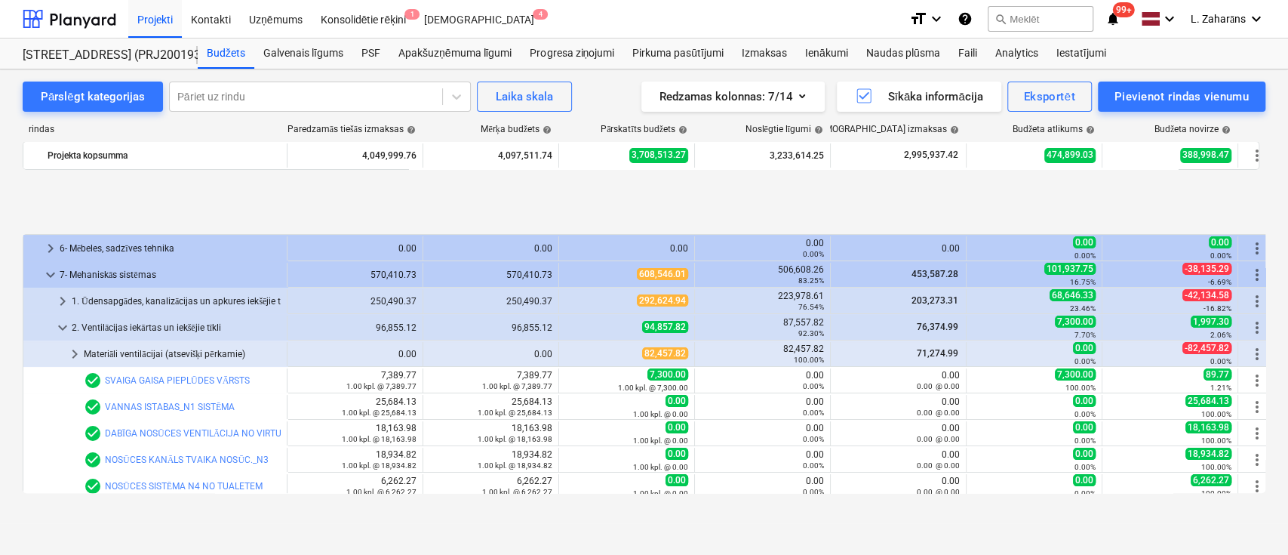
scroll to position [201, 0]
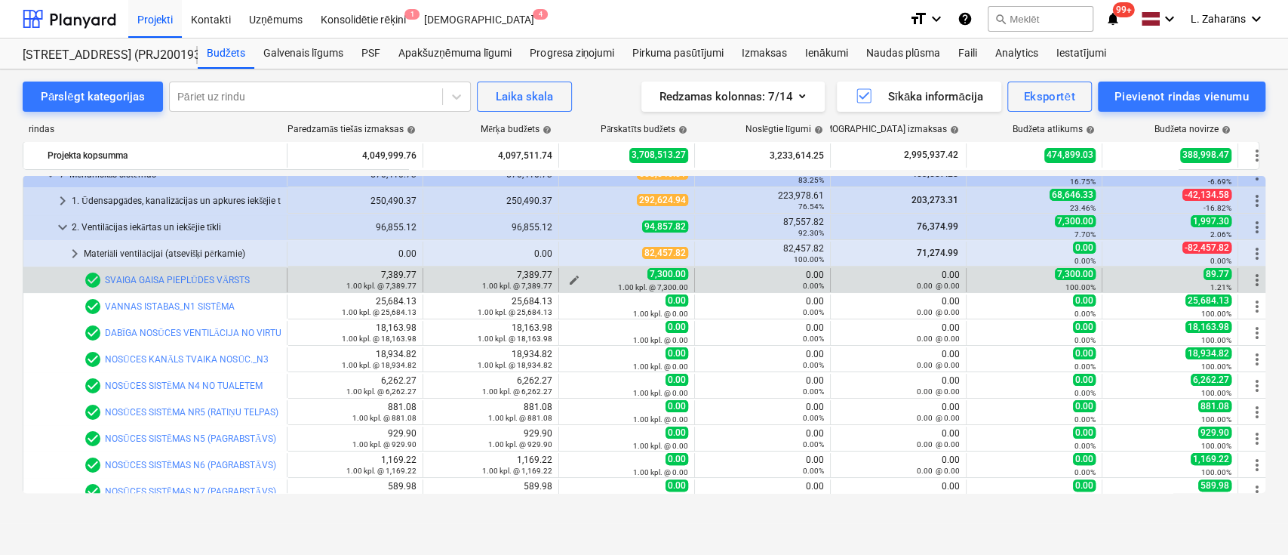
click at [576, 275] on span "edit" at bounding box center [574, 280] width 12 height 12
type textarea "x"
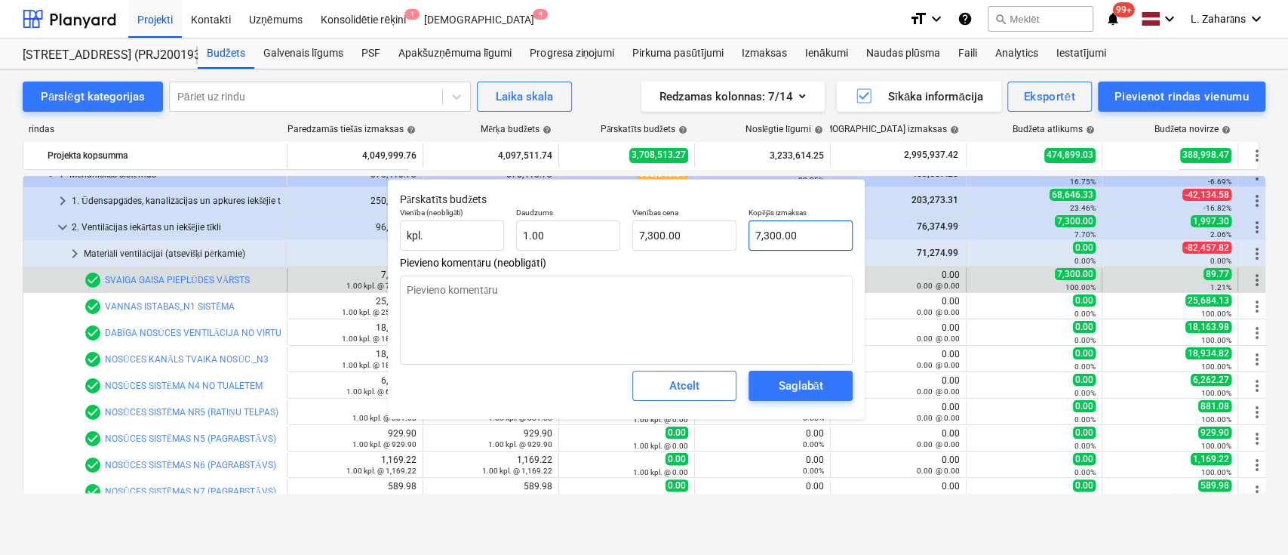
type input "7300"
drag, startPoint x: 763, startPoint y: 238, endPoint x: 754, endPoint y: 234, distance: 10.1
click at [754, 234] on input "7300" at bounding box center [801, 235] width 104 height 30
type textarea "x"
type input "3300"
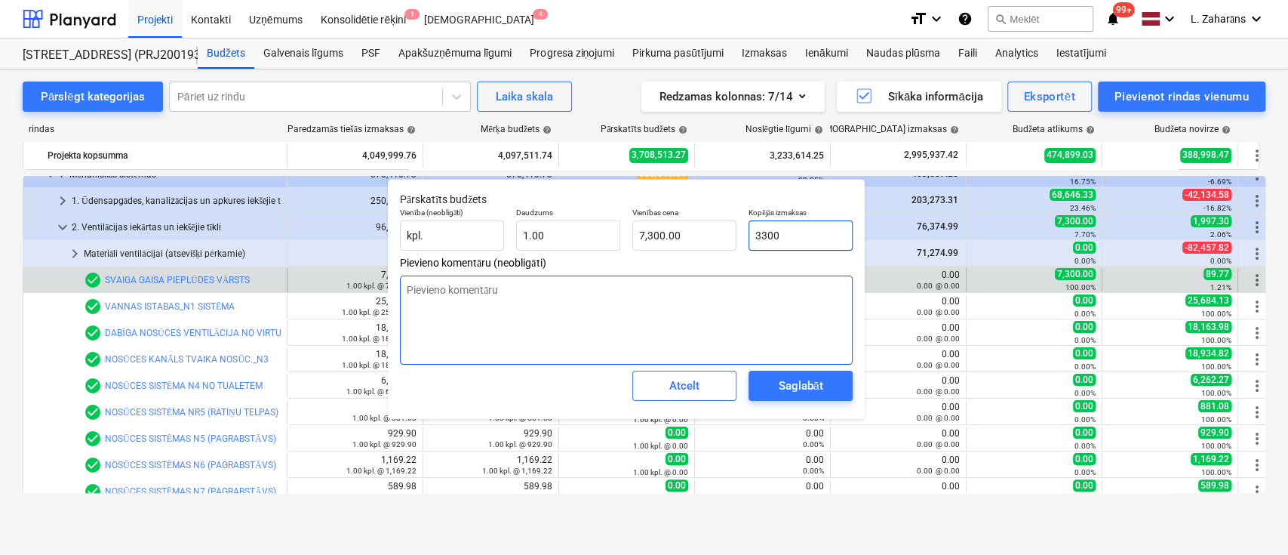
type input "3,300.00"
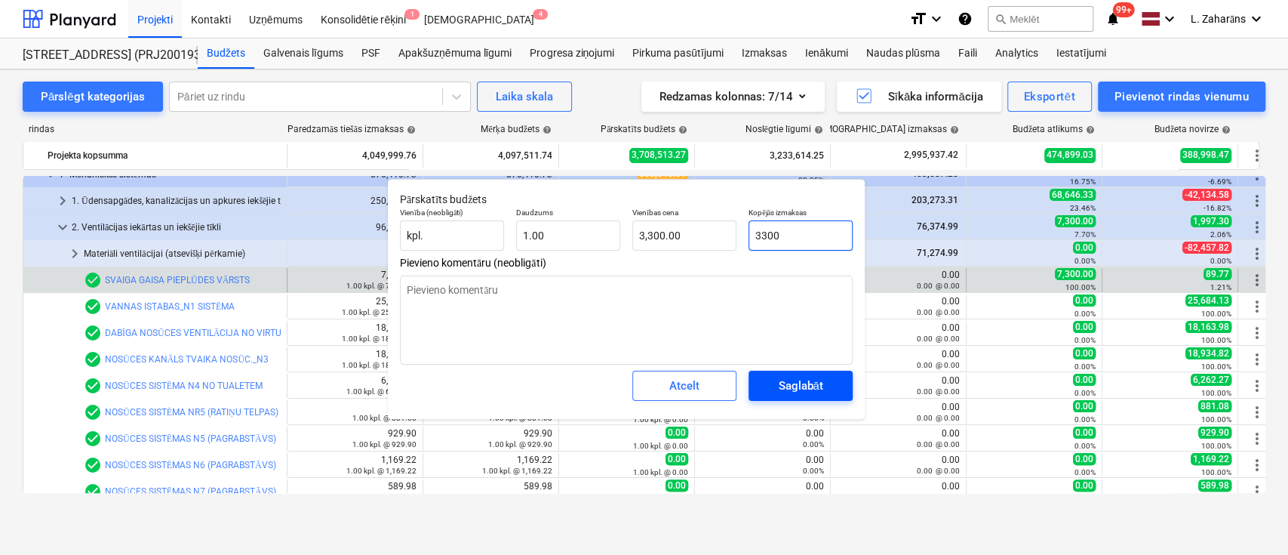
type input "3300"
type textarea "x"
type input "3,300.00"
click at [809, 389] on div "Saglabāt" at bounding box center [800, 386] width 45 height 20
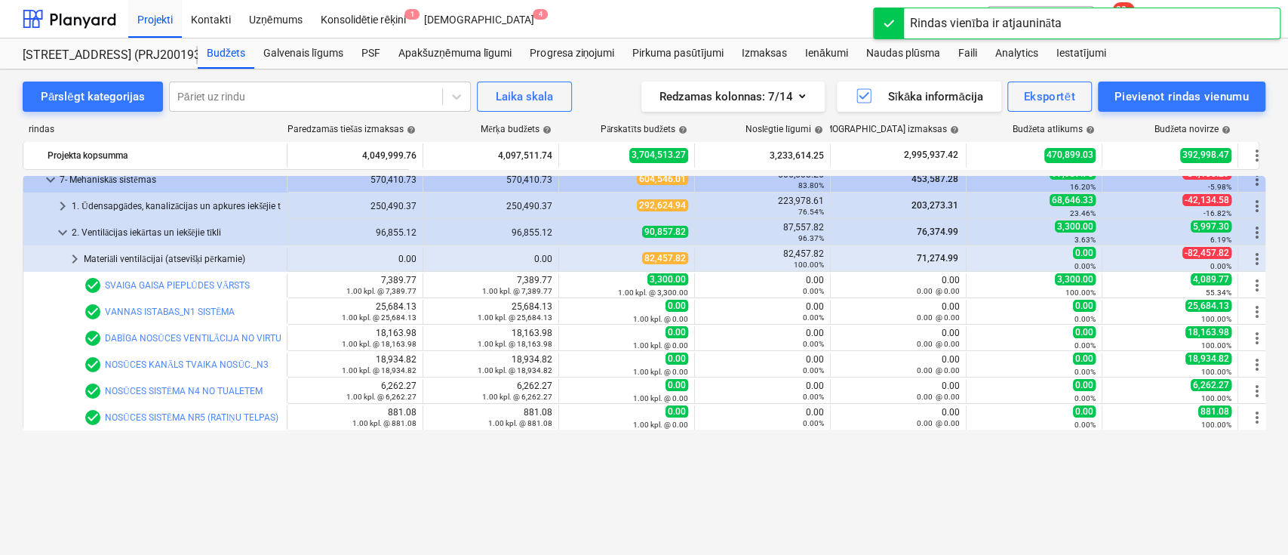
scroll to position [53, 0]
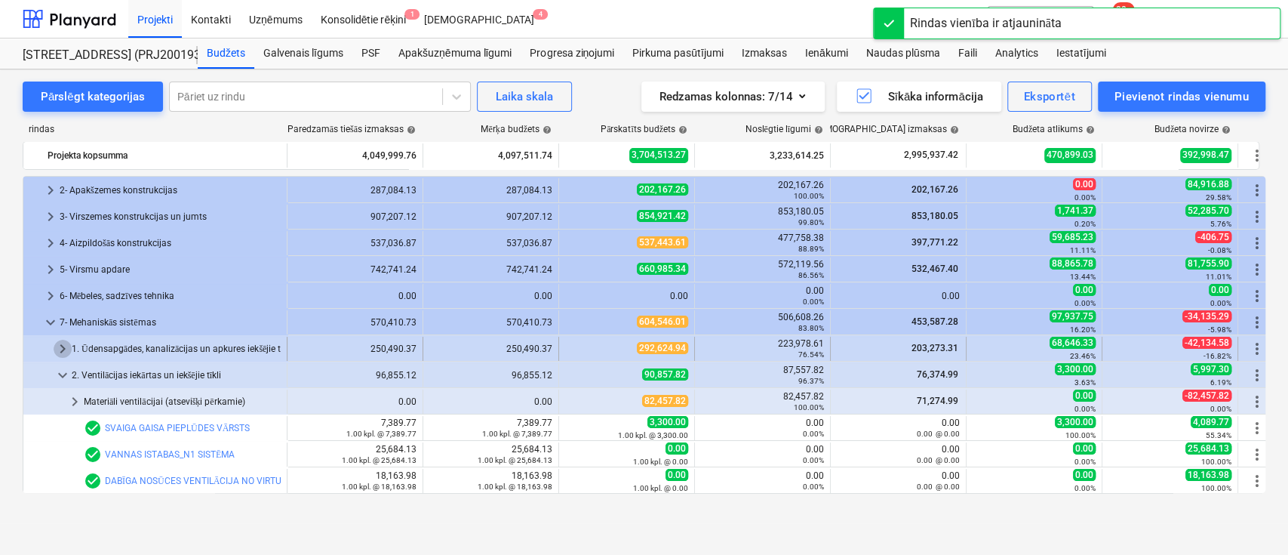
click at [62, 346] on span "keyboard_arrow_right" at bounding box center [63, 349] width 18 height 18
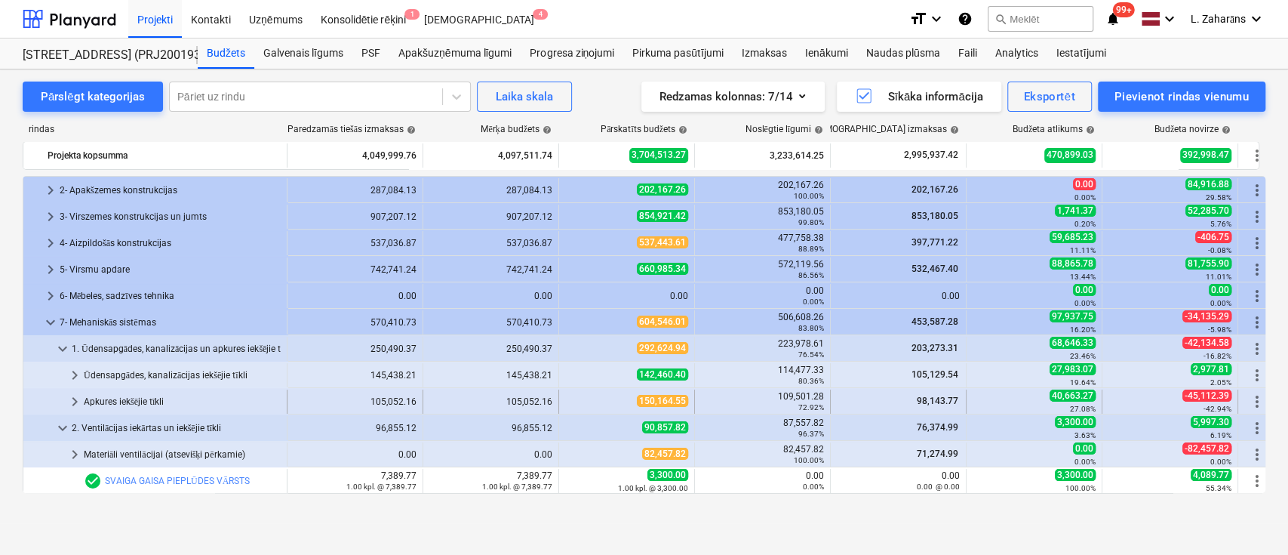
click at [151, 401] on div "Apkures iekšējie tīkli" at bounding box center [182, 401] width 197 height 24
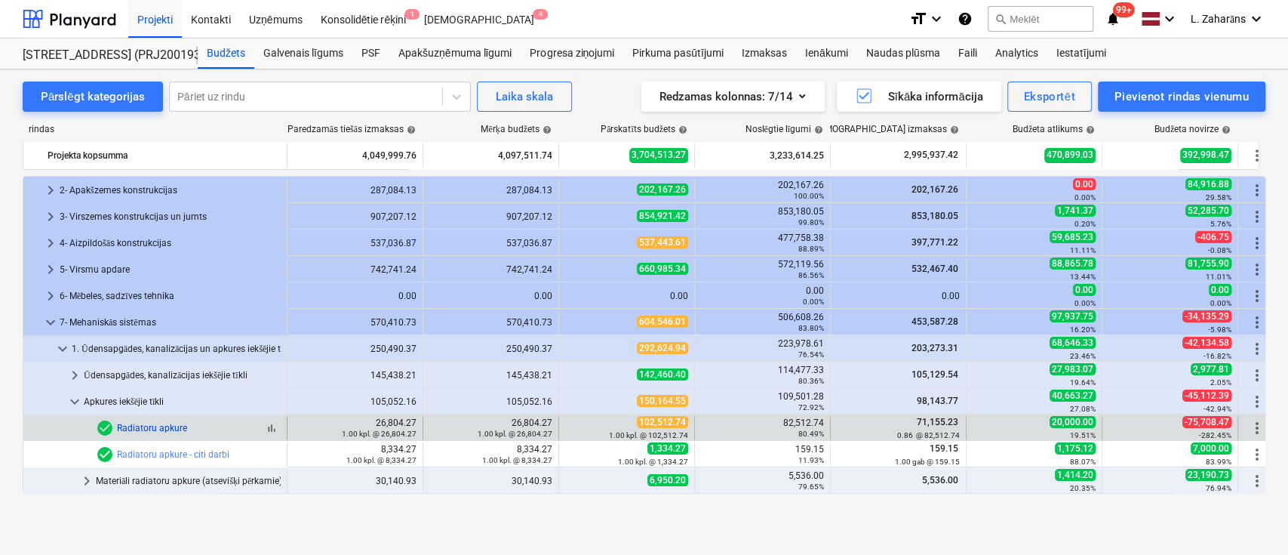
click at [155, 425] on link "Radiatoru apkure" at bounding box center [152, 428] width 70 height 11
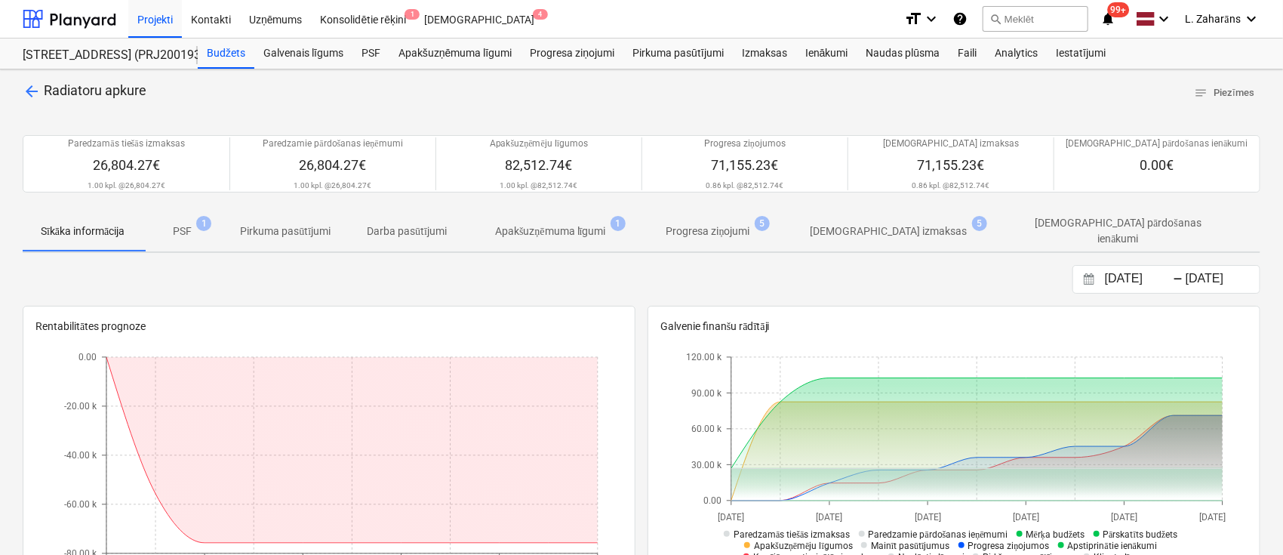
click at [29, 85] on span "arrow_back" at bounding box center [32, 91] width 18 height 18
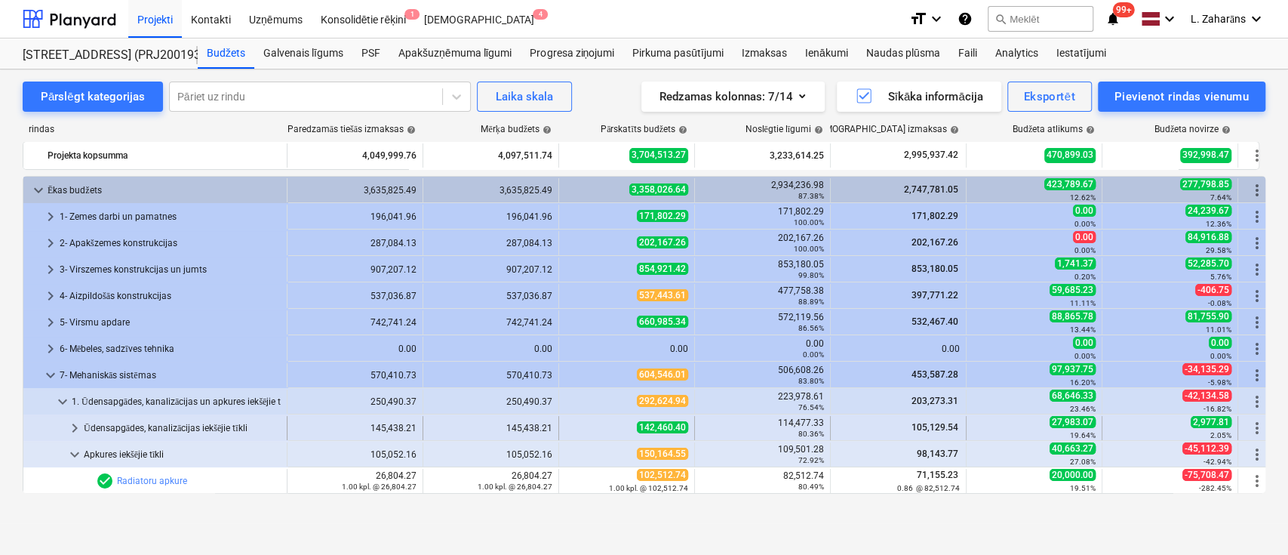
scroll to position [53, 0]
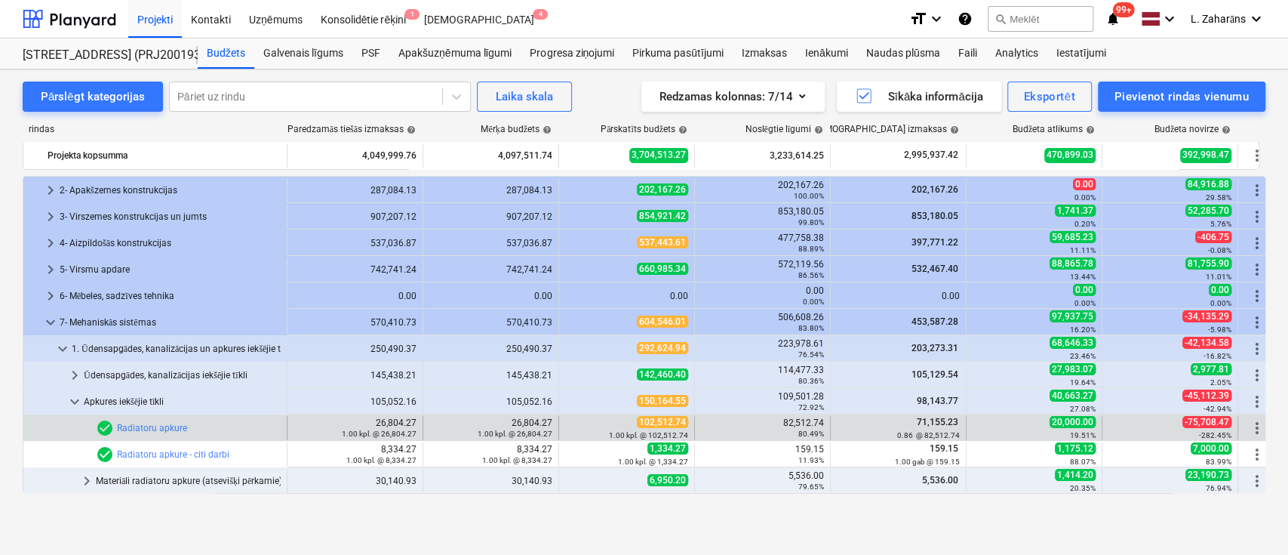
click at [804, 420] on div "82,512.74 80.49%" at bounding box center [762, 427] width 123 height 21
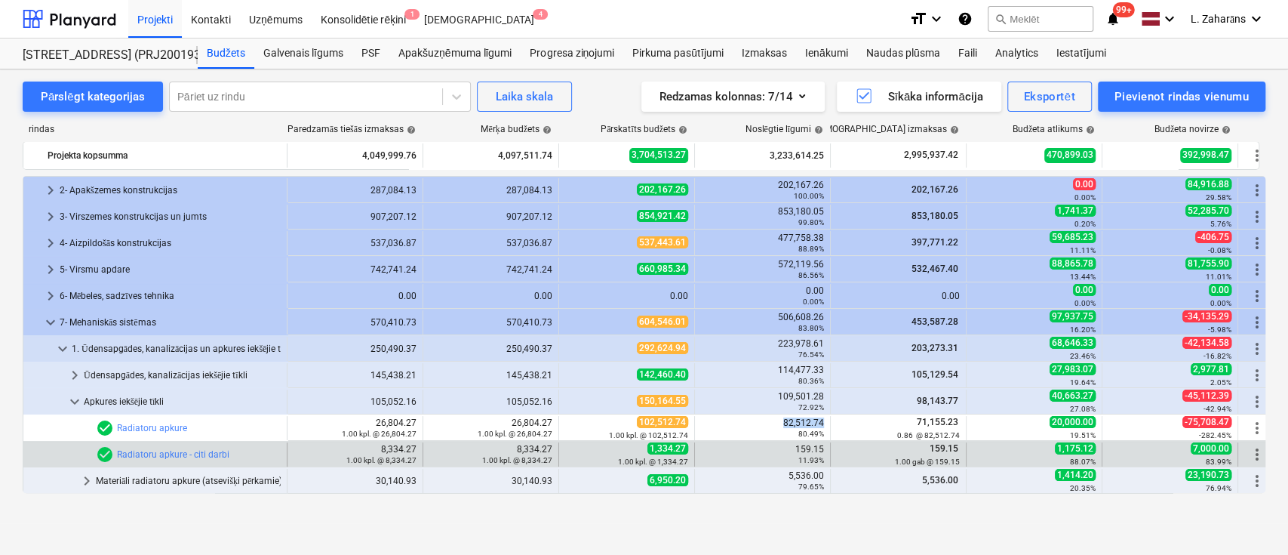
copy div "82,512.74"
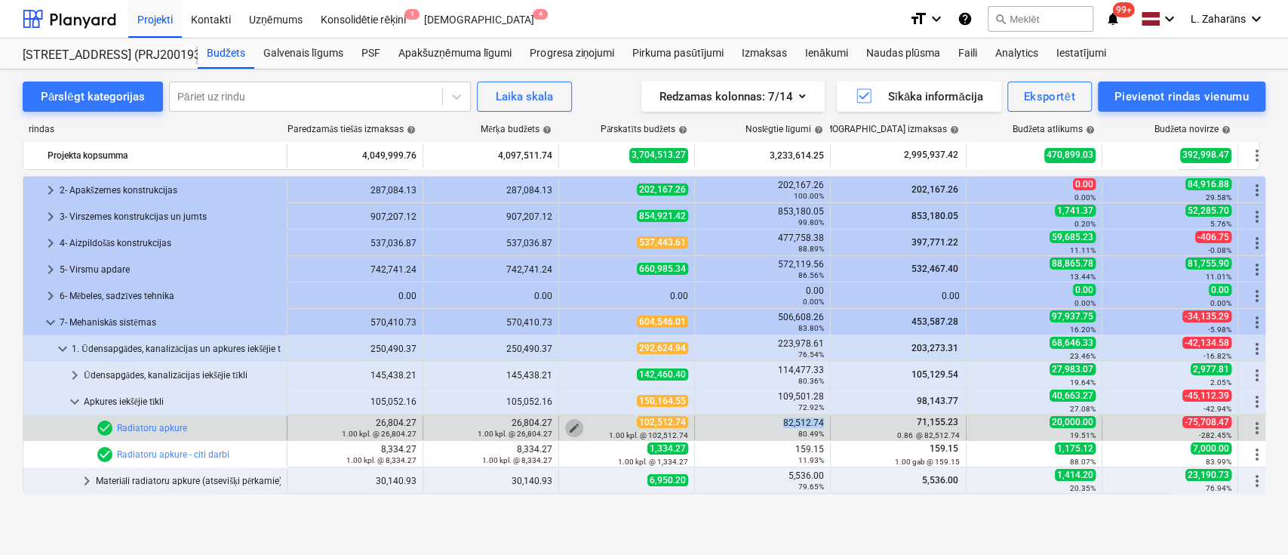
click at [573, 425] on span "edit" at bounding box center [574, 428] width 12 height 12
type textarea "x"
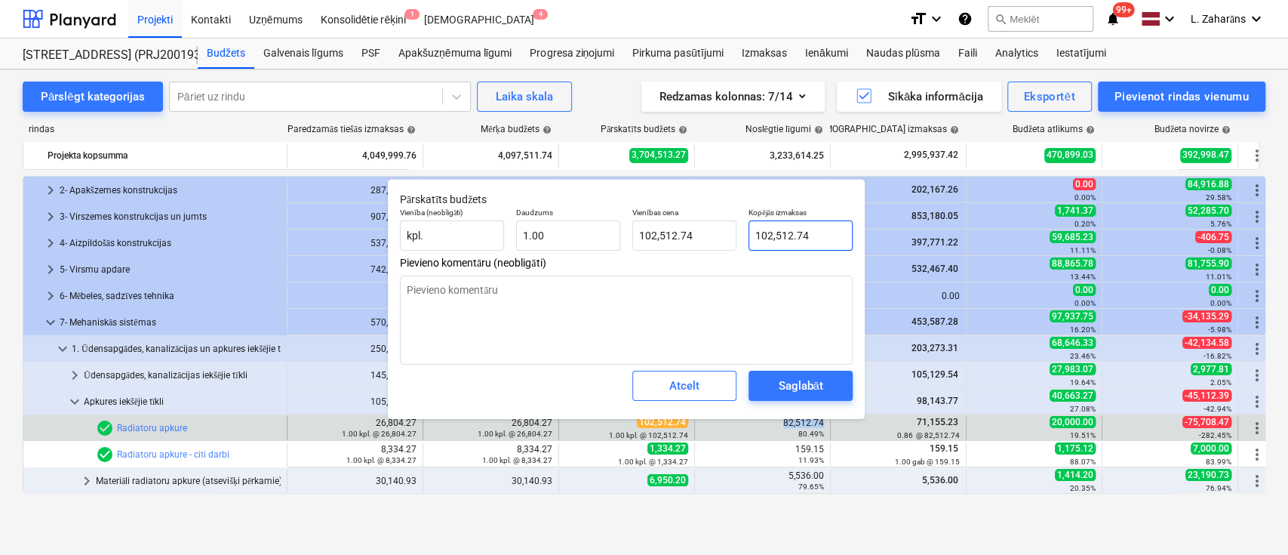
type input "102512.74"
click at [773, 238] on input "102512.74" at bounding box center [801, 235] width 104 height 30
click at [772, 238] on input "102512.74" at bounding box center [801, 235] width 104 height 30
paste input "82,"
type textarea "x"
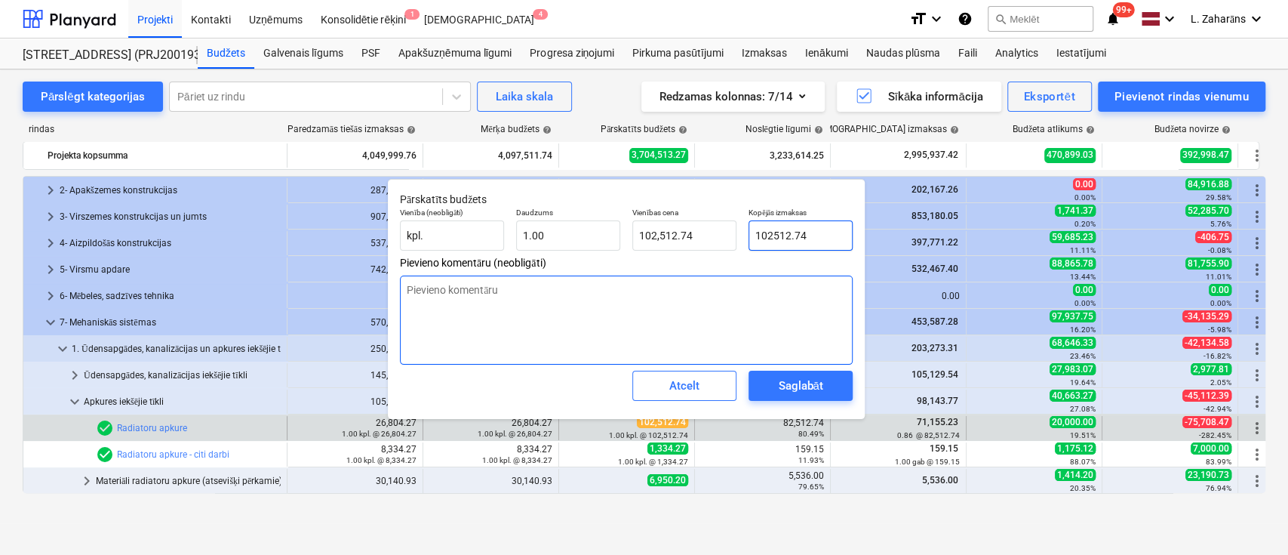
type input "82,512.74"
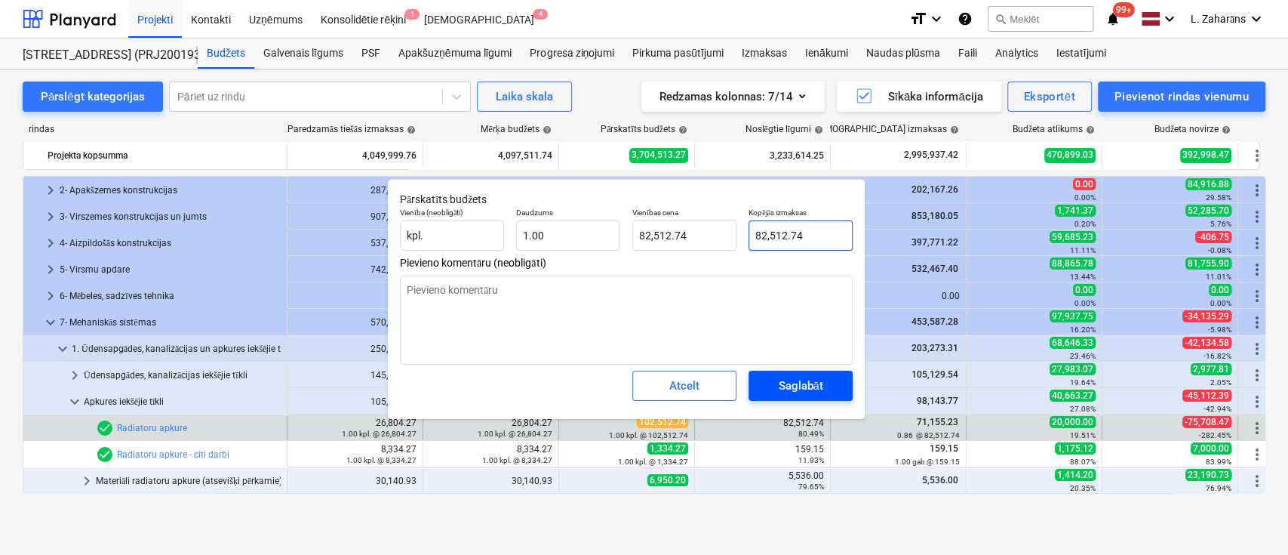
type input "82,512.74"
click at [788, 395] on div "Saglabāt" at bounding box center [800, 386] width 45 height 20
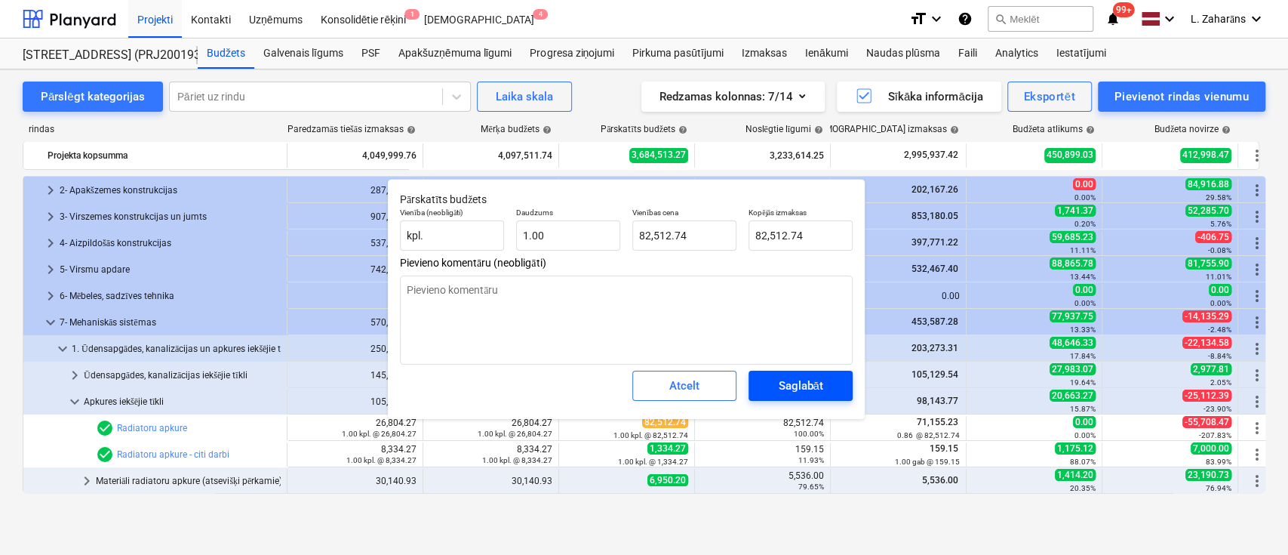
type textarea "x"
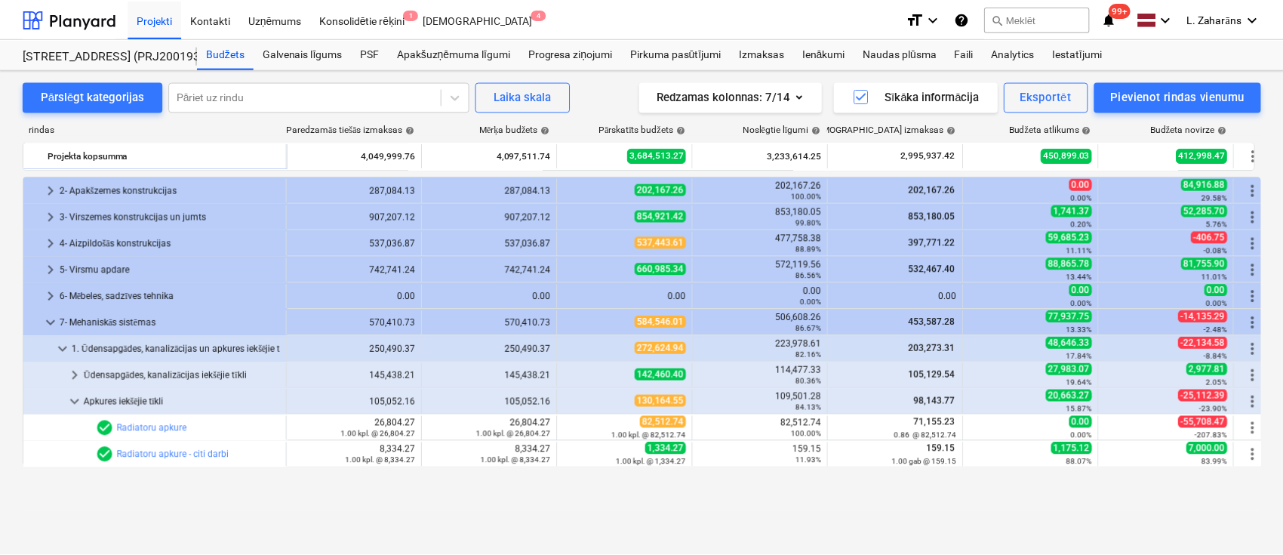
scroll to position [0, 0]
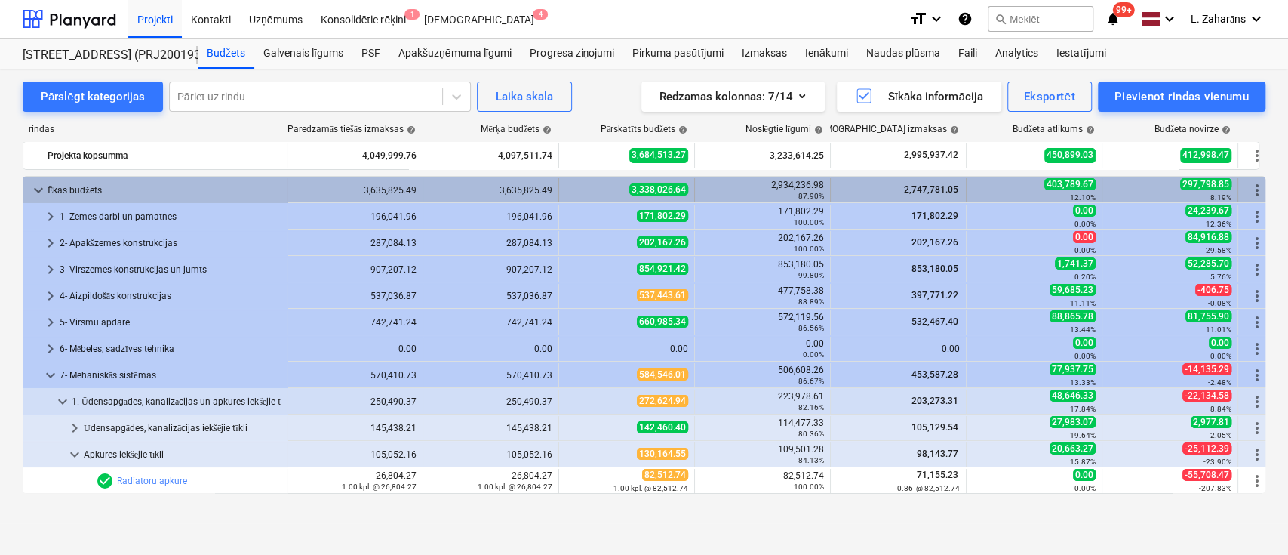
click at [42, 184] on span "keyboard_arrow_down" at bounding box center [38, 190] width 18 height 18
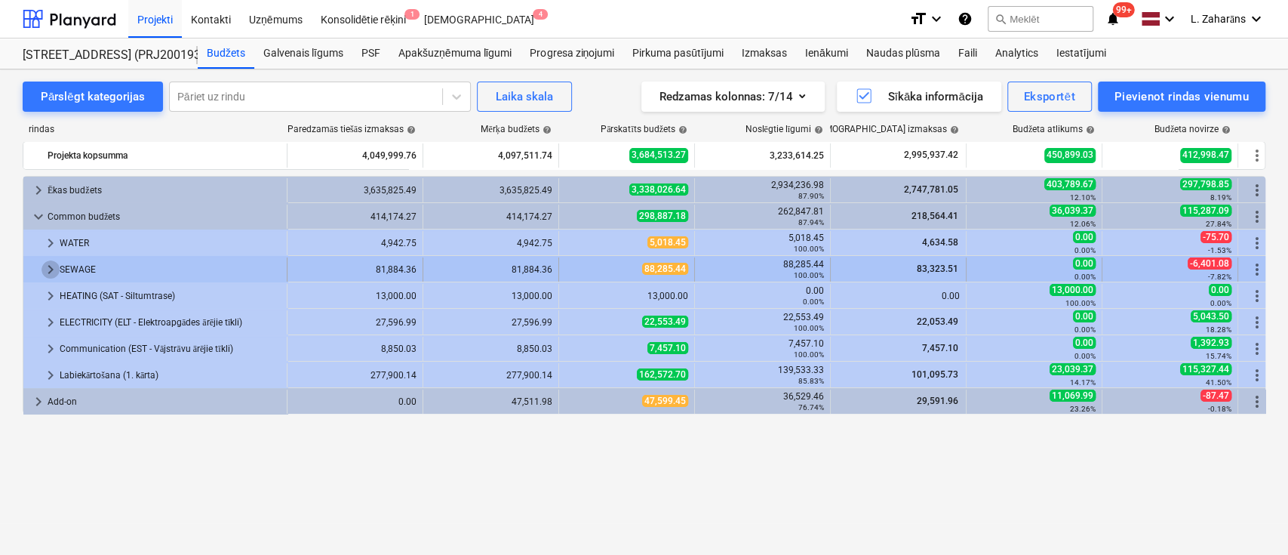
click at [48, 266] on span "keyboard_arrow_right" at bounding box center [51, 269] width 18 height 18
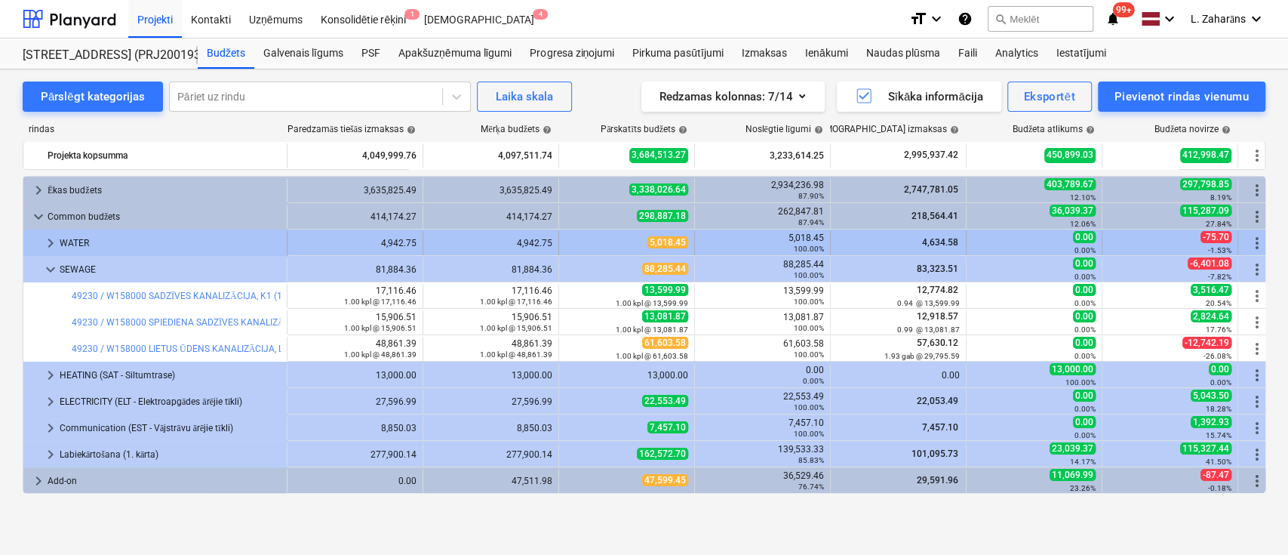
click at [54, 237] on span "keyboard_arrow_right" at bounding box center [51, 243] width 18 height 18
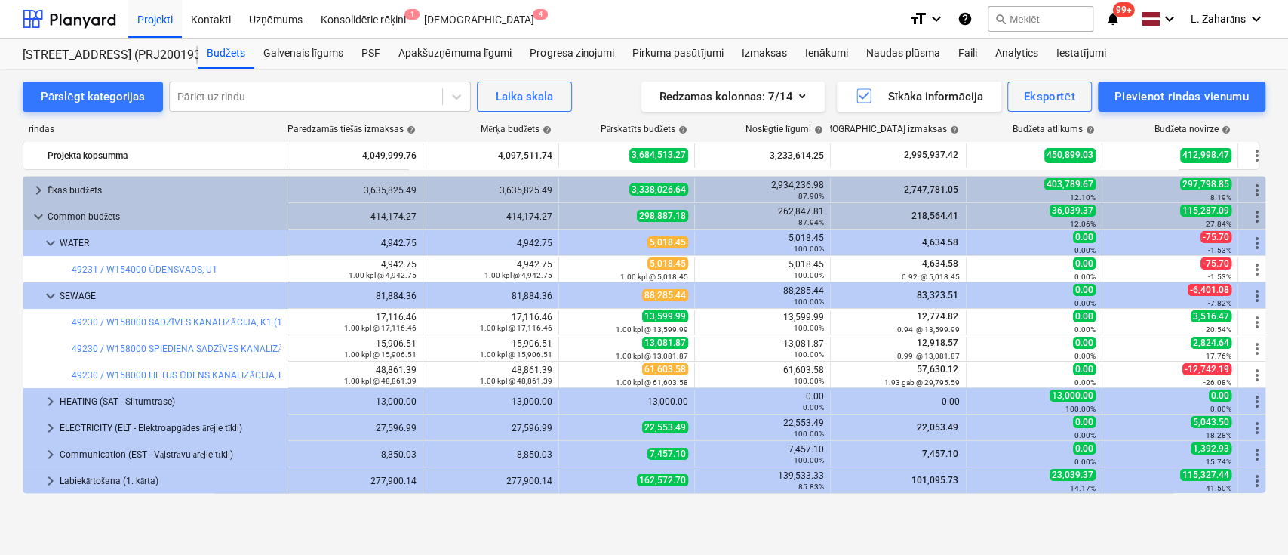
click at [54, 237] on span "keyboard_arrow_down" at bounding box center [51, 243] width 18 height 18
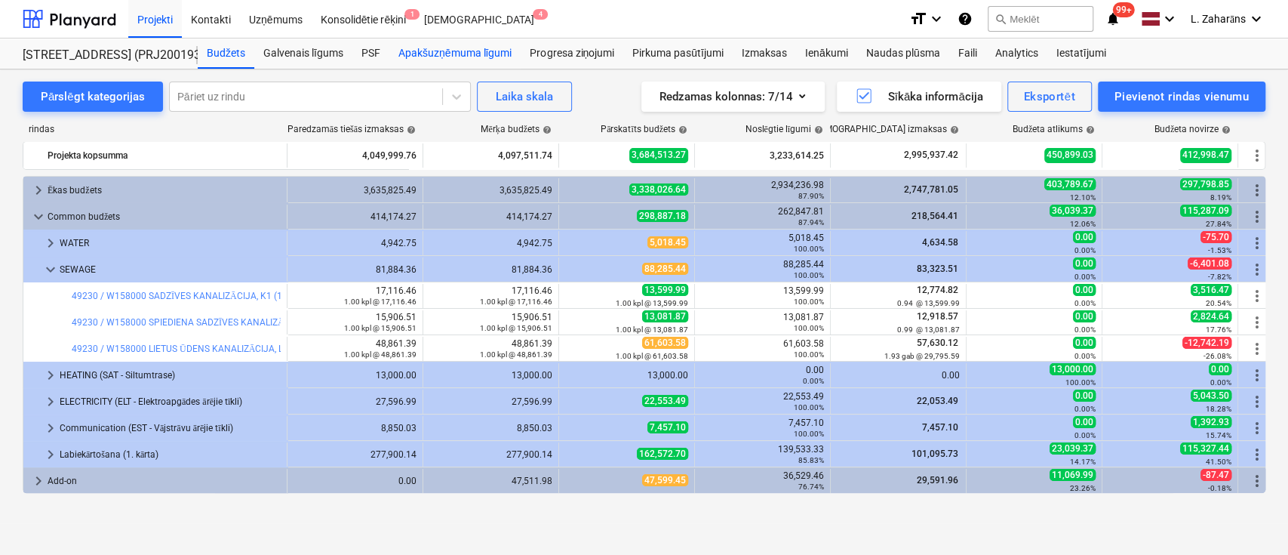
click at [438, 52] on div "Apakšuzņēmuma līgumi" at bounding box center [454, 53] width 131 height 30
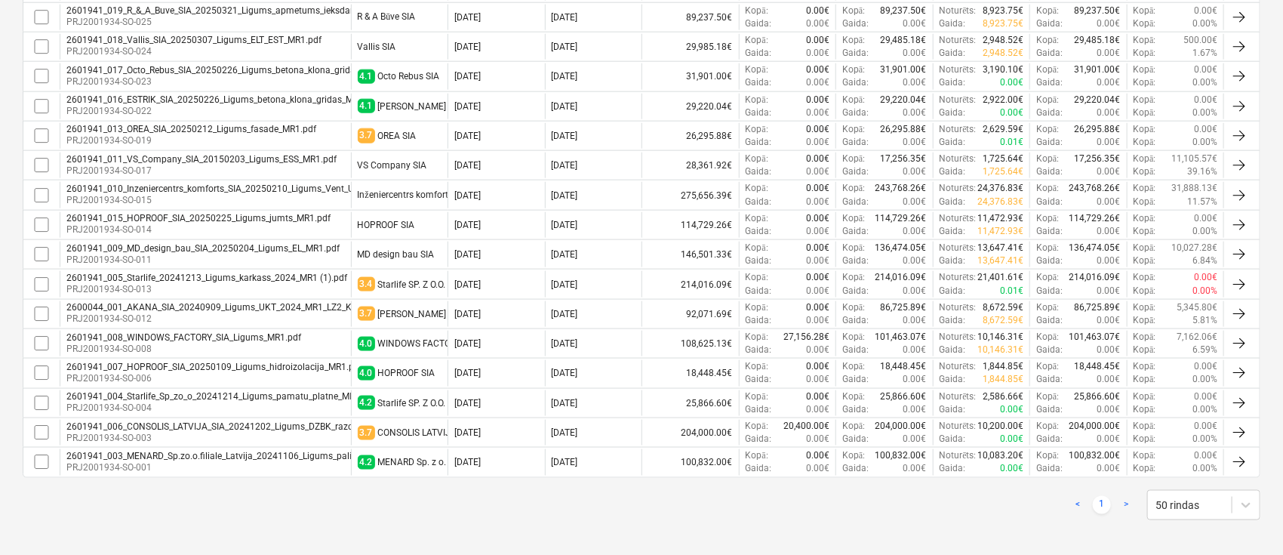
scroll to position [860, 0]
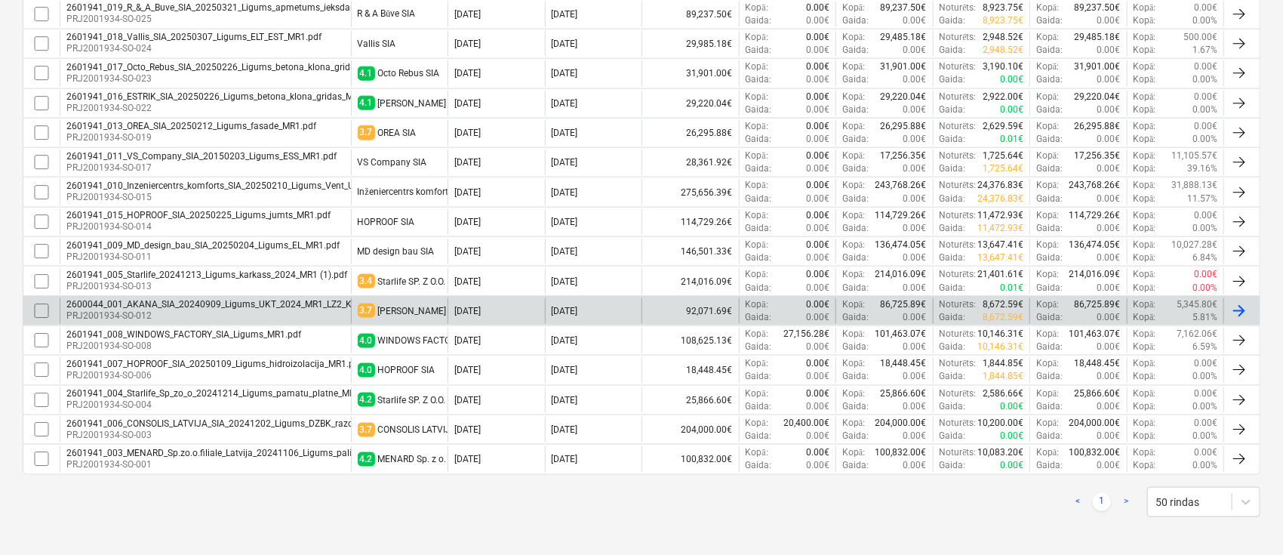
click at [281, 312] on p "PRJ2001934-SO-012" at bounding box center [219, 315] width 307 height 13
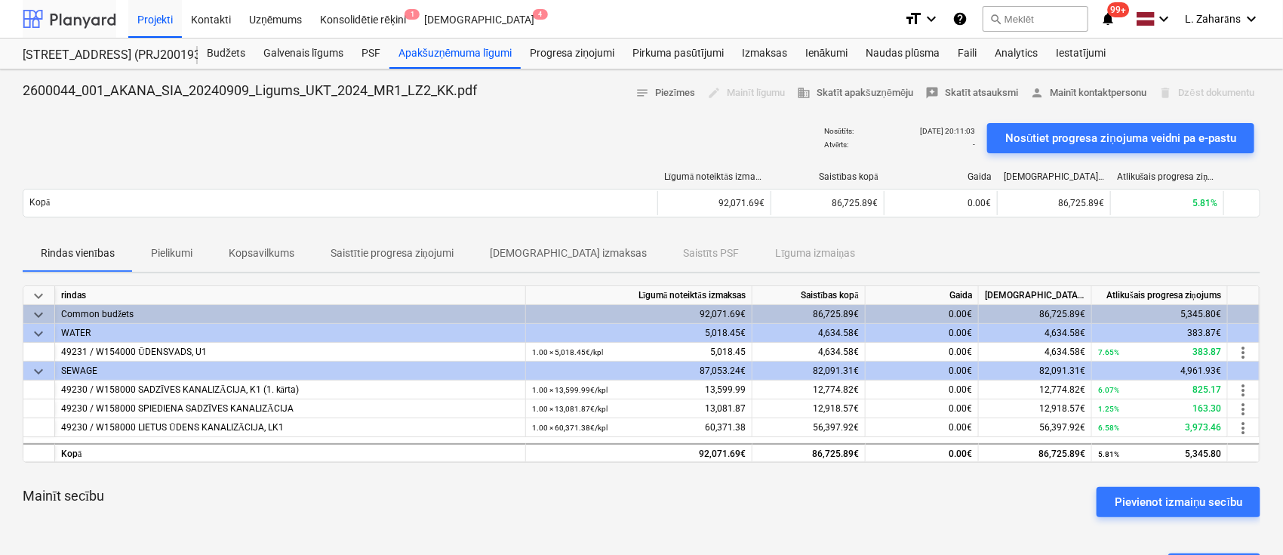
click at [83, 20] on div at bounding box center [70, 19] width 94 height 38
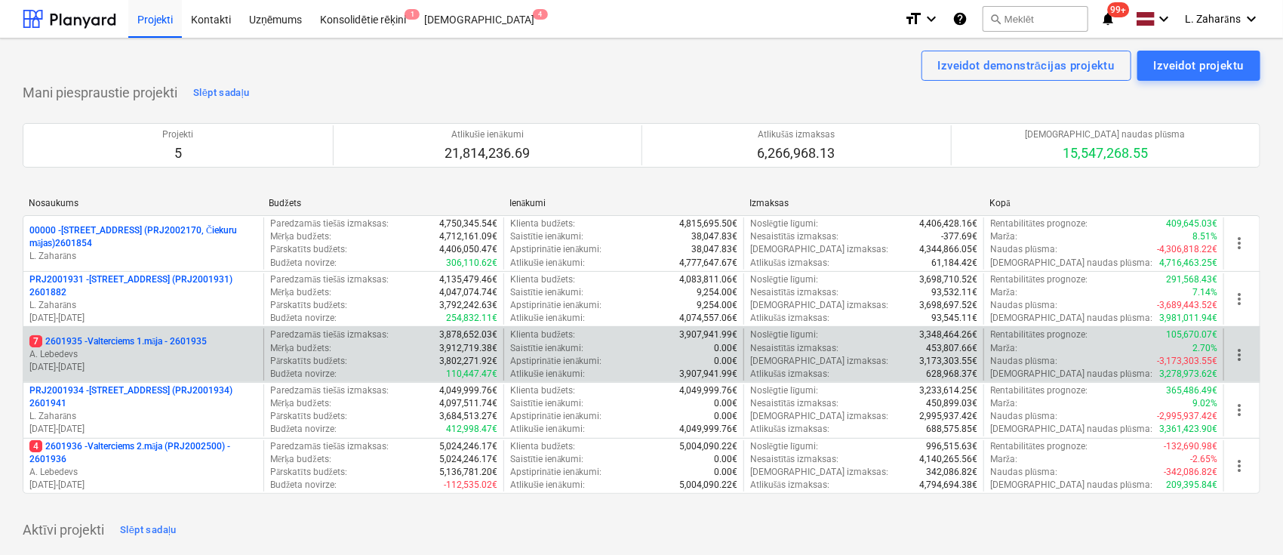
click at [140, 341] on p "7 2601935 - Valterciems 1.māja - 2601935" at bounding box center [117, 341] width 177 height 13
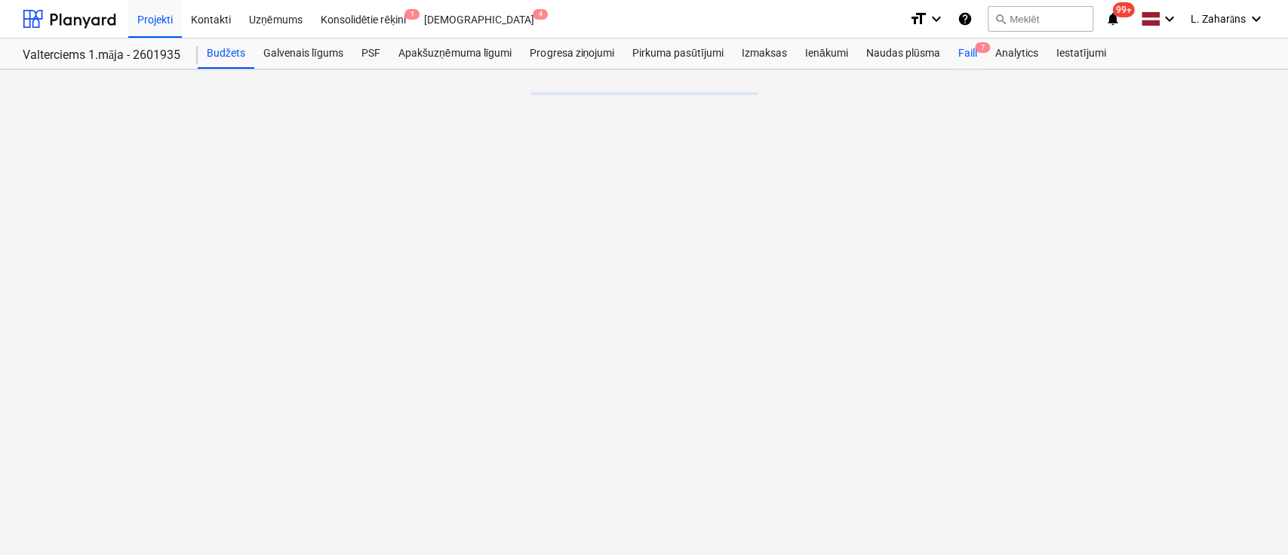
click at [964, 54] on div "Faili 7" at bounding box center [967, 53] width 37 height 30
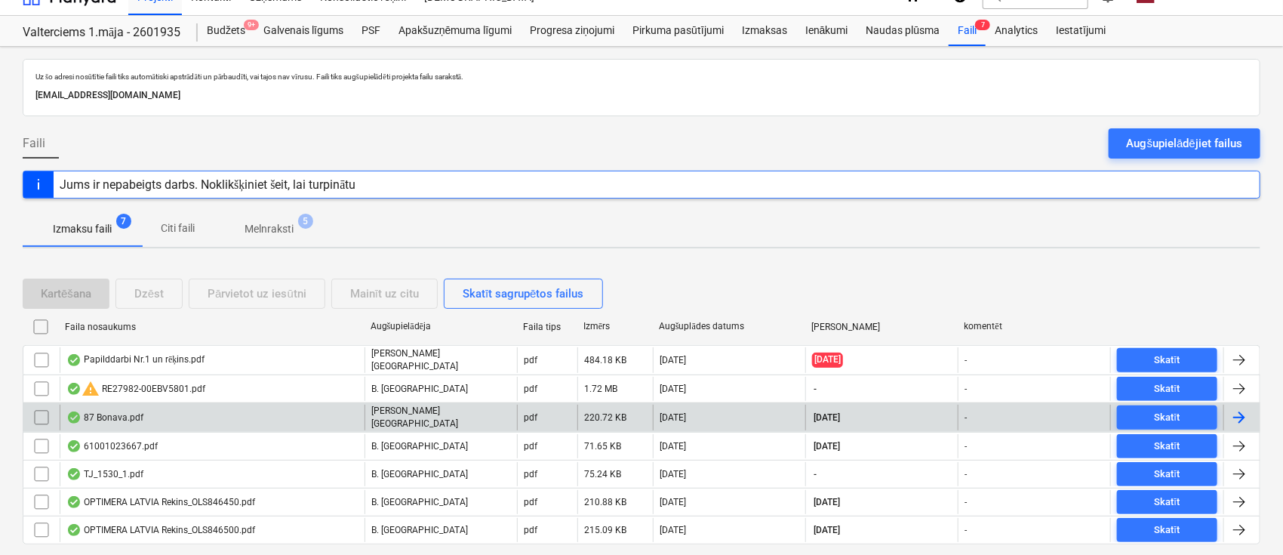
scroll to position [62, 0]
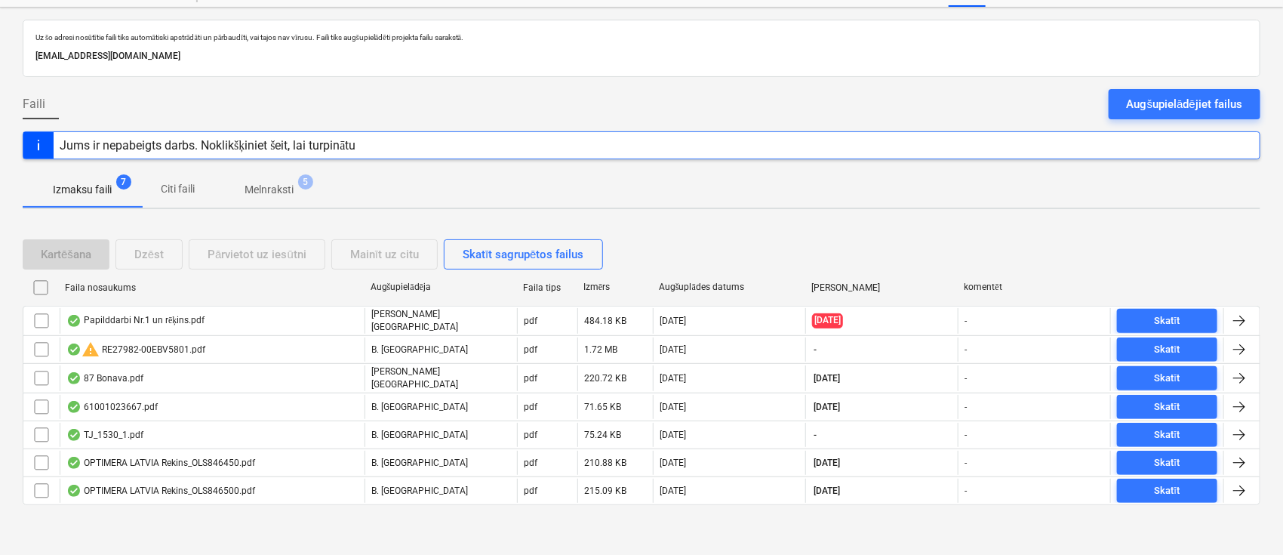
click at [274, 189] on p "Melnraksti" at bounding box center [268, 190] width 49 height 16
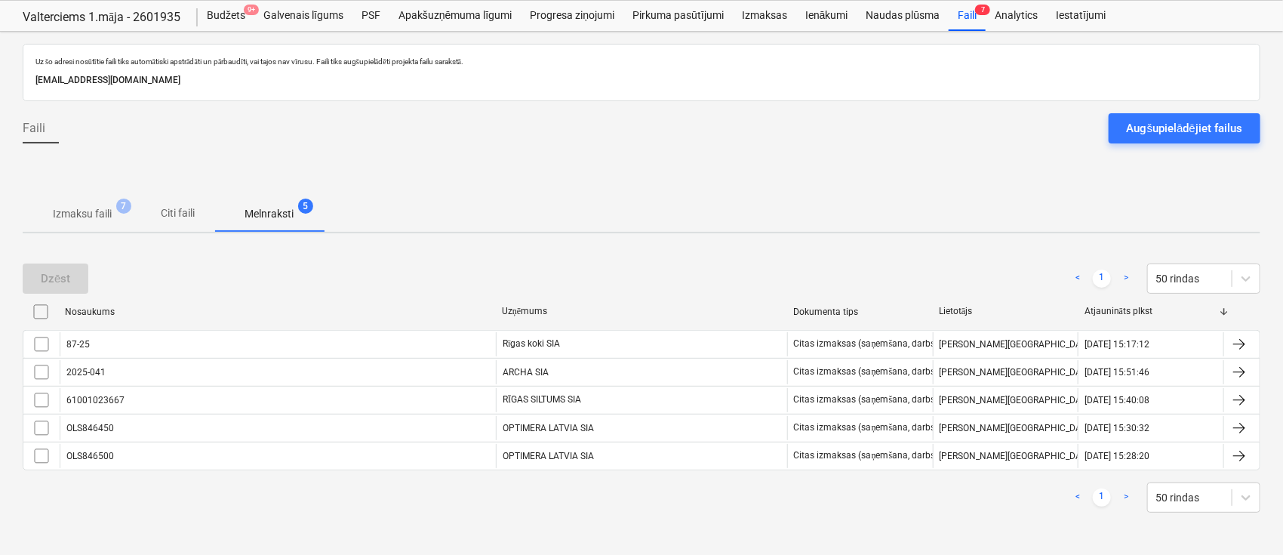
scroll to position [36, 0]
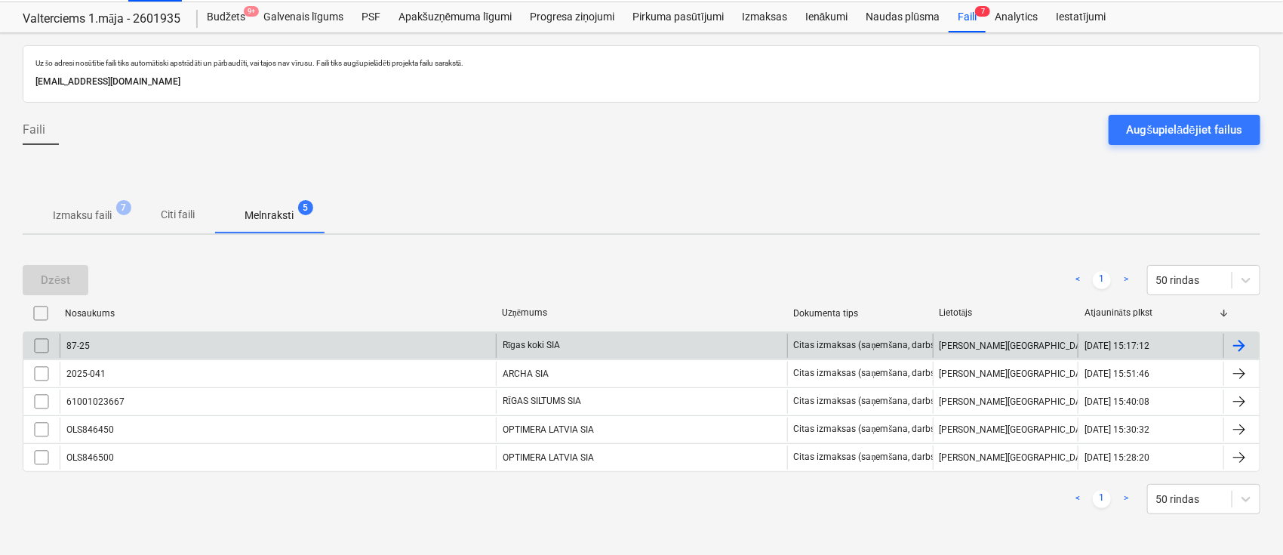
click at [458, 342] on div "87-25" at bounding box center [278, 346] width 436 height 24
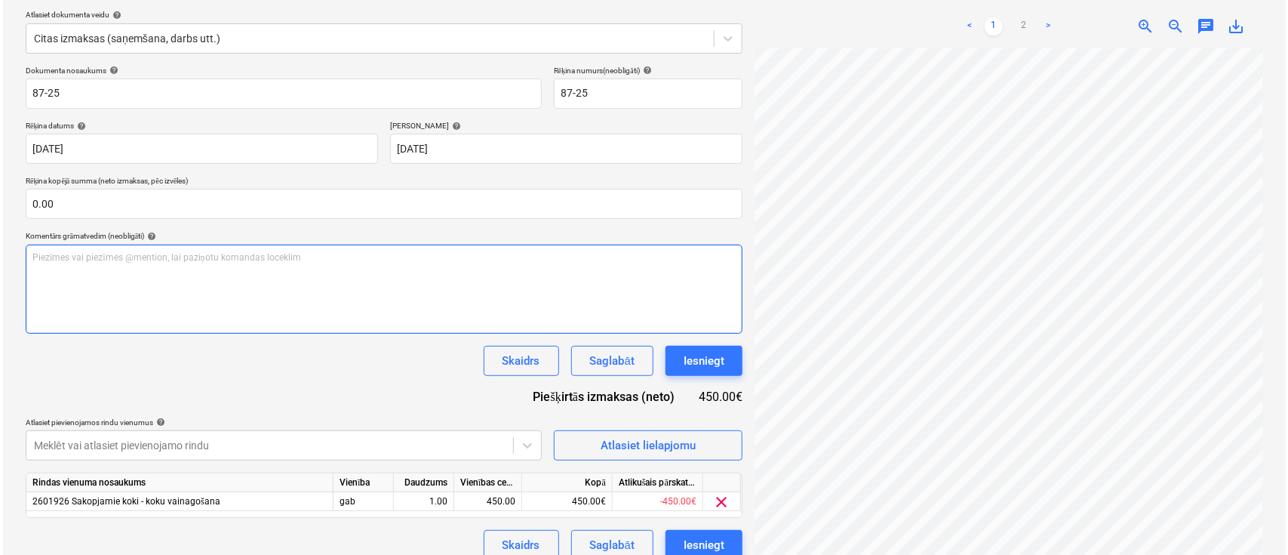
scroll to position [186, 0]
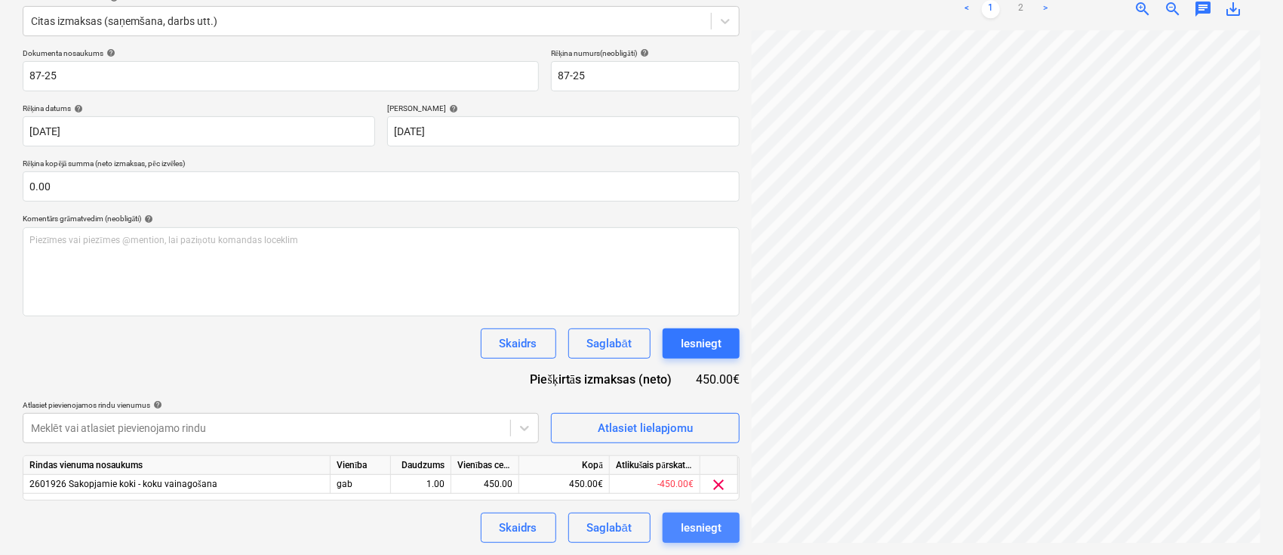
click at [689, 524] on div "Iesniegt" at bounding box center [701, 528] width 41 height 20
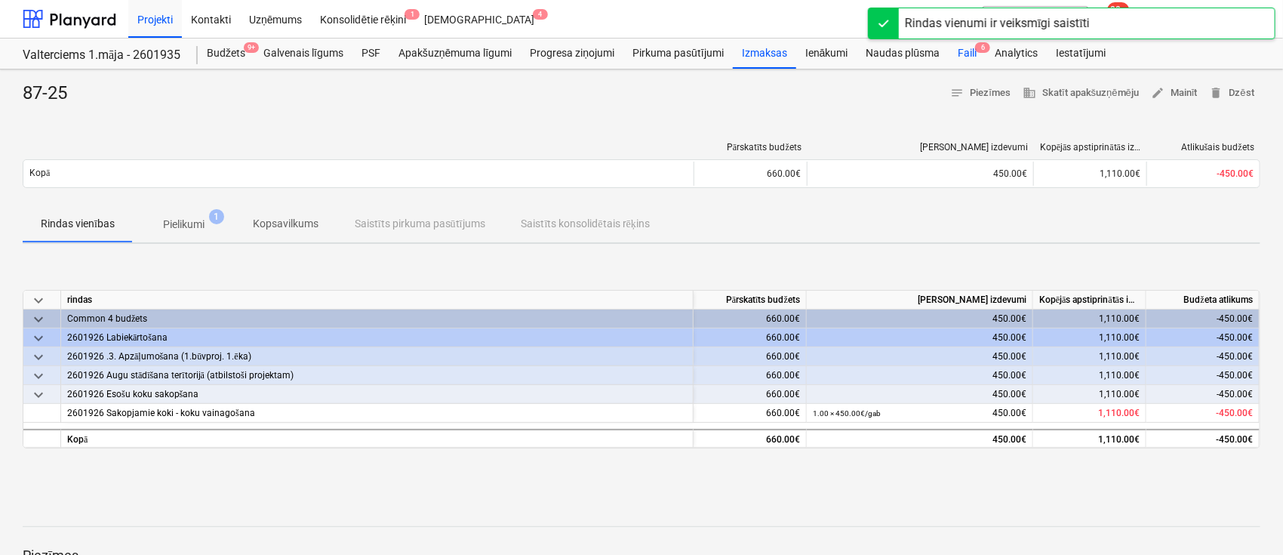
click at [964, 54] on div "Faili 6" at bounding box center [967, 53] width 37 height 30
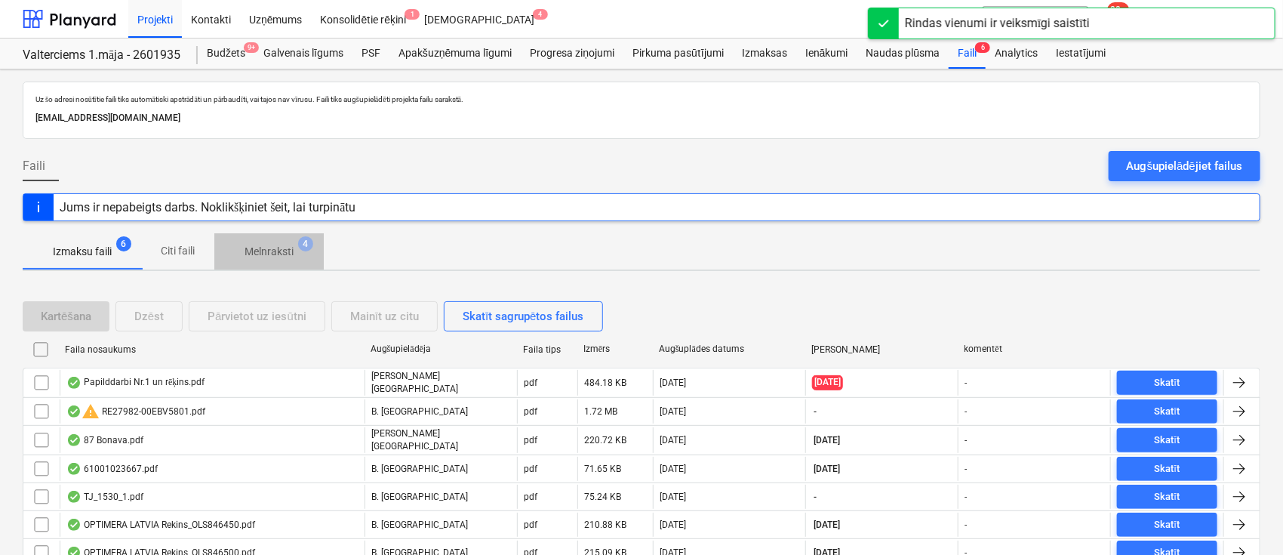
click at [254, 244] on p "Melnraksti" at bounding box center [268, 252] width 49 height 16
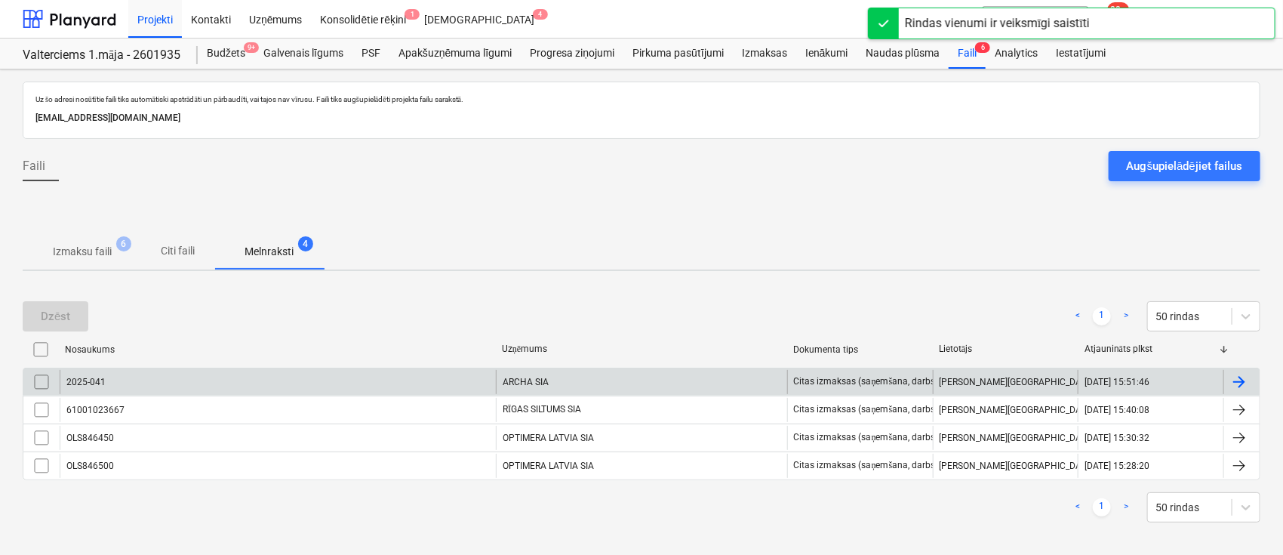
click at [228, 383] on div "2025-041" at bounding box center [278, 382] width 436 height 24
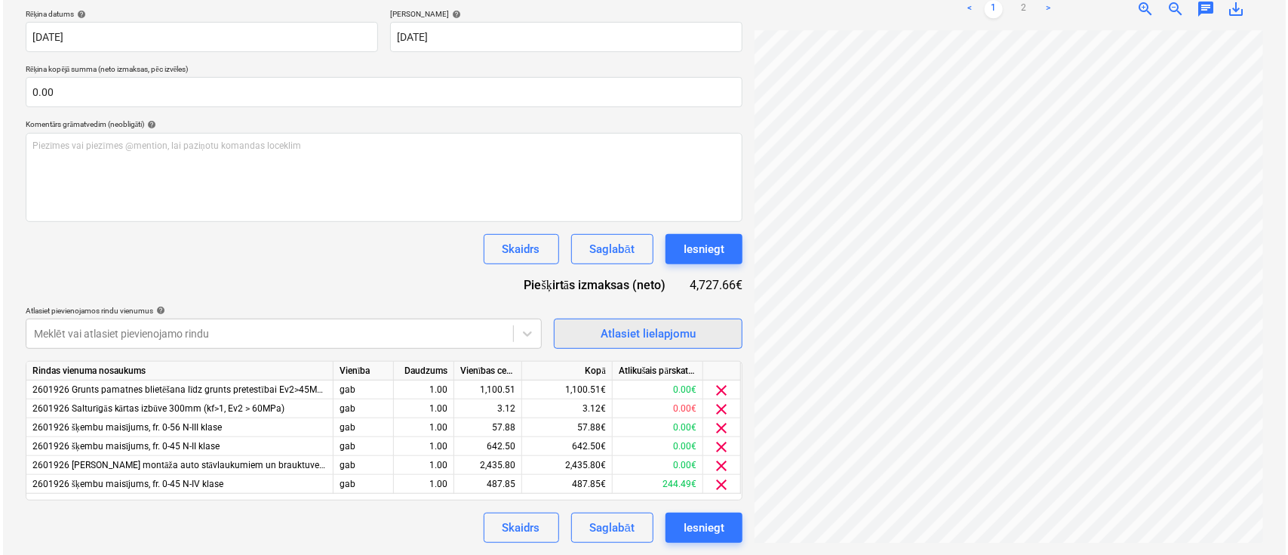
scroll to position [313, 201]
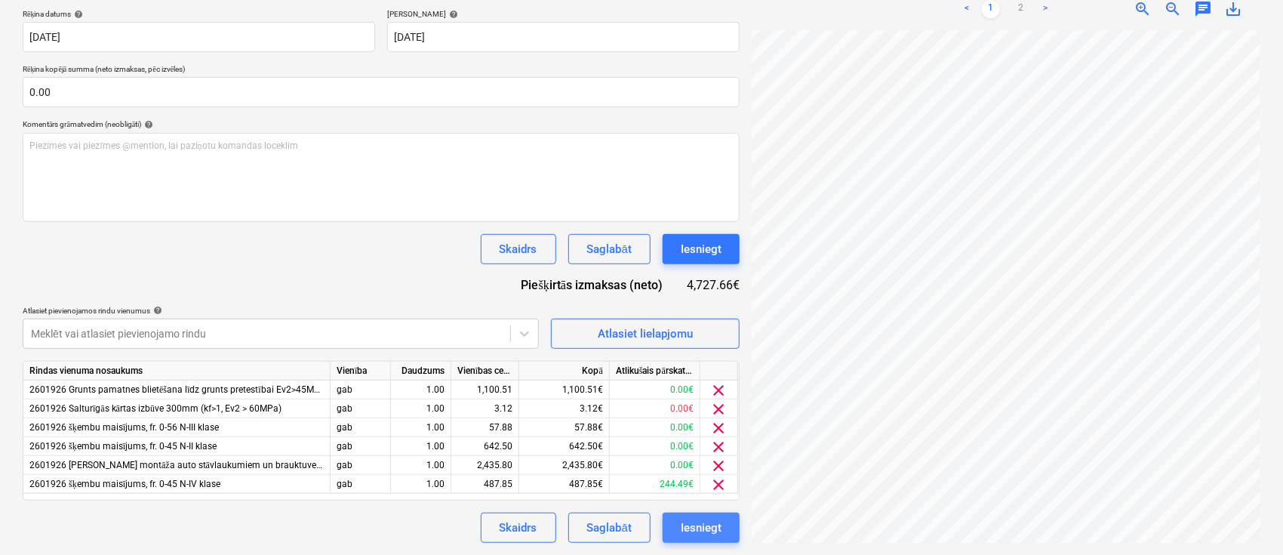
click at [694, 526] on div "Iesniegt" at bounding box center [701, 528] width 41 height 20
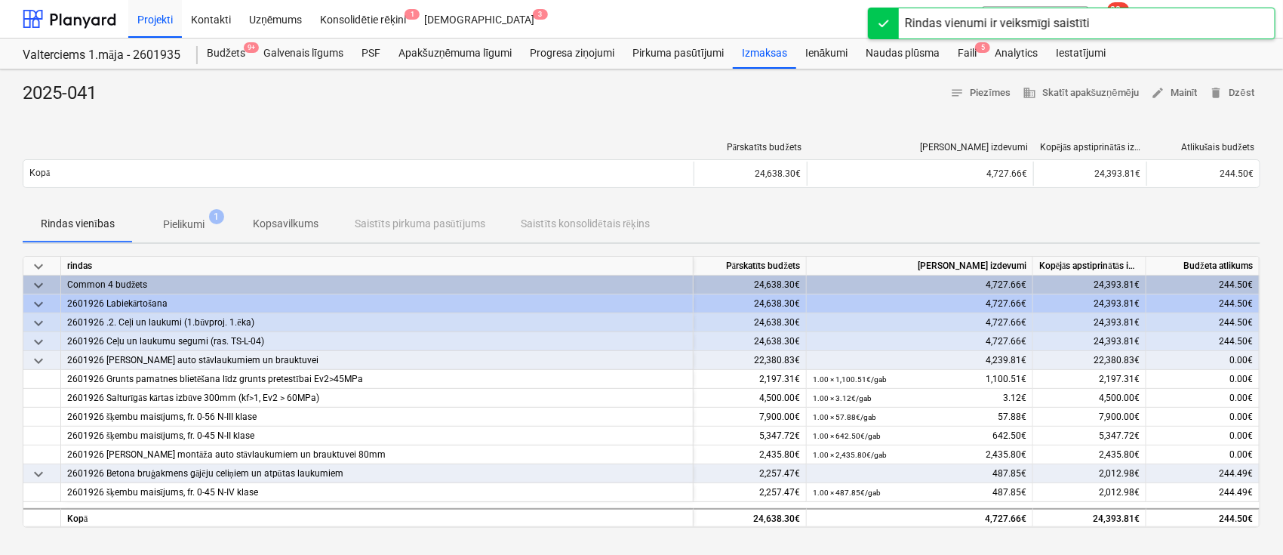
drag, startPoint x: 962, startPoint y: 51, endPoint x: 902, endPoint y: 69, distance: 63.0
click at [961, 51] on div "Faili 5" at bounding box center [967, 53] width 37 height 30
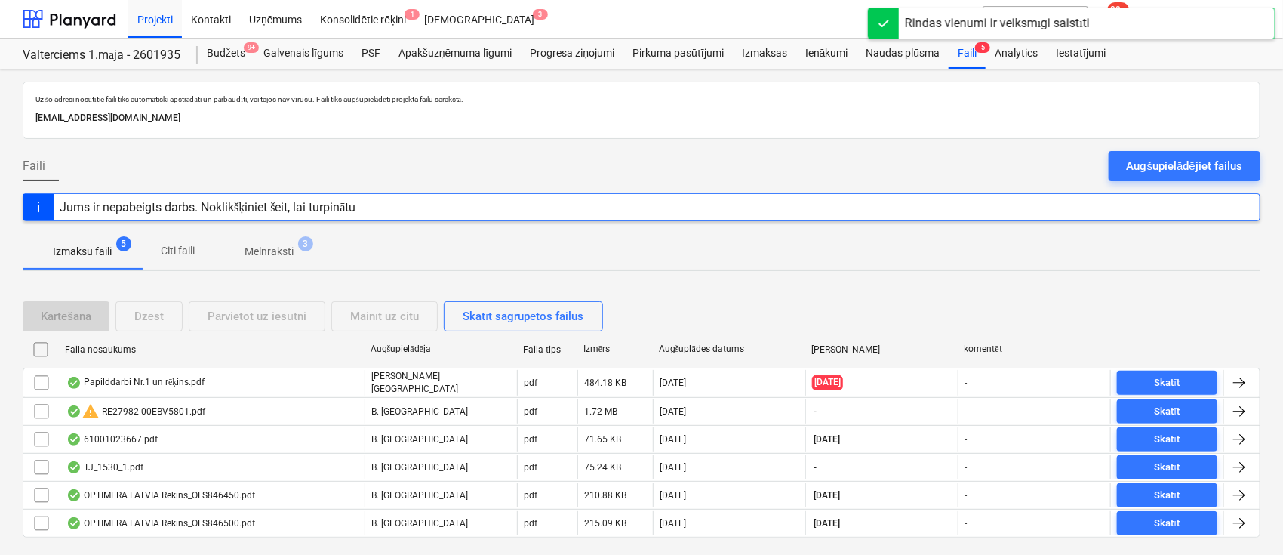
click at [274, 245] on p "Melnraksti" at bounding box center [268, 252] width 49 height 16
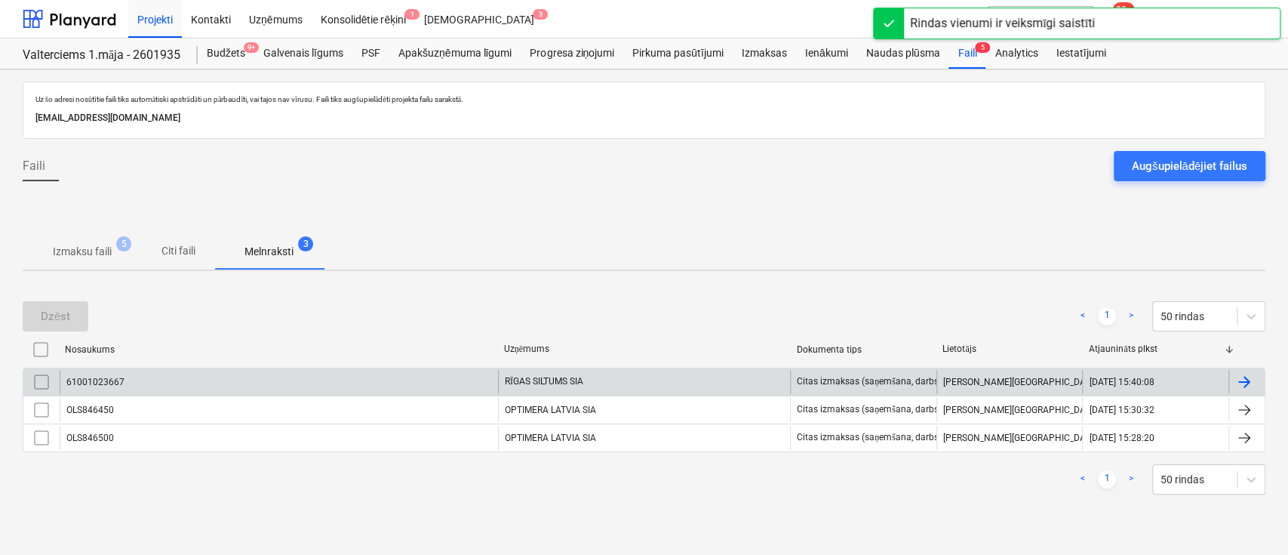
click at [257, 380] on div "61001023667" at bounding box center [279, 382] width 438 height 24
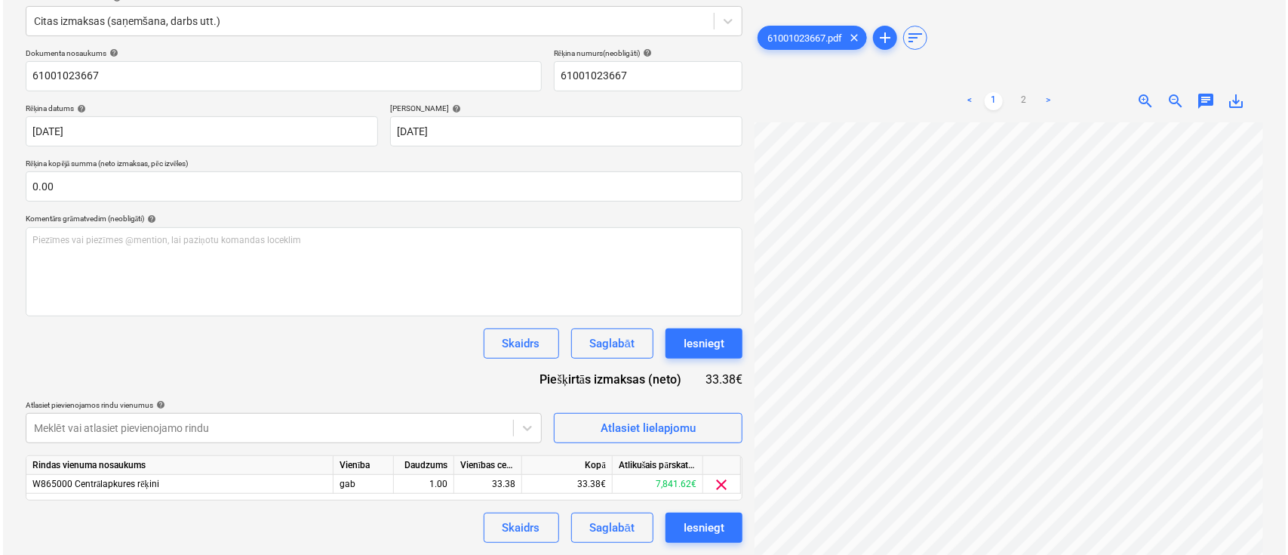
scroll to position [321, 248]
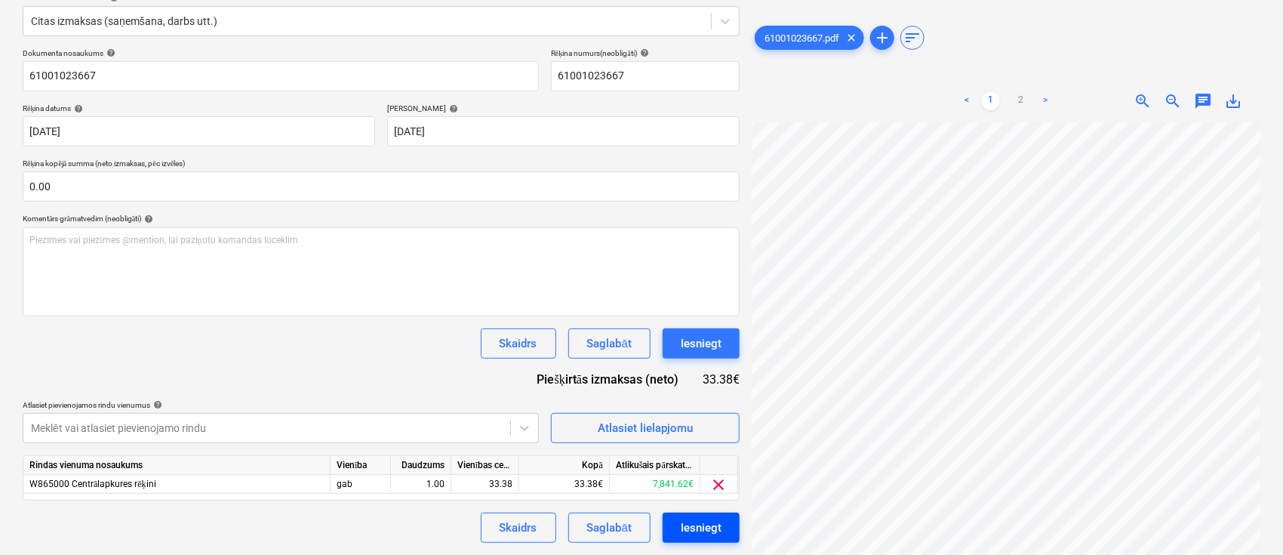
click at [696, 541] on button "Iesniegt" at bounding box center [701, 527] width 77 height 30
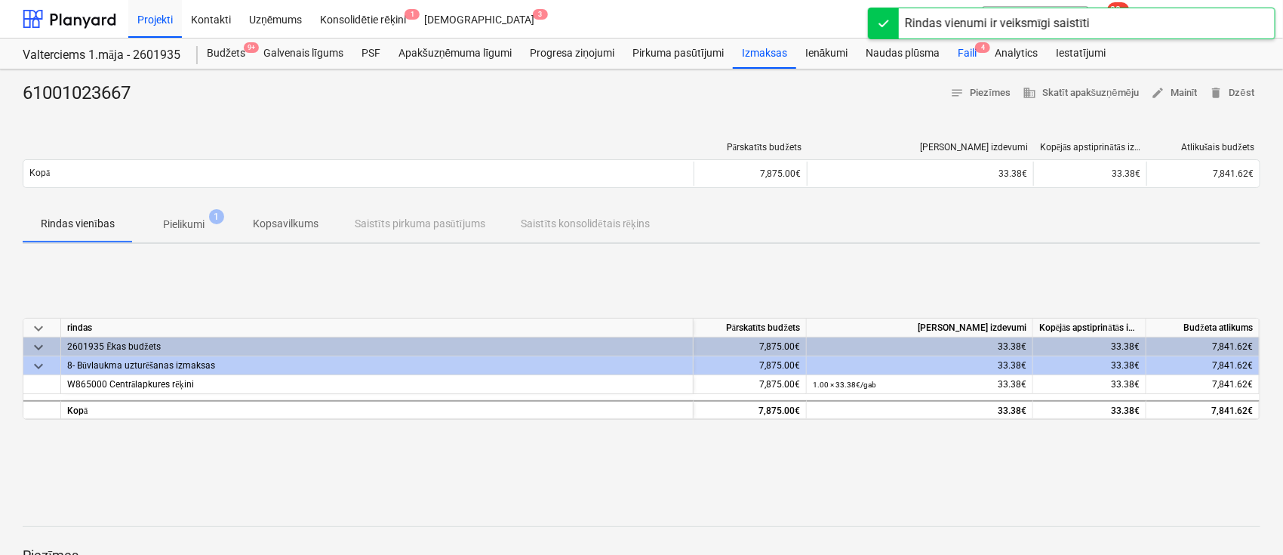
drag, startPoint x: 971, startPoint y: 51, endPoint x: 954, endPoint y: 60, distance: 19.2
click at [970, 51] on div "Faili 4" at bounding box center [967, 53] width 37 height 30
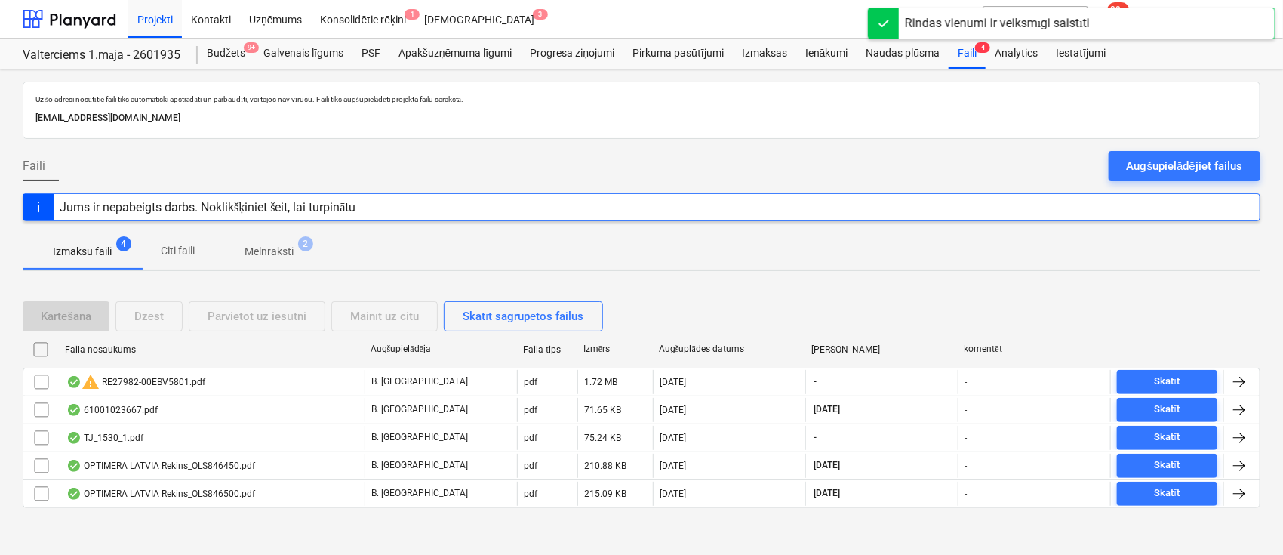
click at [253, 240] on span "Melnraksti 2" at bounding box center [268, 251] width 109 height 27
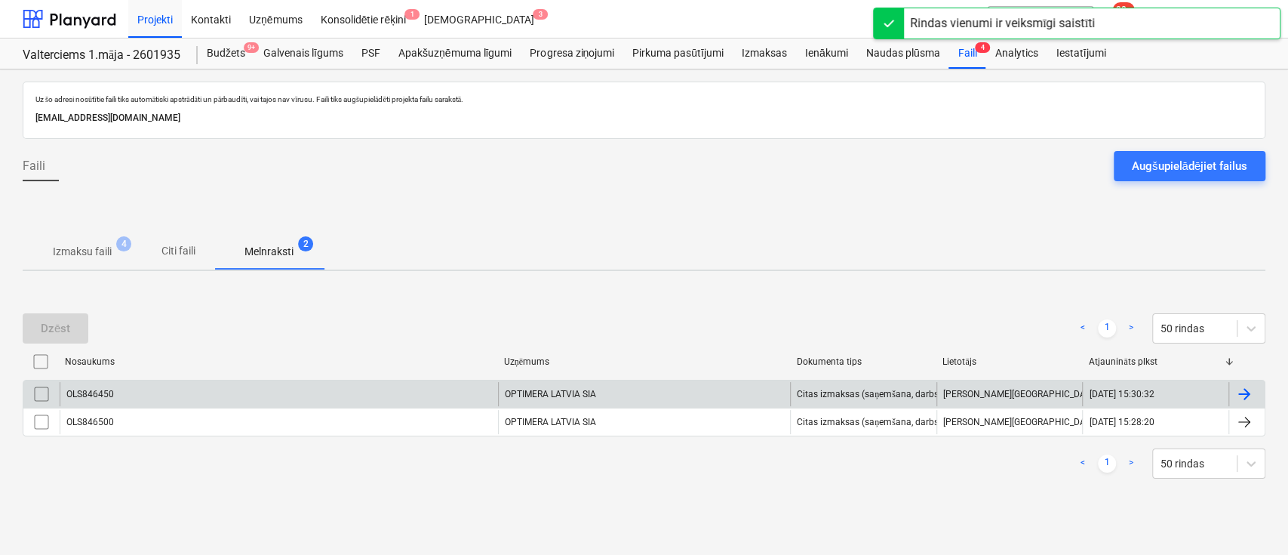
click at [226, 393] on div "OLS846450" at bounding box center [279, 394] width 438 height 24
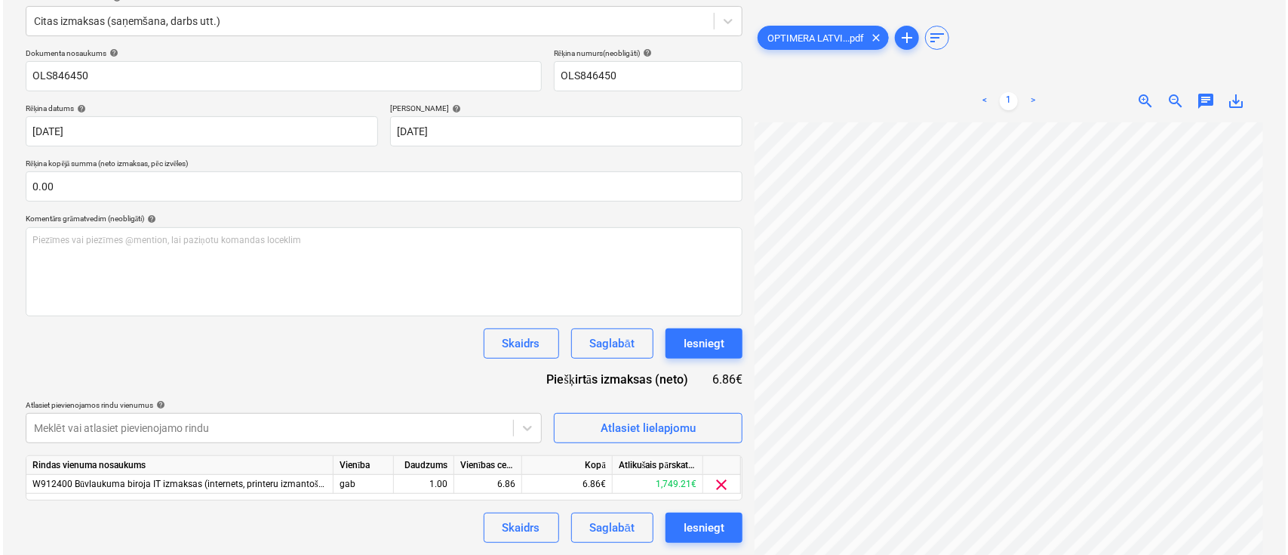
scroll to position [395, 285]
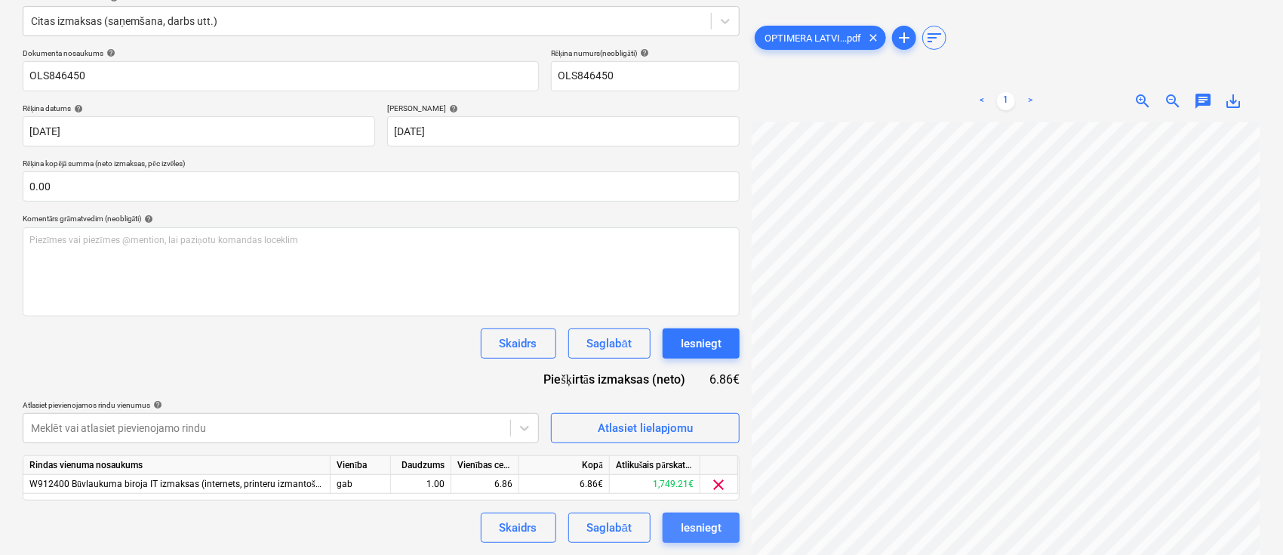
click at [700, 524] on div "Iesniegt" at bounding box center [701, 528] width 41 height 20
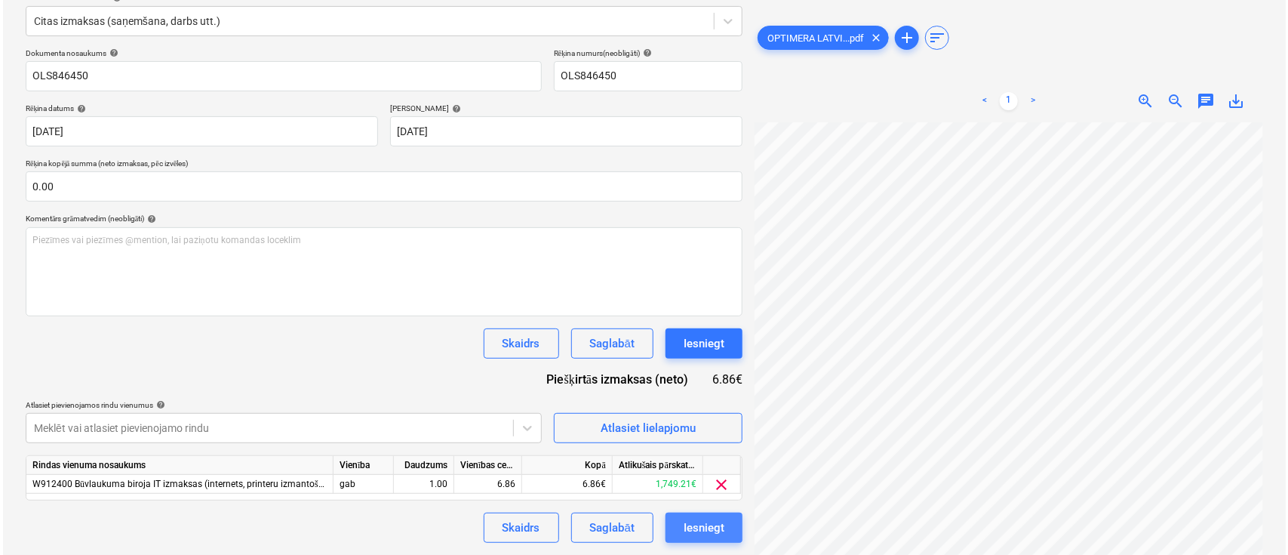
scroll to position [395, 284]
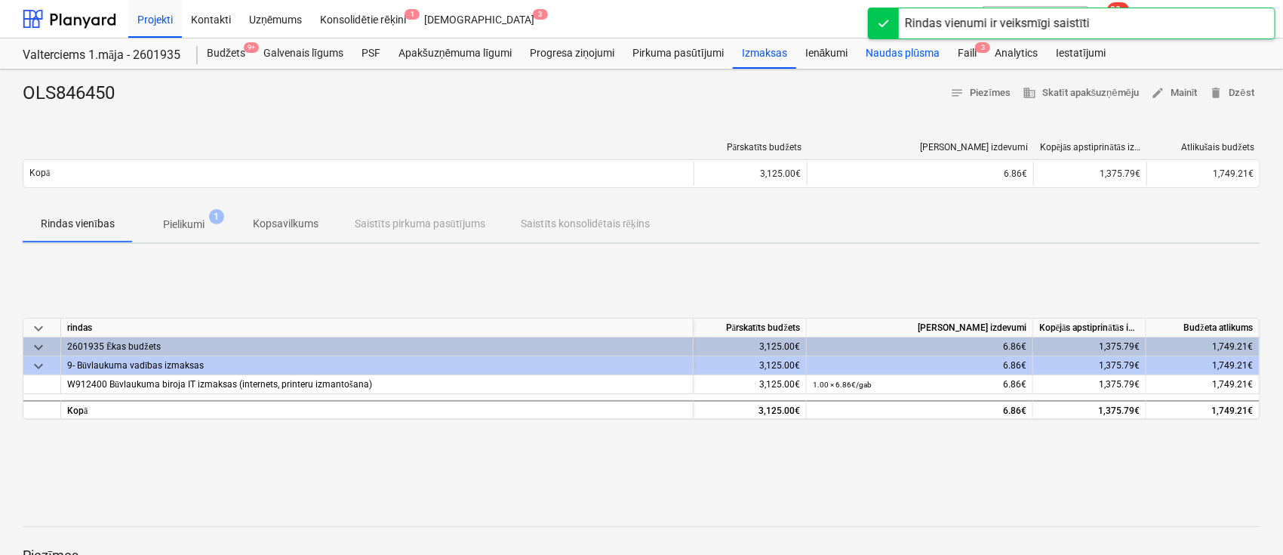
click at [961, 51] on div "Faili 3" at bounding box center [967, 53] width 37 height 30
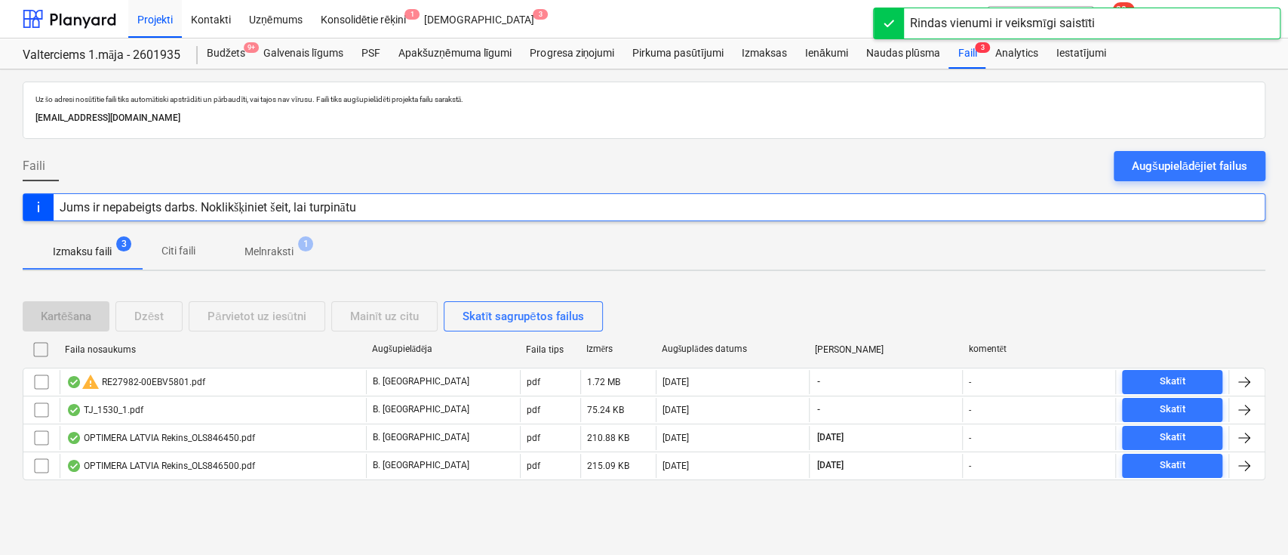
click at [271, 246] on p "Melnraksti" at bounding box center [268, 252] width 49 height 16
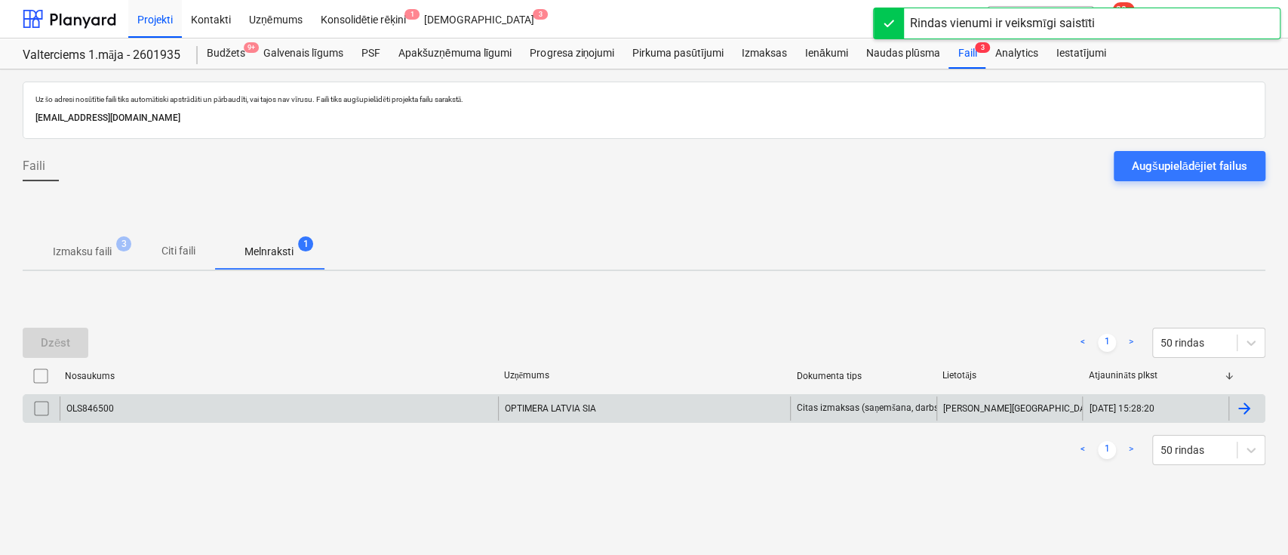
click at [208, 410] on div "OLS846500" at bounding box center [279, 408] width 438 height 24
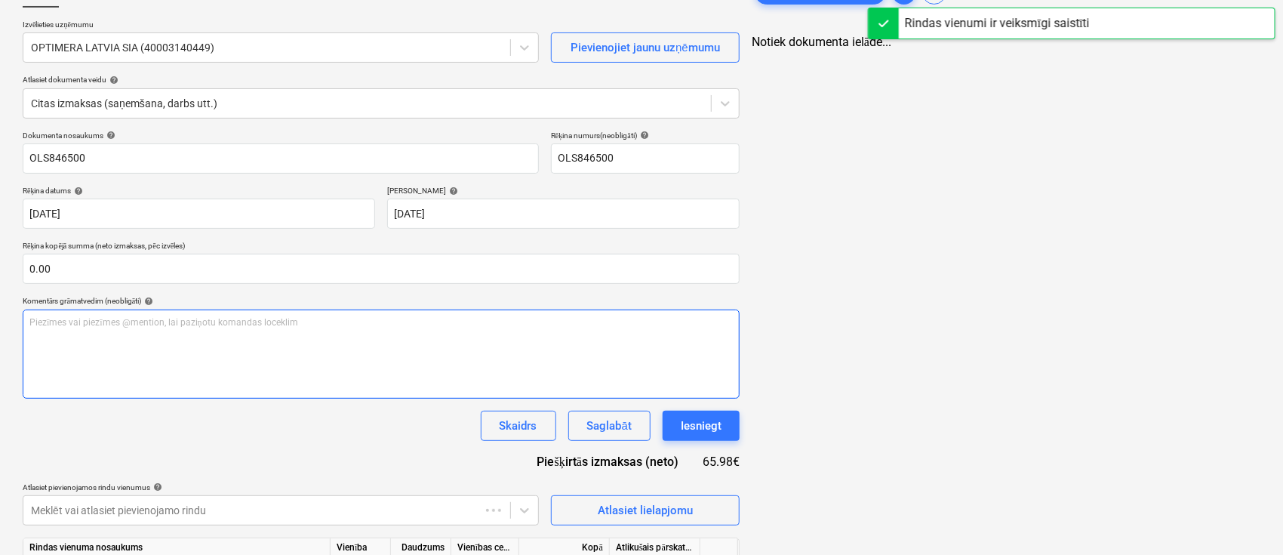
scroll to position [186, 0]
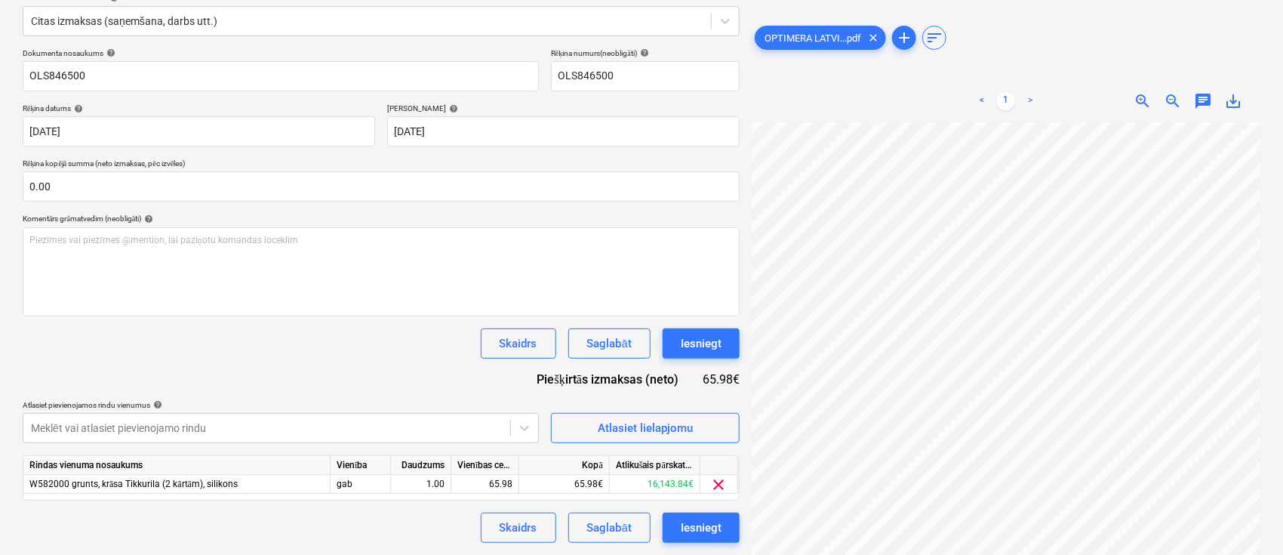
click at [799, 120] on div "< 1 > zoom_in zoom_out chat 0 save_alt" at bounding box center [1006, 357] width 509 height 555
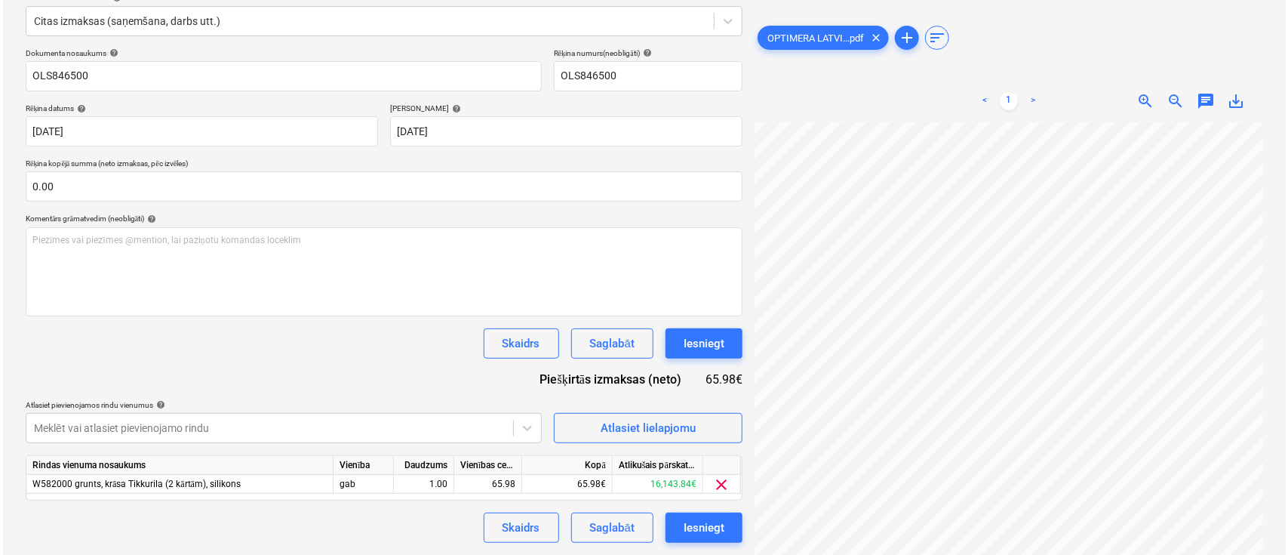
scroll to position [355, 260]
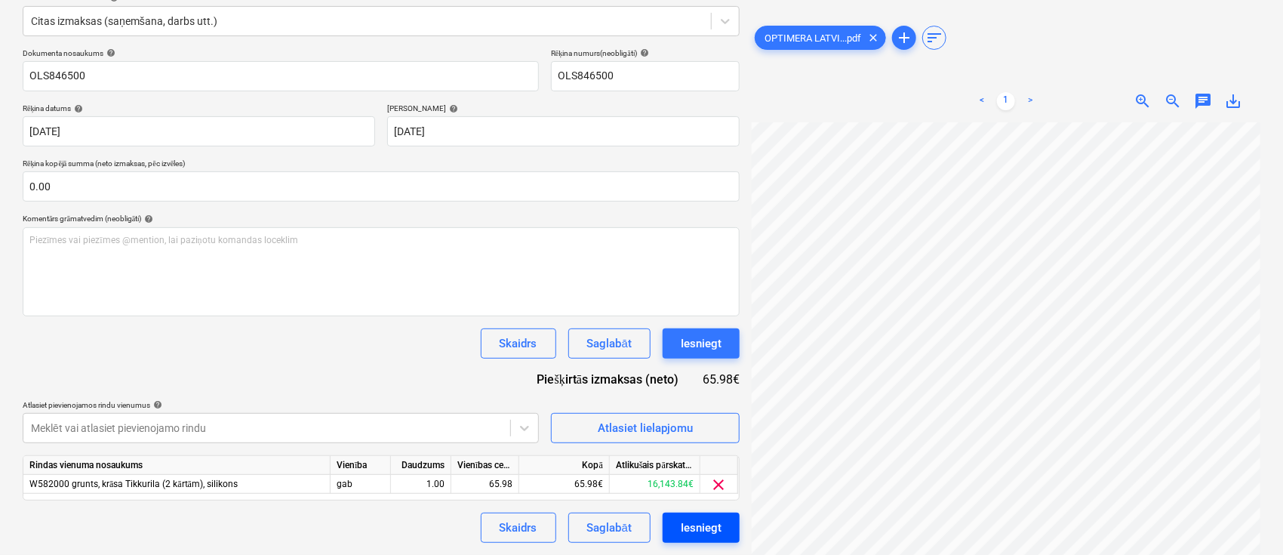
click at [681, 533] on div "Iesniegt" at bounding box center [701, 528] width 41 height 20
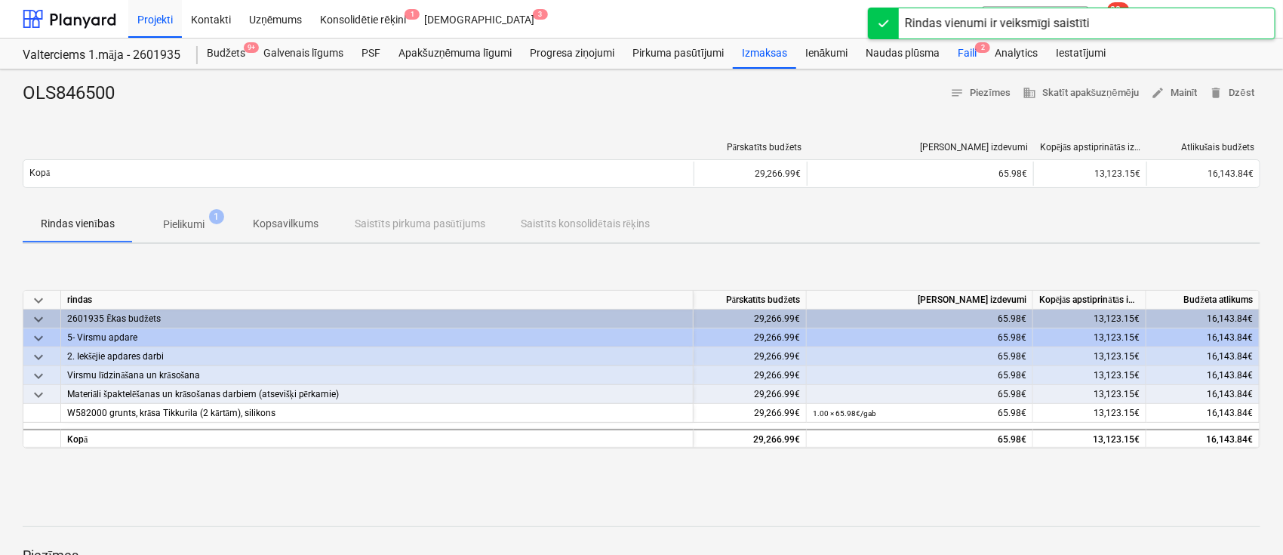
click at [966, 51] on div "Faili 2" at bounding box center [967, 53] width 37 height 30
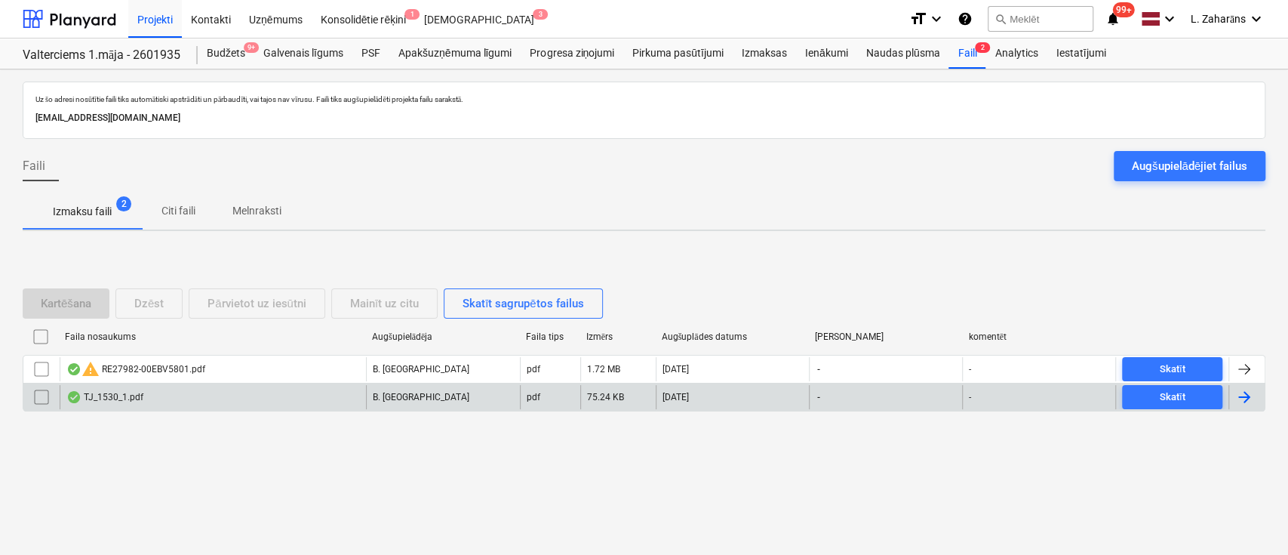
click at [234, 391] on div "TJ_1530_1.pdf" at bounding box center [213, 397] width 306 height 24
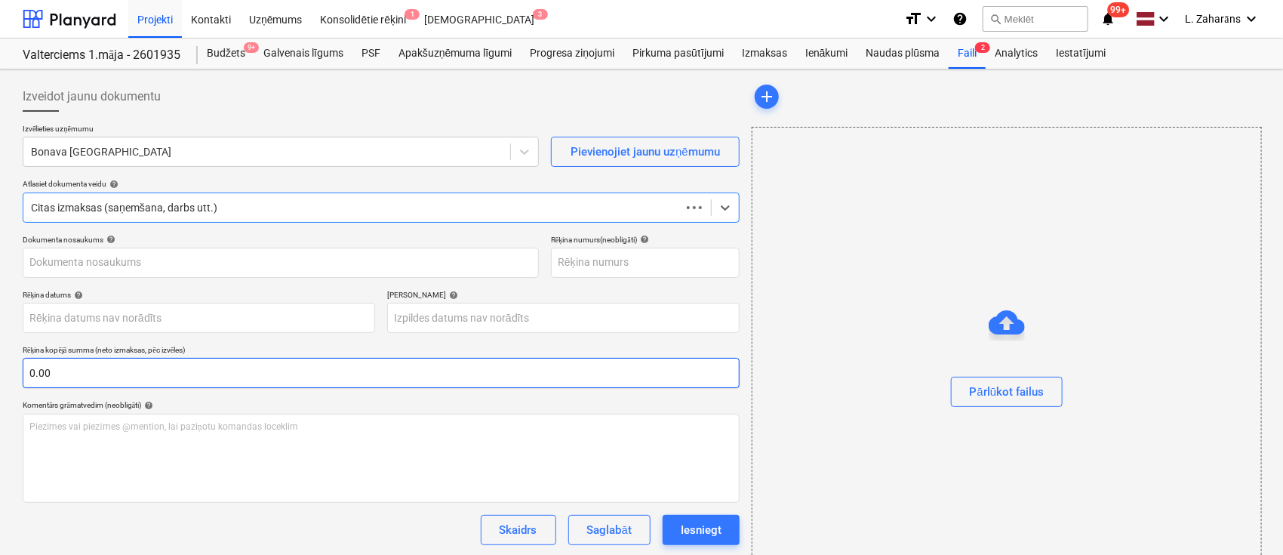
type input "TJ_1530_1.pdf"
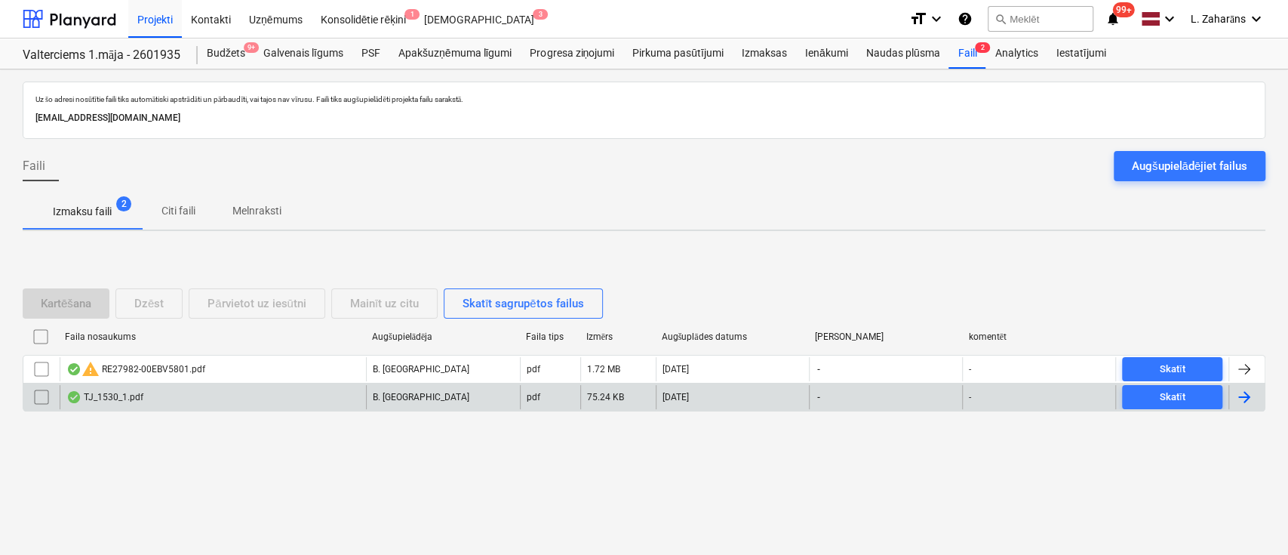
click at [40, 397] on input "checkbox" at bounding box center [41, 397] width 24 height 24
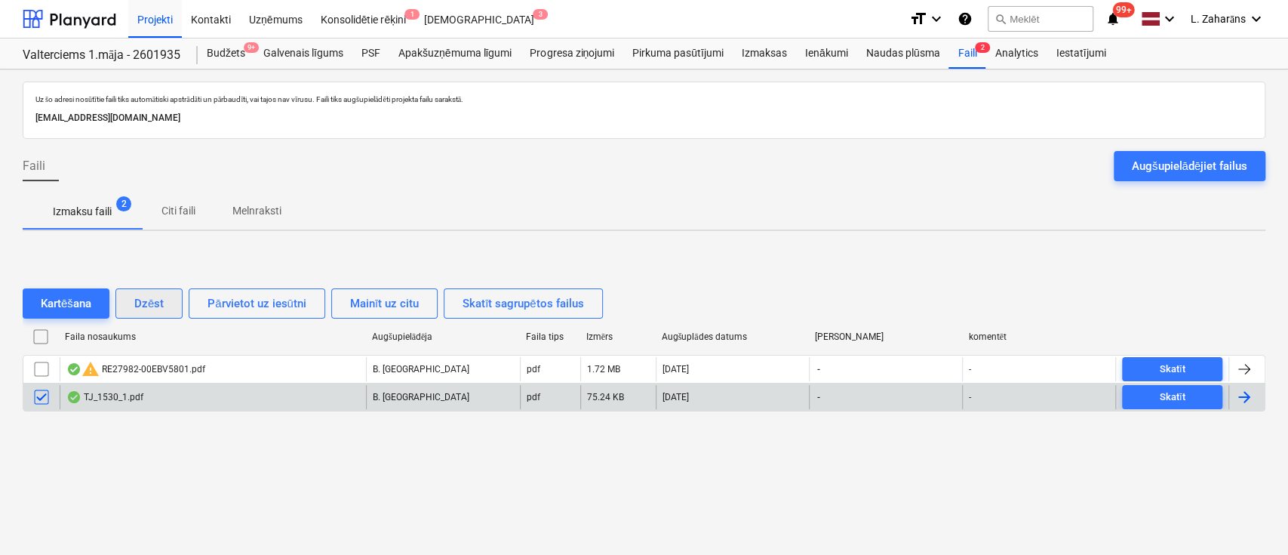
click at [143, 300] on div "Dzēst" at bounding box center [148, 304] width 29 height 20
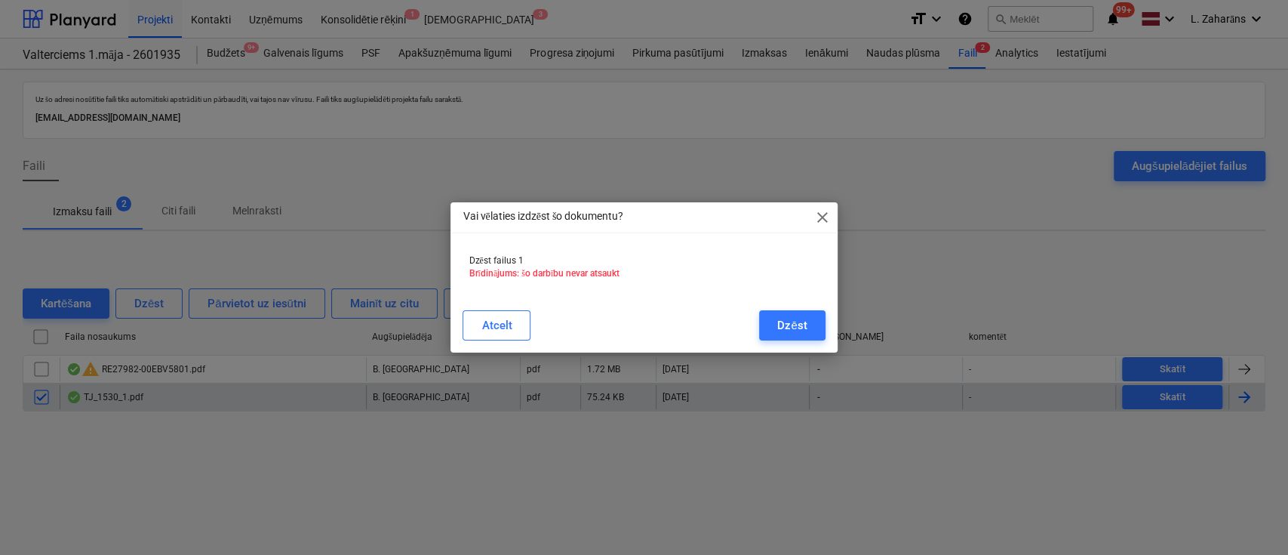
click at [780, 327] on div "Dzēst" at bounding box center [791, 325] width 29 height 20
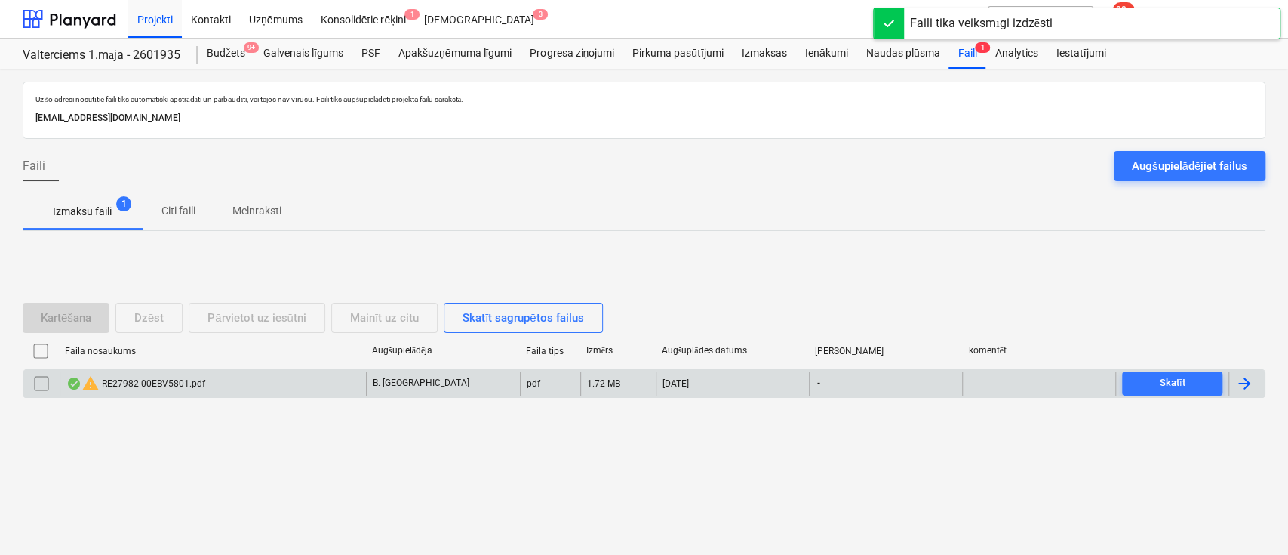
click at [157, 384] on div "warning RE27982-00EBV5801.pdf" at bounding box center [135, 383] width 139 height 18
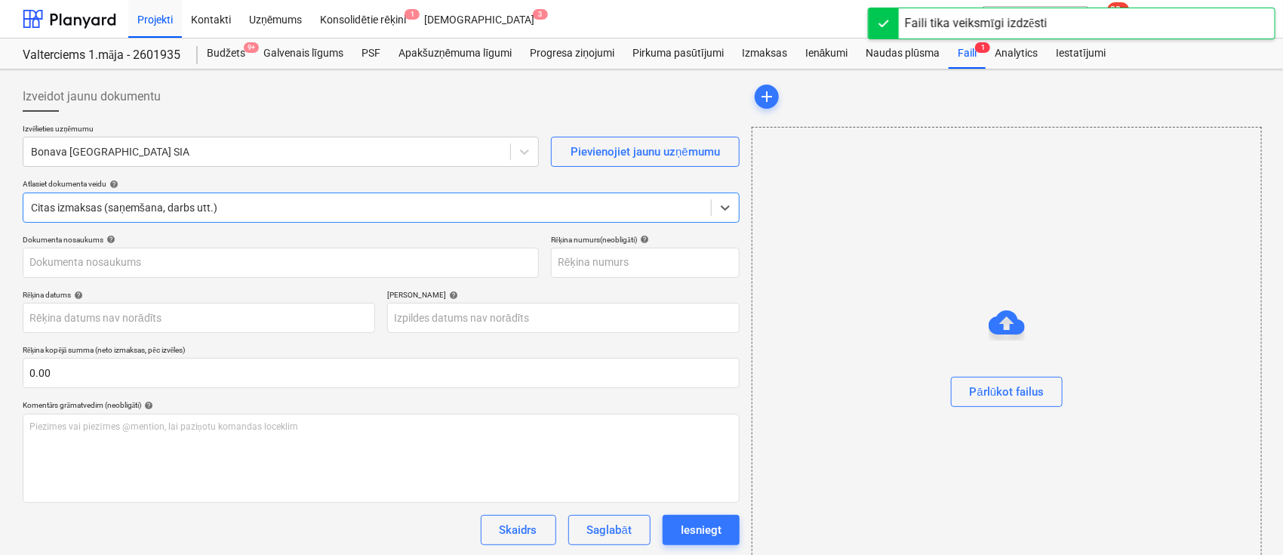
type input "E27982-00"
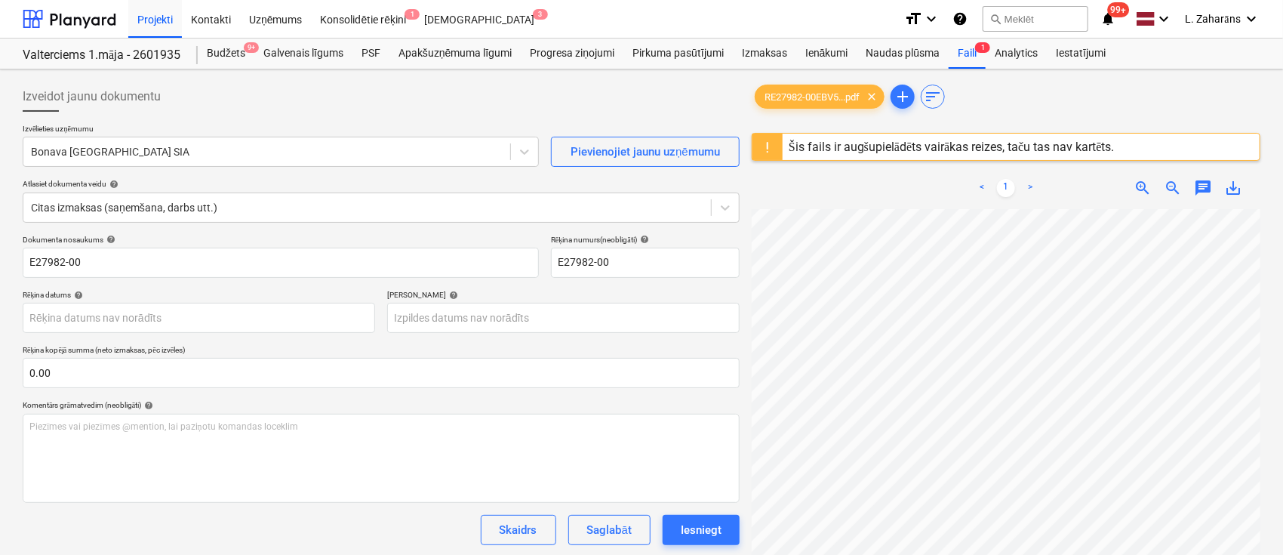
scroll to position [436, 284]
click at [717, 397] on div "Izveidot jaunu dokumentu Izvēlieties uzņēmumu Bonava Latvija SIA Pievienojiet j…" at bounding box center [642, 401] width 1250 height 652
click at [931, 146] on div "Šis fails ir augšupielādēts vairākas reizes, taču tas nav kartēts." at bounding box center [952, 147] width 326 height 14
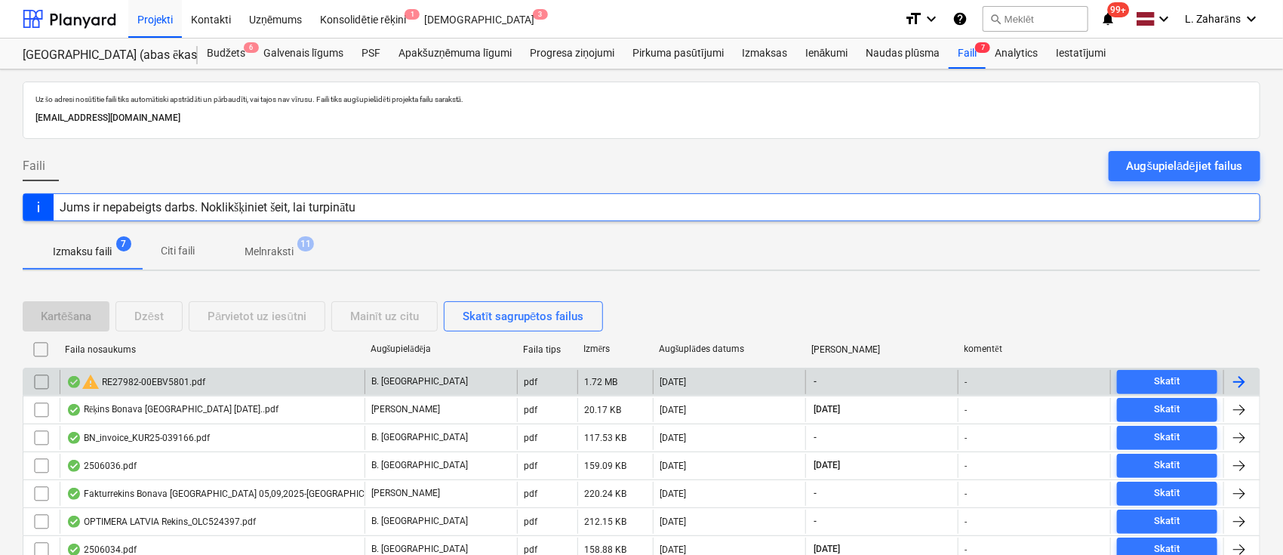
click at [187, 381] on div "warning RE27982-00EBV5801.pdf" at bounding box center [135, 382] width 139 height 18
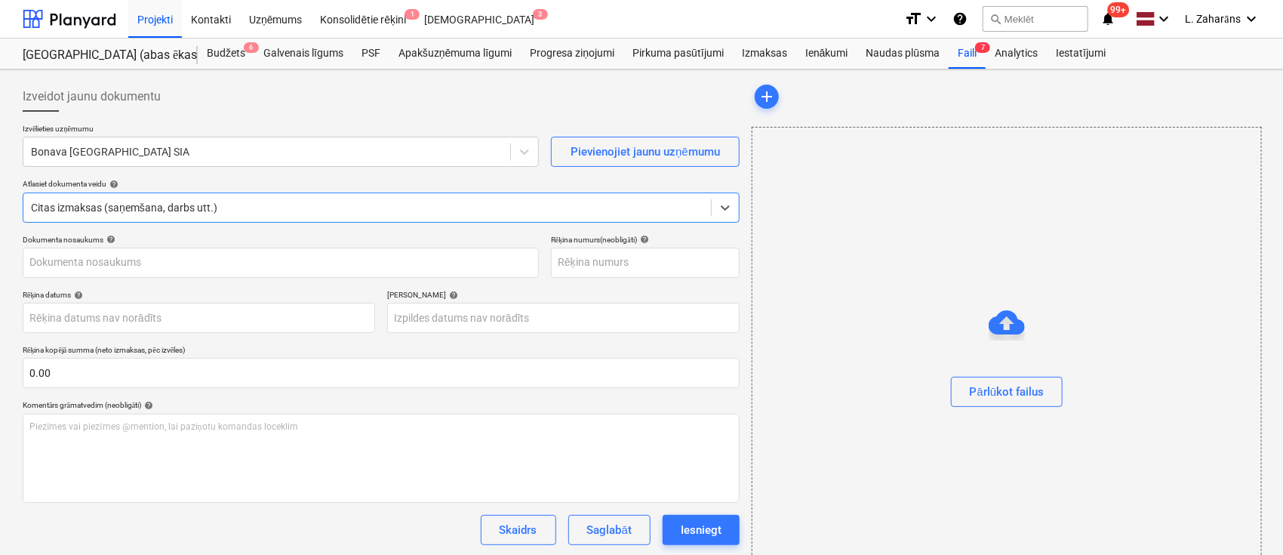
type input "E27982-00"
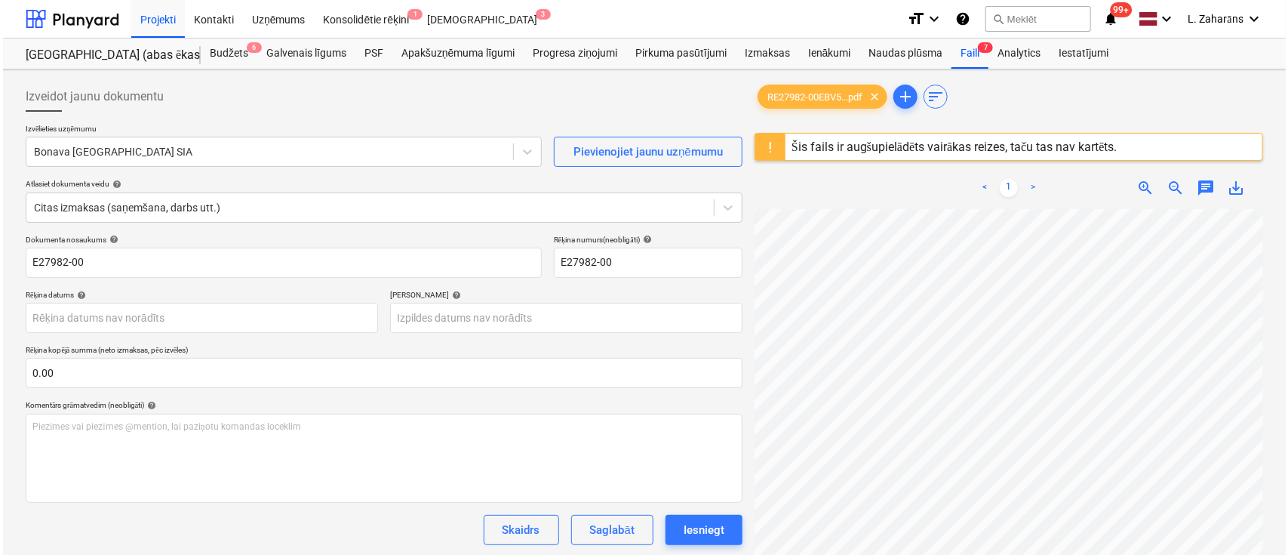
scroll to position [133, 191]
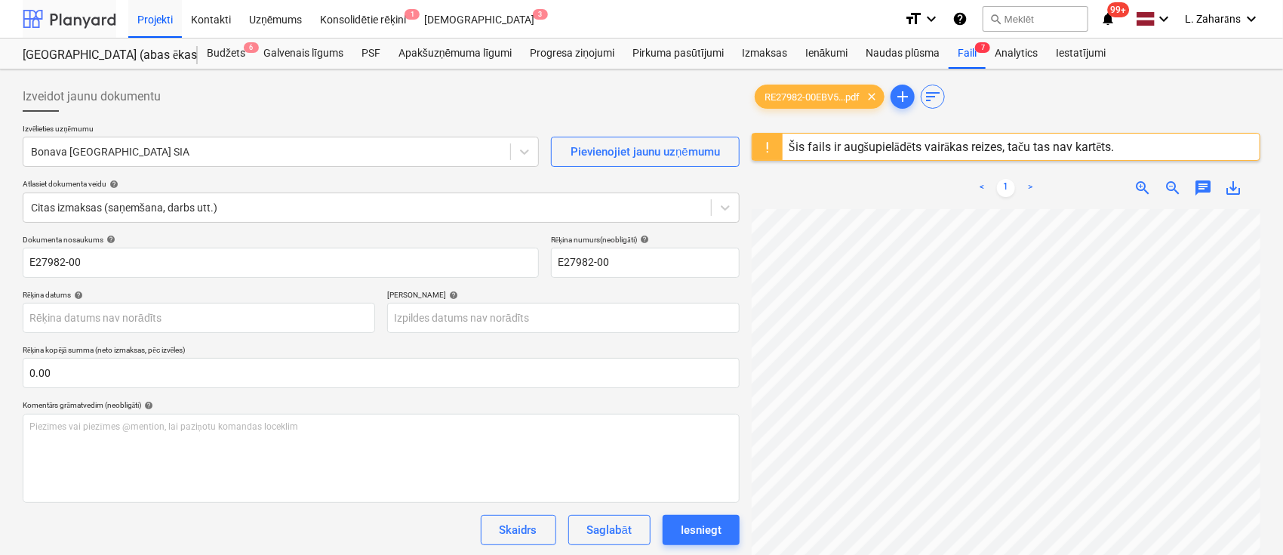
click at [93, 16] on div at bounding box center [70, 19] width 94 height 38
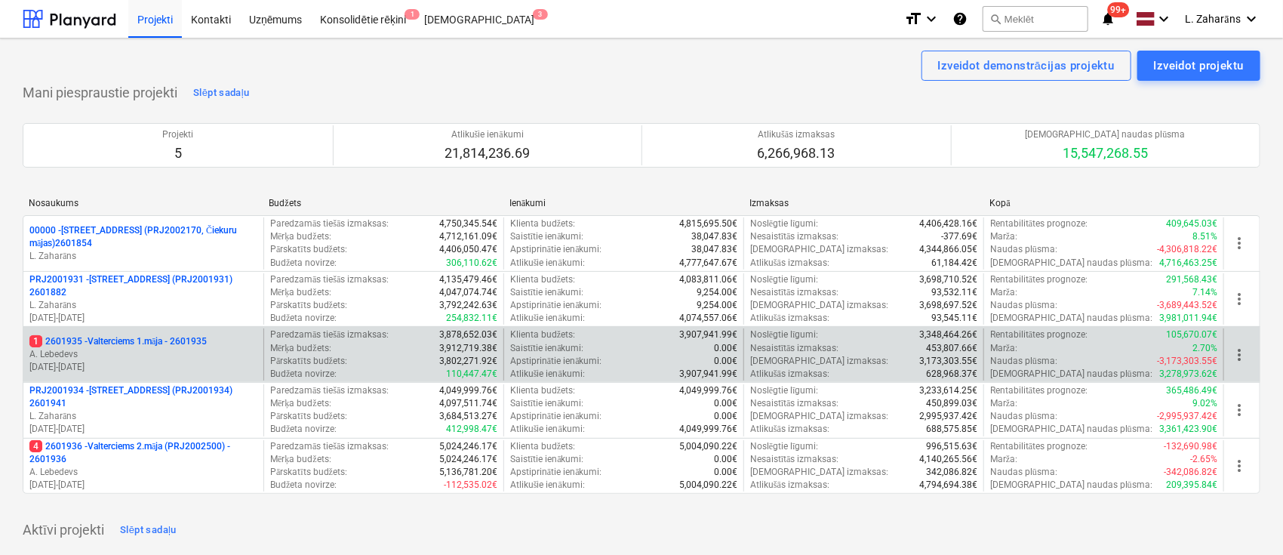
click at [115, 339] on p "1 2601935 - Valterciems 1.māja - 2601935" at bounding box center [117, 341] width 177 height 13
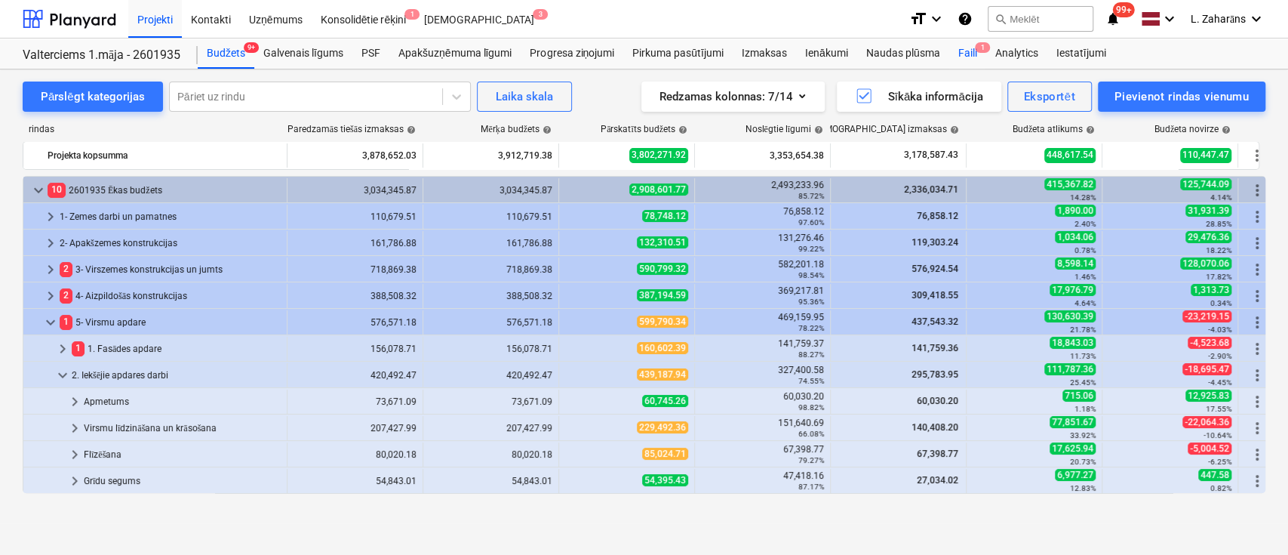
click at [971, 48] on div "Faili 1" at bounding box center [967, 53] width 37 height 30
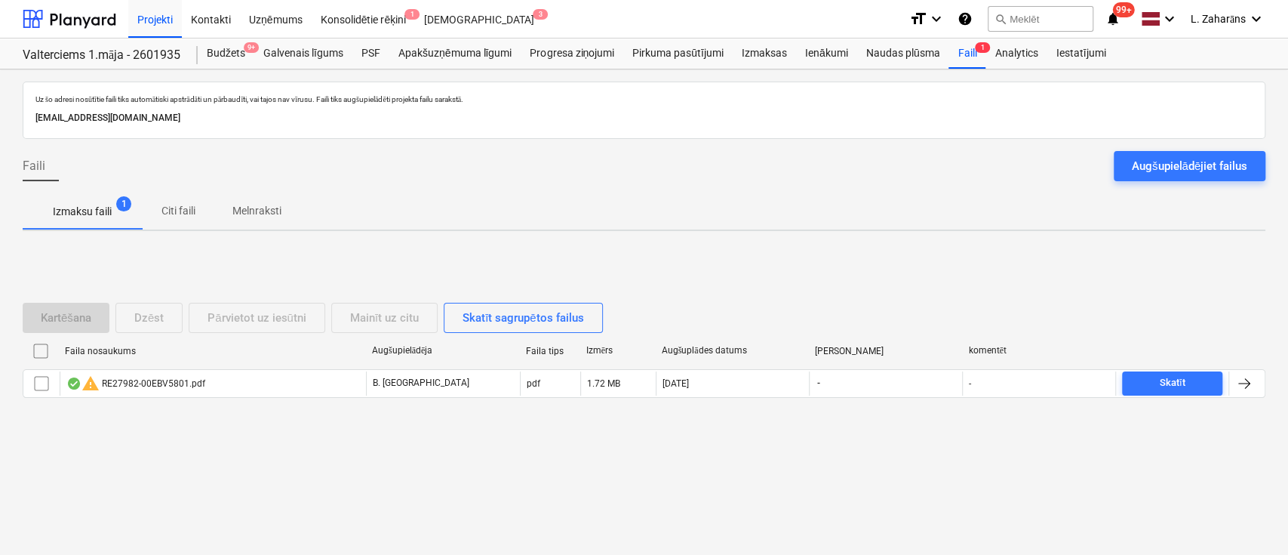
click at [146, 376] on div "warning RE27982-00EBV5801.pdf" at bounding box center [135, 383] width 139 height 18
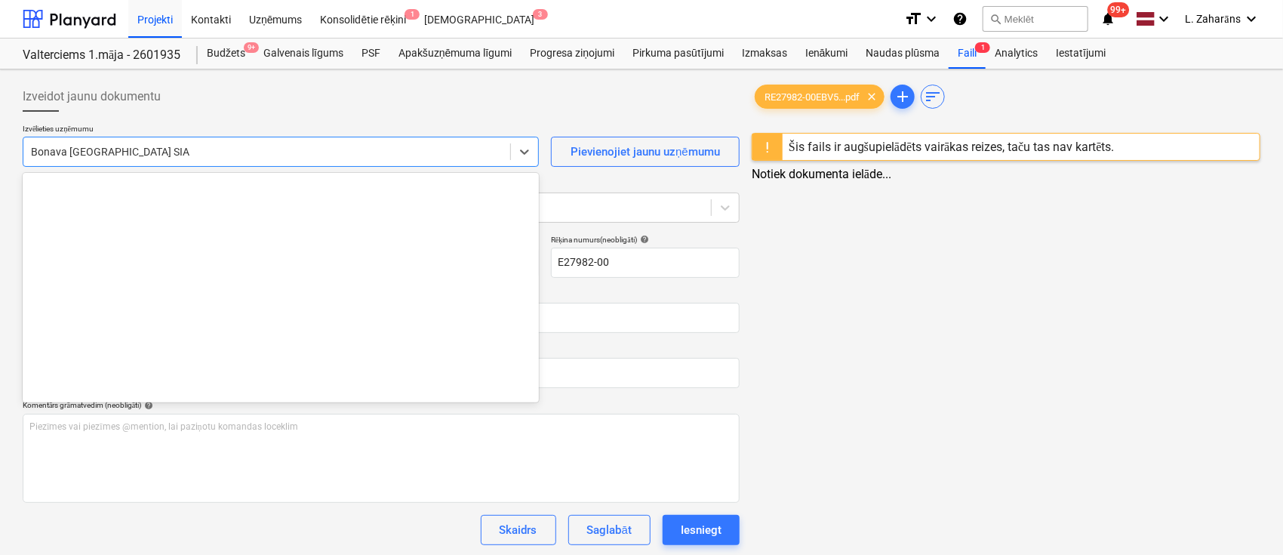
click at [476, 150] on div at bounding box center [267, 151] width 472 height 15
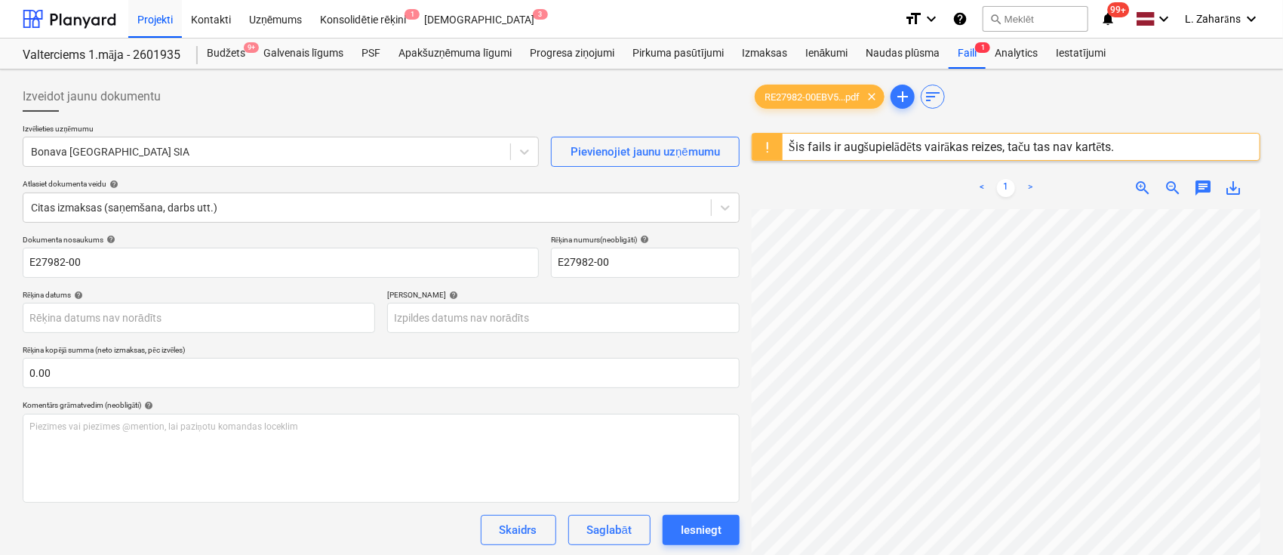
scroll to position [91, 23]
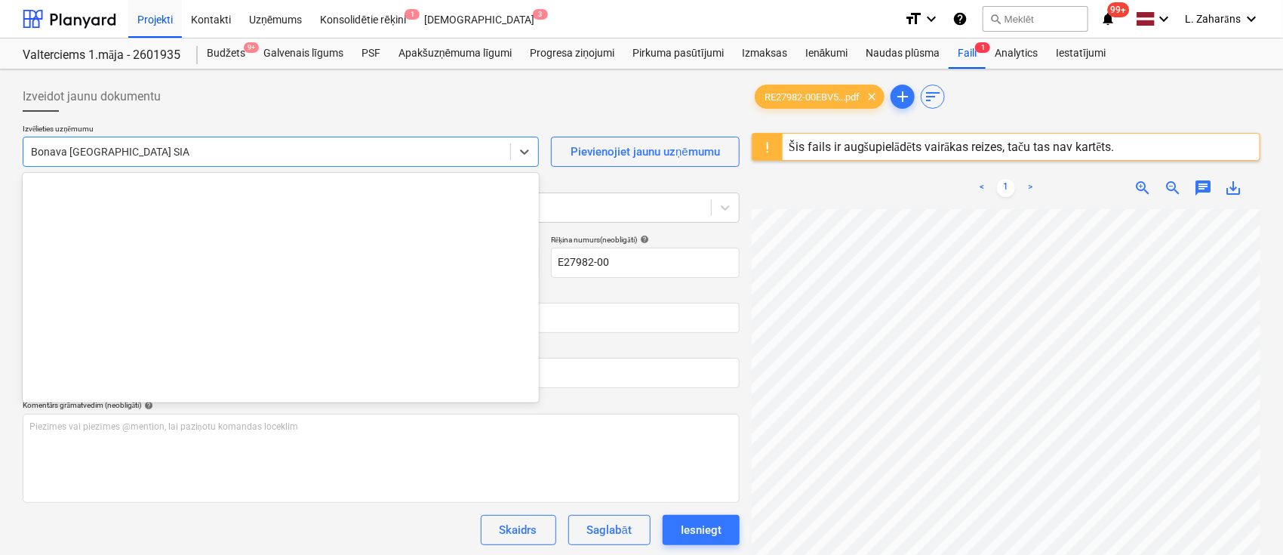
click at [144, 149] on div at bounding box center [267, 151] width 472 height 15
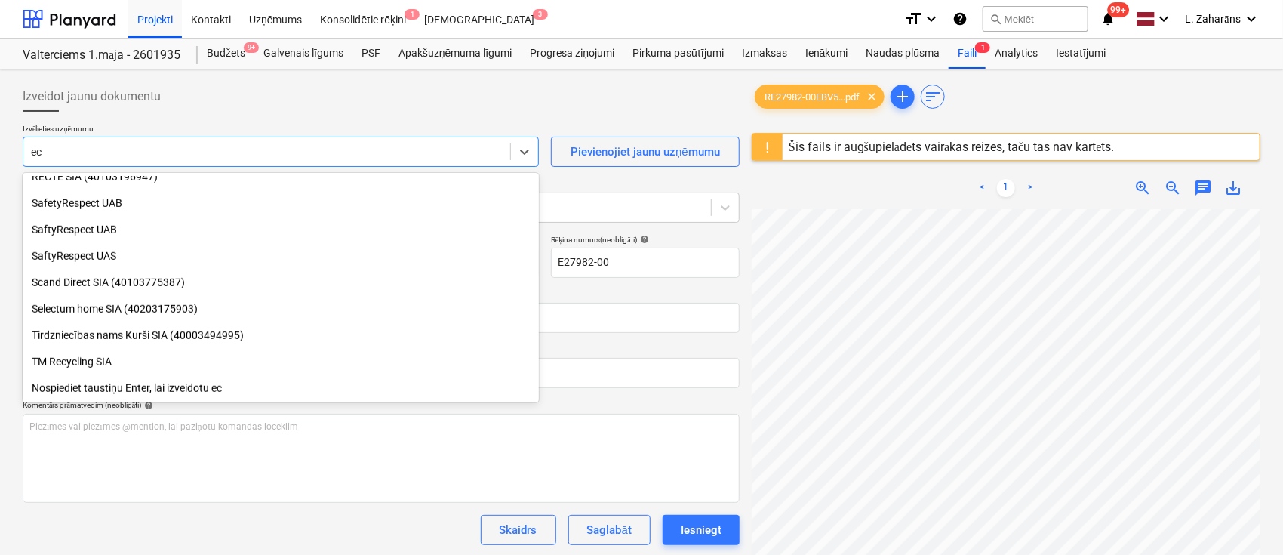
scroll to position [513, 0]
type input "eco"
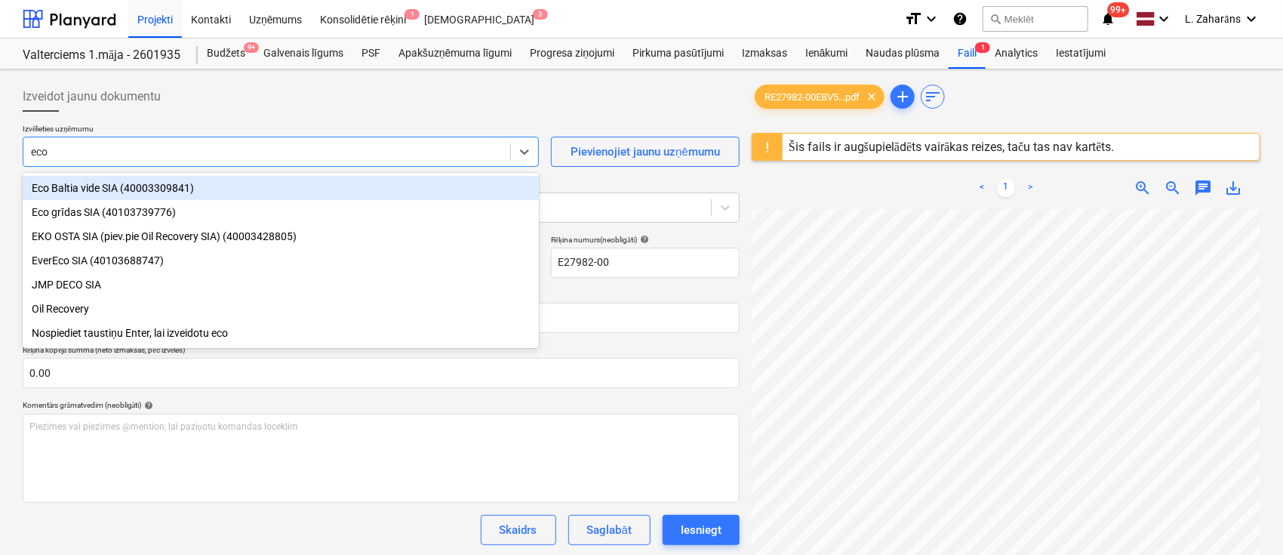
click at [156, 187] on div "Eco Baltia vide SIA (40003309841)" at bounding box center [281, 188] width 516 height 24
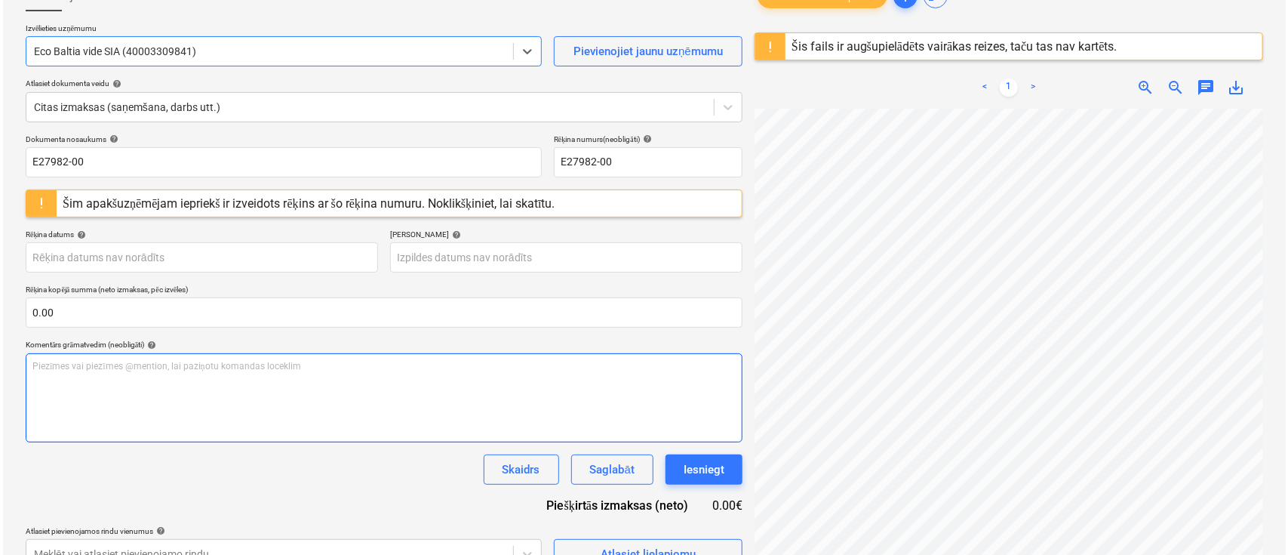
scroll to position [179, 0]
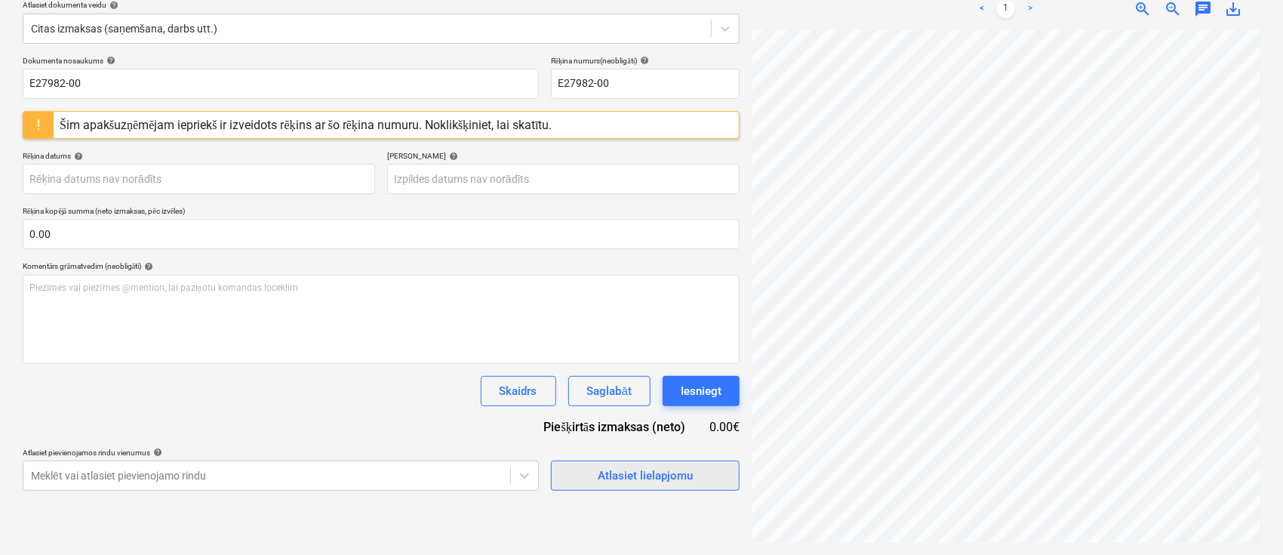
click at [603, 472] on div "Atlasiet lielapjomu" at bounding box center [645, 476] width 95 height 20
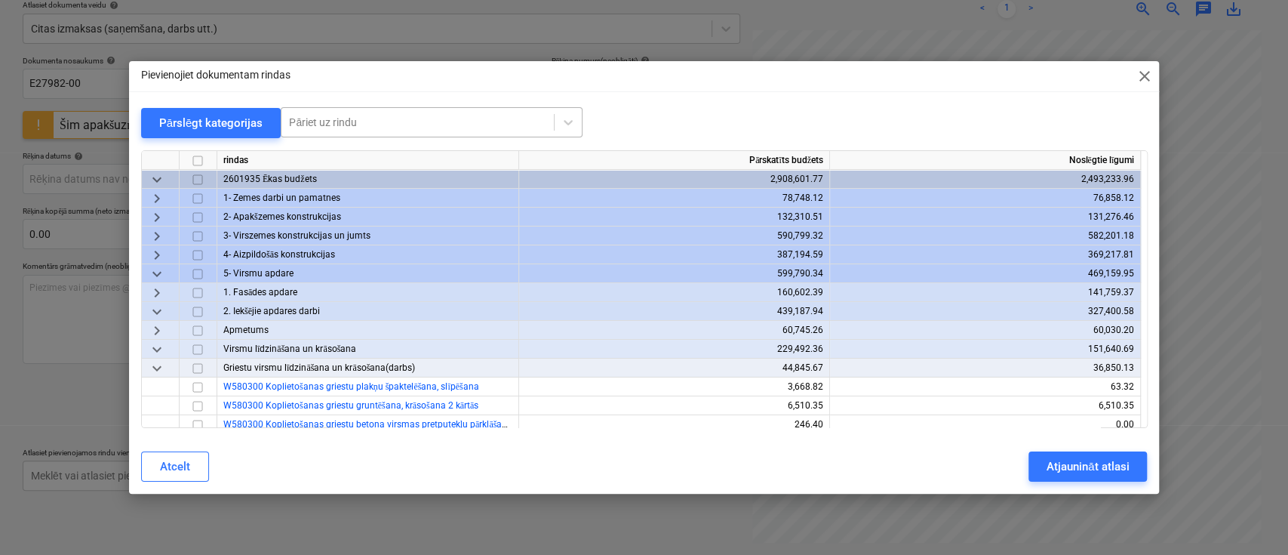
click at [416, 118] on div at bounding box center [417, 122] width 257 height 15
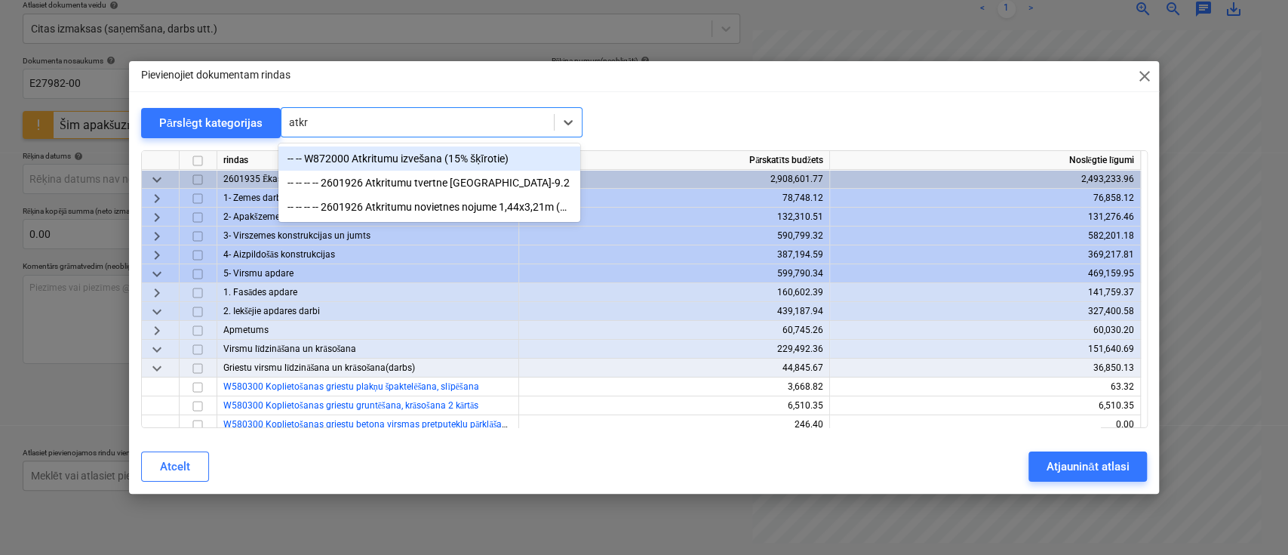
type input "atkri"
click at [416, 157] on div "-- -- W872000 Atkritumu izvešana (15% šķīrotie)" at bounding box center [429, 158] width 302 height 24
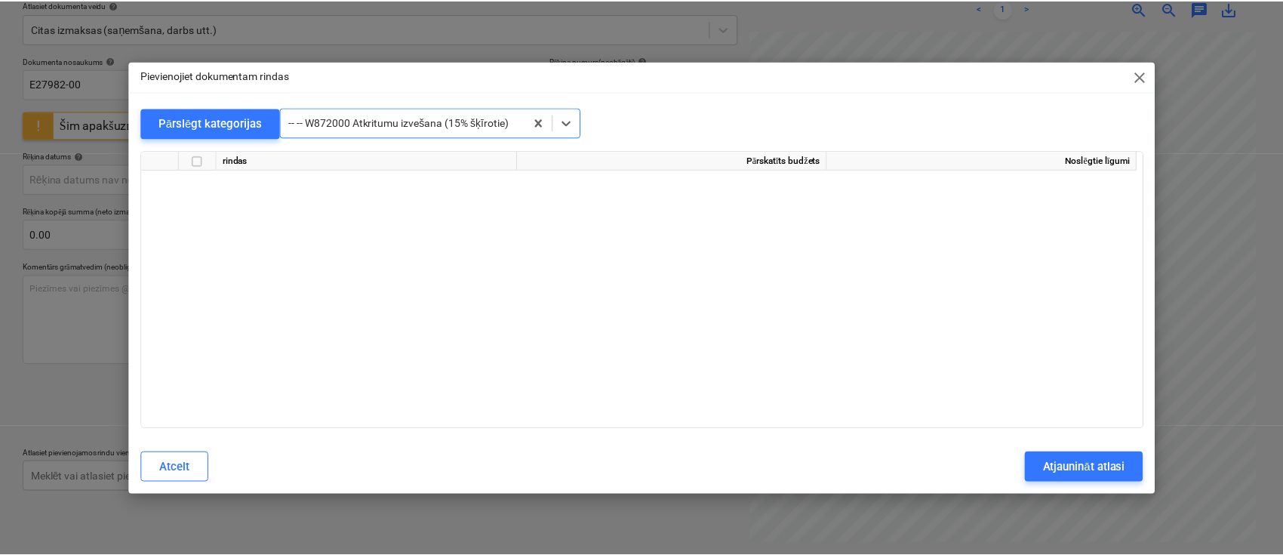
scroll to position [13545, 0]
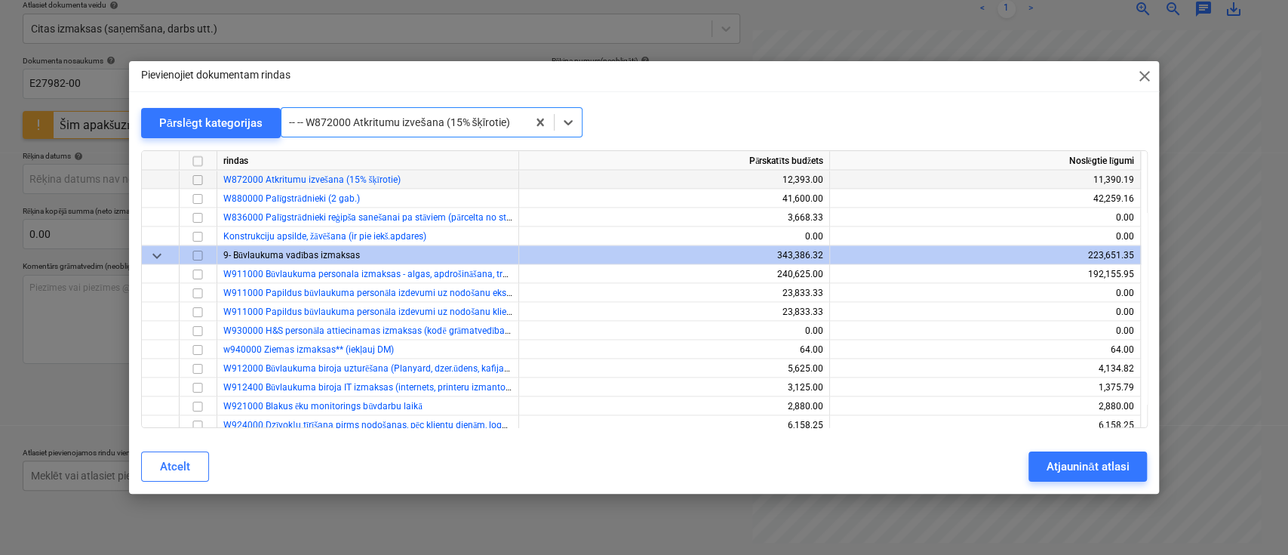
click at [200, 177] on input "checkbox" at bounding box center [198, 179] width 18 height 18
click at [1099, 460] on div "Atjaunināt atlasi" at bounding box center [1088, 467] width 82 height 20
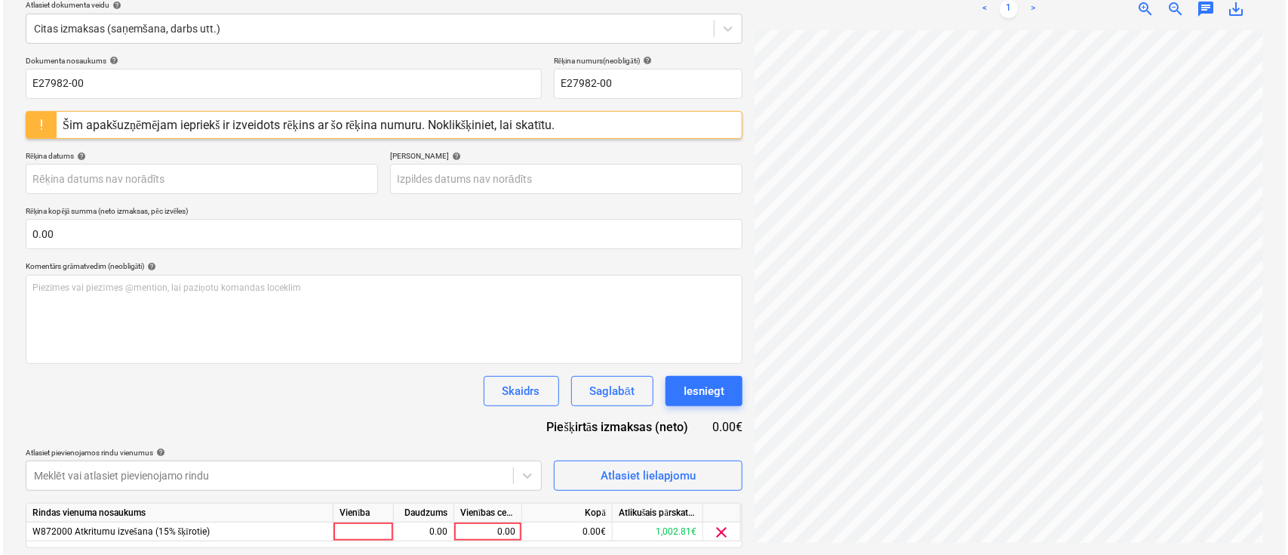
scroll to position [284, 284]
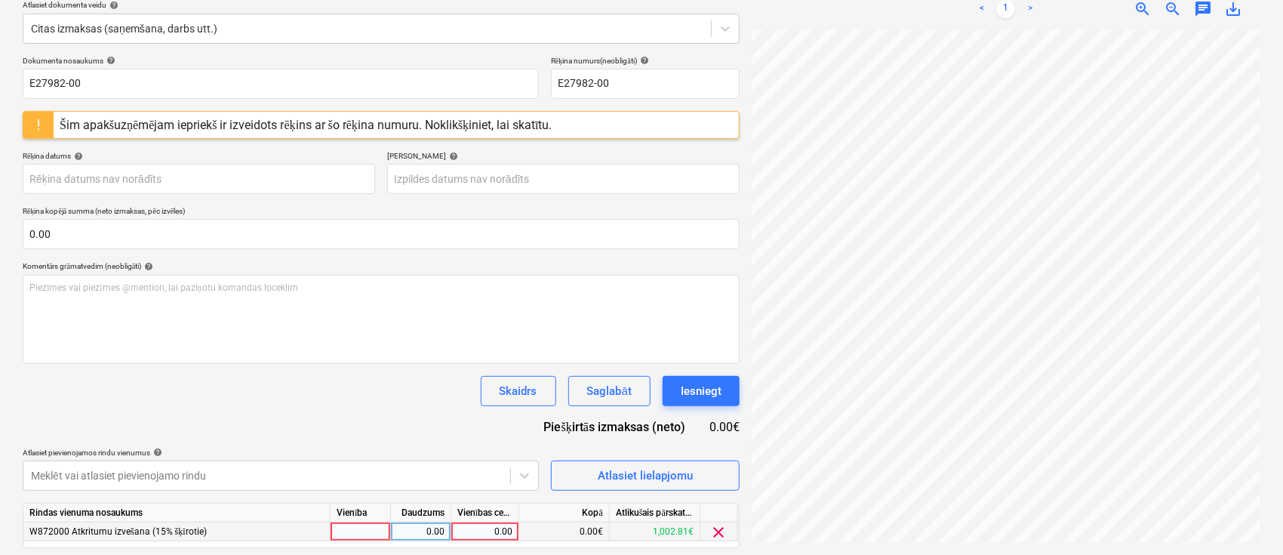
click at [463, 530] on div "0.00" at bounding box center [484, 531] width 55 height 19
type input "116.69"
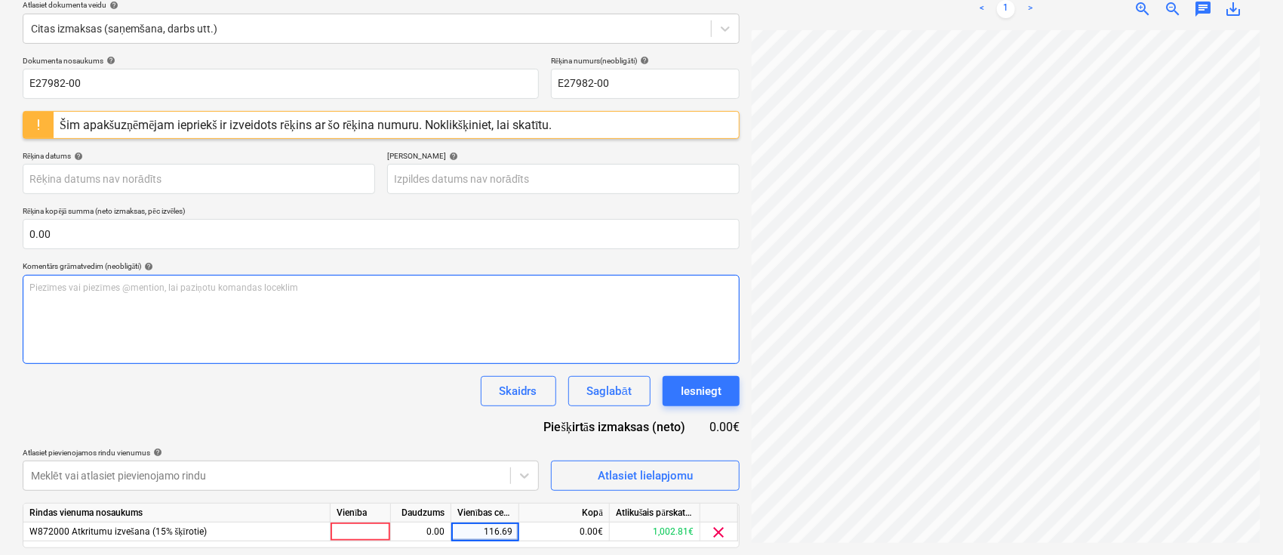
click at [495, 305] on div "Piezīmes vai piezīmes @mention, lai paziņotu komandas loceklim ﻿" at bounding box center [381, 319] width 717 height 89
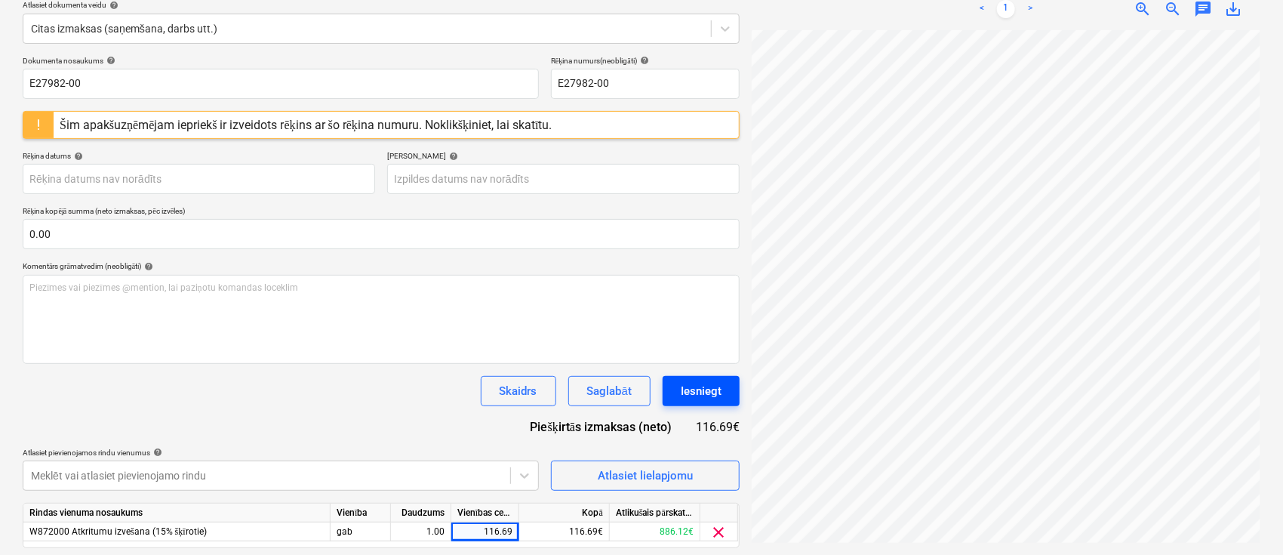
click at [717, 389] on div "Iesniegt" at bounding box center [701, 391] width 41 height 20
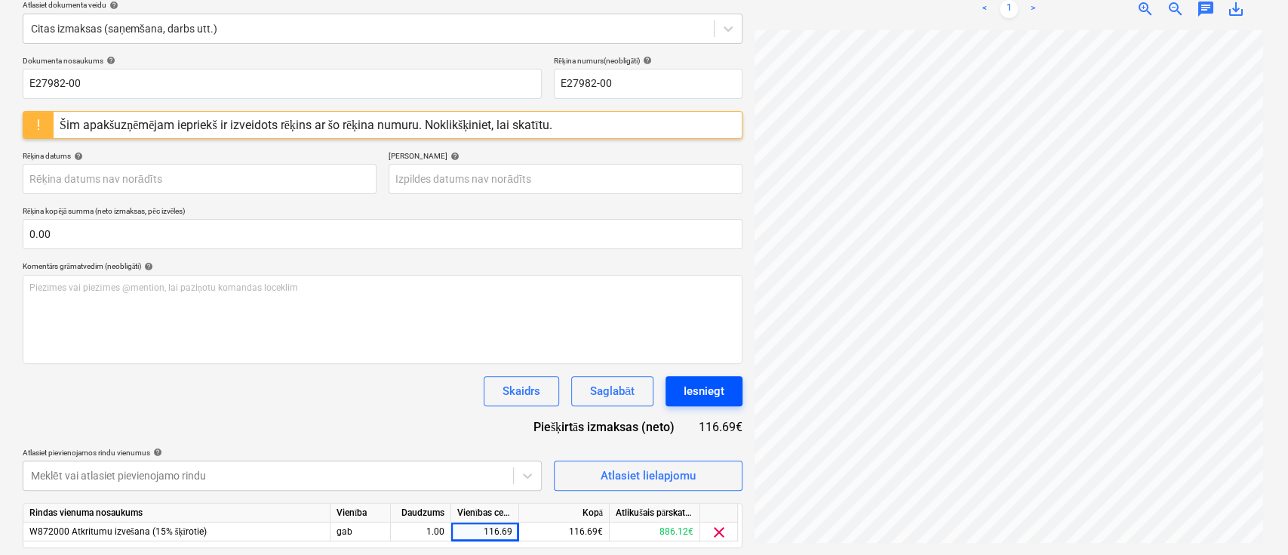
scroll to position [284, 284]
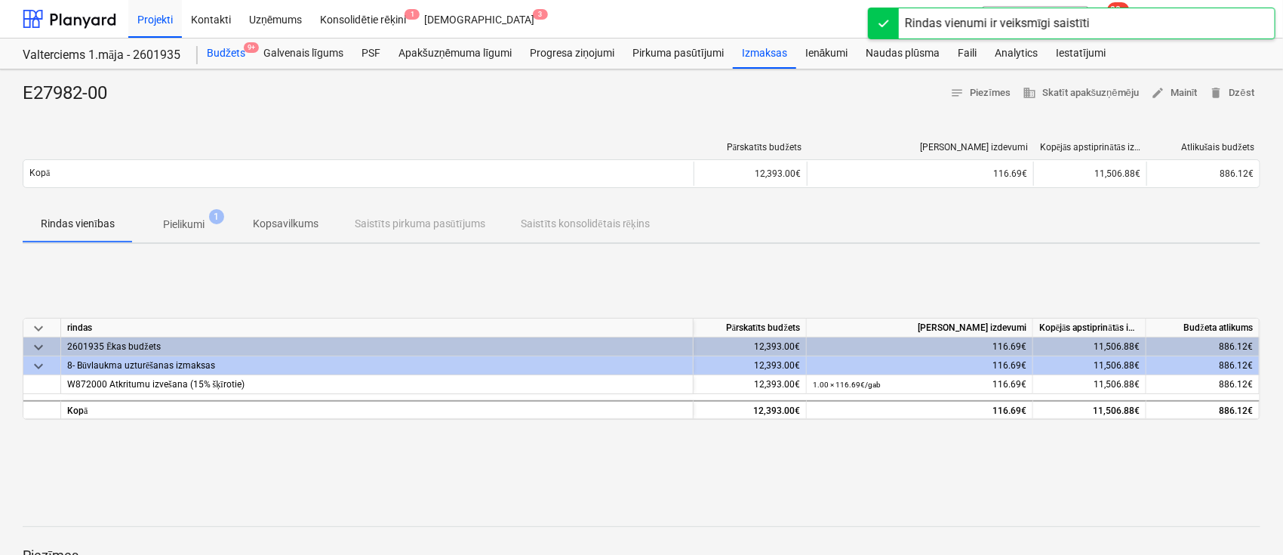
drag, startPoint x: 226, startPoint y: 49, endPoint x: 238, endPoint y: 60, distance: 15.5
click at [226, 49] on div "Budžets 9+" at bounding box center [226, 53] width 57 height 30
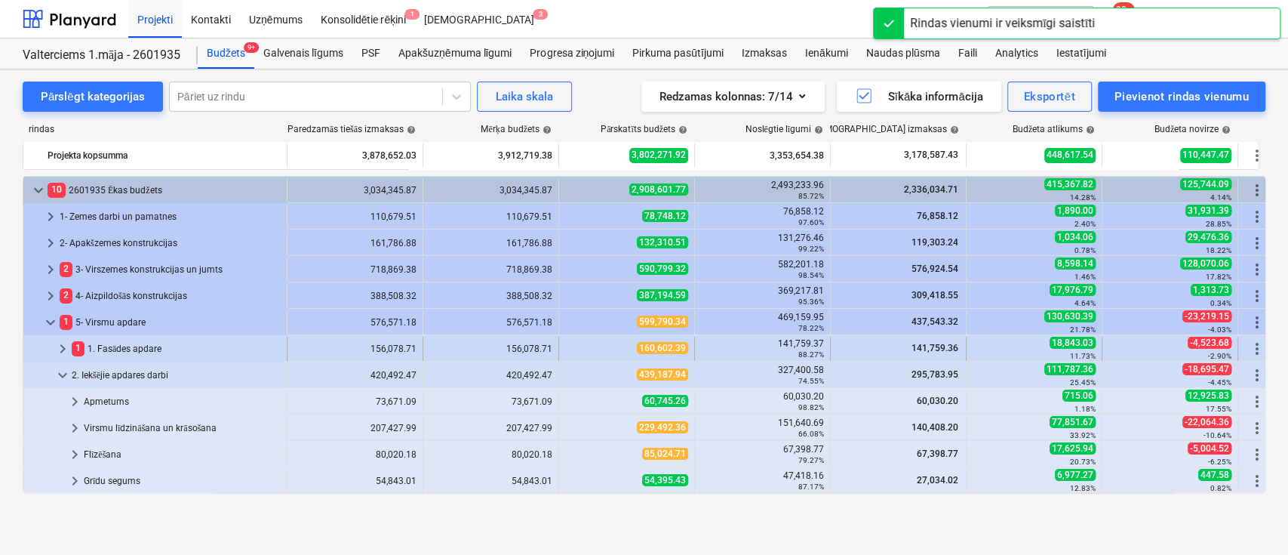
scroll to position [112, 0]
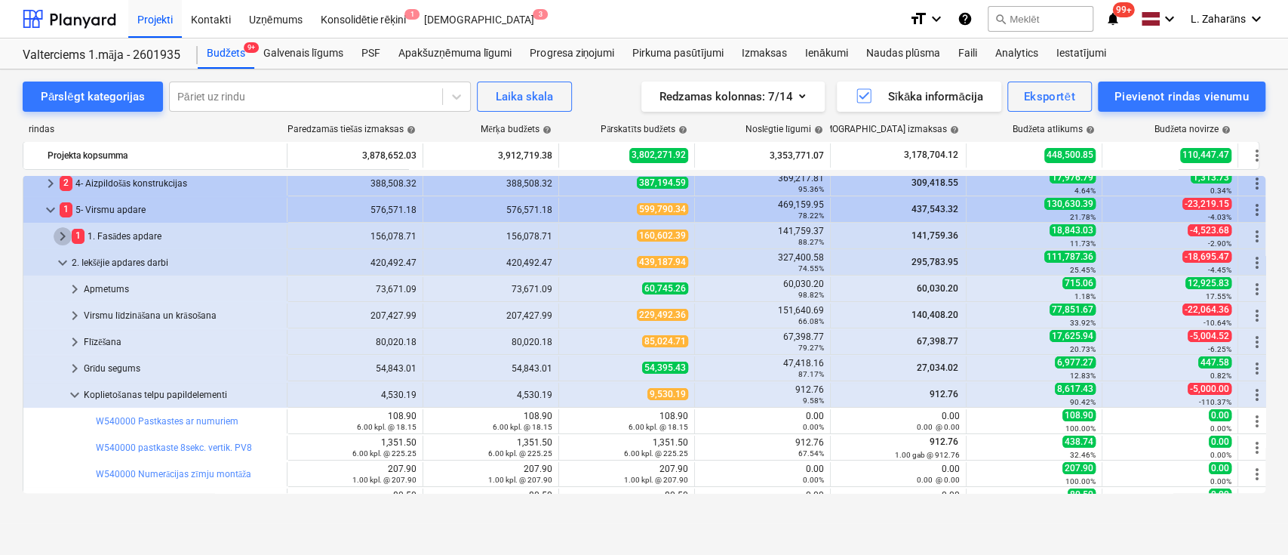
click at [61, 235] on span "keyboard_arrow_right" at bounding box center [63, 236] width 18 height 18
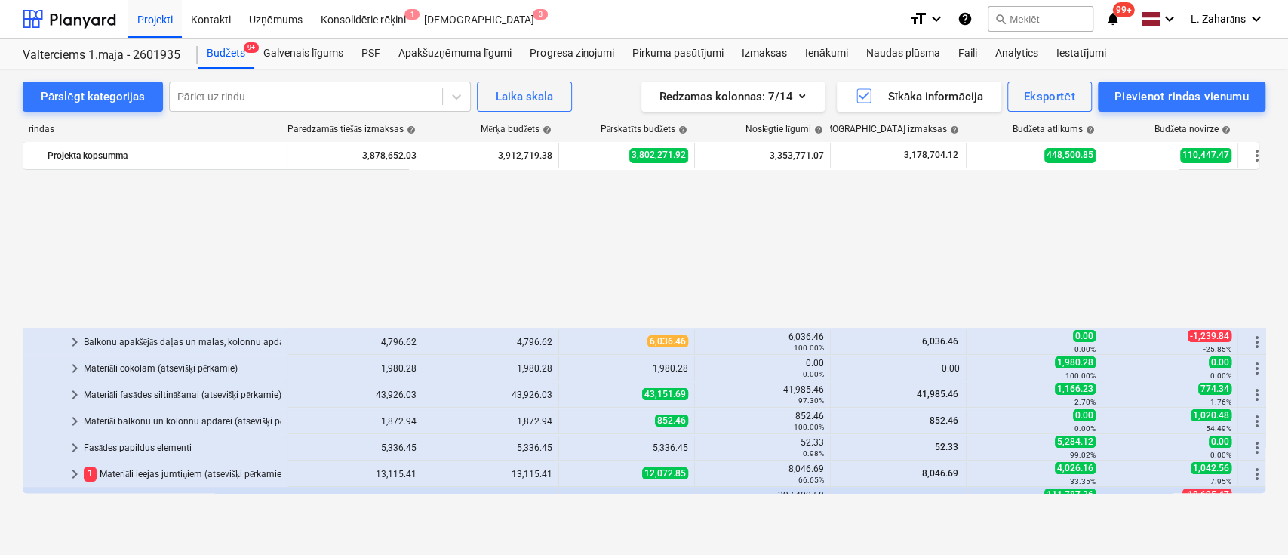
scroll to position [314, 0]
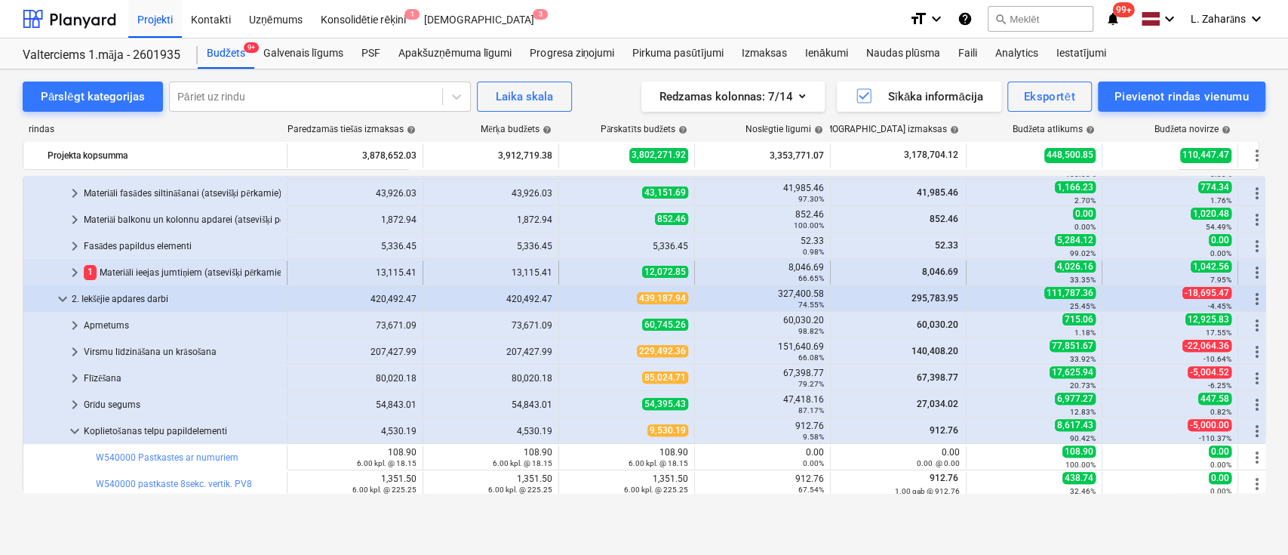
click at [72, 273] on span "keyboard_arrow_right" at bounding box center [75, 272] width 18 height 18
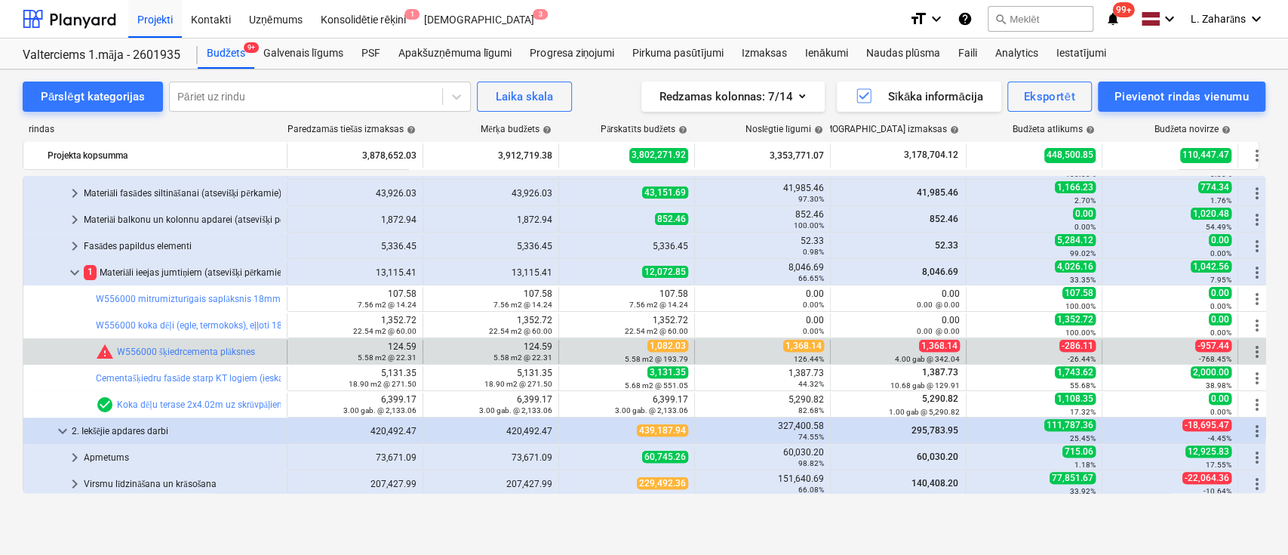
click at [811, 345] on span "1,368.14" at bounding box center [803, 346] width 41 height 12
copy span "1,368.14"
click at [572, 351] on span "edit" at bounding box center [574, 352] width 12 height 12
type textarea "x"
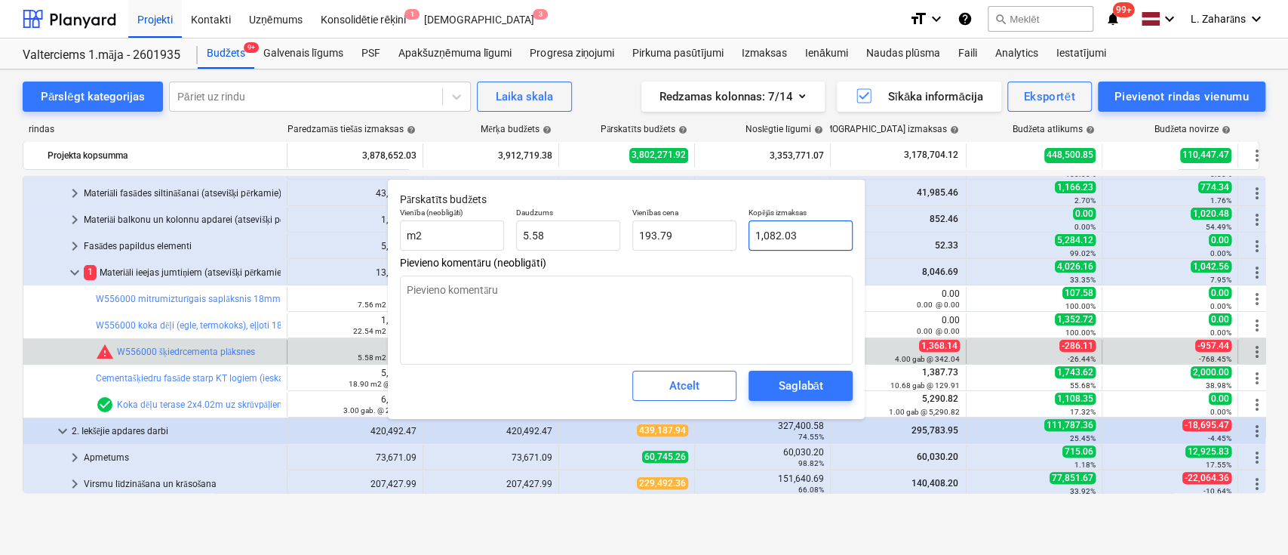
type input "1082.03"
click at [835, 235] on input "1082.03" at bounding box center [801, 235] width 104 height 30
paste input ",368.14"
type textarea "x"
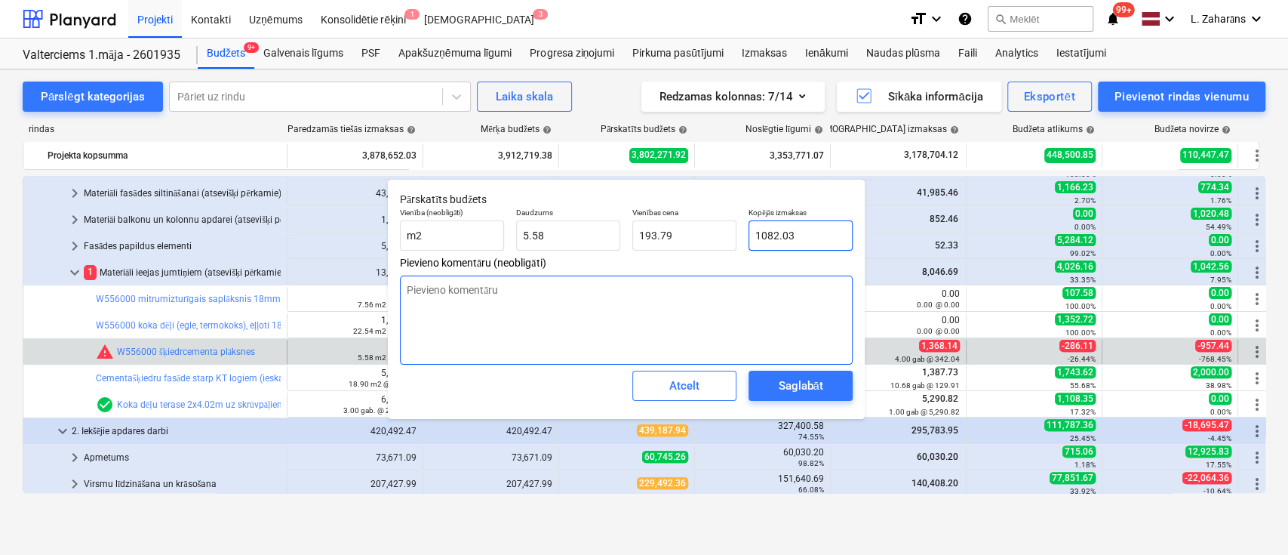
type input "1,368.14"
type input "245.03"
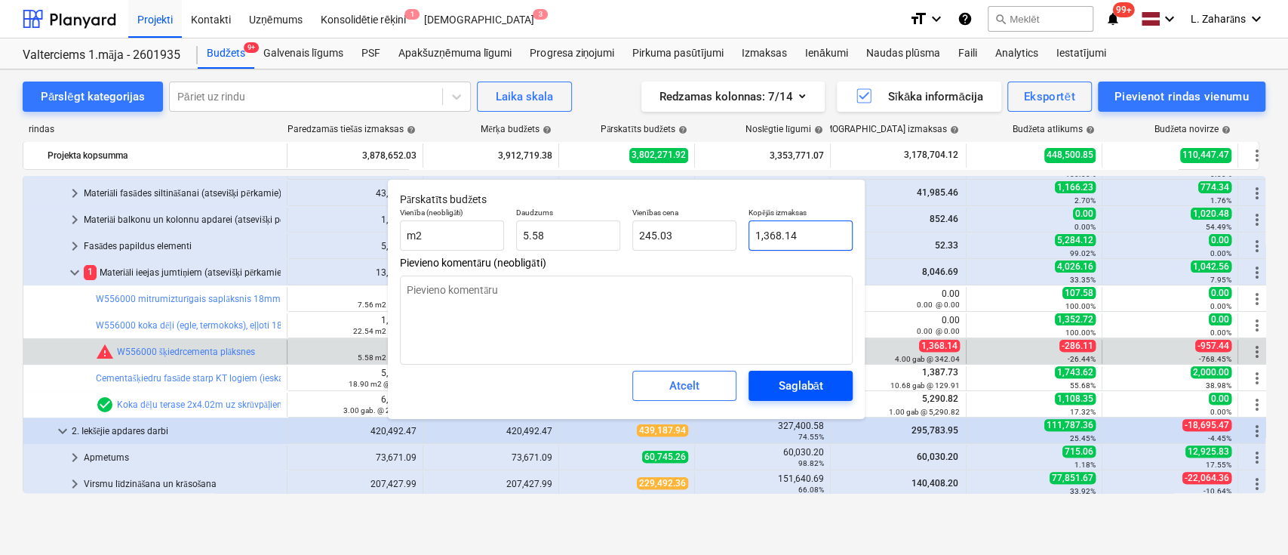
type input "1,368.14"
click at [783, 388] on div "Saglabāt" at bounding box center [800, 386] width 45 height 20
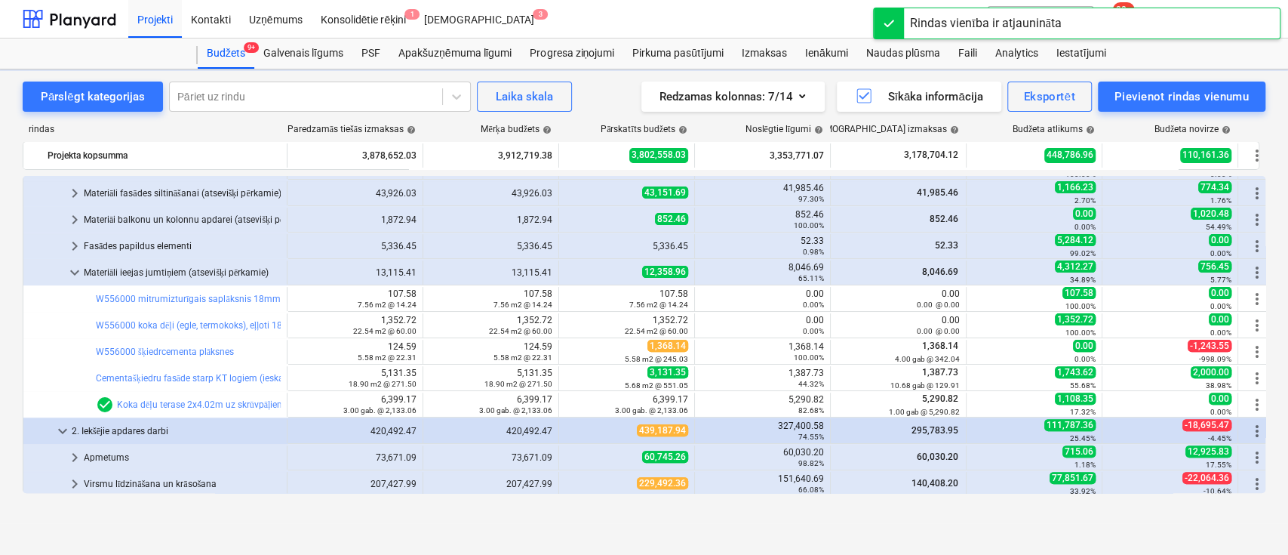
scroll to position [0, 0]
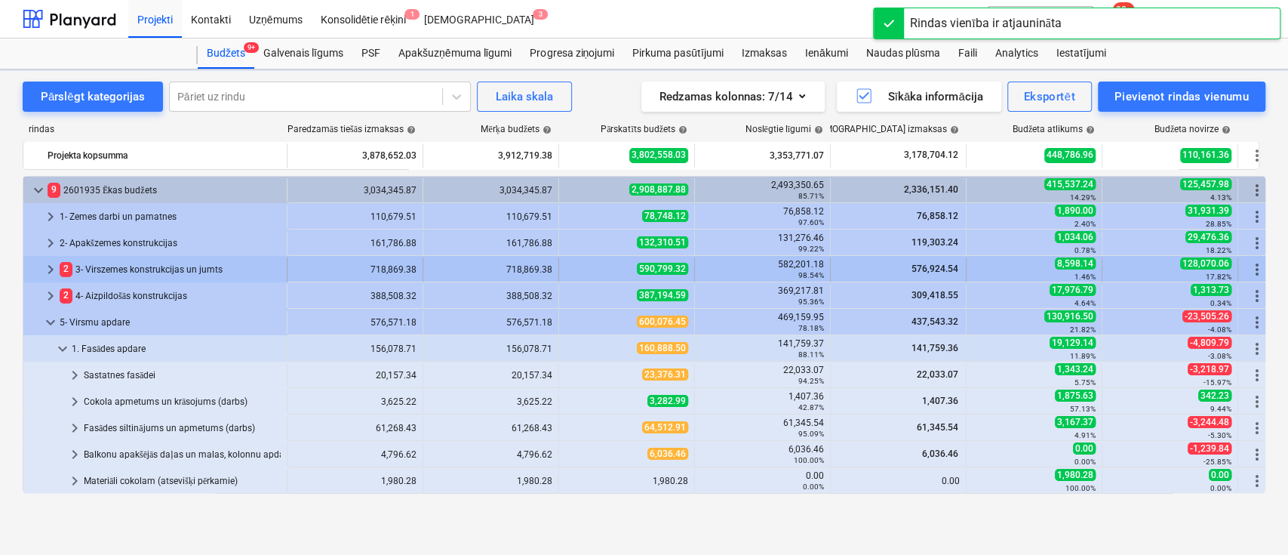
click at [51, 263] on span "keyboard_arrow_right" at bounding box center [51, 269] width 18 height 18
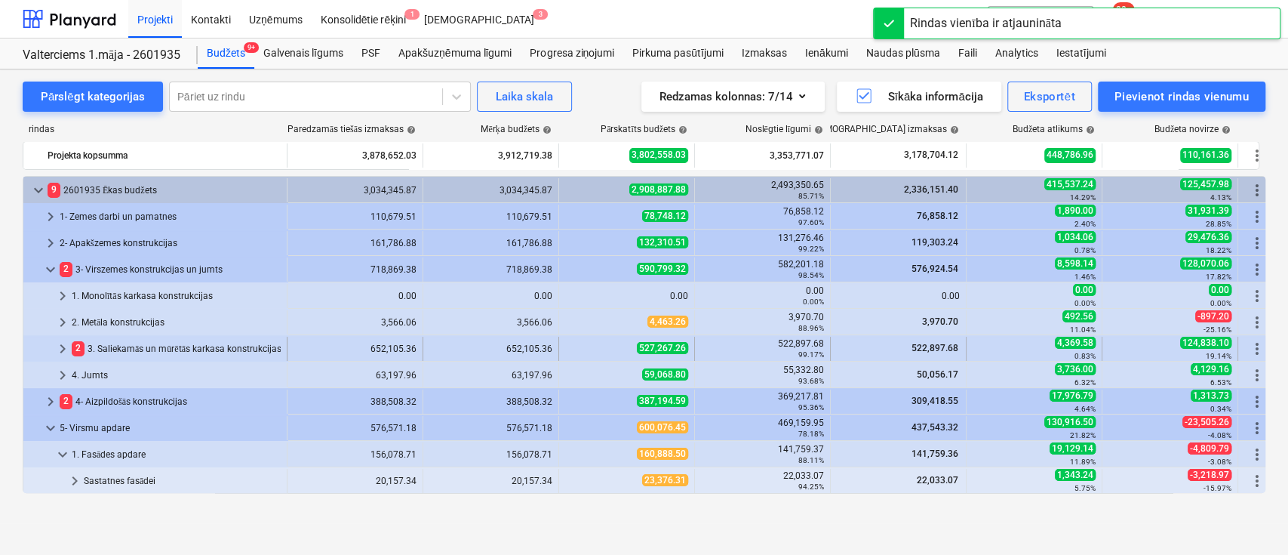
click at [63, 340] on span "keyboard_arrow_right" at bounding box center [63, 349] width 18 height 18
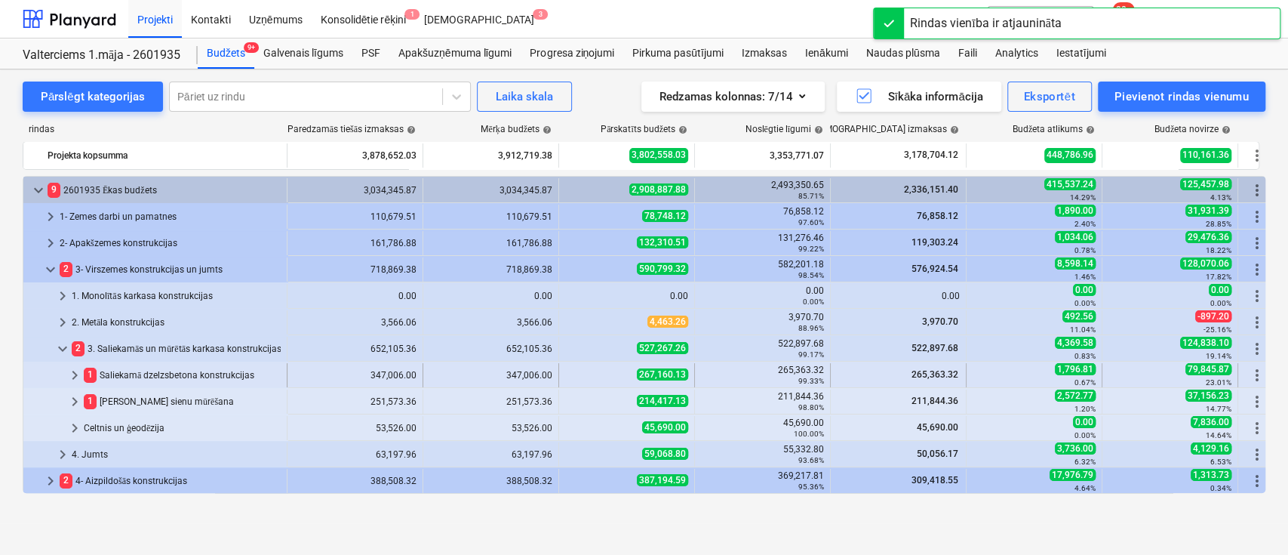
click at [73, 374] on span "keyboard_arrow_right" at bounding box center [75, 375] width 18 height 18
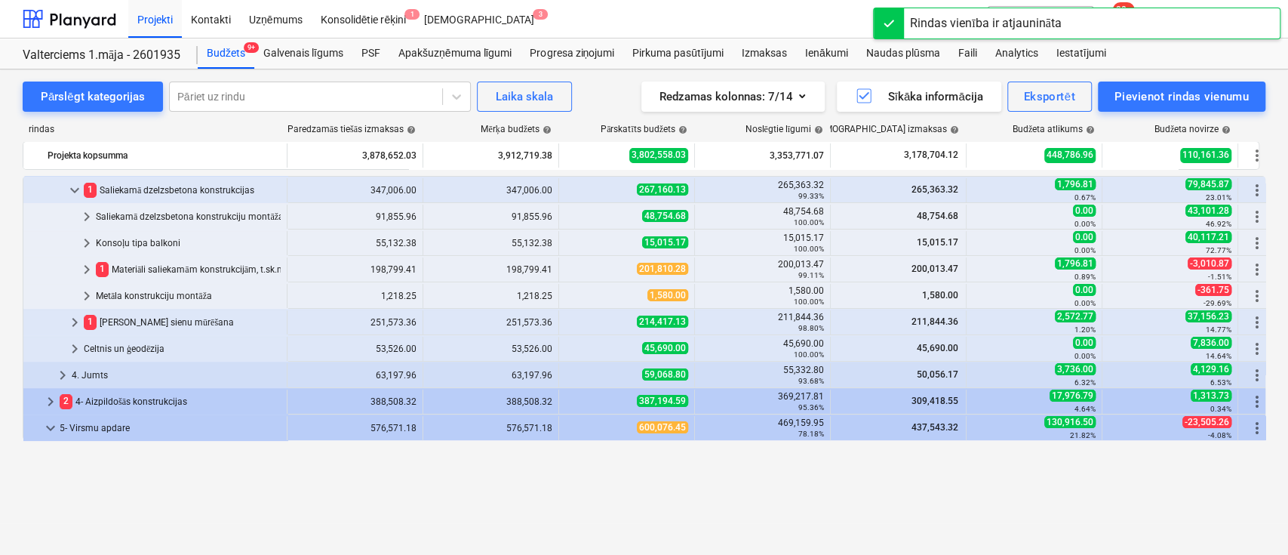
scroll to position [100, 0]
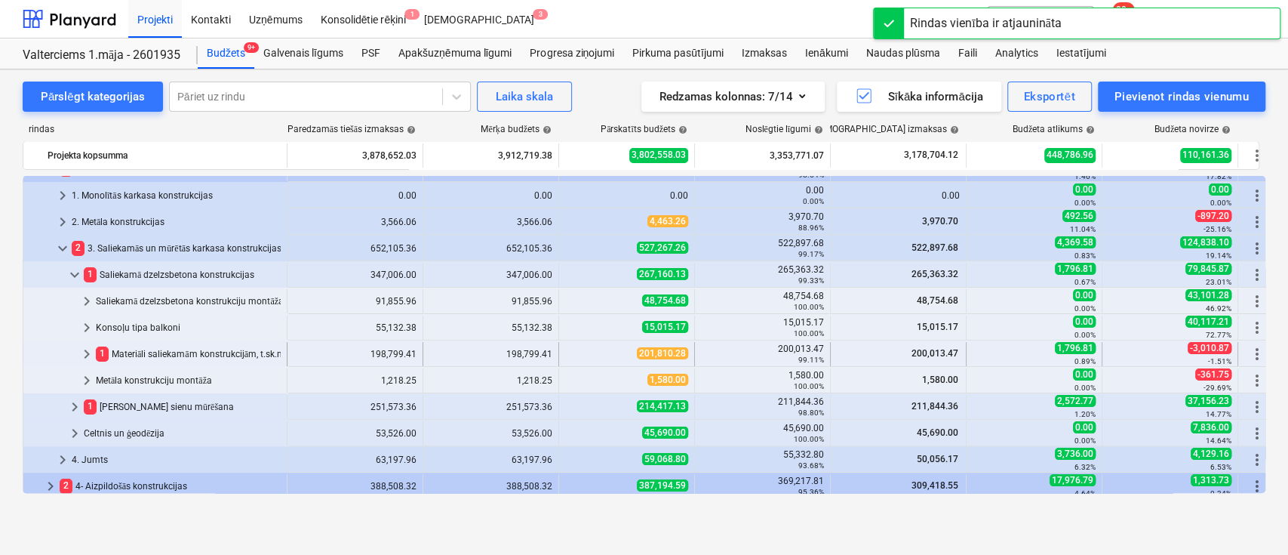
click at [87, 352] on span "keyboard_arrow_right" at bounding box center [87, 354] width 18 height 18
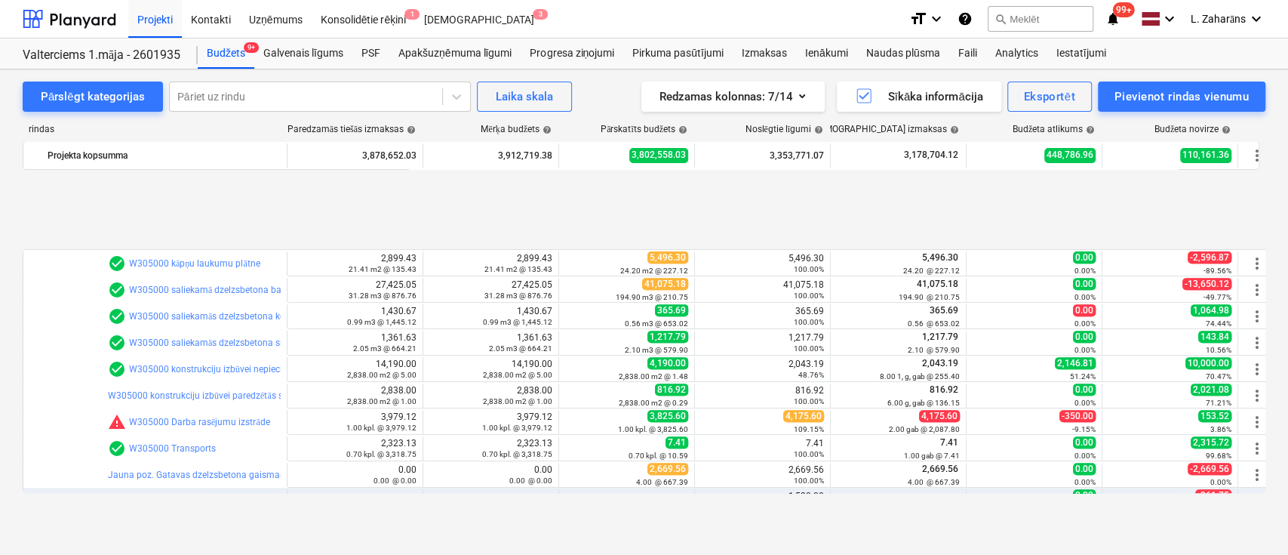
scroll to position [503, 0]
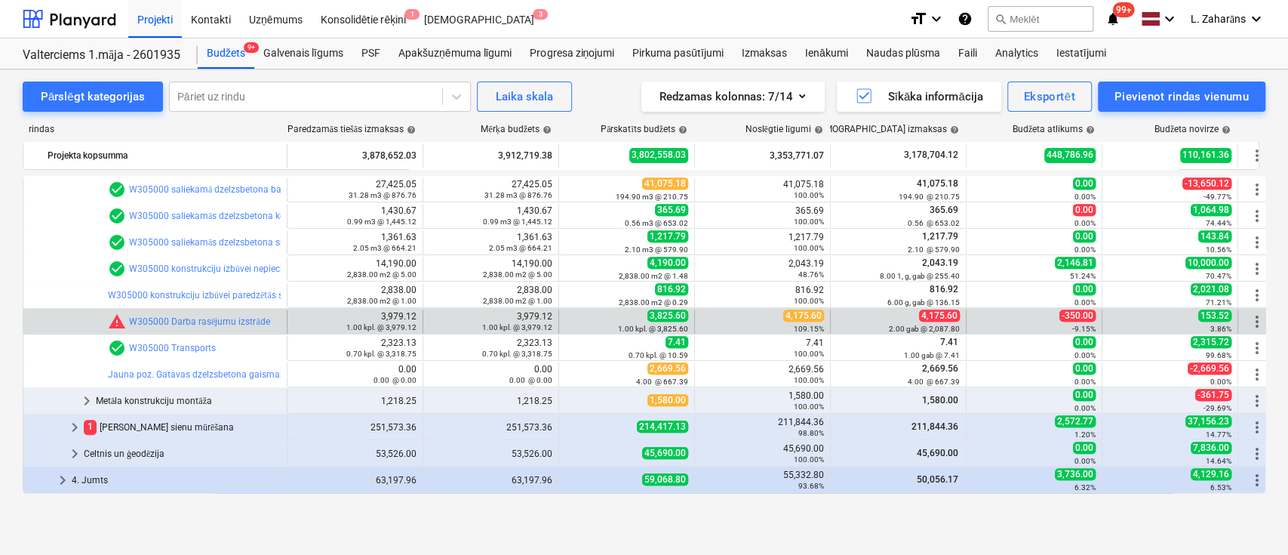
click at [794, 316] on span "4,175.60" at bounding box center [803, 315] width 41 height 12
copy span "4,175.60"
click at [573, 323] on div "1.00 kpl. @ 3,825.60" at bounding box center [626, 328] width 123 height 11
click at [571, 317] on span "edit" at bounding box center [574, 321] width 12 height 12
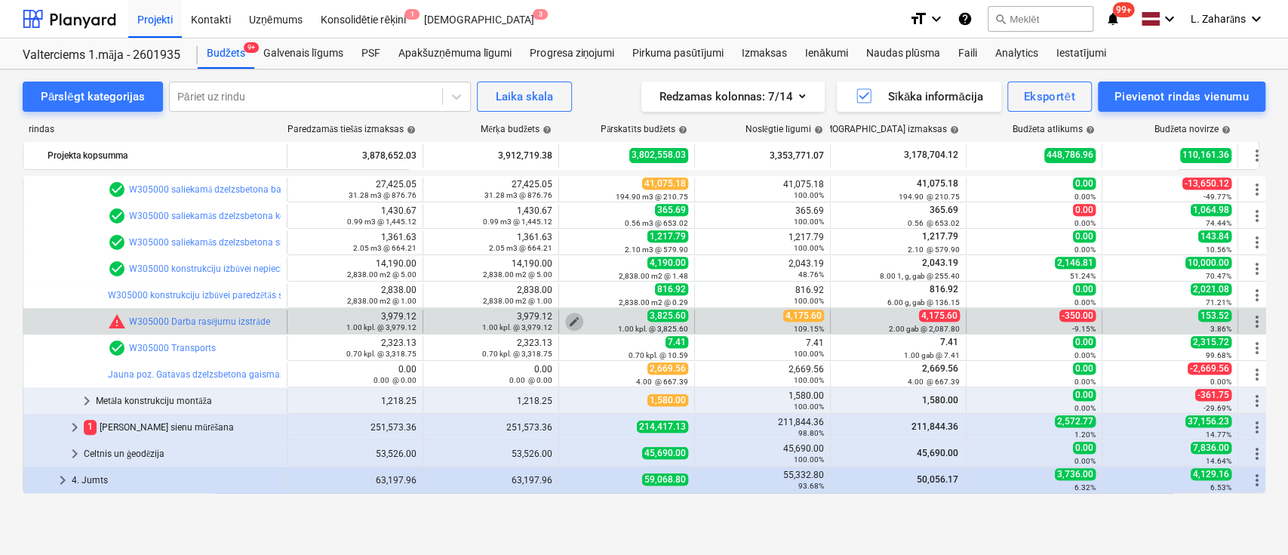
type textarea "x"
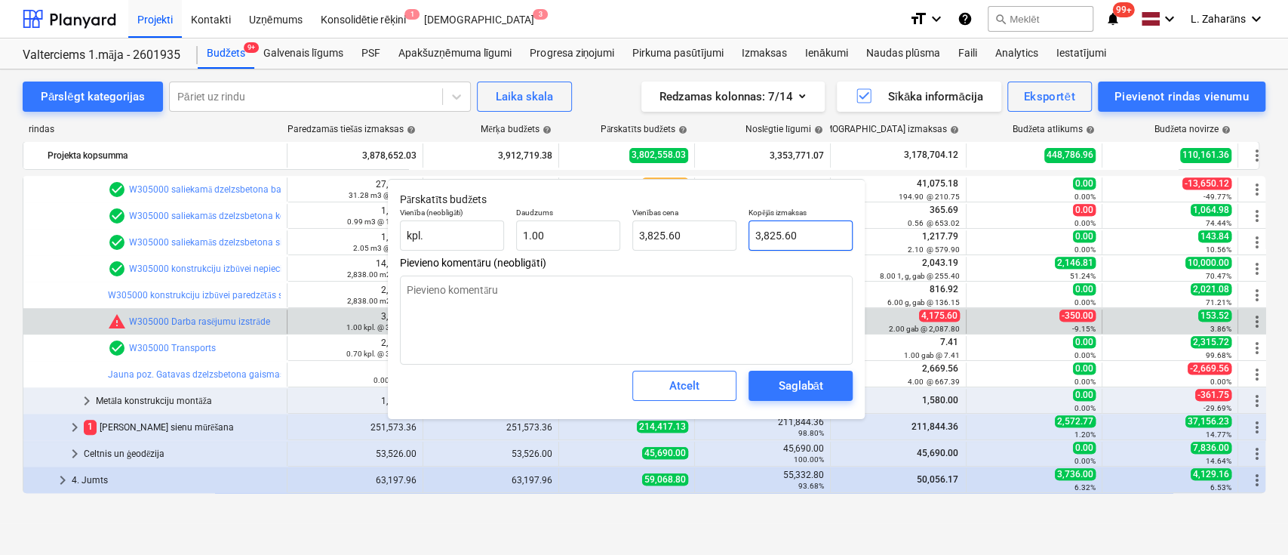
type input "3825.6"
click at [804, 234] on input "3825.6" at bounding box center [801, 235] width 104 height 30
paste input "4,175.60"
type textarea "x"
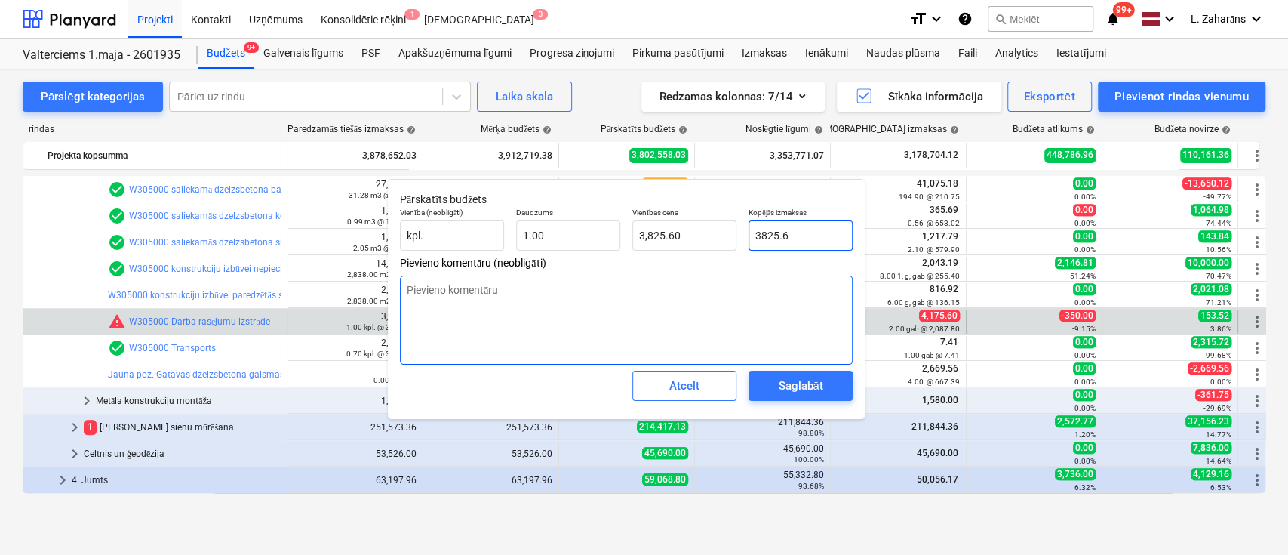
type input "4,175.60"
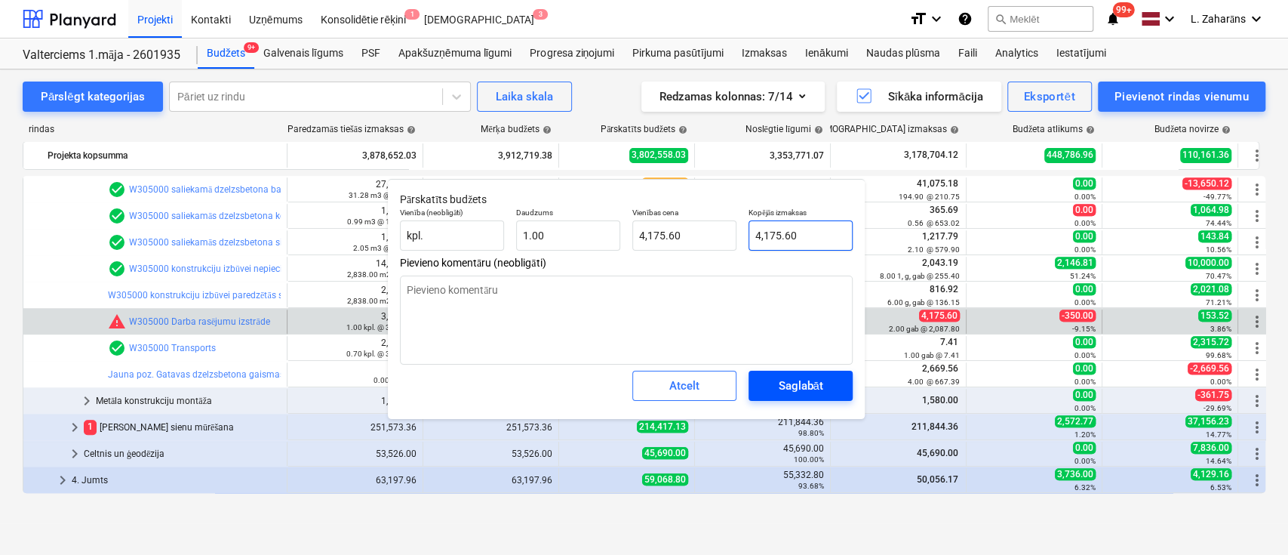
type input "4,175.60"
click at [809, 389] on div "Saglabāt" at bounding box center [800, 386] width 45 height 20
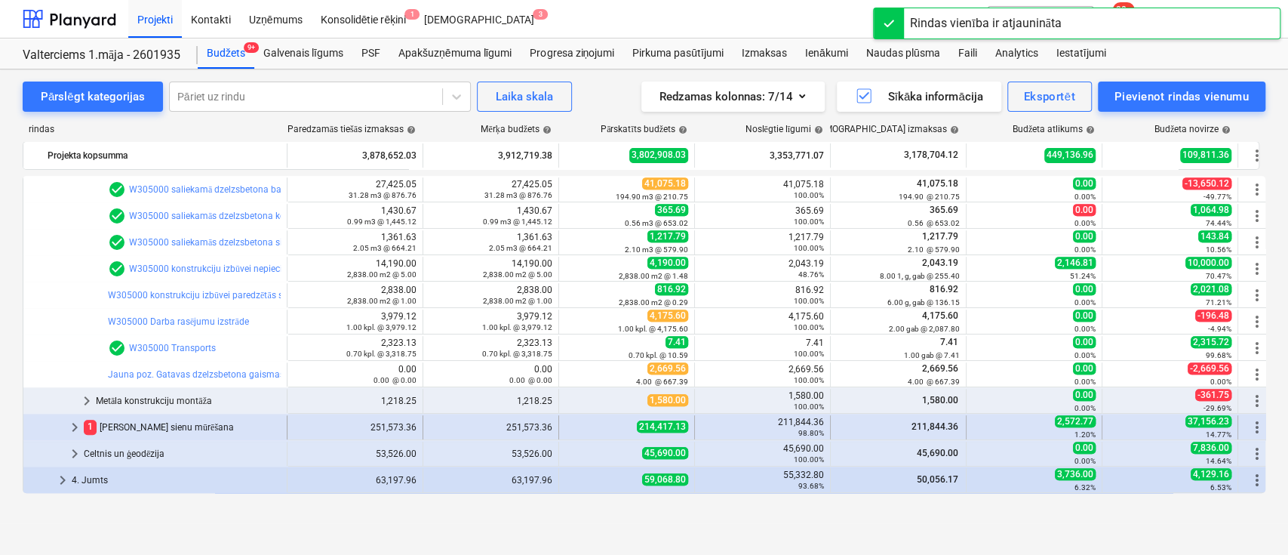
click at [74, 420] on span "keyboard_arrow_right" at bounding box center [75, 427] width 18 height 18
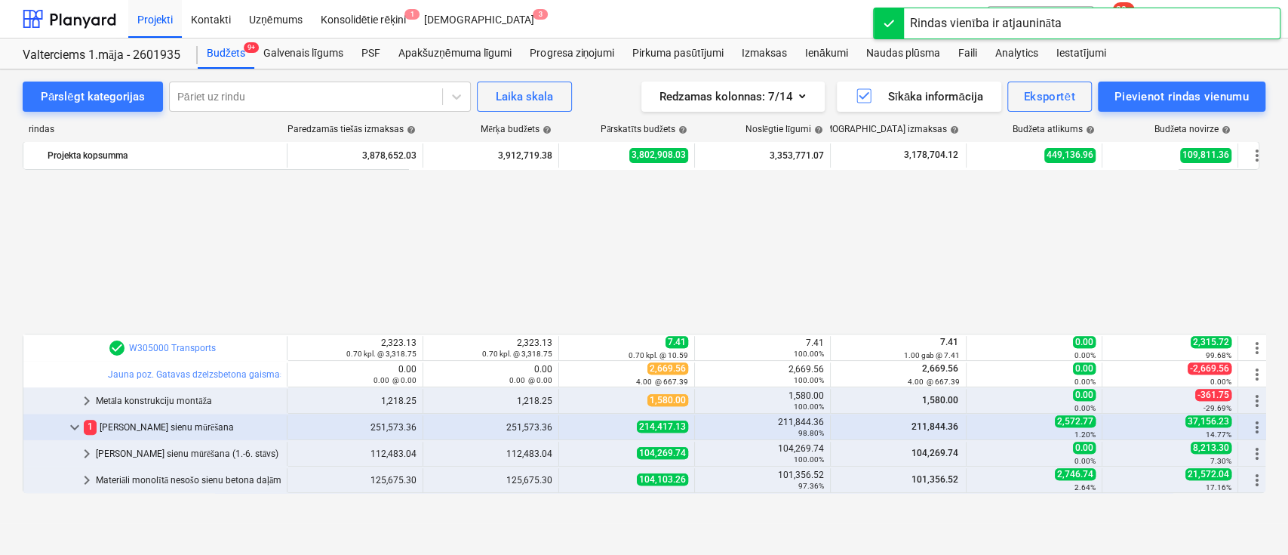
scroll to position [704, 0]
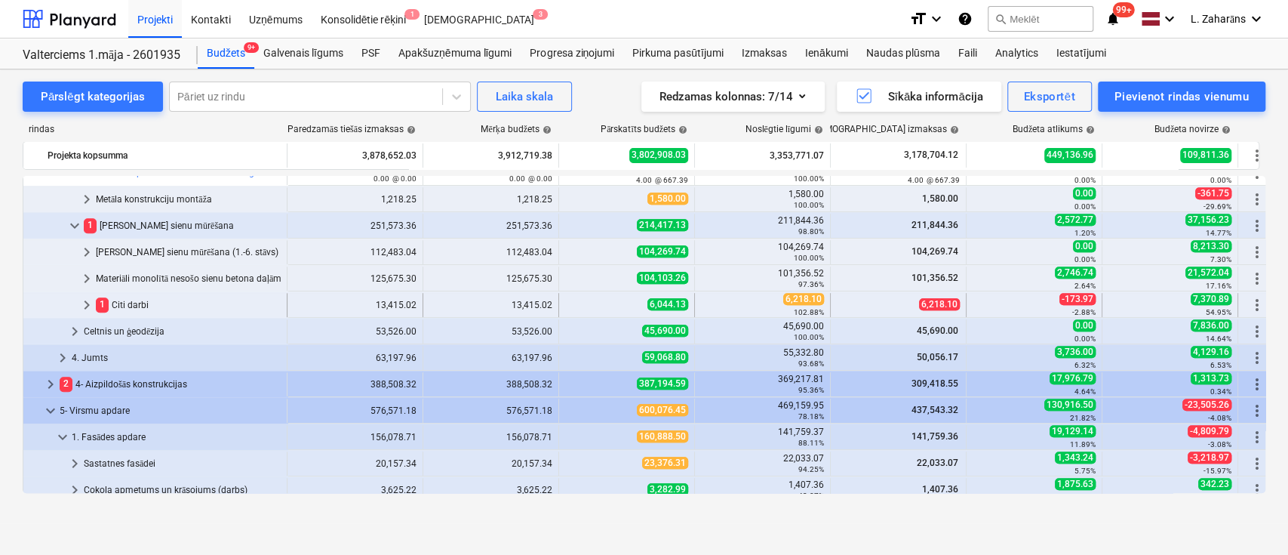
click at [85, 301] on span "keyboard_arrow_right" at bounding box center [87, 305] width 18 height 18
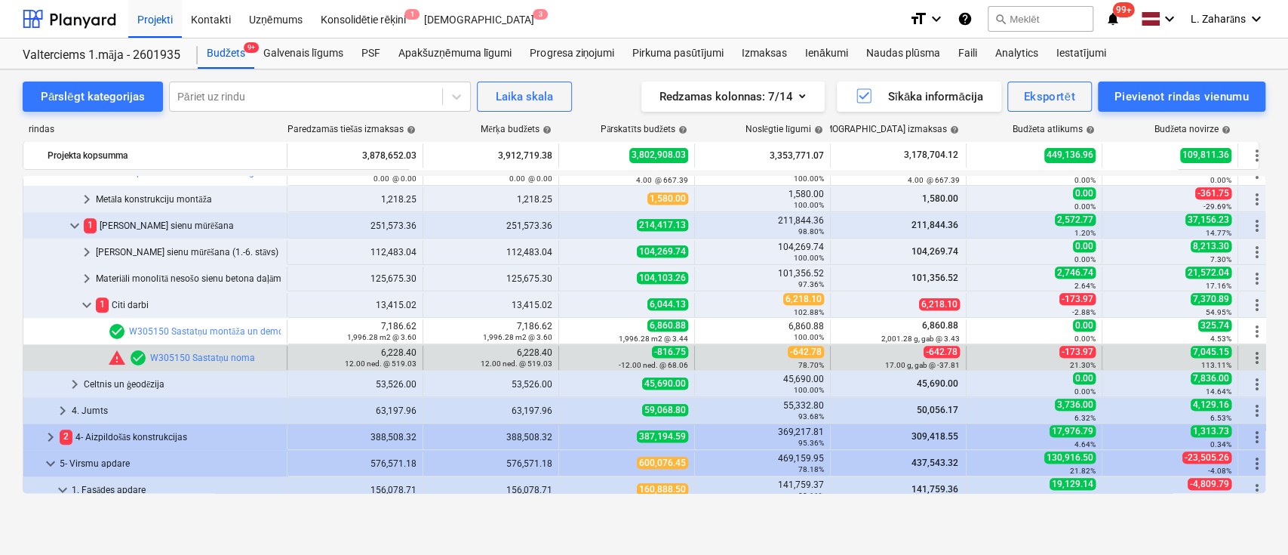
click at [800, 351] on span "-642.78" at bounding box center [806, 352] width 36 height 12
copy span "642.78"
click at [567, 352] on button "edit" at bounding box center [574, 358] width 18 height 18
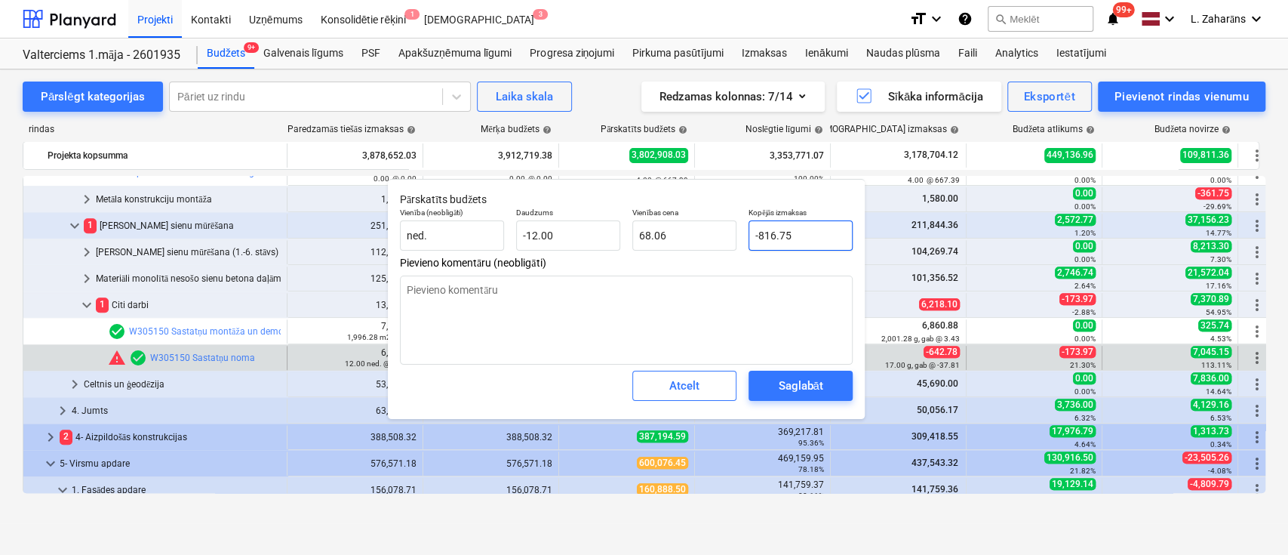
drag, startPoint x: 798, startPoint y: 232, endPoint x: 758, endPoint y: 235, distance: 40.1
click at [758, 235] on input "-816.75" at bounding box center [801, 235] width 104 height 30
paste input "642.78"
type textarea "x"
type input "-642.78"
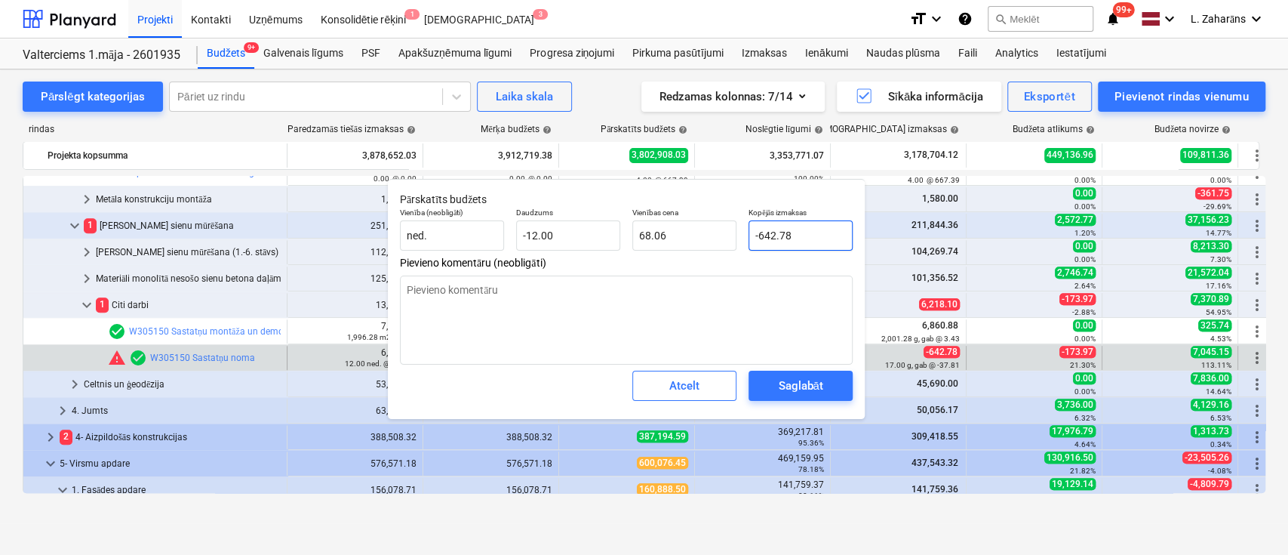
type input "53.57"
type input "-642.78"
click at [776, 374] on button "Saglabāt" at bounding box center [801, 385] width 104 height 30
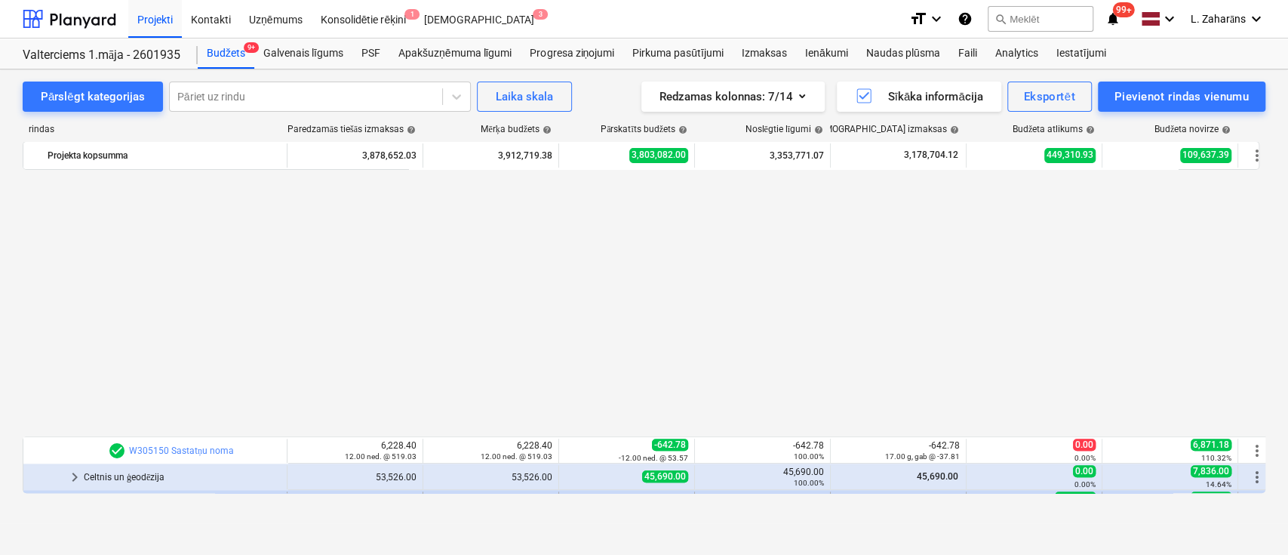
scroll to position [905, 0]
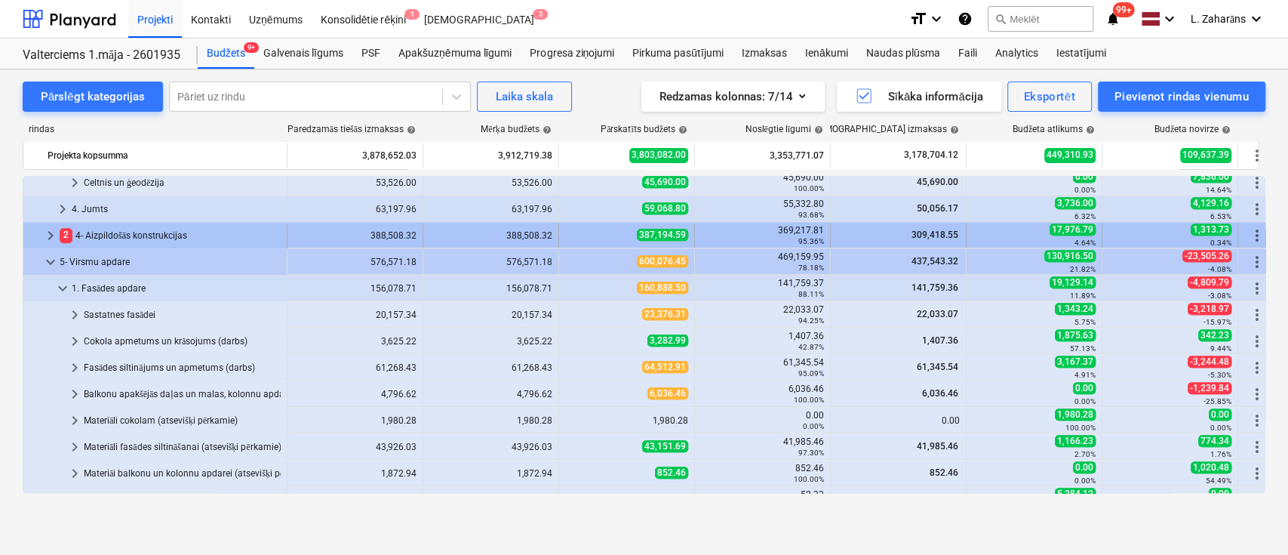
click at [54, 234] on span "keyboard_arrow_right" at bounding box center [51, 235] width 18 height 18
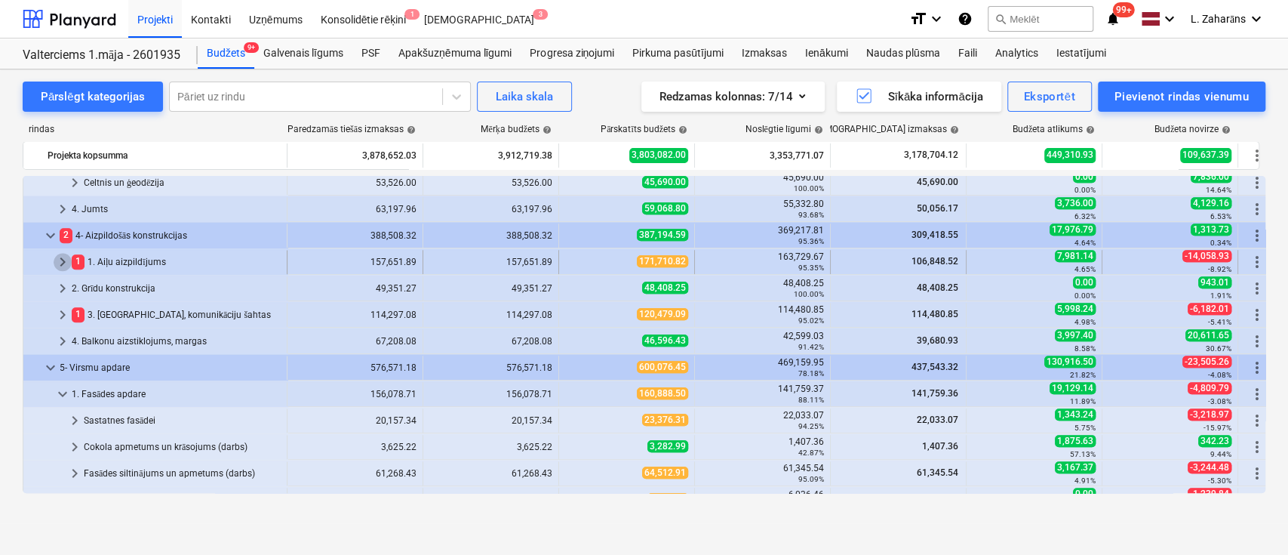
click at [57, 262] on span "keyboard_arrow_right" at bounding box center [63, 262] width 18 height 18
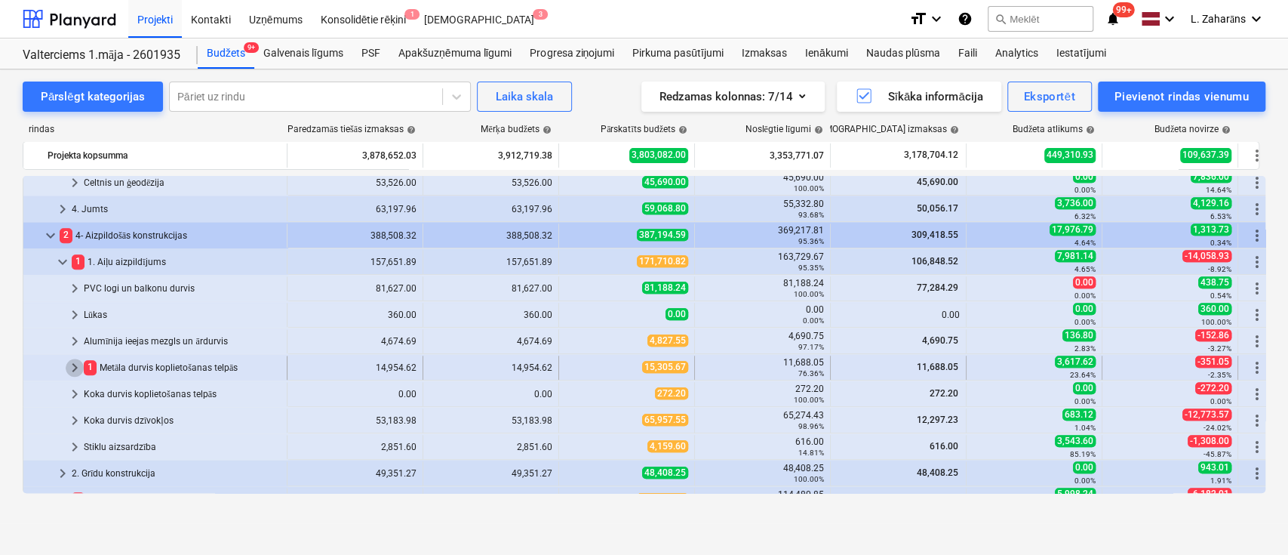
click at [74, 361] on span "keyboard_arrow_right" at bounding box center [75, 367] width 18 height 18
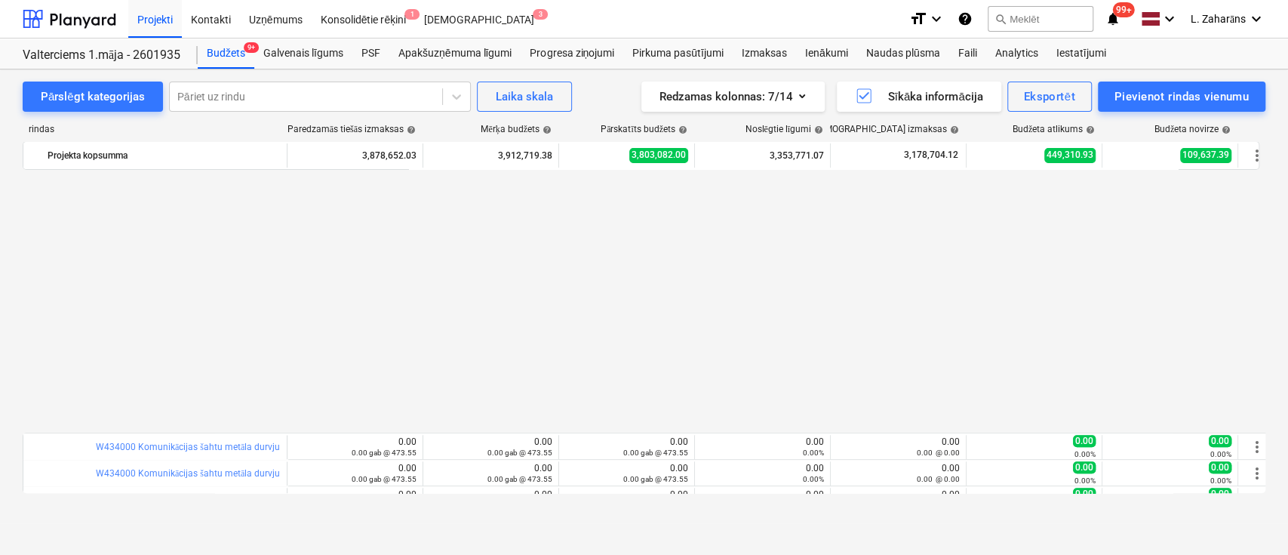
scroll to position [1207, 0]
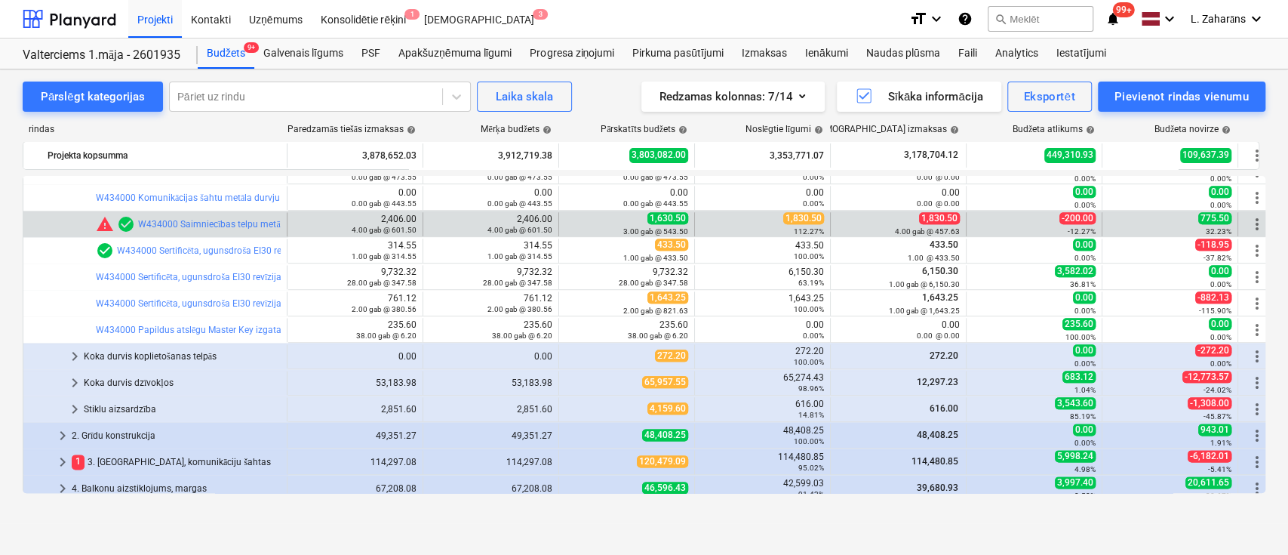
click at [791, 220] on span "1,830.50" at bounding box center [803, 218] width 41 height 12
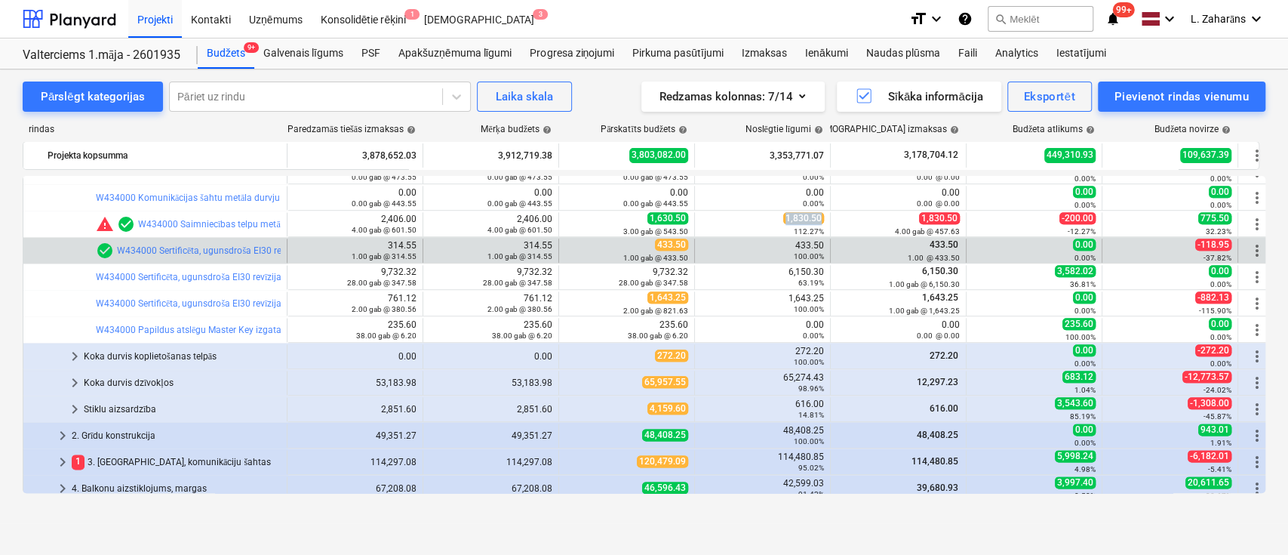
copy span "1,830.50"
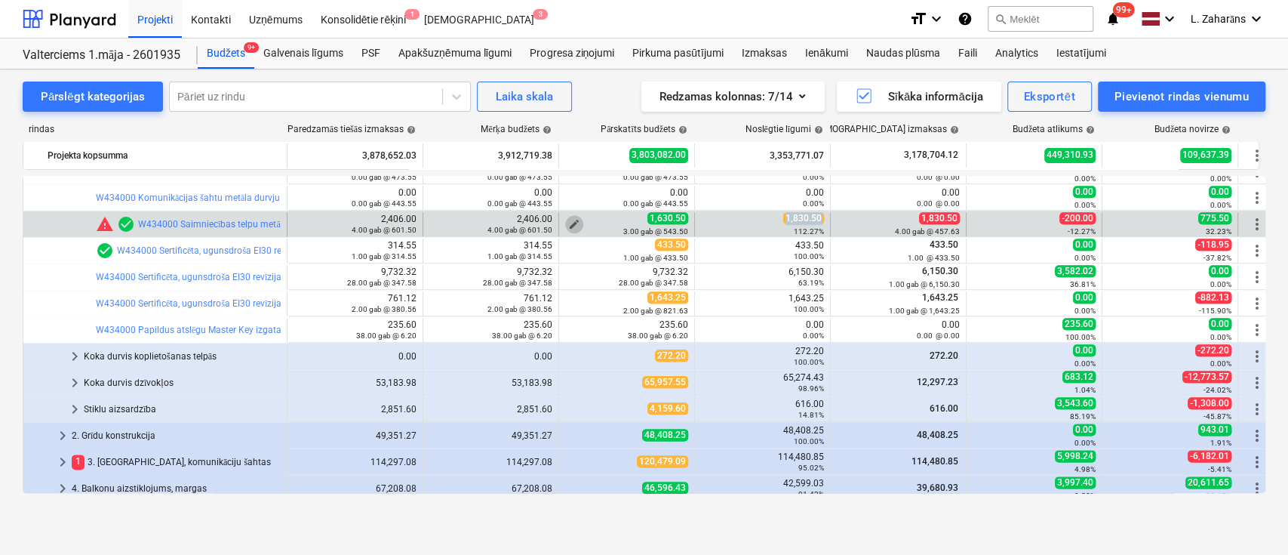
click at [577, 218] on span "edit" at bounding box center [574, 224] width 12 height 12
type textarea "x"
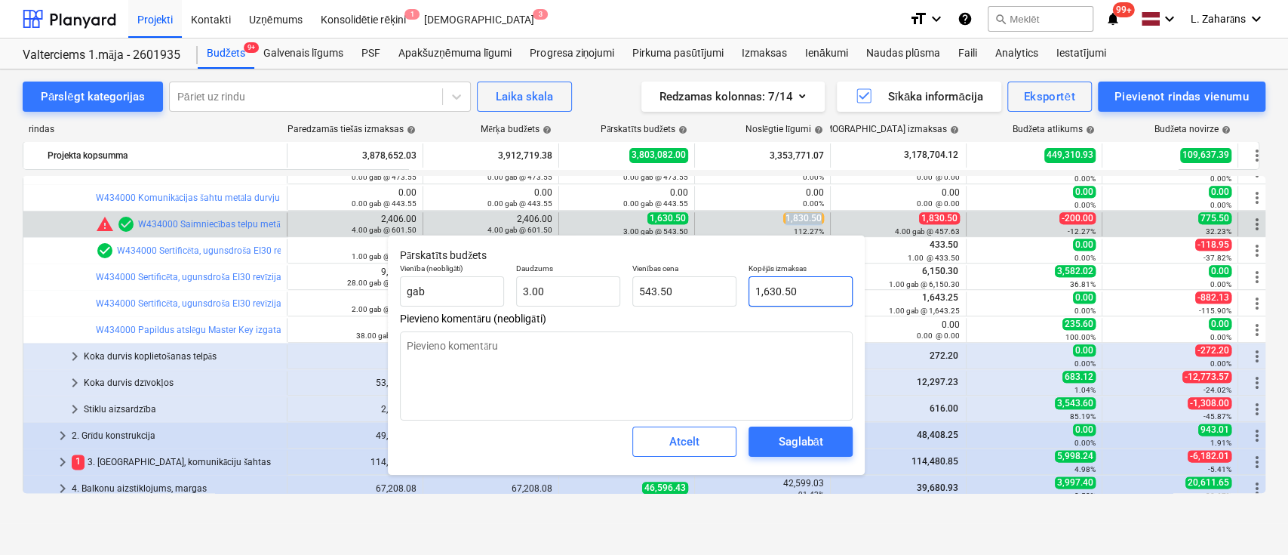
type input "1630.5"
click at [802, 288] on input "1630.5" at bounding box center [801, 291] width 104 height 30
click at [802, 289] on input "1630.5" at bounding box center [801, 291] width 104 height 30
paste input ",830.50"
type textarea "x"
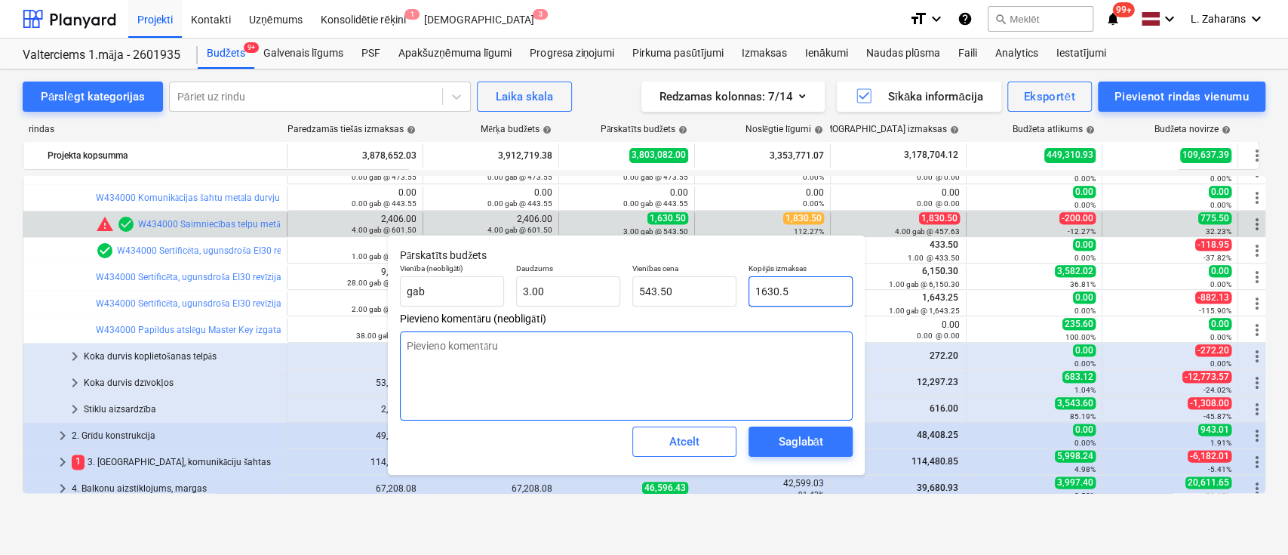
type input "1,830.50"
type input "610.17"
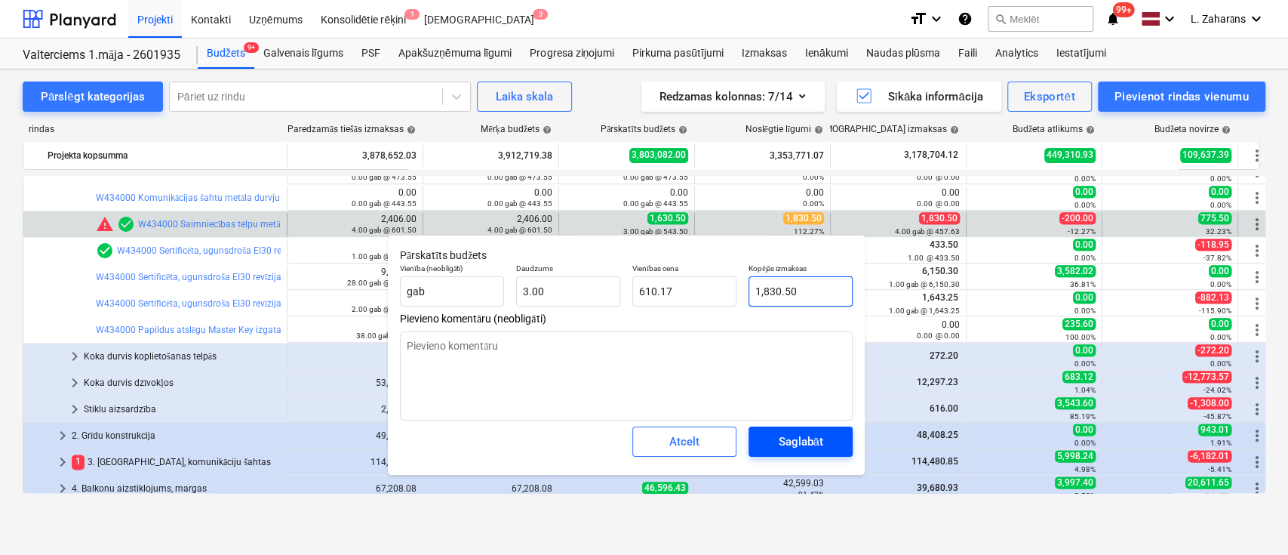
type input "1,830.50"
drag, startPoint x: 786, startPoint y: 450, endPoint x: 795, endPoint y: 441, distance: 12.8
click at [790, 448] on div "Saglabāt" at bounding box center [800, 442] width 45 height 20
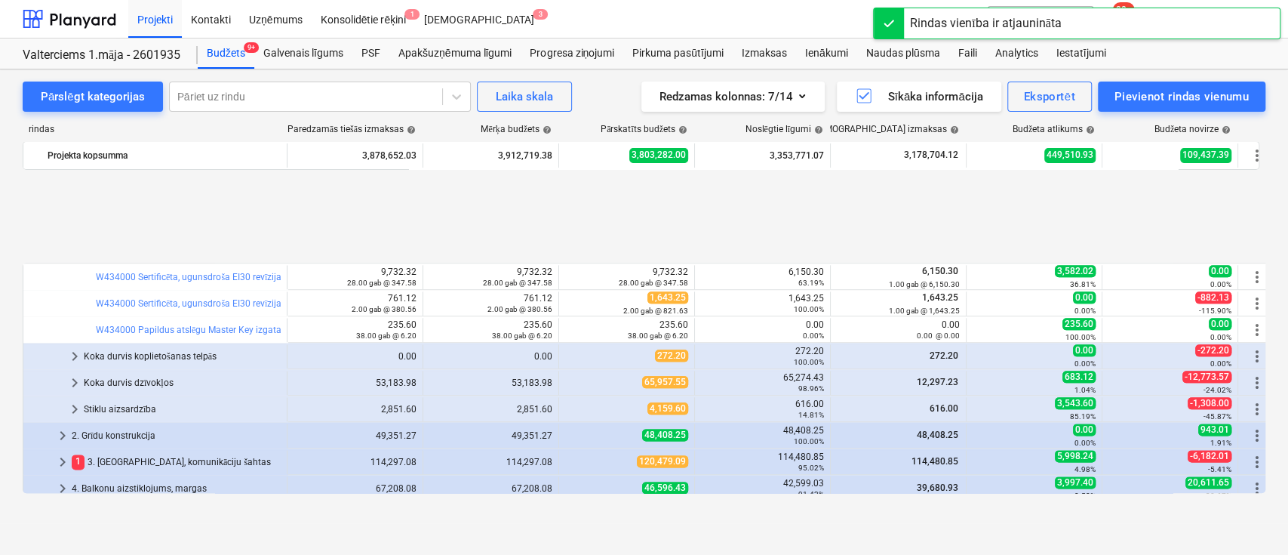
scroll to position [1408, 0]
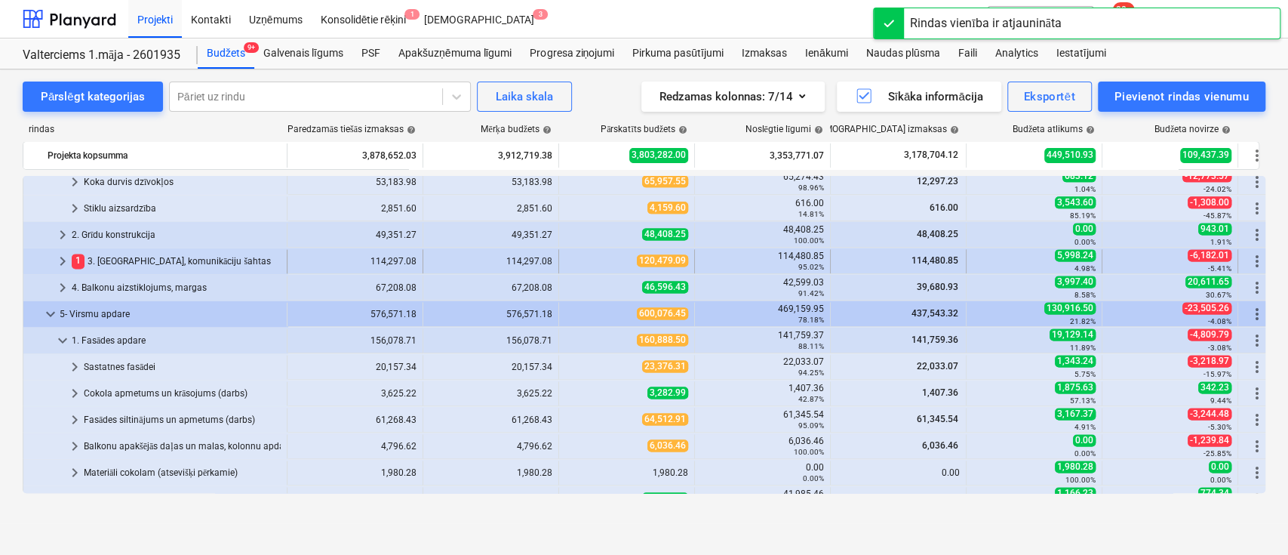
click at [60, 255] on span "keyboard_arrow_right" at bounding box center [63, 261] width 18 height 18
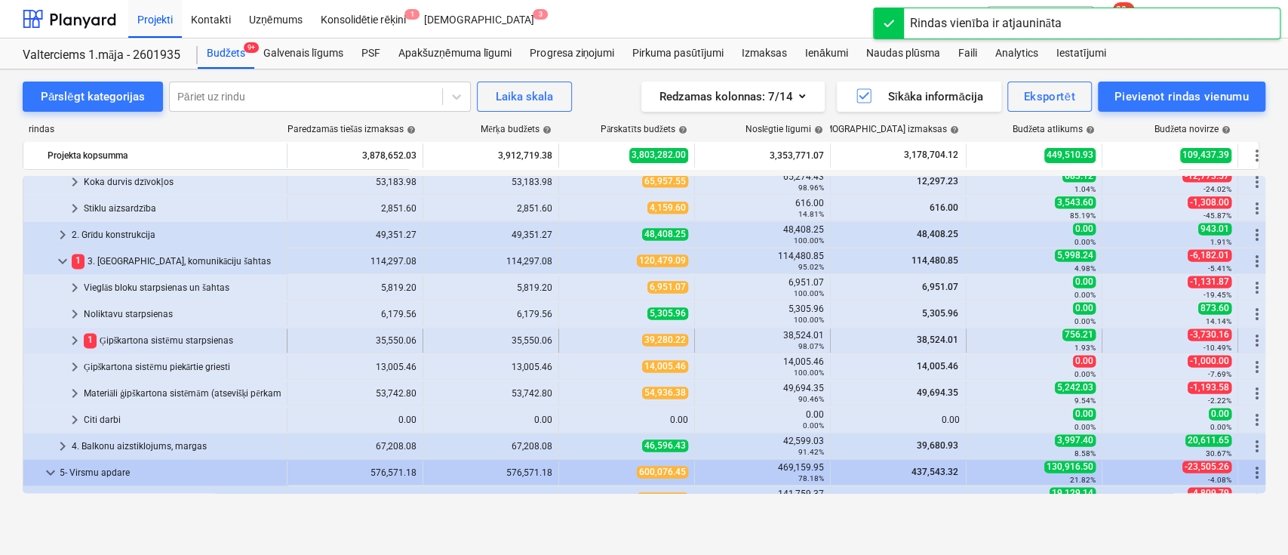
click at [77, 338] on span "keyboard_arrow_right" at bounding box center [75, 340] width 18 height 18
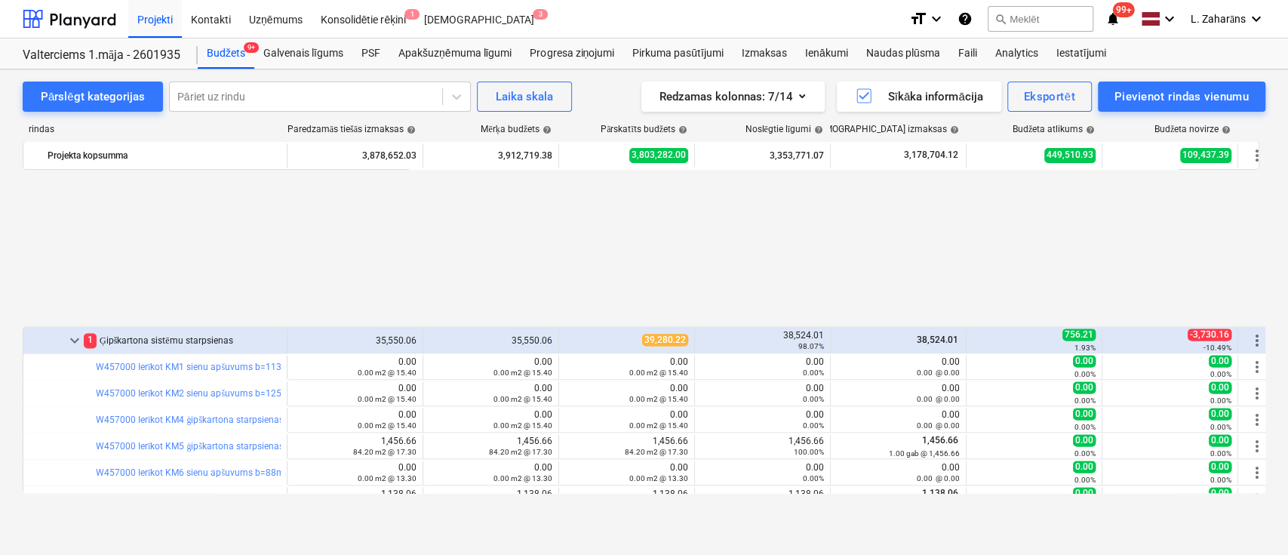
scroll to position [1610, 0]
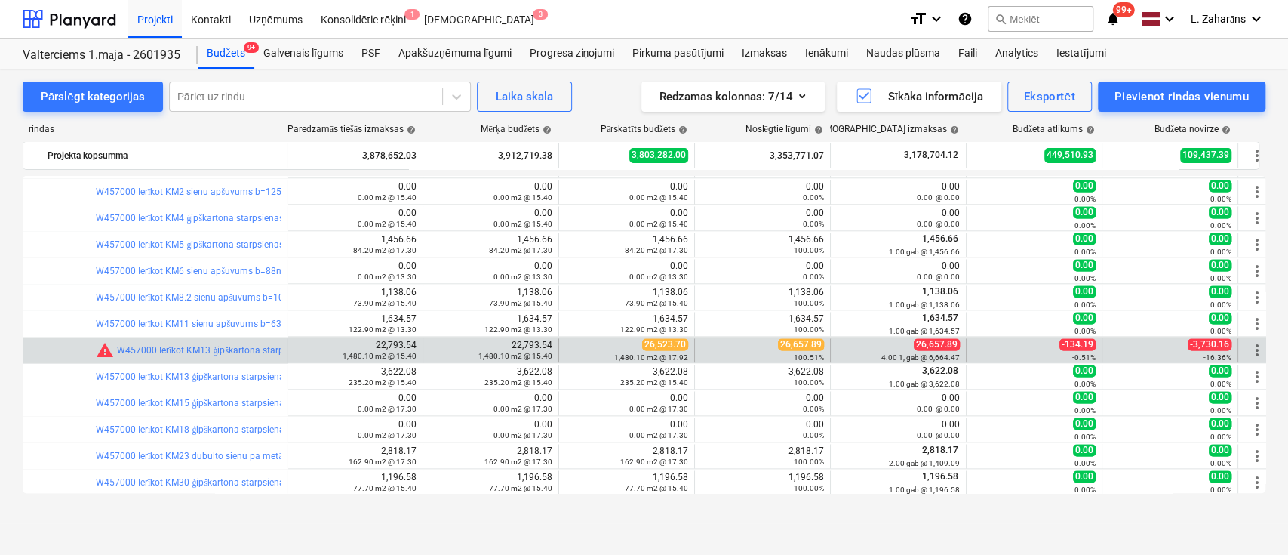
click at [783, 343] on span "26,657.89" at bounding box center [801, 344] width 46 height 12
copy span "26,657.89"
click at [570, 346] on span "edit" at bounding box center [574, 350] width 12 height 12
type textarea "x"
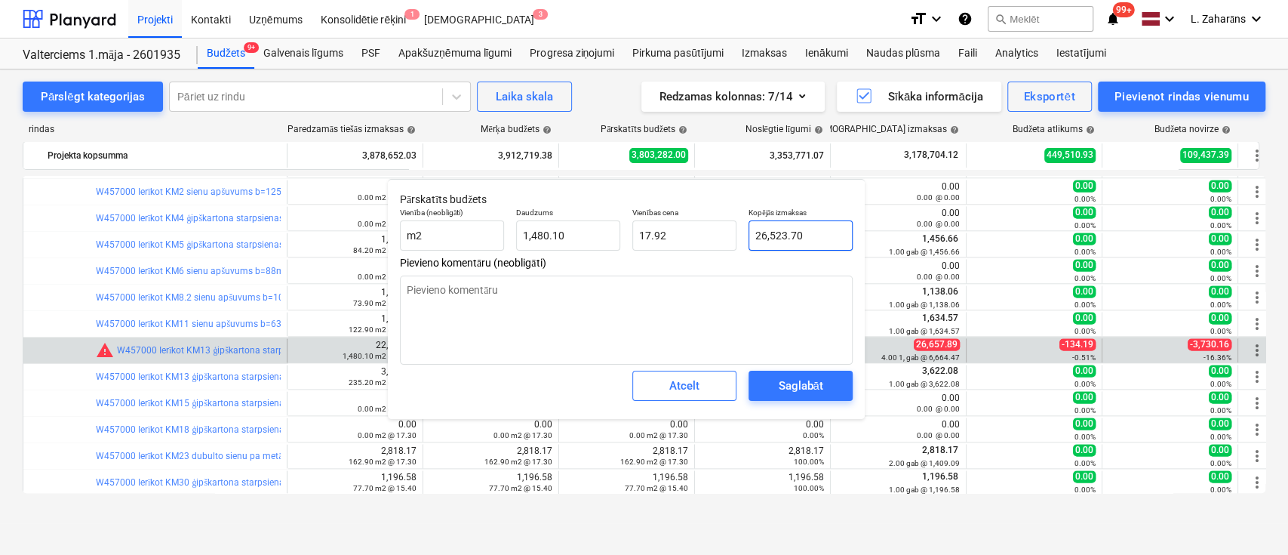
type input "26523.7"
click at [814, 247] on input "26523.7" at bounding box center [801, 235] width 104 height 30
paste input ",657.89"
type textarea "x"
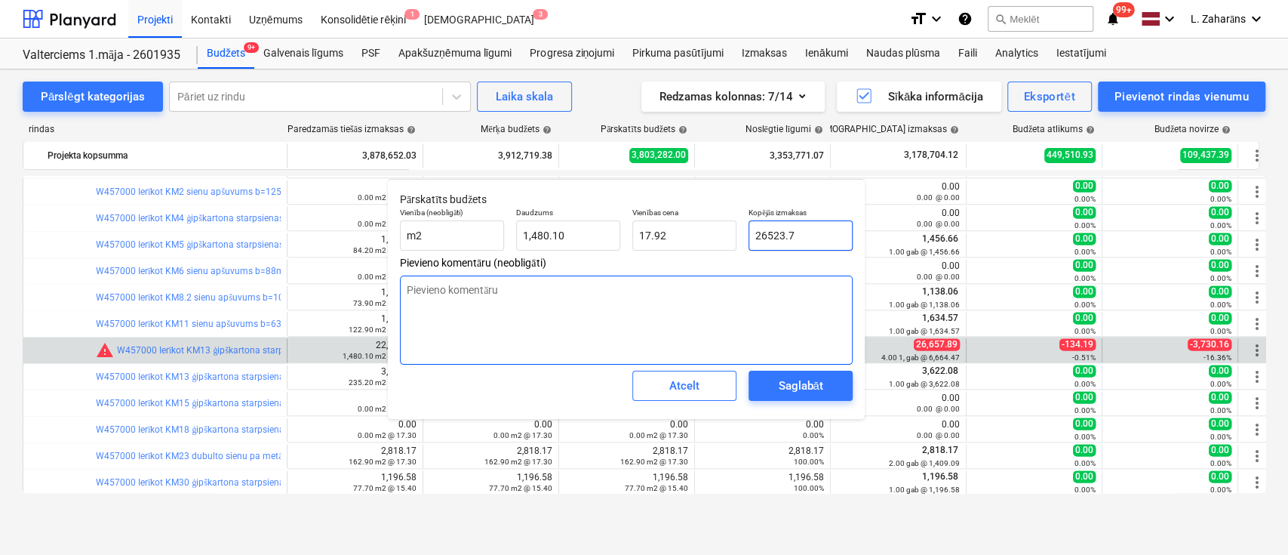
type input "26,657.89"
type input "18.01"
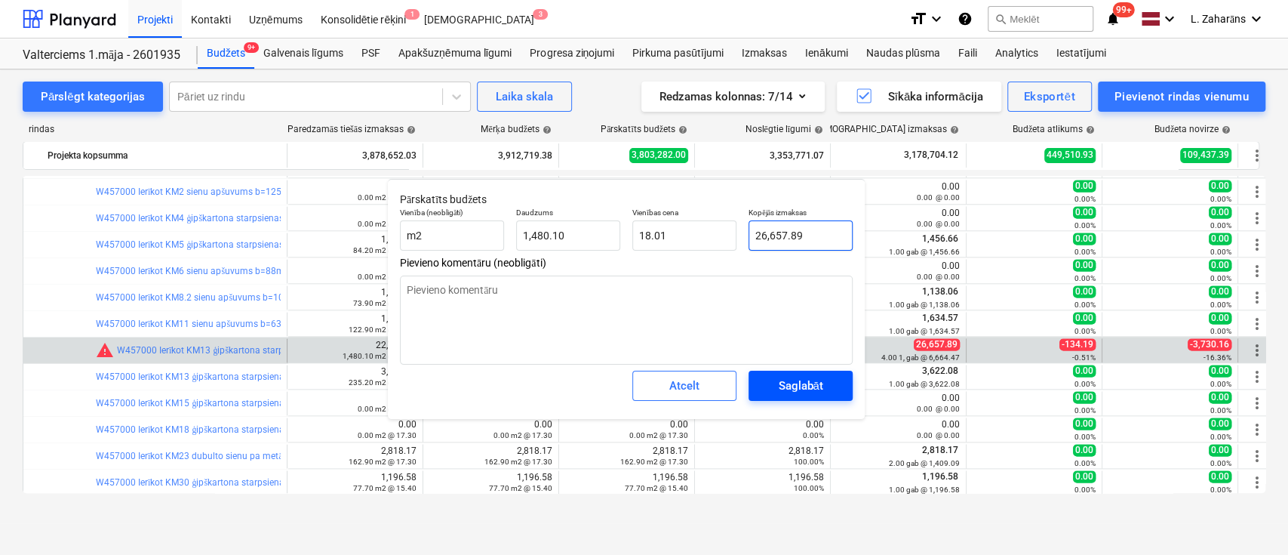
type input "26,657.89"
click at [795, 378] on div "Saglabāt" at bounding box center [800, 386] width 45 height 20
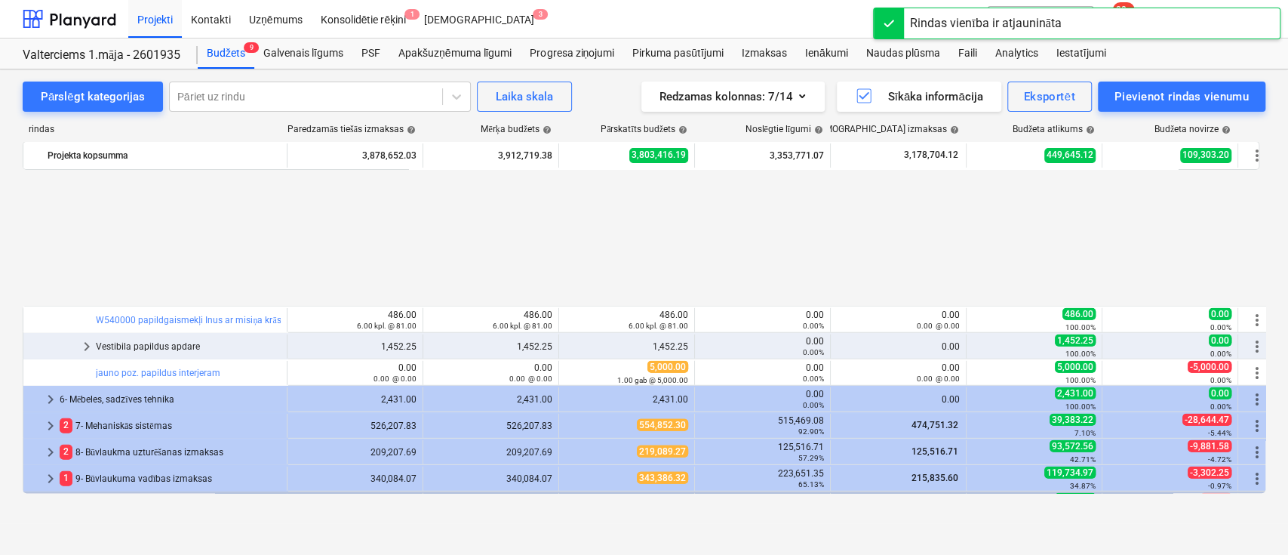
scroll to position [2975, 0]
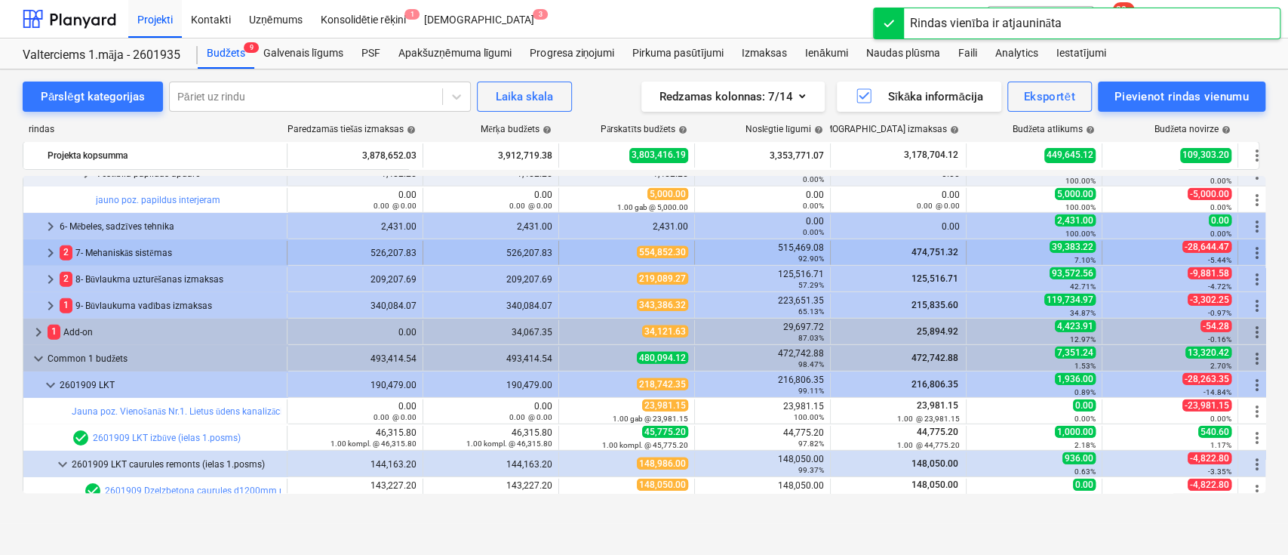
click at [51, 249] on span "keyboard_arrow_right" at bounding box center [51, 253] width 18 height 18
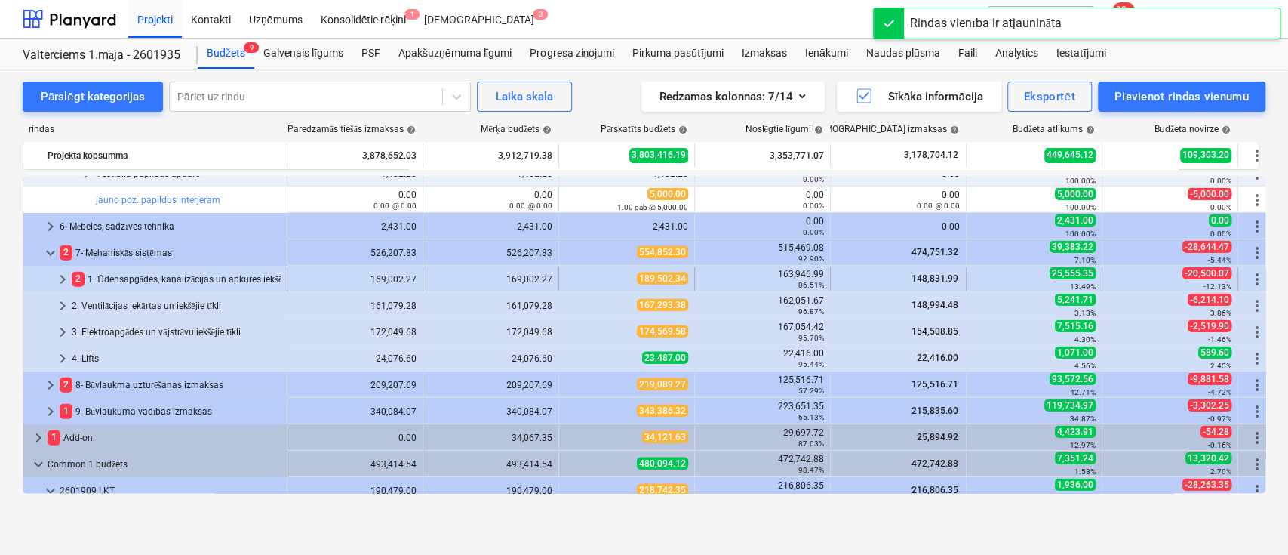
click at [60, 282] on span "keyboard_arrow_right" at bounding box center [63, 279] width 18 height 18
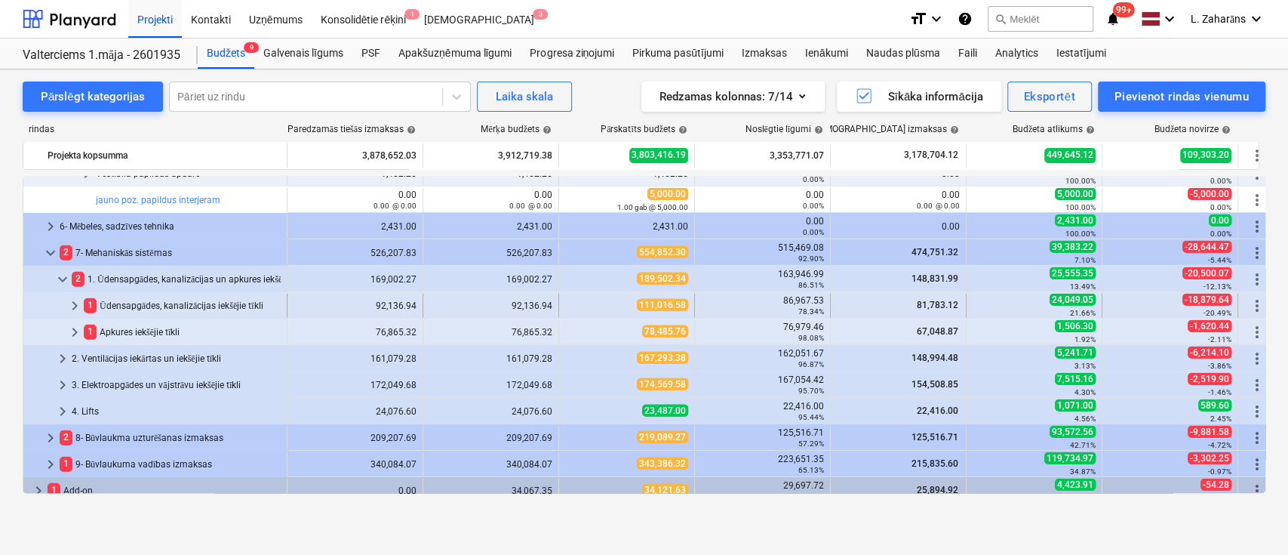
click at [79, 306] on span "keyboard_arrow_right" at bounding box center [75, 306] width 18 height 18
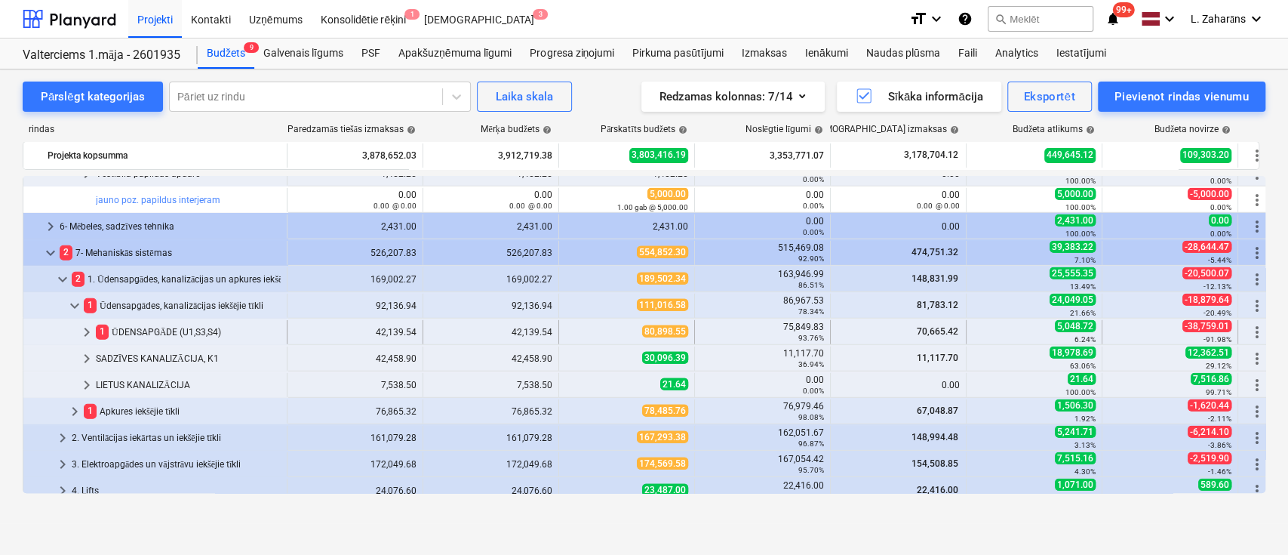
click at [87, 329] on span "keyboard_arrow_right" at bounding box center [87, 332] width 18 height 18
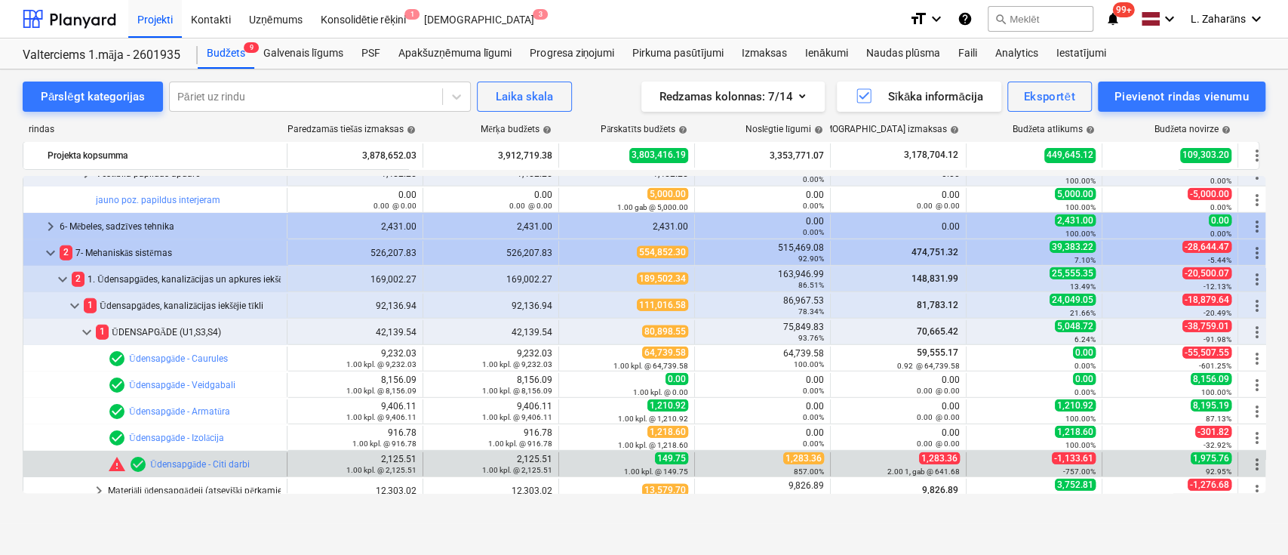
click at [804, 457] on span "1,283.36" at bounding box center [803, 458] width 41 height 12
copy span "1,283.36"
click at [575, 458] on span "edit" at bounding box center [574, 464] width 12 height 12
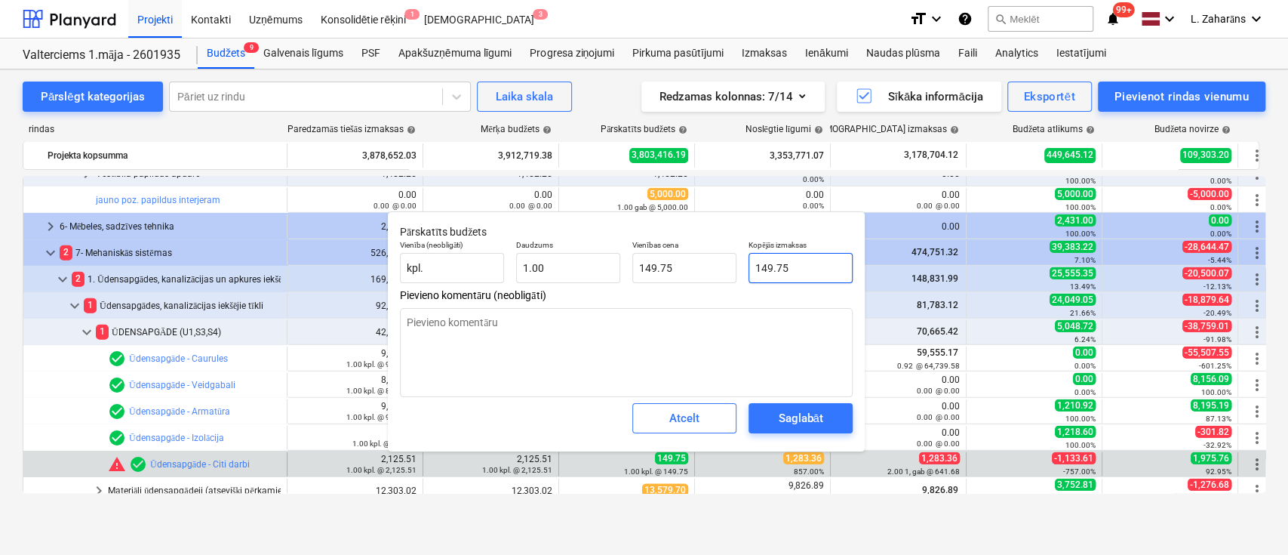
click at [816, 263] on input "149.75" at bounding box center [801, 268] width 104 height 30
paste input ",283.36"
type textarea "x"
type input "1,283.36"
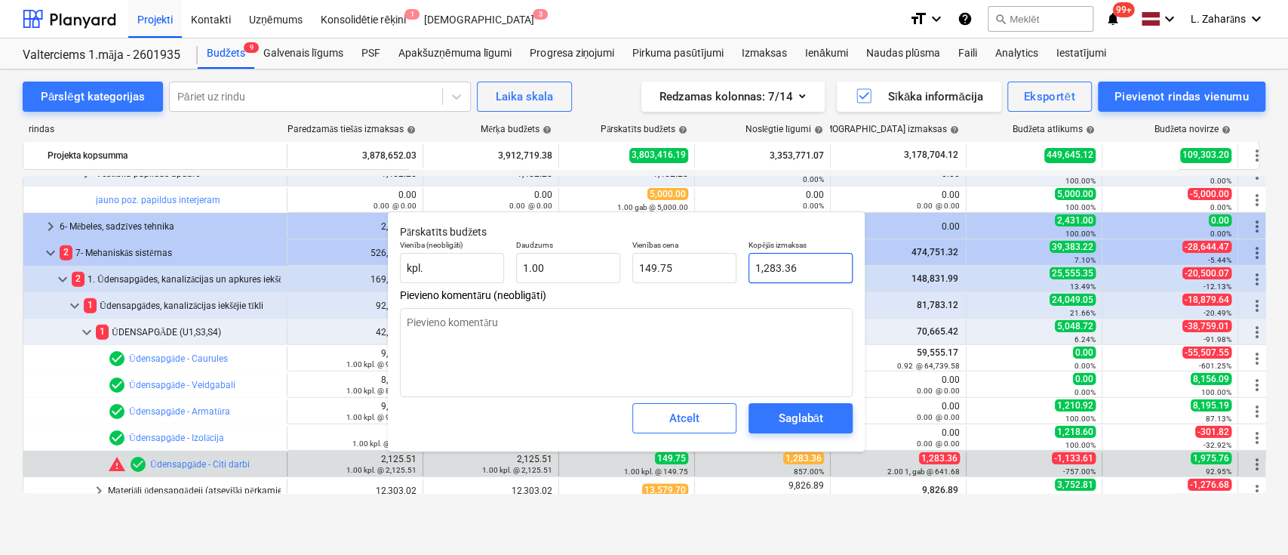
type input "1,283.36"
click at [807, 420] on div "Saglabāt" at bounding box center [800, 418] width 45 height 20
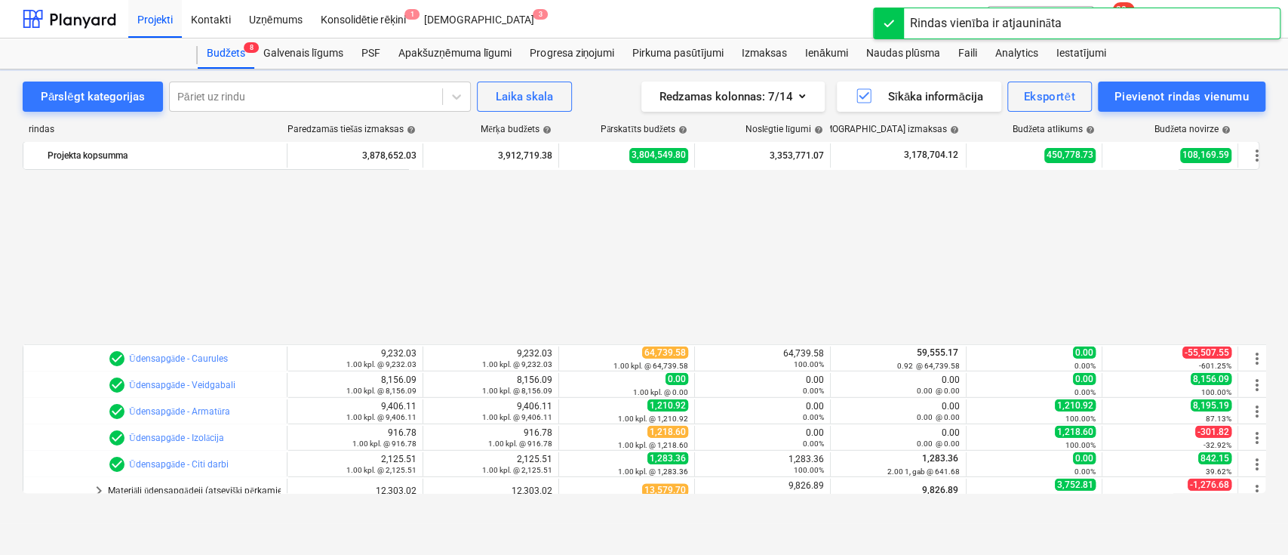
scroll to position [3175, 0]
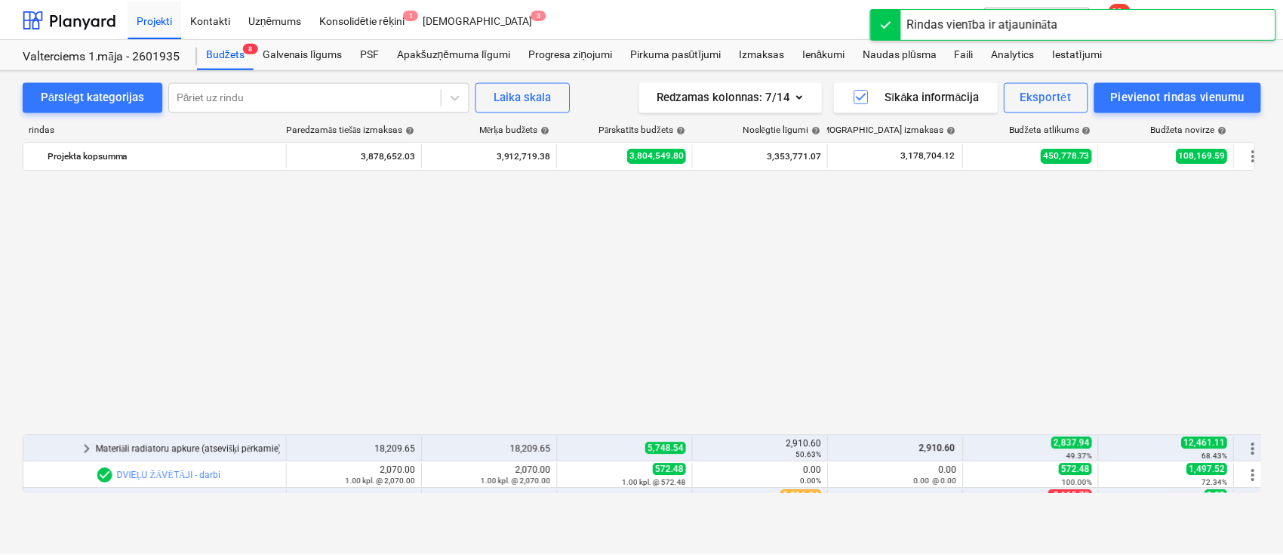
scroll to position [3477, 0]
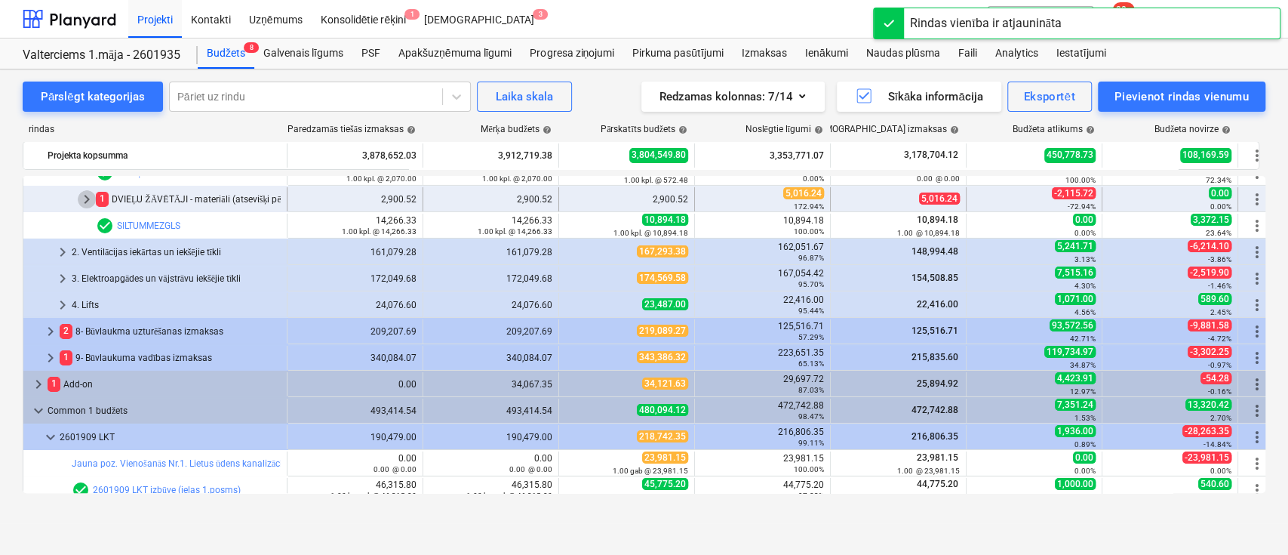
click at [89, 196] on span "keyboard_arrow_right" at bounding box center [87, 199] width 18 height 18
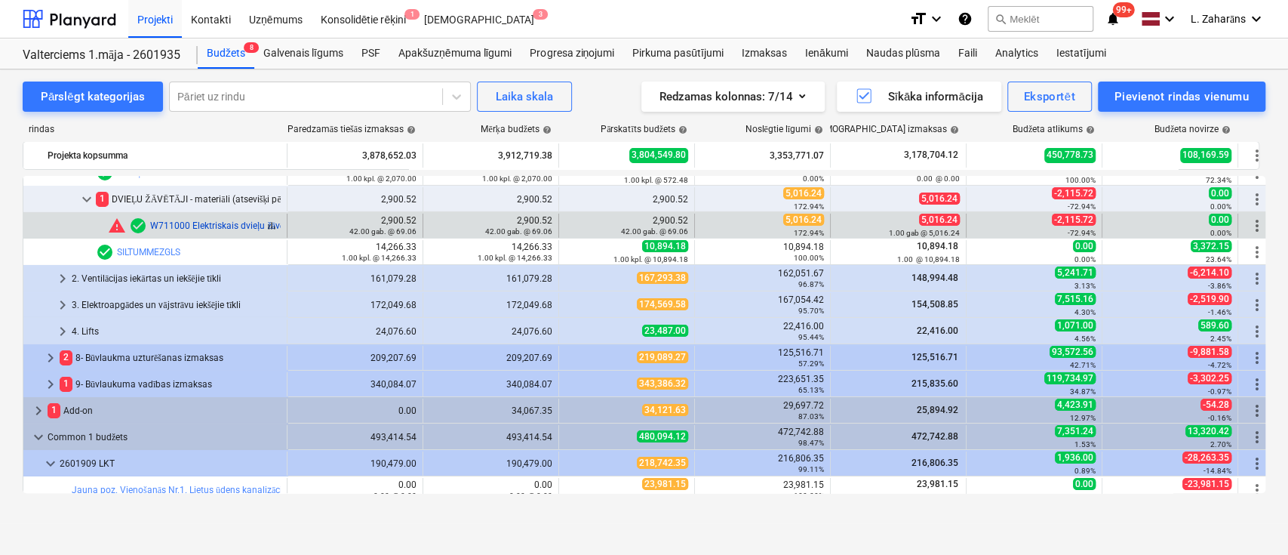
click at [181, 223] on link "W711000 Elektriskais dvieļu žāvētājs 500x1217 mm, Aura PBEZ-120-50/MQ balts, Ze…" at bounding box center [333, 225] width 366 height 11
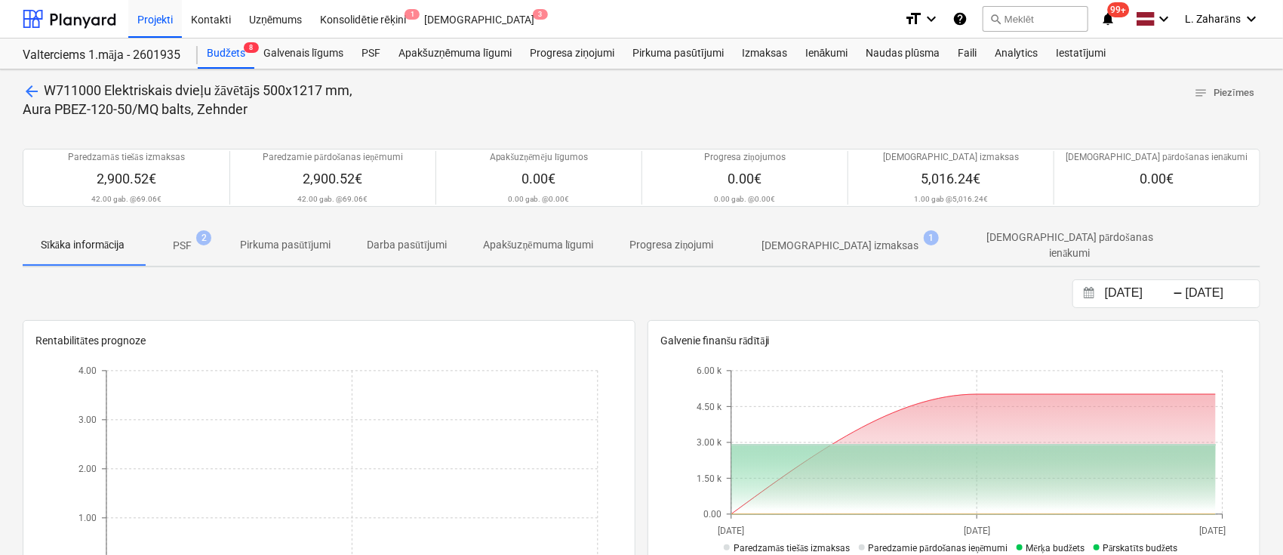
click at [845, 238] on p "[DEMOGRAPHIC_DATA] izmaksas" at bounding box center [840, 246] width 157 height 16
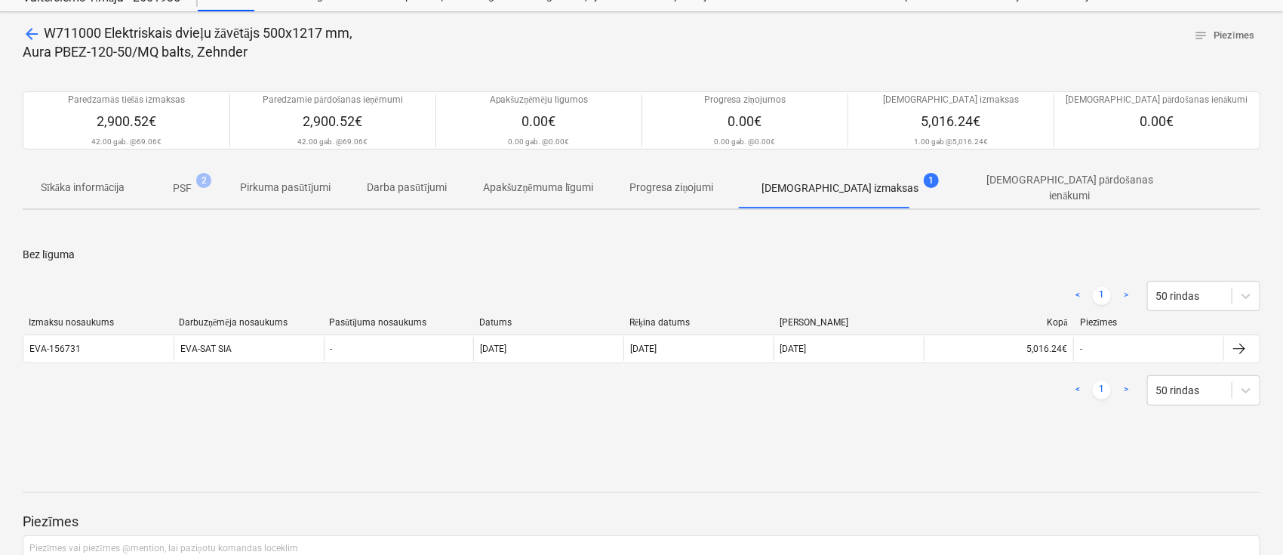
scroll to position [100, 0]
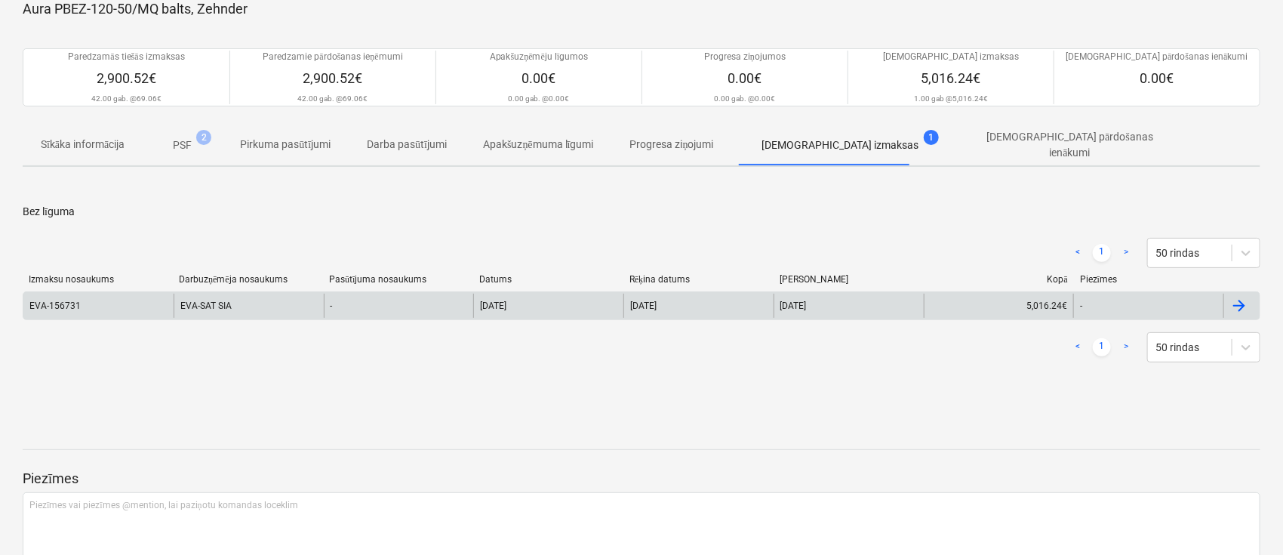
click at [189, 298] on div "EVA-SAT SIA" at bounding box center [249, 306] width 150 height 24
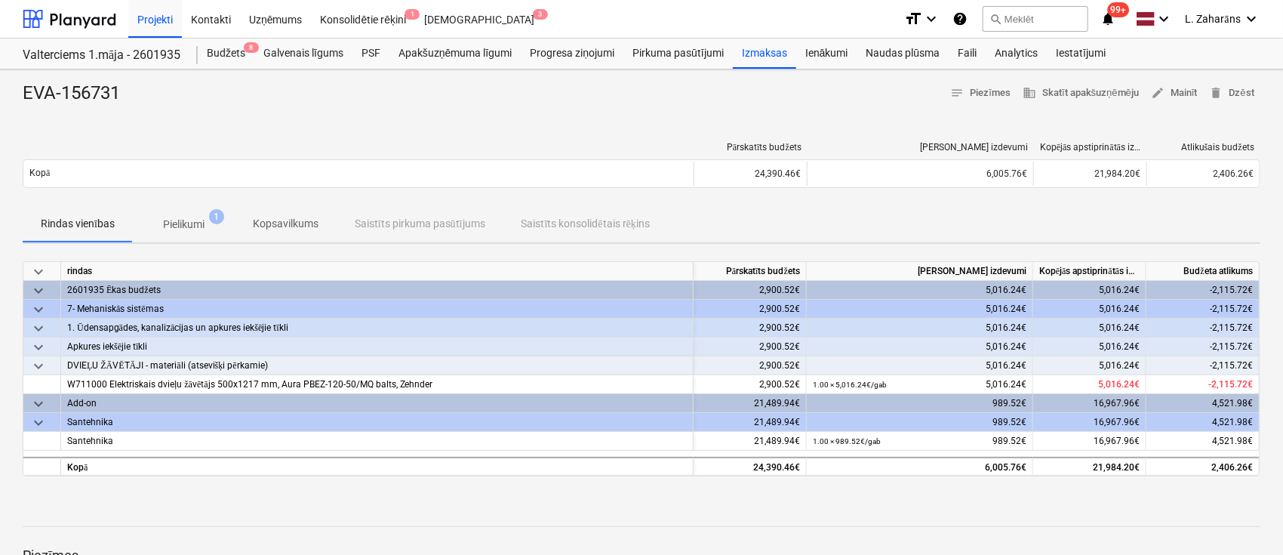
click at [183, 220] on p "Pielikumi" at bounding box center [184, 225] width 42 height 16
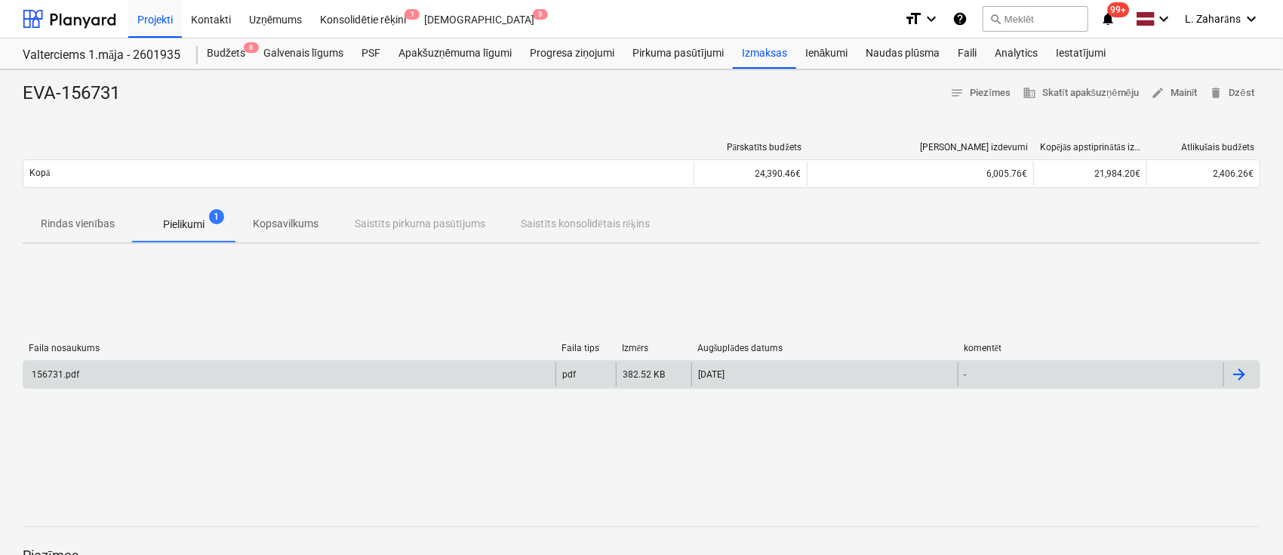
click at [166, 371] on div "156731.pdf" at bounding box center [289, 374] width 532 height 24
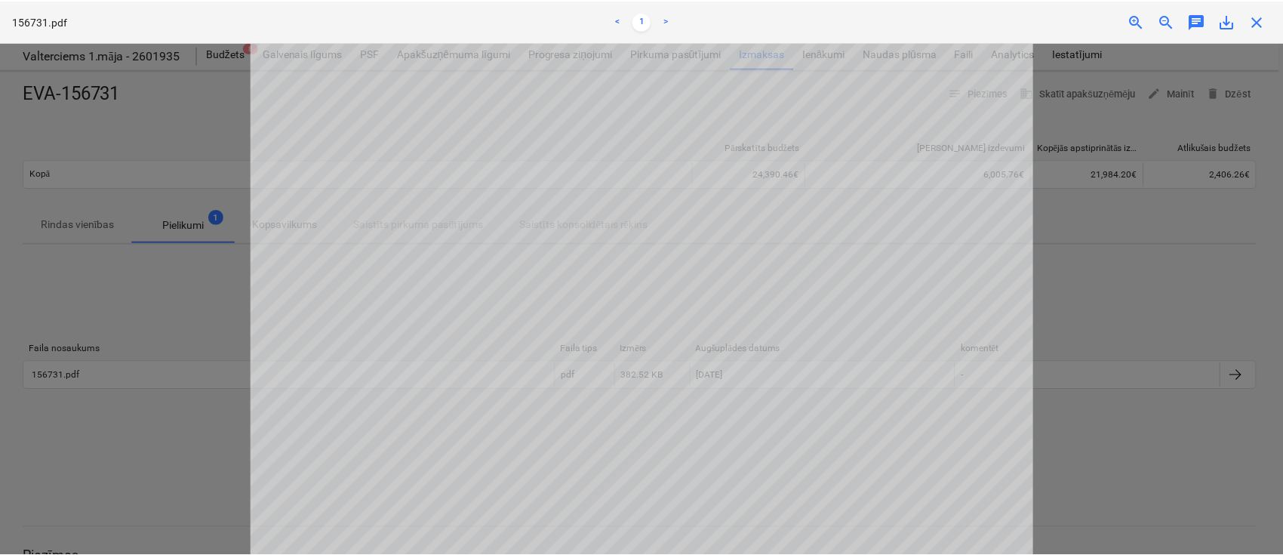
scroll to position [302, 0]
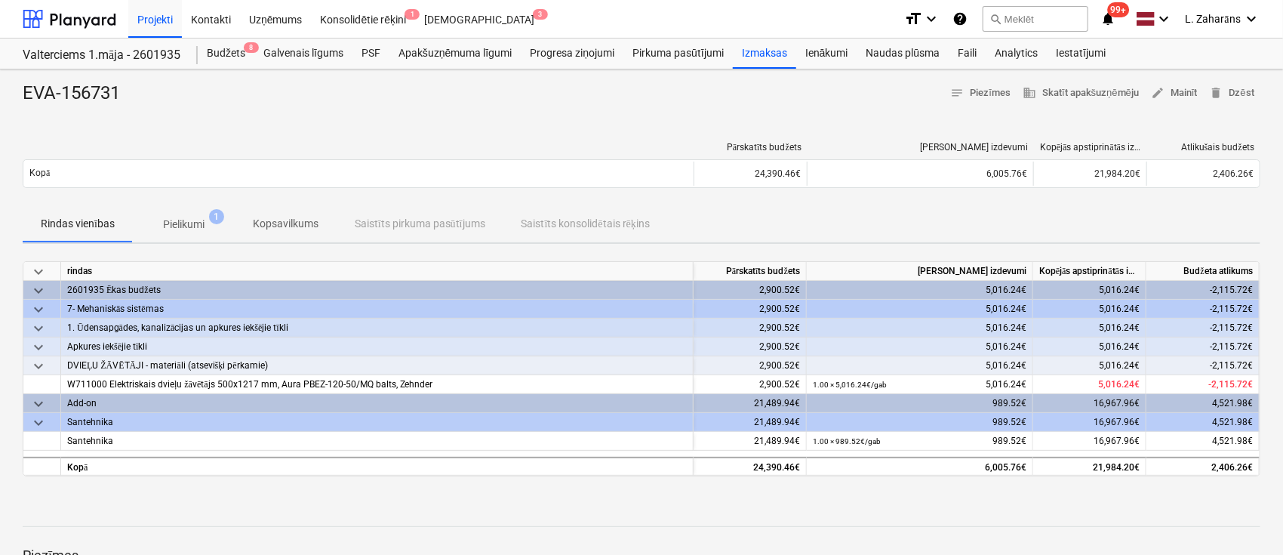
scroll to position [100, 0]
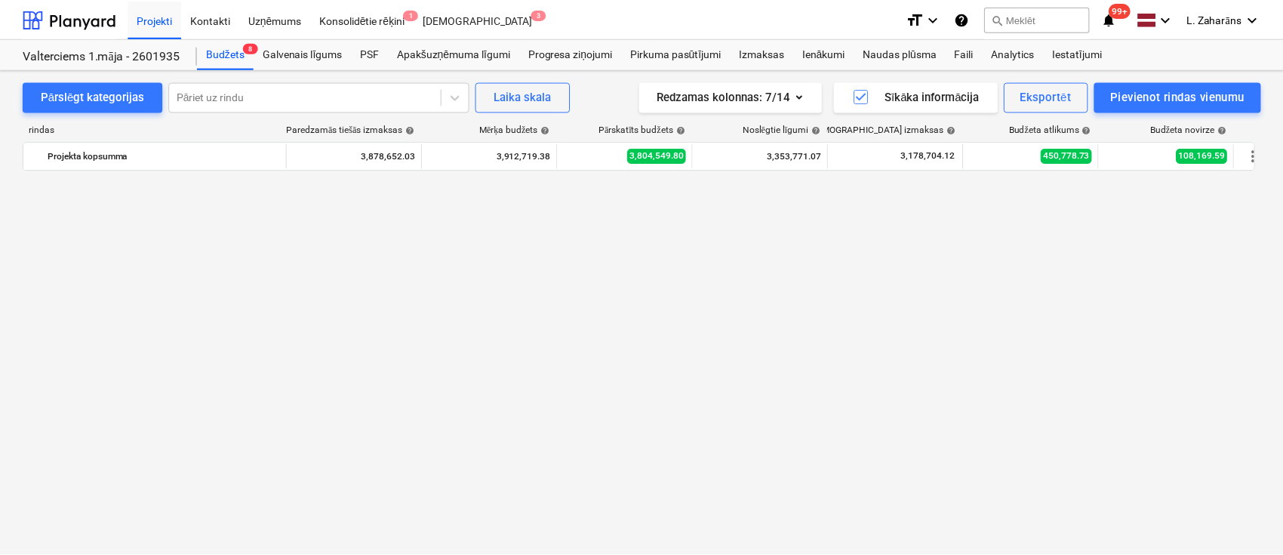
scroll to position [3477, 0]
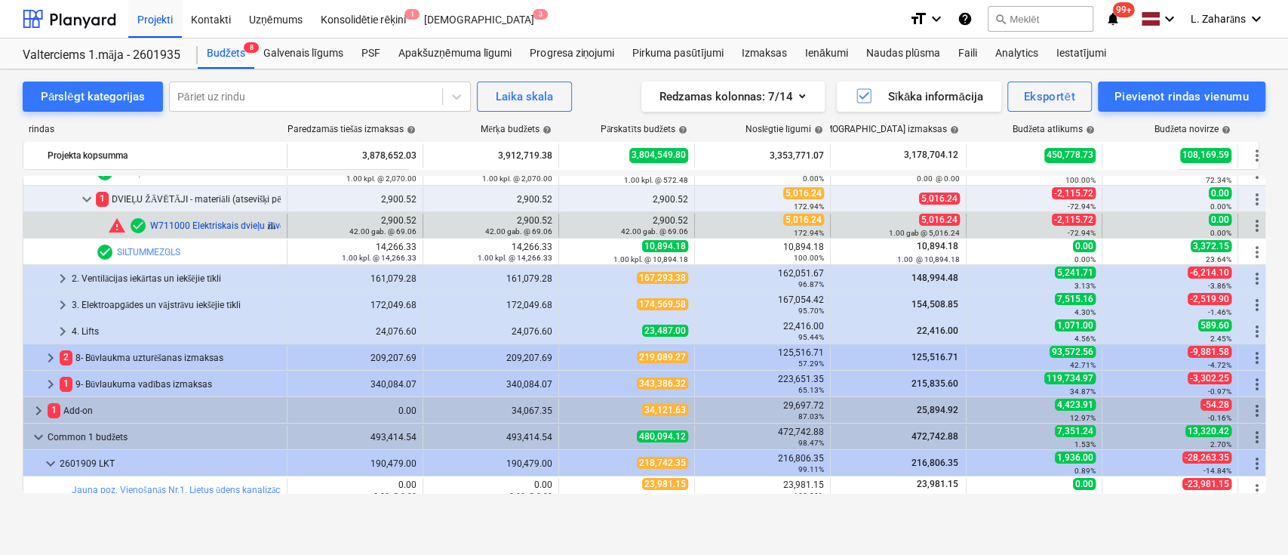
click at [201, 223] on link "W711000 Elektriskais dvieļu žāvētājs 500x1217 mm, Aura PBEZ-120-50/MQ balts, Ze…" at bounding box center [333, 225] width 366 height 11
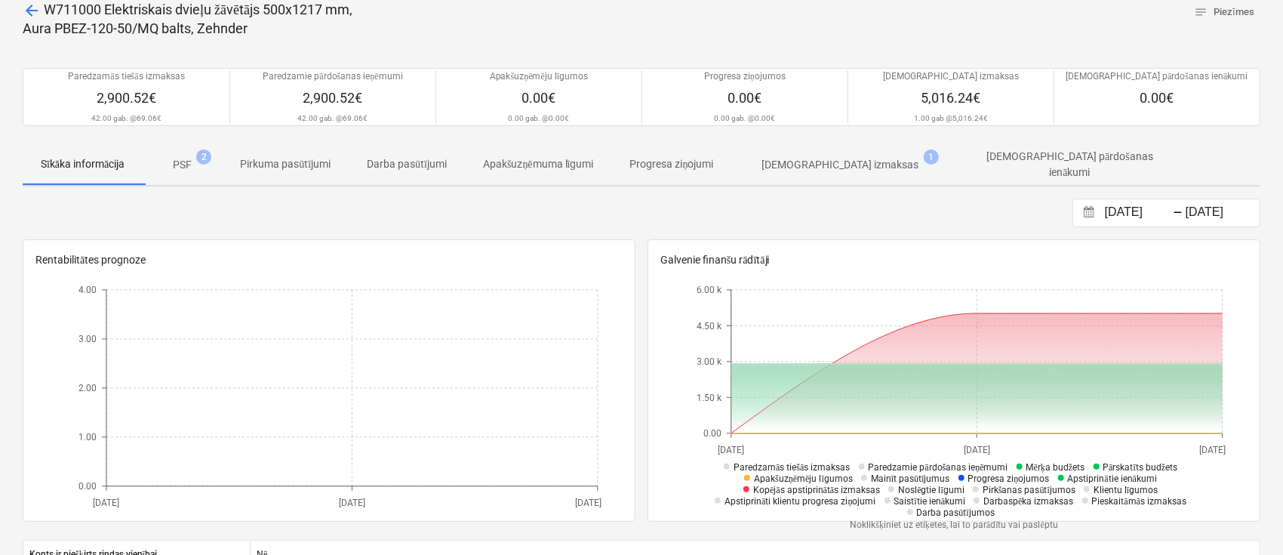
scroll to position [100, 0]
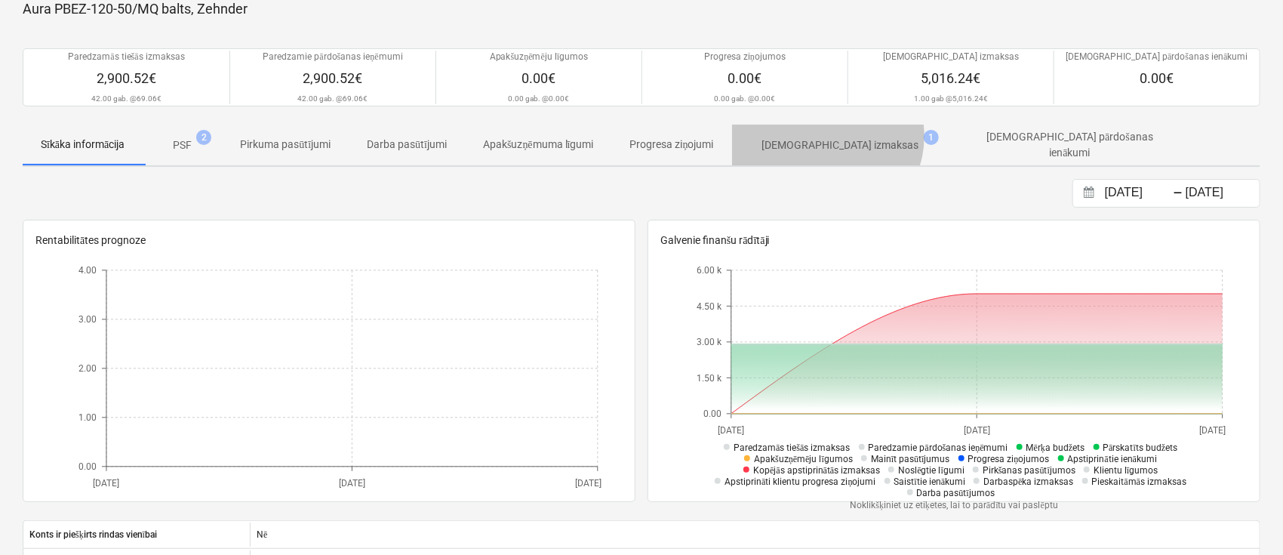
click at [833, 137] on p "[DEMOGRAPHIC_DATA] izmaksas" at bounding box center [840, 145] width 157 height 16
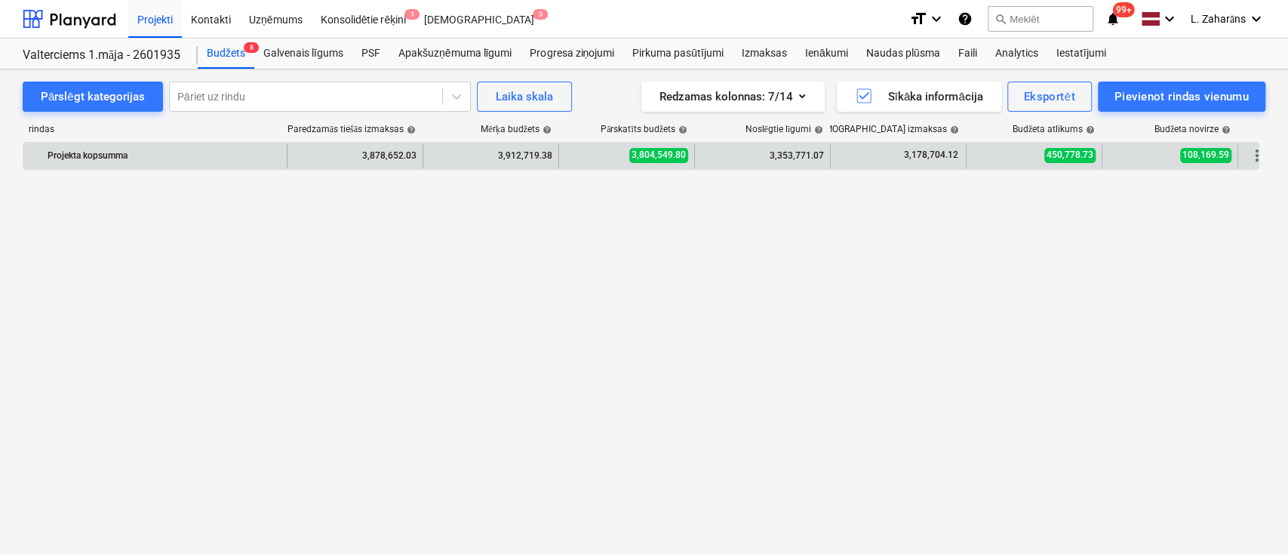
scroll to position [3477, 0]
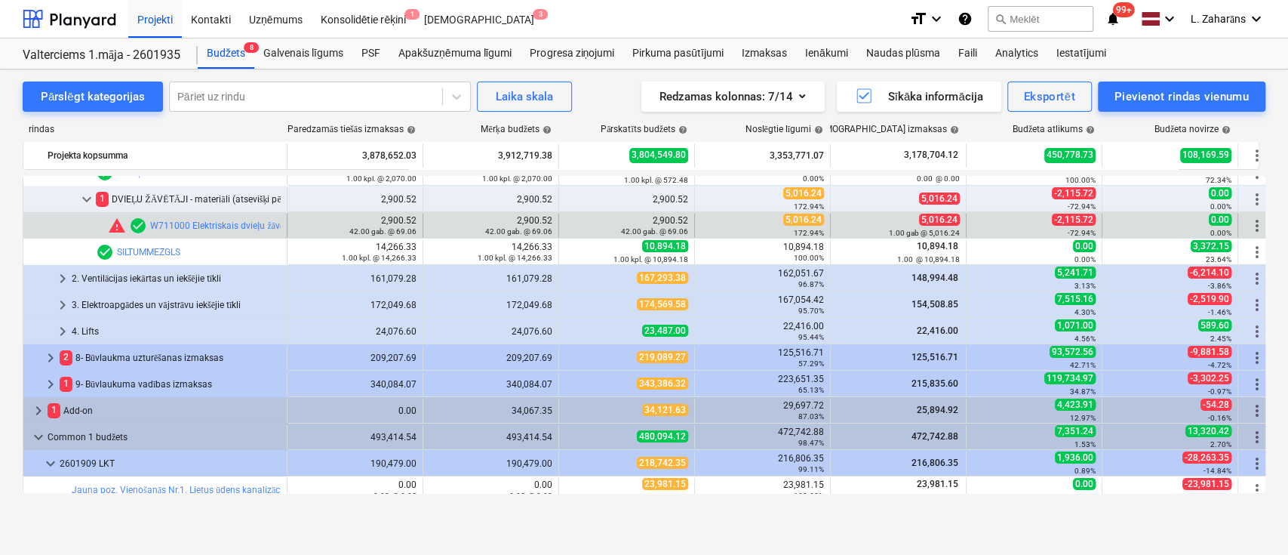
click at [804, 221] on span "5,016.24" at bounding box center [803, 220] width 41 height 12
copy span "5,016.24"
click at [576, 220] on span "edit" at bounding box center [574, 226] width 12 height 12
type textarea "x"
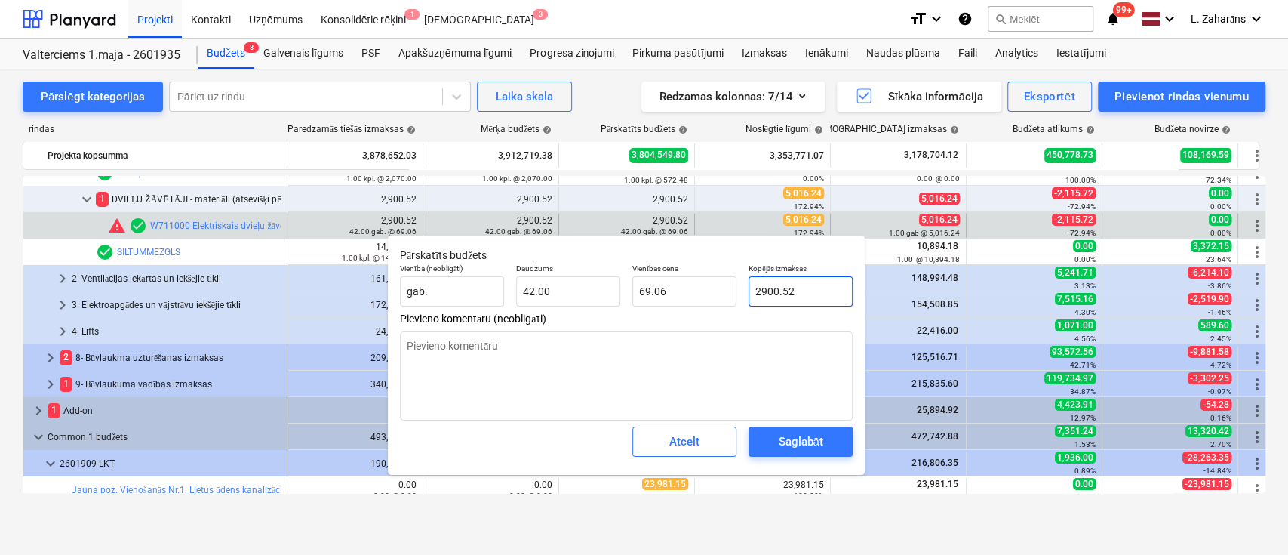
click at [798, 285] on input "2900.52" at bounding box center [801, 291] width 104 height 30
click at [798, 286] on input "2900.52" at bounding box center [801, 291] width 104 height 30
paste input "5,016.24"
type input "5,016.24"
type textarea "x"
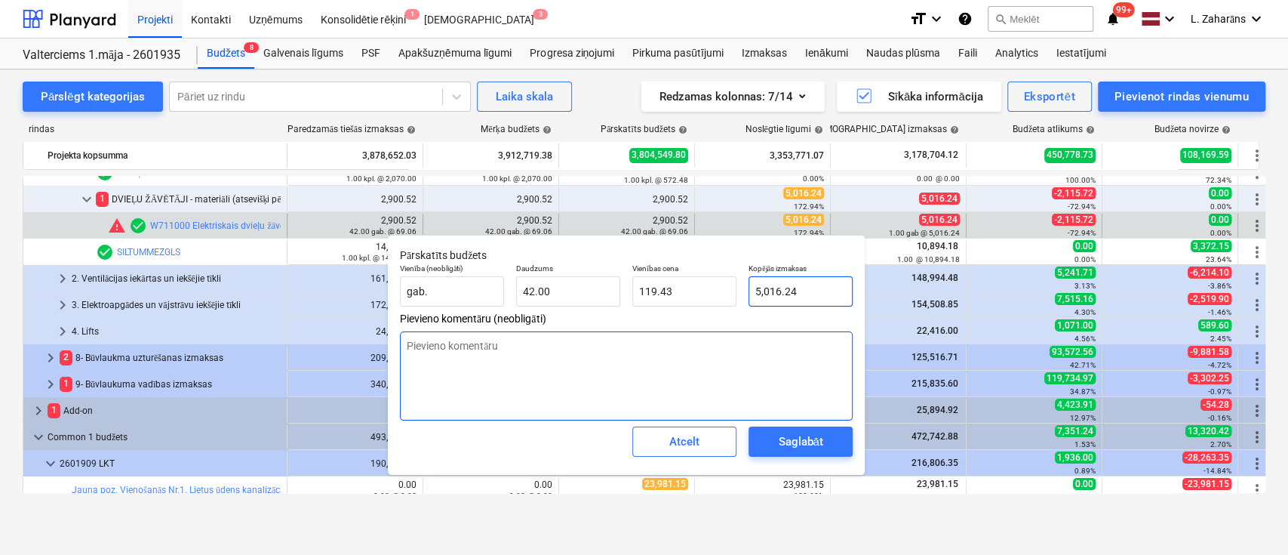
type input "119.43"
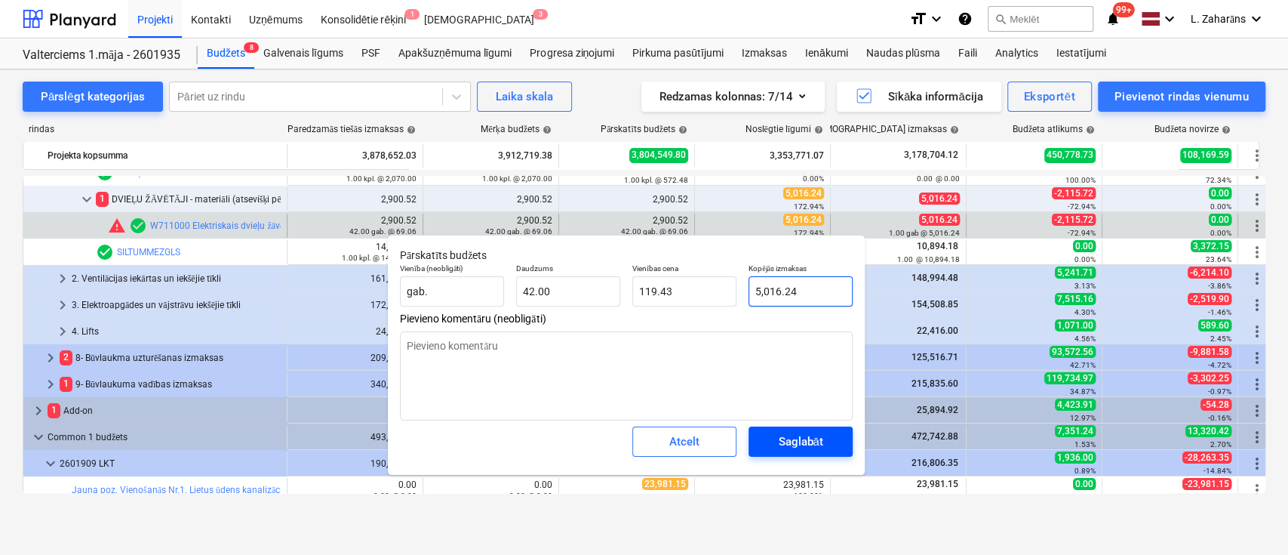
type input "5,016.24"
click at [774, 432] on span "Saglabāt" at bounding box center [801, 442] width 68 height 20
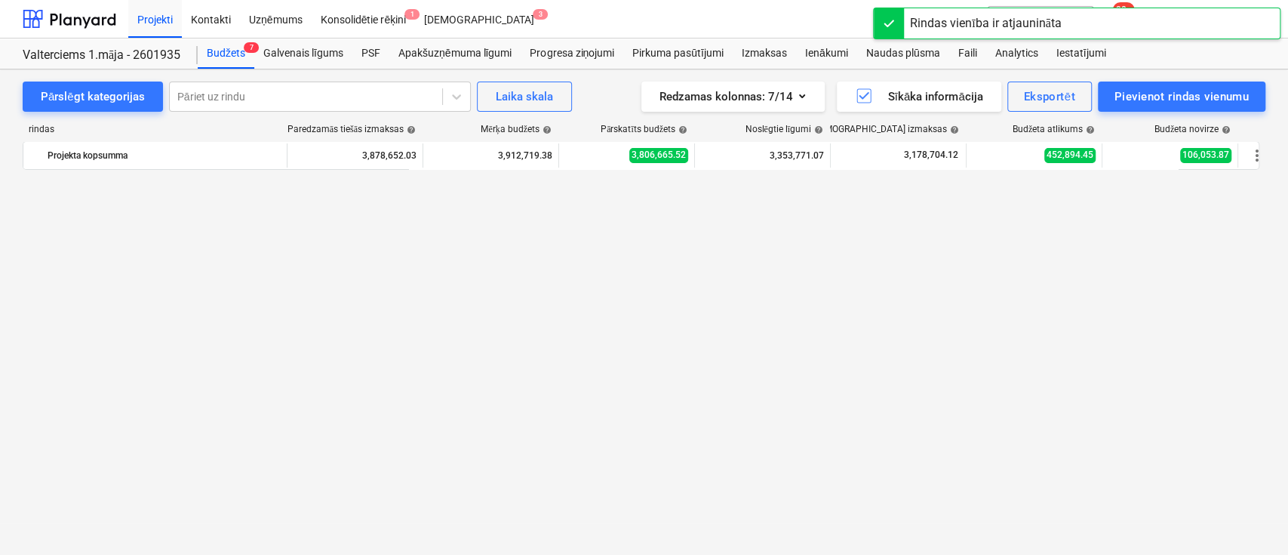
scroll to position [4753, 0]
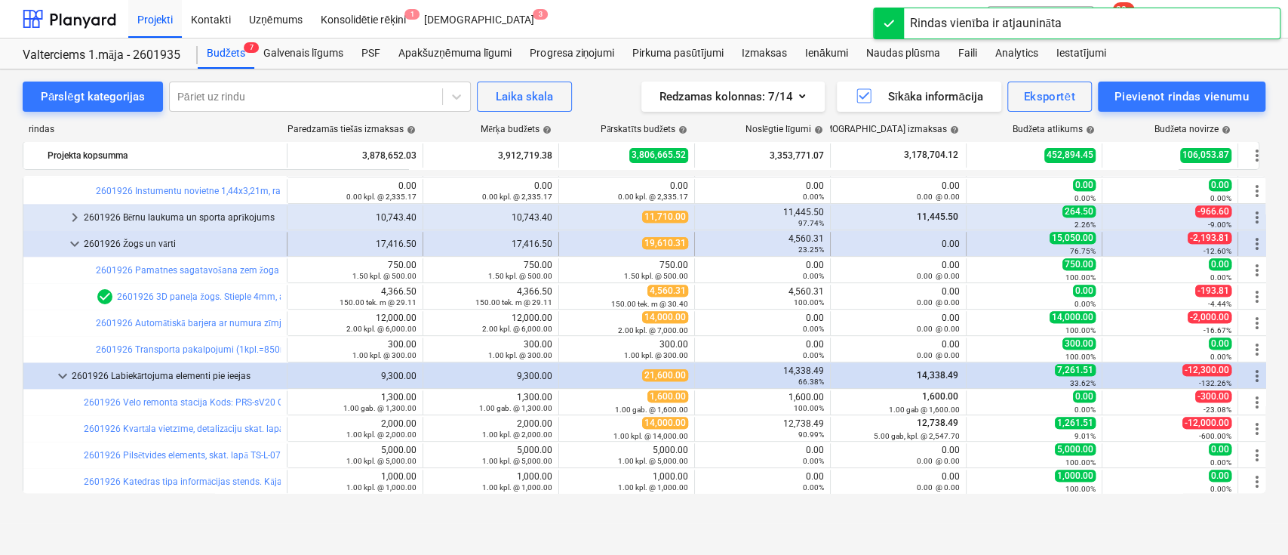
click at [66, 245] on span "keyboard_arrow_down" at bounding box center [75, 244] width 18 height 18
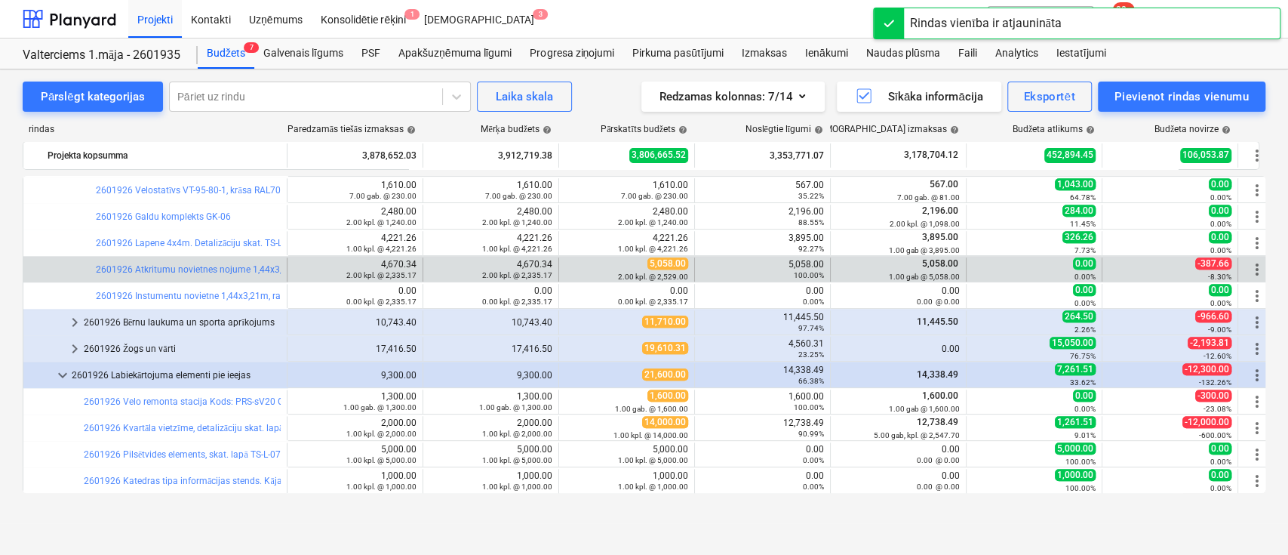
scroll to position [4648, 0]
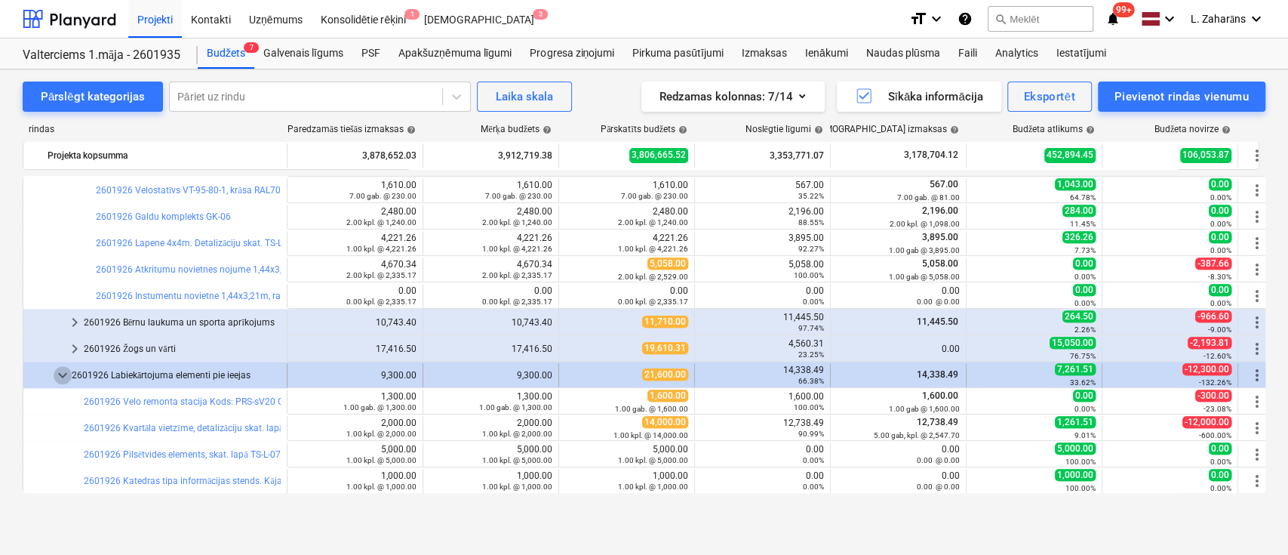
click at [60, 375] on span "keyboard_arrow_down" at bounding box center [63, 375] width 18 height 18
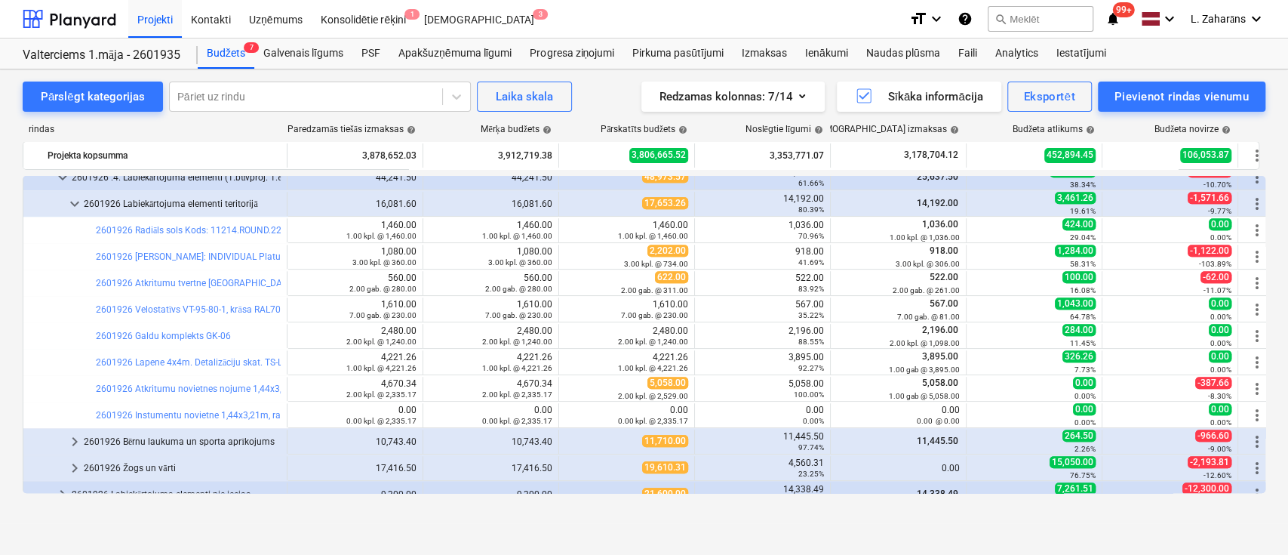
scroll to position [4542, 0]
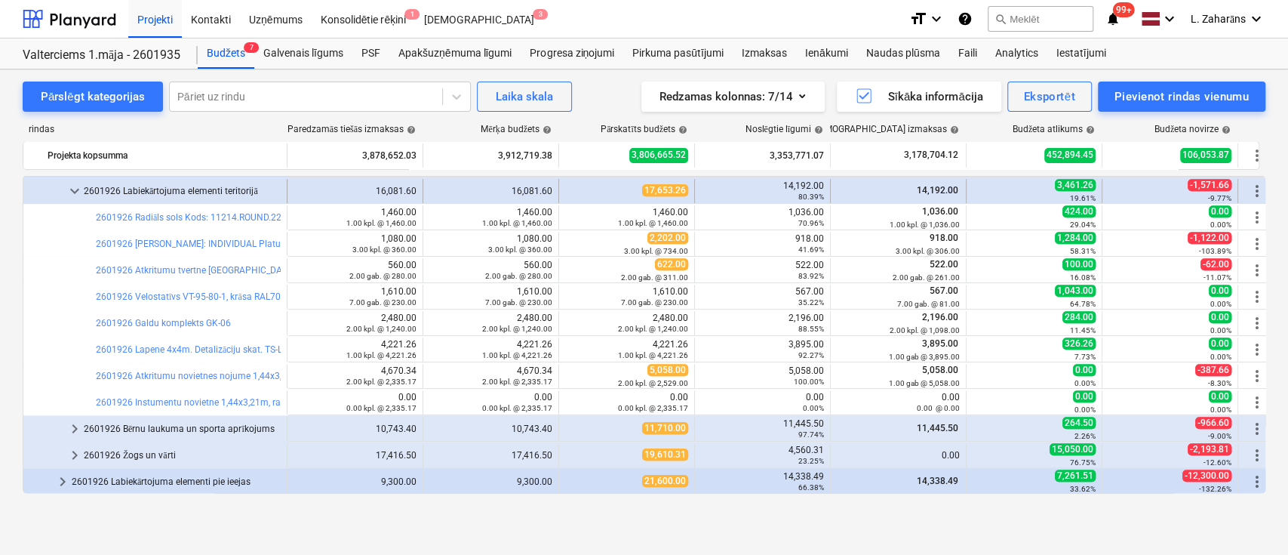
click at [74, 190] on span "keyboard_arrow_down" at bounding box center [75, 191] width 18 height 18
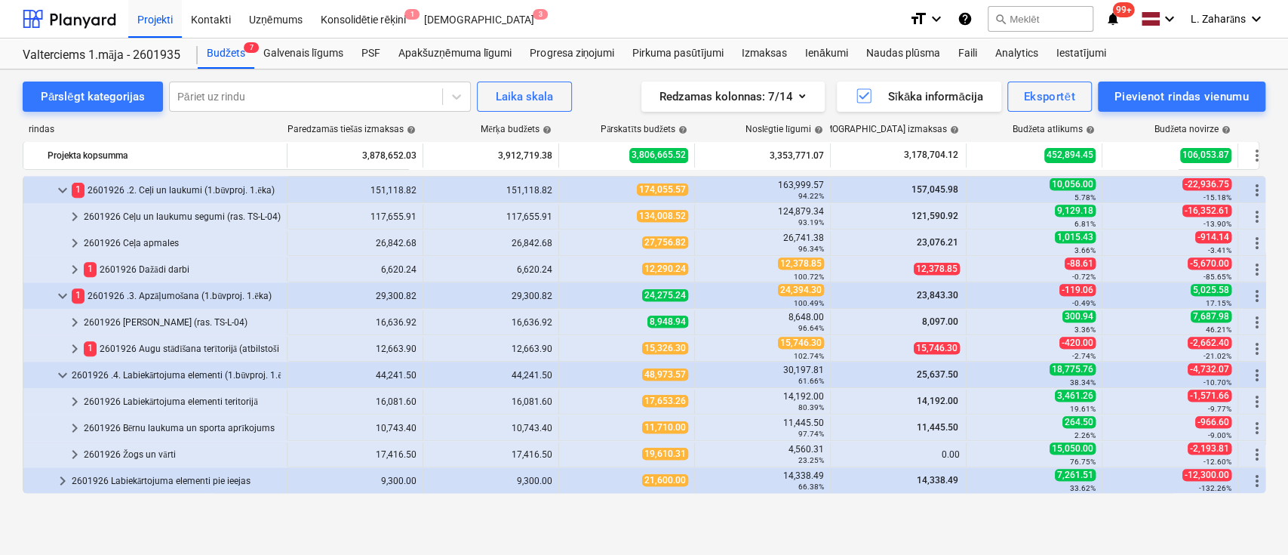
scroll to position [4331, 0]
click at [72, 263] on span "keyboard_arrow_right" at bounding box center [75, 270] width 18 height 18
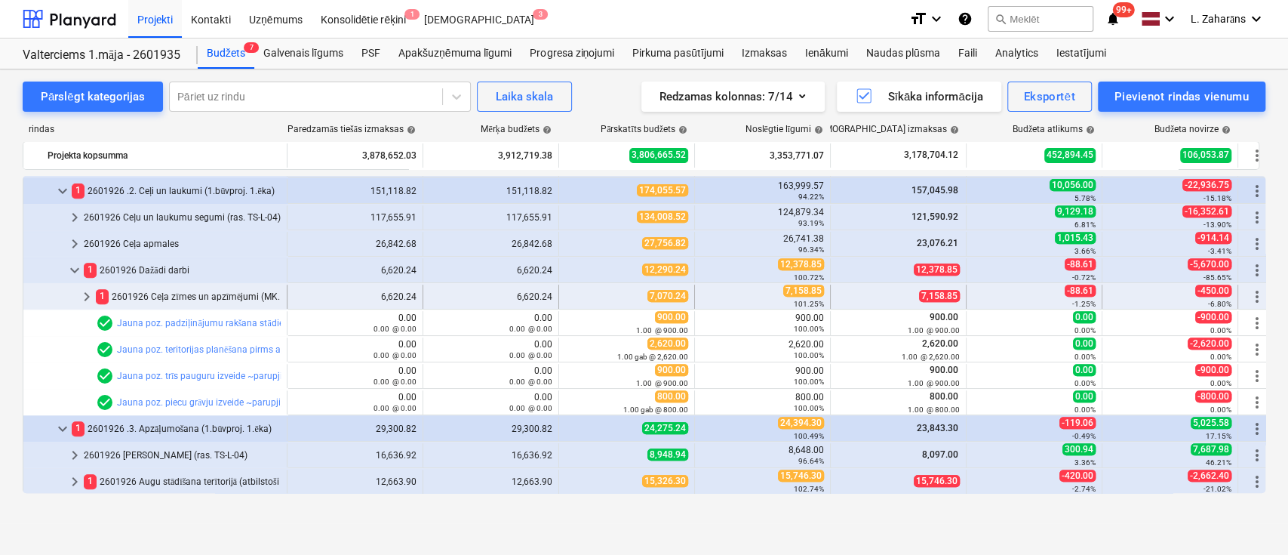
click at [90, 292] on span "keyboard_arrow_right" at bounding box center [87, 296] width 18 height 18
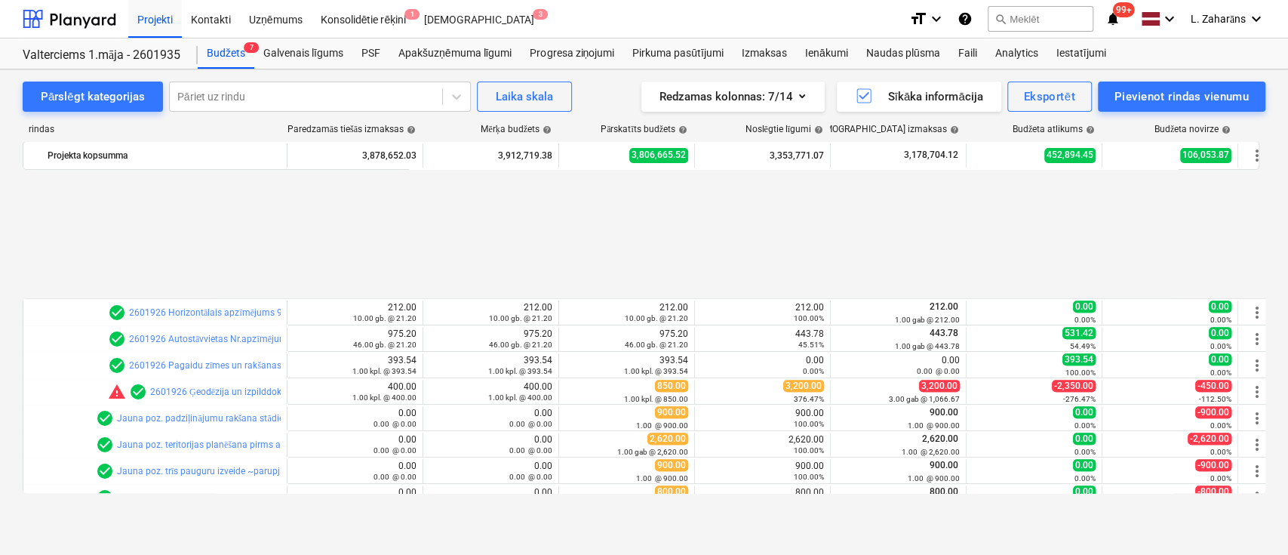
scroll to position [4632, 0]
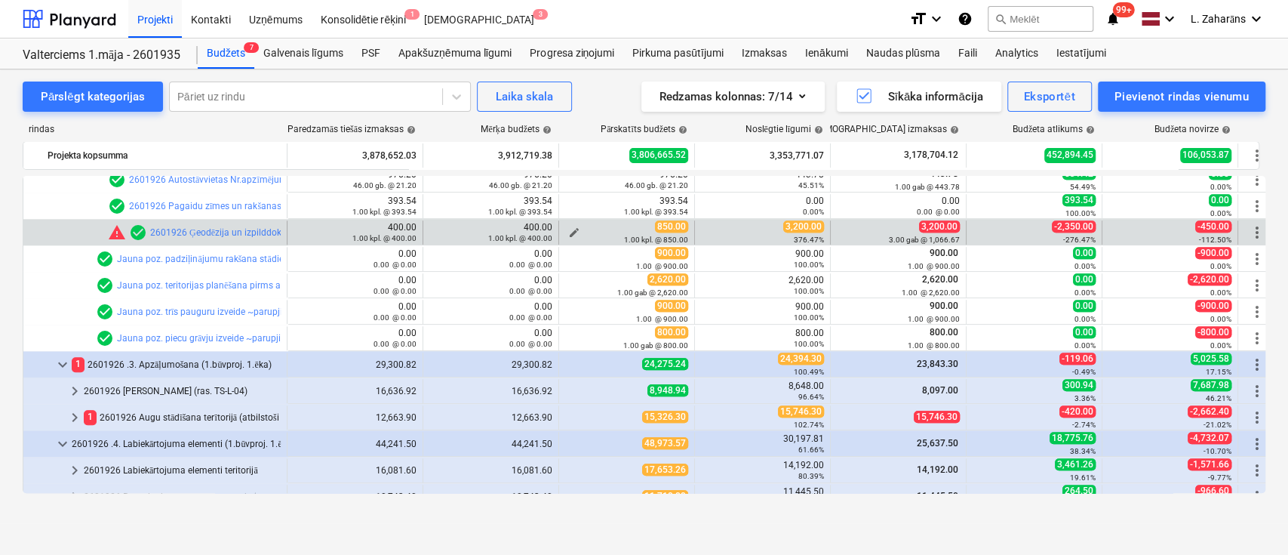
click at [672, 223] on span "850.00" at bounding box center [671, 226] width 33 height 12
click at [571, 226] on span "edit" at bounding box center [574, 232] width 12 height 12
type textarea "x"
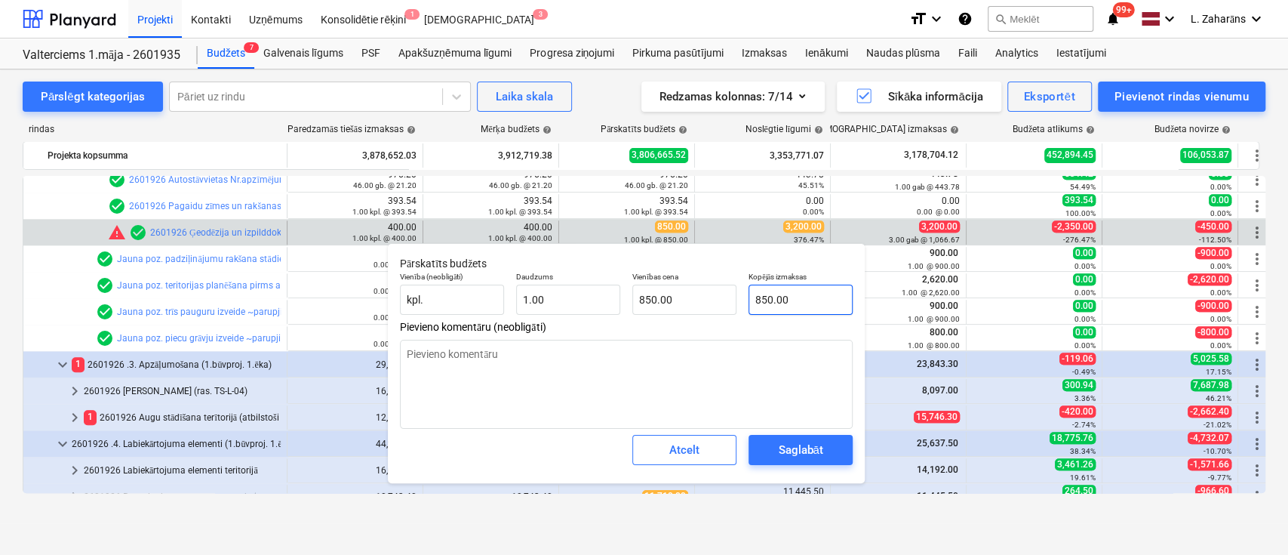
type input "850"
click at [773, 297] on input "850" at bounding box center [801, 299] width 104 height 30
paste input ".00"
type textarea "x"
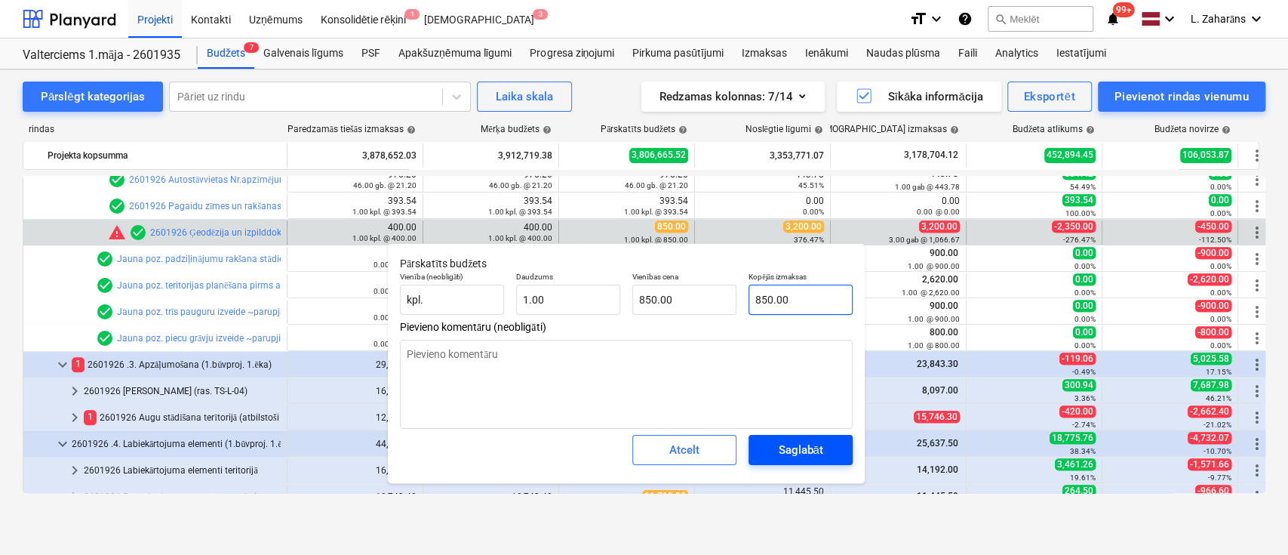
type input "850.00"
click at [795, 452] on div "Saglabāt" at bounding box center [800, 450] width 45 height 20
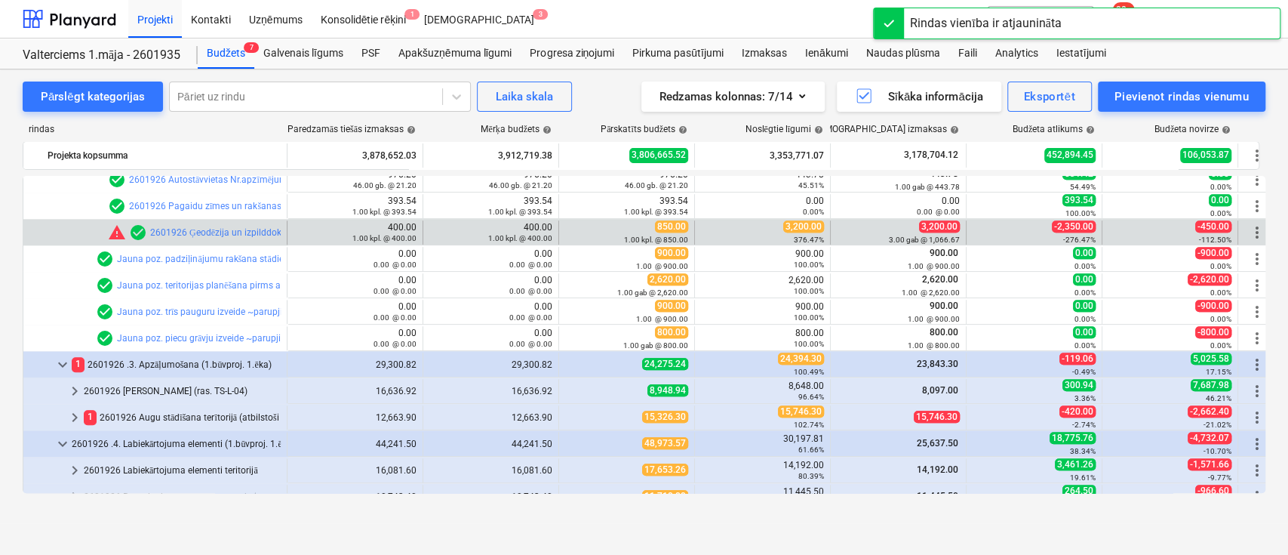
click at [802, 221] on span "3,200.00" at bounding box center [803, 226] width 41 height 12
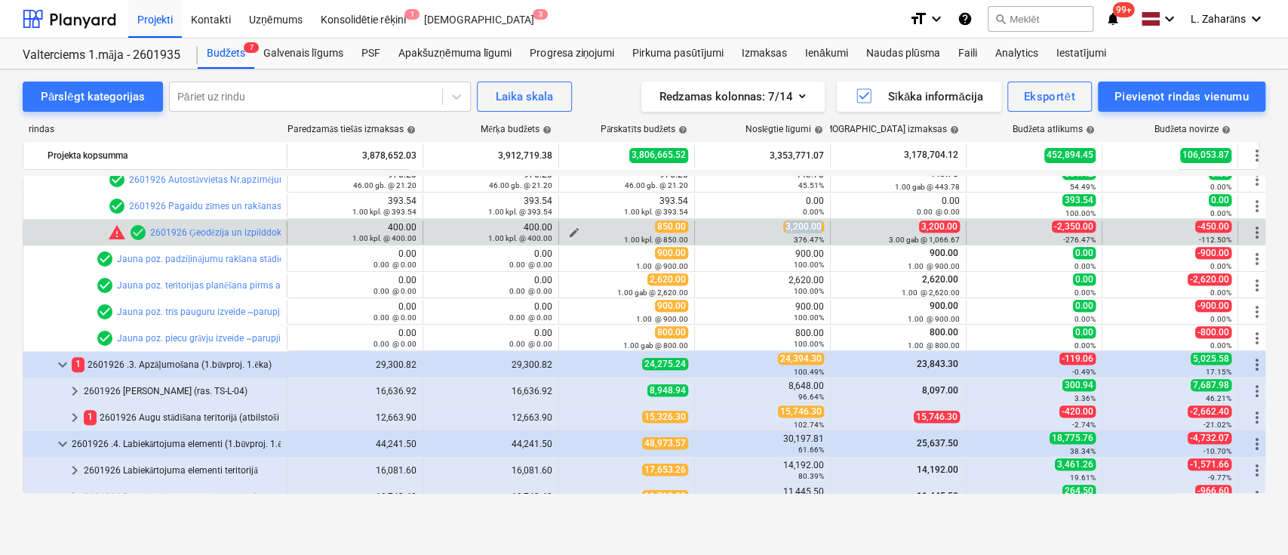
click at [573, 229] on span "edit" at bounding box center [574, 232] width 12 height 12
type textarea "x"
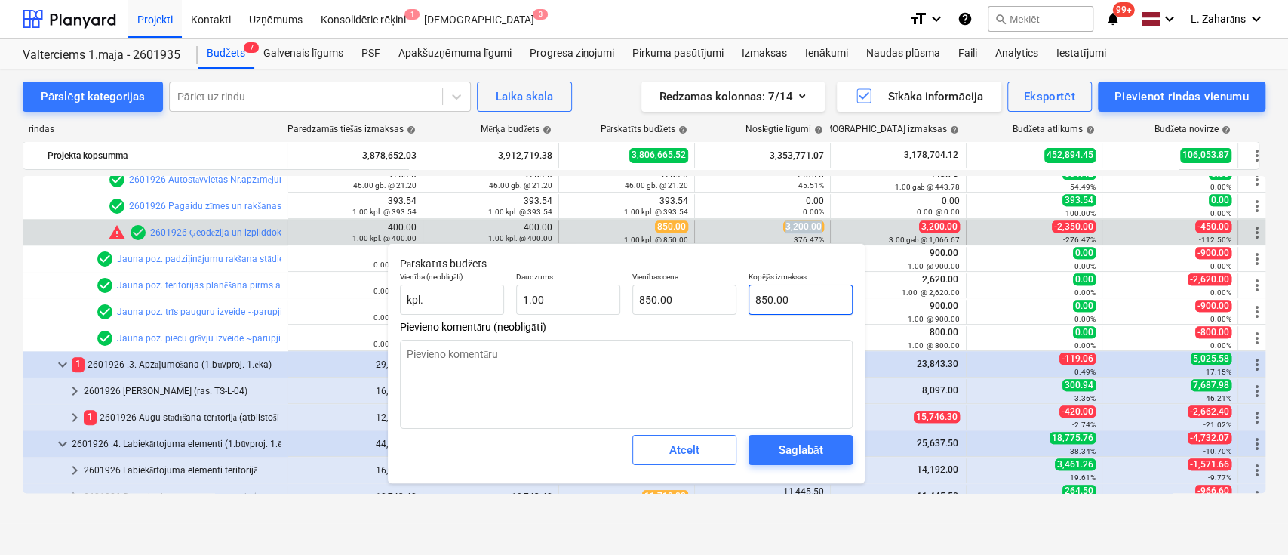
type input "850"
click at [771, 291] on input "850" at bounding box center [801, 299] width 104 height 30
click at [772, 292] on input "850" at bounding box center [801, 299] width 104 height 30
paste input "3,200.0"
type textarea "x"
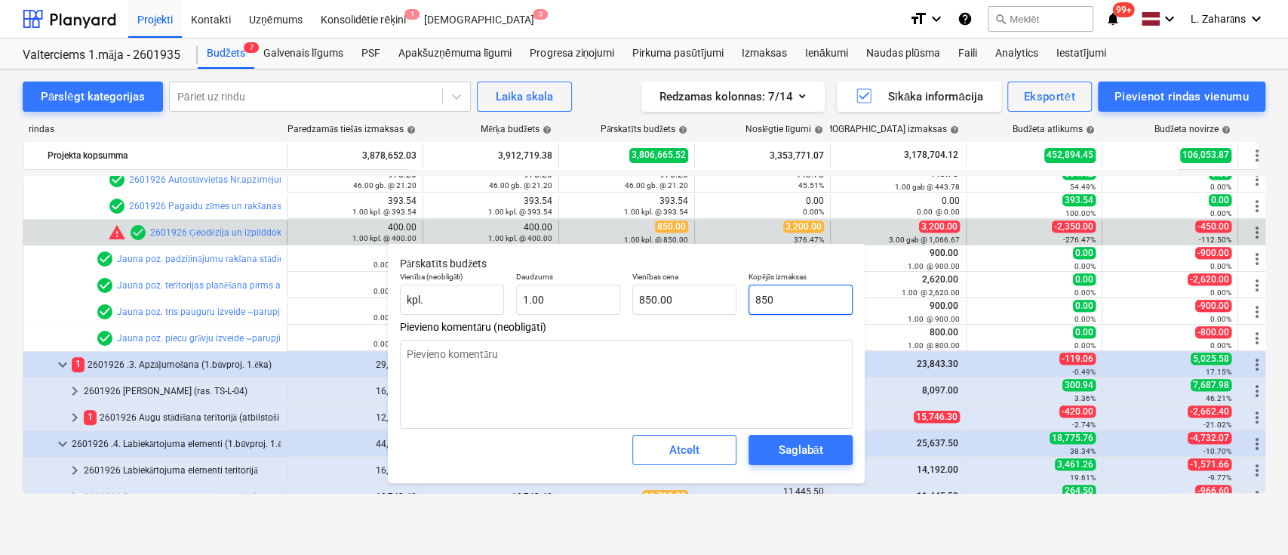
type input "3,200.00"
click at [769, 455] on span "Saglabāt" at bounding box center [801, 450] width 68 height 20
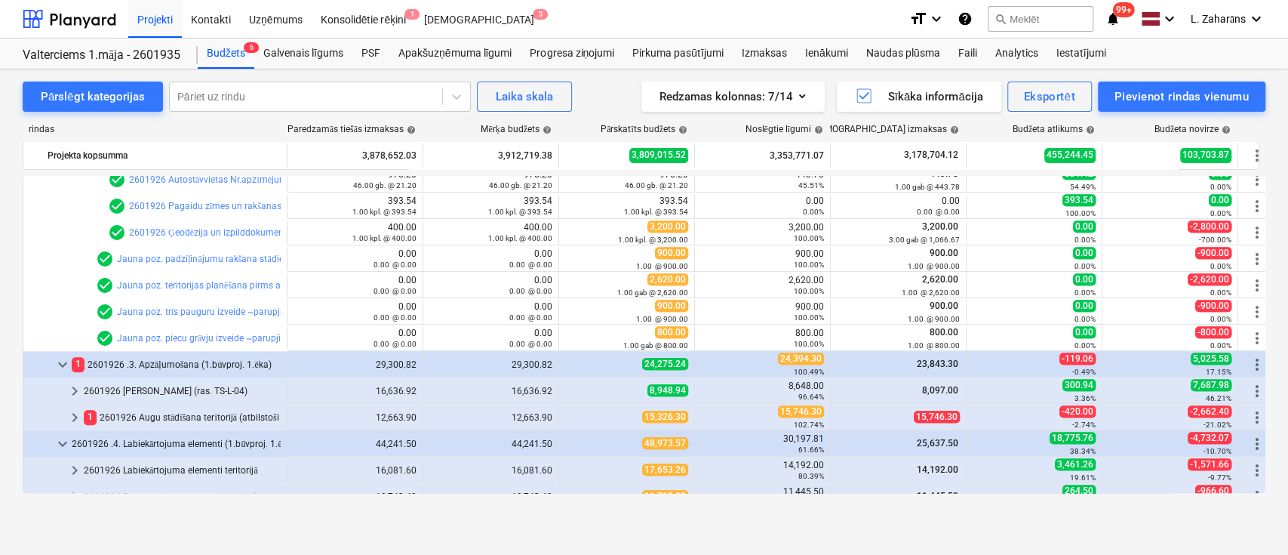
type textarea "x"
type input "1.00"
type input "3,200.00"
click at [74, 417] on span "keyboard_arrow_right" at bounding box center [75, 417] width 18 height 18
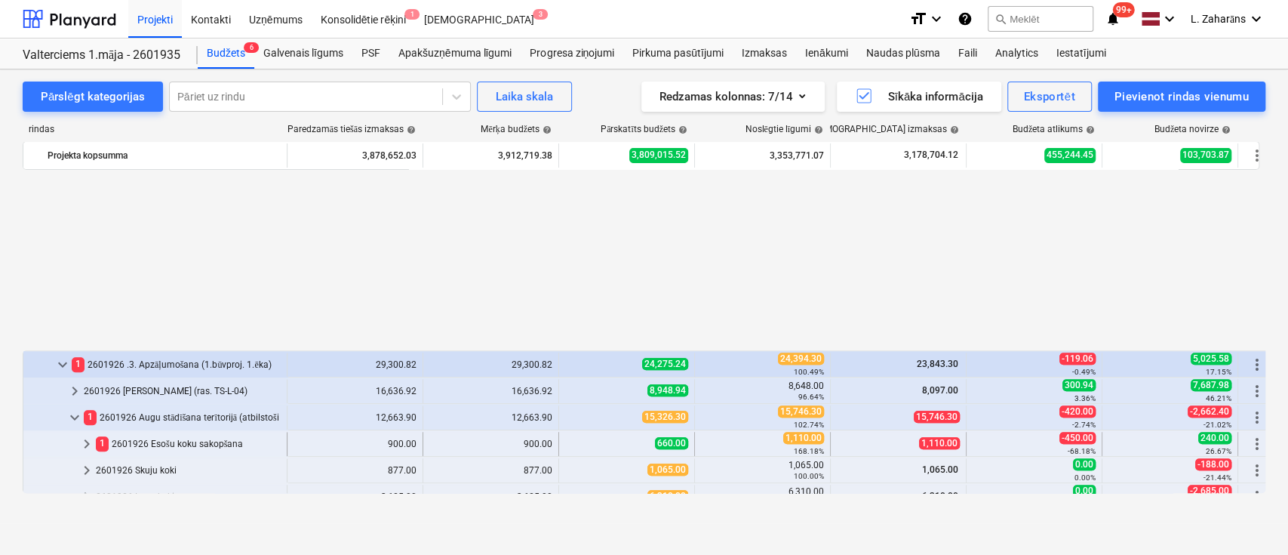
scroll to position [4834, 0]
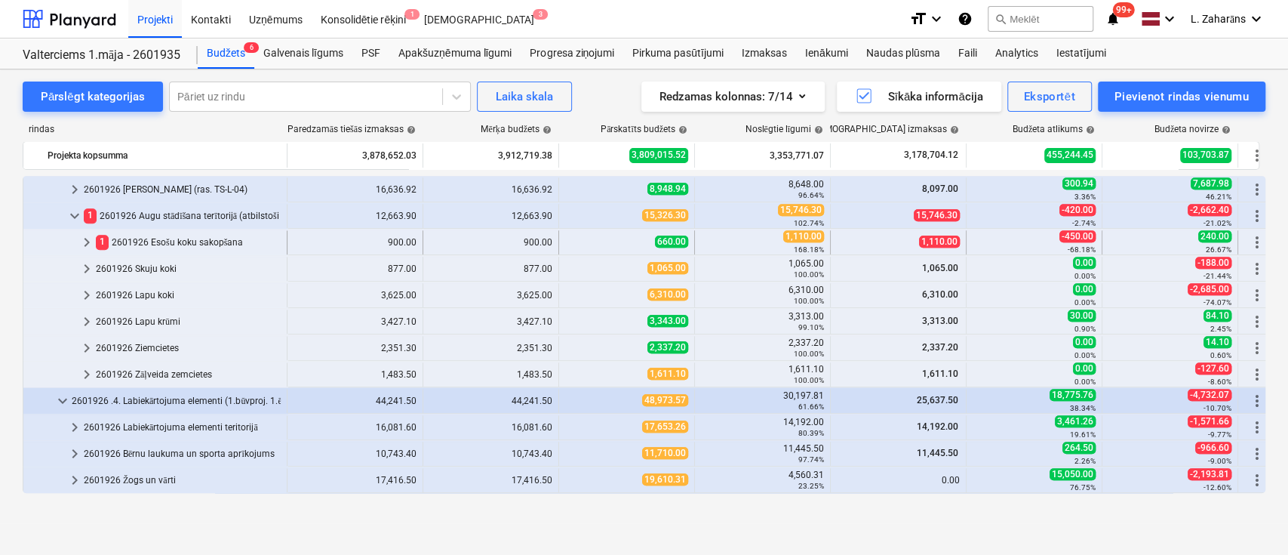
click at [89, 239] on span "keyboard_arrow_right" at bounding box center [87, 242] width 18 height 18
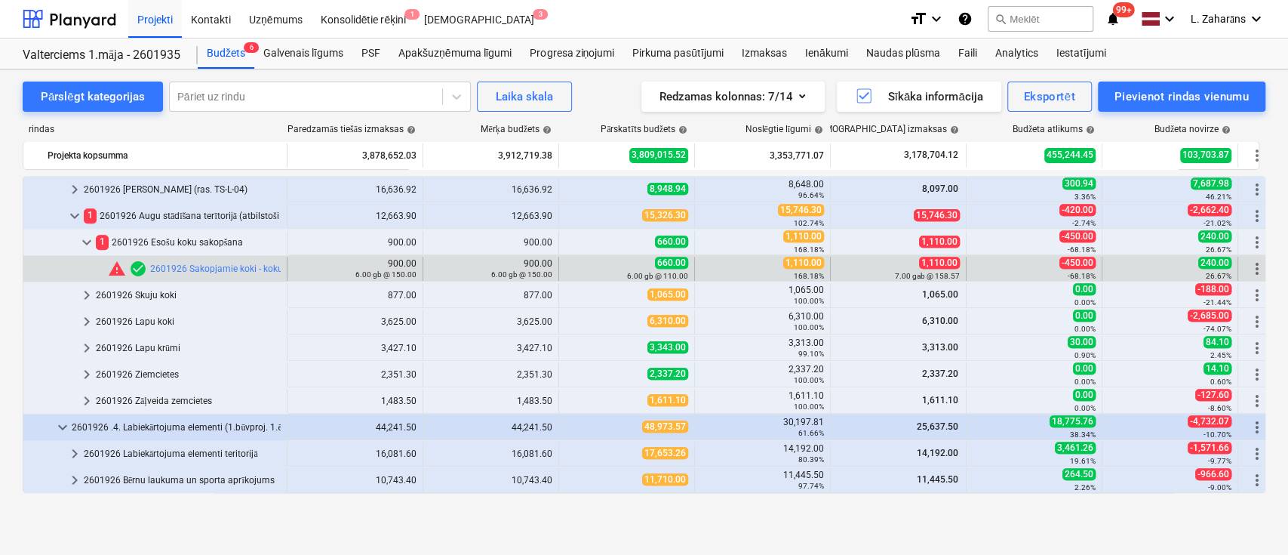
click at [799, 263] on span "1,110.00" at bounding box center [803, 263] width 41 height 12
click at [573, 264] on span "edit" at bounding box center [574, 269] width 12 height 12
type textarea "x"
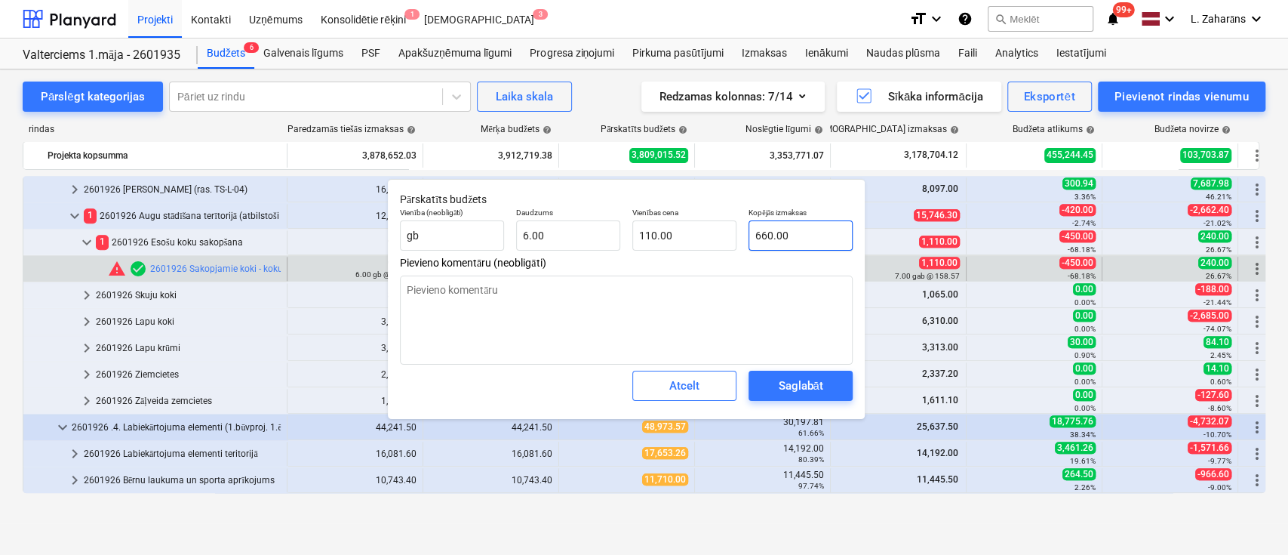
type input "660"
click at [804, 235] on input "660" at bounding box center [801, 235] width 104 height 30
paste input "1,110.0"
type textarea "x"
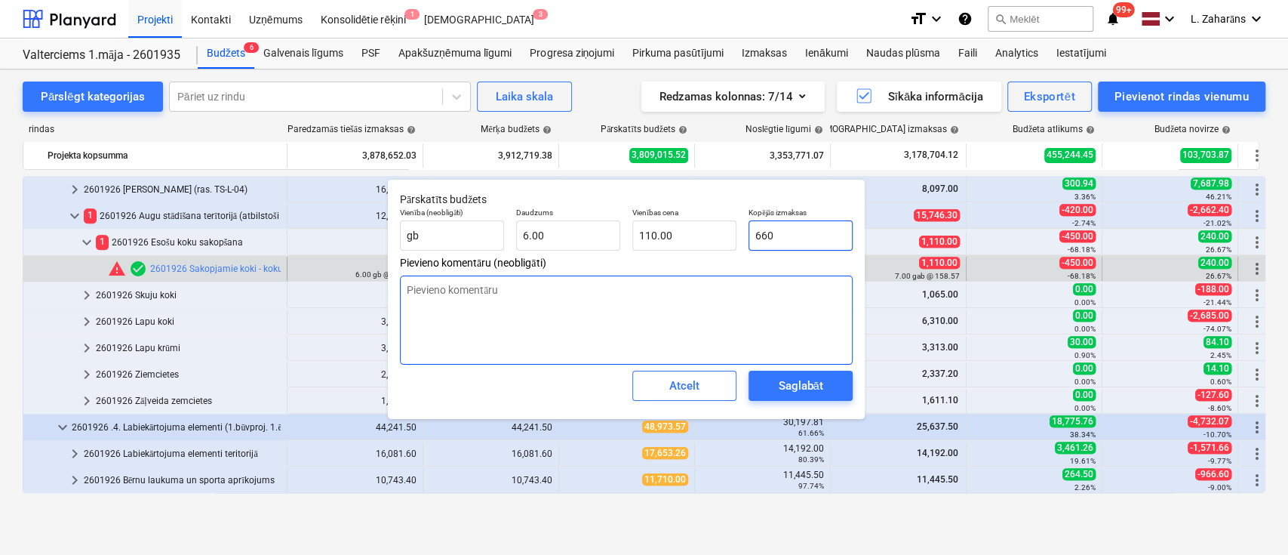
type input "1,110.00"
type input "185.00"
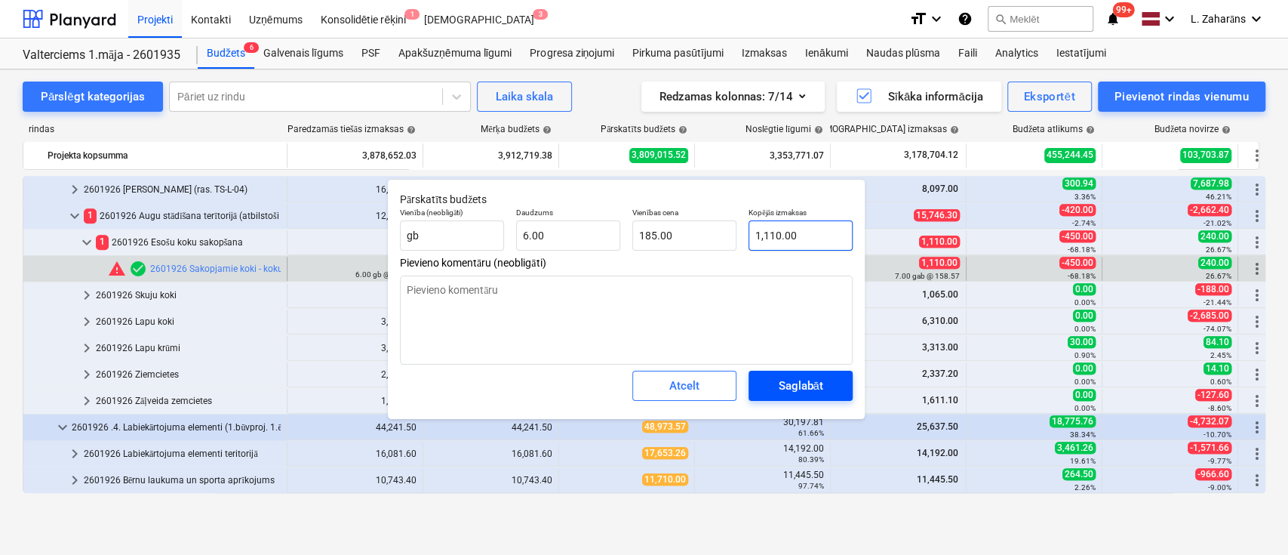
type input "1,110.00"
click at [798, 377] on div "Saglabāt" at bounding box center [800, 386] width 45 height 20
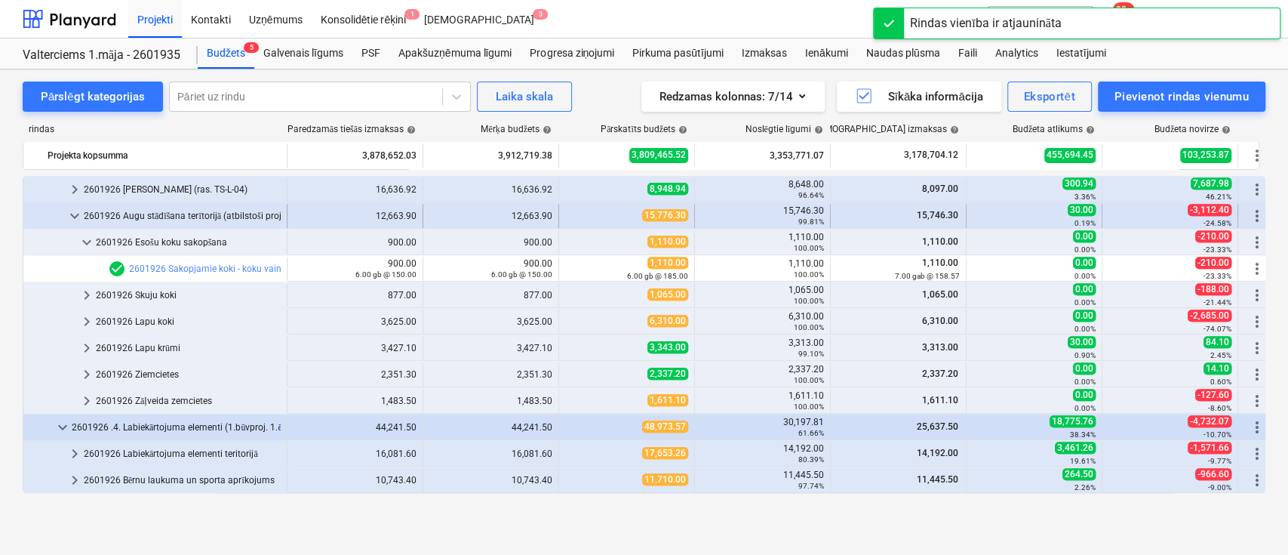
click at [72, 217] on span "keyboard_arrow_down" at bounding box center [75, 216] width 18 height 18
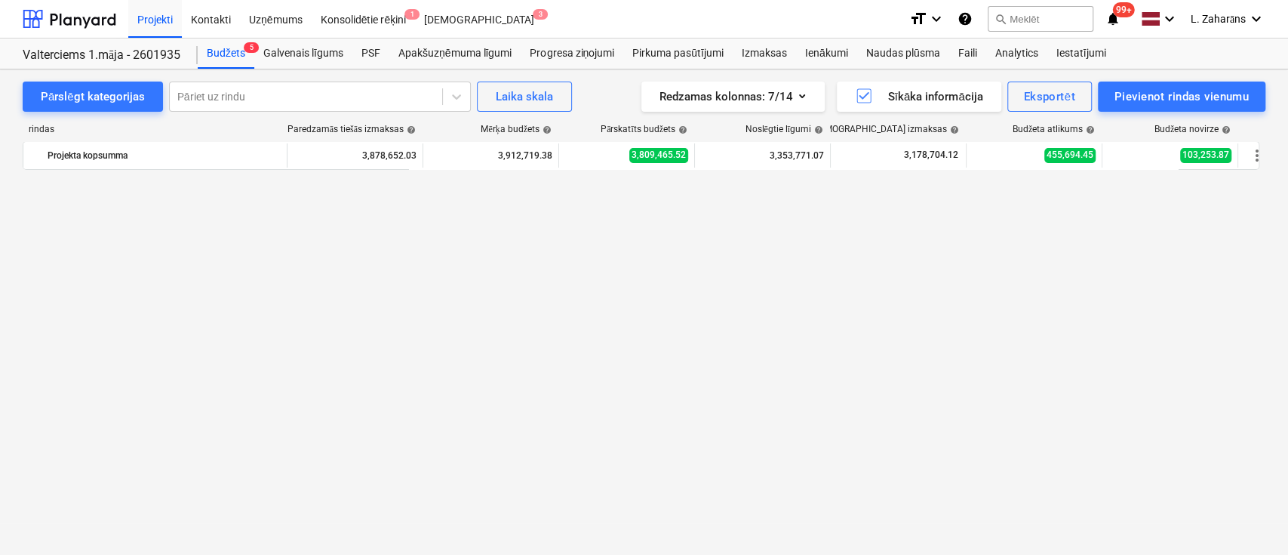
scroll to position [4298, 0]
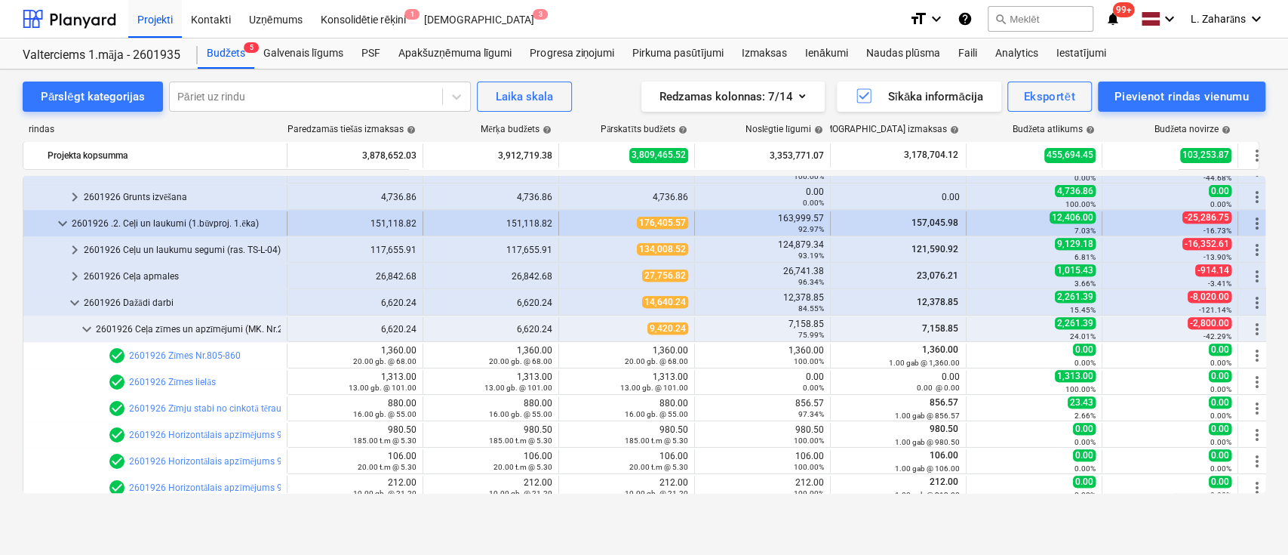
click at [62, 221] on span "keyboard_arrow_down" at bounding box center [63, 223] width 18 height 18
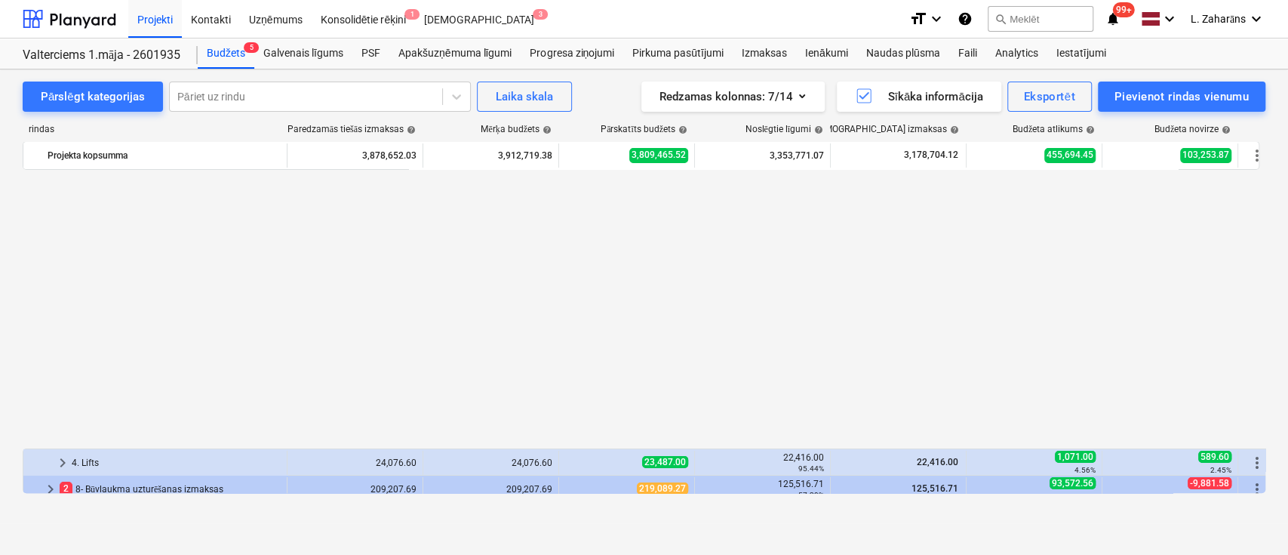
scroll to position [3648, 0]
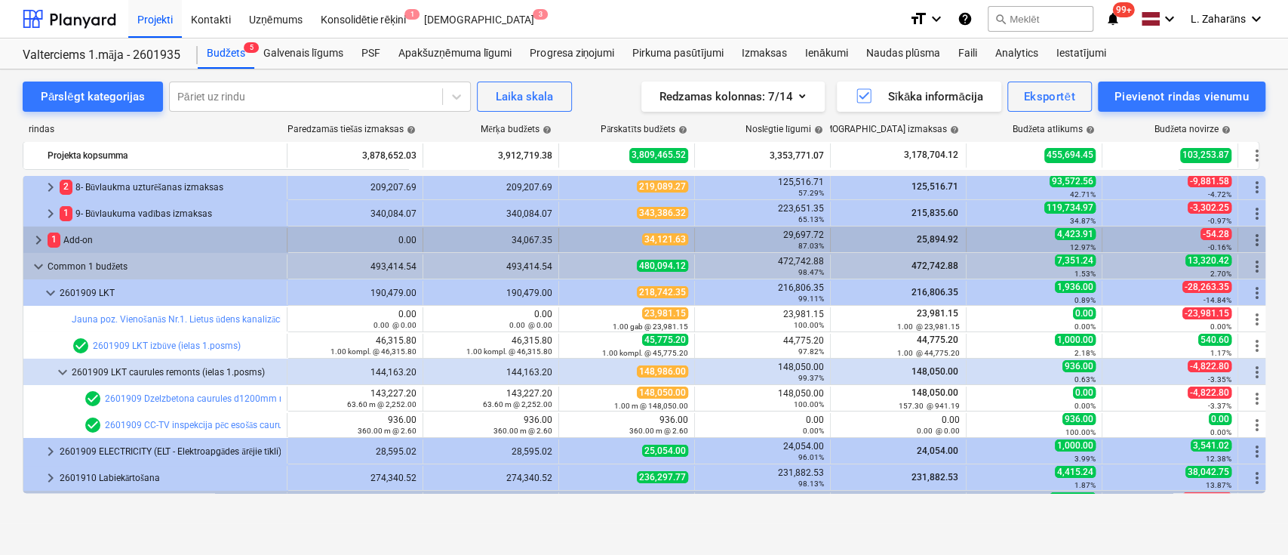
click at [36, 232] on span "keyboard_arrow_right" at bounding box center [38, 240] width 18 height 18
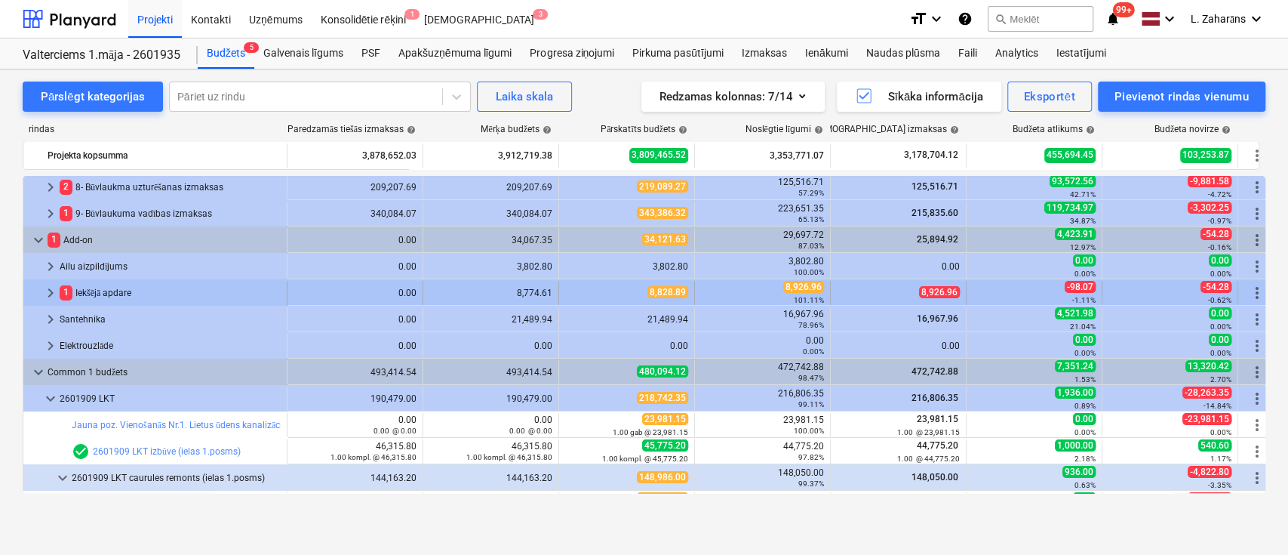
click at [51, 286] on span "keyboard_arrow_right" at bounding box center [51, 293] width 18 height 18
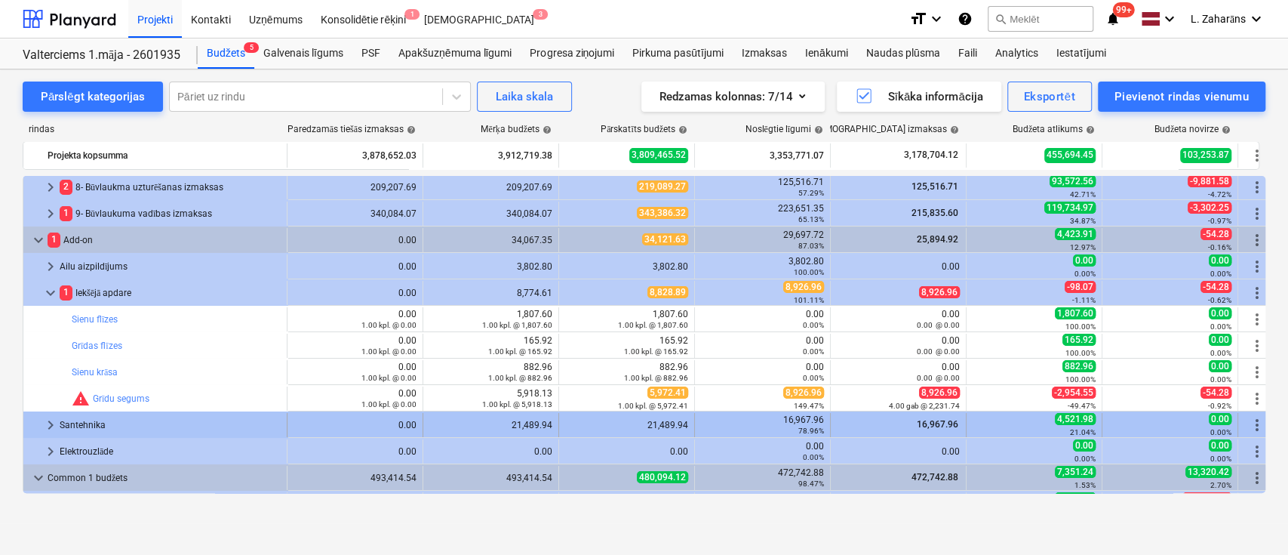
click at [54, 417] on span "keyboard_arrow_right" at bounding box center [51, 425] width 18 height 18
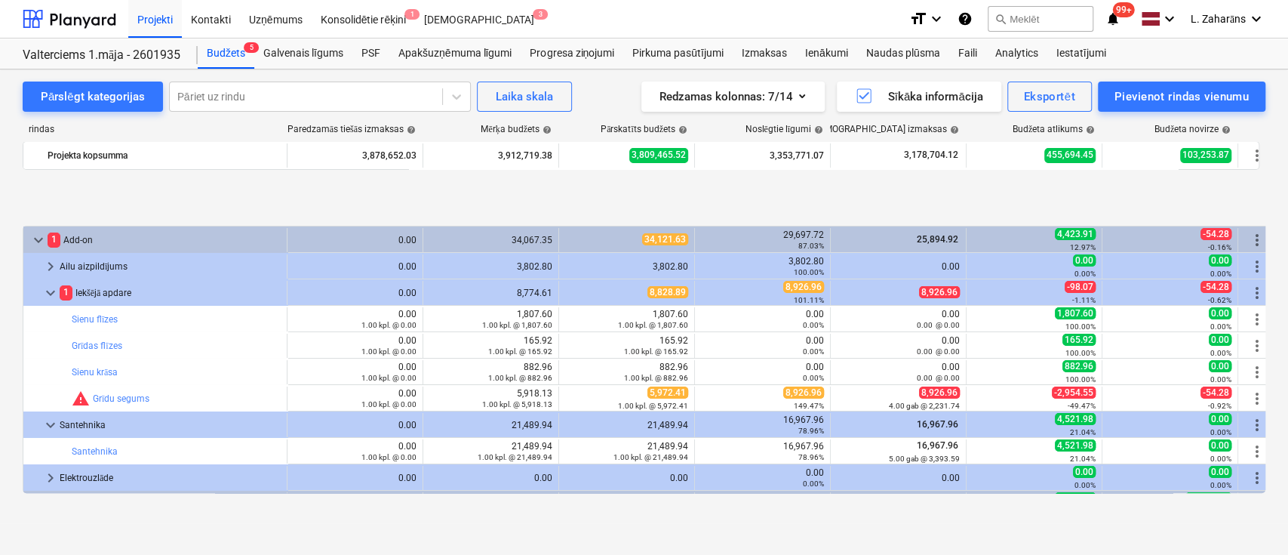
scroll to position [3749, 0]
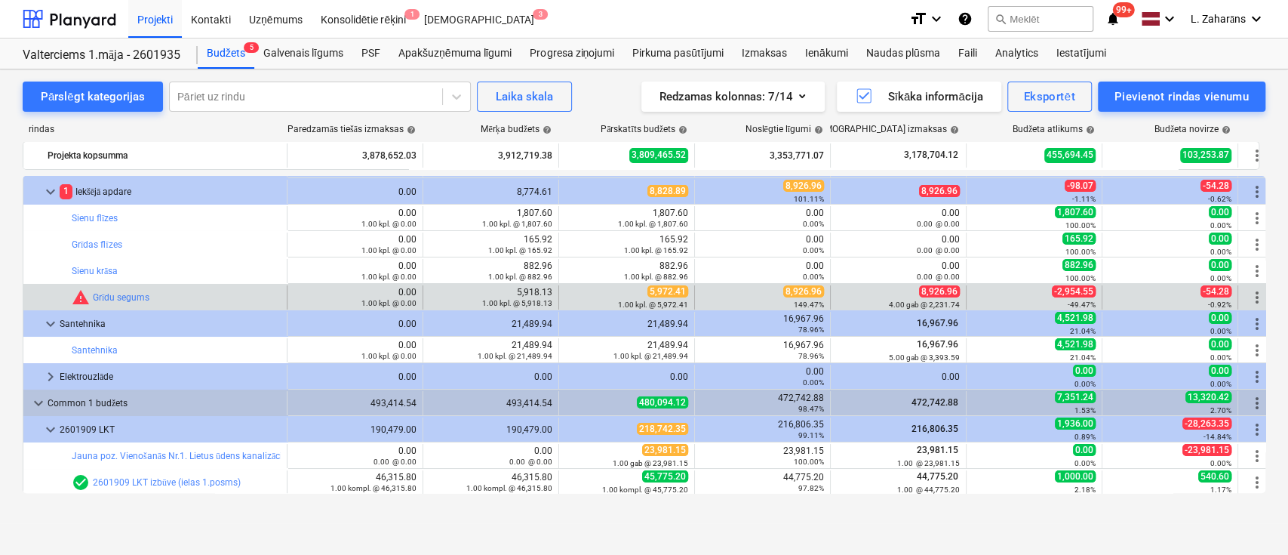
click at [800, 291] on span "8,926.96" at bounding box center [803, 291] width 41 height 12
click at [568, 293] on span "edit" at bounding box center [574, 297] width 12 height 12
type textarea "x"
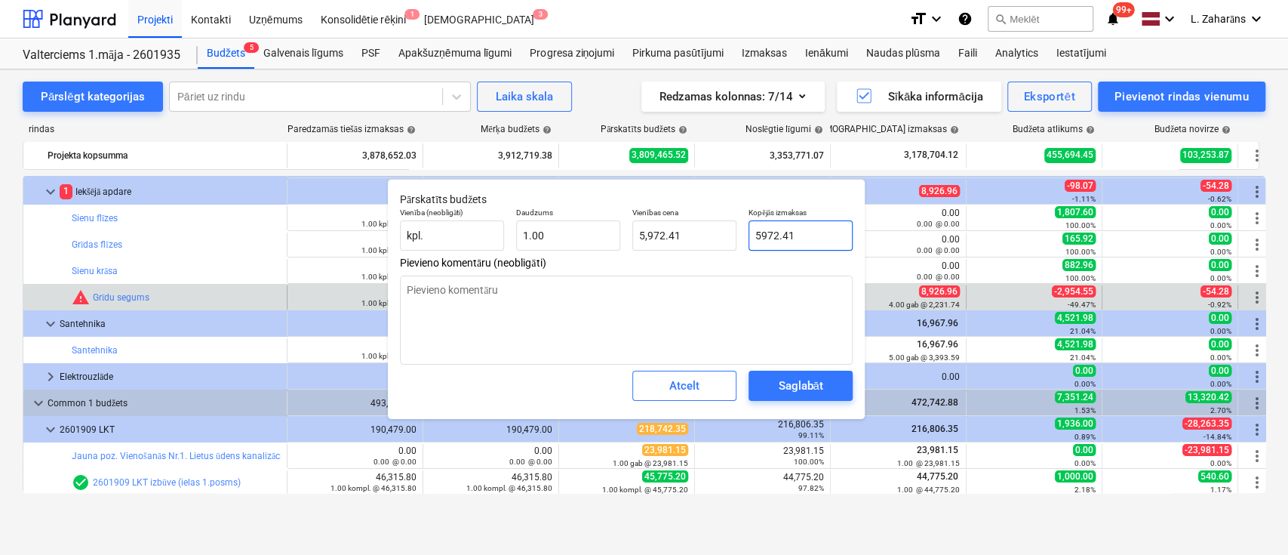
click at [786, 234] on input "5972.41" at bounding box center [801, 235] width 104 height 30
paste input "8,926.96"
type input "8,926.96"
type textarea "x"
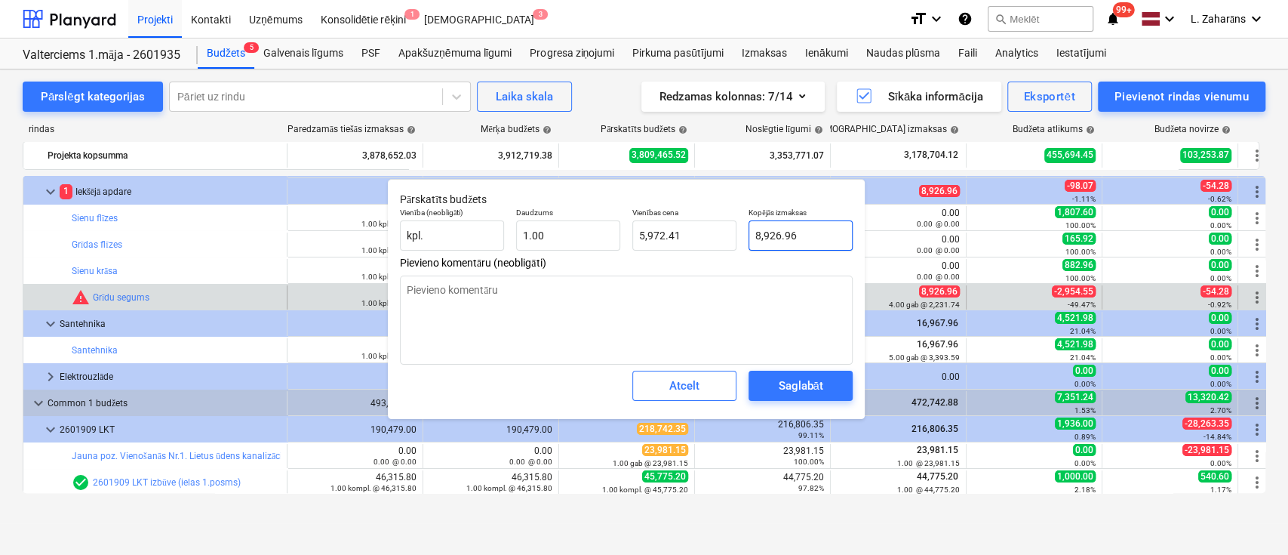
type input "8,926.96"
click at [789, 396] on button "Saglabāt" at bounding box center [801, 385] width 104 height 30
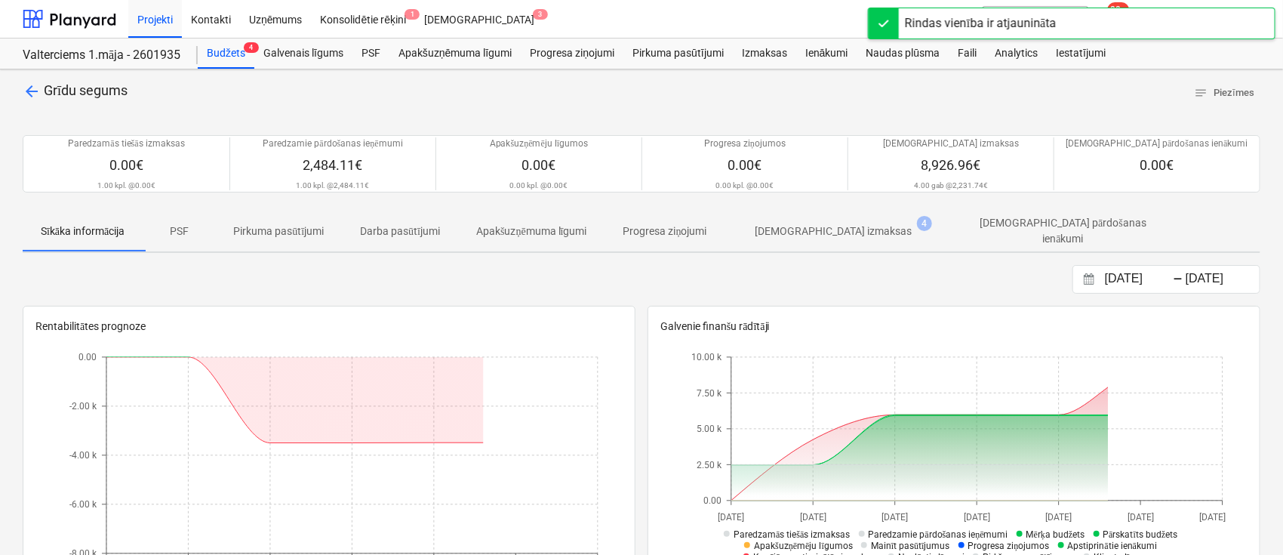
click at [829, 226] on p "[DEMOGRAPHIC_DATA] izmaksas" at bounding box center [833, 231] width 157 height 16
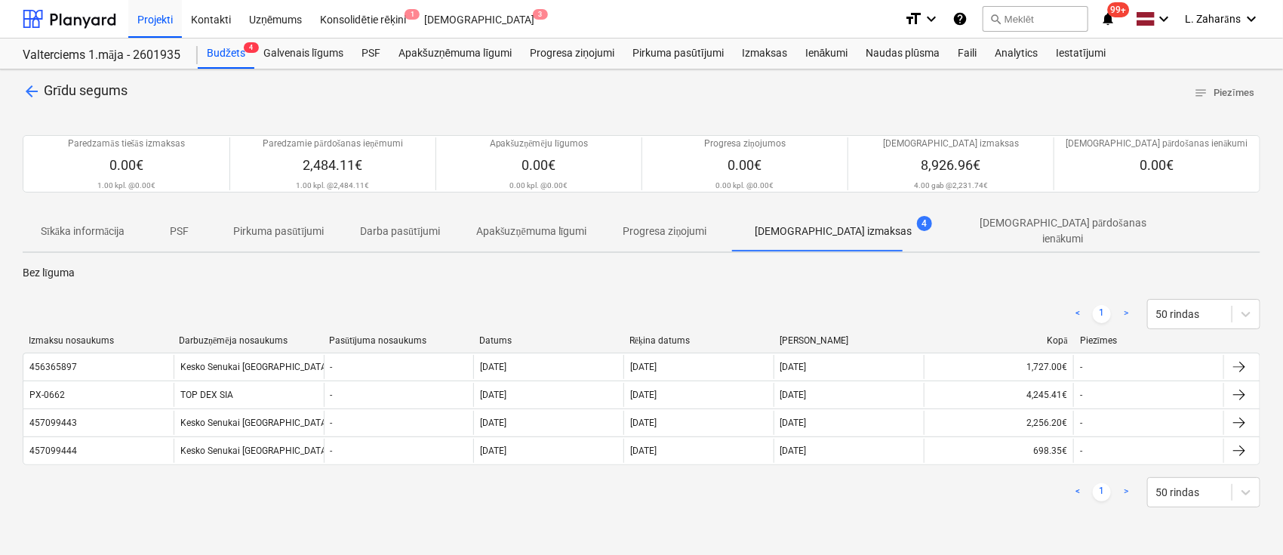
click at [28, 88] on span "arrow_back" at bounding box center [32, 91] width 18 height 18
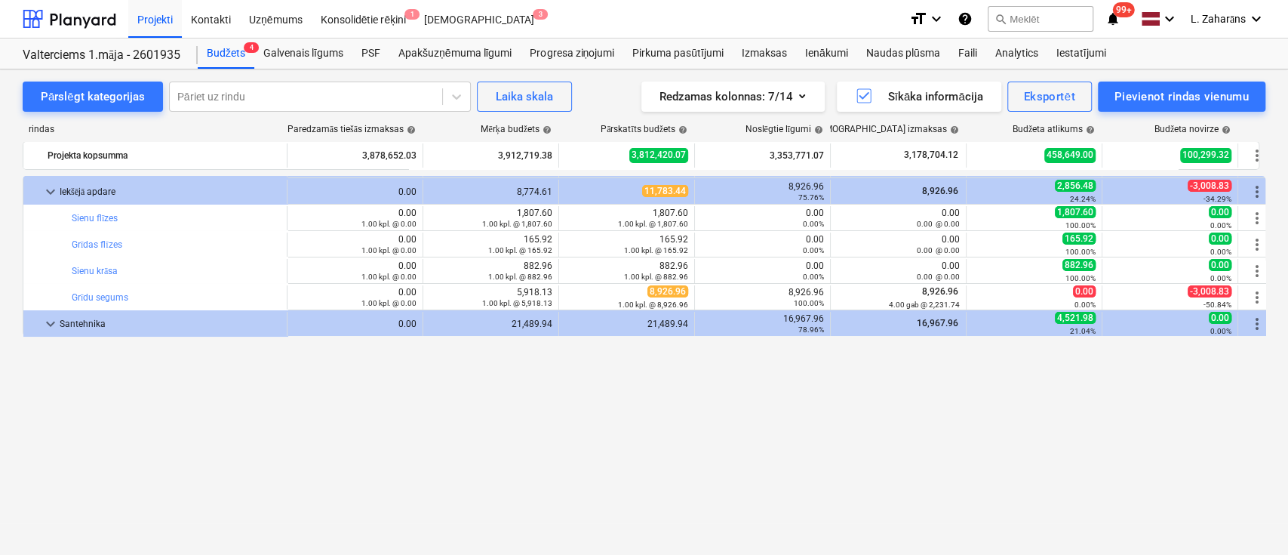
scroll to position [3547, 0]
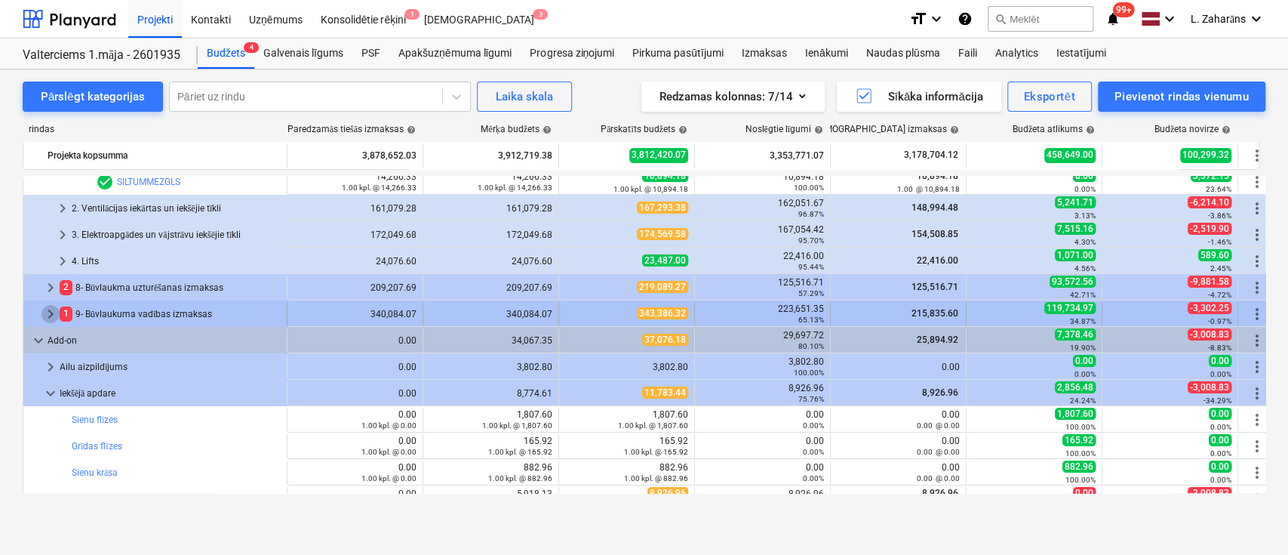
click at [51, 312] on span "keyboard_arrow_right" at bounding box center [51, 314] width 18 height 18
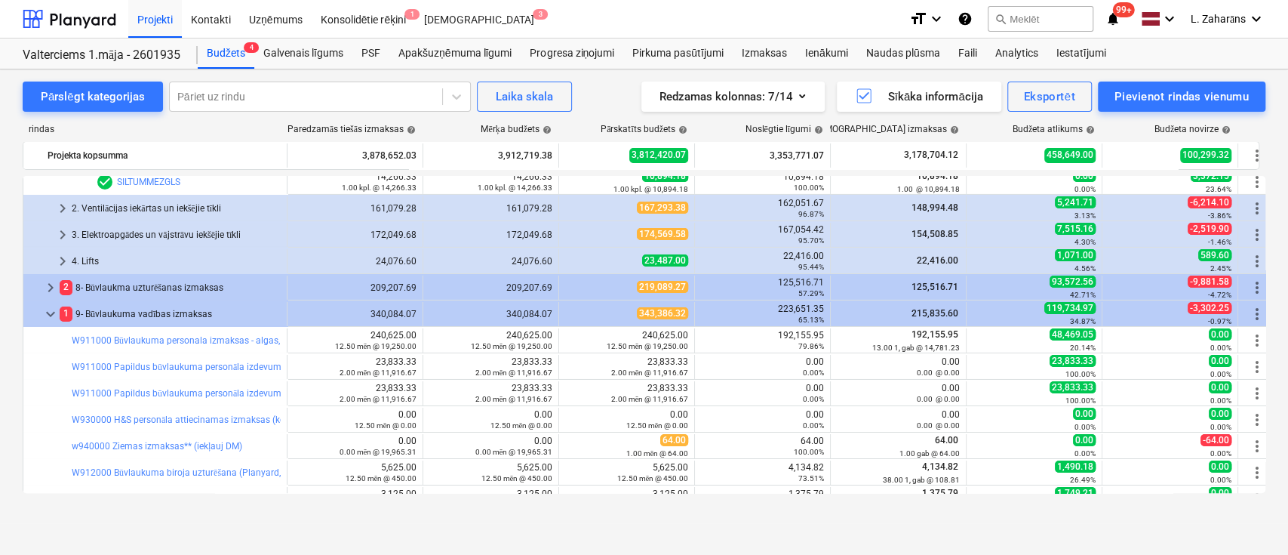
scroll to position [3849, 0]
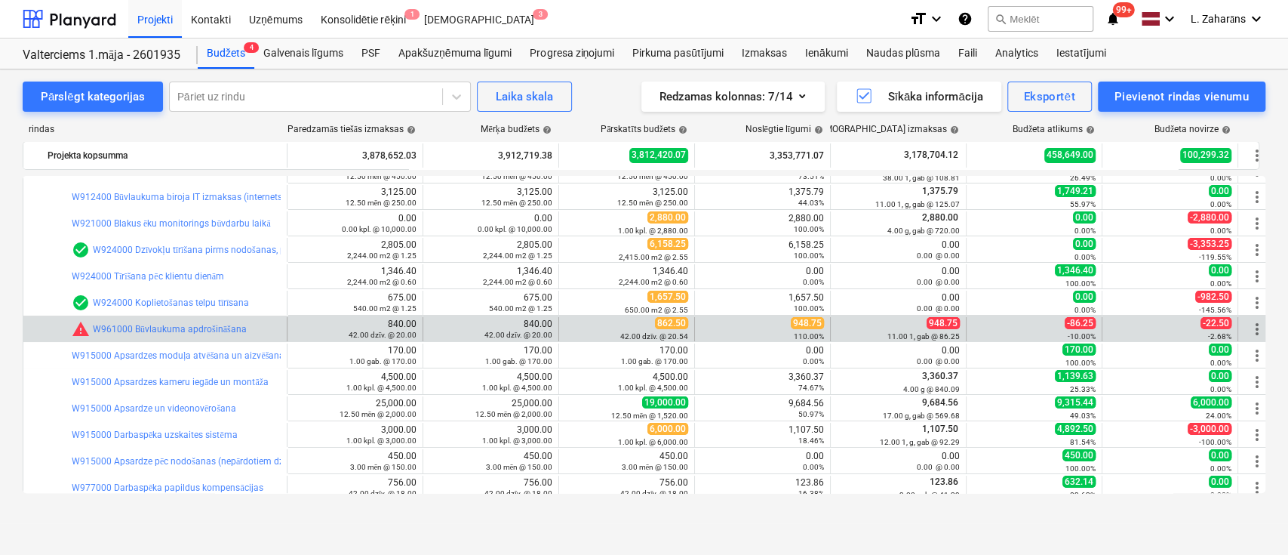
click at [814, 322] on span "948.75" at bounding box center [807, 323] width 33 height 12
click at [575, 324] on span "edit" at bounding box center [574, 329] width 12 height 12
type textarea "x"
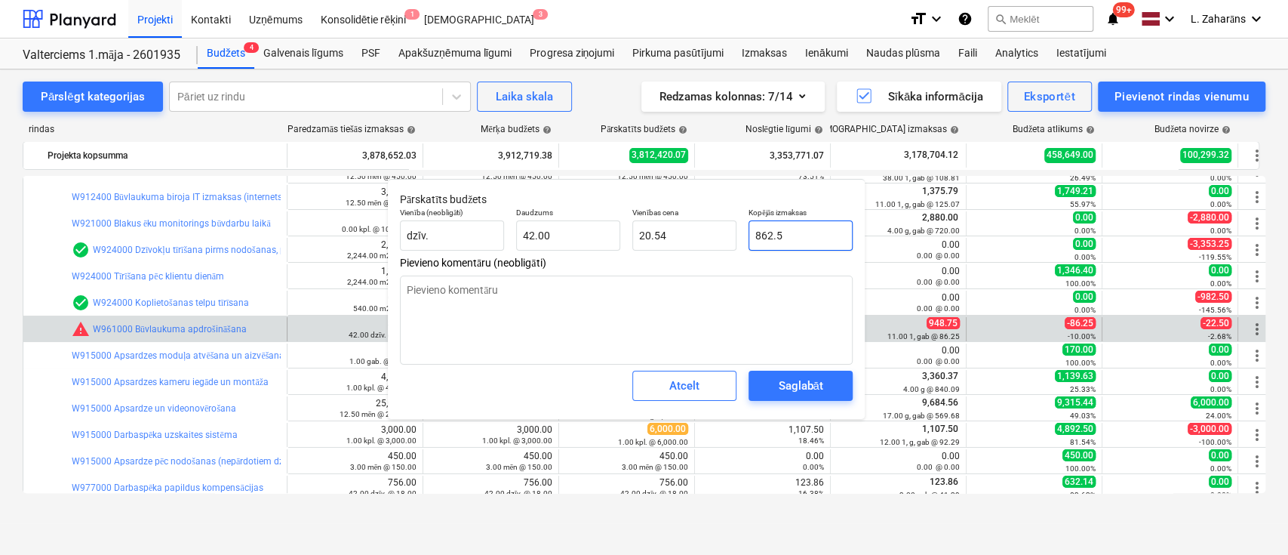
type input "862.5"
click at [821, 234] on input "862.5" at bounding box center [801, 235] width 104 height 30
paste input "948.7"
type textarea "x"
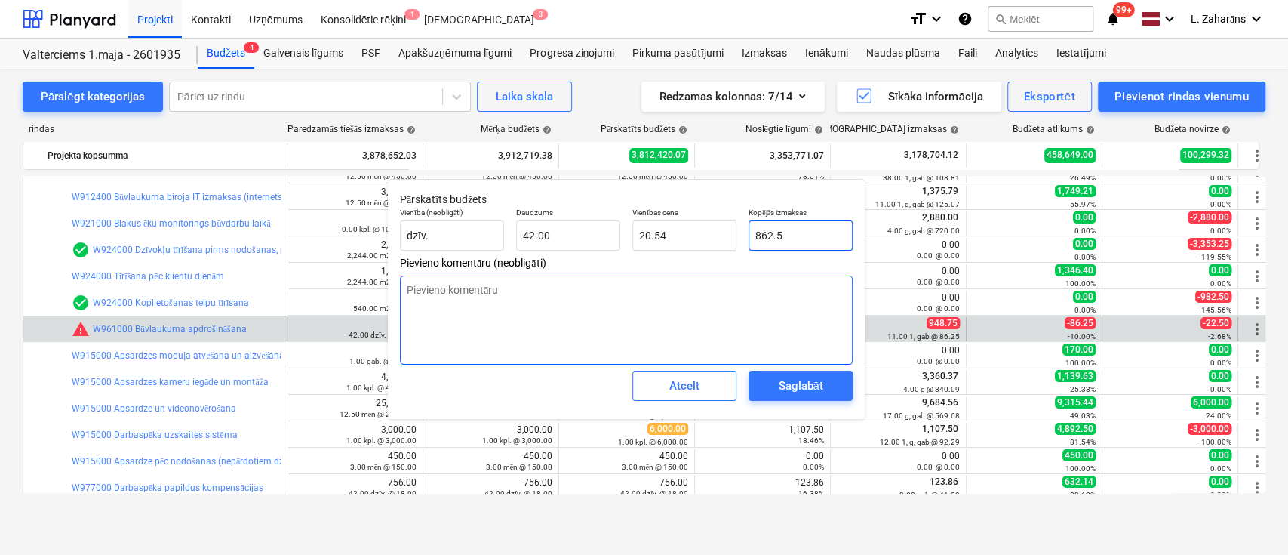
type input "948.75"
type input "22.59"
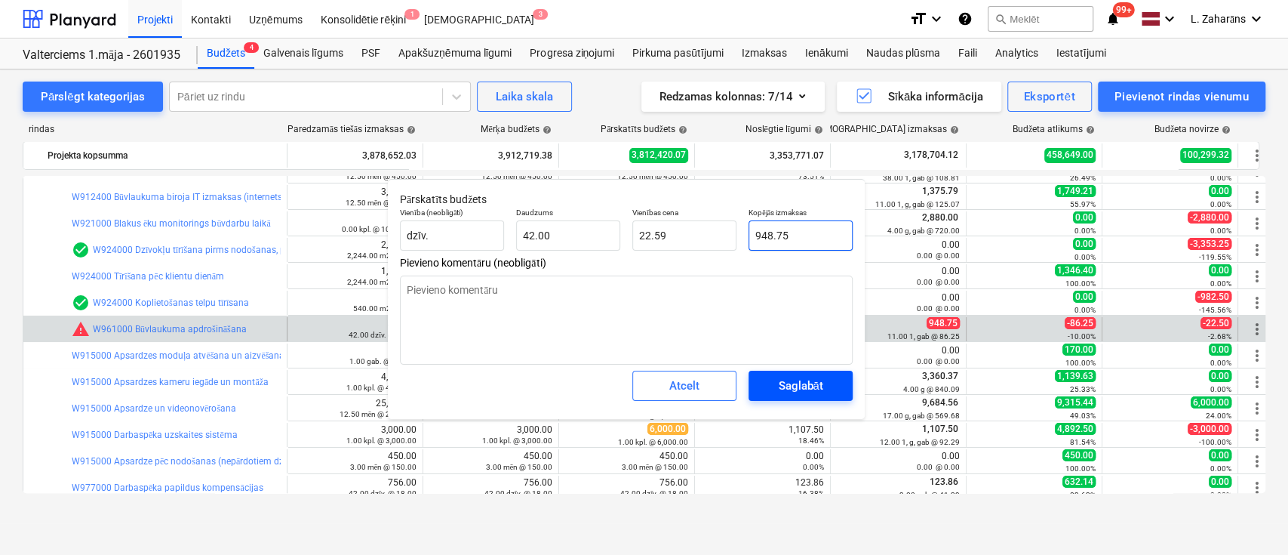
type input "948.75"
click at [813, 381] on div "Saglabāt" at bounding box center [800, 386] width 45 height 20
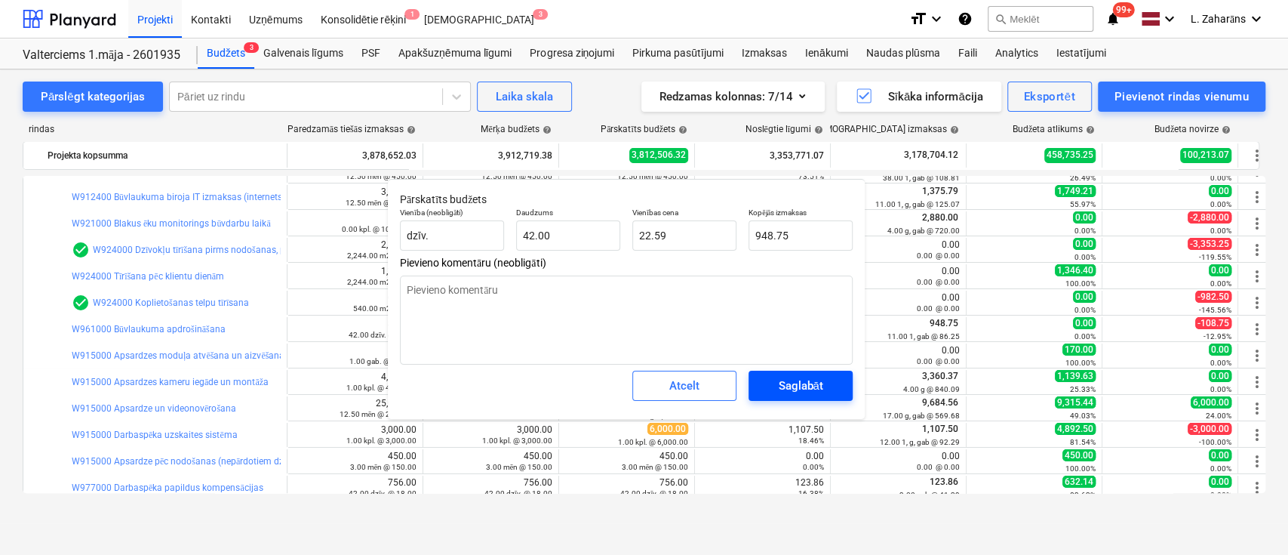
type textarea "x"
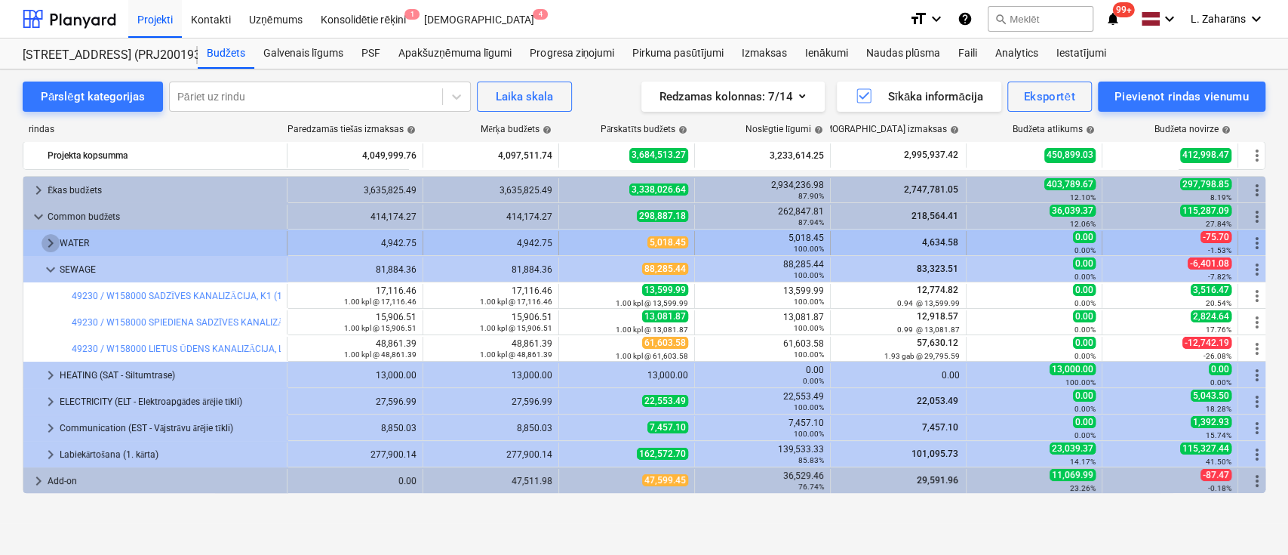
click at [50, 238] on span "keyboard_arrow_right" at bounding box center [51, 243] width 18 height 18
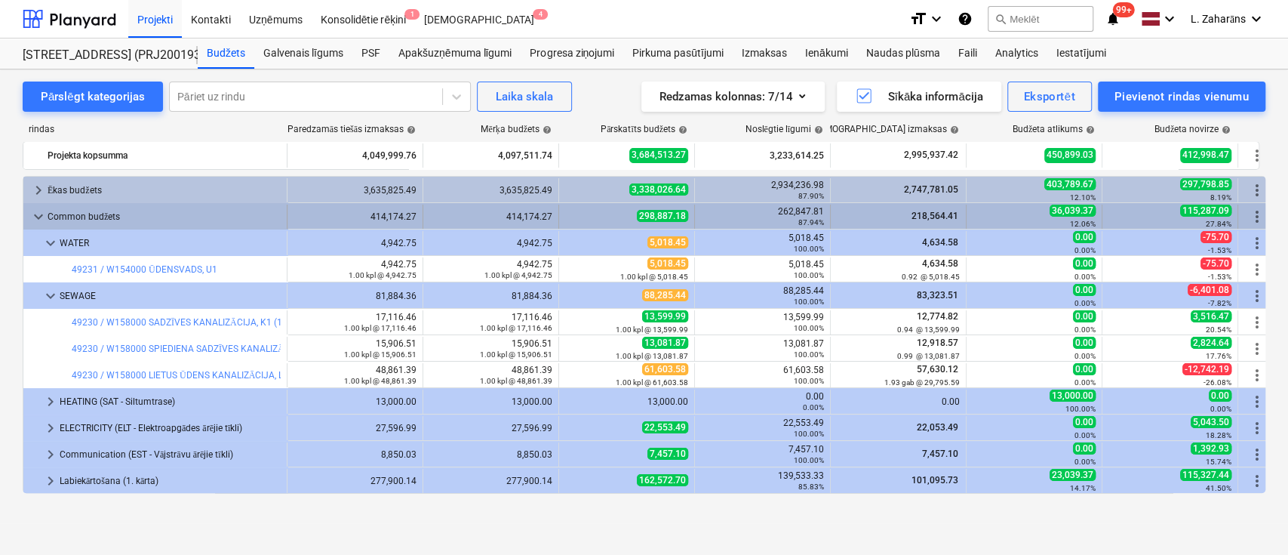
click at [35, 215] on span "keyboard_arrow_down" at bounding box center [38, 217] width 18 height 18
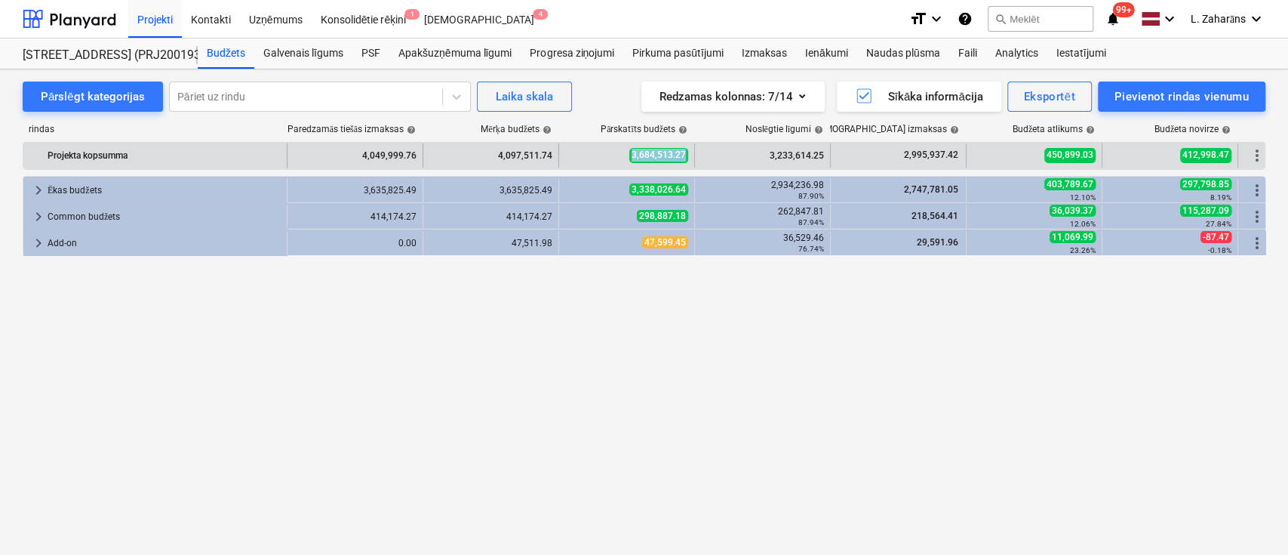
copy span "3,684,513.27"
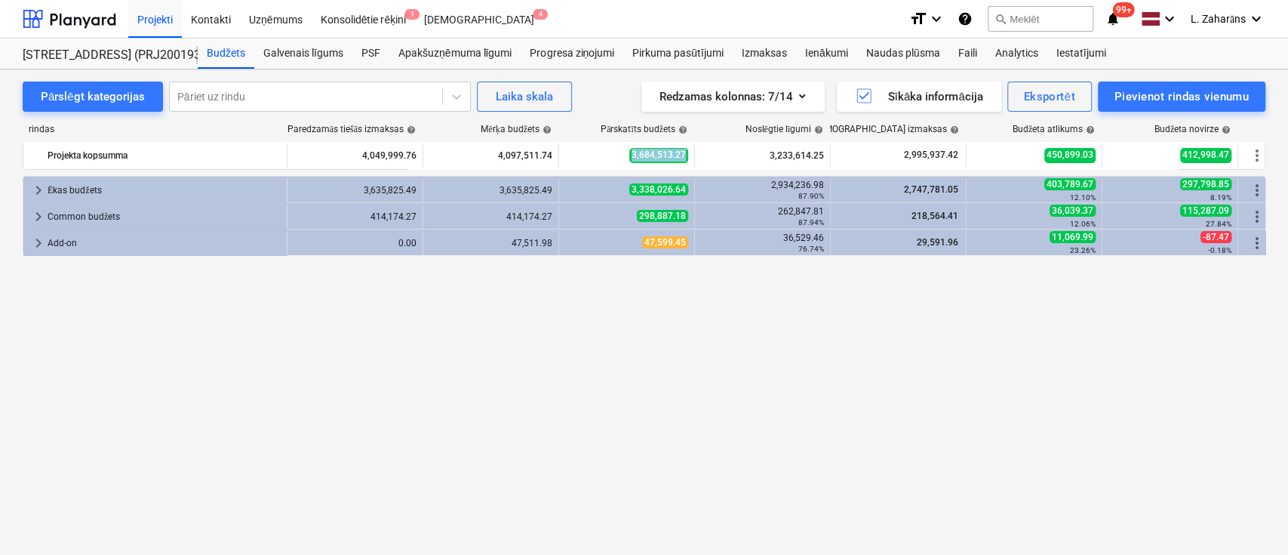
drag, startPoint x: 609, startPoint y: 152, endPoint x: 685, endPoint y: 169, distance: 78.2
click at [687, 161] on div "3,684,513.27" at bounding box center [626, 155] width 123 height 24
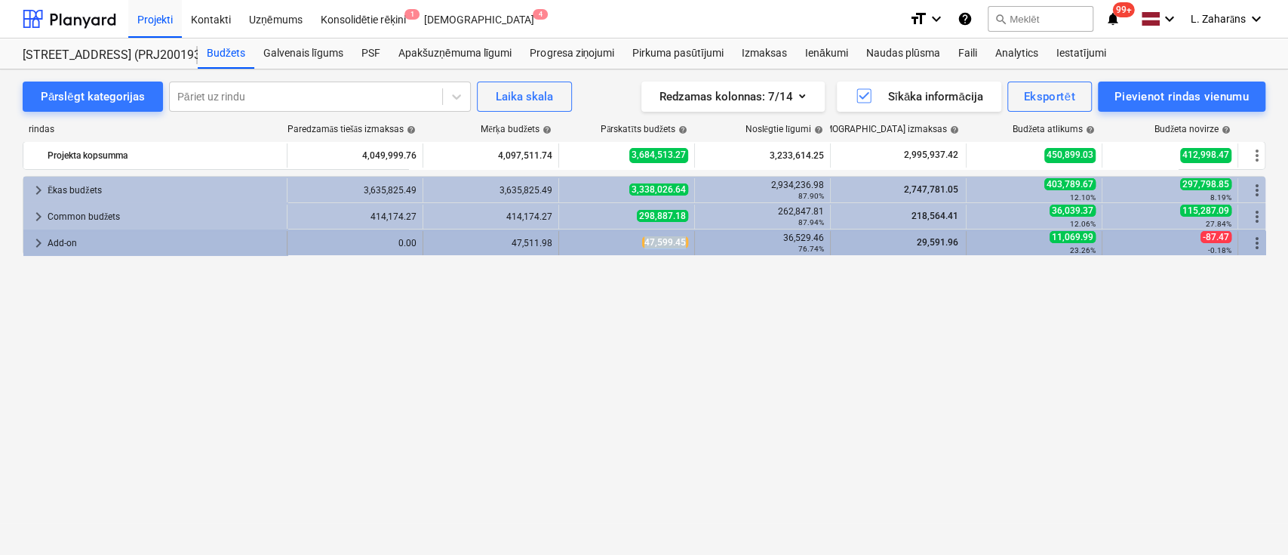
copy span "47,599.45"
drag, startPoint x: 634, startPoint y: 232, endPoint x: 689, endPoint y: 241, distance: 55.8
click at [689, 241] on div "47,599.45" at bounding box center [627, 243] width 136 height 24
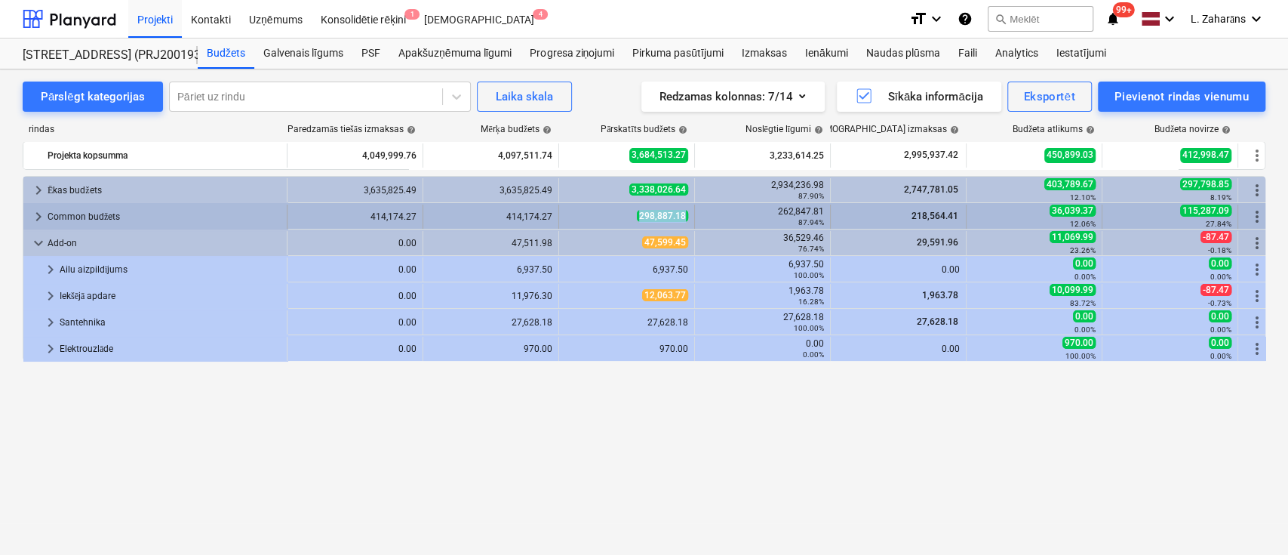
copy span "298,887.18"
drag, startPoint x: 630, startPoint y: 211, endPoint x: 685, endPoint y: 220, distance: 55.7
click at [685, 220] on div "298,887.18" at bounding box center [626, 216] width 123 height 13
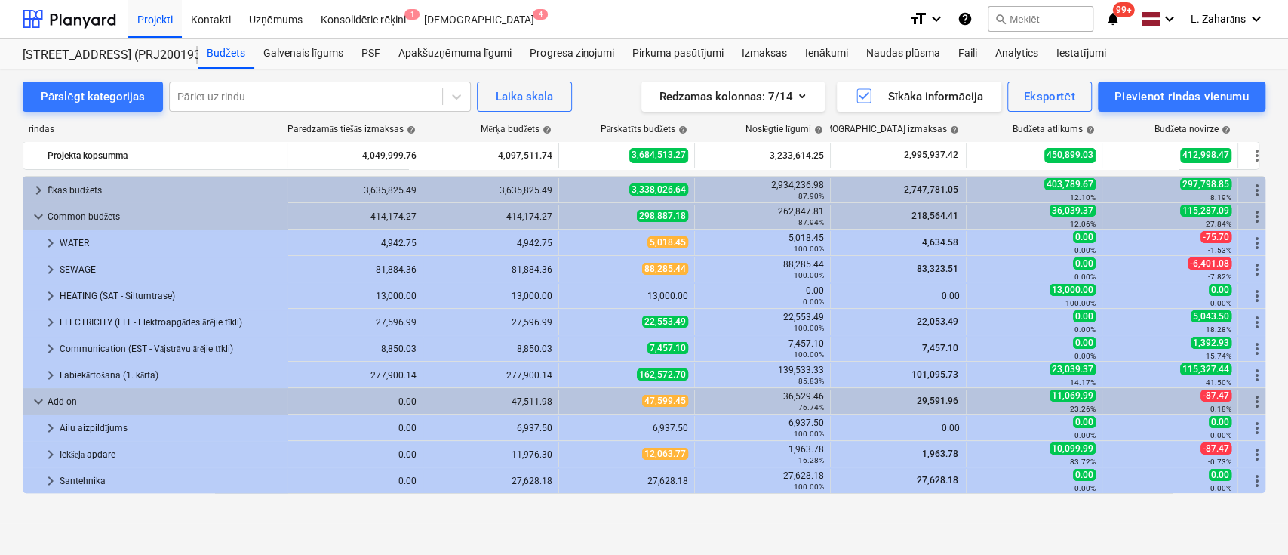
click at [35, 184] on span "keyboard_arrow_right" at bounding box center [38, 190] width 18 height 18
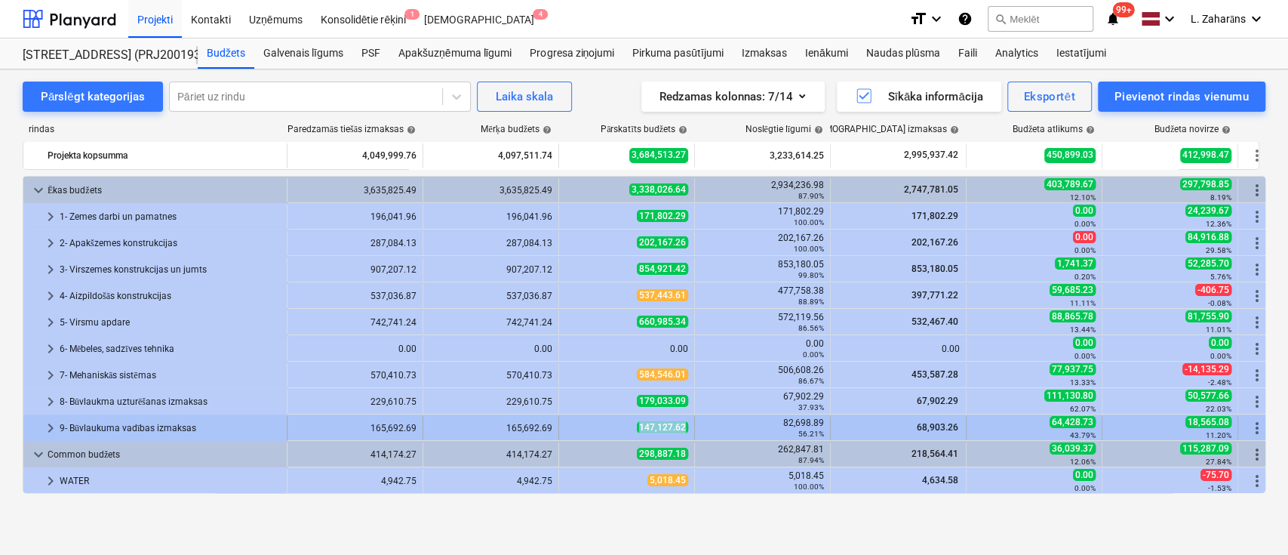
copy span "147,127.62"
drag, startPoint x: 616, startPoint y: 425, endPoint x: 685, endPoint y: 428, distance: 68.7
click at [685, 428] on div "147,127.62" at bounding box center [626, 427] width 123 height 13
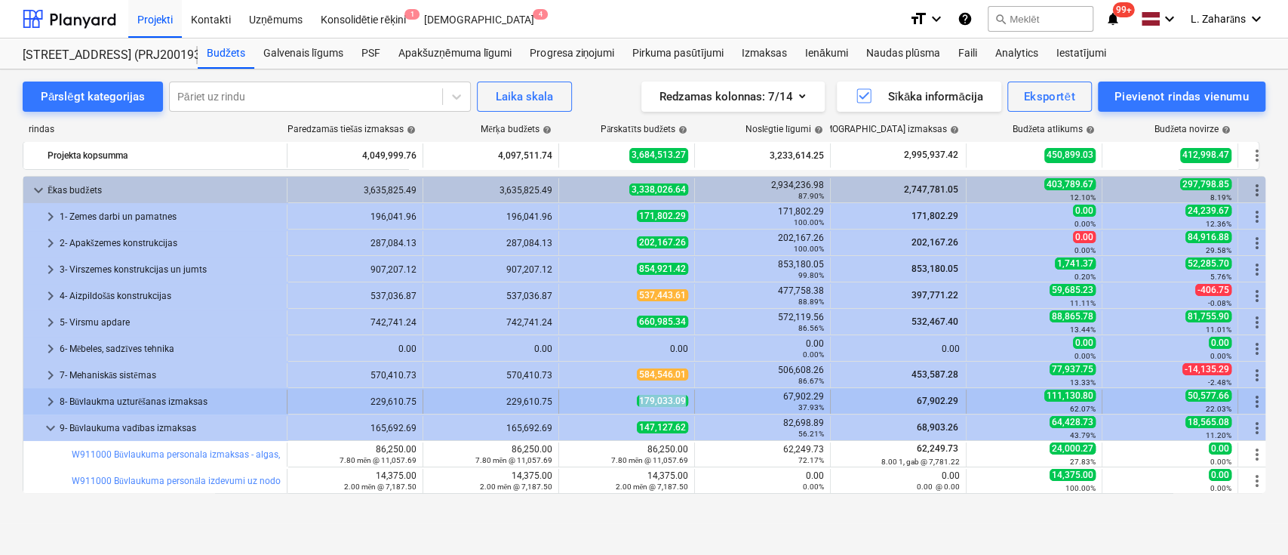
copy span "179,033.09"
drag, startPoint x: 623, startPoint y: 401, endPoint x: 688, endPoint y: 406, distance: 65.1
click at [688, 406] on div "179,033.09" at bounding box center [626, 401] width 123 height 13
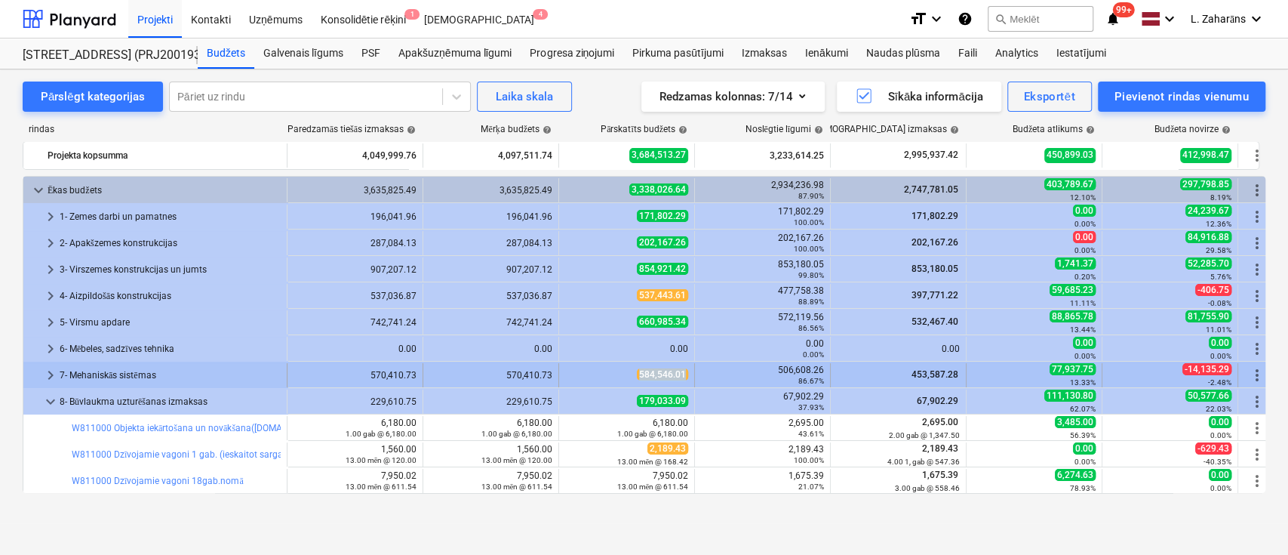
copy span "584,546.01"
drag, startPoint x: 628, startPoint y: 374, endPoint x: 684, endPoint y: 374, distance: 55.8
click at [684, 374] on div "584,546.01" at bounding box center [626, 374] width 123 height 13
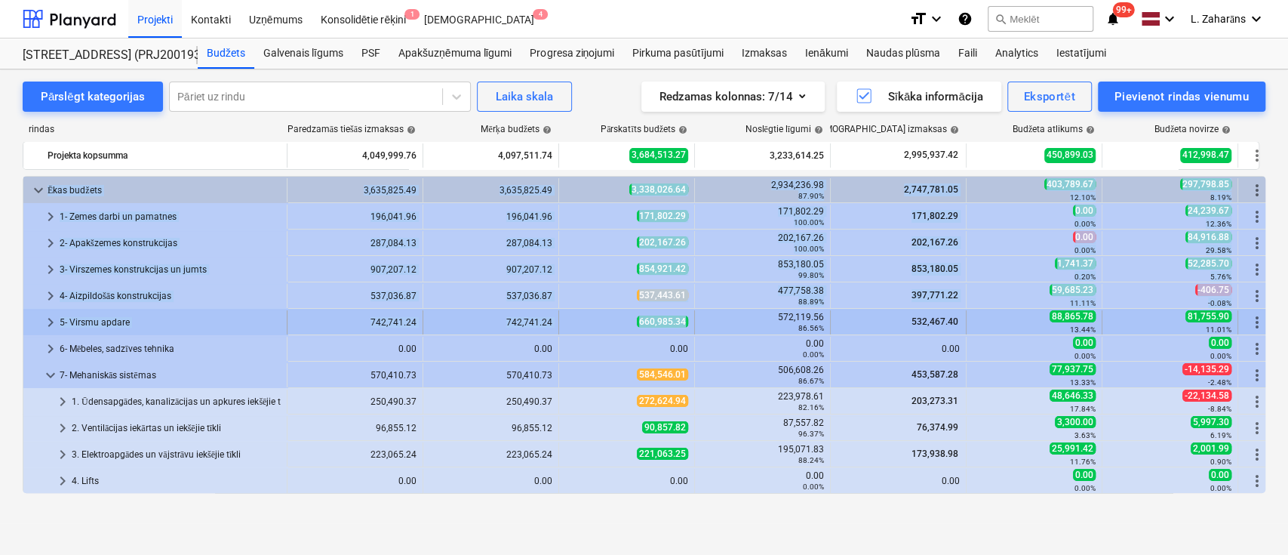
drag, startPoint x: 630, startPoint y: 321, endPoint x: 687, endPoint y: 323, distance: 56.6
click at [622, 318] on div "660,985.34" at bounding box center [626, 321] width 123 height 13
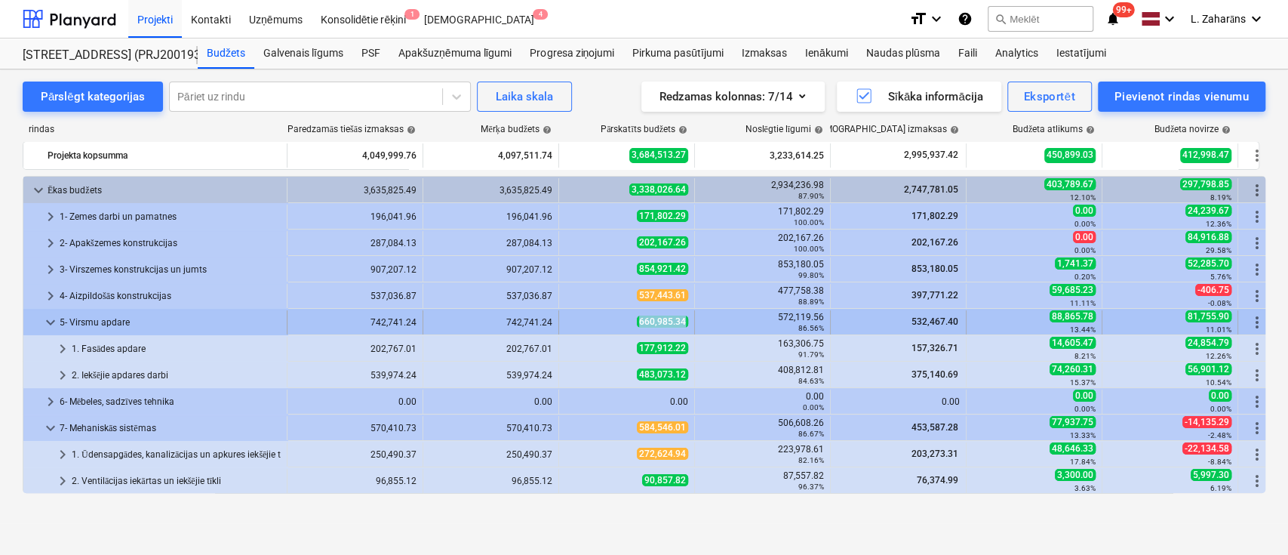
copy span "660,985.34"
drag, startPoint x: 626, startPoint y: 319, endPoint x: 688, endPoint y: 323, distance: 62.0
click at [688, 323] on div "660,985.34" at bounding box center [626, 321] width 123 height 13
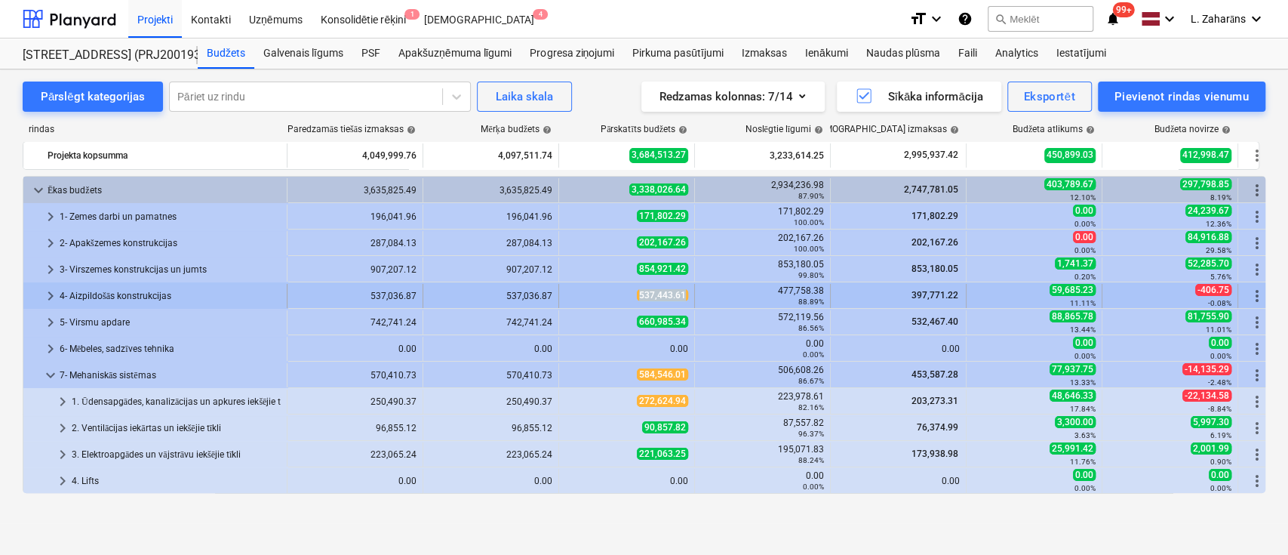
copy span "537,443.61"
drag, startPoint x: 623, startPoint y: 293, endPoint x: 687, endPoint y: 297, distance: 65.1
click at [687, 297] on div "537,443.61" at bounding box center [626, 295] width 123 height 13
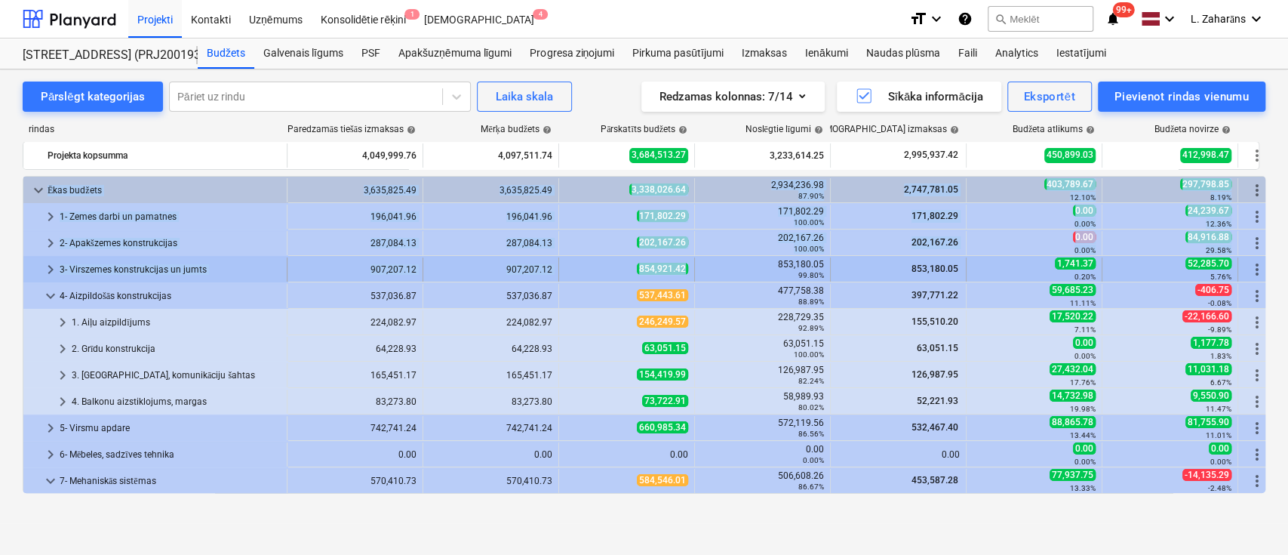
drag, startPoint x: 626, startPoint y: 269, endPoint x: 688, endPoint y: 271, distance: 62.7
click at [609, 280] on div "854,921.42" at bounding box center [626, 269] width 123 height 24
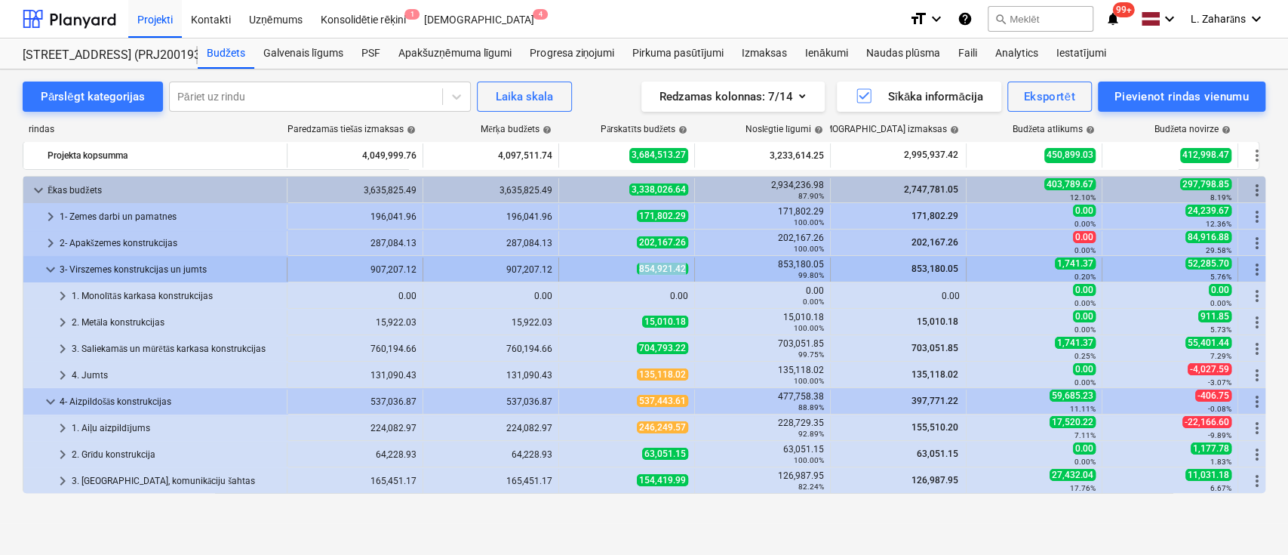
copy span "854,921.42"
drag, startPoint x: 649, startPoint y: 266, endPoint x: 688, endPoint y: 267, distance: 39.3
click at [688, 267] on div "854,921.42" at bounding box center [626, 269] width 123 height 13
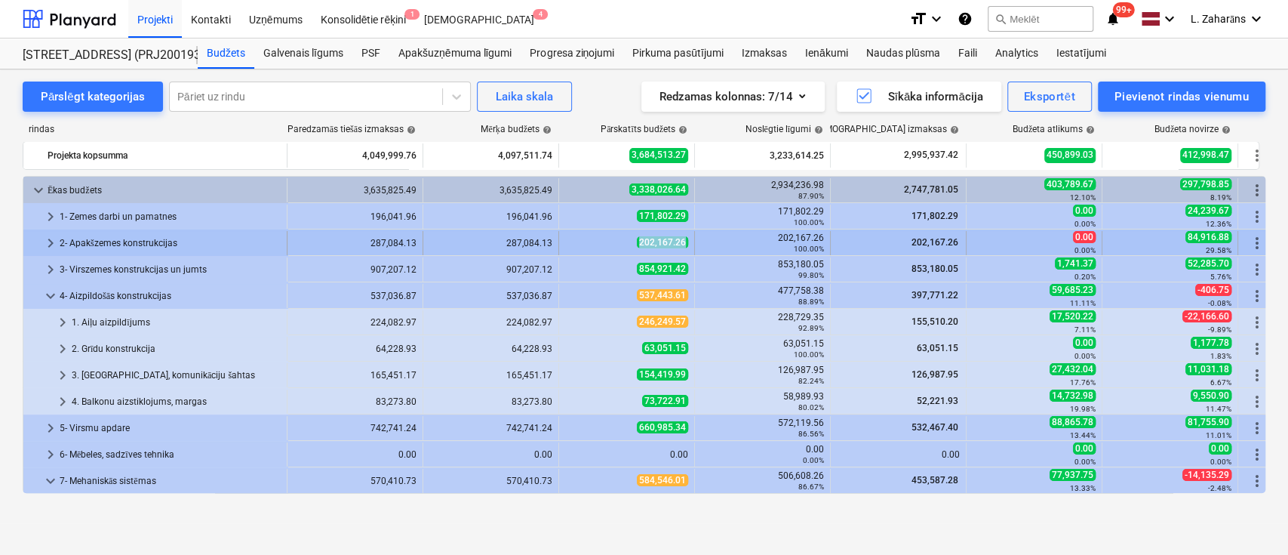
copy span "202,167.26"
drag, startPoint x: 635, startPoint y: 239, endPoint x: 688, endPoint y: 247, distance: 54.1
click at [688, 247] on div "202,167.26" at bounding box center [627, 243] width 136 height 24
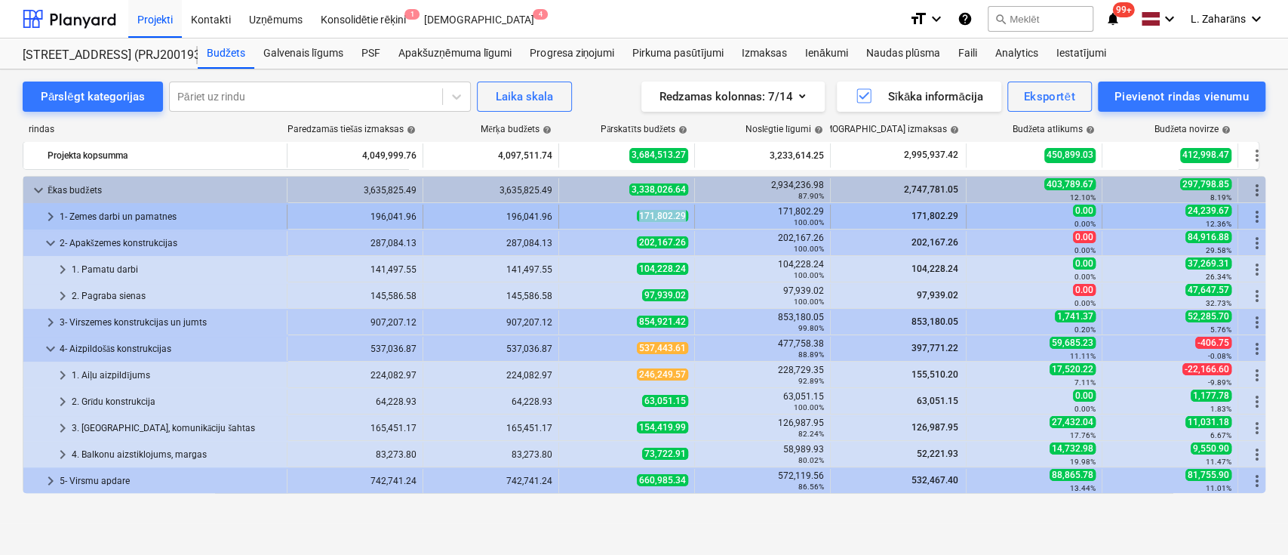
drag, startPoint x: 643, startPoint y: 215, endPoint x: 687, endPoint y: 221, distance: 44.9
click at [687, 221] on div "171,802.29" at bounding box center [626, 216] width 123 height 13
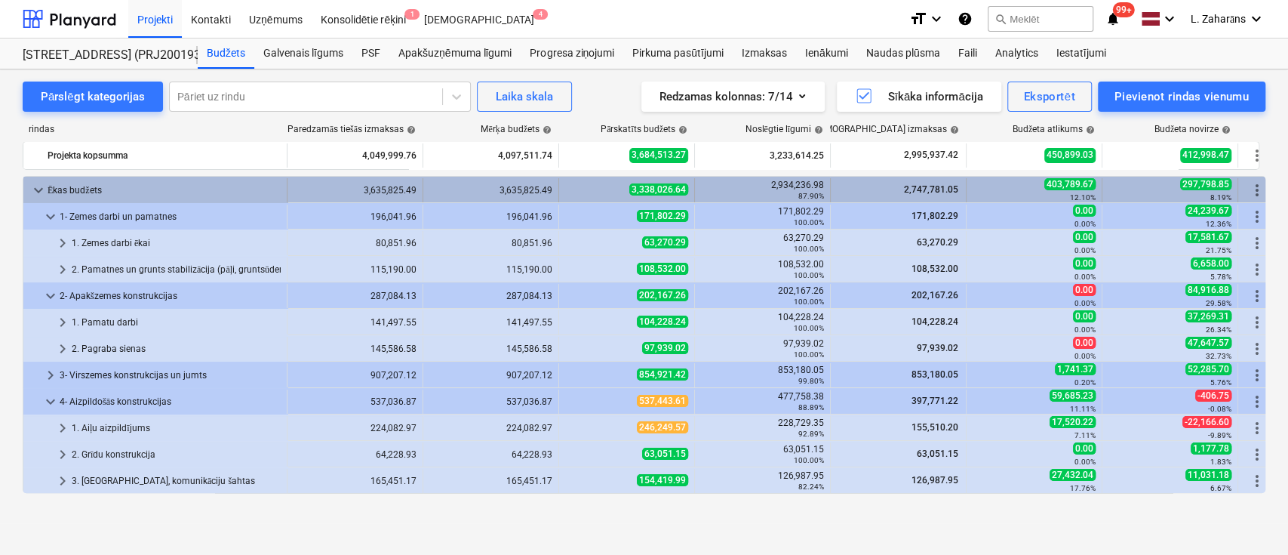
click at [38, 184] on span "keyboard_arrow_down" at bounding box center [38, 190] width 18 height 18
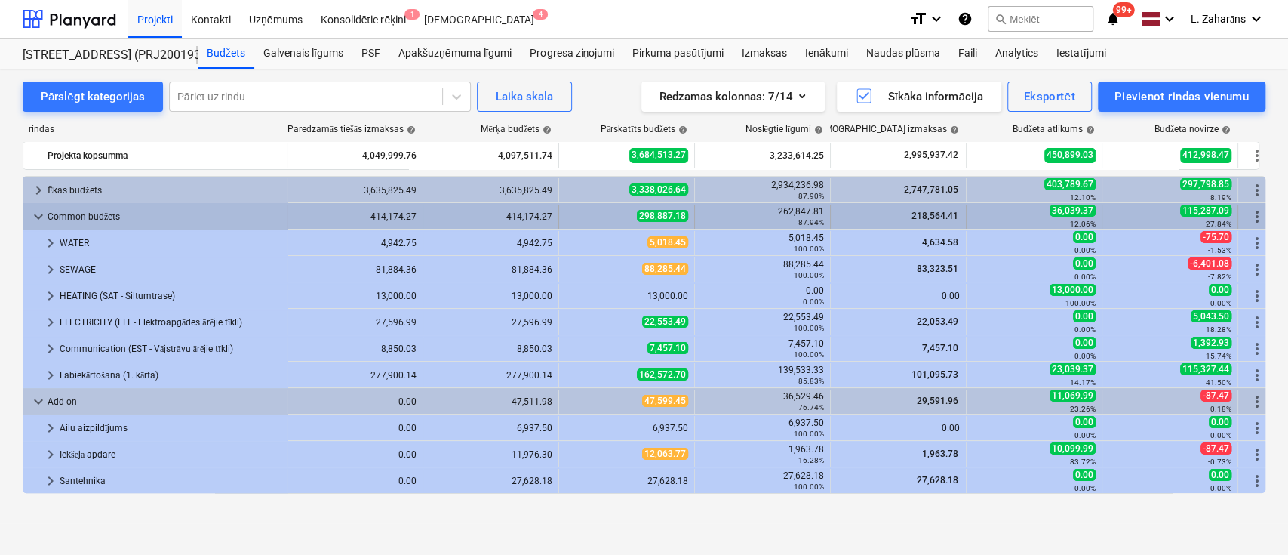
click at [36, 214] on span "keyboard_arrow_down" at bounding box center [38, 217] width 18 height 18
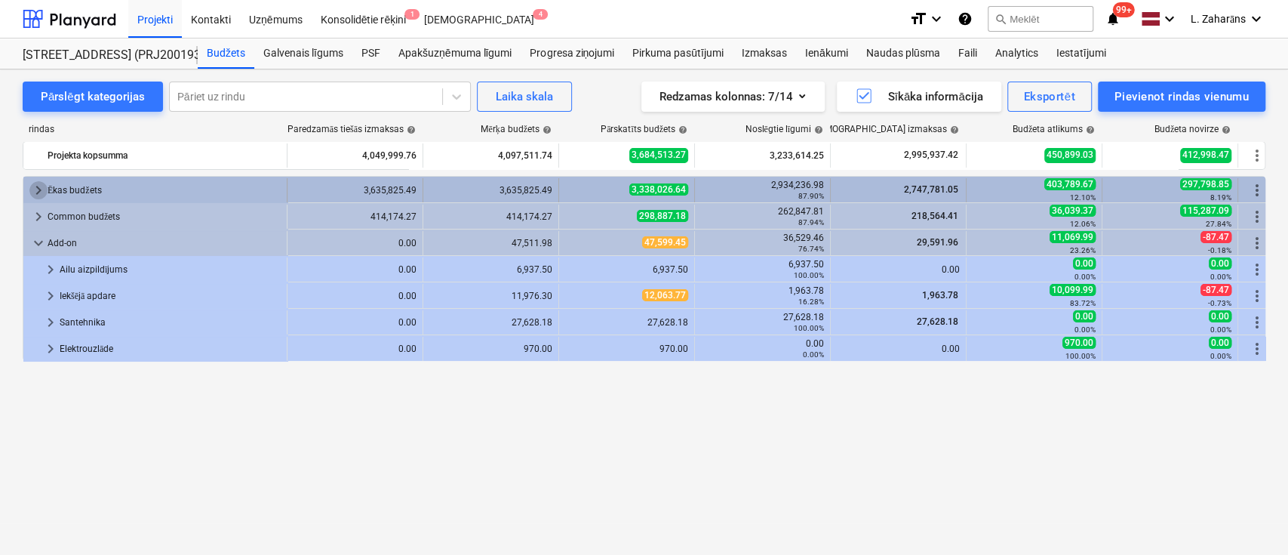
click at [36, 187] on span "keyboard_arrow_right" at bounding box center [38, 190] width 18 height 18
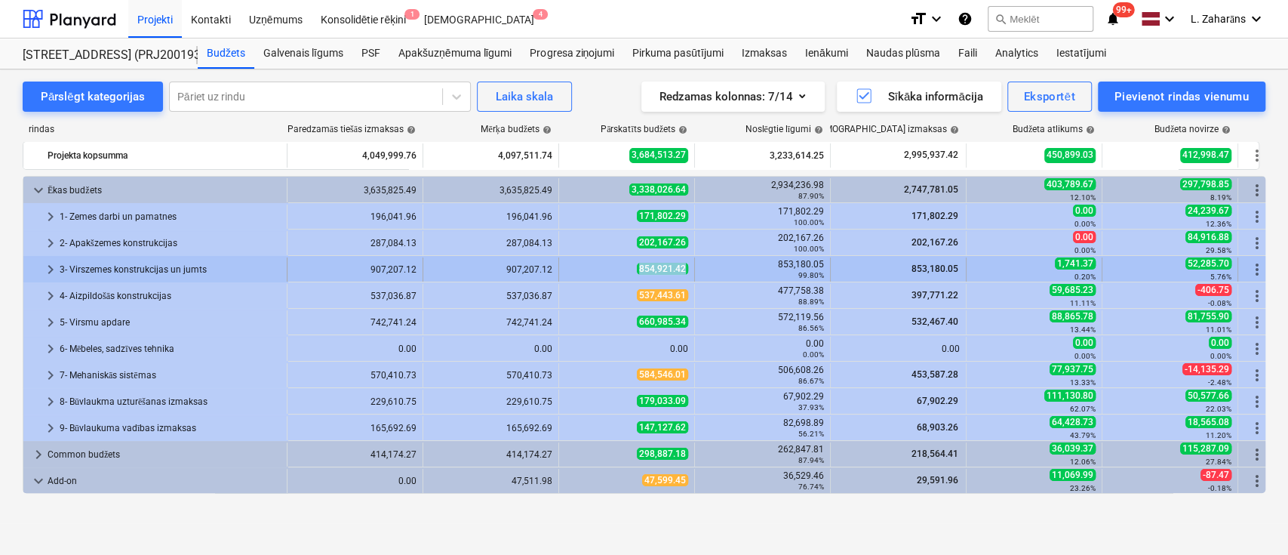
drag, startPoint x: 630, startPoint y: 267, endPoint x: 684, endPoint y: 275, distance: 54.9
click at [684, 275] on div "854,921.42" at bounding box center [626, 269] width 123 height 13
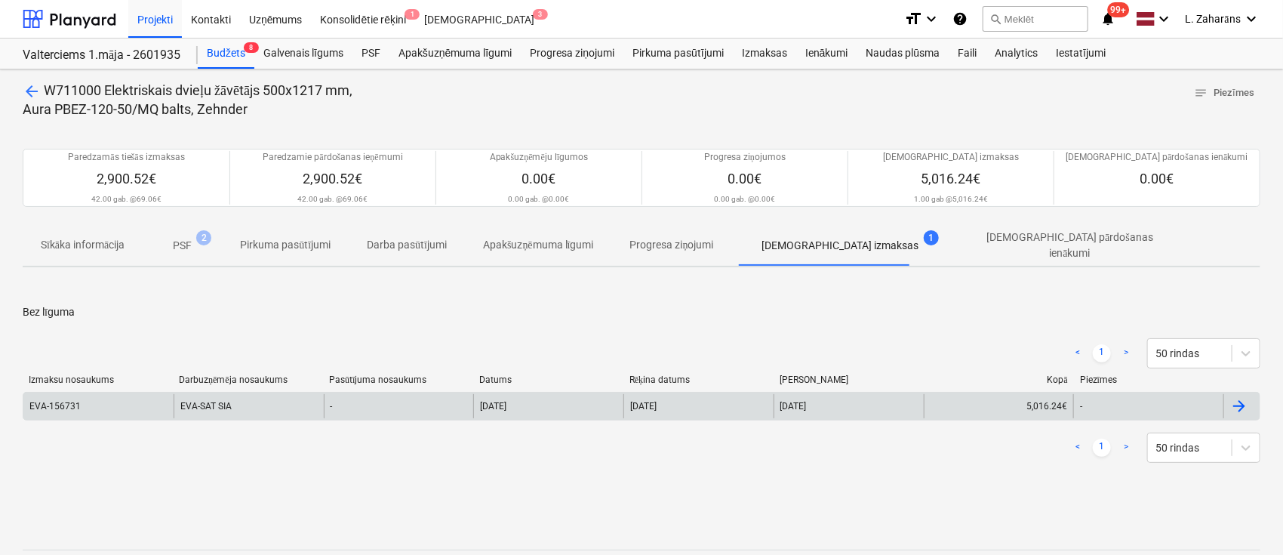
click at [215, 400] on div "EVA-SAT SIA" at bounding box center [249, 406] width 150 height 24
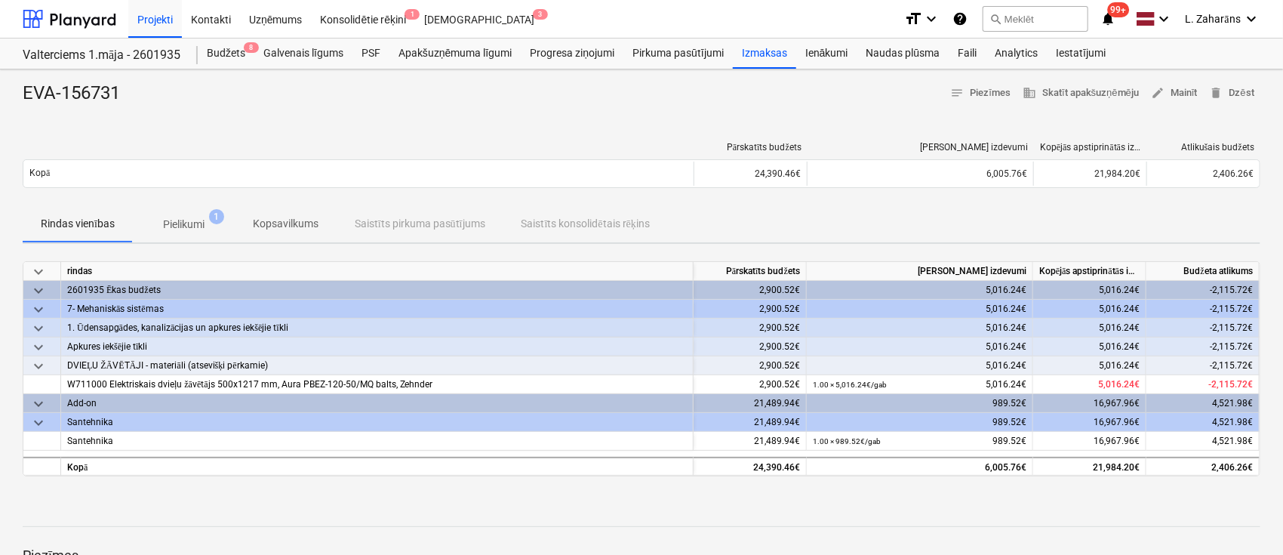
click at [166, 214] on span "Pielikumi 1" at bounding box center [184, 224] width 102 height 27
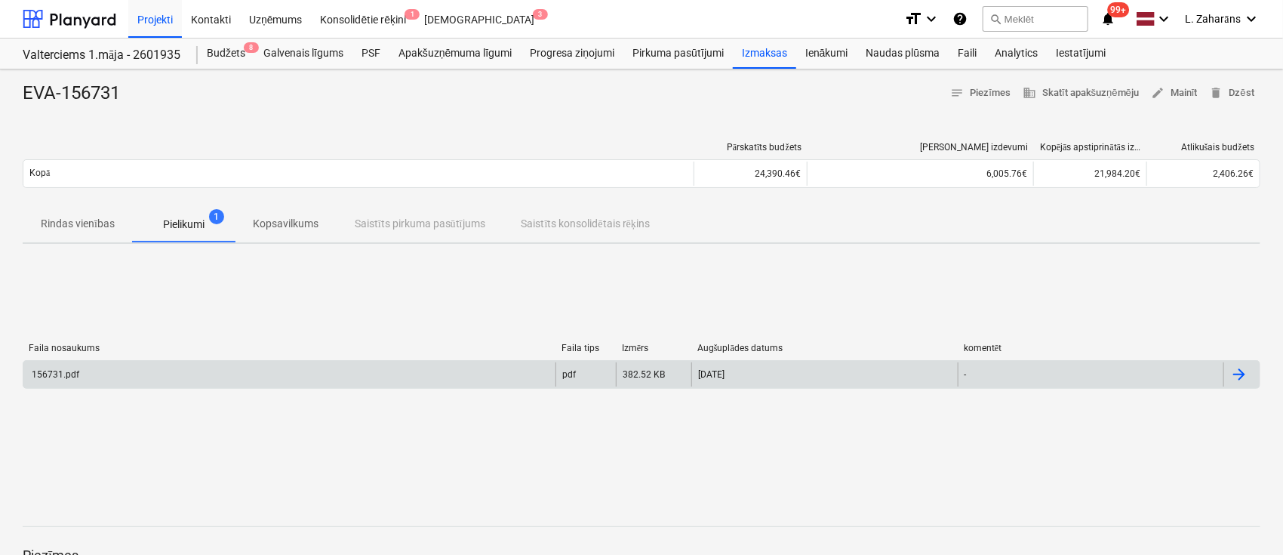
click at [177, 380] on div "156731.pdf" at bounding box center [289, 374] width 532 height 24
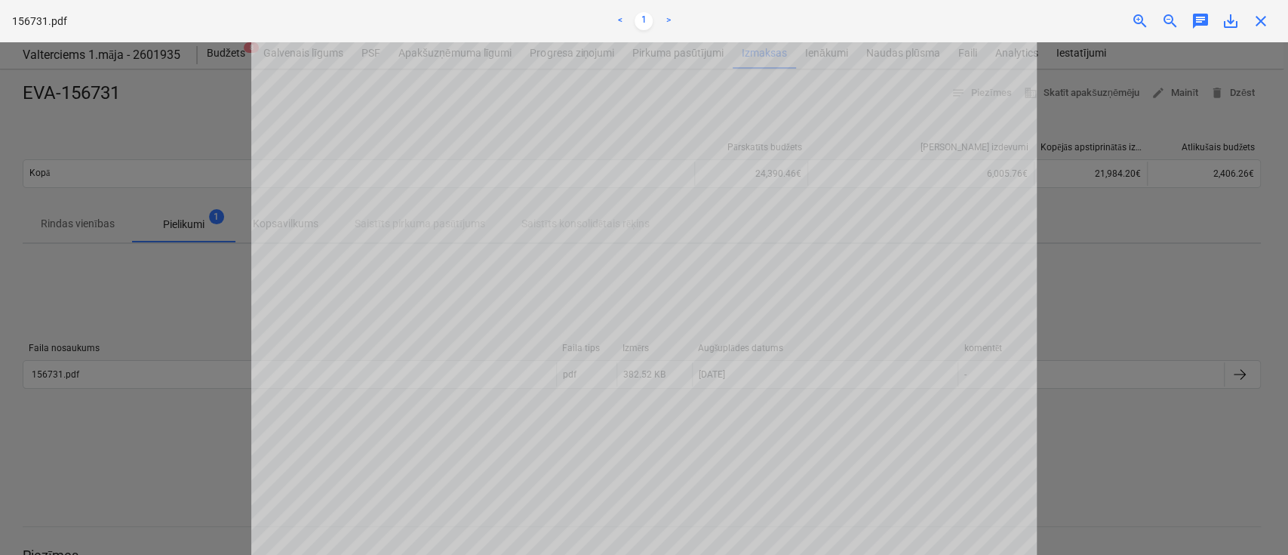
scroll to position [100, 0]
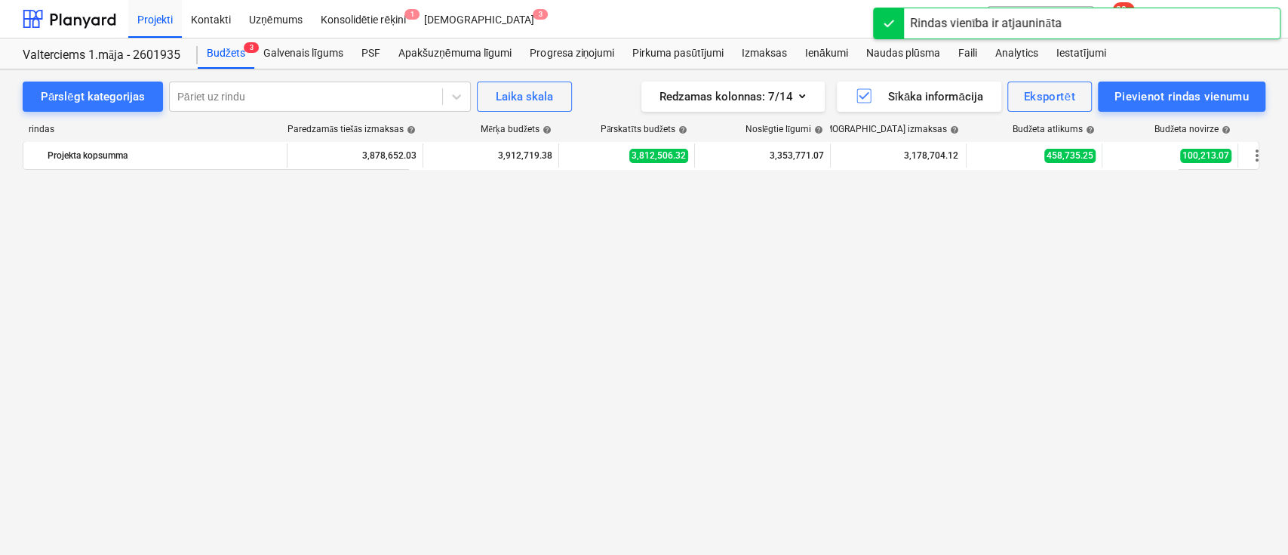
scroll to position [3648, 0]
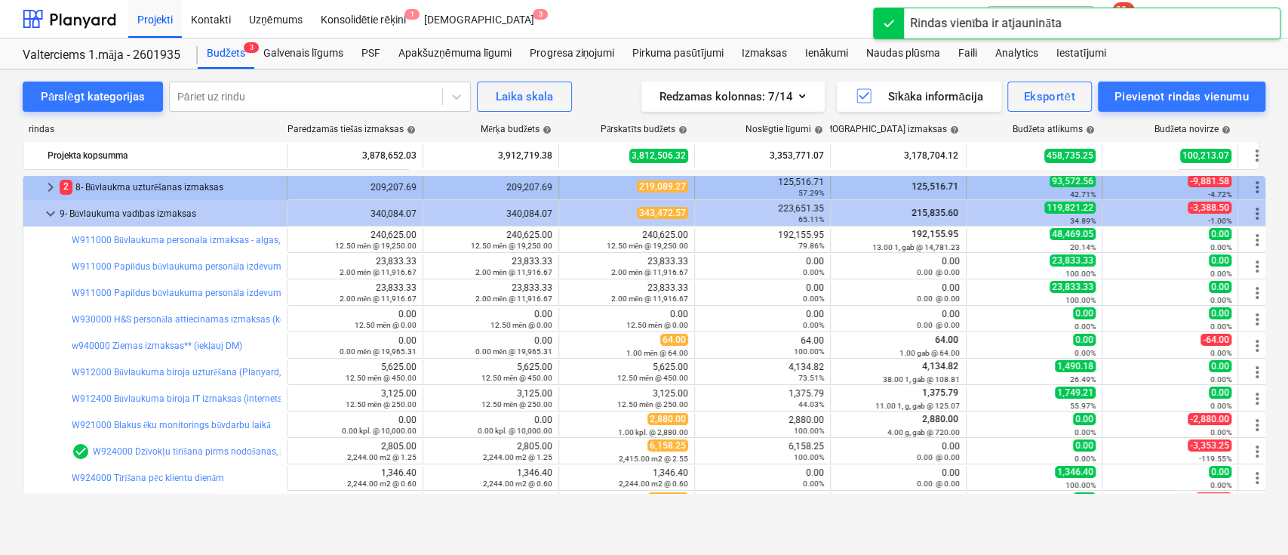
click at [51, 186] on span "keyboard_arrow_right" at bounding box center [51, 187] width 18 height 18
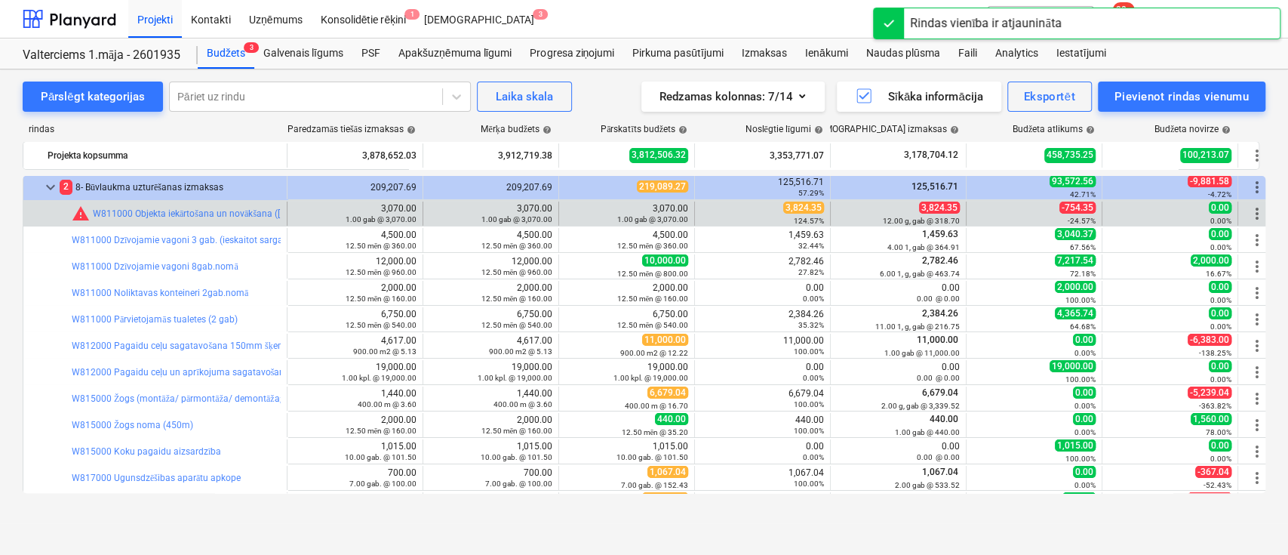
click at [802, 205] on span "3,824.35" at bounding box center [803, 207] width 41 height 12
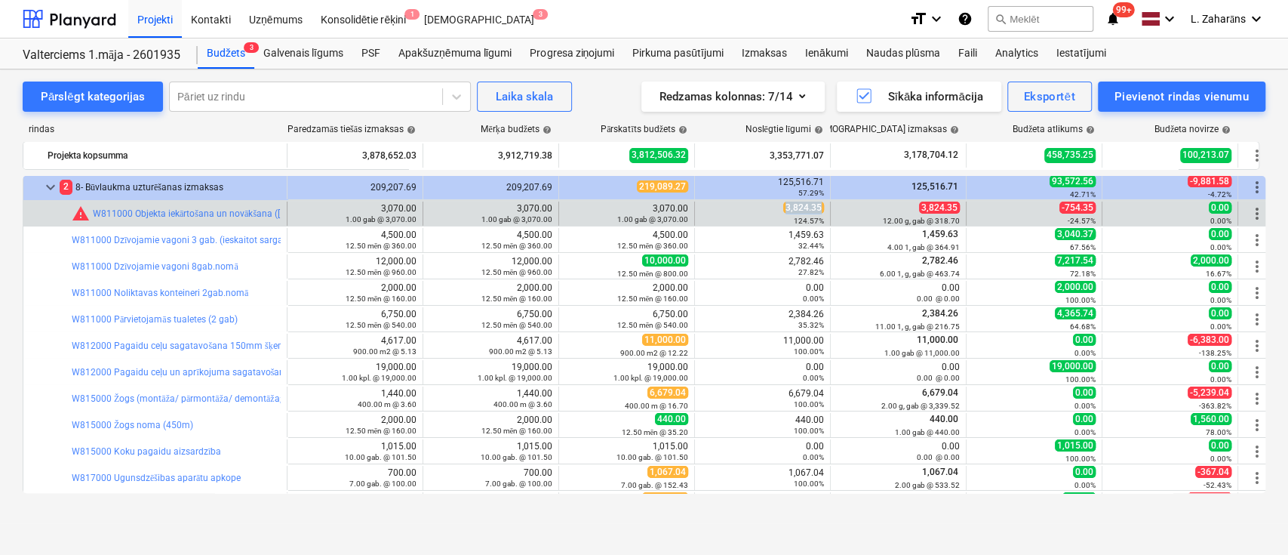
click at [802, 205] on span "3,824.35" at bounding box center [803, 207] width 41 height 12
copy span "3,824.35"
click at [576, 208] on span "edit" at bounding box center [574, 214] width 12 height 12
type textarea "x"
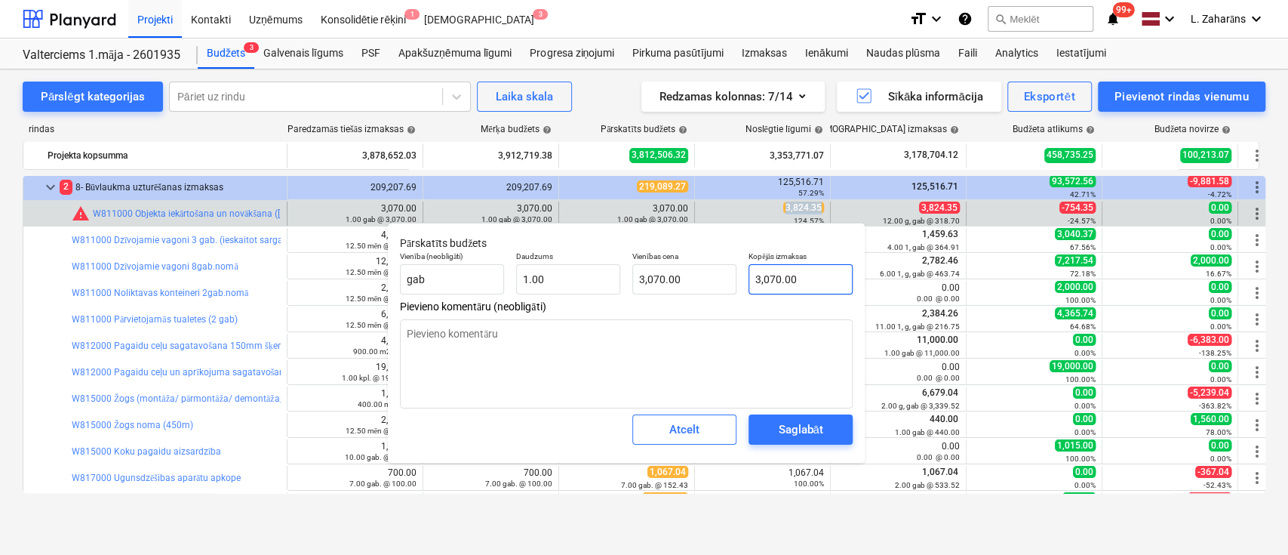
type input "3070"
click at [819, 276] on input "3070" at bounding box center [801, 279] width 104 height 30
paste input ",824.35"
type textarea "x"
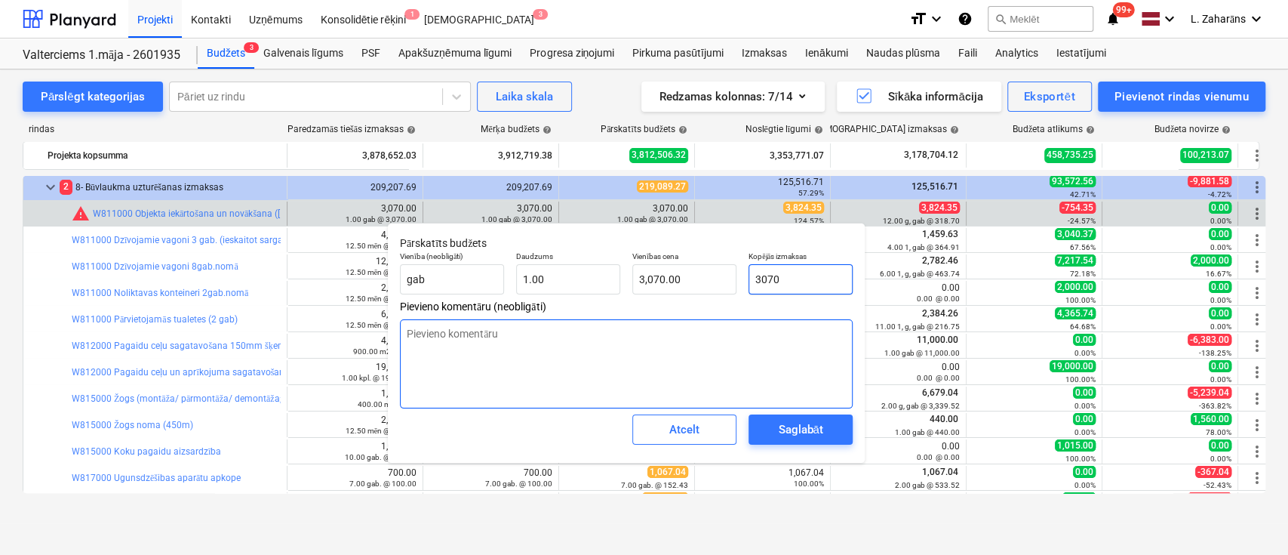
type input "3,824.35"
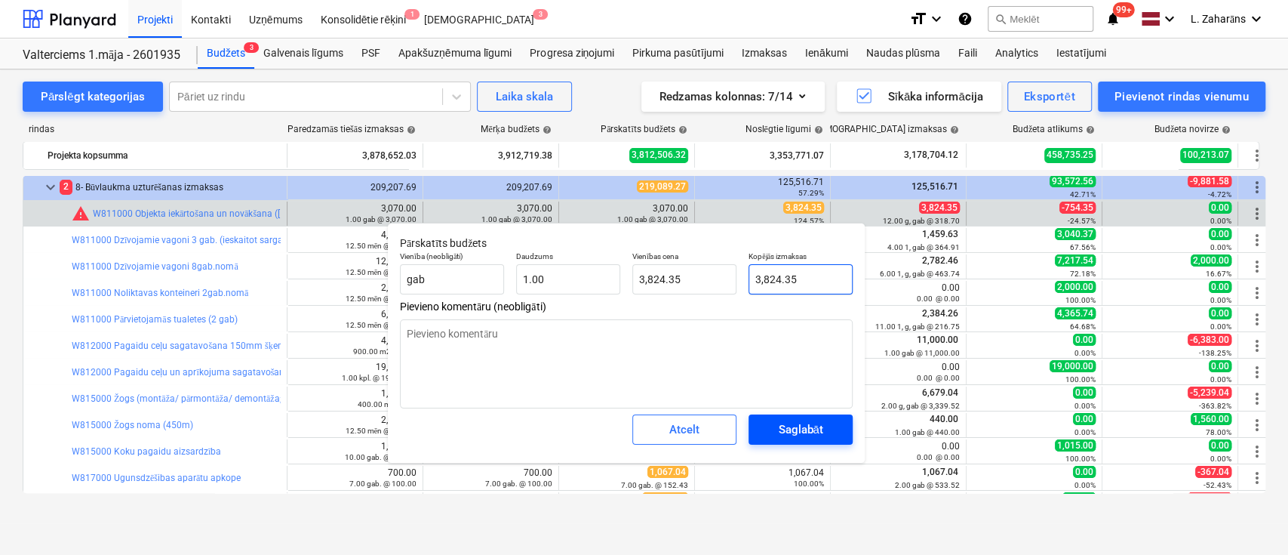
type input "3,824.35"
click at [794, 414] on button "Saglabāt" at bounding box center [801, 429] width 104 height 30
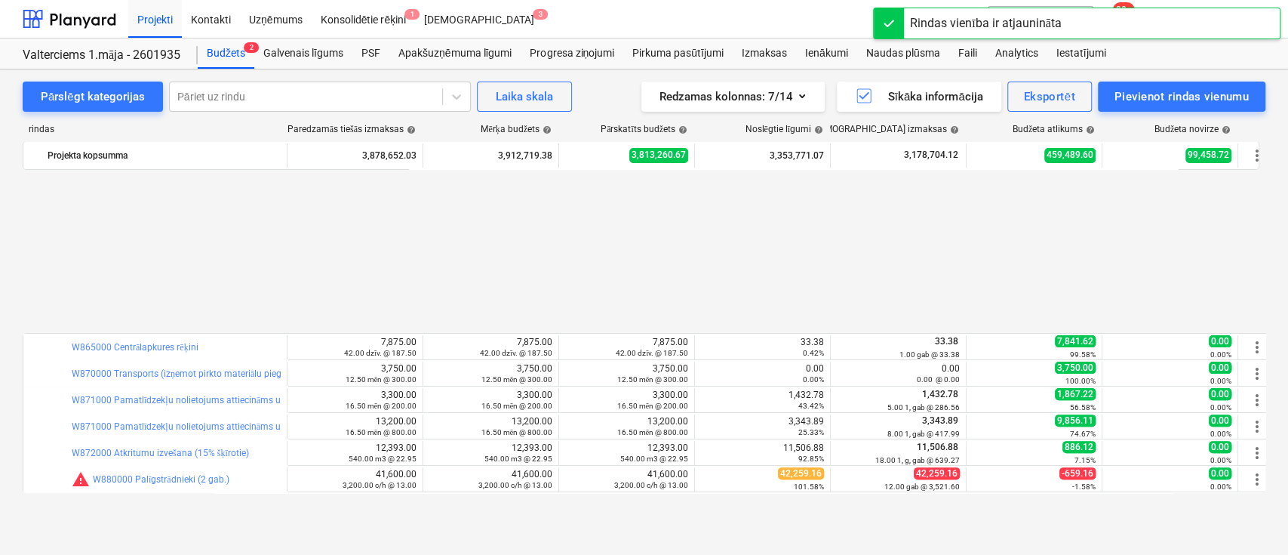
scroll to position [4322, 0]
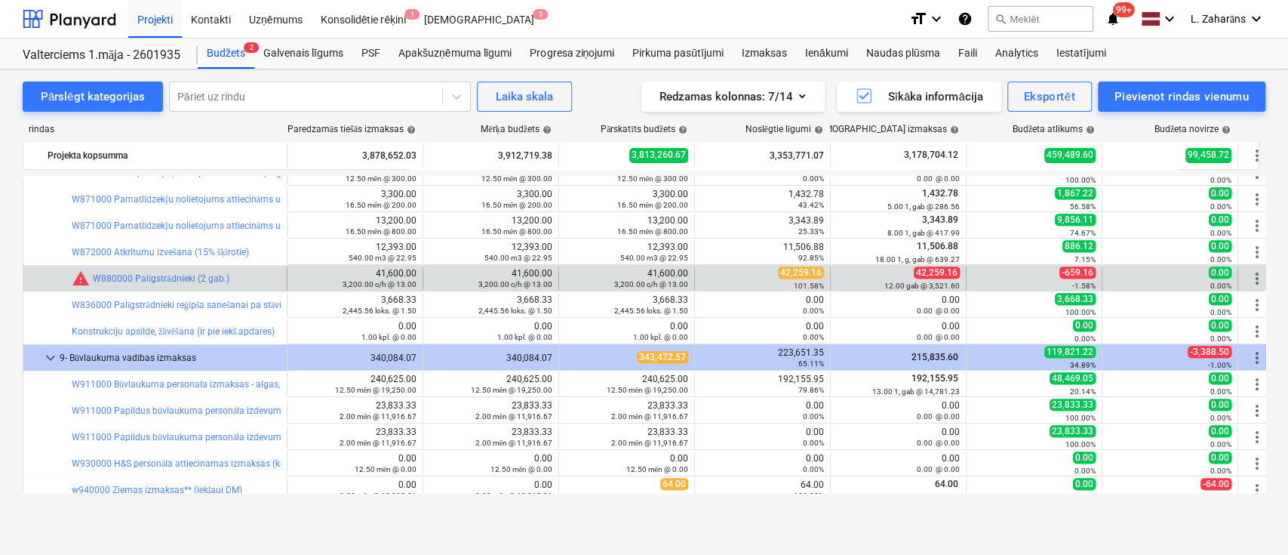
click at [803, 272] on span "42,259.16" at bounding box center [801, 272] width 46 height 12
copy span "42,259.16"
click at [577, 272] on span "edit" at bounding box center [574, 278] width 12 height 12
type textarea "x"
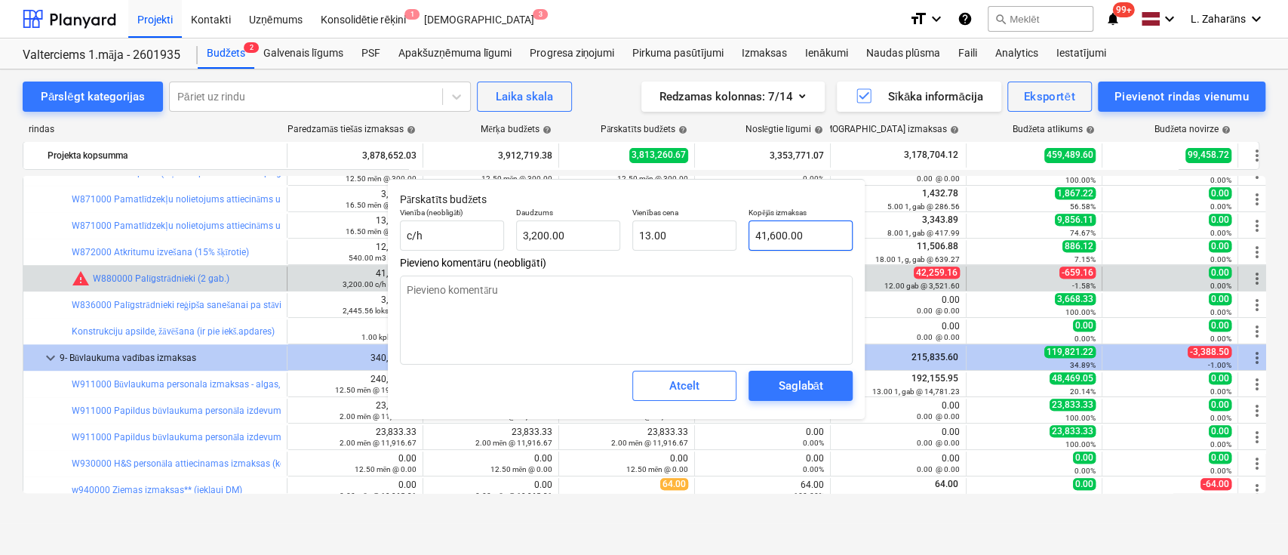
type input "41600"
click at [809, 234] on input "41600" at bounding box center [801, 235] width 104 height 30
paste input "2,259.16"
type textarea "x"
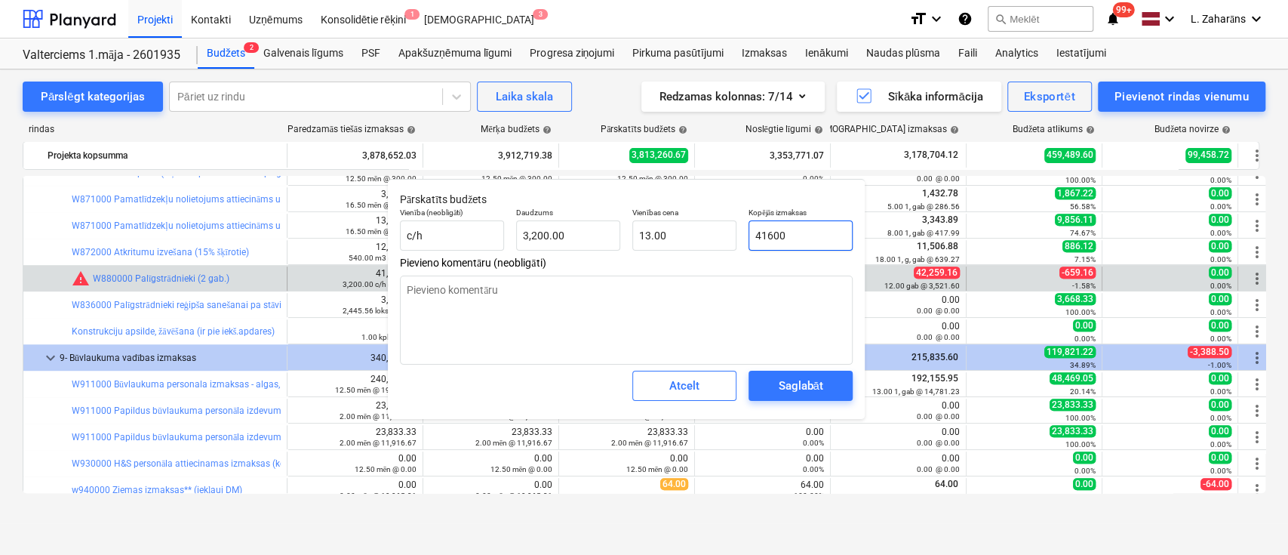
type input "42,259.16"
type input "13.21"
click at [762, 235] on input "42,259.16" at bounding box center [801, 235] width 104 height 30
type textarea "x"
type input "44,259.16"
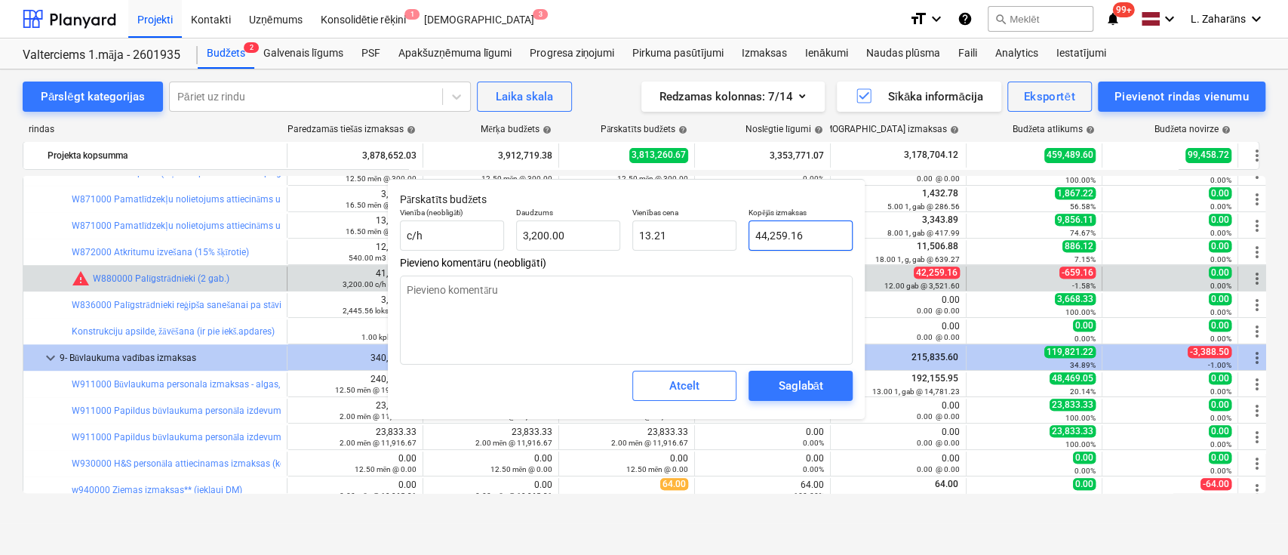
type input "13.83"
click at [776, 386] on span "Saglabāt" at bounding box center [801, 386] width 68 height 20
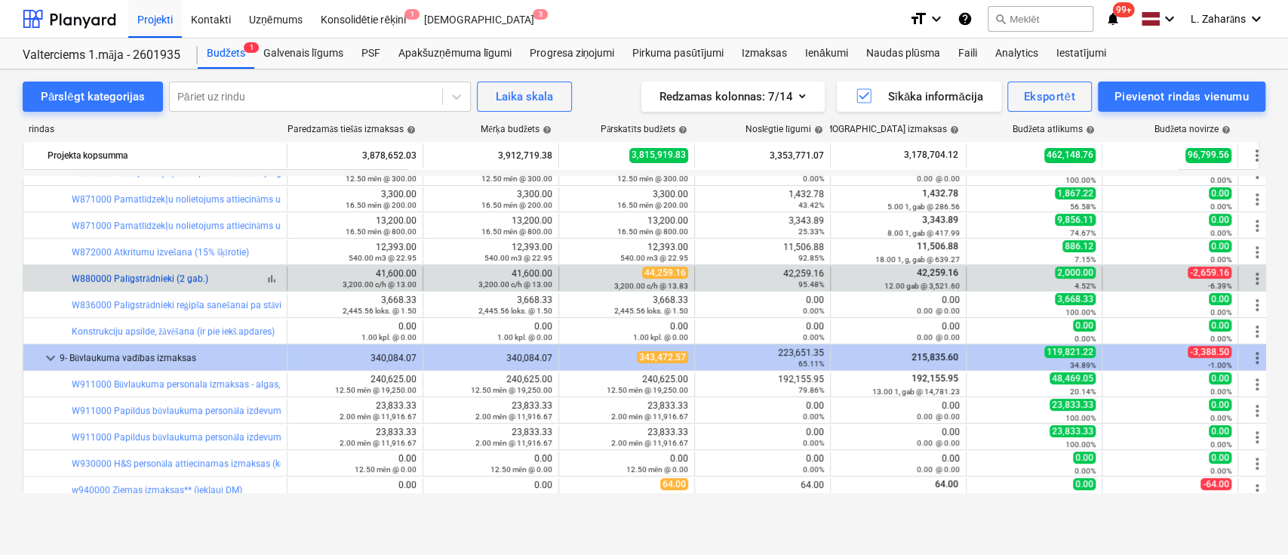
click at [156, 275] on link "W880000 Palīgstrādnieki (2 gab.)" at bounding box center [140, 278] width 137 height 11
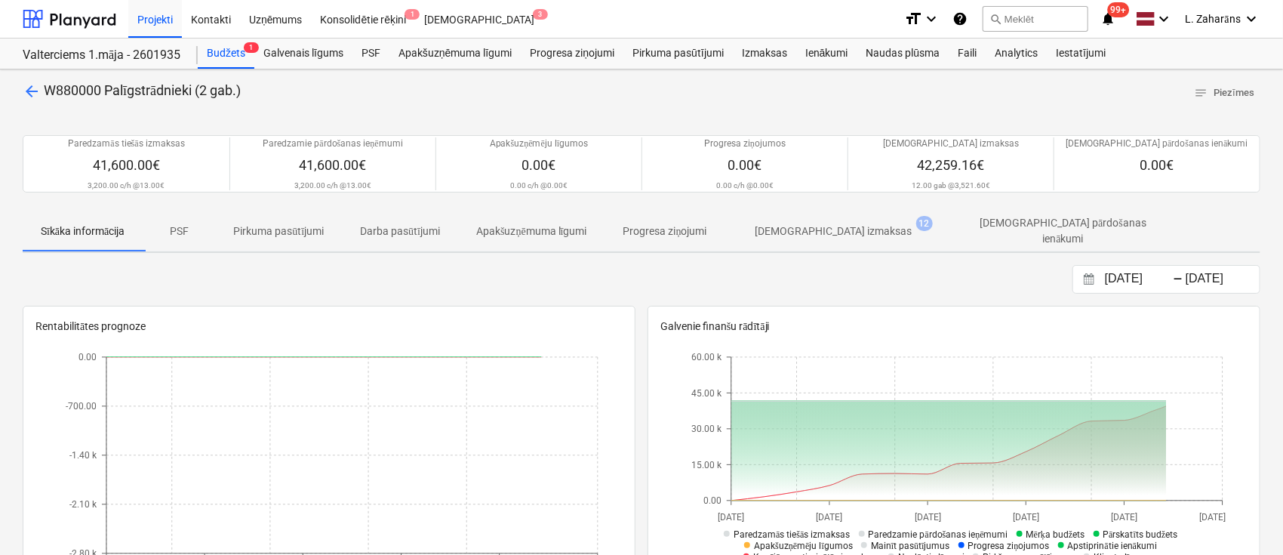
drag, startPoint x: 799, startPoint y: 223, endPoint x: 767, endPoint y: 254, distance: 44.3
click at [799, 224] on p "[DEMOGRAPHIC_DATA] izmaksas" at bounding box center [833, 231] width 157 height 16
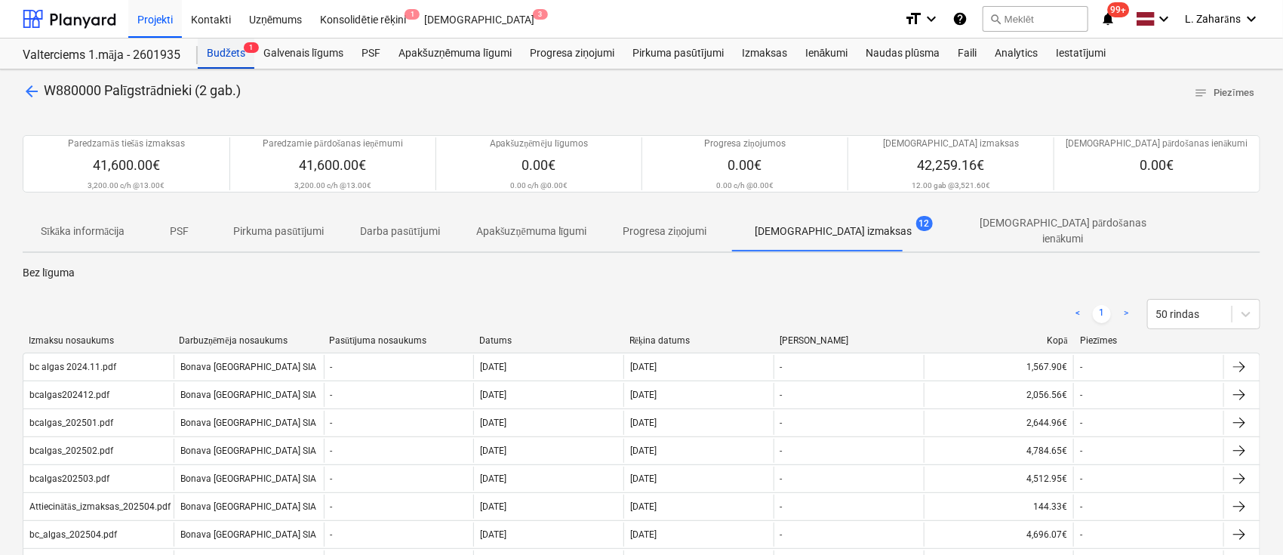
click at [236, 54] on div "Budžets 1" at bounding box center [226, 53] width 57 height 30
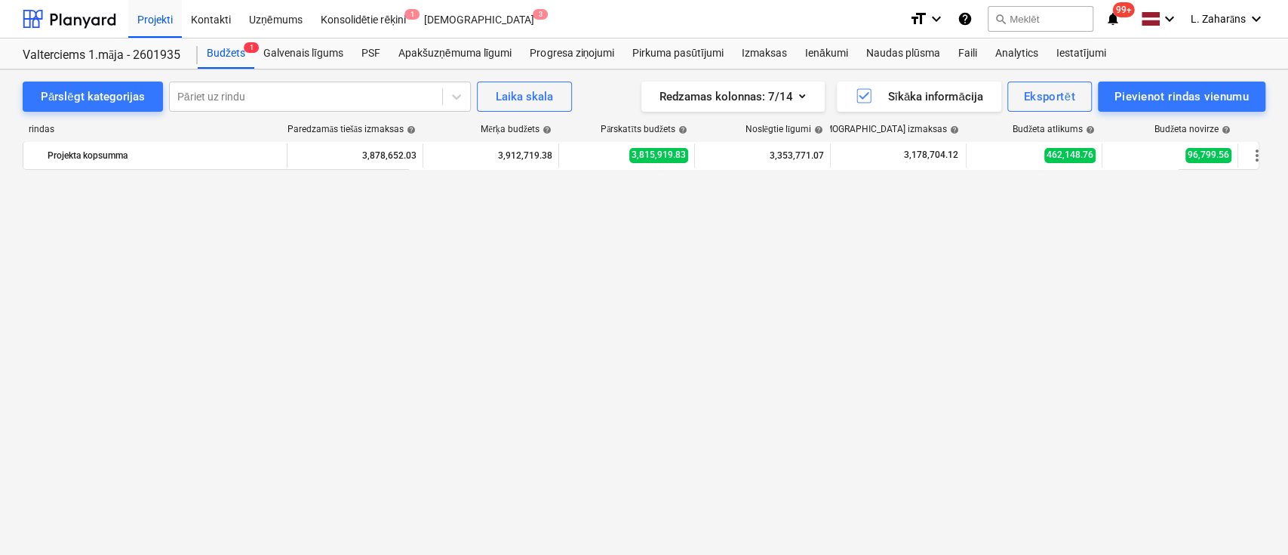
scroll to position [4322, 0]
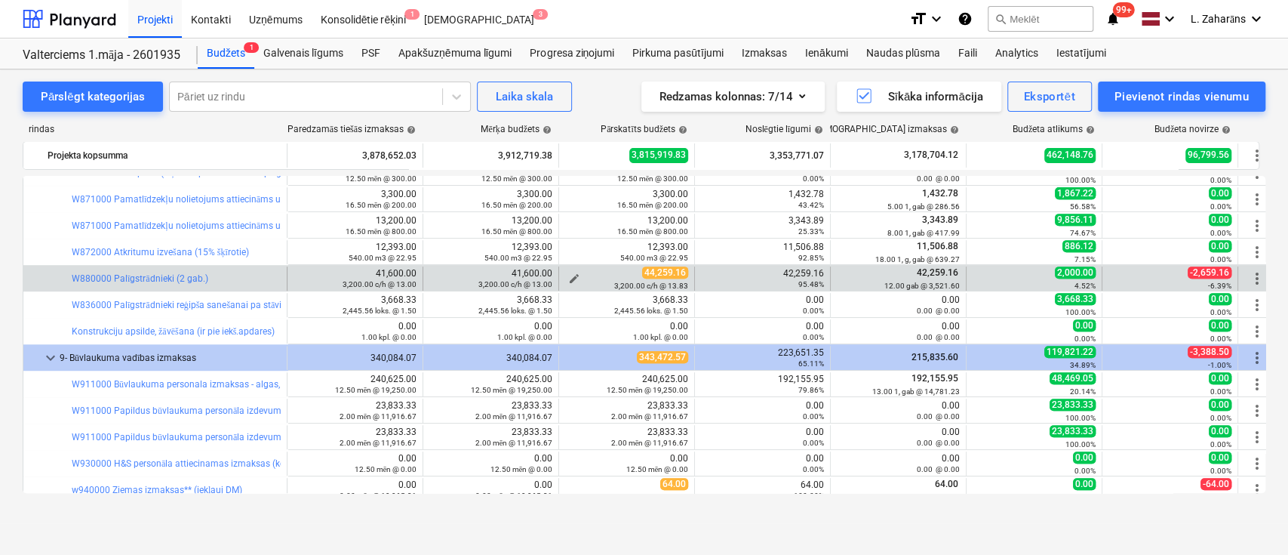
click at [573, 275] on span "edit" at bounding box center [574, 278] width 12 height 12
type textarea "x"
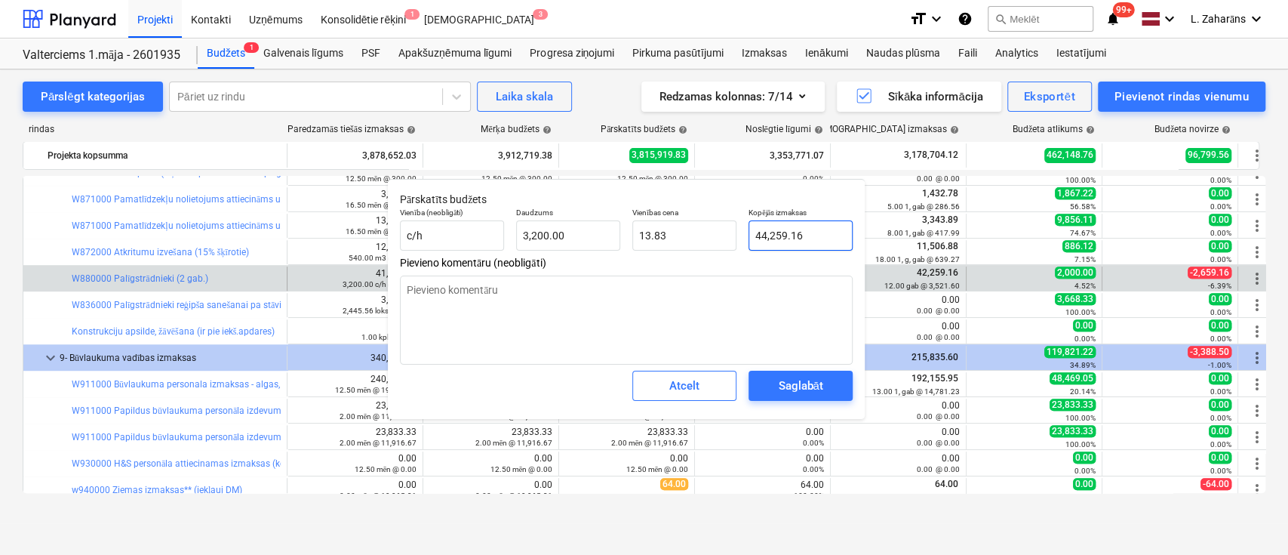
type input "44259.16"
click at [761, 235] on input "44259.16" at bounding box center [801, 235] width 104 height 30
type textarea "x"
type input "46259.16"
type input "14.46"
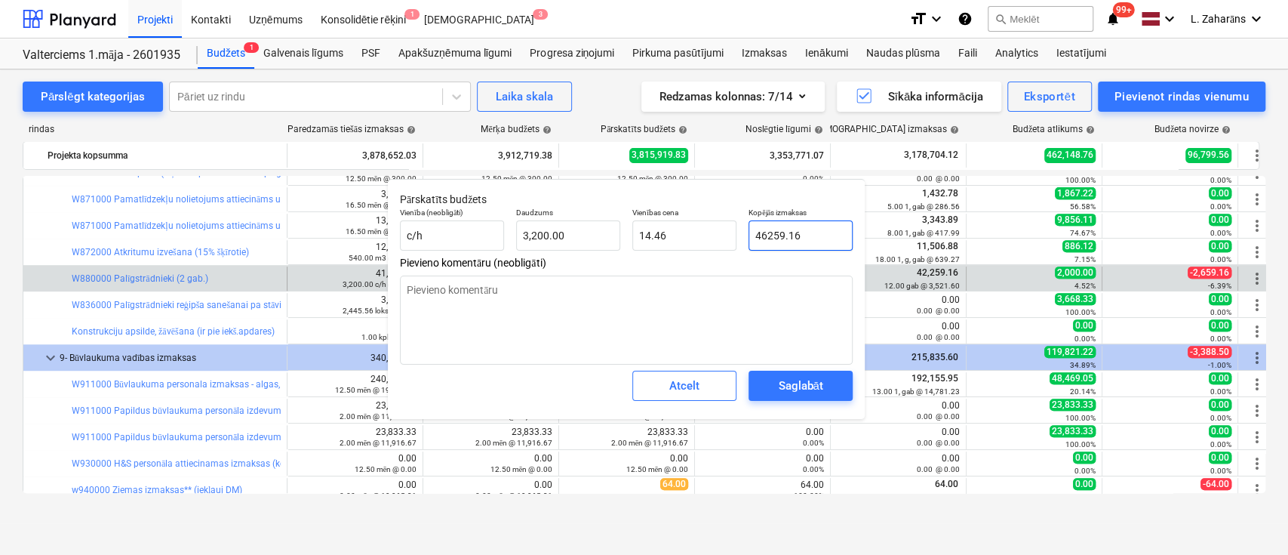
type input "4259.16"
type textarea "x"
type input "1.33"
type textarea "x"
type input "47259.16"
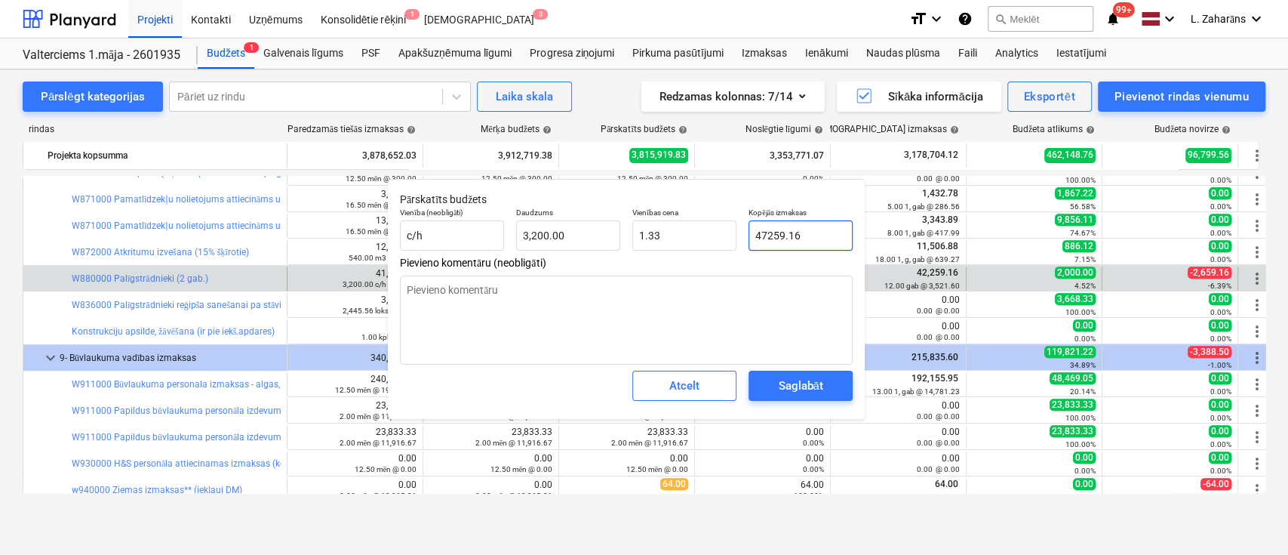
type input "14.77"
click at [799, 389] on div "Saglabāt" at bounding box center [800, 386] width 45 height 20
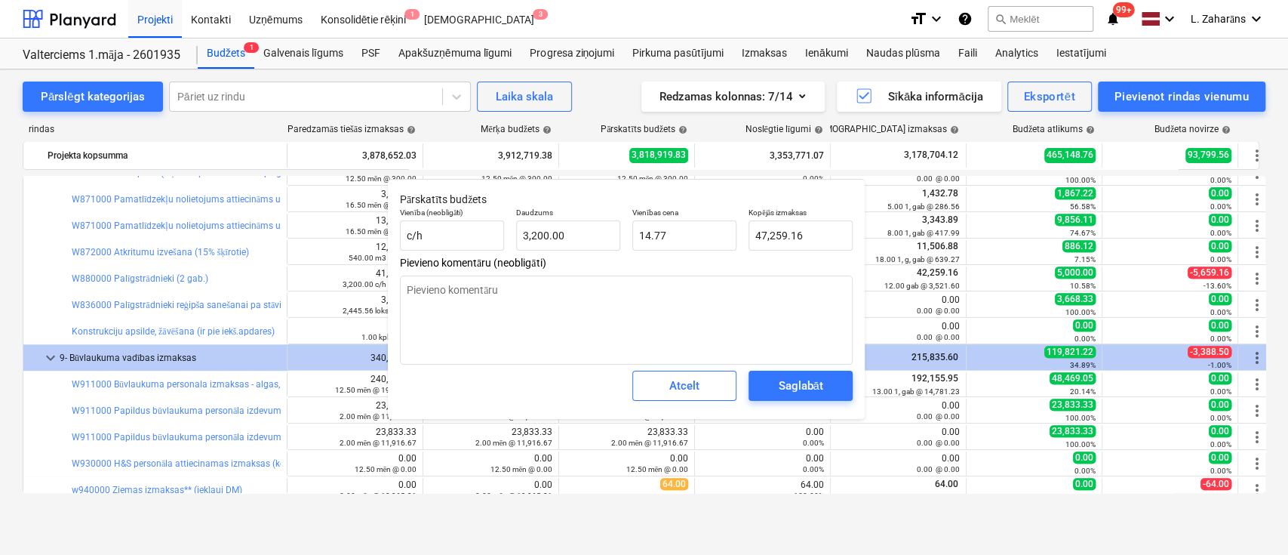
type textarea "x"
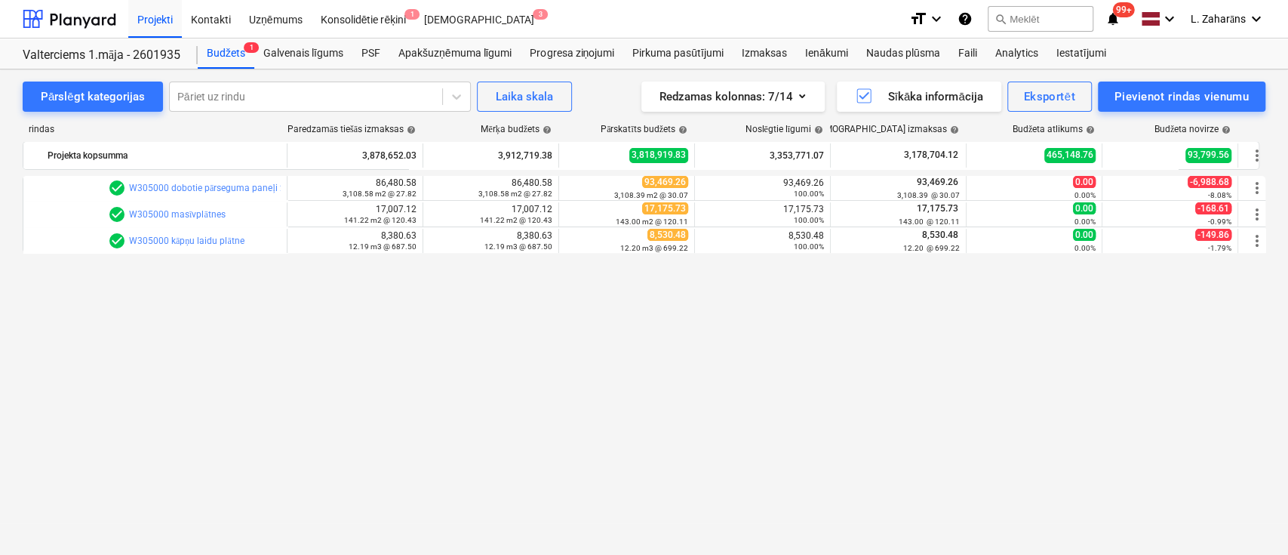
scroll to position [0, 0]
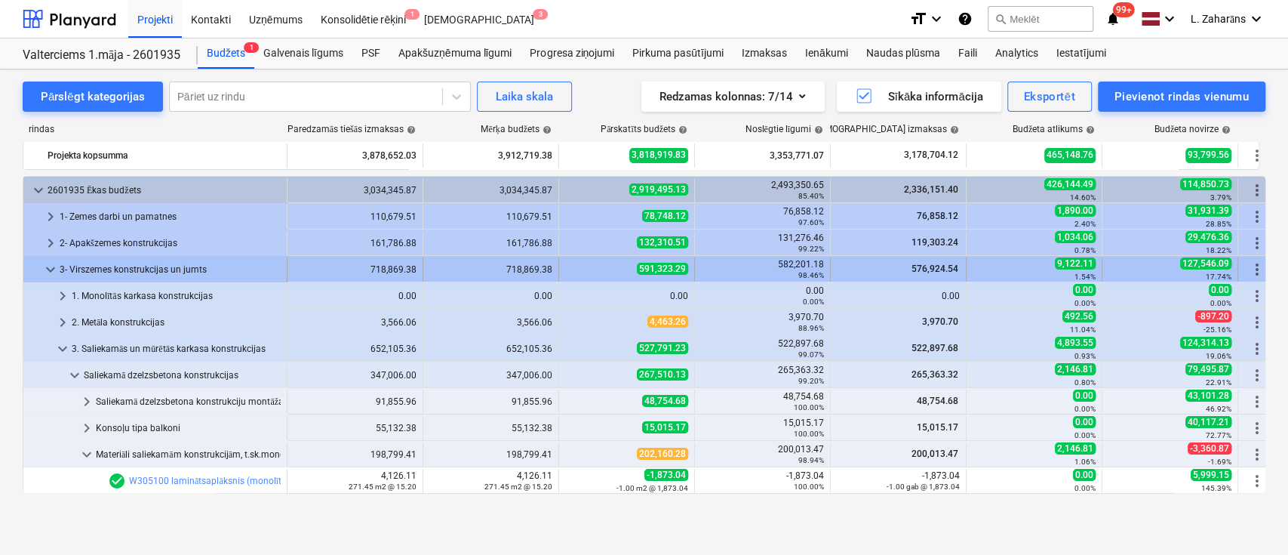
click at [54, 265] on span "keyboard_arrow_down" at bounding box center [51, 269] width 18 height 18
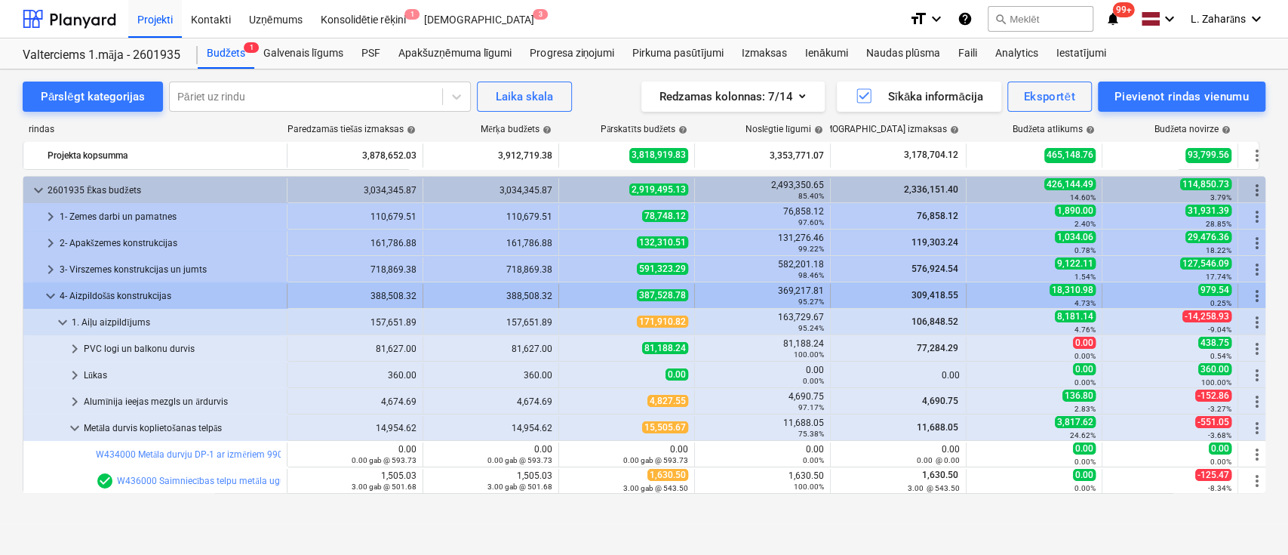
click at [51, 293] on span "keyboard_arrow_down" at bounding box center [51, 296] width 18 height 18
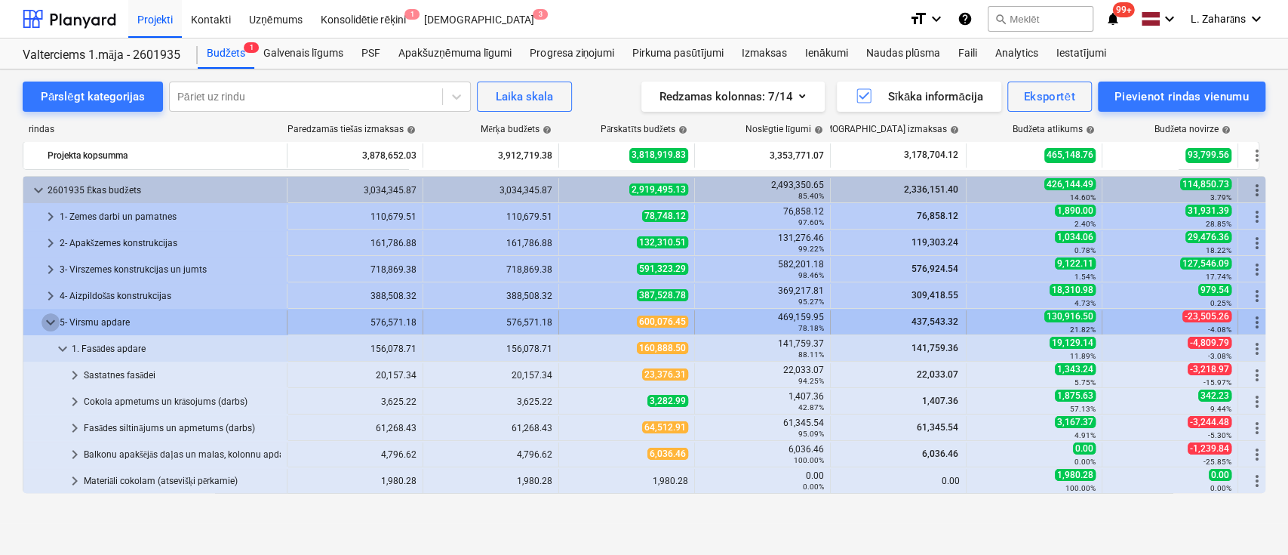
click at [50, 317] on span "keyboard_arrow_down" at bounding box center [51, 322] width 18 height 18
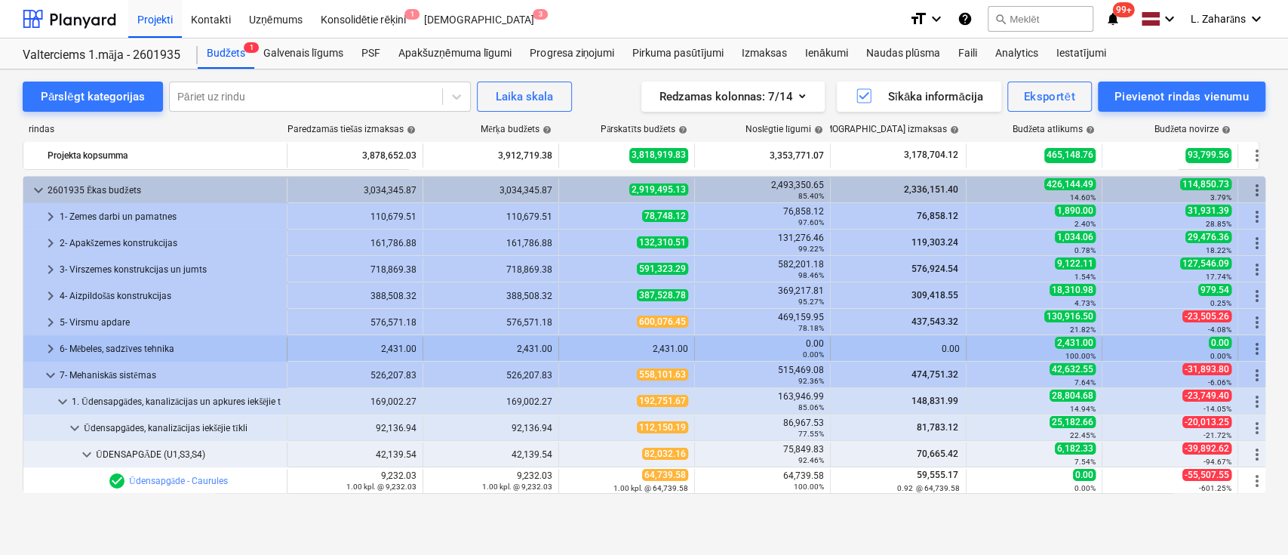
click at [47, 346] on span "keyboard_arrow_right" at bounding box center [51, 349] width 18 height 18
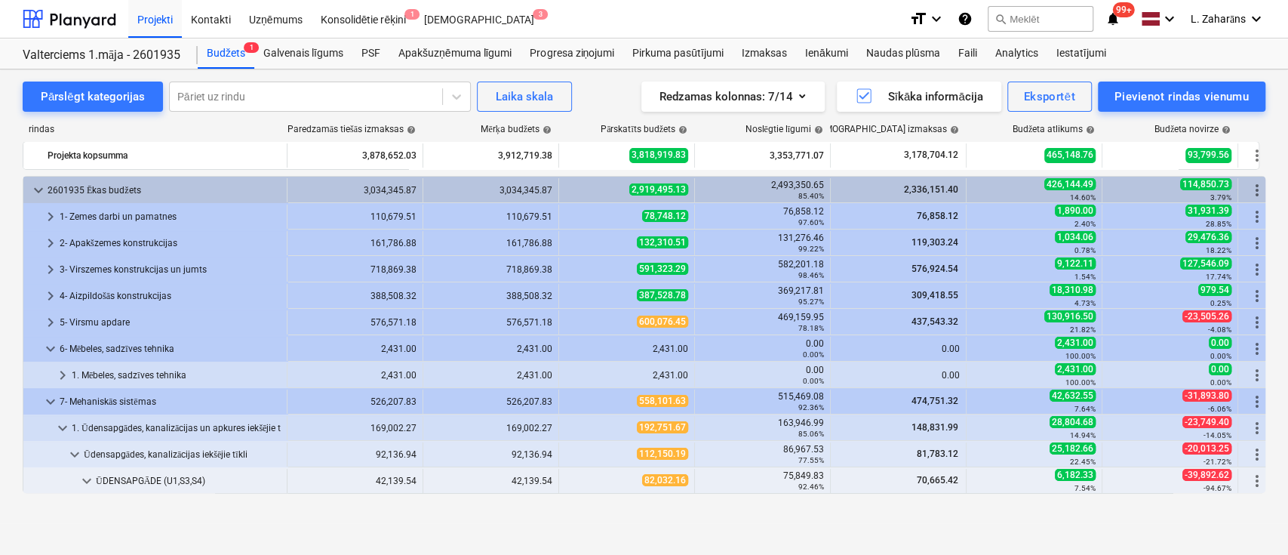
click at [47, 346] on span "keyboard_arrow_down" at bounding box center [51, 349] width 18 height 18
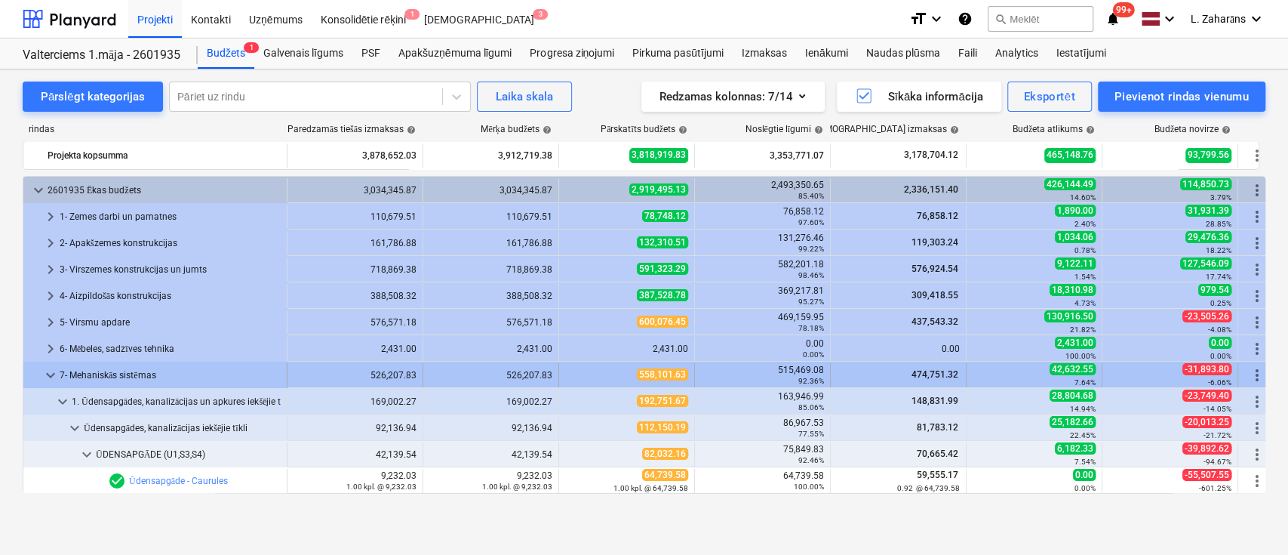
click at [51, 371] on span "keyboard_arrow_down" at bounding box center [51, 375] width 18 height 18
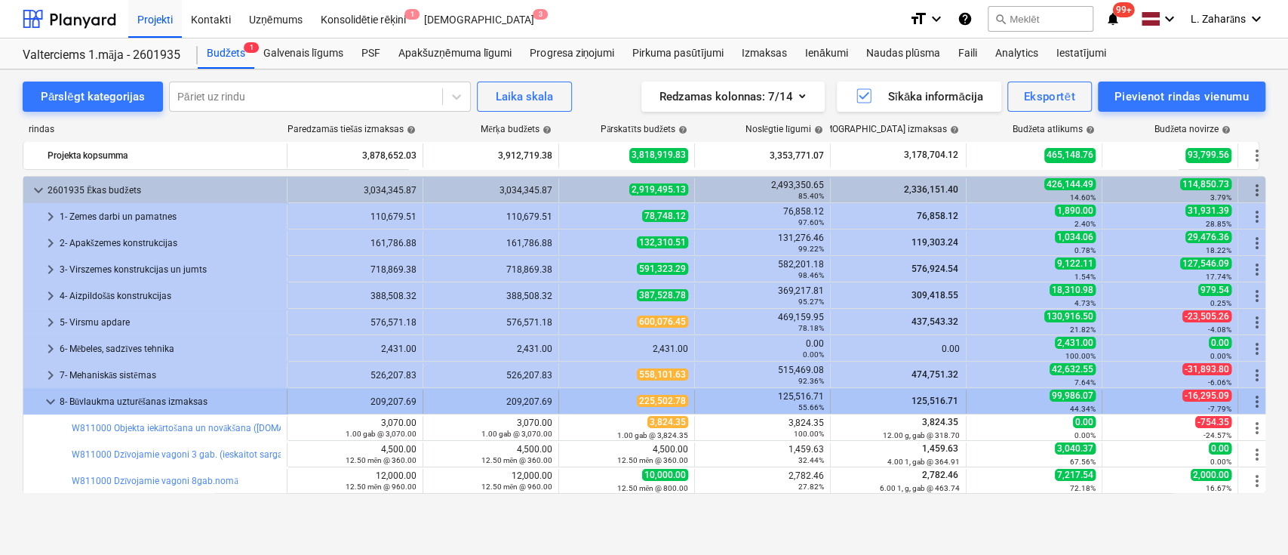
click at [45, 397] on span "keyboard_arrow_down" at bounding box center [51, 401] width 18 height 18
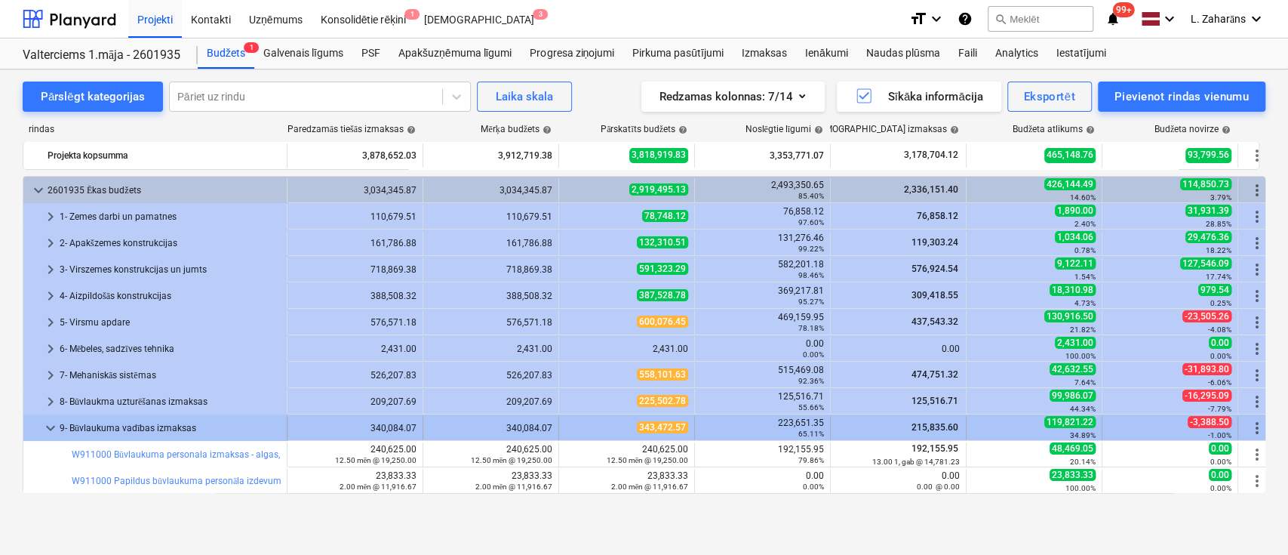
click at [49, 424] on span "keyboard_arrow_down" at bounding box center [51, 428] width 18 height 18
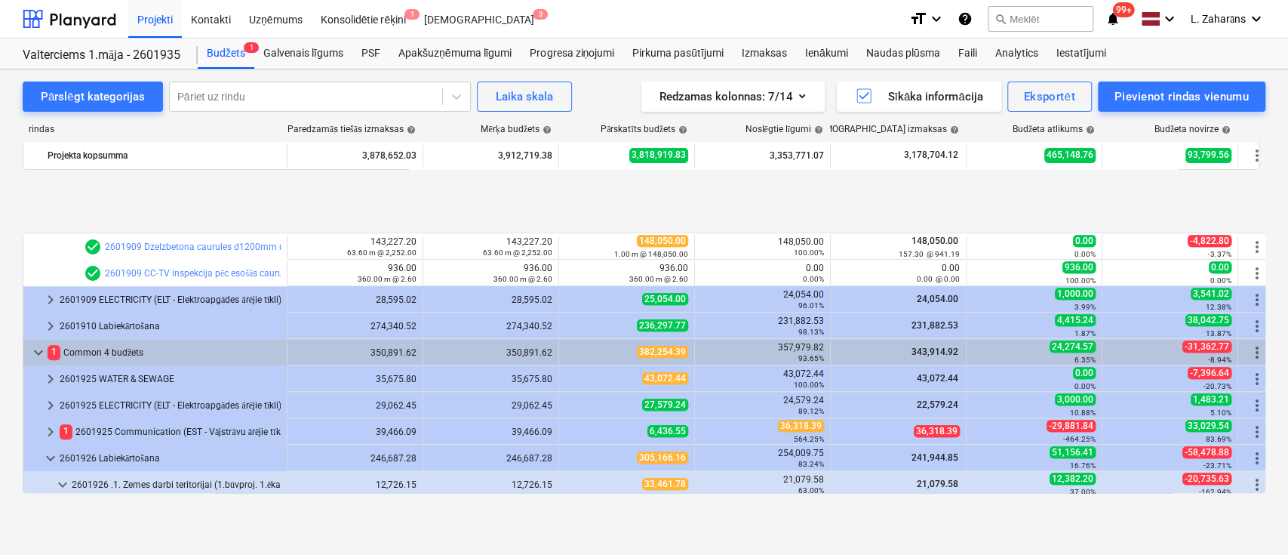
scroll to position [704, 0]
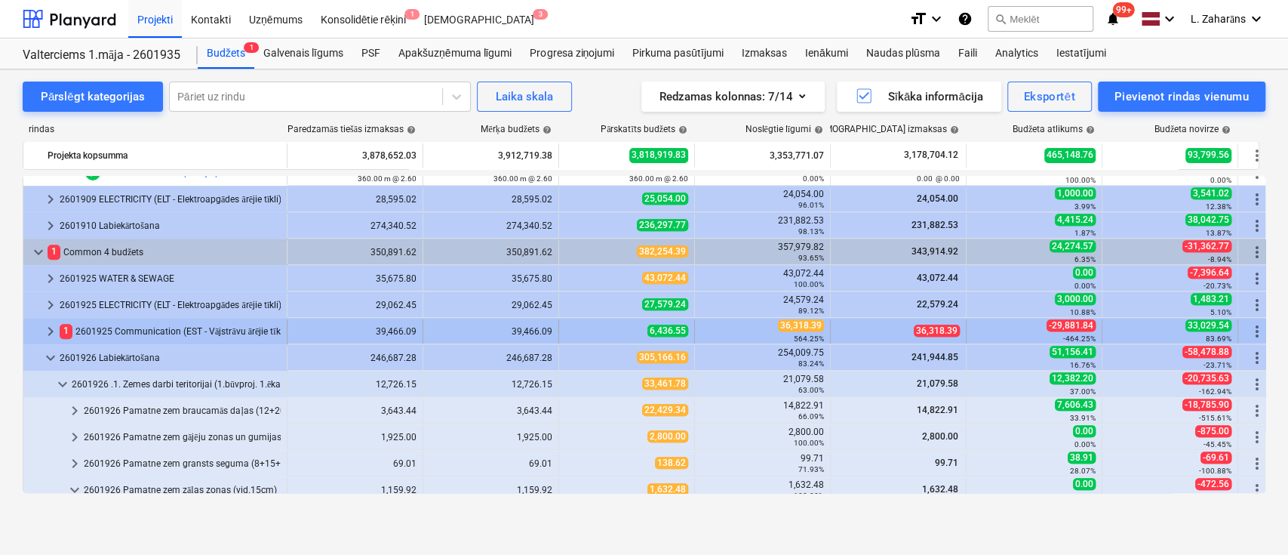
click at [52, 323] on span "keyboard_arrow_right" at bounding box center [51, 331] width 18 height 18
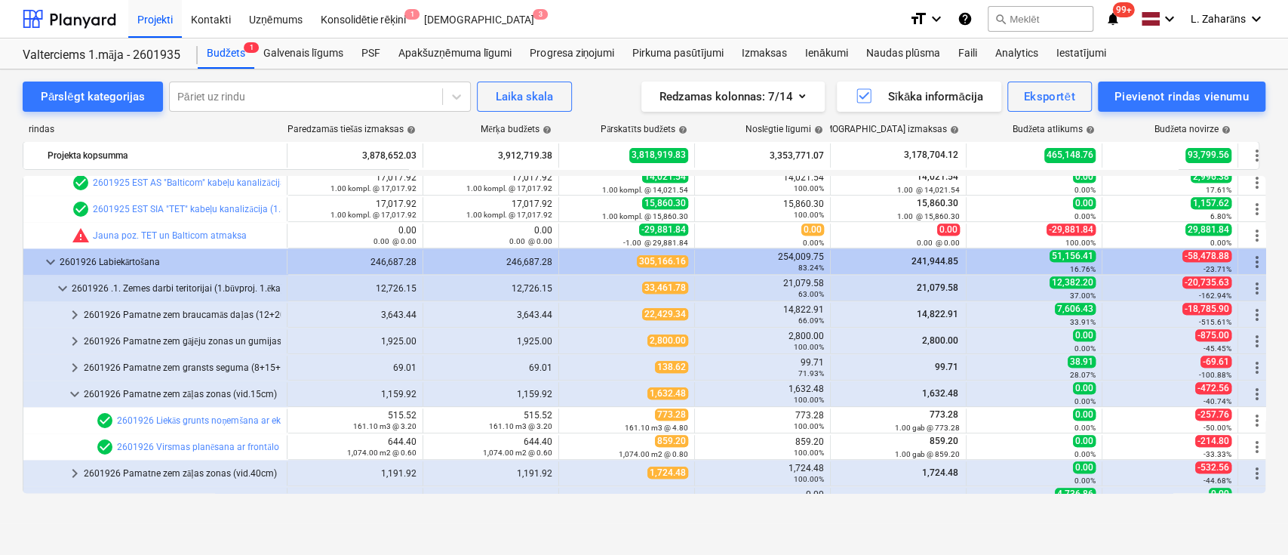
scroll to position [804, 0]
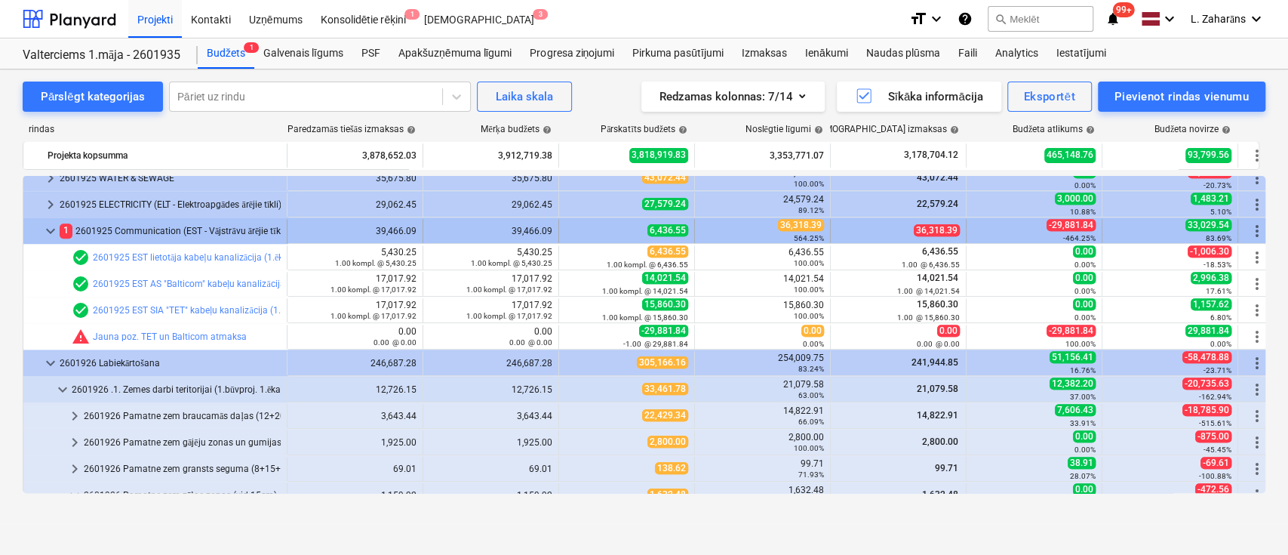
click at [45, 234] on span "keyboard_arrow_down" at bounding box center [51, 231] width 18 height 18
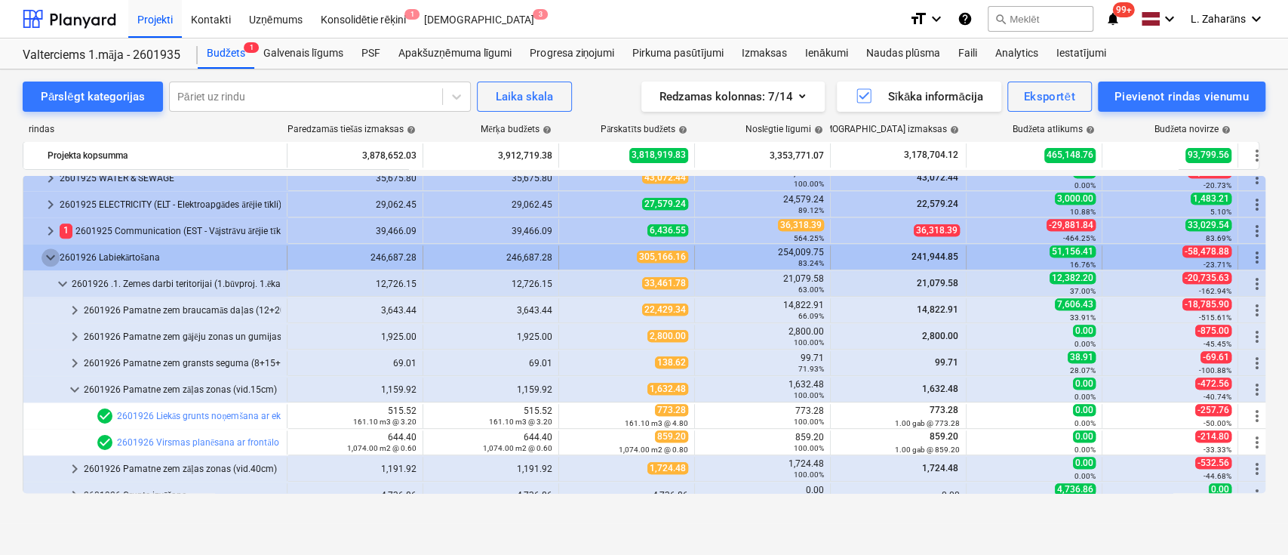
click at [46, 256] on span "keyboard_arrow_down" at bounding box center [51, 257] width 18 height 18
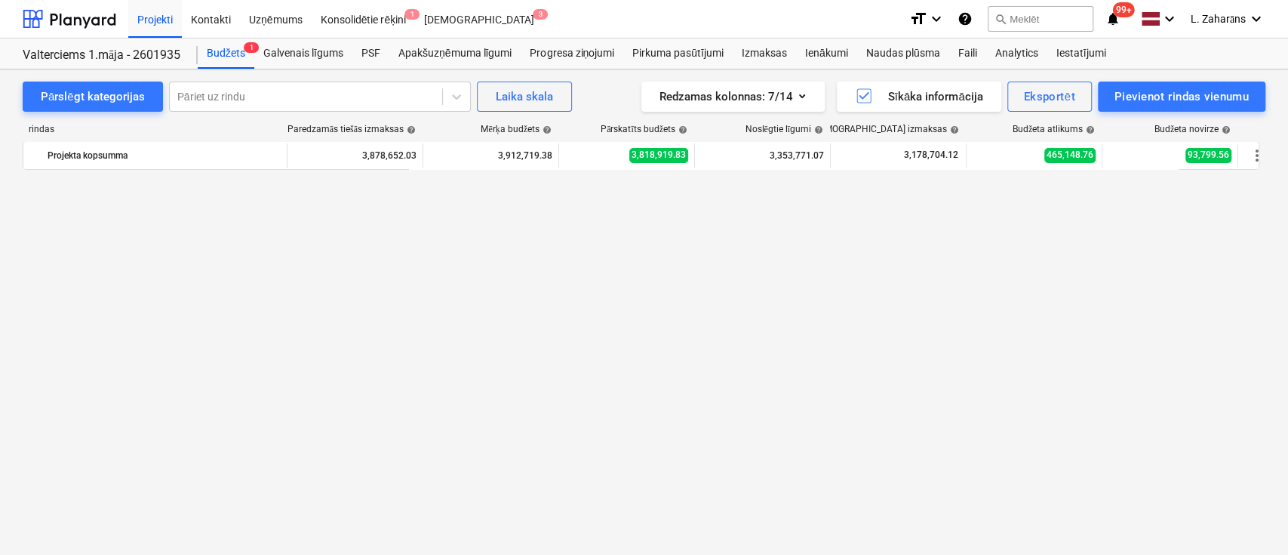
scroll to position [178, 0]
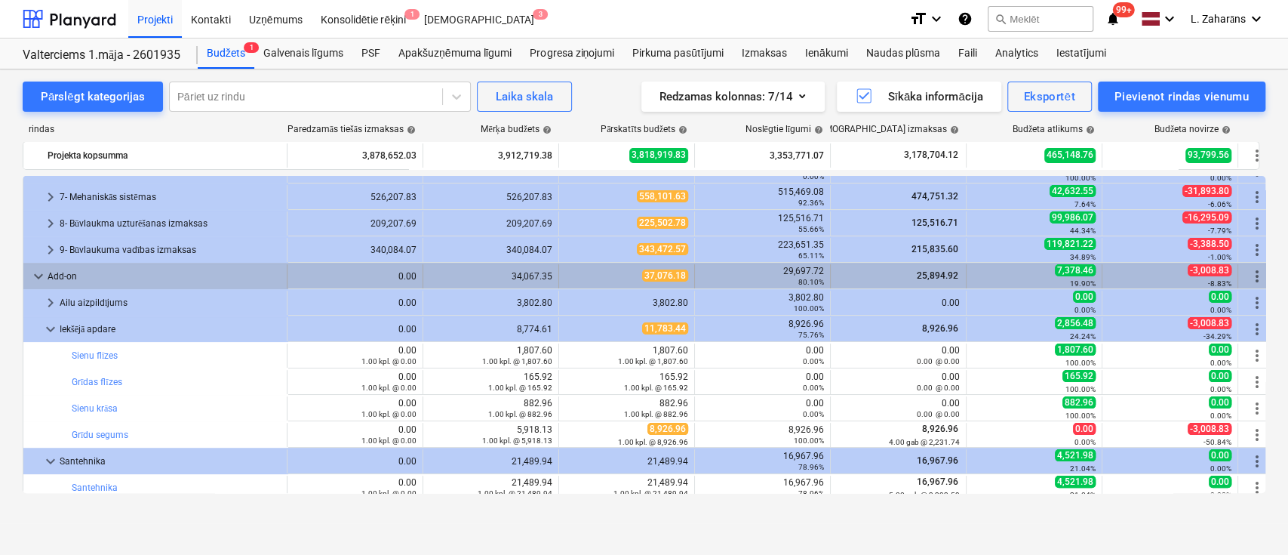
click at [35, 275] on span "keyboard_arrow_down" at bounding box center [38, 276] width 18 height 18
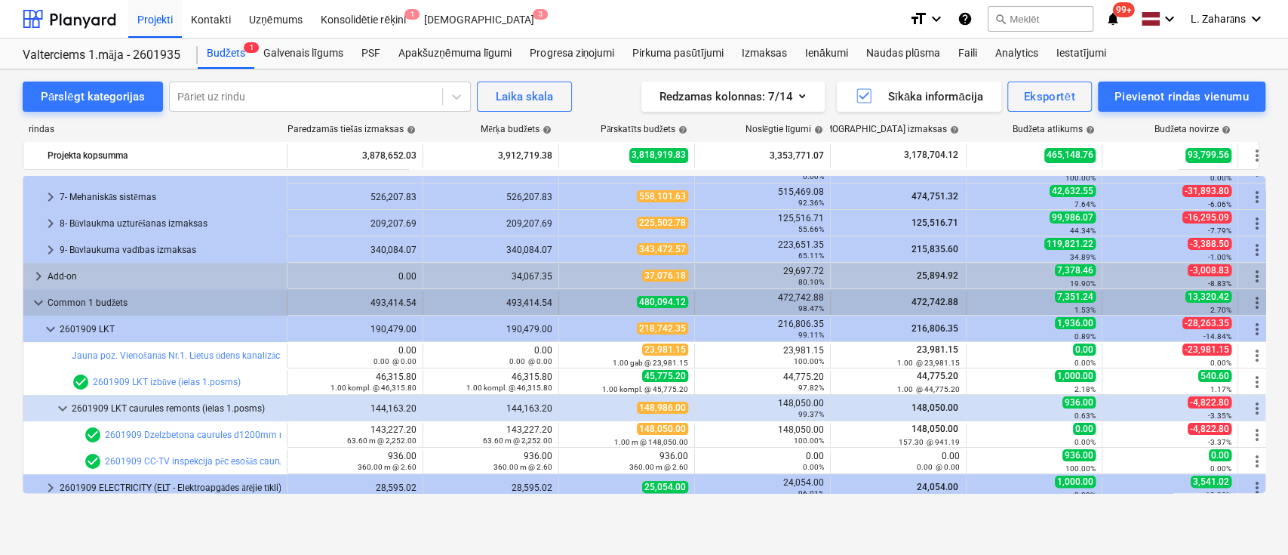
click at [42, 300] on span "keyboard_arrow_down" at bounding box center [38, 303] width 18 height 18
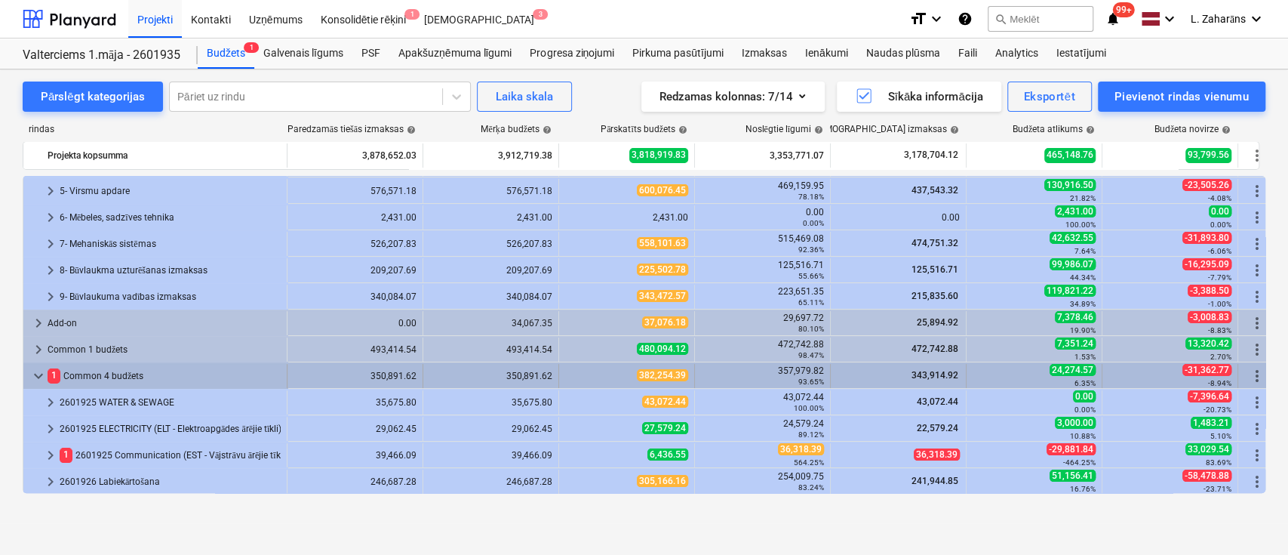
click at [38, 373] on span "keyboard_arrow_down" at bounding box center [38, 376] width 18 height 18
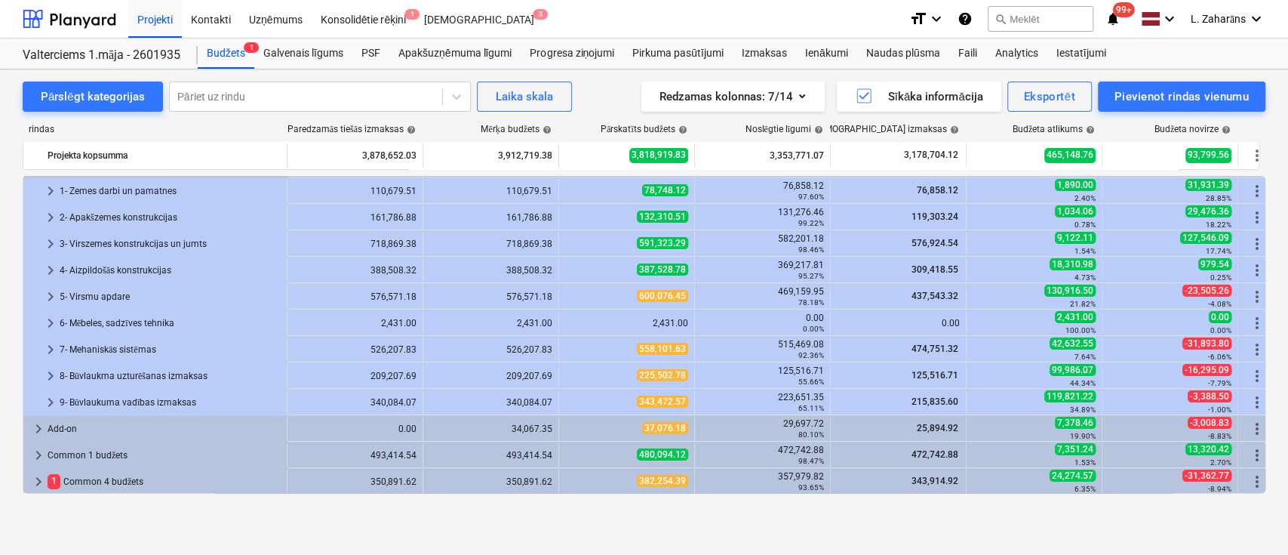
scroll to position [0, 0]
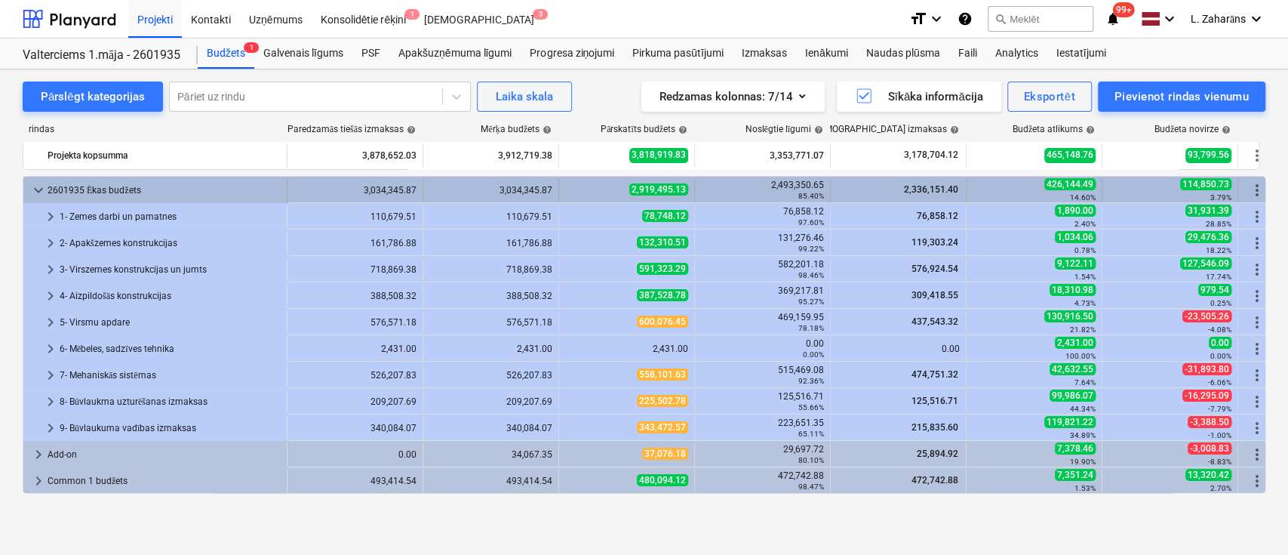
click at [37, 189] on span "keyboard_arrow_down" at bounding box center [38, 190] width 18 height 18
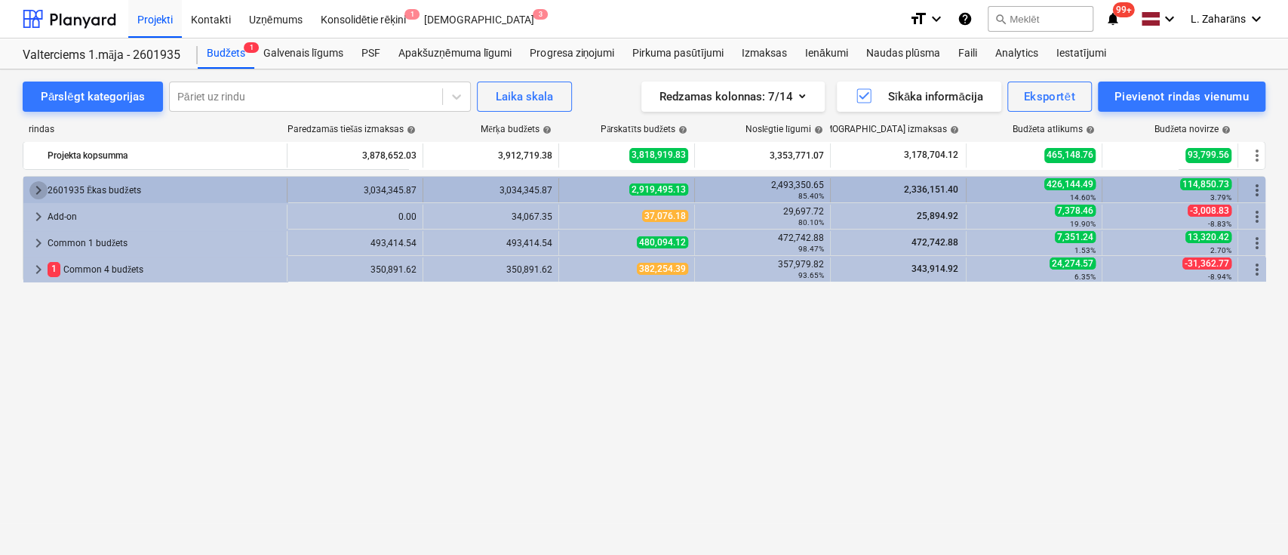
click at [34, 184] on span "keyboard_arrow_right" at bounding box center [38, 190] width 18 height 18
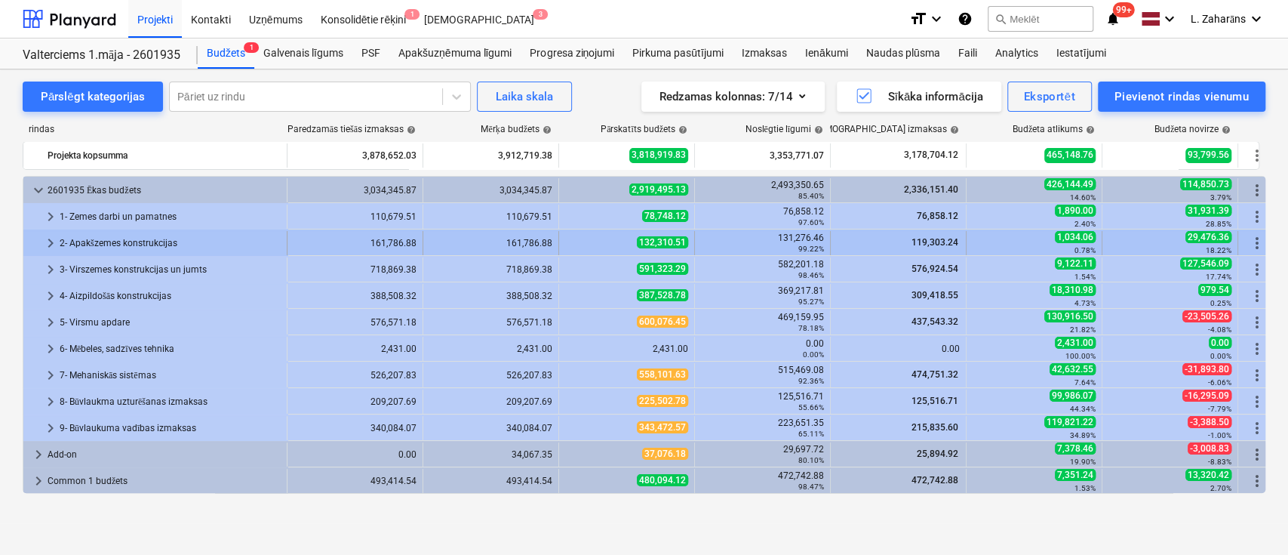
click at [44, 238] on span "keyboard_arrow_right" at bounding box center [51, 243] width 18 height 18
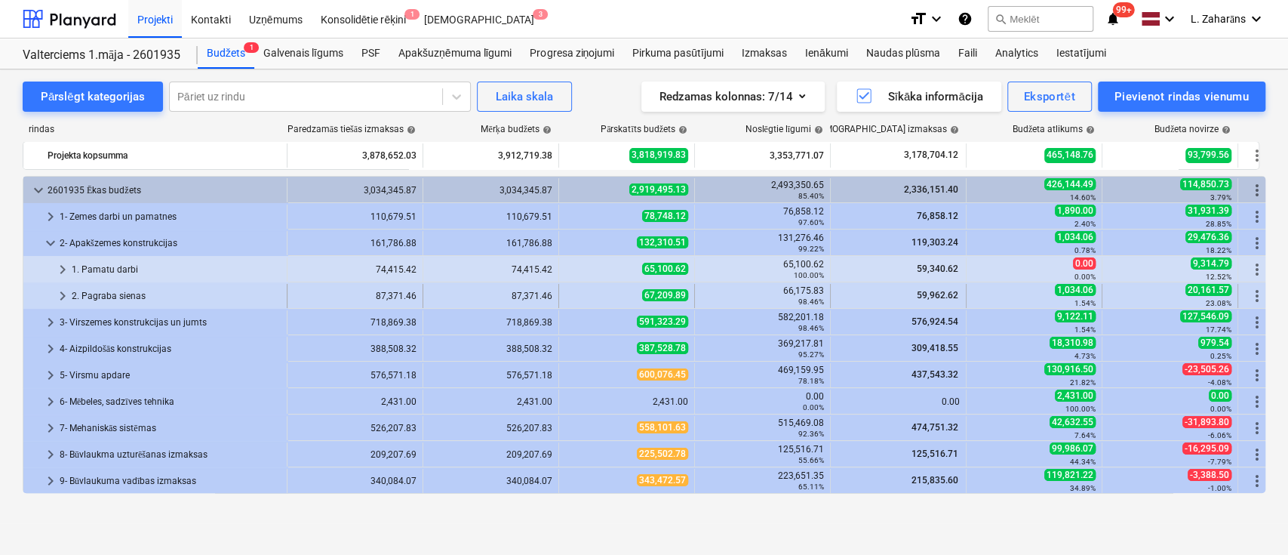
click at [63, 294] on span "keyboard_arrow_right" at bounding box center [63, 296] width 18 height 18
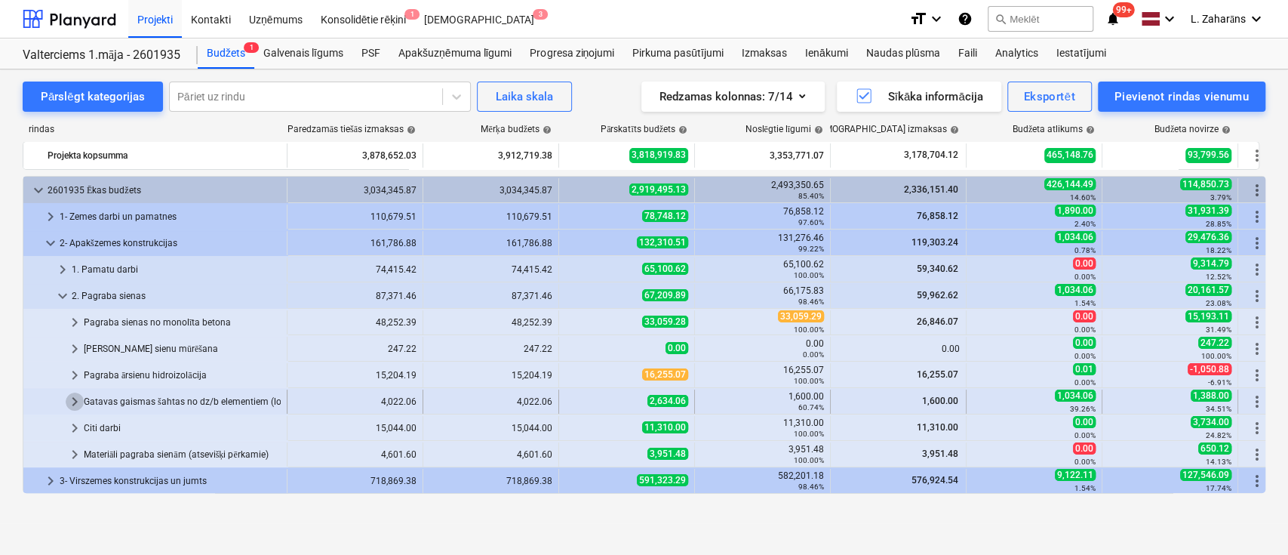
click at [77, 394] on span "keyboard_arrow_right" at bounding box center [75, 401] width 18 height 18
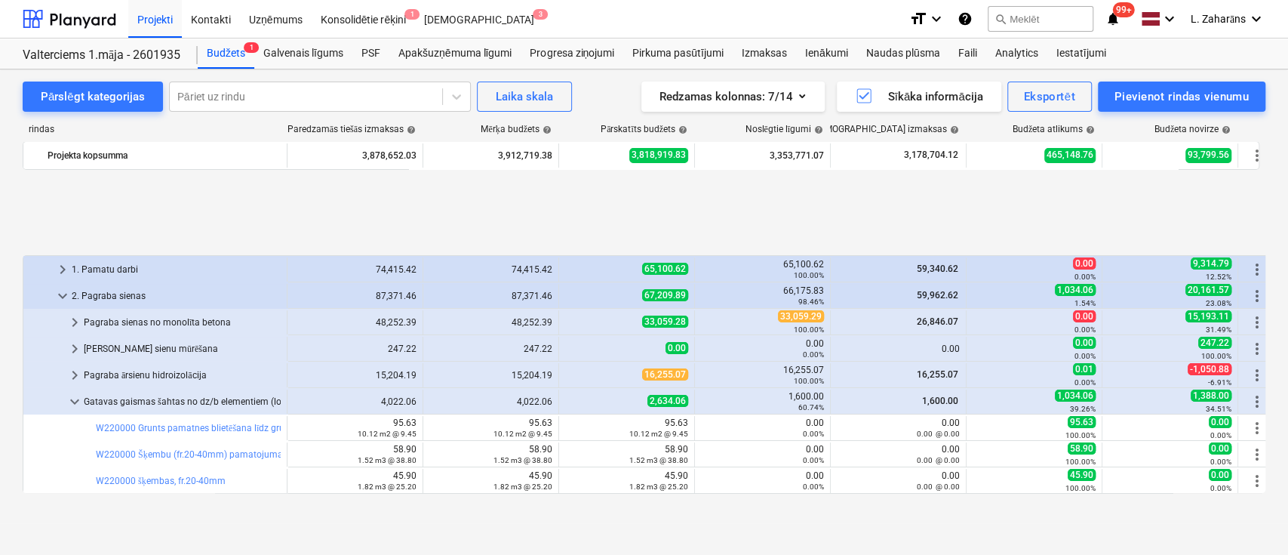
scroll to position [201, 0]
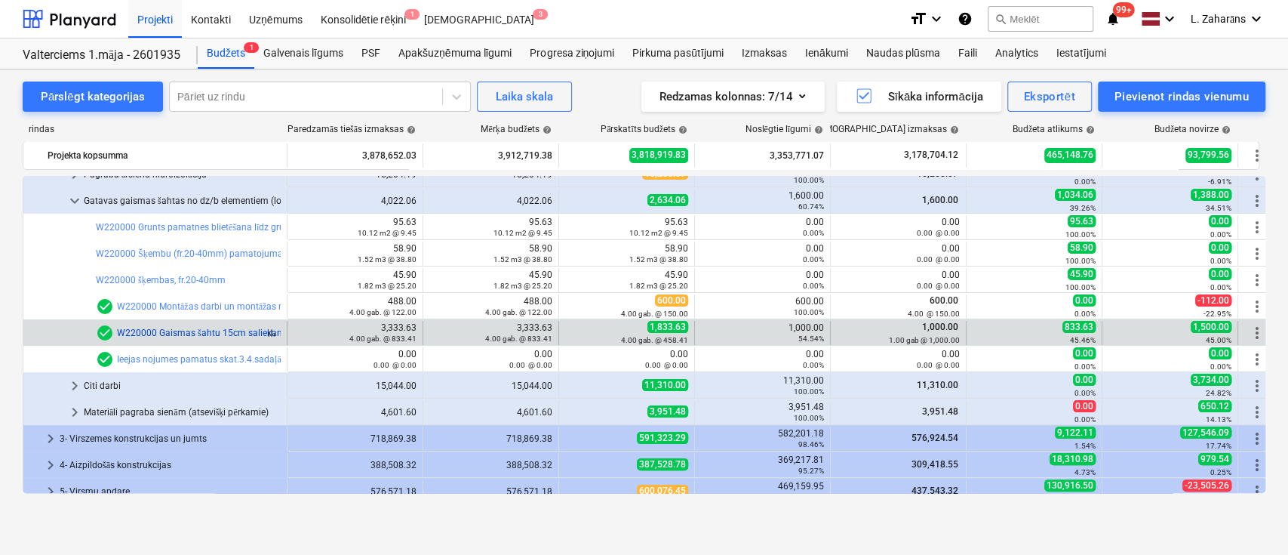
click at [252, 333] on link "W220000 Gaismas šahtu 15cm saliekamie dzelzsbetona elementi" at bounding box center [251, 332] width 269 height 11
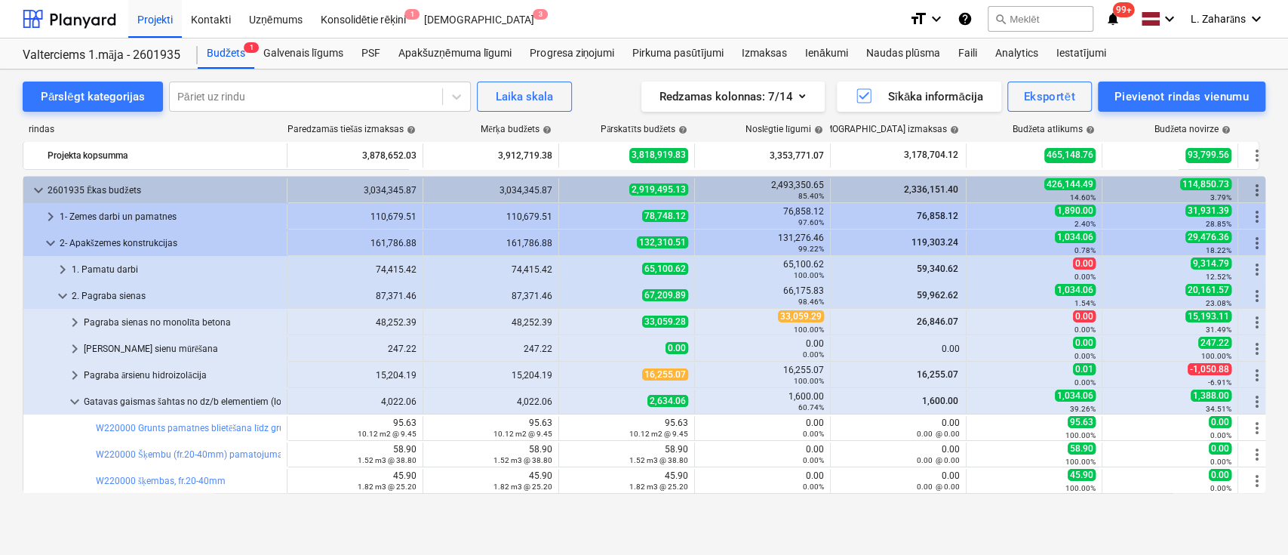
scroll to position [259, 0]
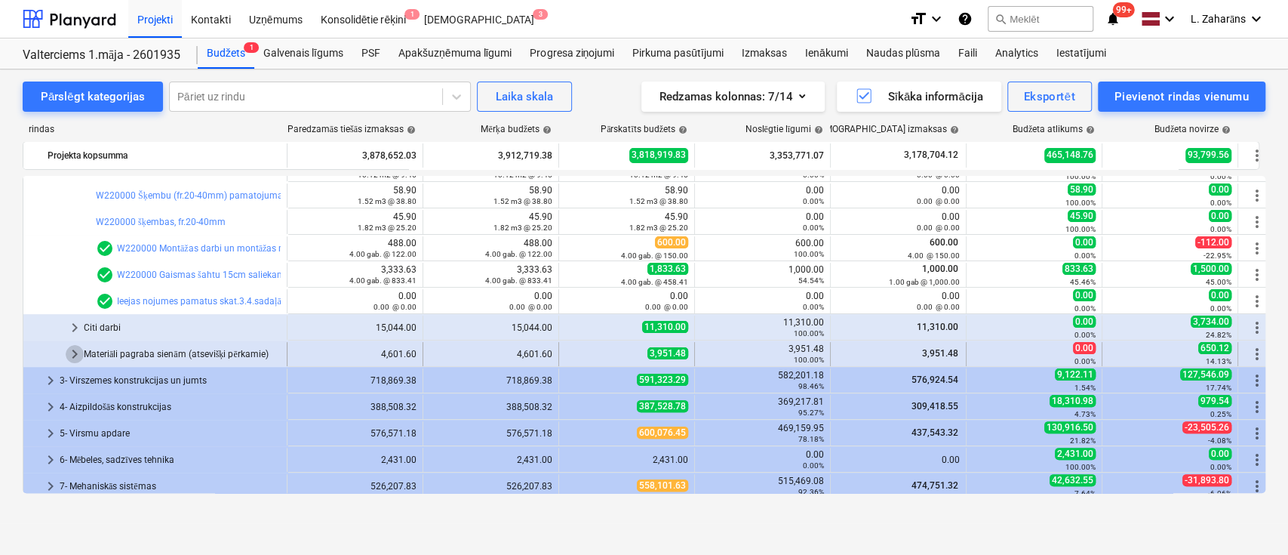
click at [69, 346] on span "keyboard_arrow_right" at bounding box center [75, 354] width 18 height 18
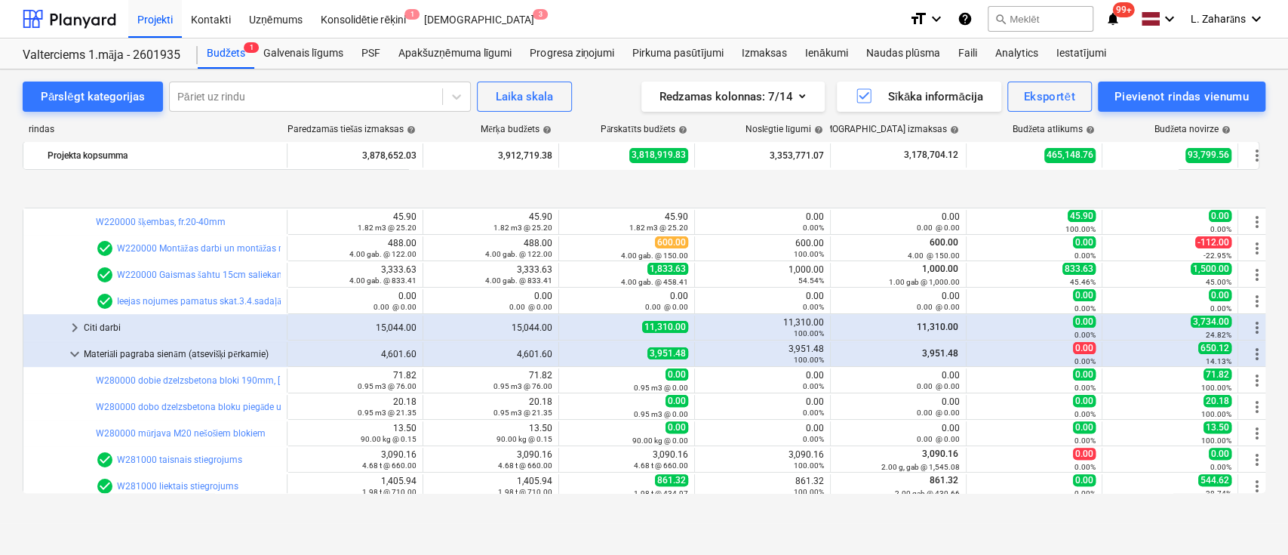
scroll to position [359, 0]
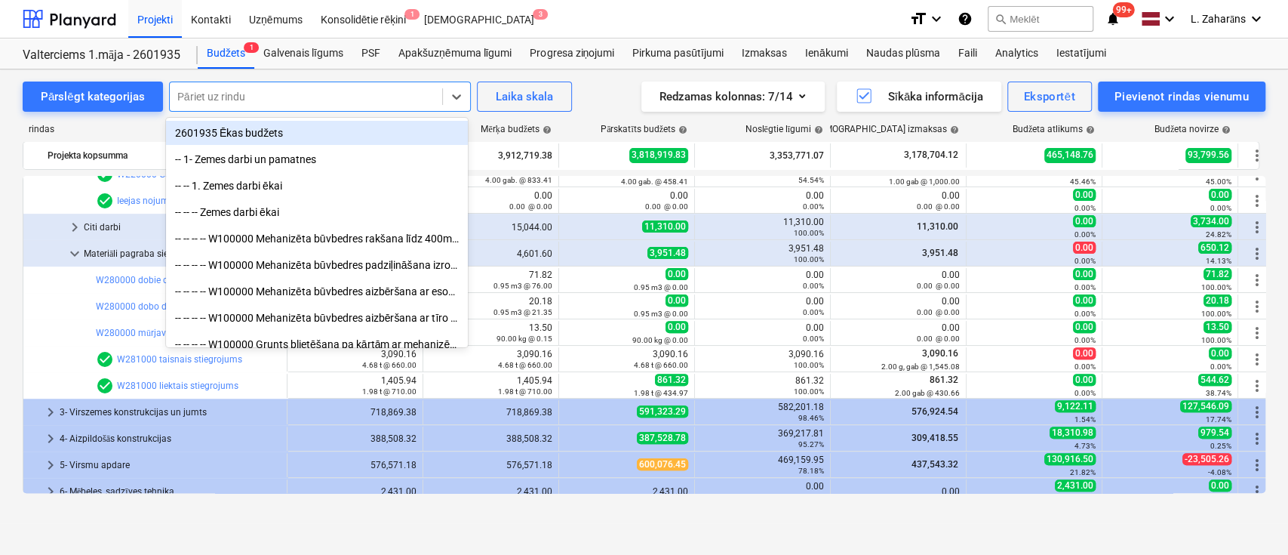
click at [244, 101] on div at bounding box center [305, 96] width 257 height 15
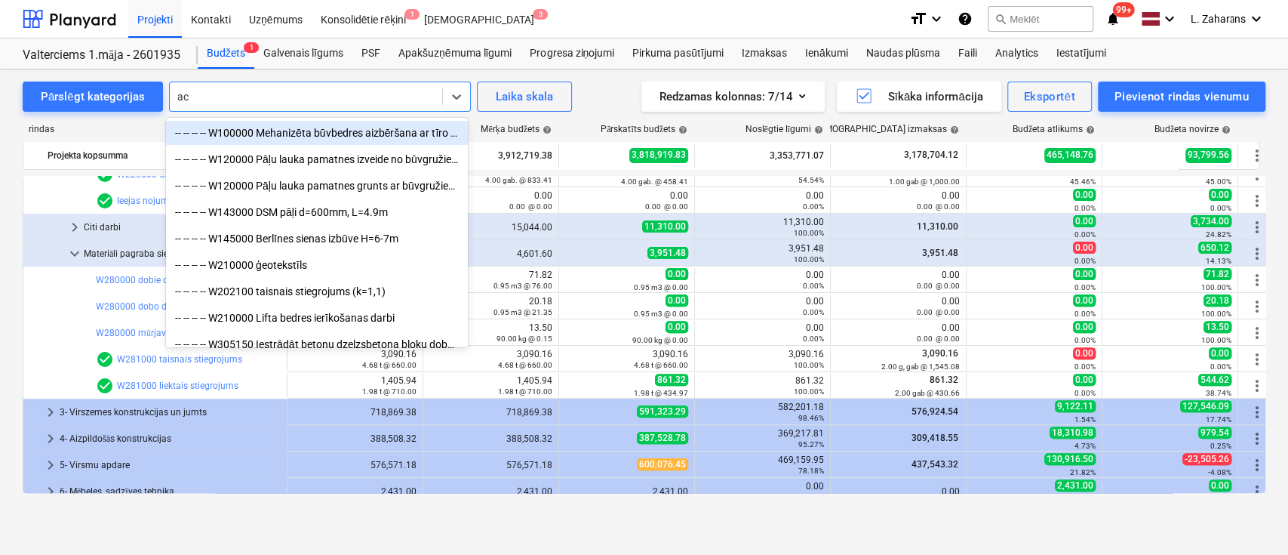
type input "aco"
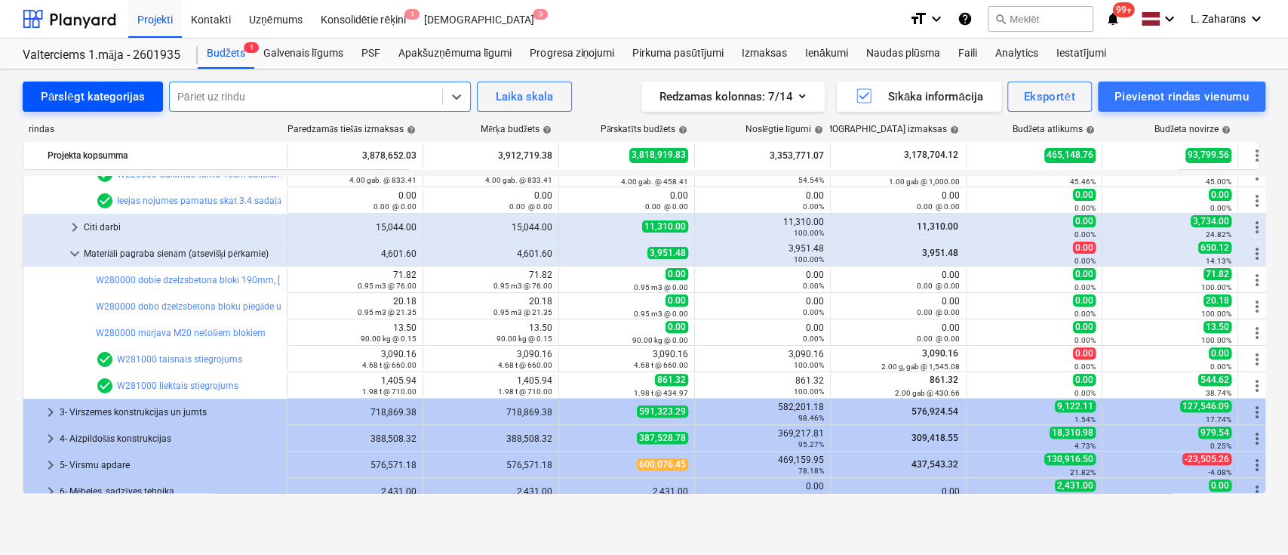
click at [156, 97] on div "Pārslēgt kategorijas Select is focused ,type to refine list, press Down to open…" at bounding box center [297, 96] width 549 height 30
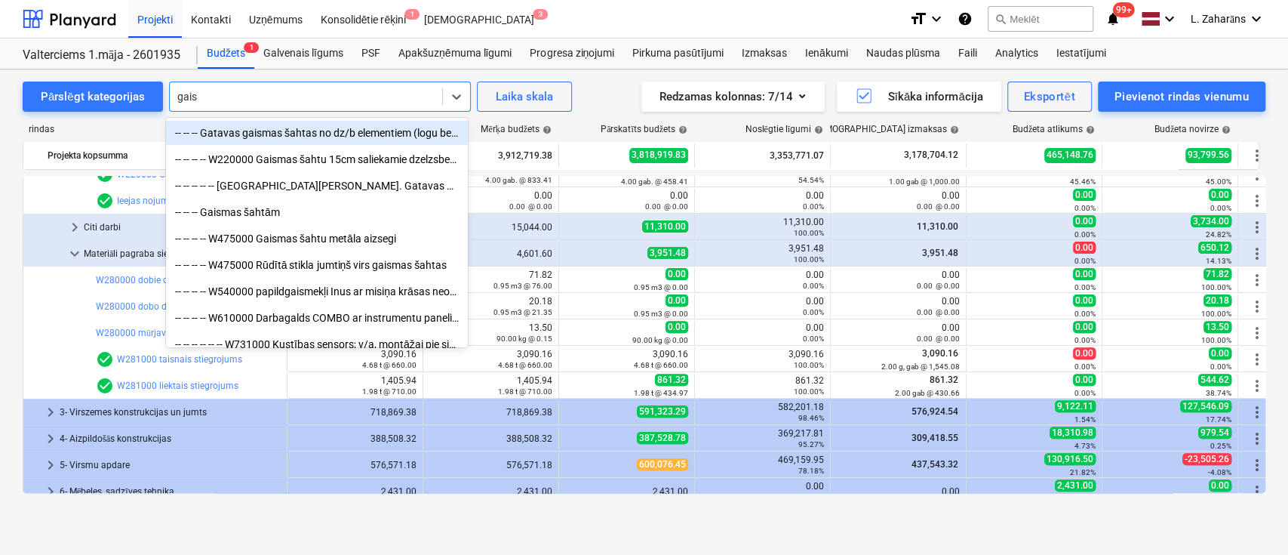
type input "gaism"
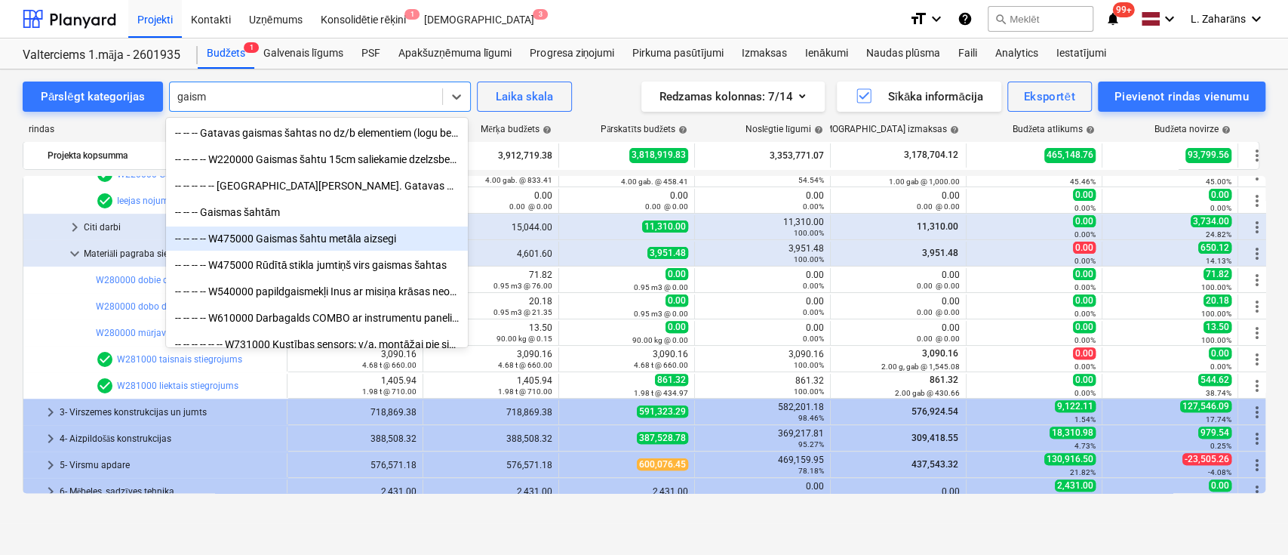
click at [368, 242] on div "-- -- -- -- W475000 Gaismas šahtu metāla aizsegi" at bounding box center [317, 238] width 302 height 24
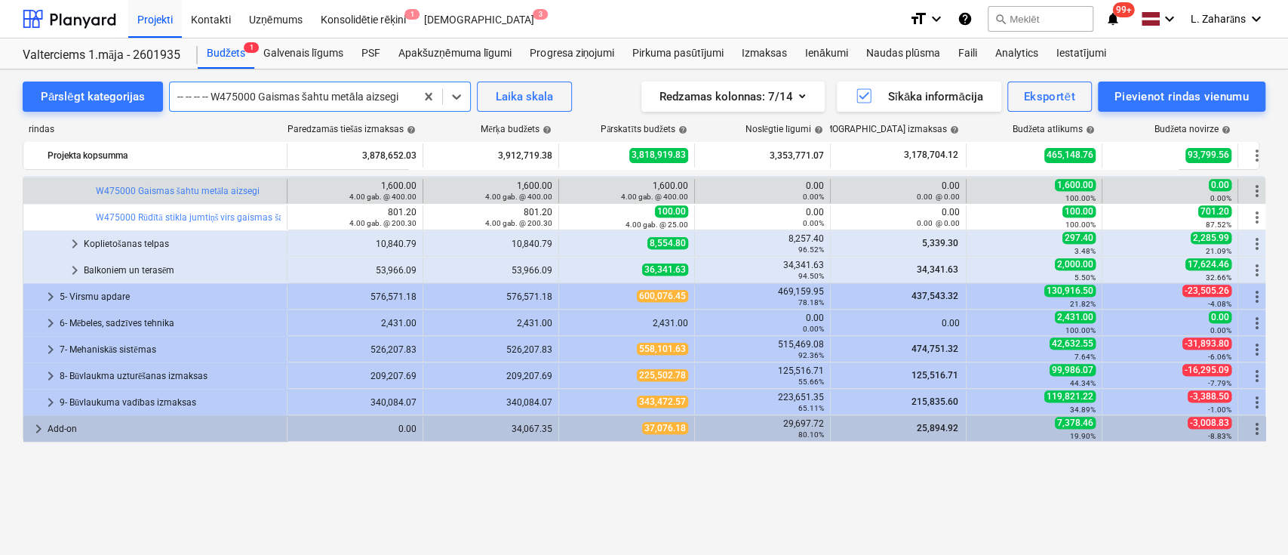
scroll to position [664, 0]
